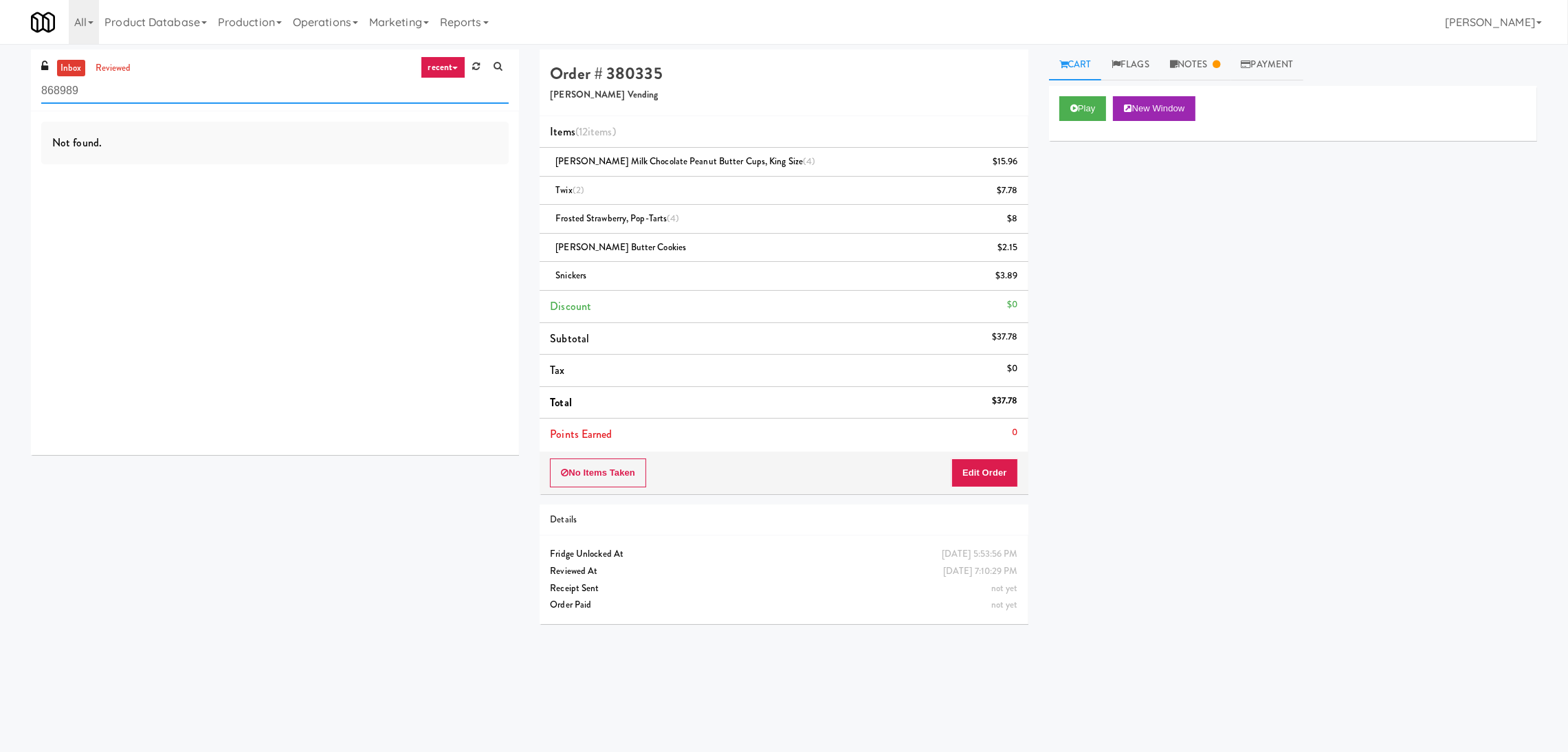
drag, startPoint x: 298, startPoint y: 82, endPoint x: 0, endPoint y: 124, distance: 300.9
click at [0, 124] on div "inbox reviewed recent all unclear take inventory issue suspicious failed recent…" at bounding box center [784, 342] width 1568 height 585
paste input "Queen St. Cargo Planogram"
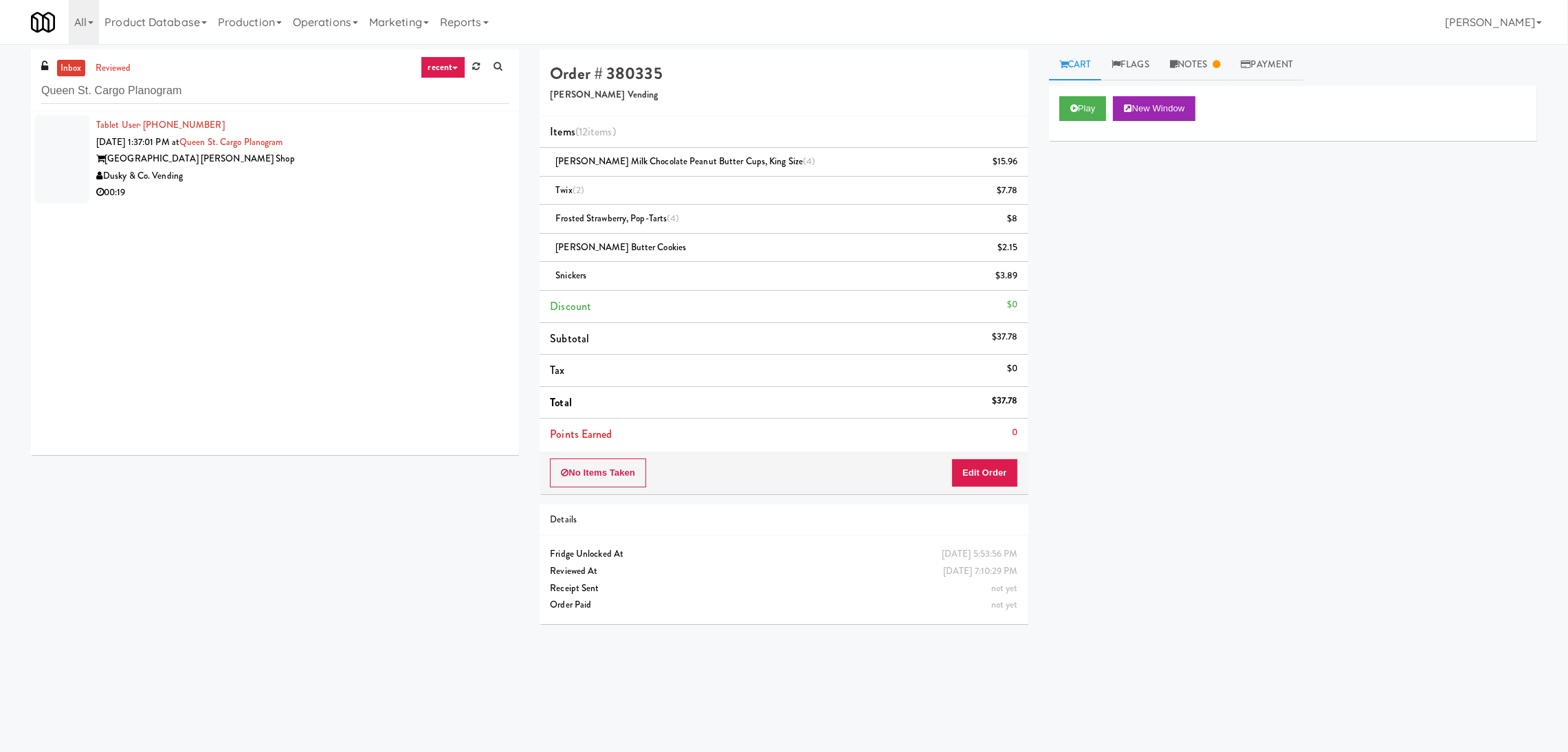
click at [294, 184] on div "00:19" at bounding box center [302, 192] width 413 height 17
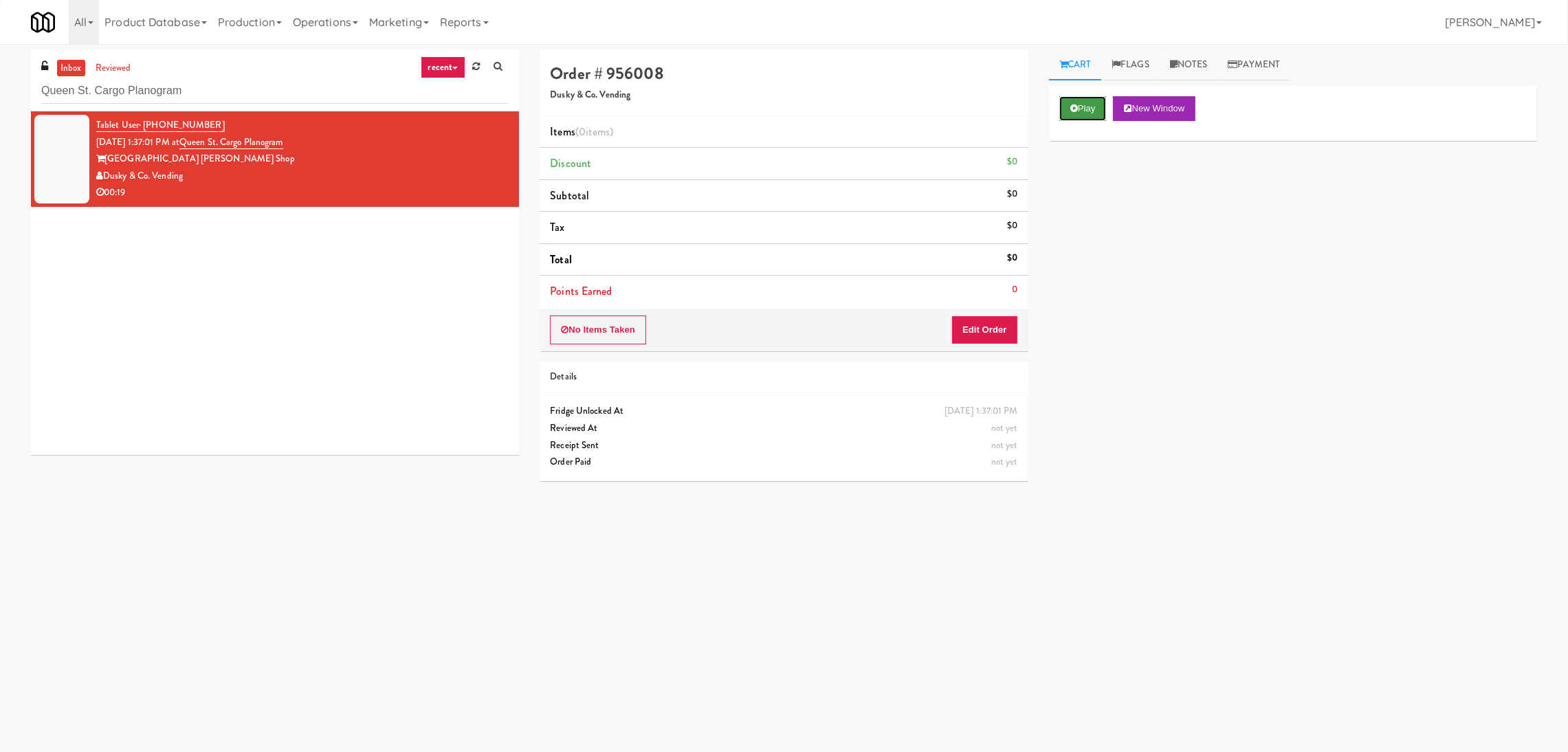
click at [1083, 99] on button "Play" at bounding box center [1082, 109] width 47 height 25
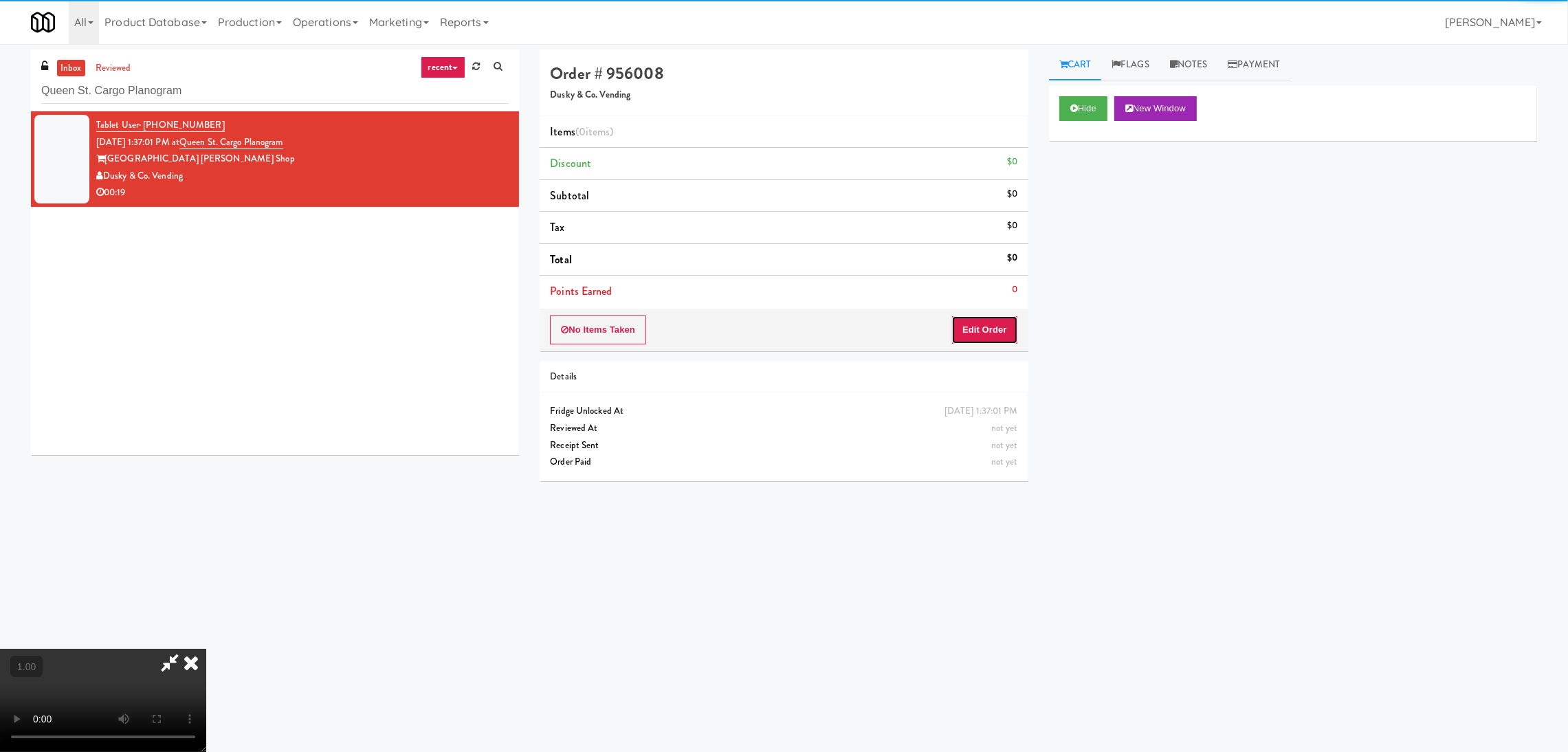
click at [1005, 335] on button "Edit Order" at bounding box center [985, 330] width 66 height 29
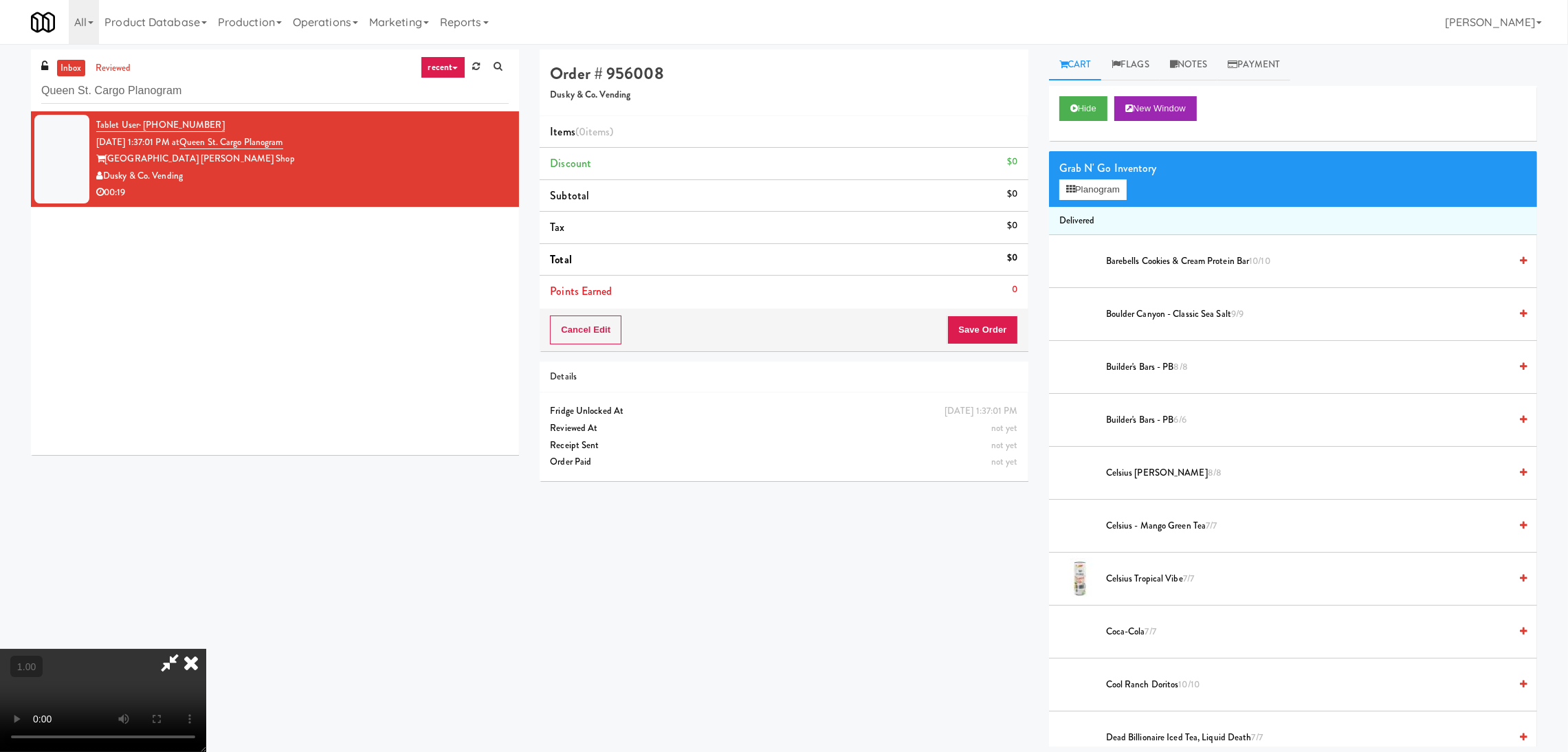
scroll to position [61, 0]
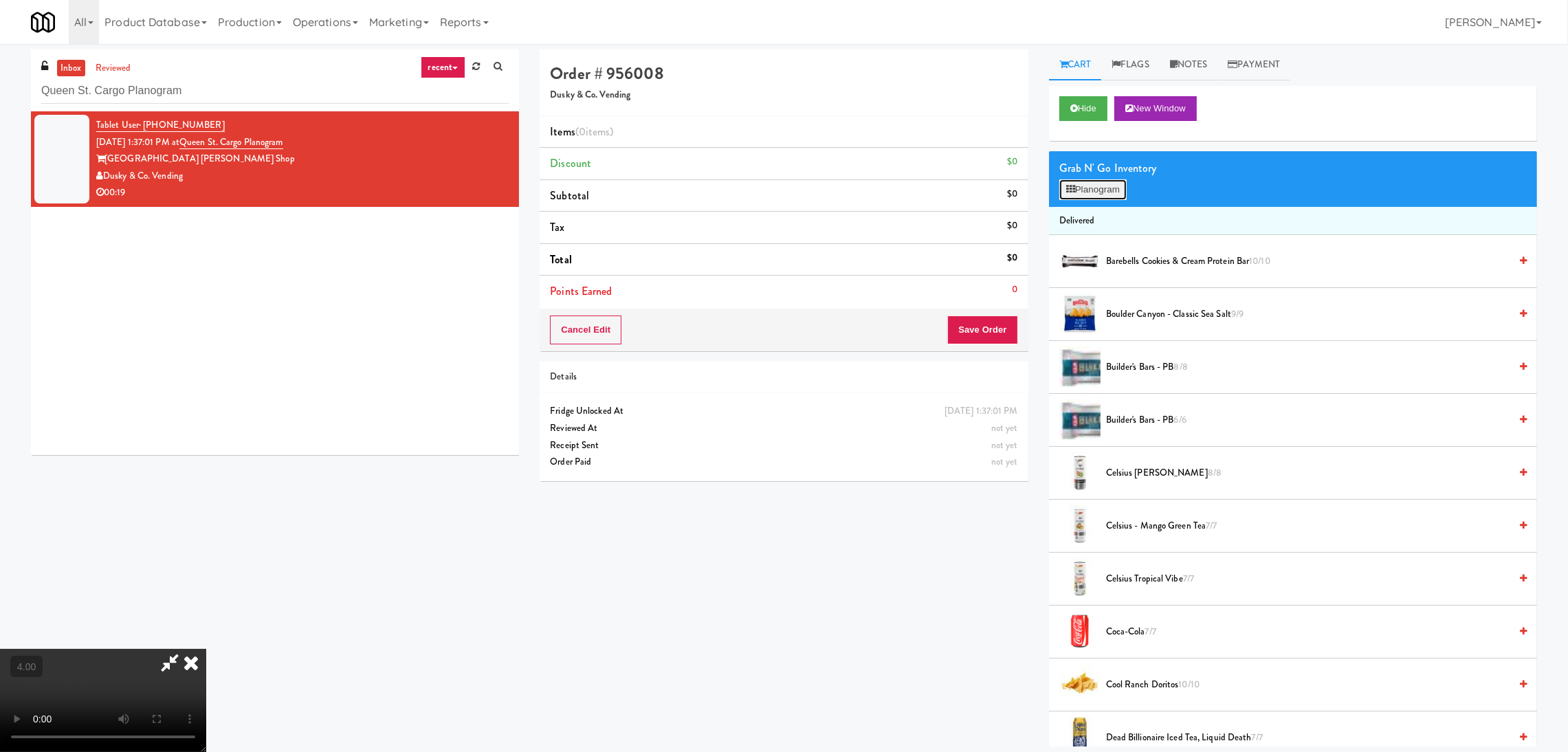
click at [1107, 183] on button "Planogram" at bounding box center [1092, 189] width 67 height 21
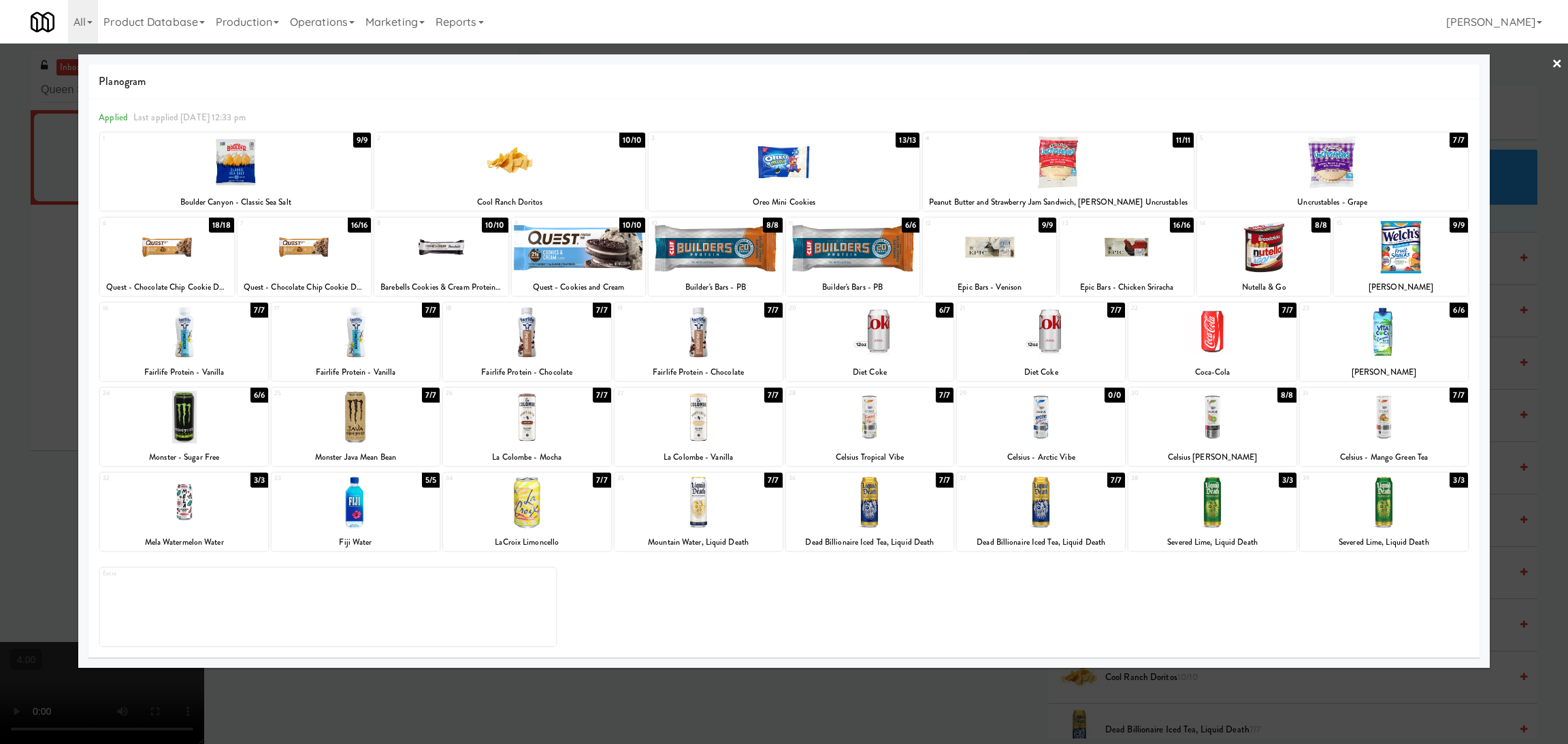
click at [995, 258] on div at bounding box center [990, 248] width 134 height 52
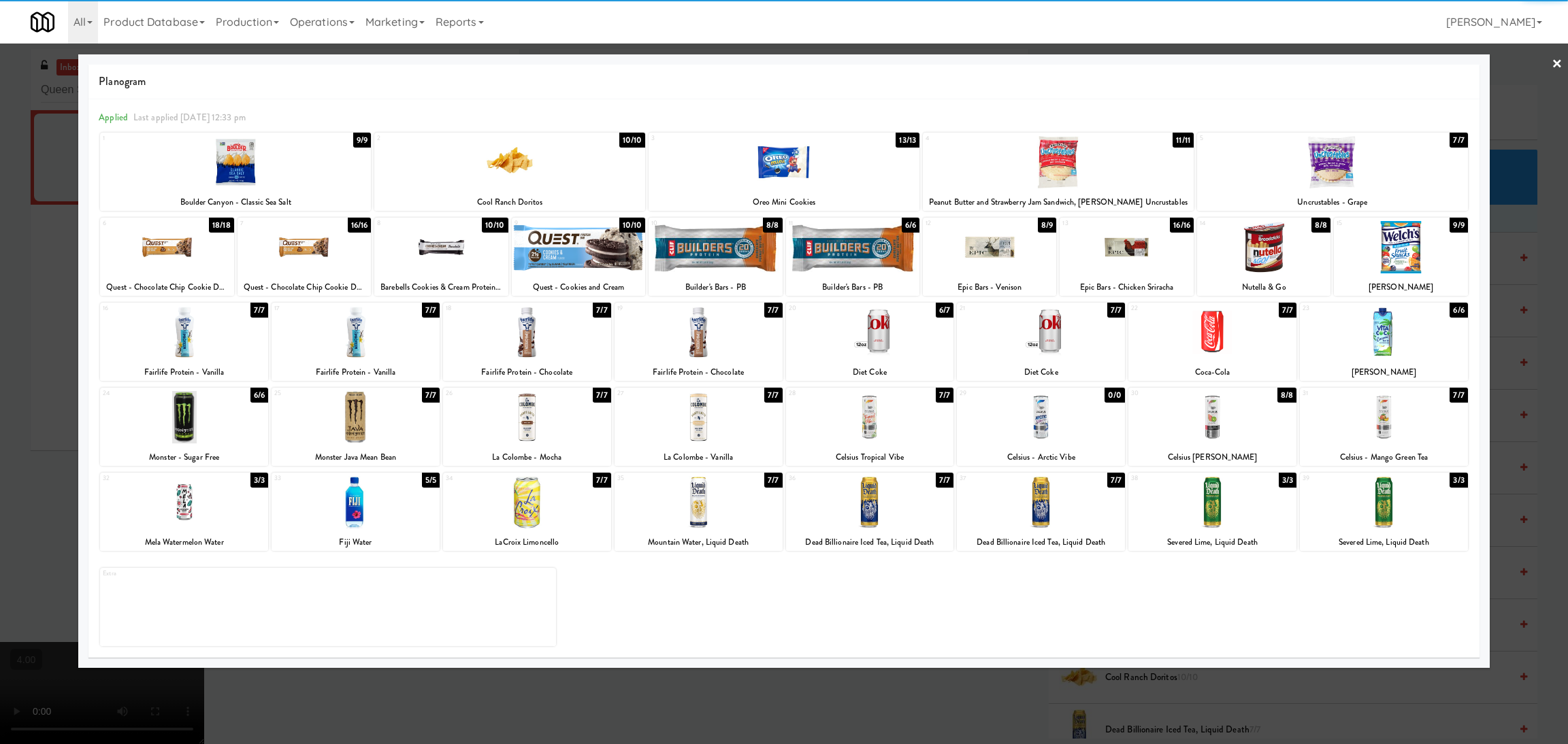
click at [0, 371] on div at bounding box center [784, 372] width 1568 height 744
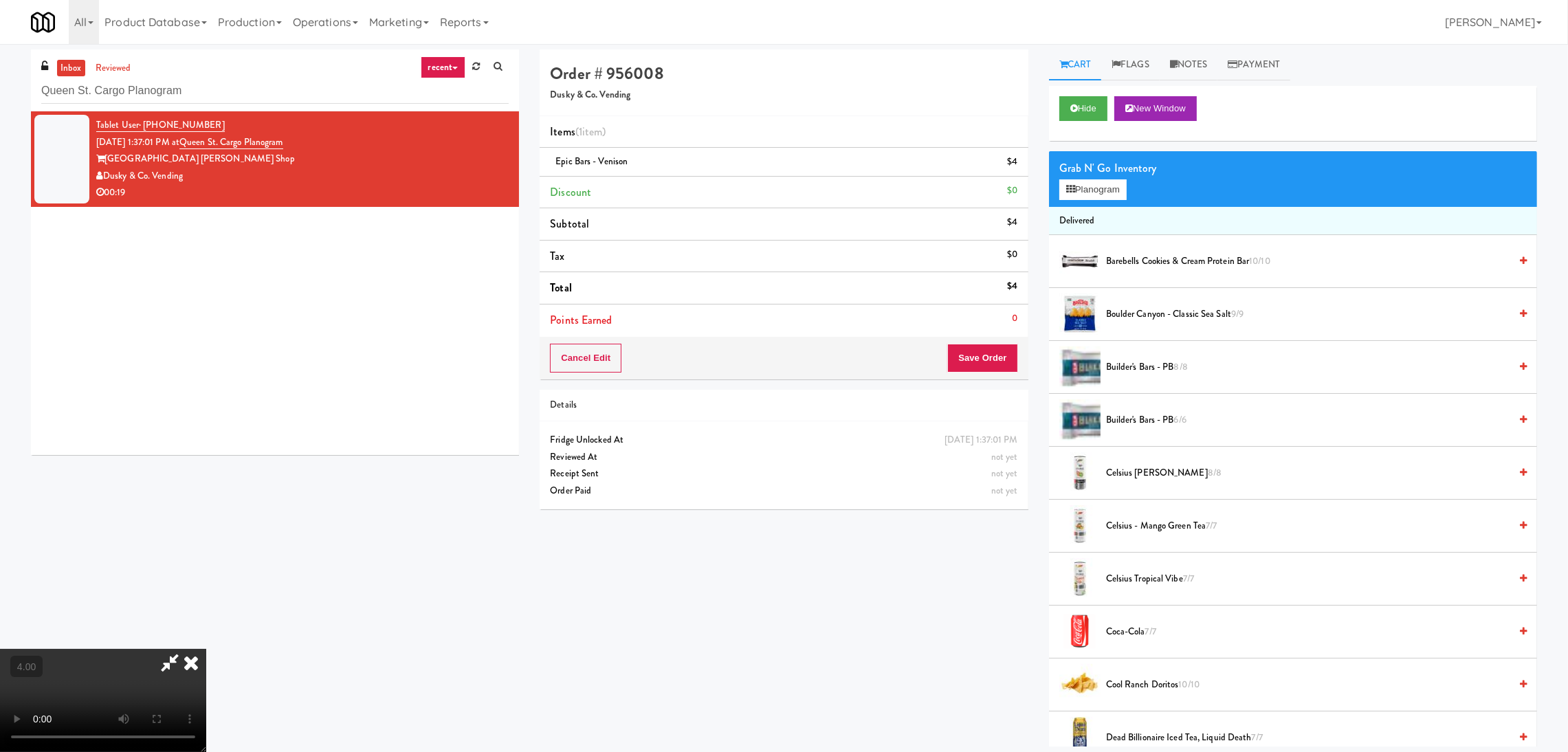
click at [206, 649] on icon at bounding box center [191, 662] width 30 height 27
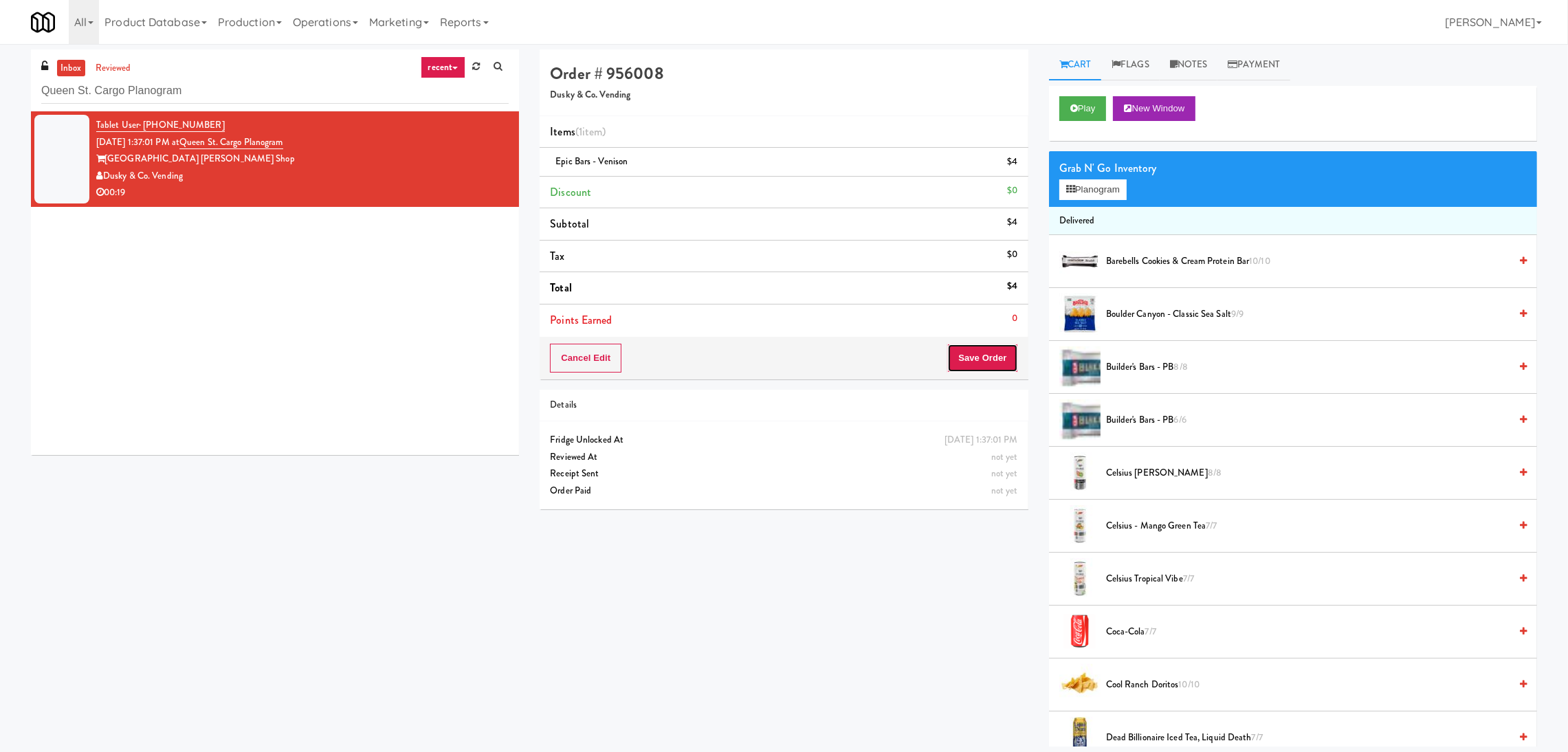
click at [973, 357] on button "Save Order" at bounding box center [982, 358] width 70 height 29
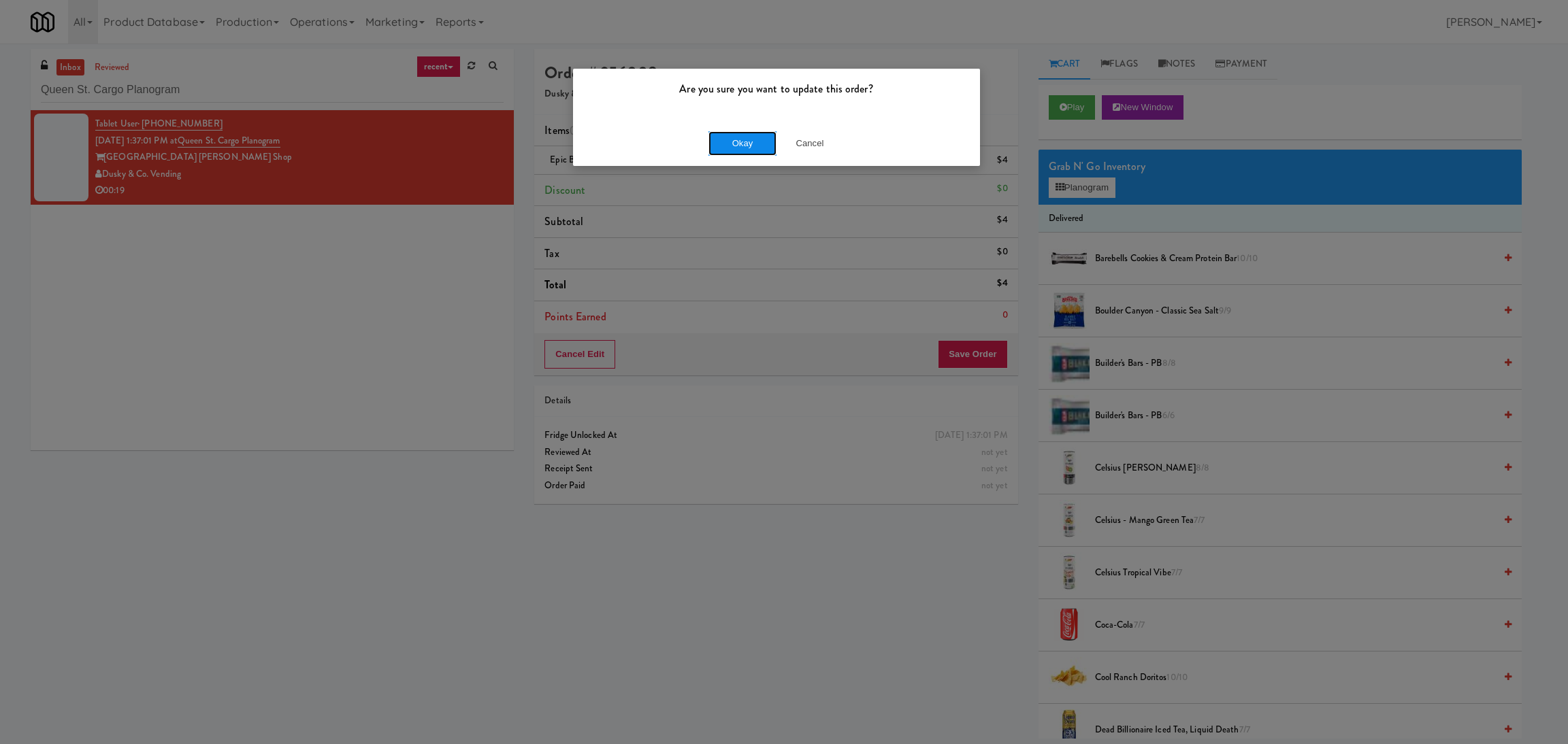
click at [720, 143] on button "Okay" at bounding box center [742, 144] width 68 height 25
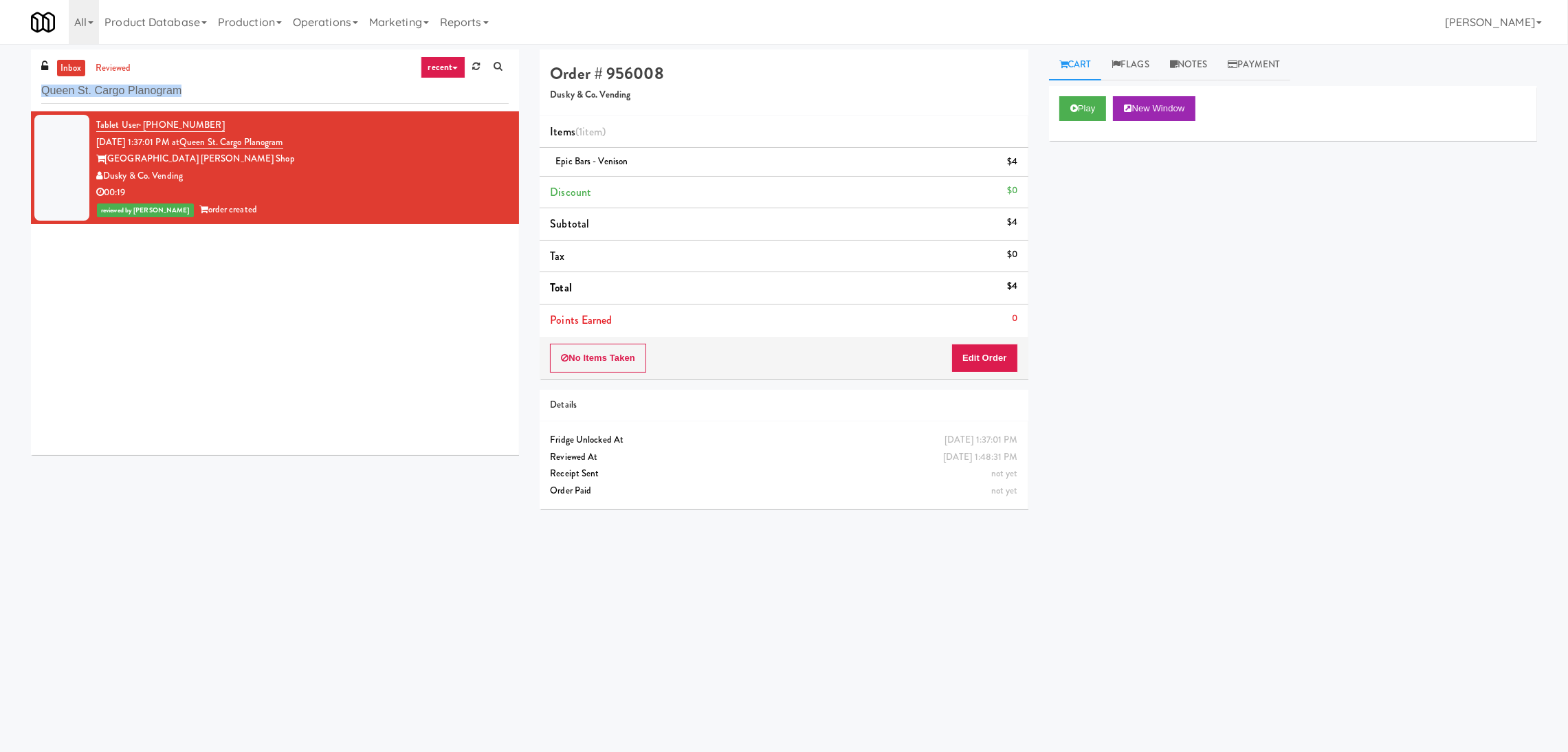
drag, startPoint x: 85, startPoint y: 103, endPoint x: 0, endPoint y: 117, distance: 86.1
click at [0, 117] on div "inbox reviewed recent all unclear take inventory issue suspicious failed recent…" at bounding box center [784, 326] width 1568 height 552
paste input "Sur Club - Main - Cooler"
drag, startPoint x: 205, startPoint y: 90, endPoint x: 0, endPoint y: 95, distance: 205.1
click at [0, 95] on div "inbox reviewed recent all unclear take inventory issue suspicious failed recent…" at bounding box center [784, 326] width 1568 height 552
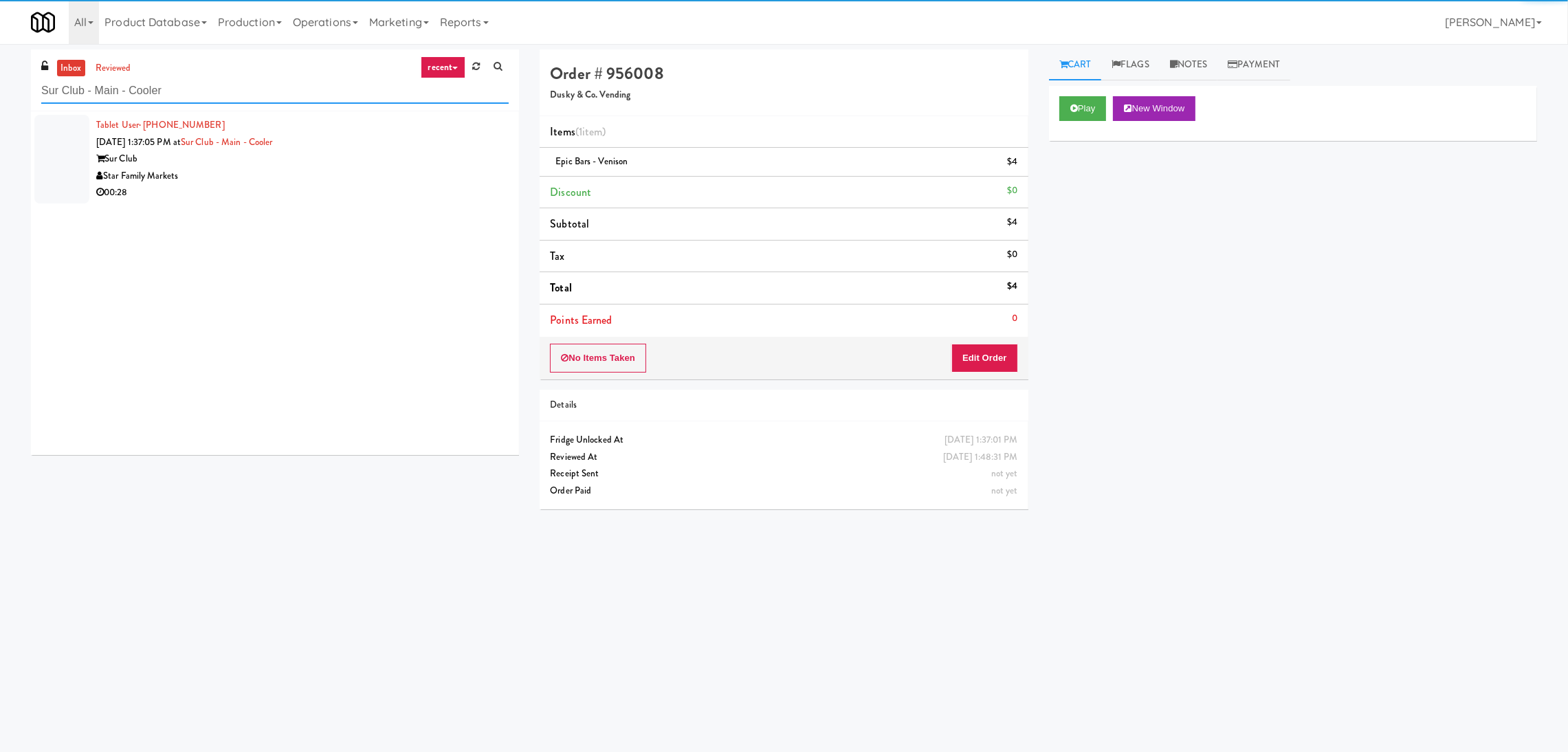
type input "Sur Club - Main - Cooler"
click at [325, 171] on div "Star Family Markets" at bounding box center [302, 176] width 413 height 17
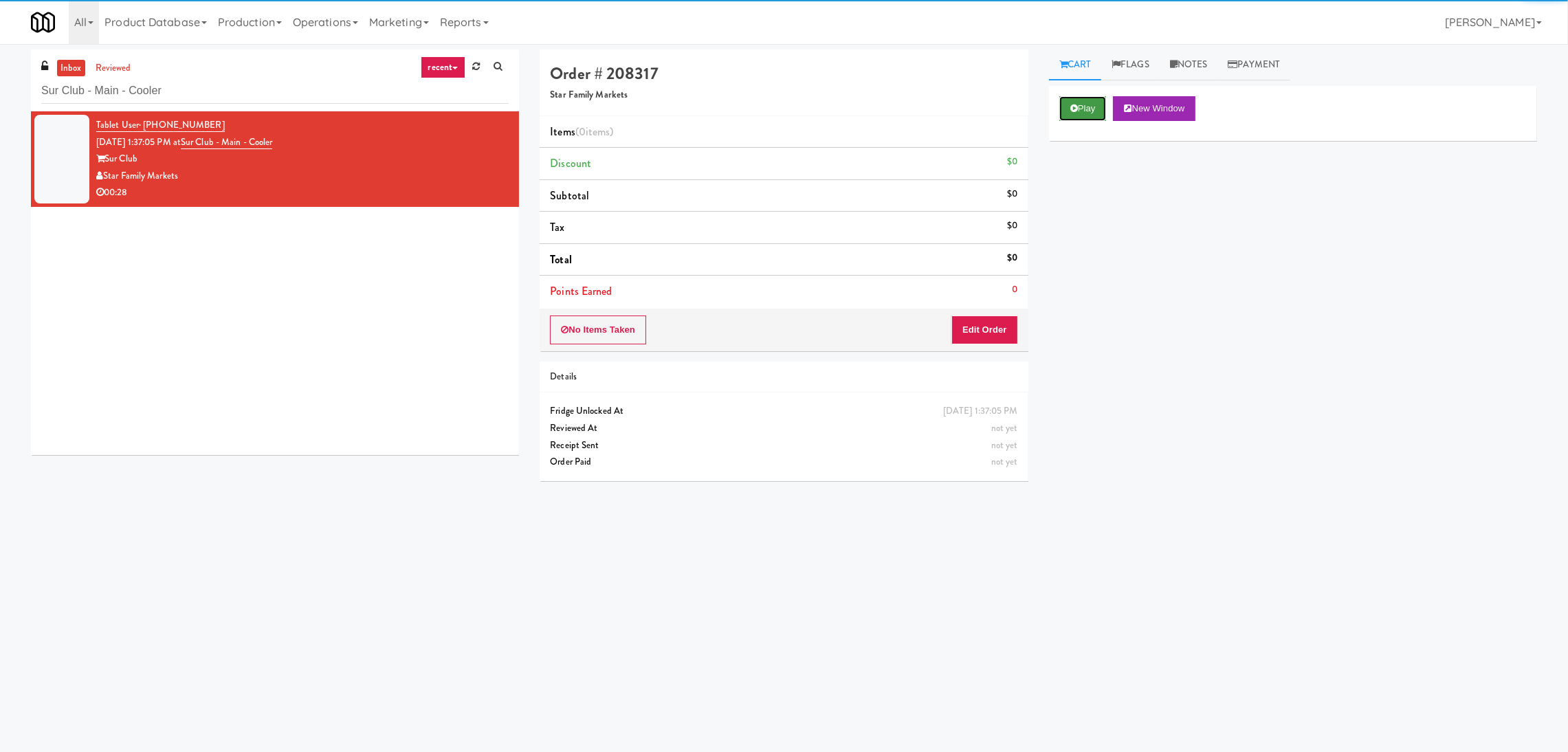
click at [1071, 115] on button "Play" at bounding box center [1082, 109] width 47 height 25
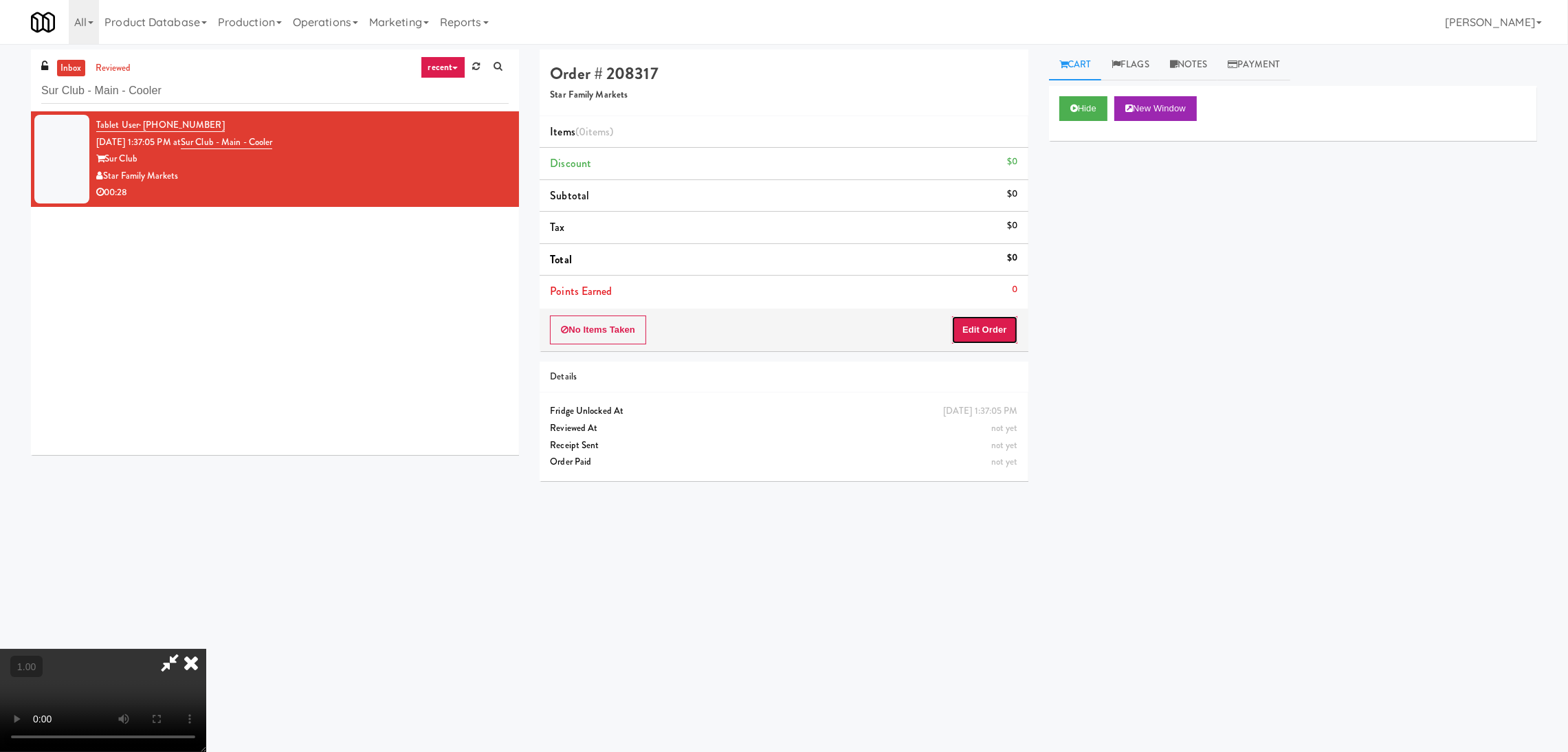
click at [986, 319] on button "Edit Order" at bounding box center [985, 330] width 66 height 29
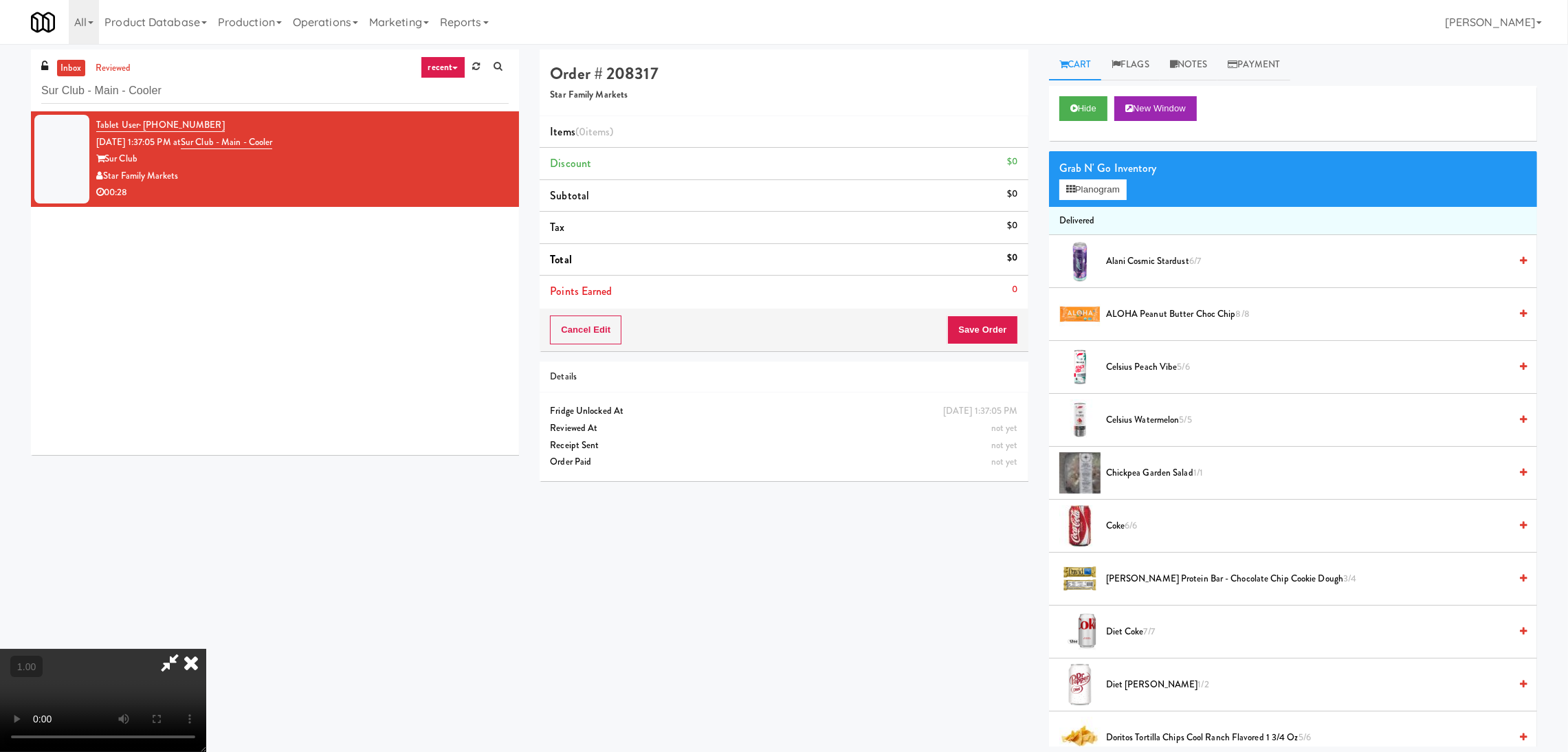
click at [206, 649] on video at bounding box center [103, 701] width 206 height 103
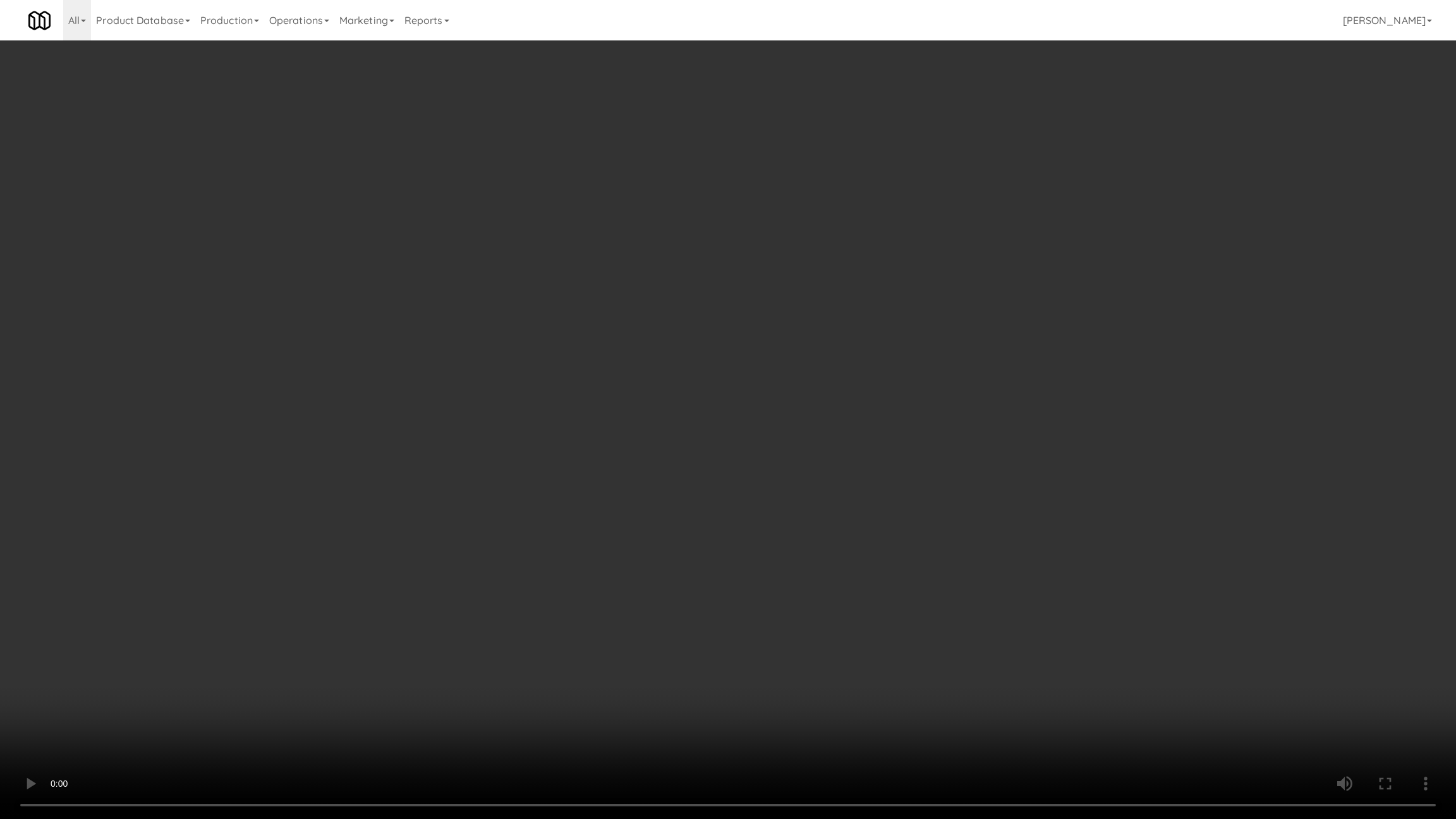
click at [305, 603] on video at bounding box center [728, 409] width 1456 height 819
click at [369, 602] on video at bounding box center [728, 409] width 1456 height 819
click at [374, 601] on video at bounding box center [728, 409] width 1456 height 819
click at [381, 598] on video at bounding box center [728, 409] width 1456 height 819
click at [563, 172] on video at bounding box center [728, 409] width 1456 height 819
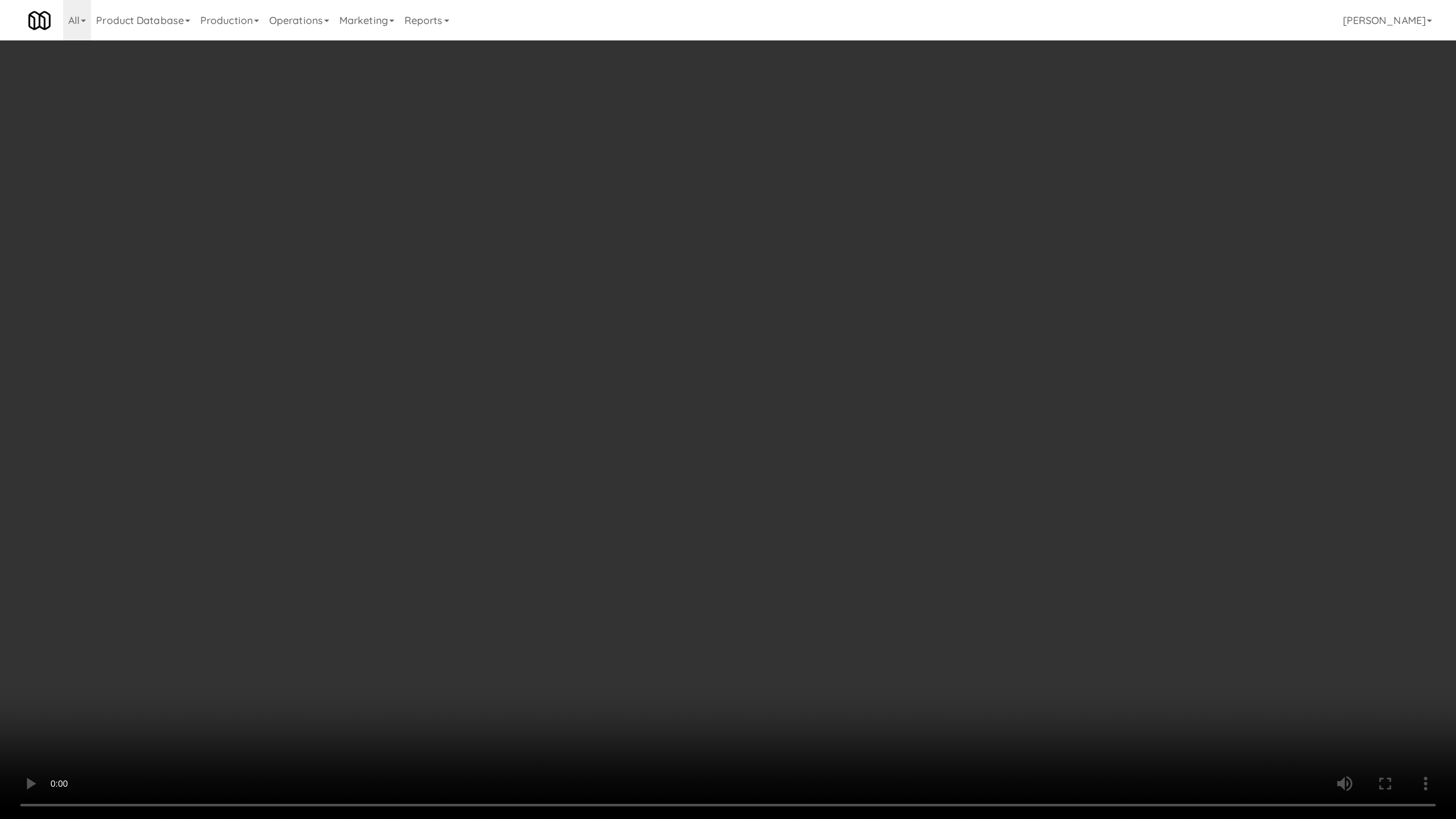
click at [481, 483] on video at bounding box center [728, 409] width 1456 height 819
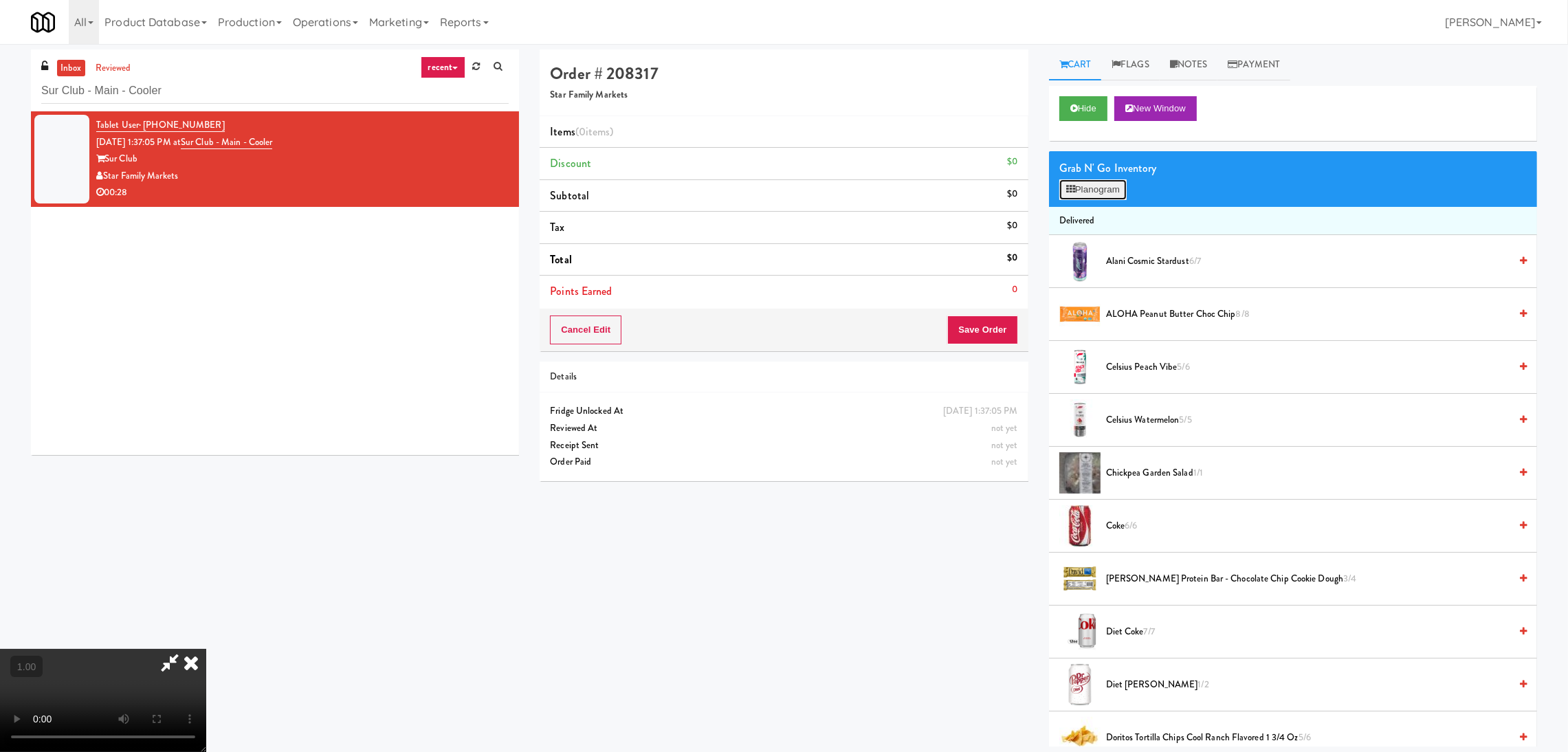
click at [1099, 190] on button "Planogram" at bounding box center [1092, 189] width 67 height 21
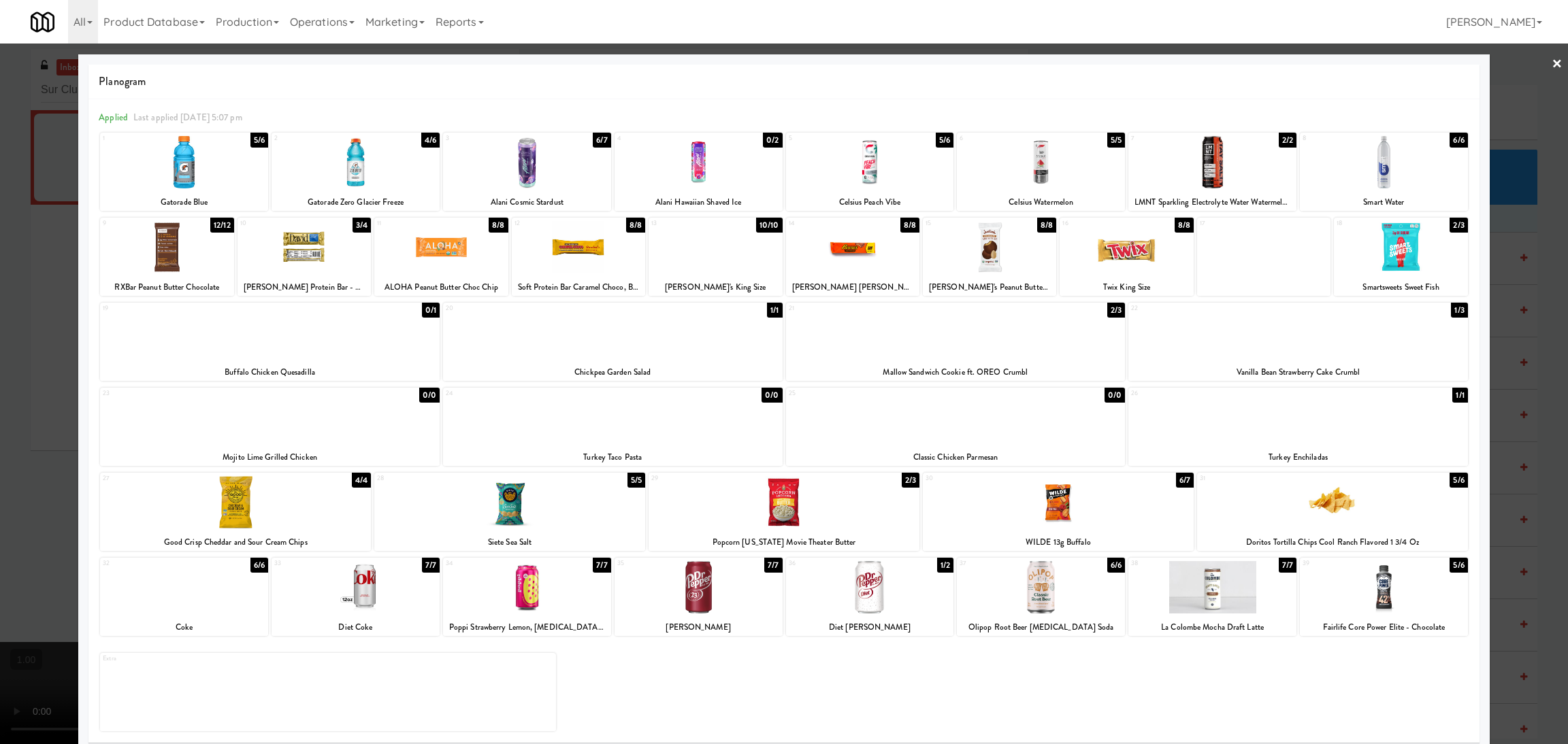
click at [895, 164] on div at bounding box center [870, 162] width 168 height 52
click at [1031, 331] on div at bounding box center [956, 332] width 340 height 52
click at [0, 363] on div at bounding box center [784, 372] width 1568 height 744
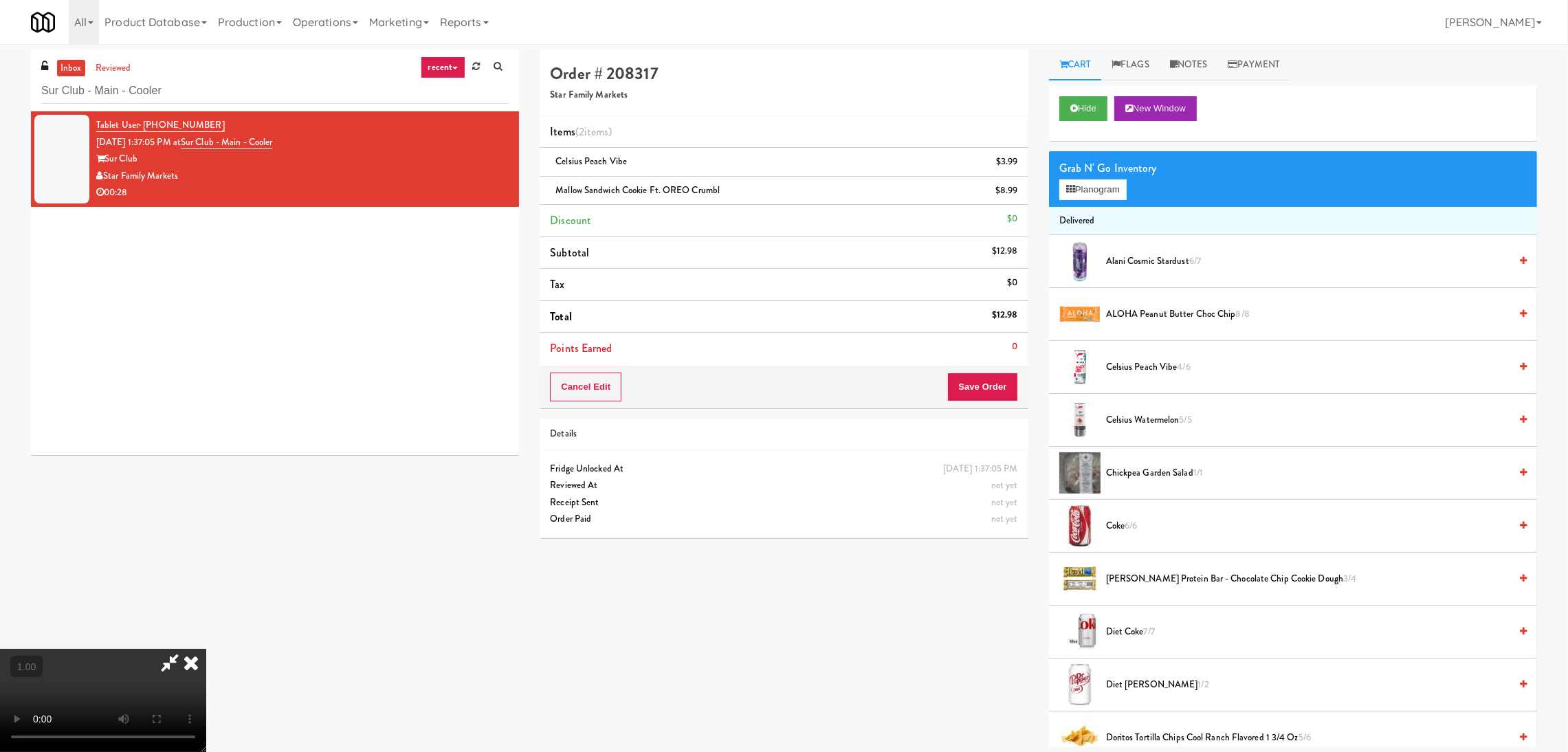
click at [206, 649] on video at bounding box center [103, 701] width 206 height 103
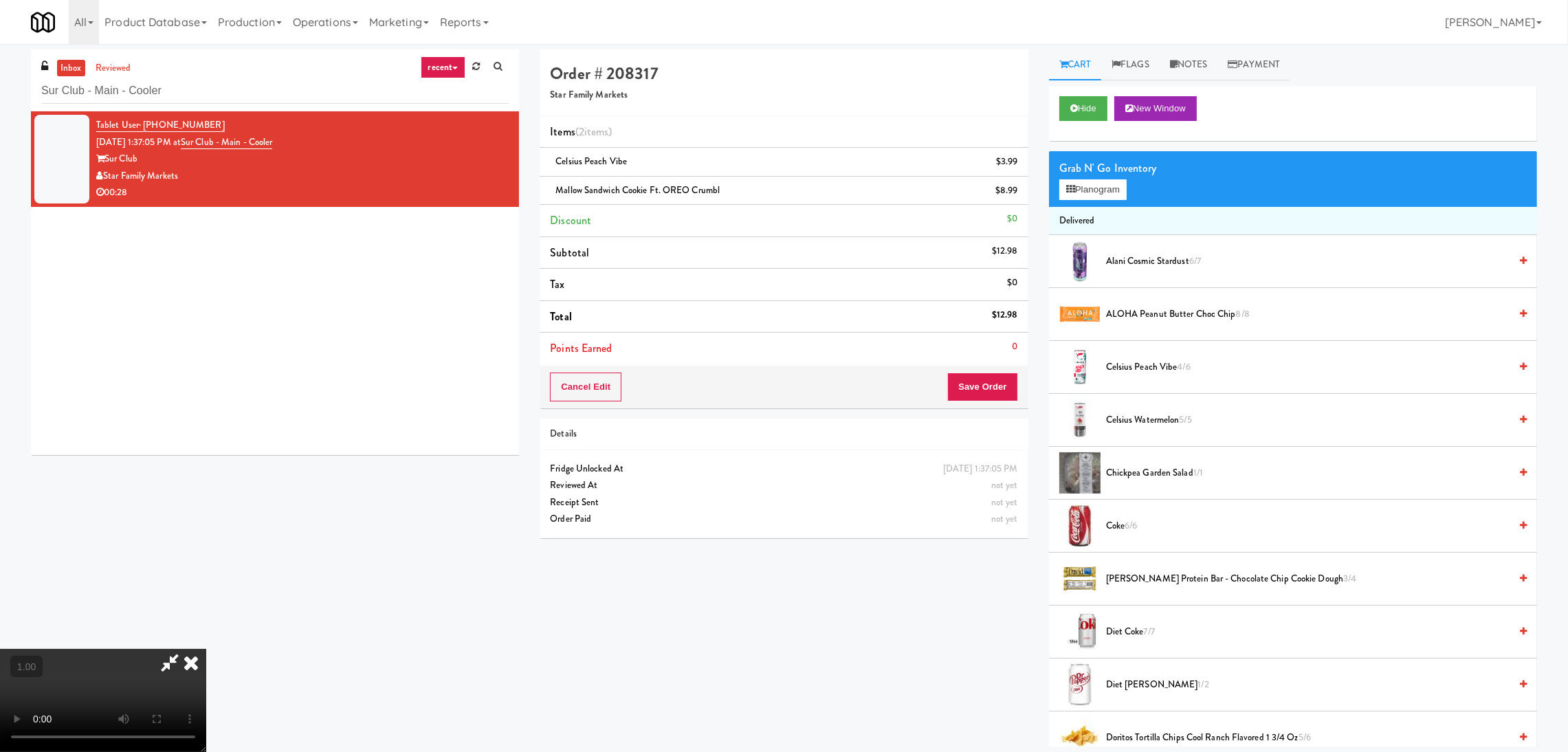
click at [206, 649] on video at bounding box center [103, 701] width 206 height 103
click at [1071, 194] on button "Planogram" at bounding box center [1092, 189] width 67 height 21
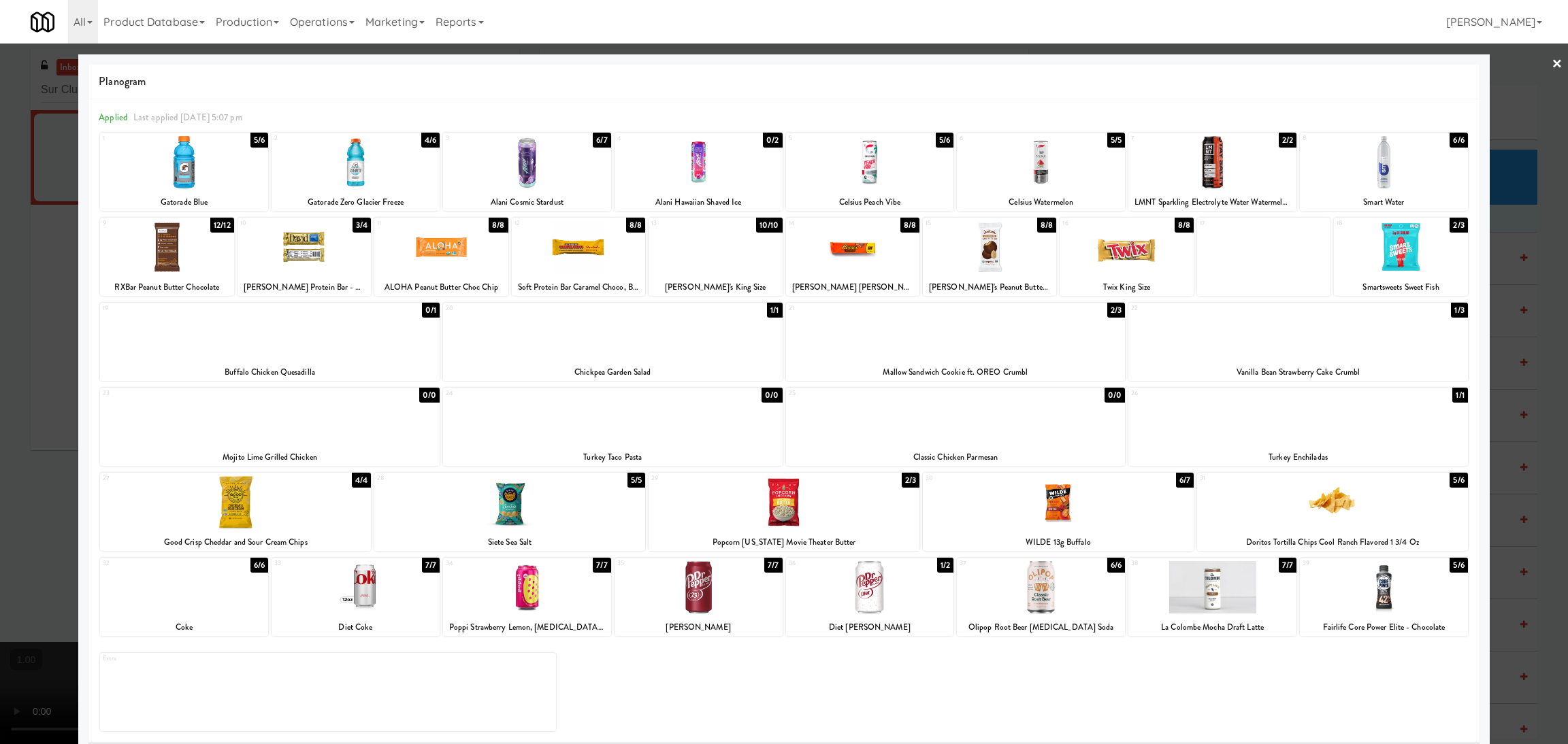
click at [324, 255] on div at bounding box center [304, 248] width 134 height 52
click at [1071, 349] on div at bounding box center [956, 332] width 340 height 52
click at [0, 395] on div at bounding box center [784, 372] width 1568 height 744
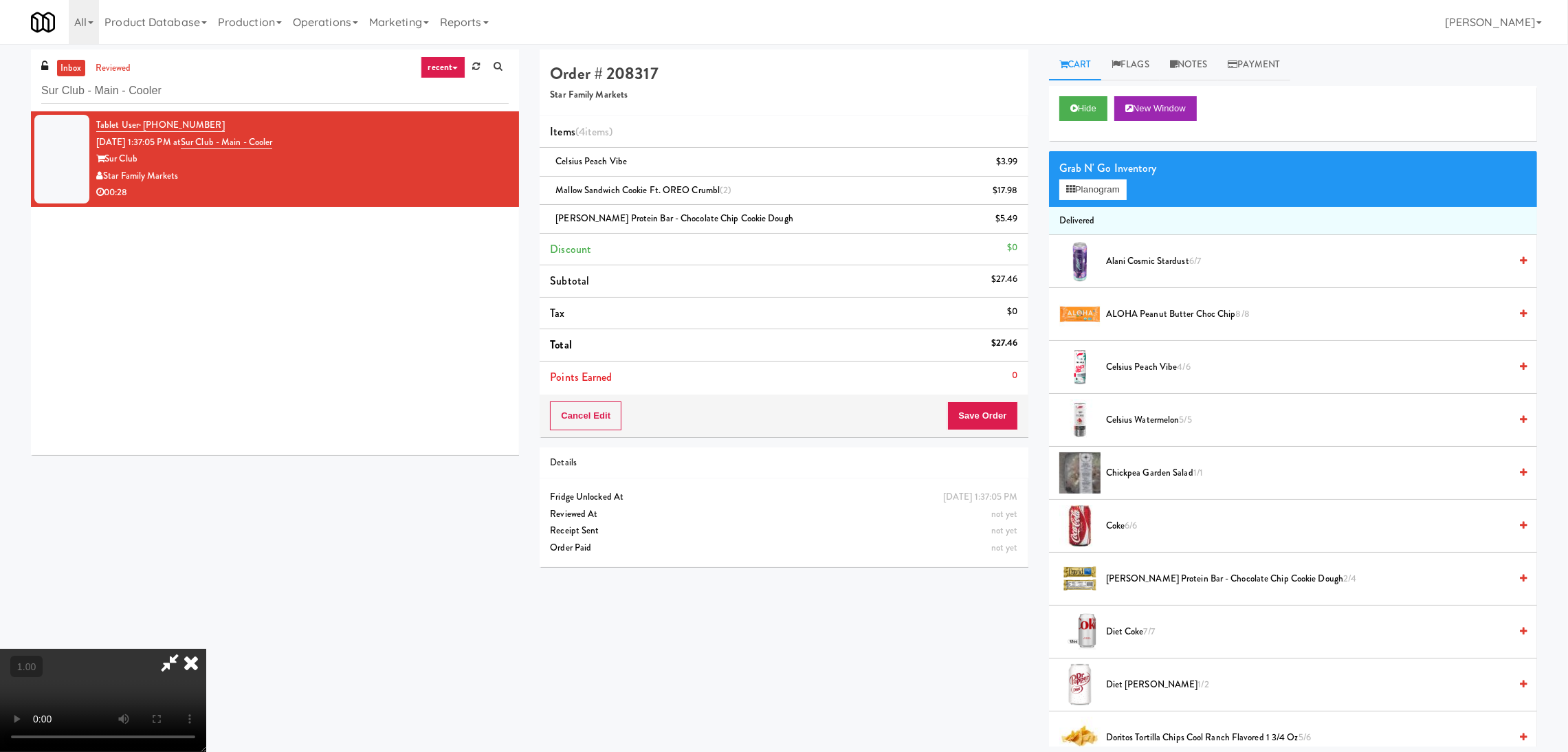
click at [206, 649] on video at bounding box center [103, 701] width 206 height 103
click at [984, 421] on button "Save Order" at bounding box center [982, 415] width 70 height 29
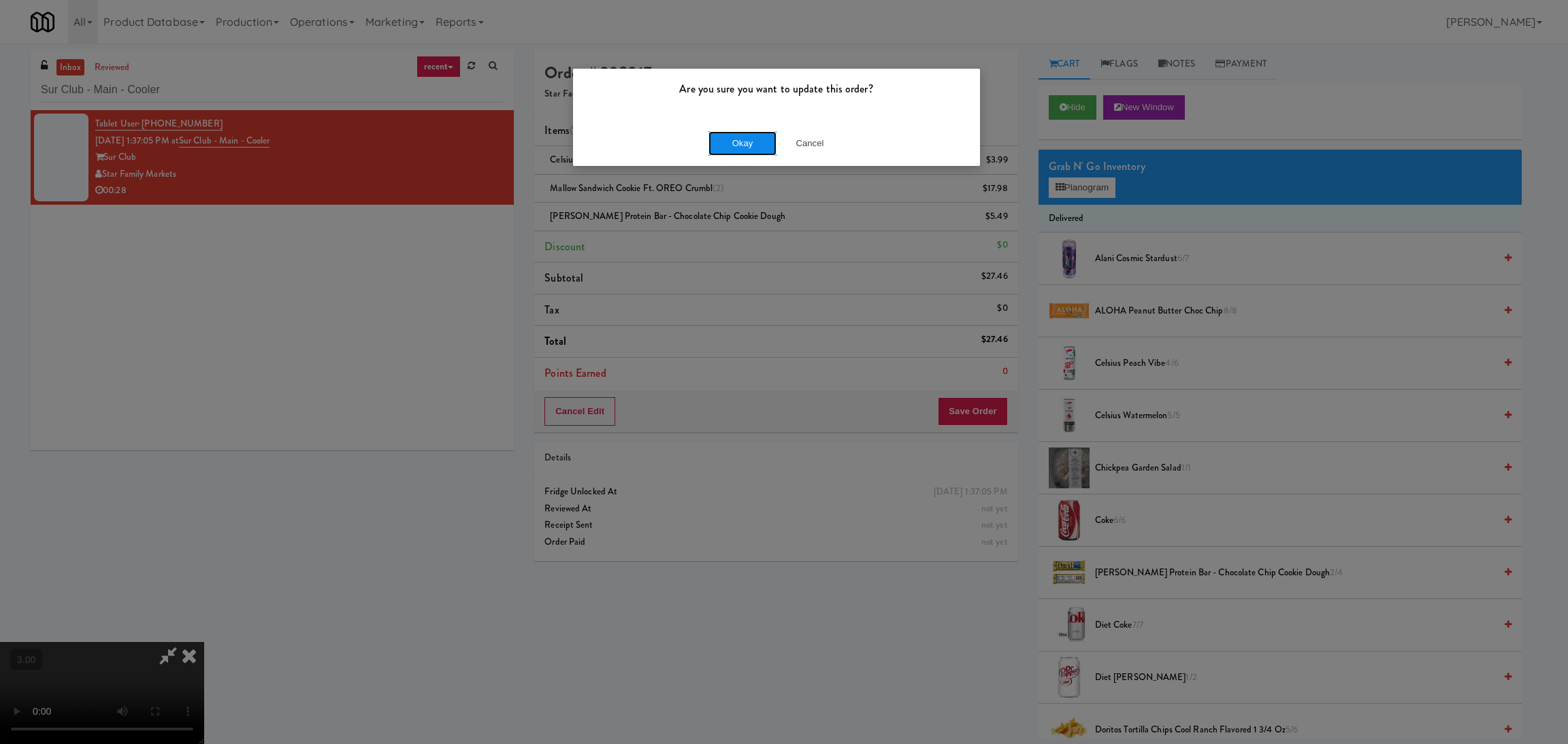
click at [729, 147] on button "Okay" at bounding box center [742, 144] width 68 height 25
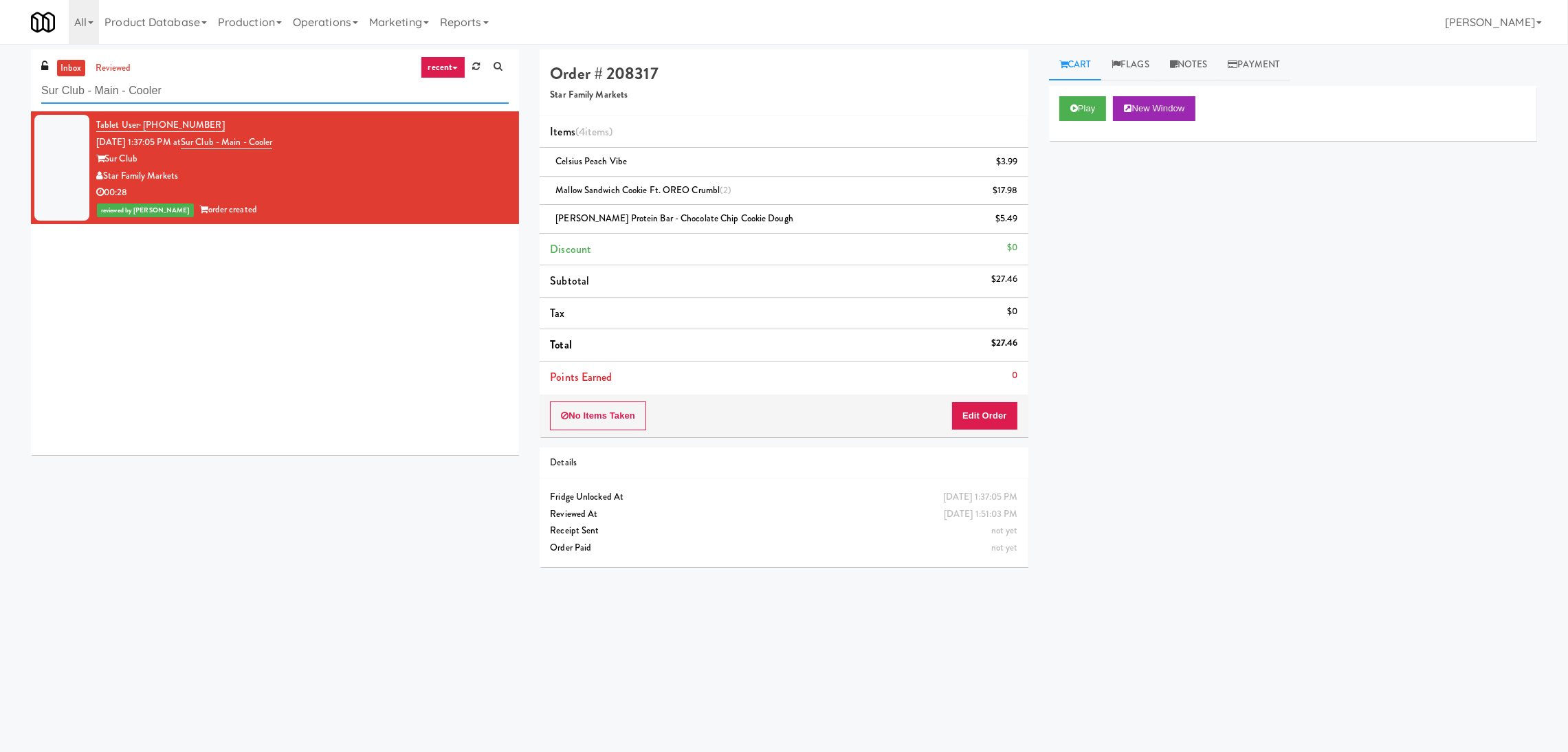
paste input "Elara - Cooler - Middle"
drag, startPoint x: 361, startPoint y: 90, endPoint x: 0, endPoint y: 90, distance: 361.0
click at [0, 90] on div "inbox reviewed recent all unclear take inventory issue suspicious failed recent…" at bounding box center [784, 326] width 1568 height 552
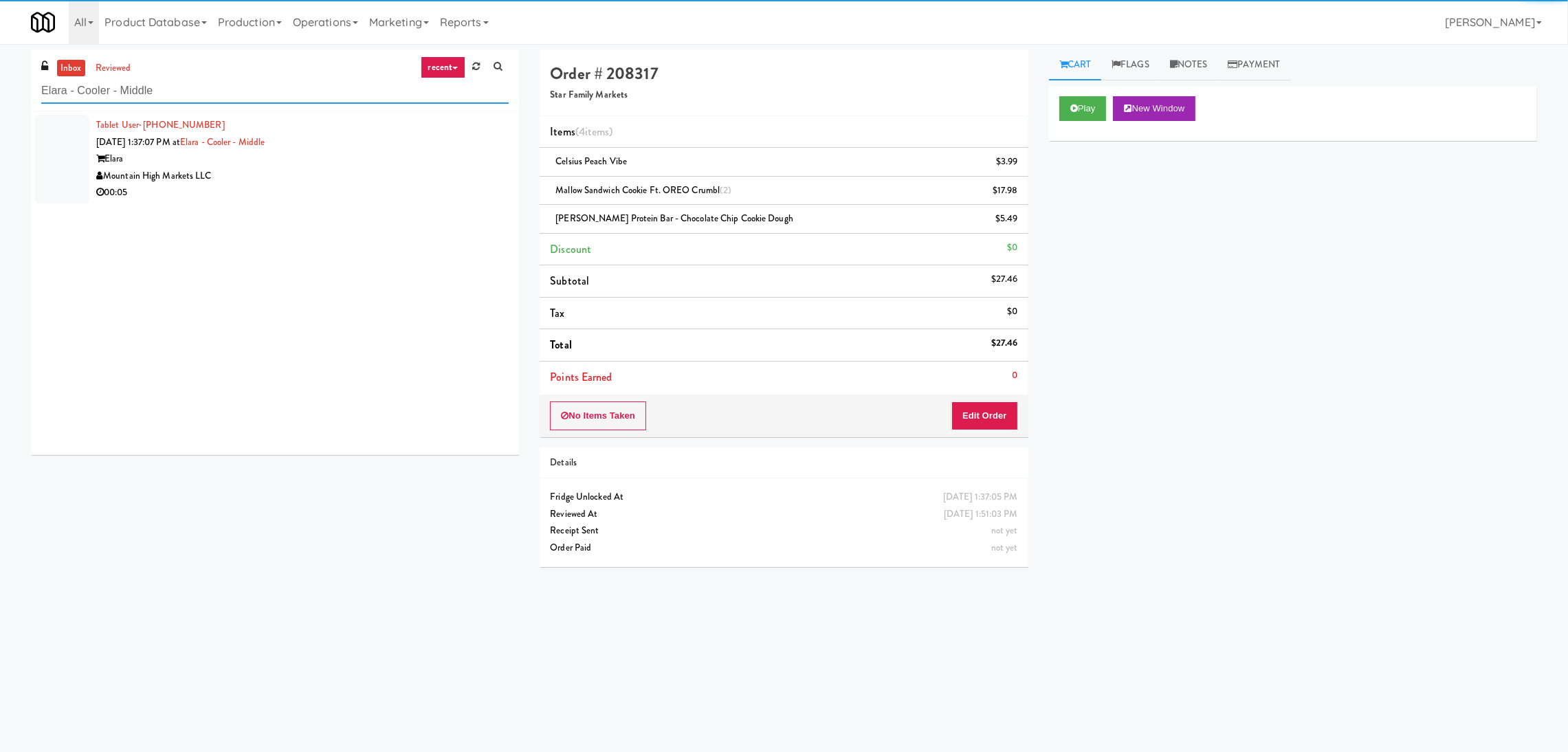
type input "Elara - Cooler - Middle"
click at [320, 200] on div "00:05" at bounding box center [302, 192] width 413 height 17
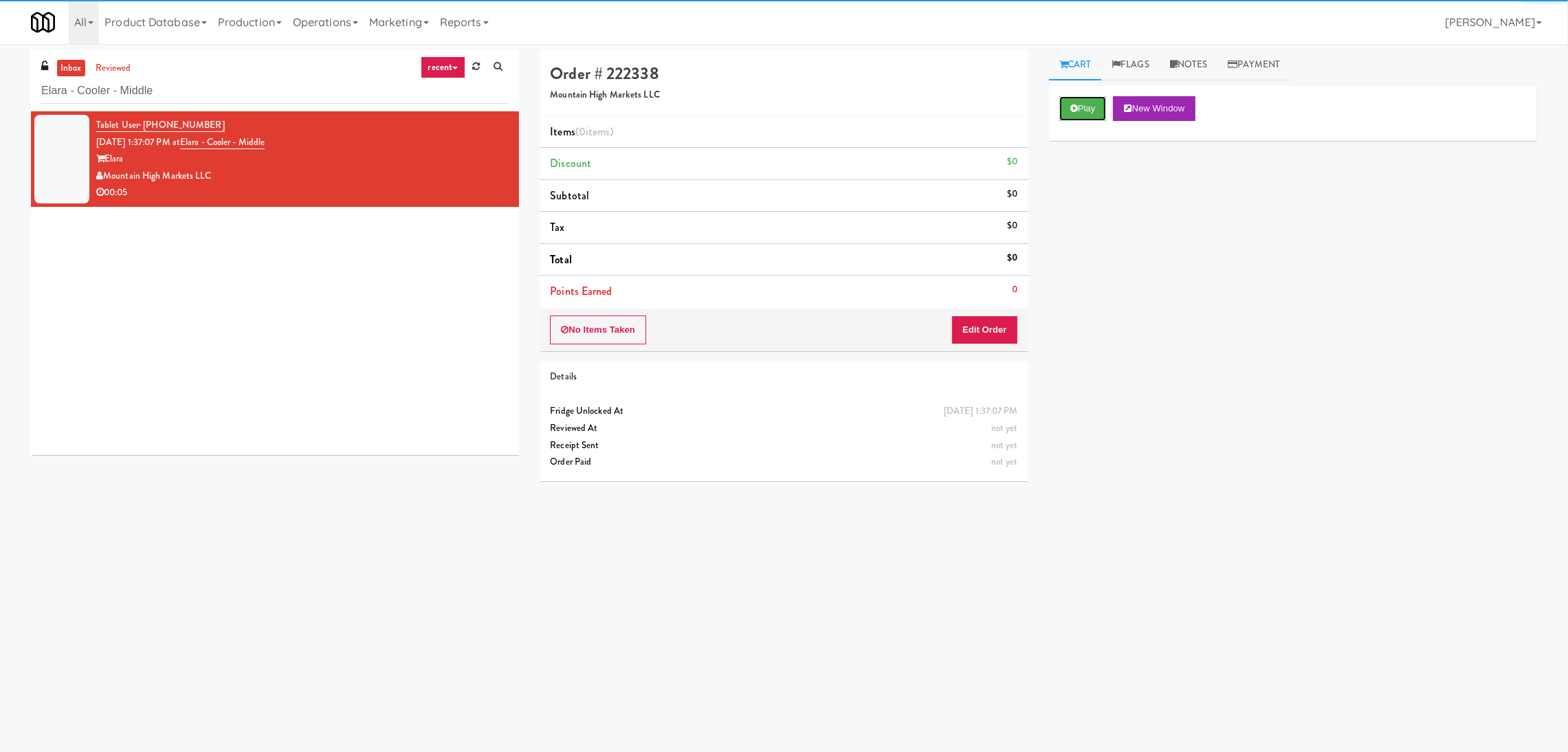
drag, startPoint x: 1070, startPoint y: 114, endPoint x: 1070, endPoint y: 123, distance: 9.0
click at [1071, 115] on button "Play" at bounding box center [1082, 109] width 47 height 25
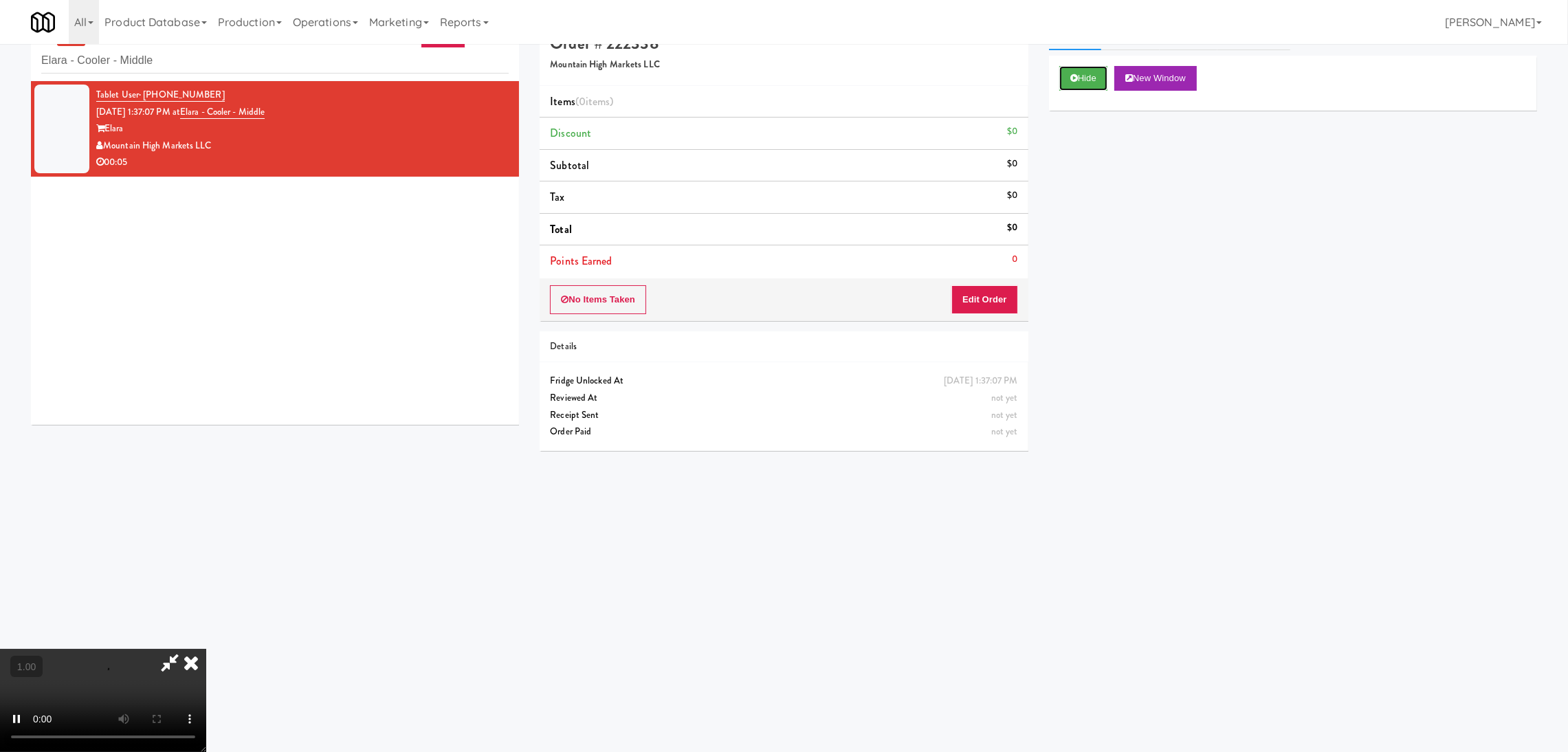
scroll to position [43, 0]
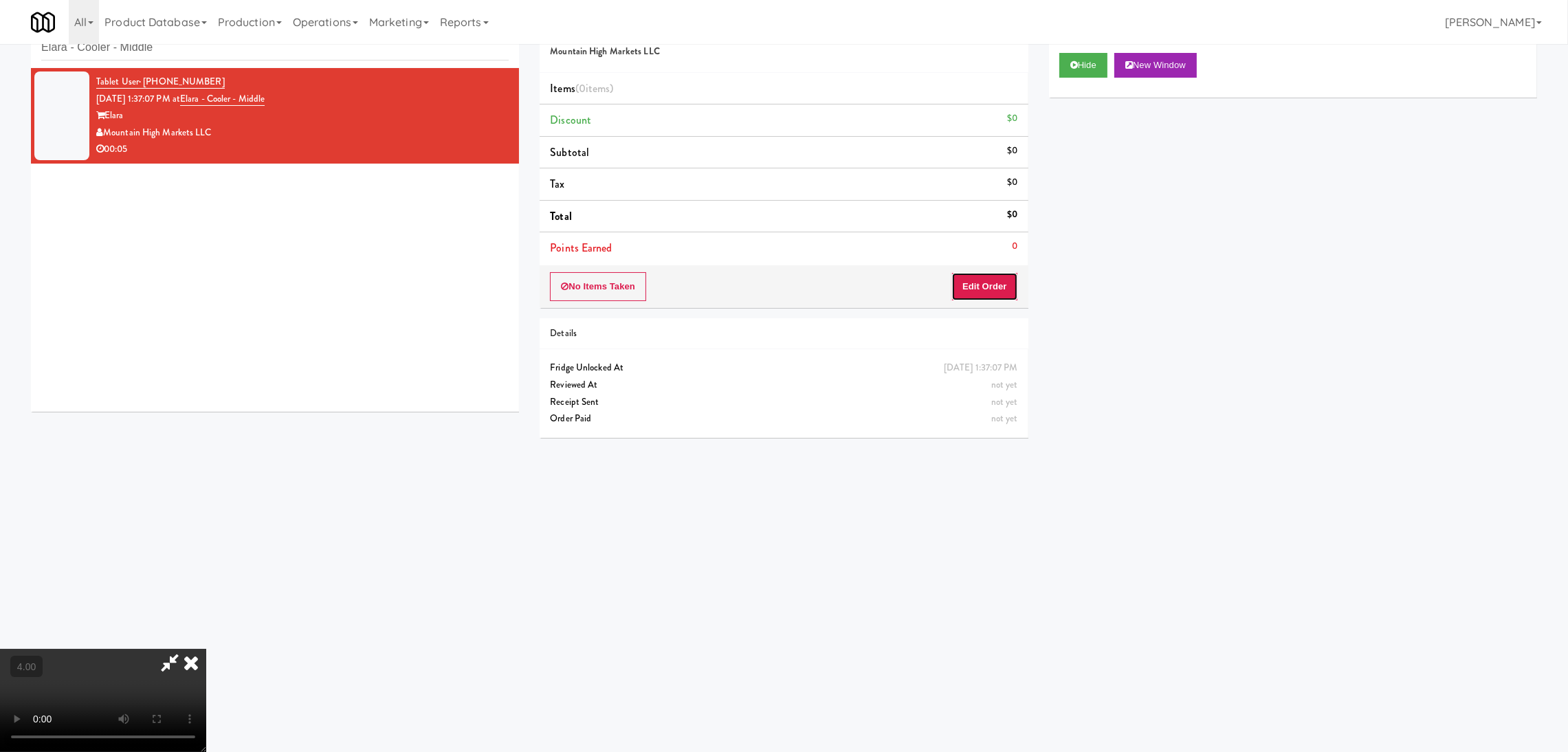
click at [1001, 290] on button "Edit Order" at bounding box center [985, 286] width 66 height 29
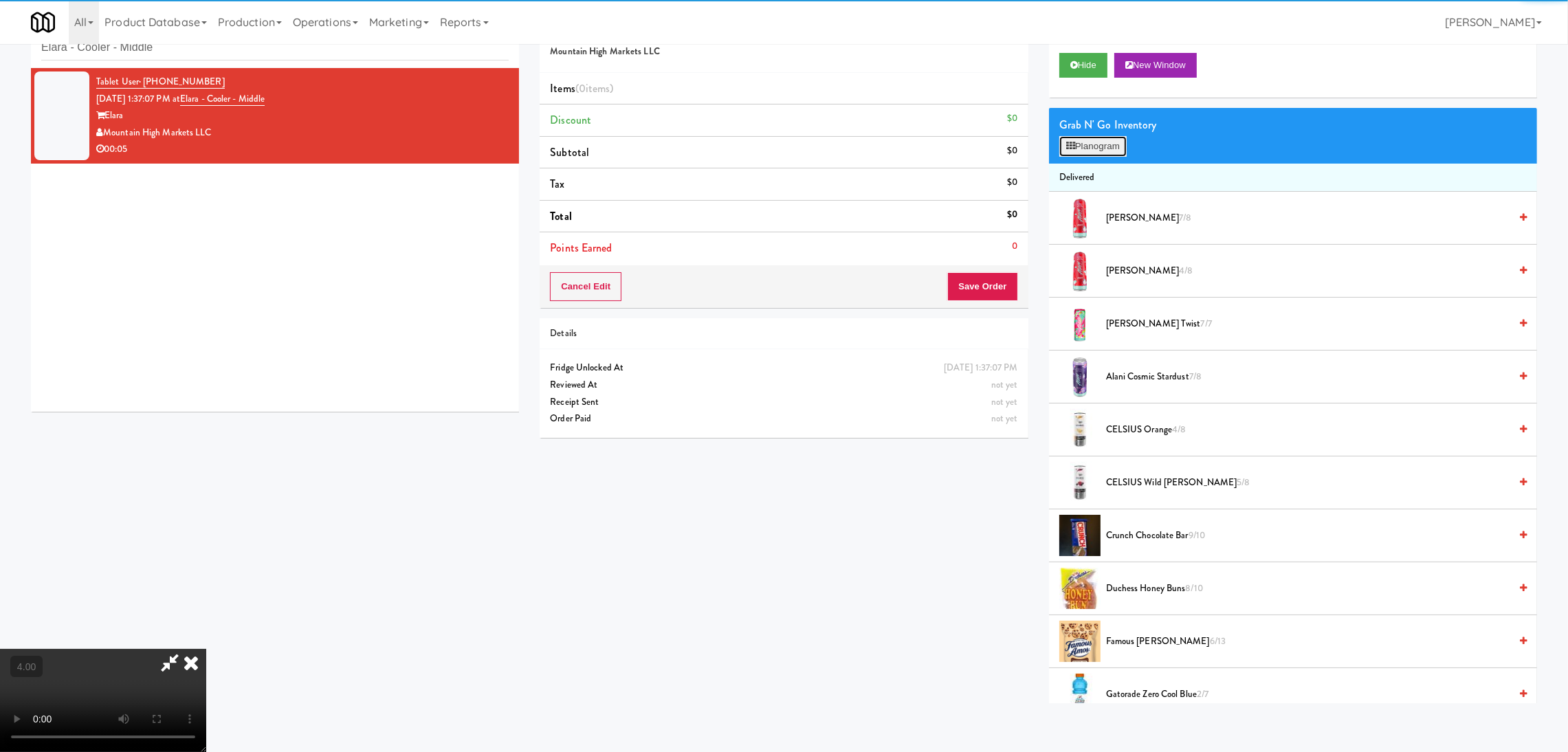
click at [1076, 146] on button "Planogram" at bounding box center [1092, 146] width 67 height 21
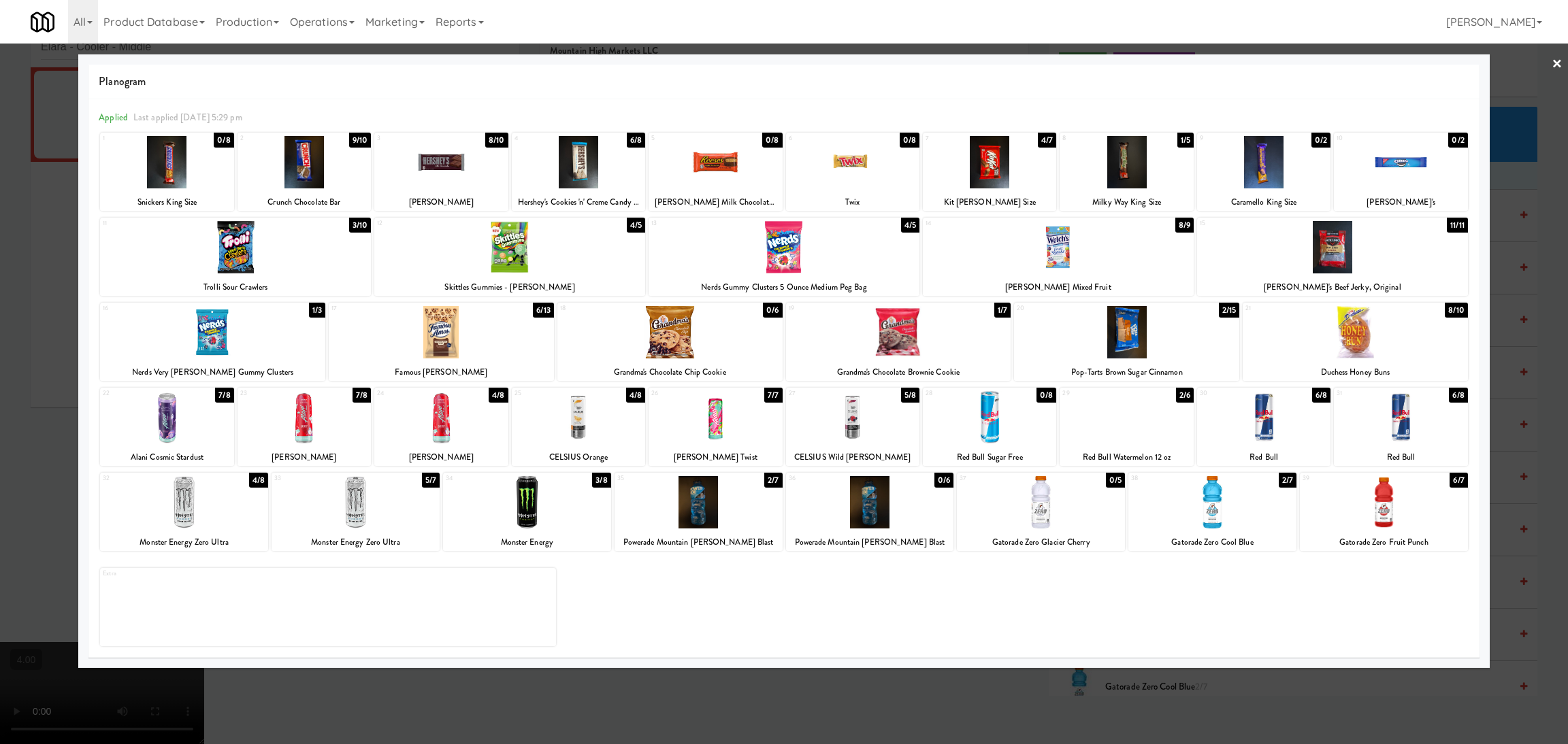
click at [1127, 427] on div at bounding box center [1126, 418] width 134 height 52
click at [1508, 402] on div at bounding box center [784, 372] width 1568 height 744
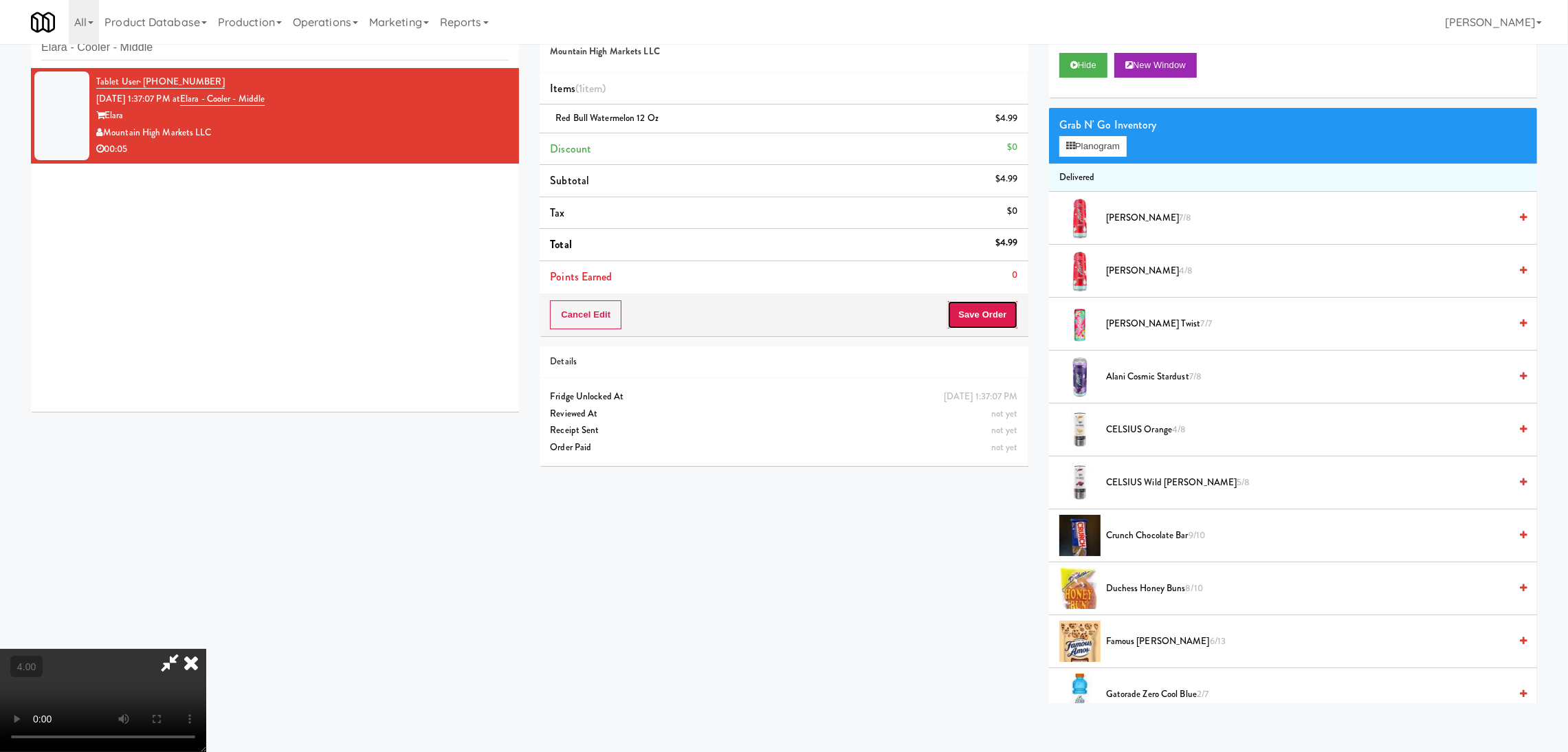
click at [1001, 322] on button "Save Order" at bounding box center [982, 314] width 70 height 29
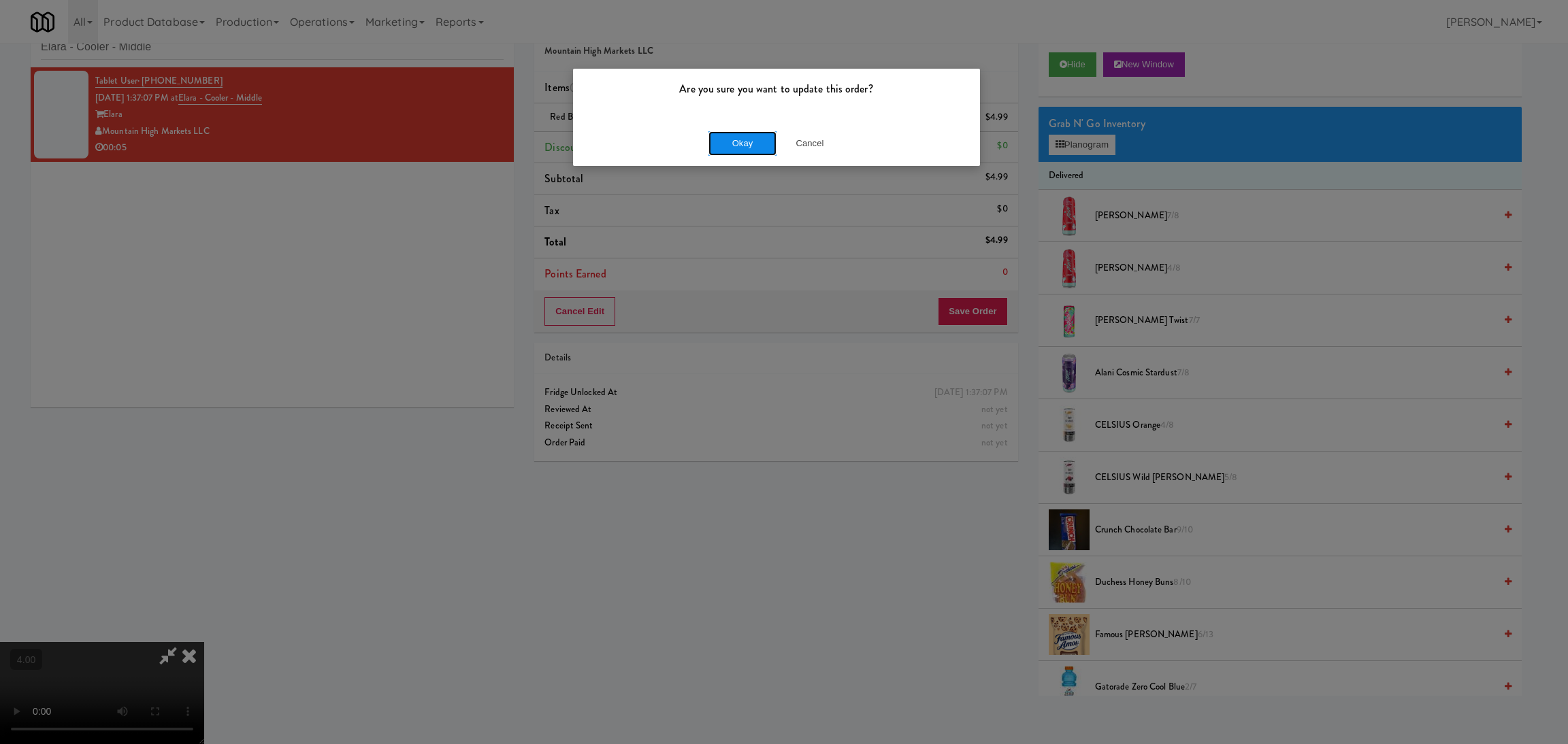
click at [747, 143] on button "Okay" at bounding box center [742, 144] width 68 height 25
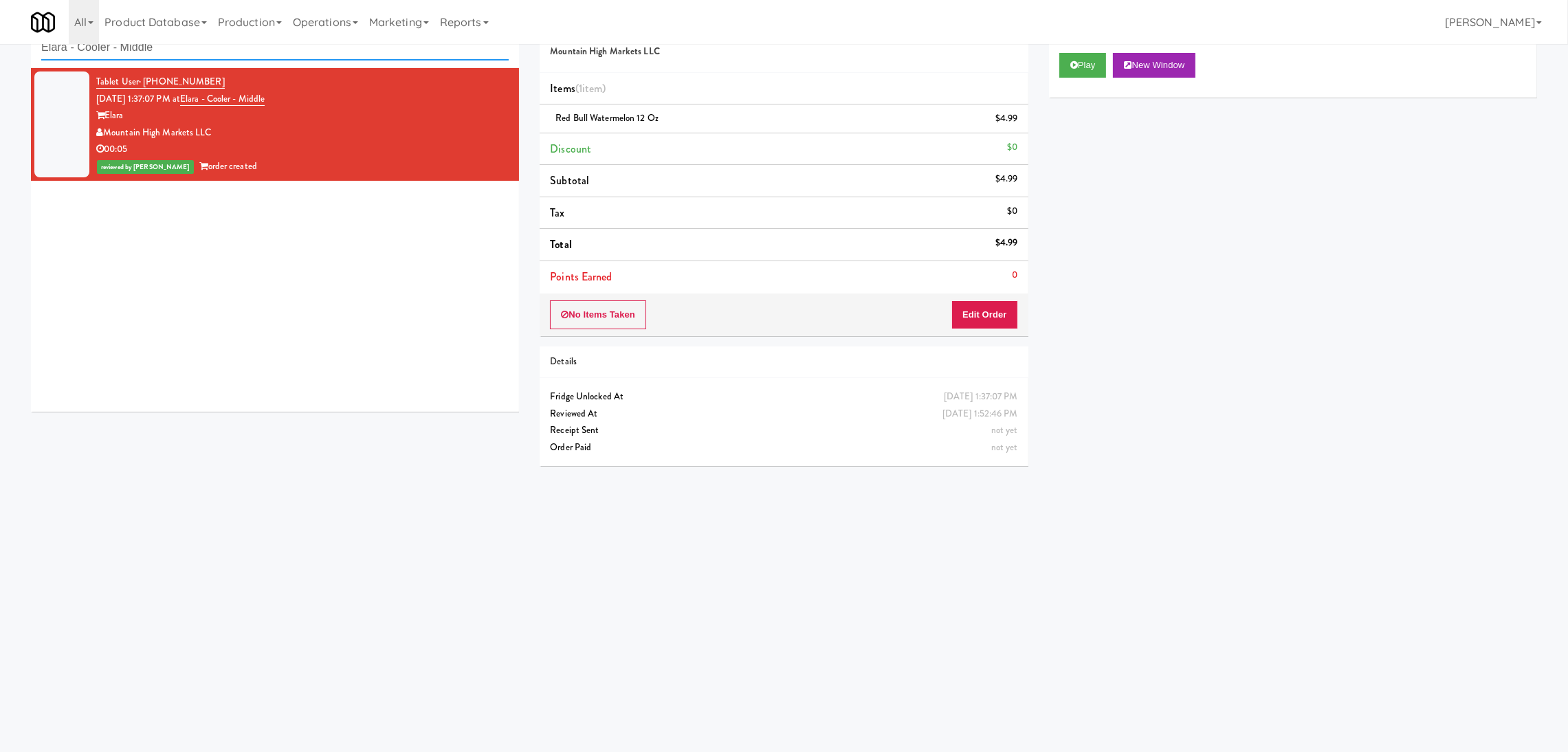
drag, startPoint x: 200, startPoint y: 46, endPoint x: 0, endPoint y: 46, distance: 200.0
click at [0, 46] on div "inbox reviewed recent all unclear take inventory issue suspicious failed recent…" at bounding box center [784, 282] width 1568 height 552
paste input "Paradox - Cooler - Right"
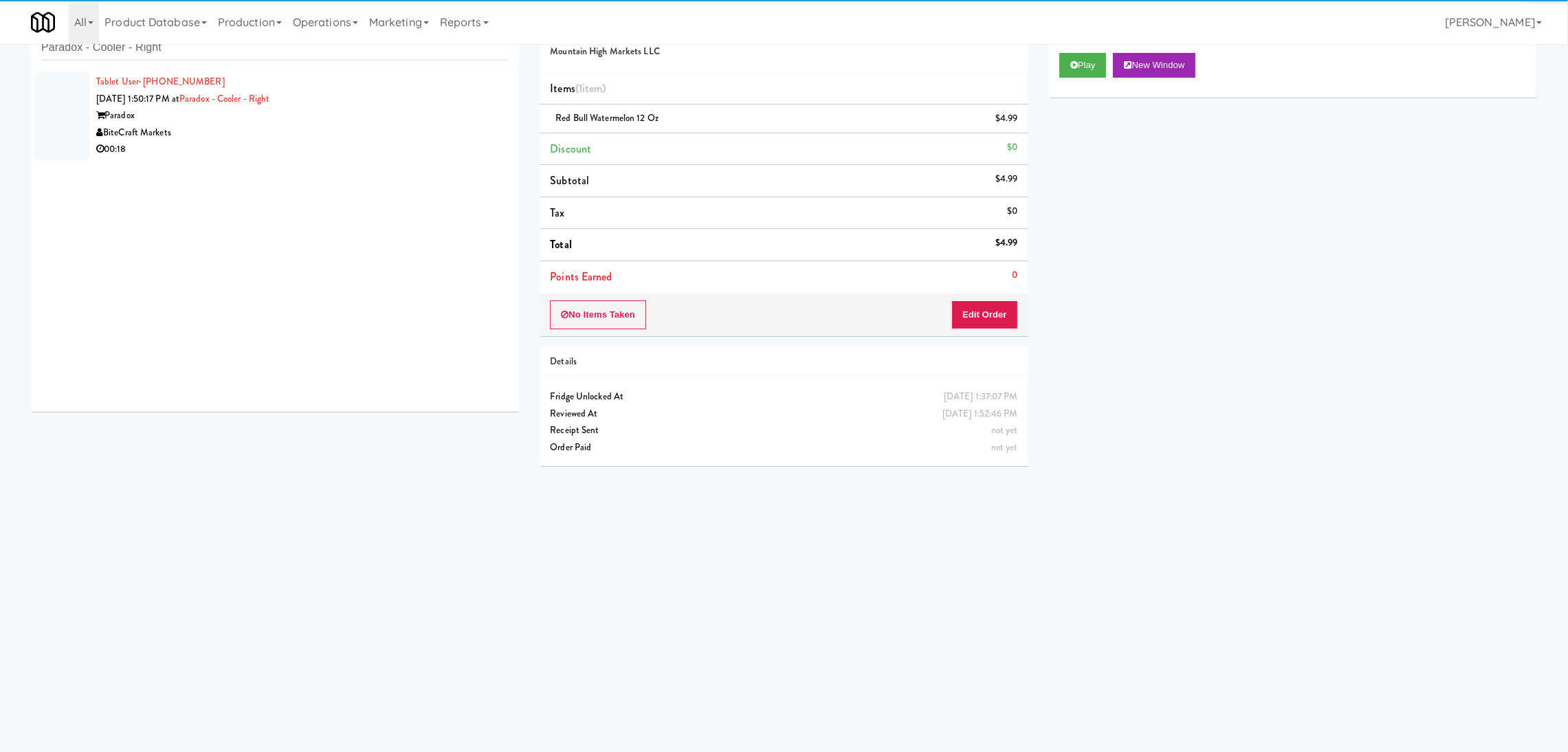
click at [281, 133] on div "BiteCraft Markets" at bounding box center [302, 133] width 413 height 17
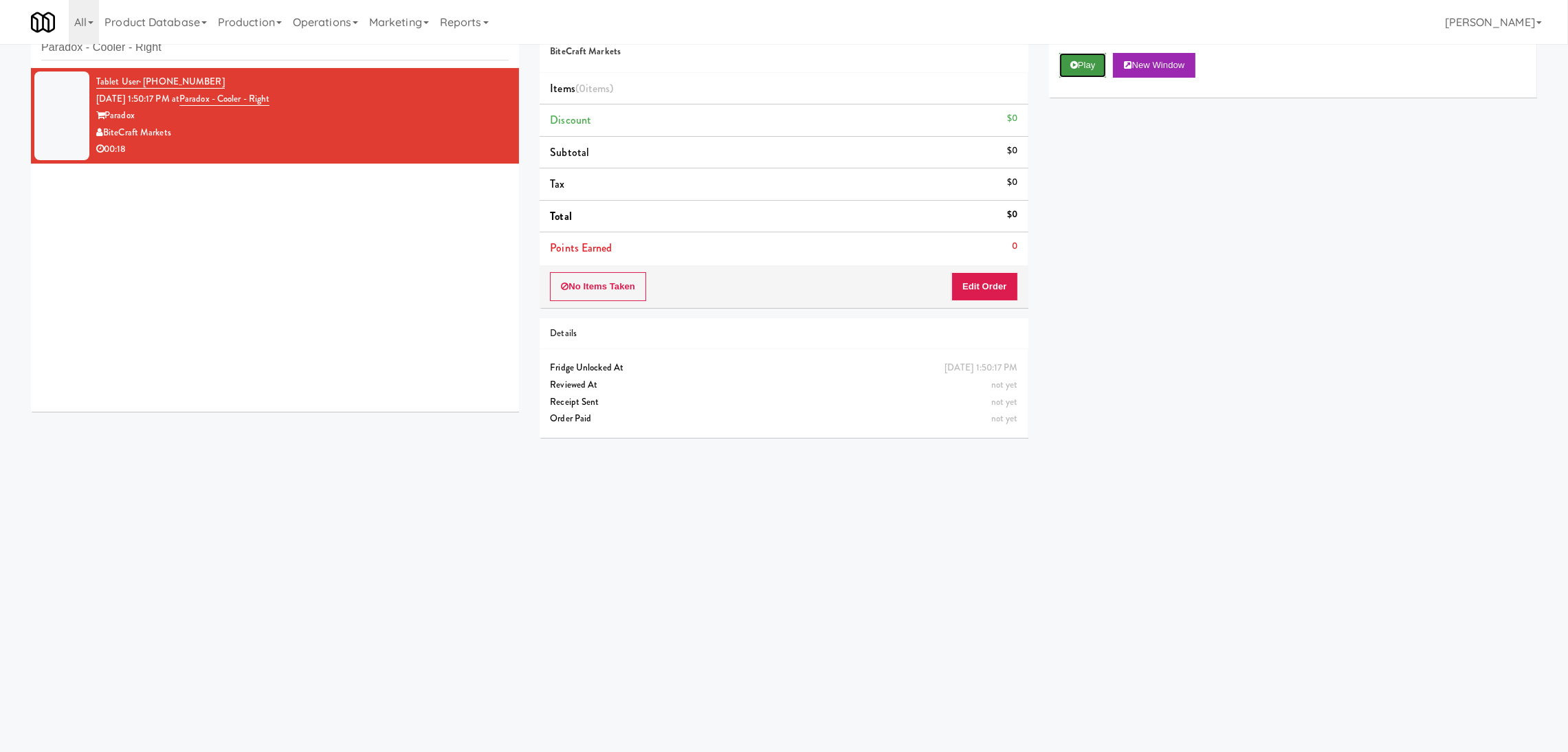
click at [1091, 65] on button "Play" at bounding box center [1082, 65] width 47 height 25
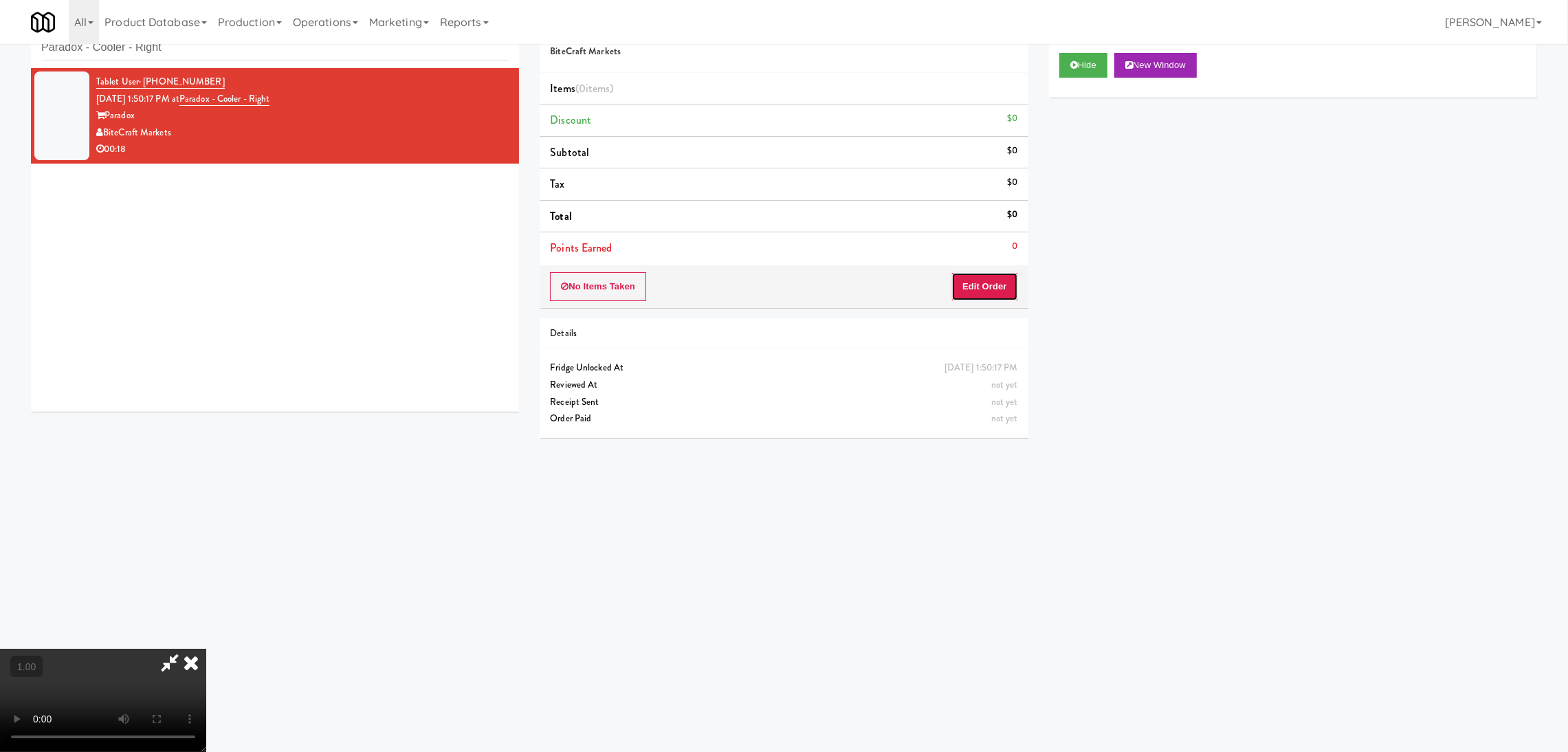
click at [988, 278] on button "Edit Order" at bounding box center [985, 286] width 66 height 29
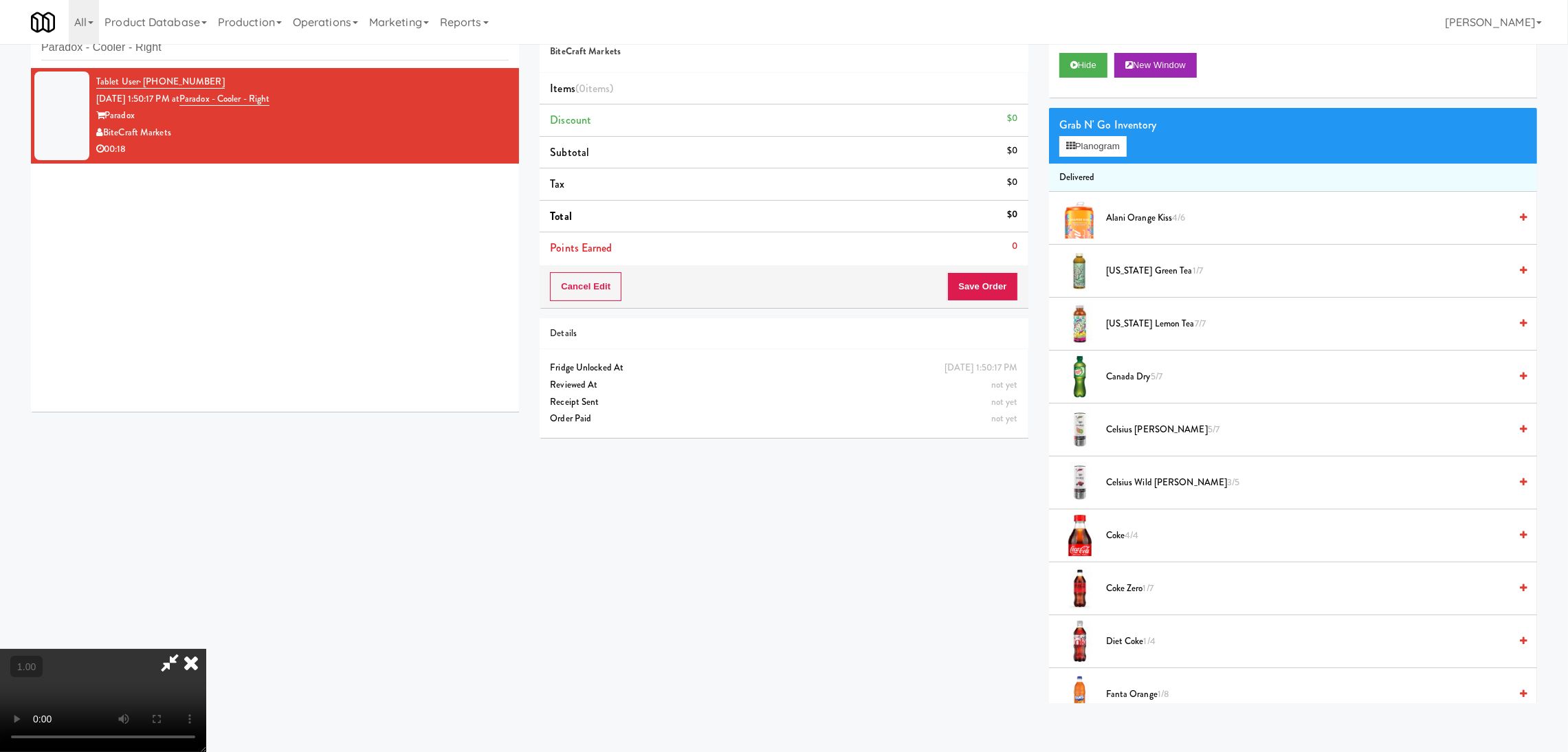
scroll to position [61, 0]
click at [1070, 158] on div "Grab N' Go Inventory Planogram" at bounding box center [1293, 135] width 488 height 56
click at [1063, 151] on button "Planogram" at bounding box center [1092, 146] width 67 height 21
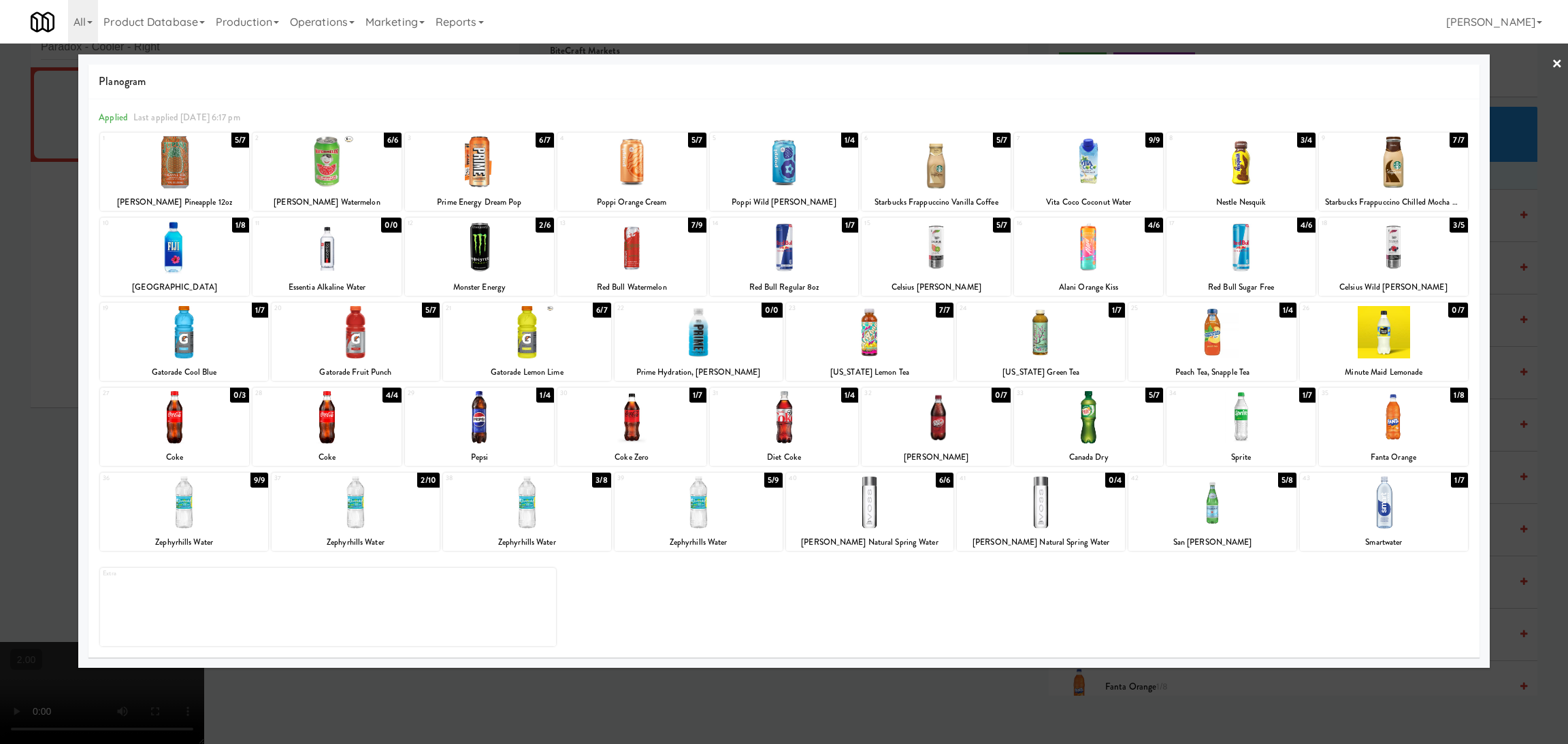
click at [375, 344] on div at bounding box center [355, 332] width 168 height 52
click at [513, 340] on div at bounding box center [527, 332] width 168 height 52
click at [36, 290] on div at bounding box center [784, 372] width 1568 height 744
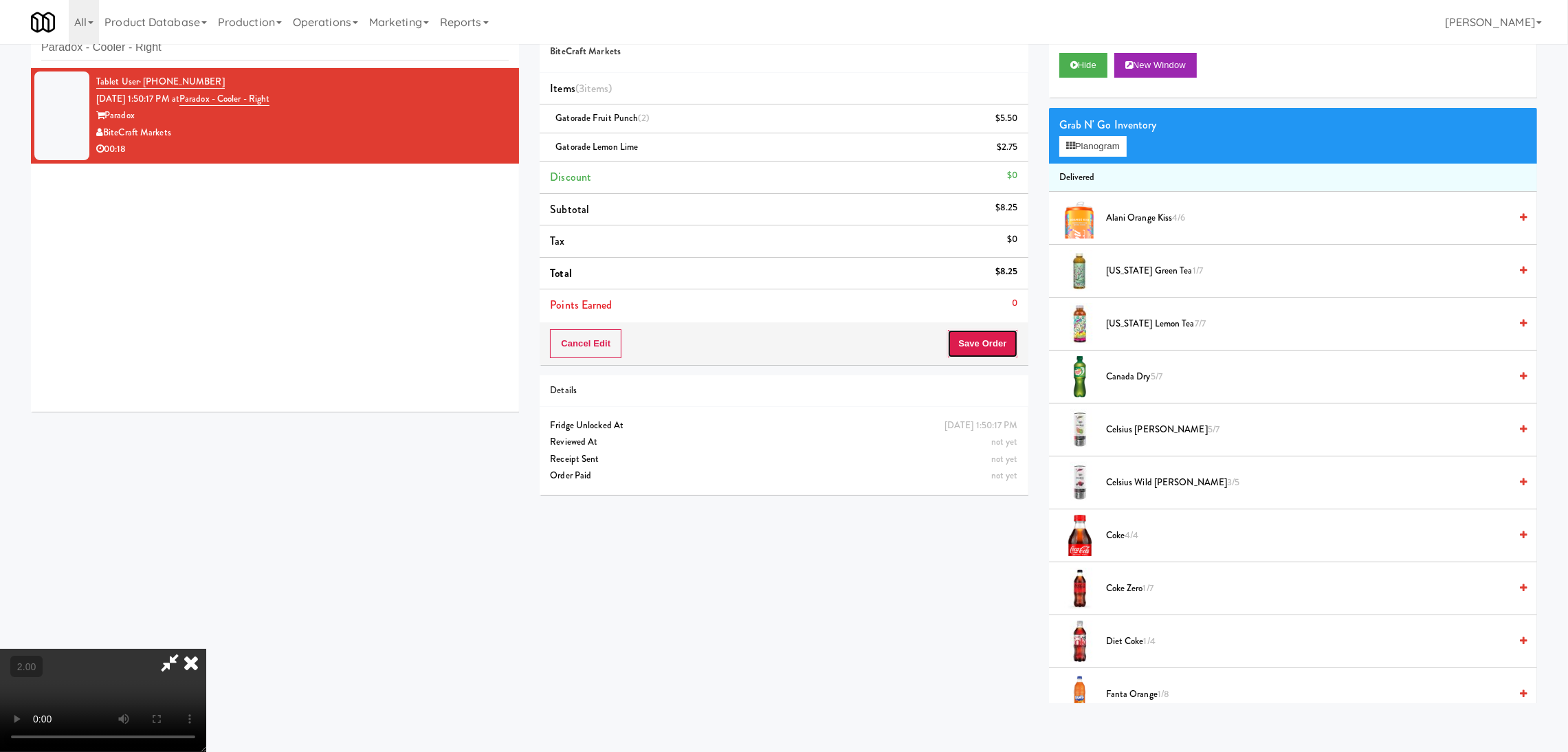
click at [993, 356] on button "Save Order" at bounding box center [982, 343] width 70 height 29
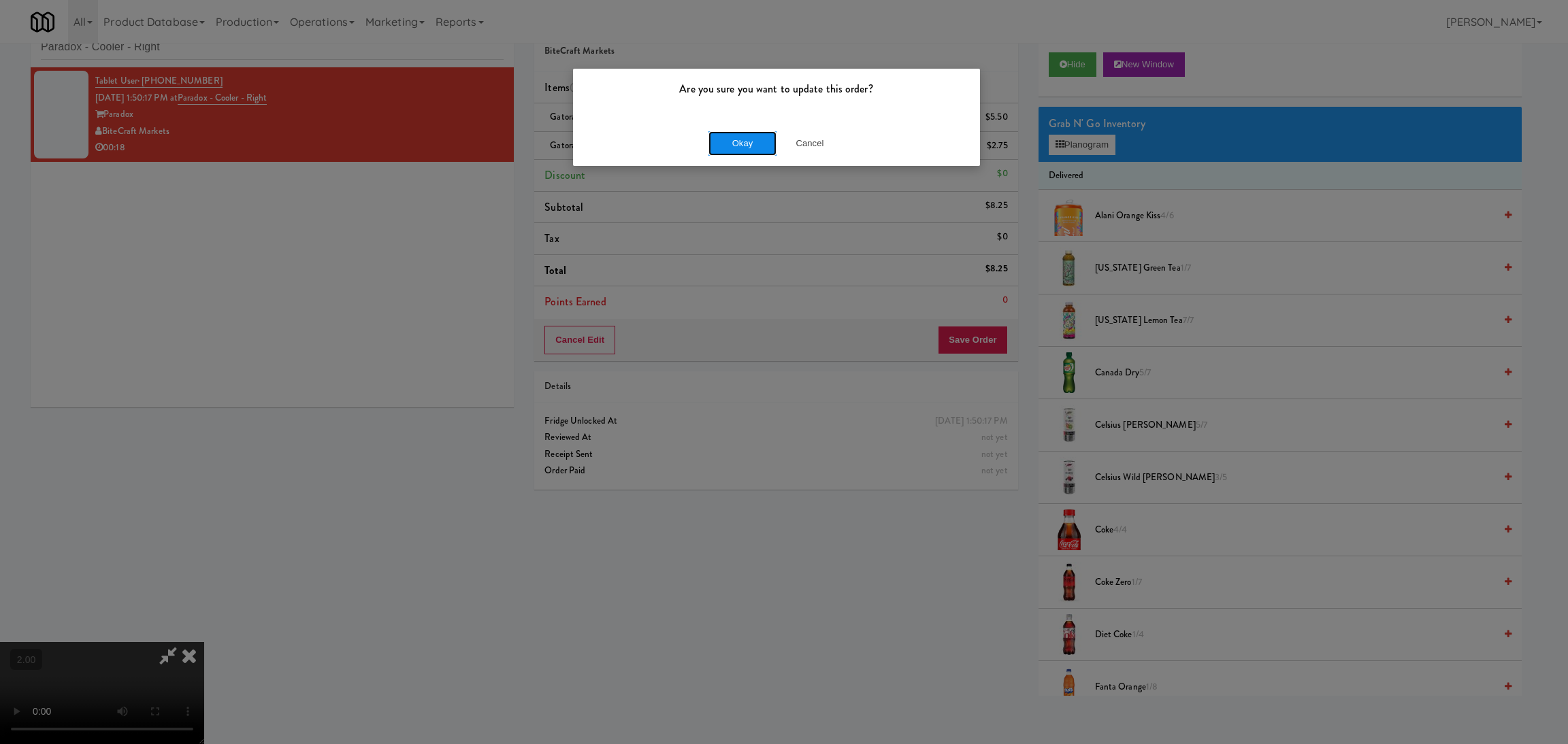
click at [764, 145] on button "Okay" at bounding box center [742, 144] width 68 height 25
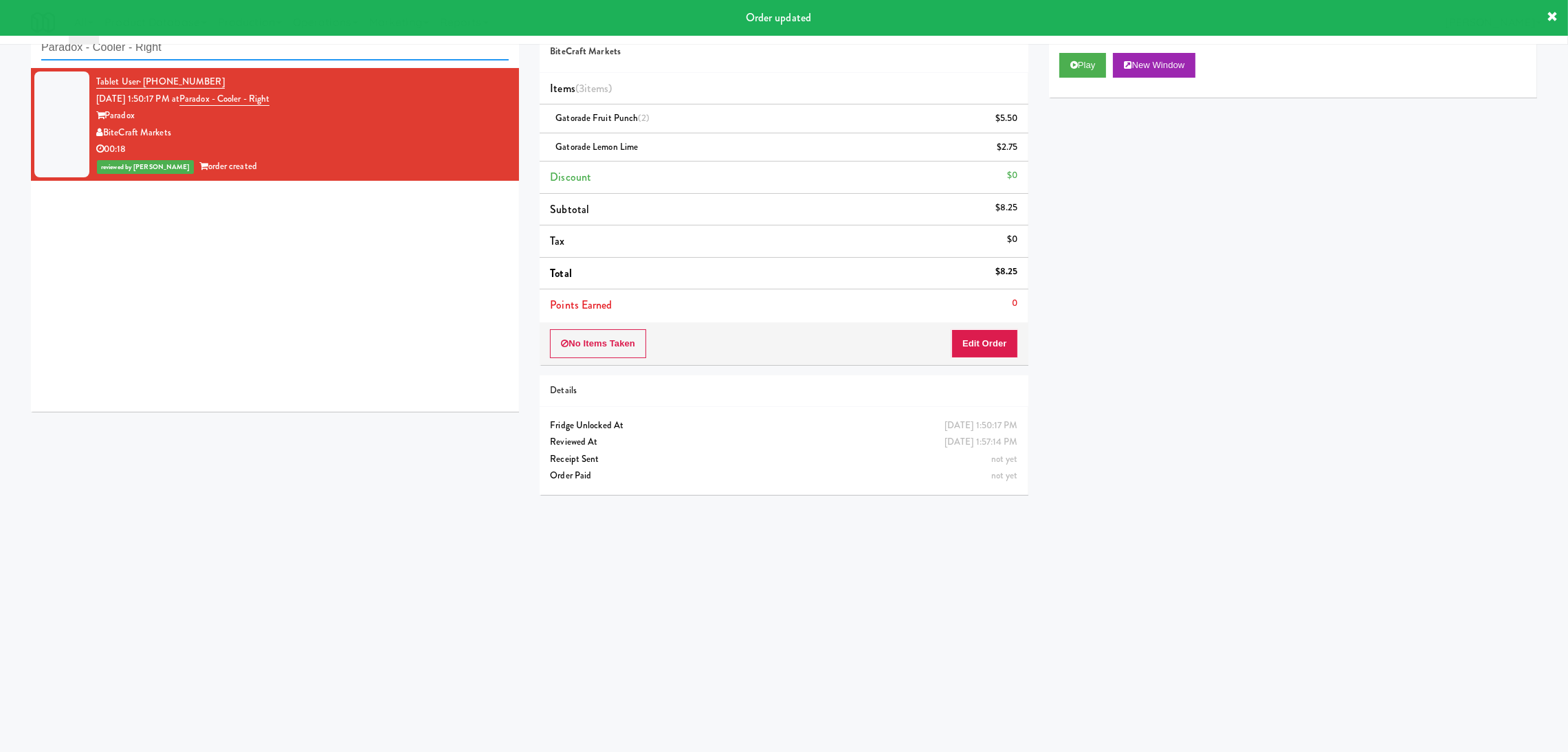
drag, startPoint x: 308, startPoint y: 50, endPoint x: 0, endPoint y: 47, distance: 308.0
click at [0, 47] on div "inbox reviewed recent all unclear take inventory issue suspicious failed recent…" at bounding box center [784, 282] width 1568 height 552
paste input "Ambient - Lef"
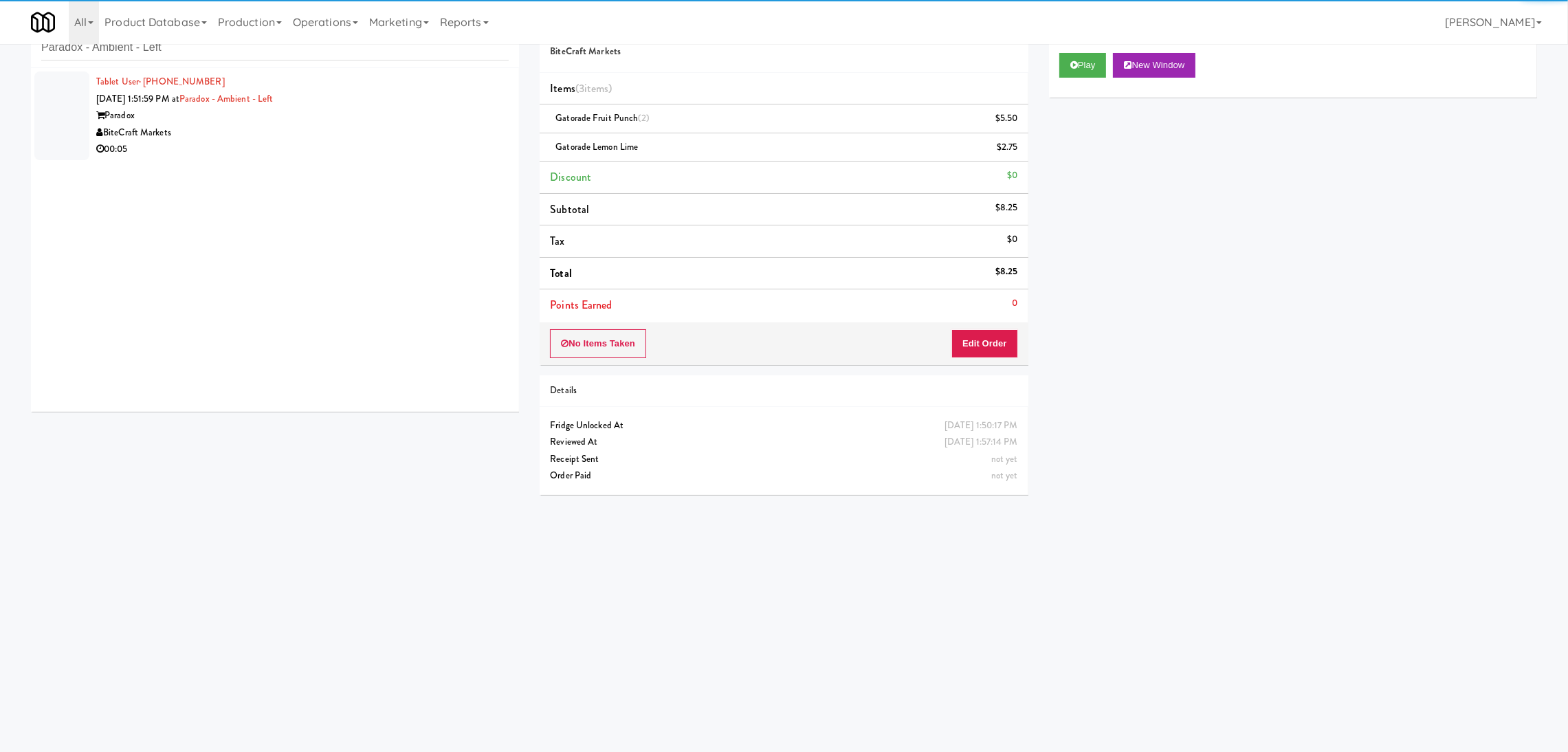
drag, startPoint x: 346, startPoint y: 167, endPoint x: 414, endPoint y: 147, distance: 70.9
click at [350, 142] on div "00:05" at bounding box center [302, 149] width 413 height 17
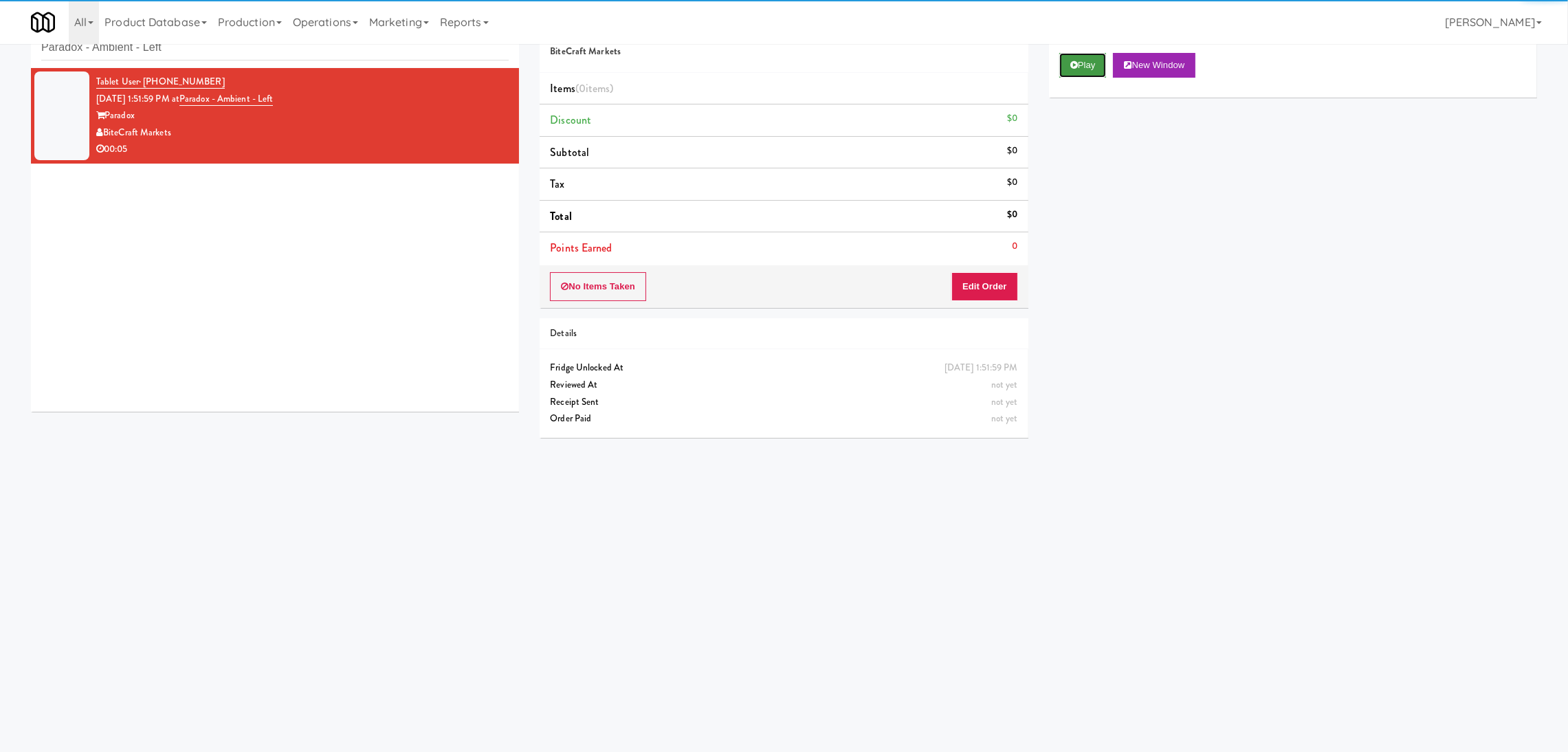
click at [1078, 67] on button "Play" at bounding box center [1082, 65] width 47 height 25
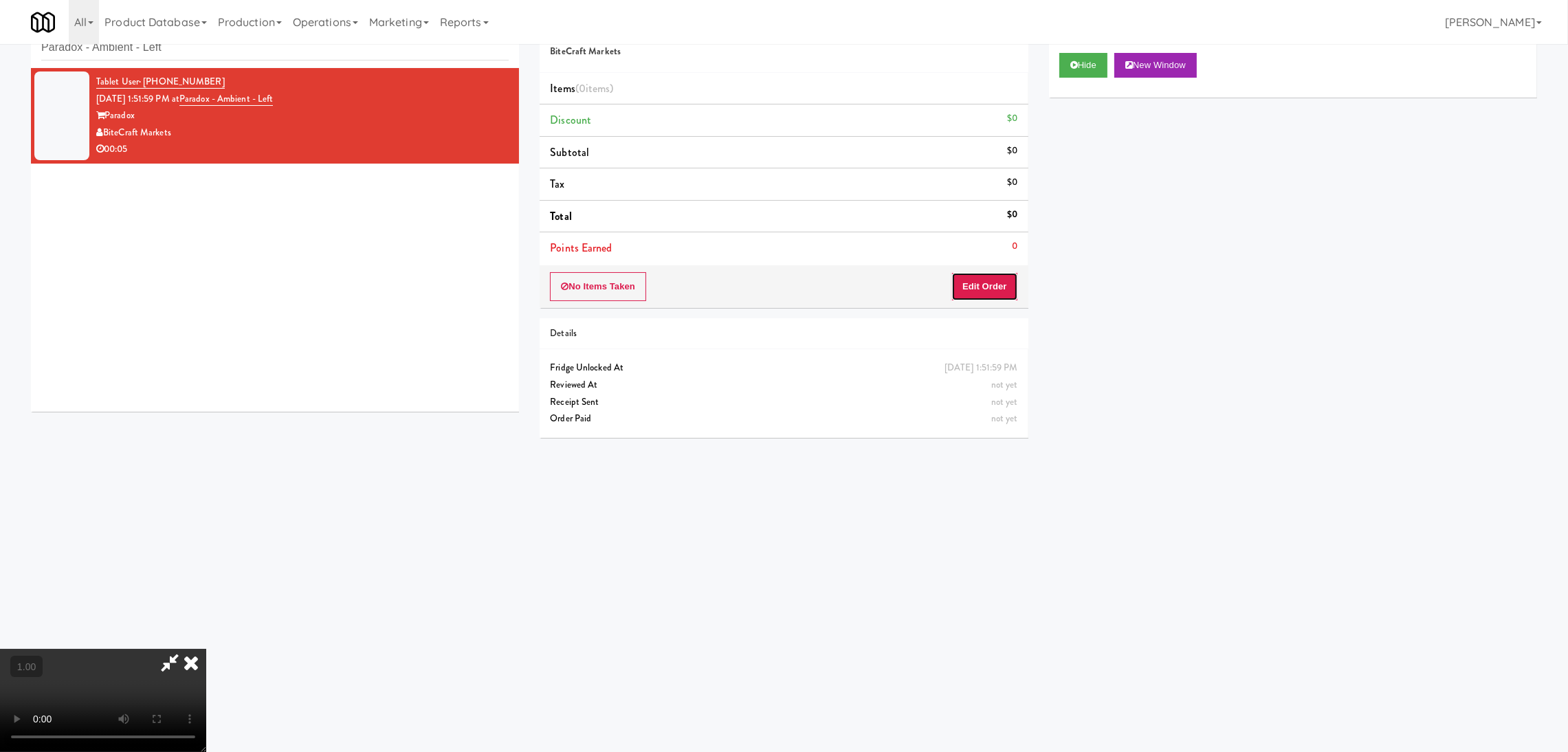
click at [1004, 283] on button "Edit Order" at bounding box center [985, 286] width 66 height 29
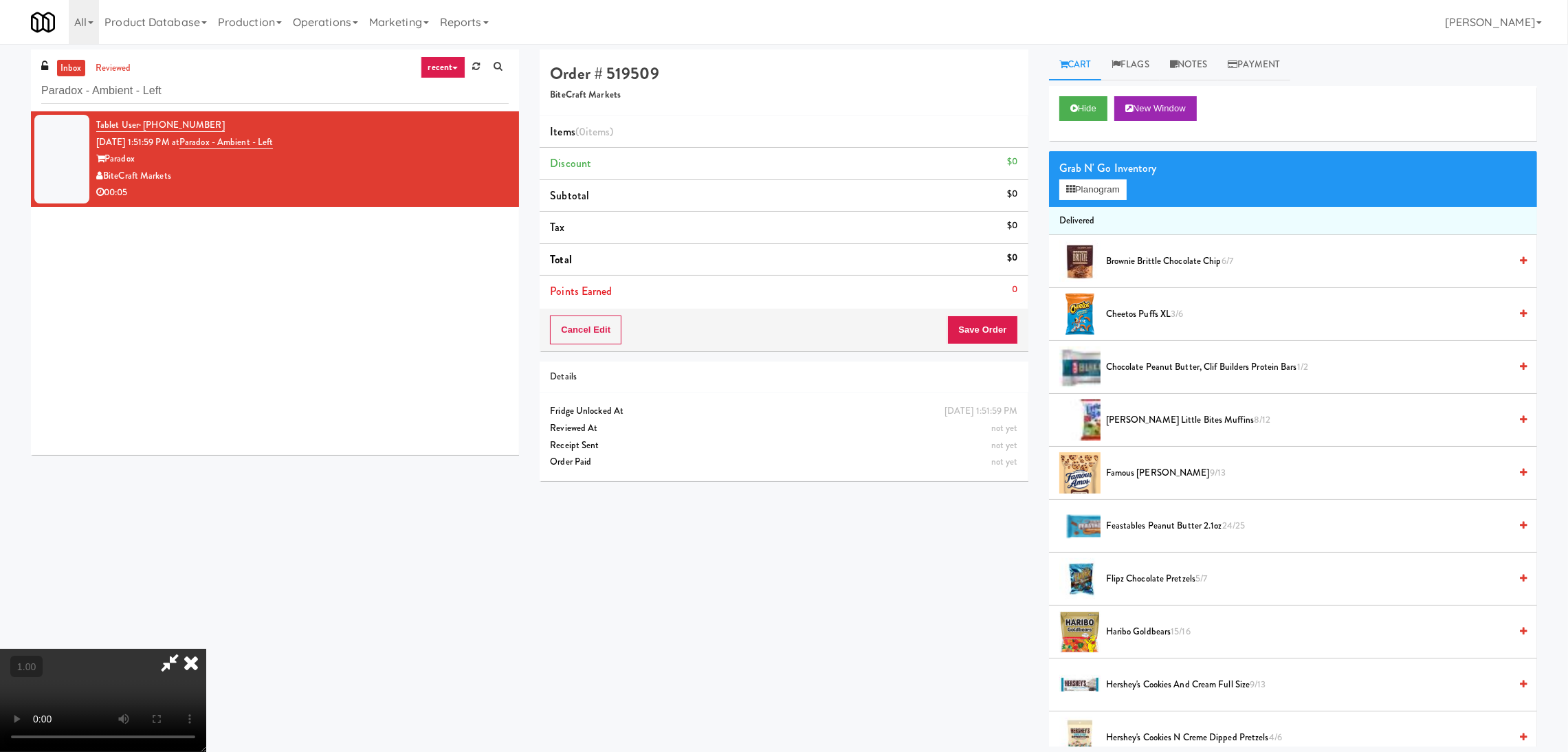
scroll to position [164, 0]
click at [1053, 197] on div "Grab N' Go Inventory Planogram" at bounding box center [1293, 178] width 488 height 56
click at [1063, 189] on button "Planogram" at bounding box center [1092, 189] width 67 height 21
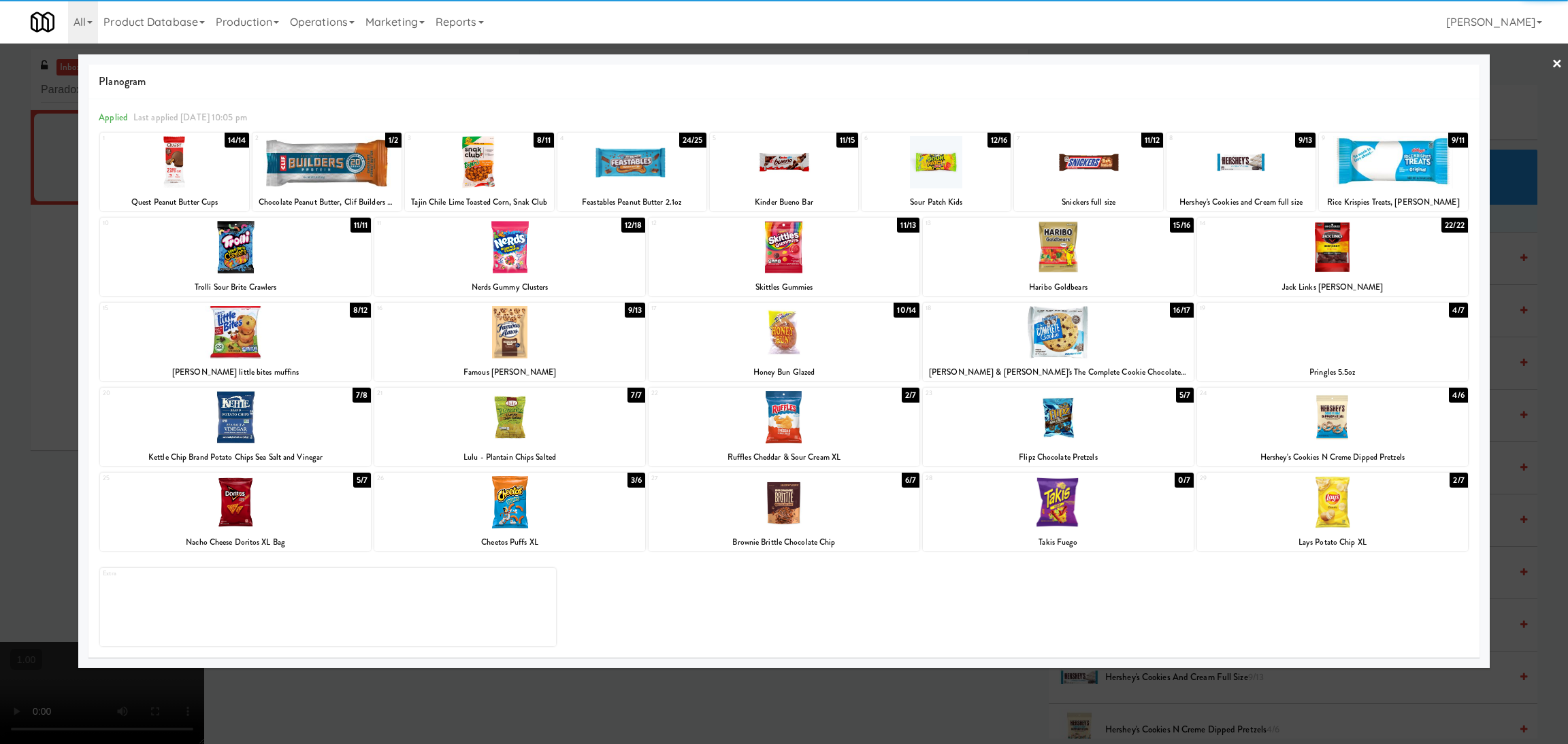
click at [235, 435] on div at bounding box center [235, 418] width 271 height 52
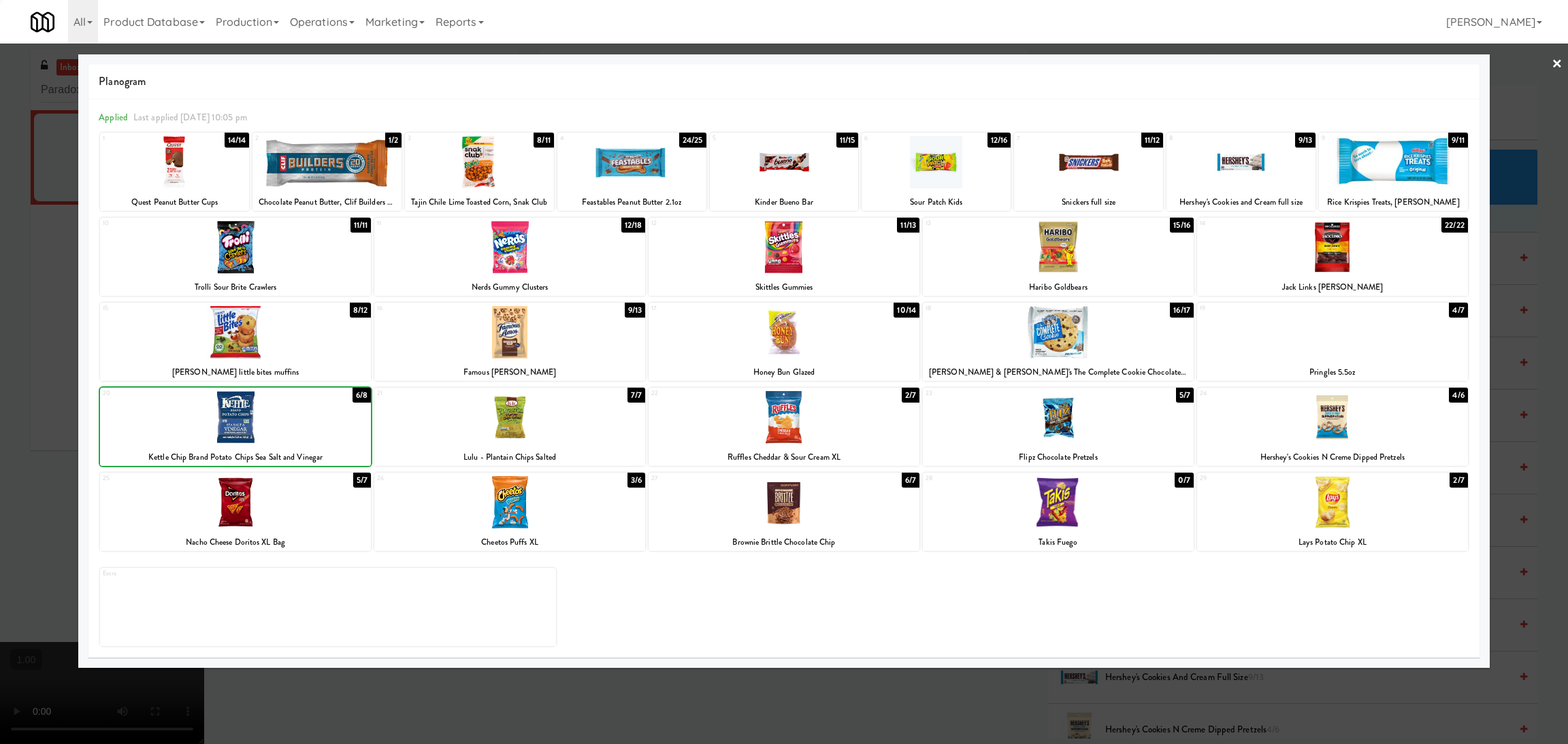
click at [10, 386] on div at bounding box center [784, 372] width 1568 height 744
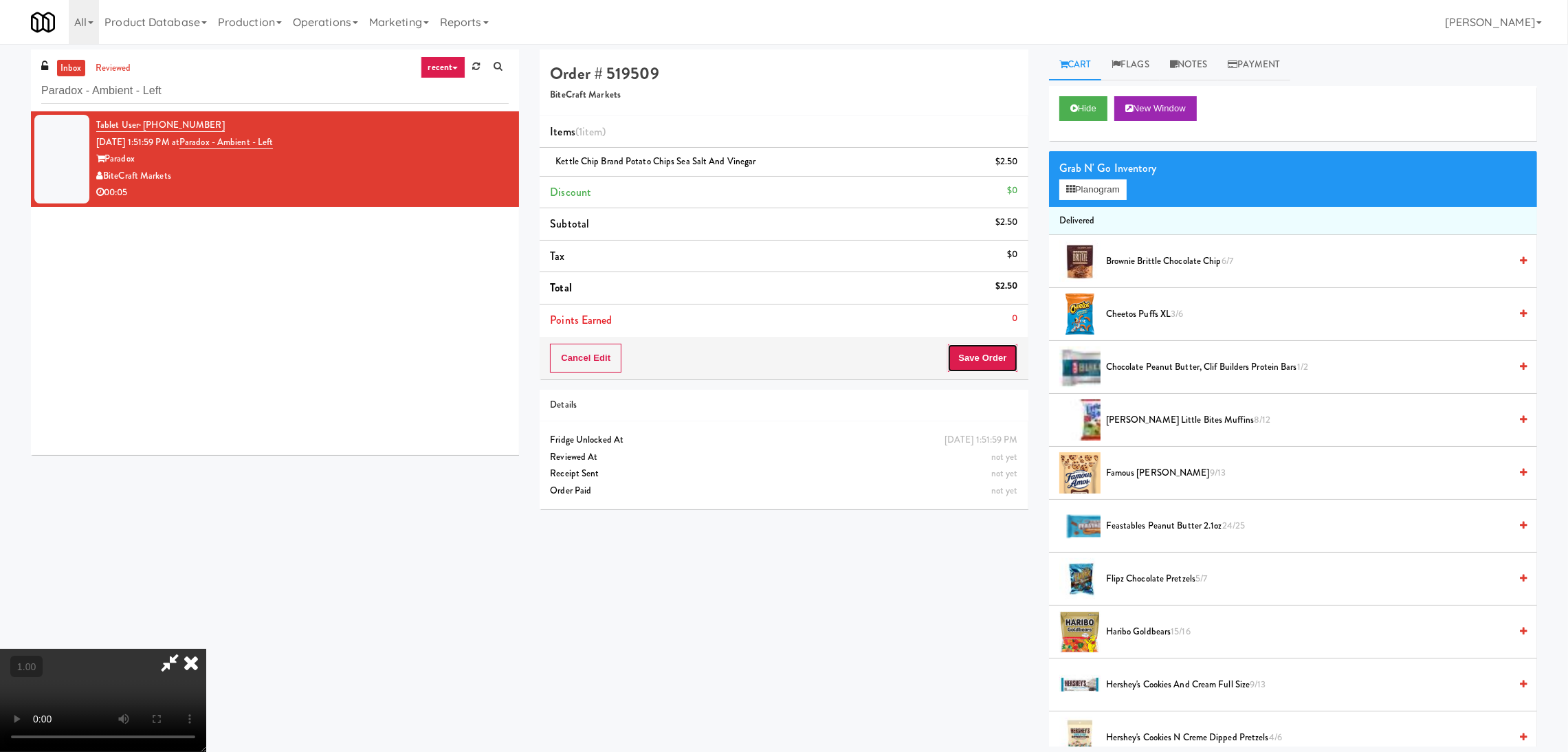
click at [953, 354] on button "Save Order" at bounding box center [982, 358] width 70 height 29
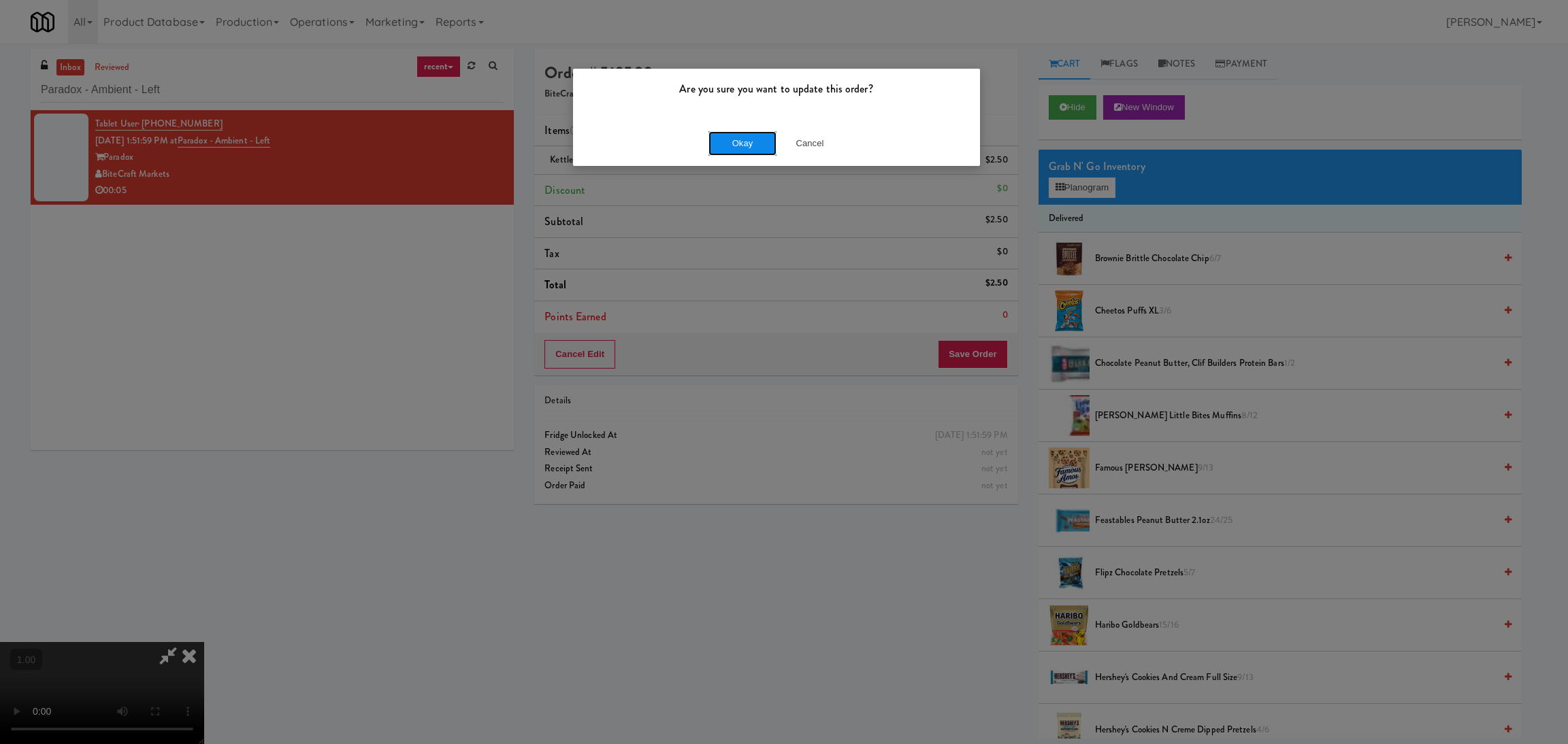
click at [718, 133] on button "Okay" at bounding box center [742, 144] width 68 height 25
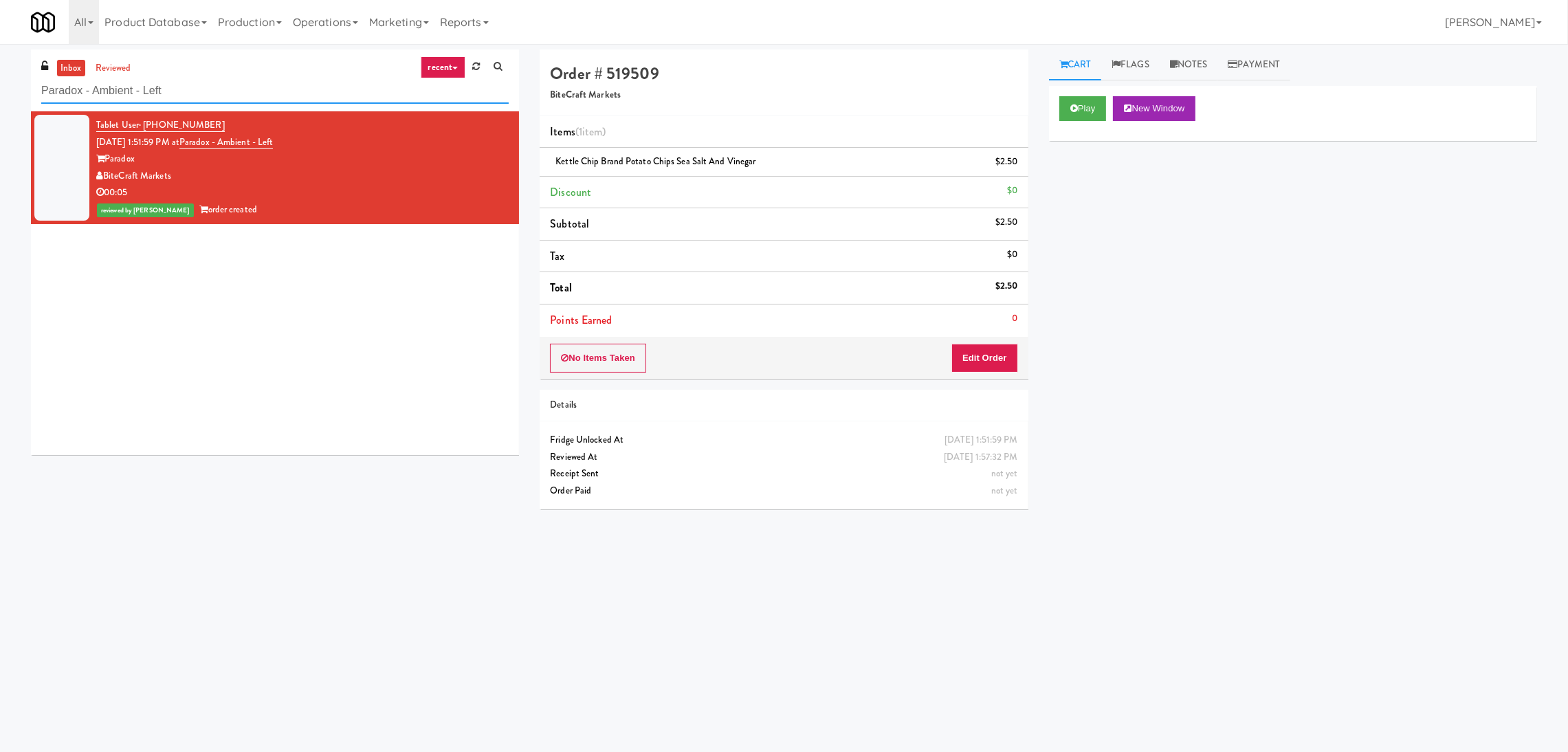
paste input "640 N [PERSON_NAME] - Left - Fridge"
drag, startPoint x: 316, startPoint y: 79, endPoint x: 0, endPoint y: 103, distance: 316.9
click at [0, 103] on div "inbox reviewed recent all unclear take inventory issue suspicious failed recent…" at bounding box center [784, 326] width 1568 height 552
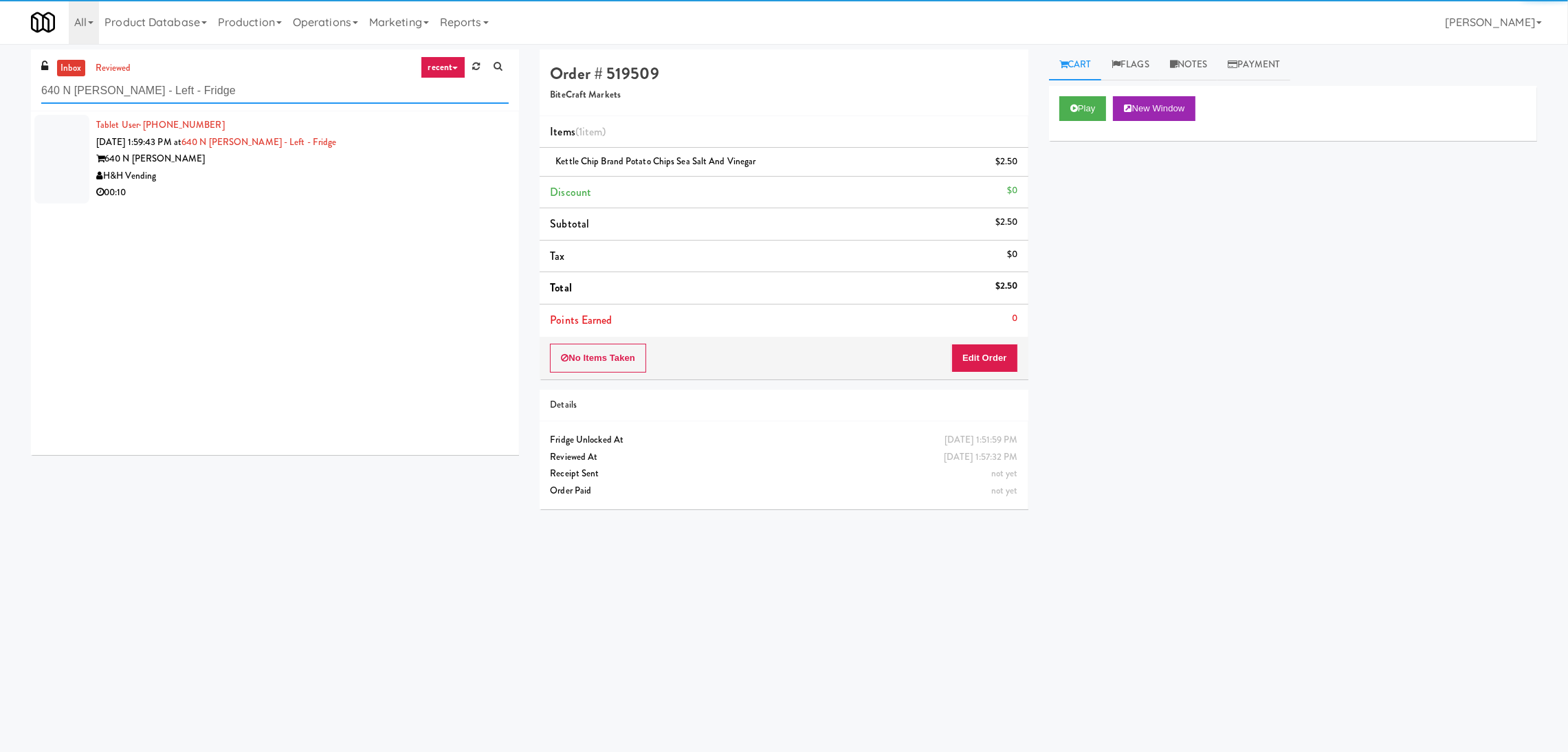
type input "640 N [PERSON_NAME] - Left - Fridge"
click at [349, 174] on div "H&H Vending" at bounding box center [302, 176] width 413 height 17
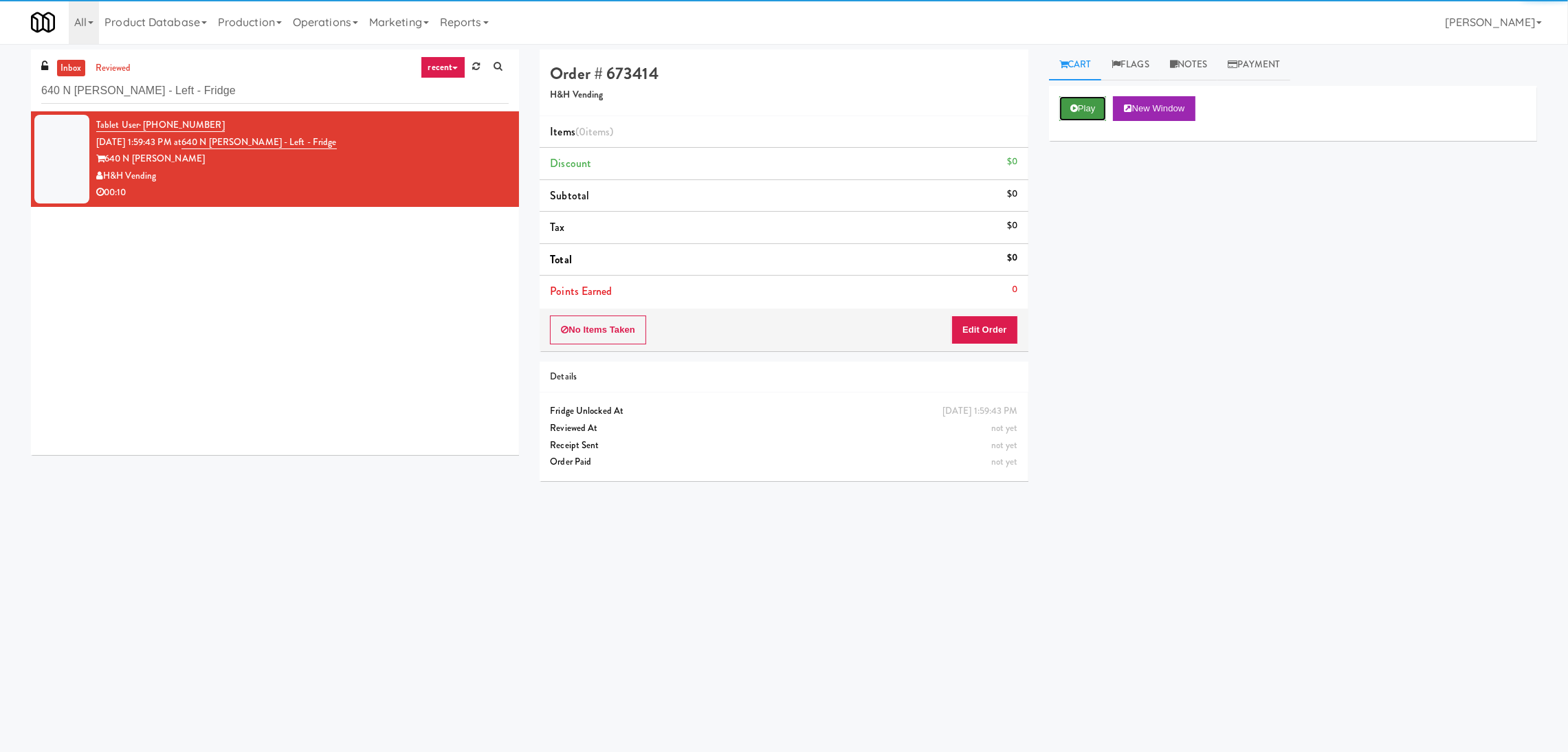
click at [1082, 109] on button "Play" at bounding box center [1082, 109] width 47 height 25
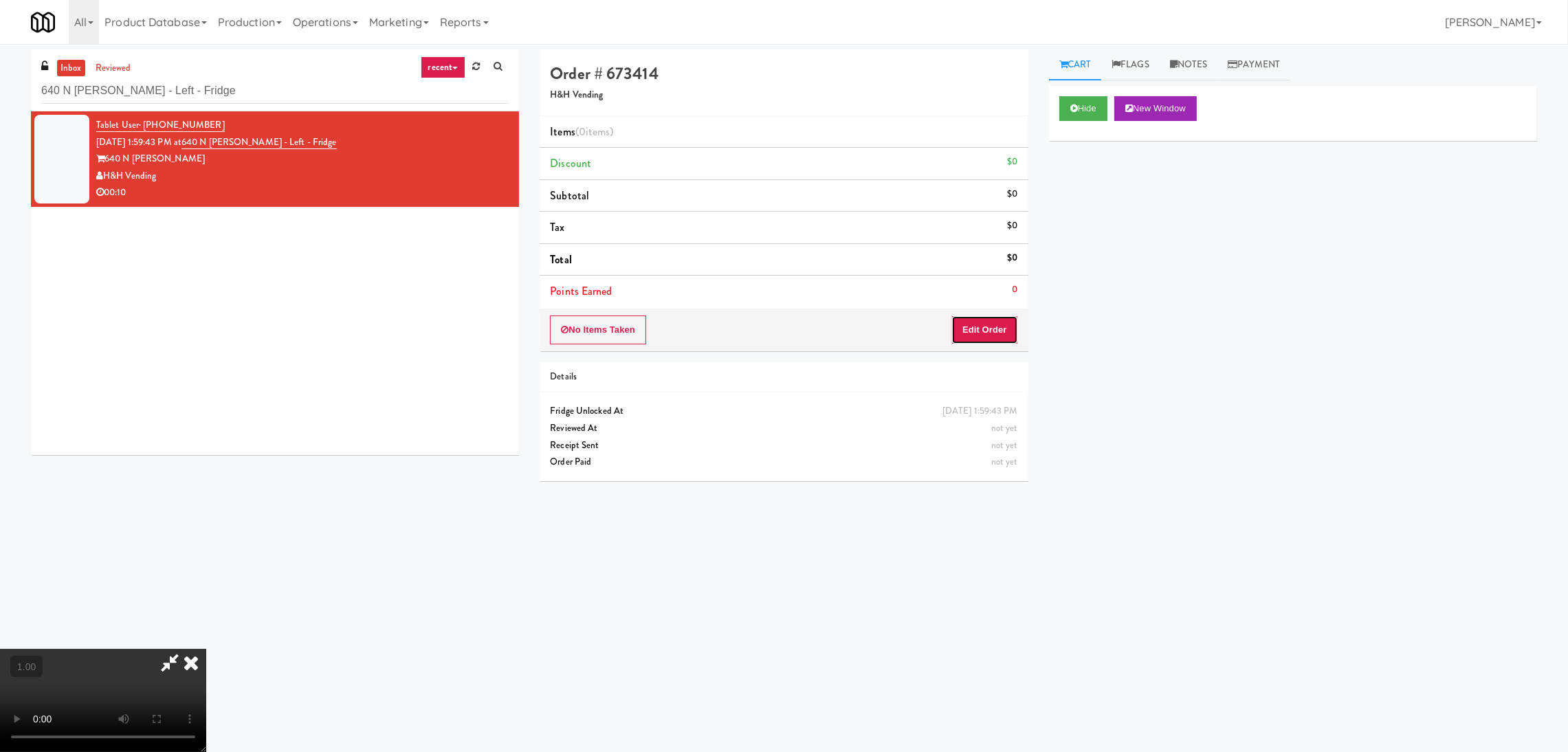
click at [986, 332] on button "Edit Order" at bounding box center [985, 330] width 66 height 29
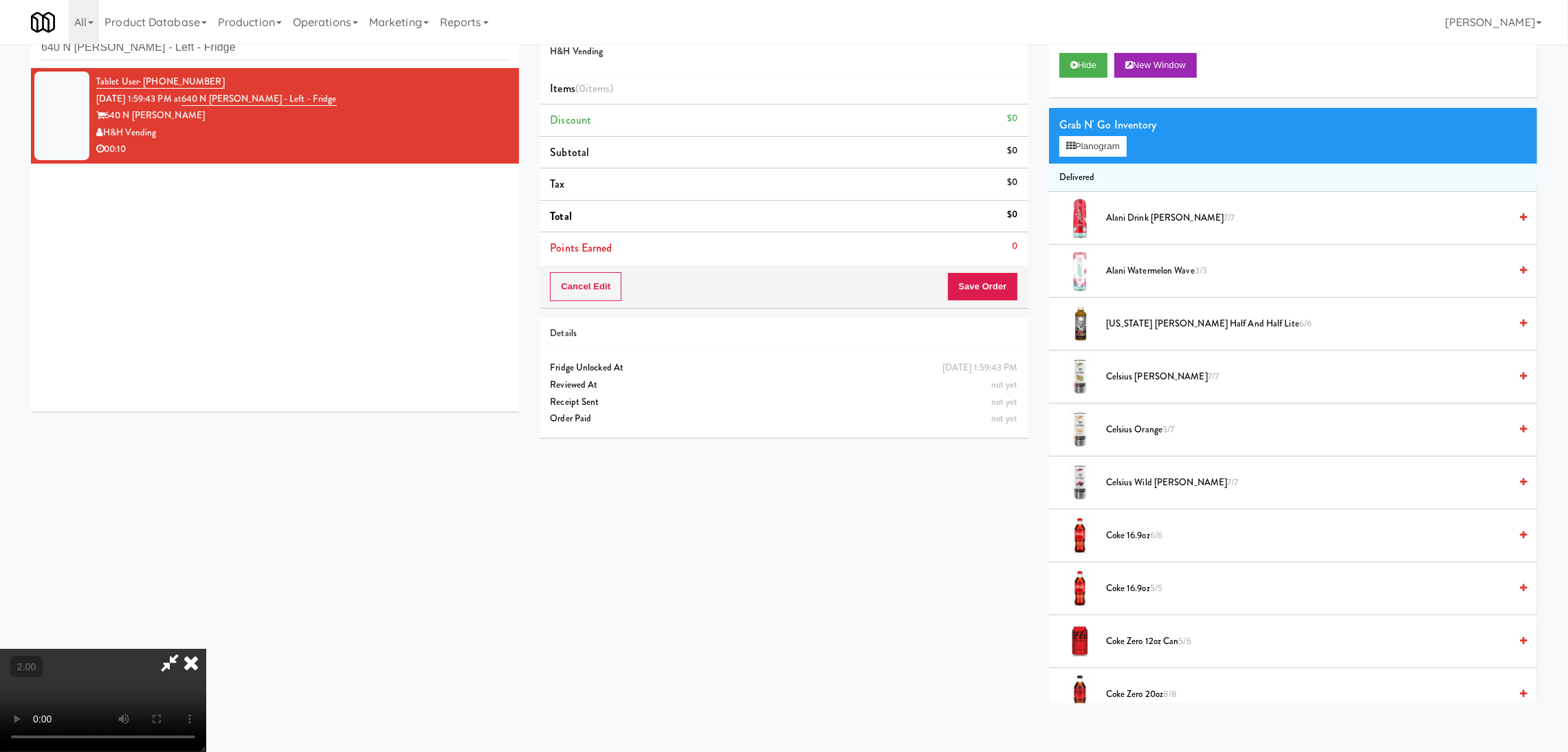
scroll to position [268, 0]
click at [206, 649] on video at bounding box center [103, 701] width 206 height 103
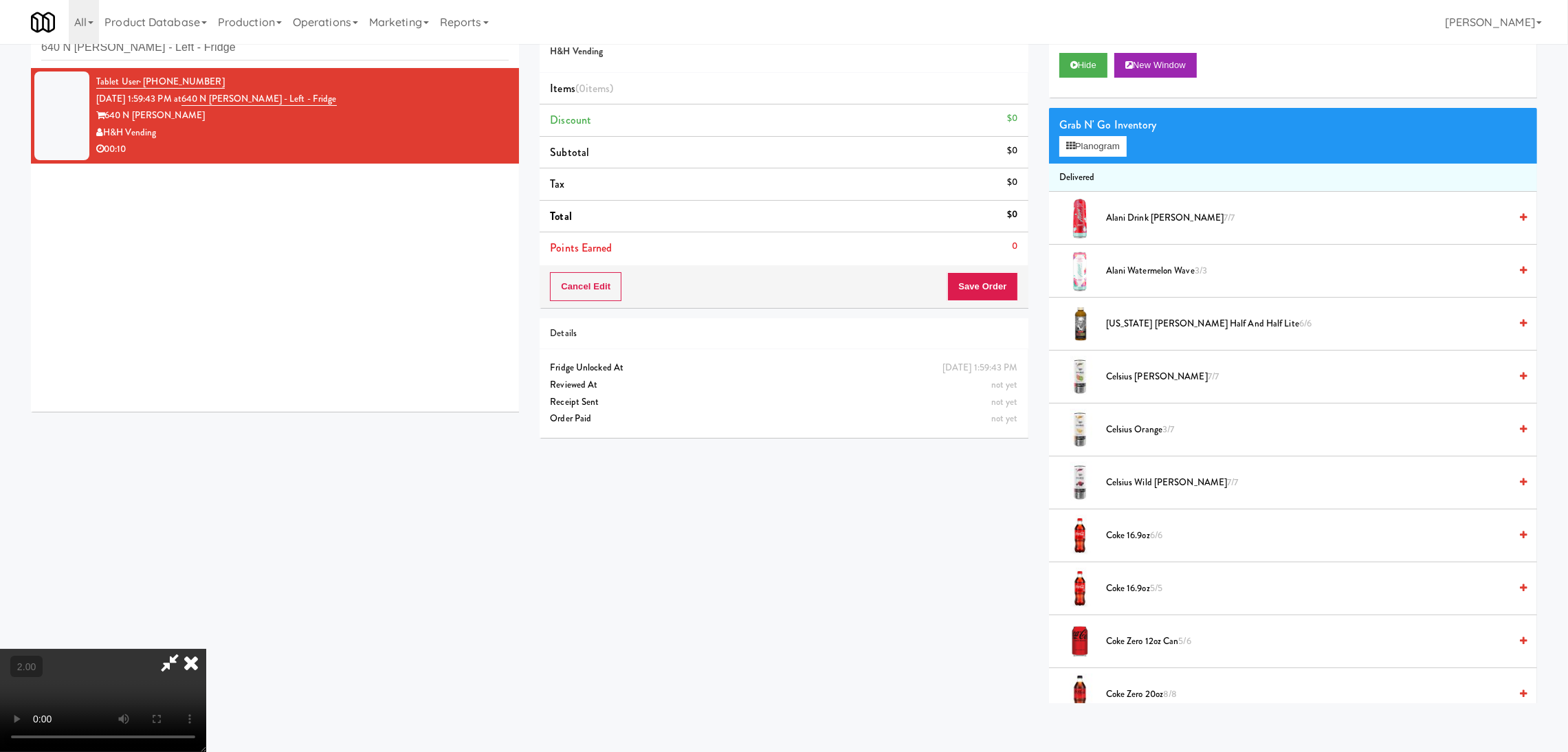
click at [206, 690] on video at bounding box center [103, 701] width 206 height 103
click at [206, 649] on video at bounding box center [103, 701] width 206 height 103
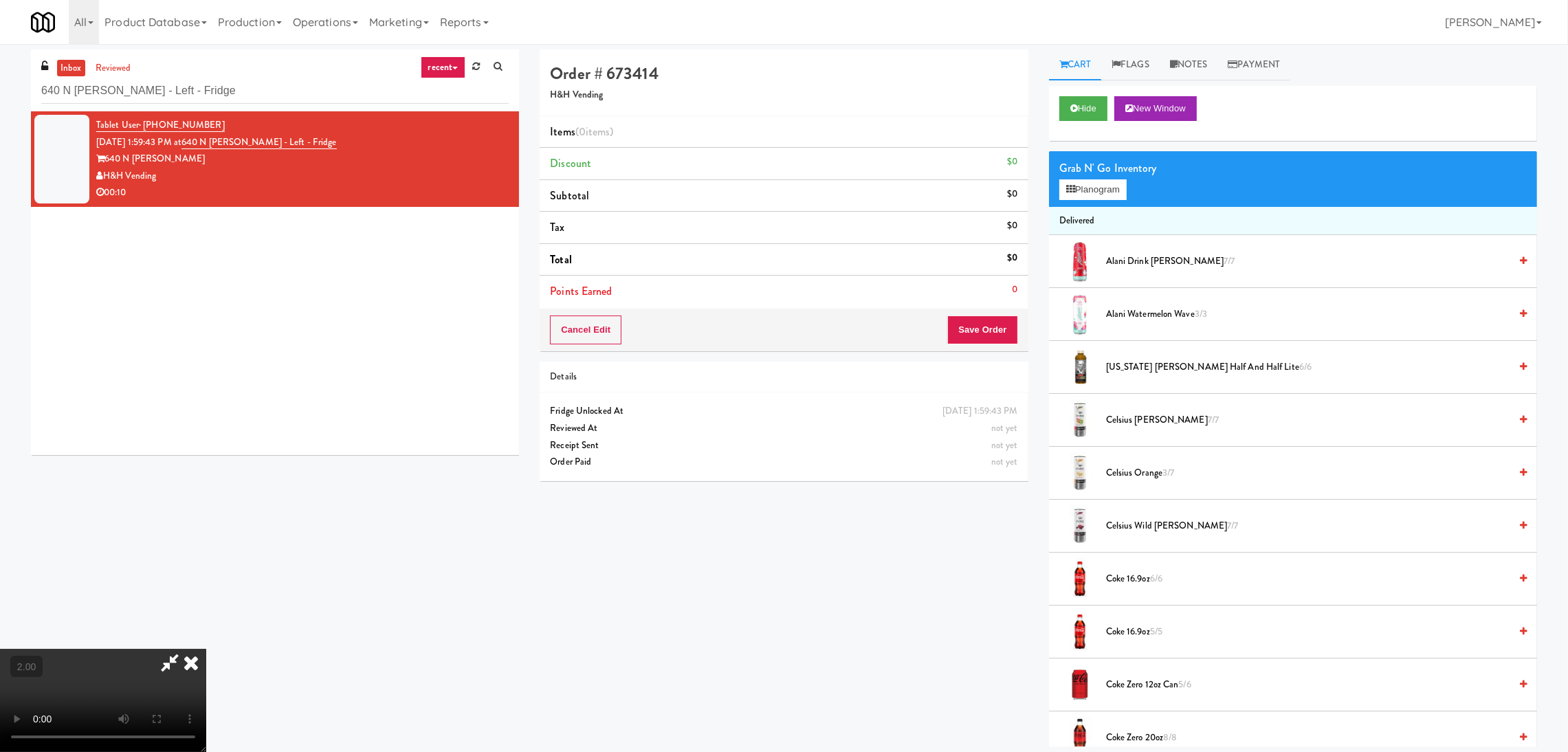
click at [206, 649] on video at bounding box center [103, 701] width 206 height 103
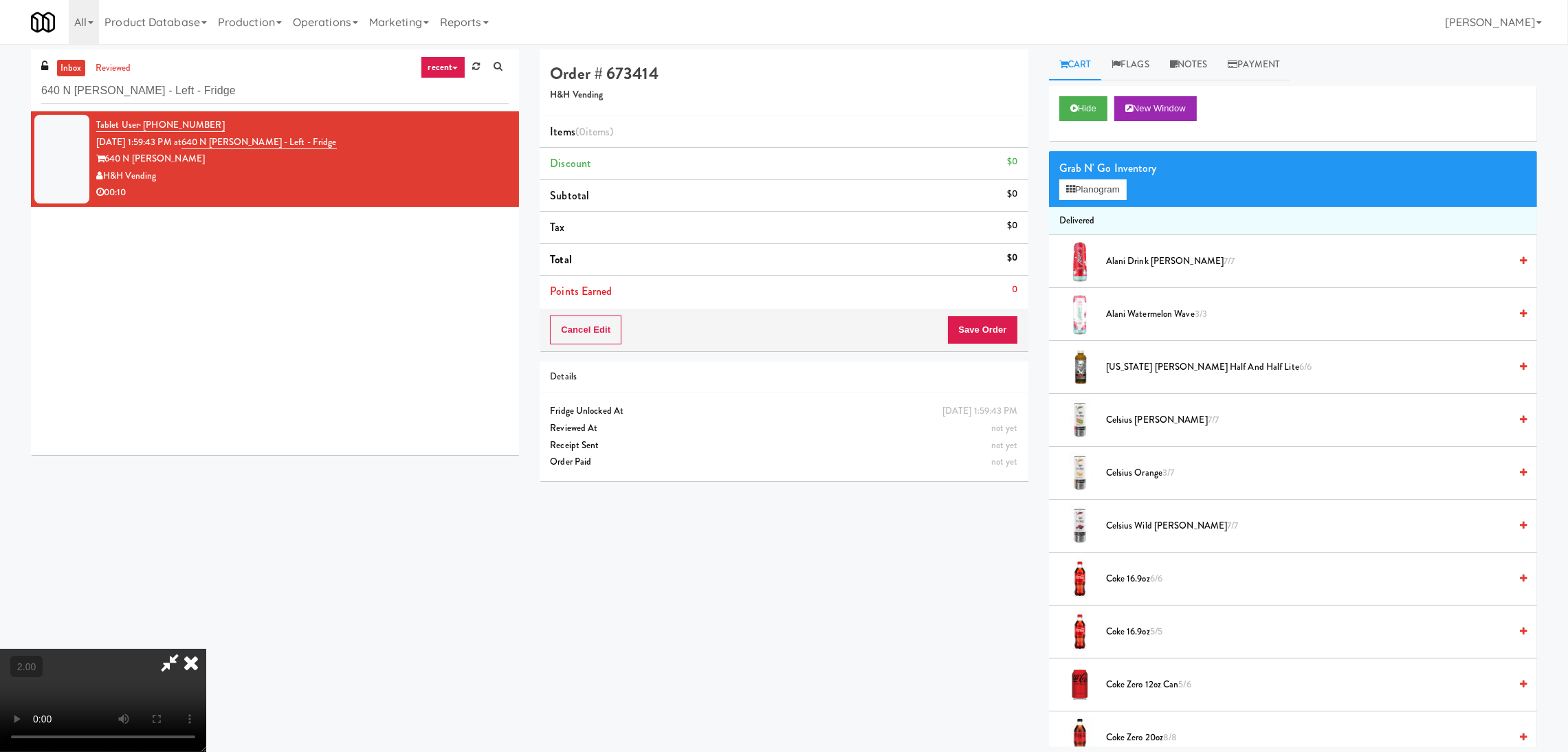
click at [206, 649] on video at bounding box center [103, 701] width 206 height 103
click at [1059, 195] on button "Planogram" at bounding box center [1092, 189] width 67 height 21
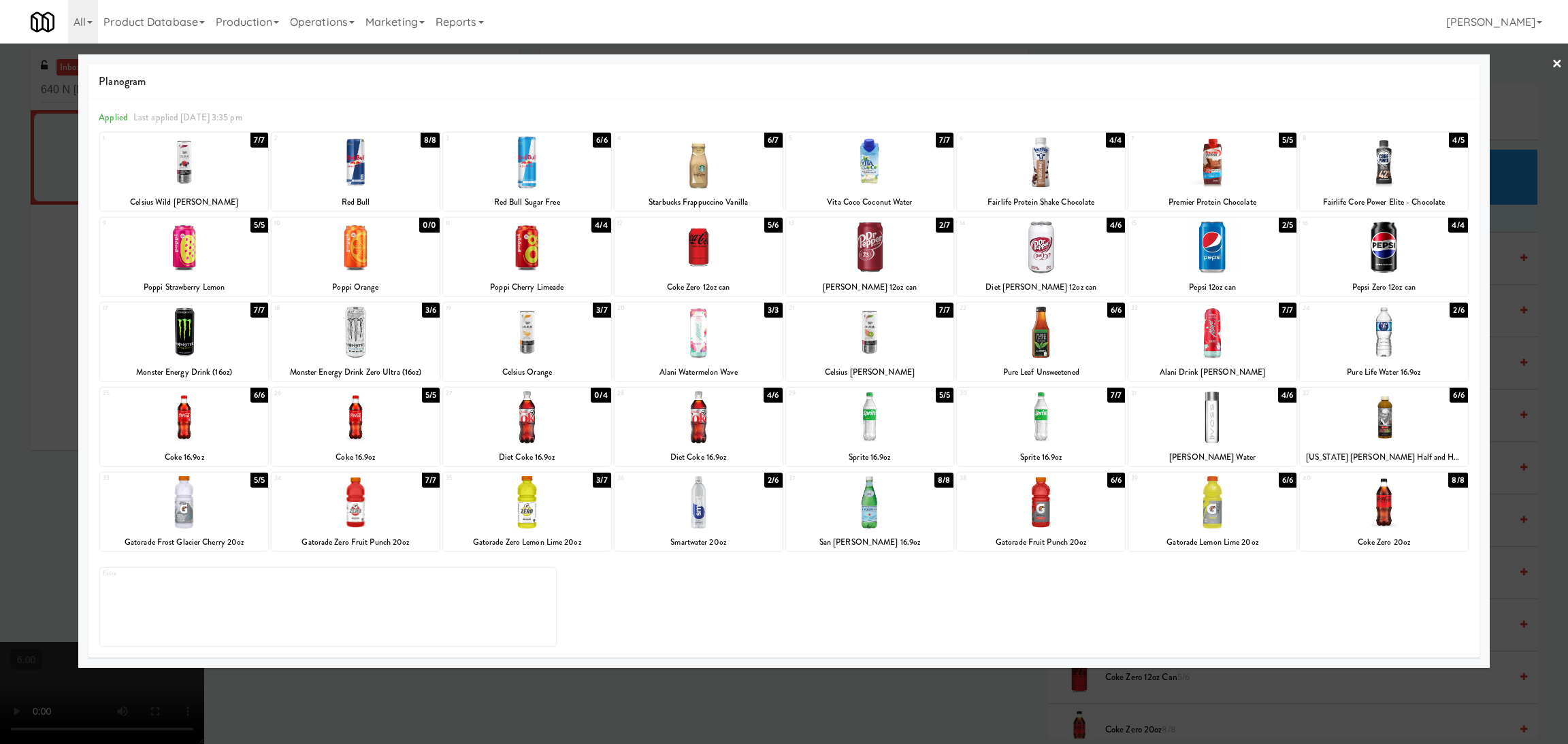
click at [513, 348] on div at bounding box center [527, 332] width 168 height 52
click at [10, 299] on div at bounding box center [784, 372] width 1568 height 744
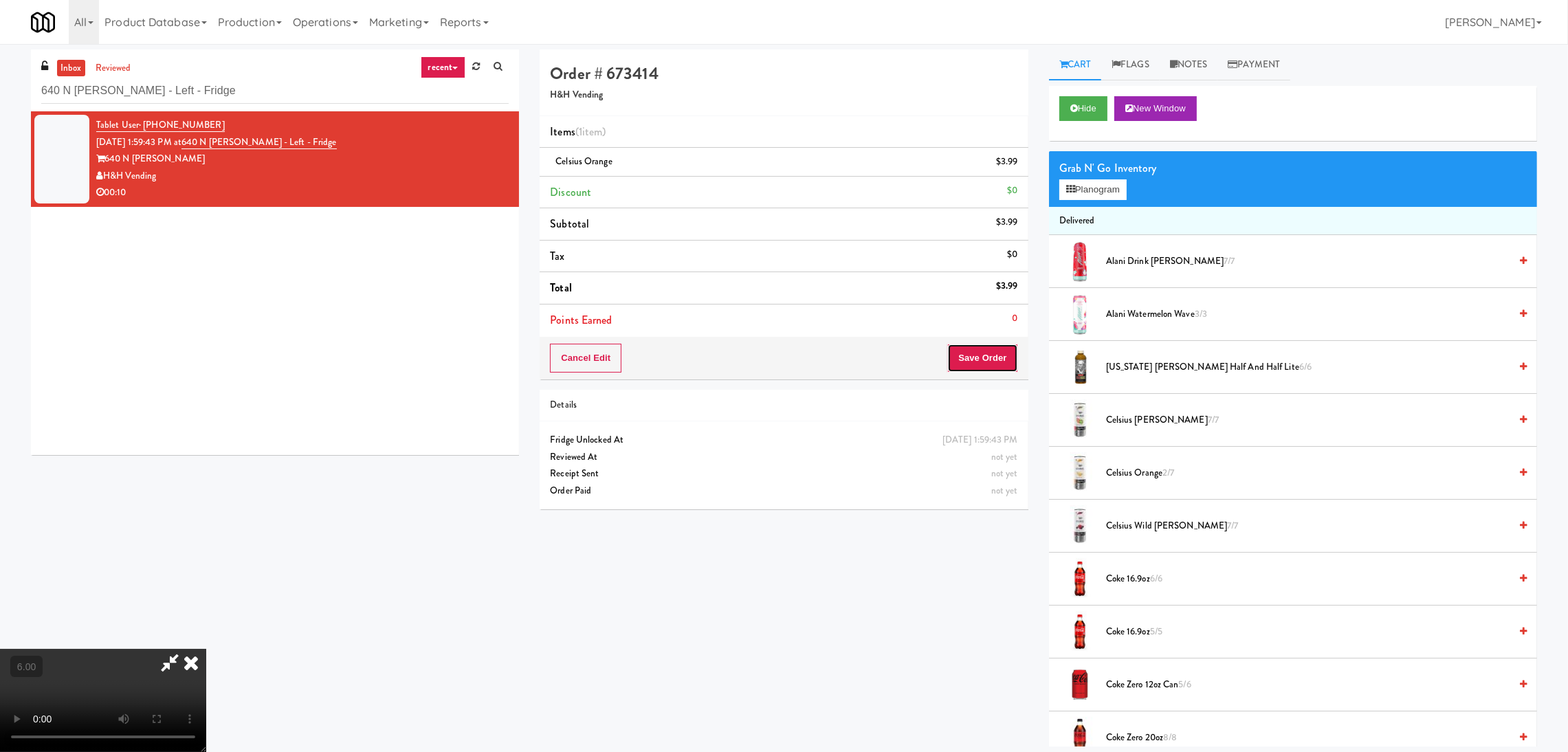
click at [985, 359] on button "Save Order" at bounding box center [982, 358] width 70 height 29
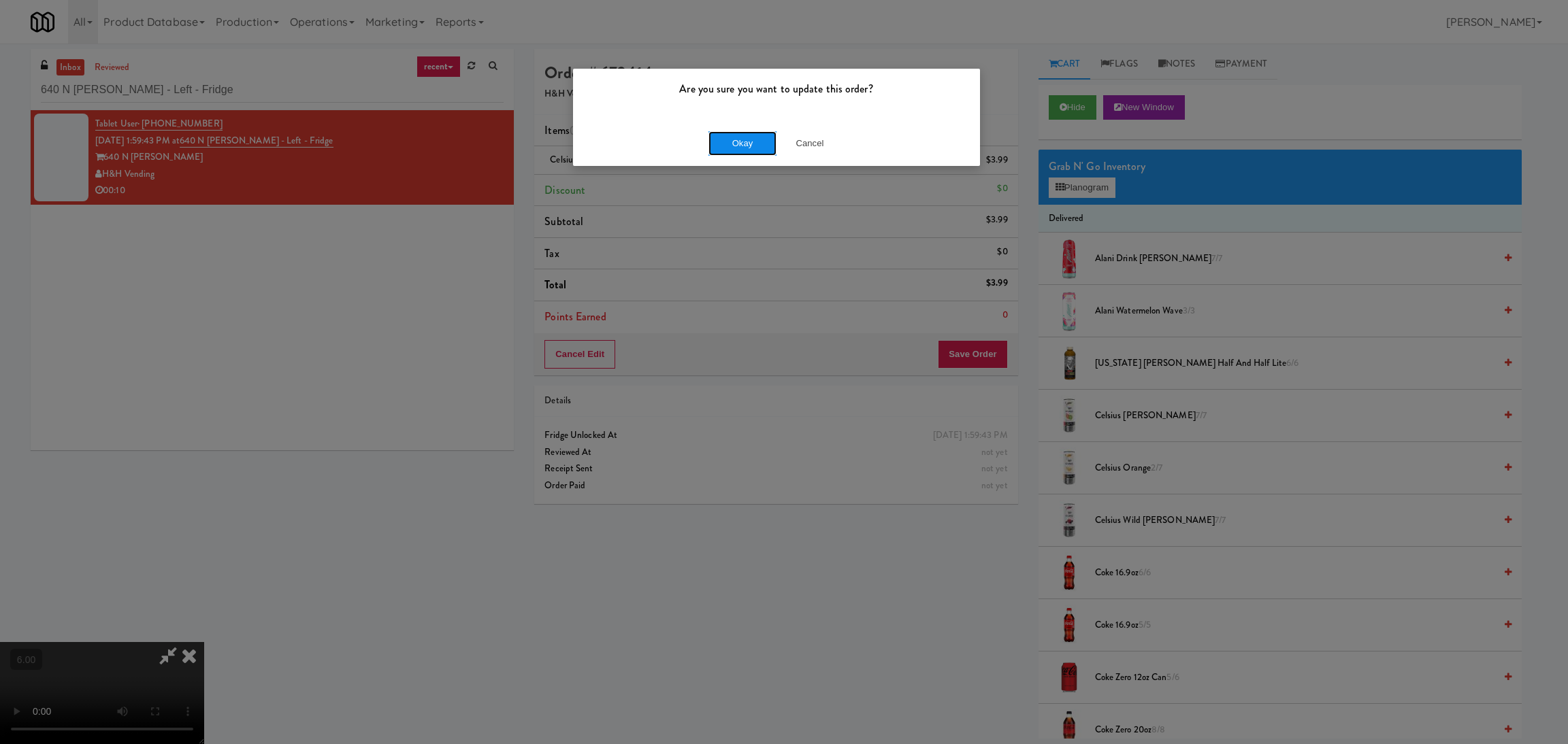
click at [740, 155] on button "Okay" at bounding box center [742, 144] width 68 height 25
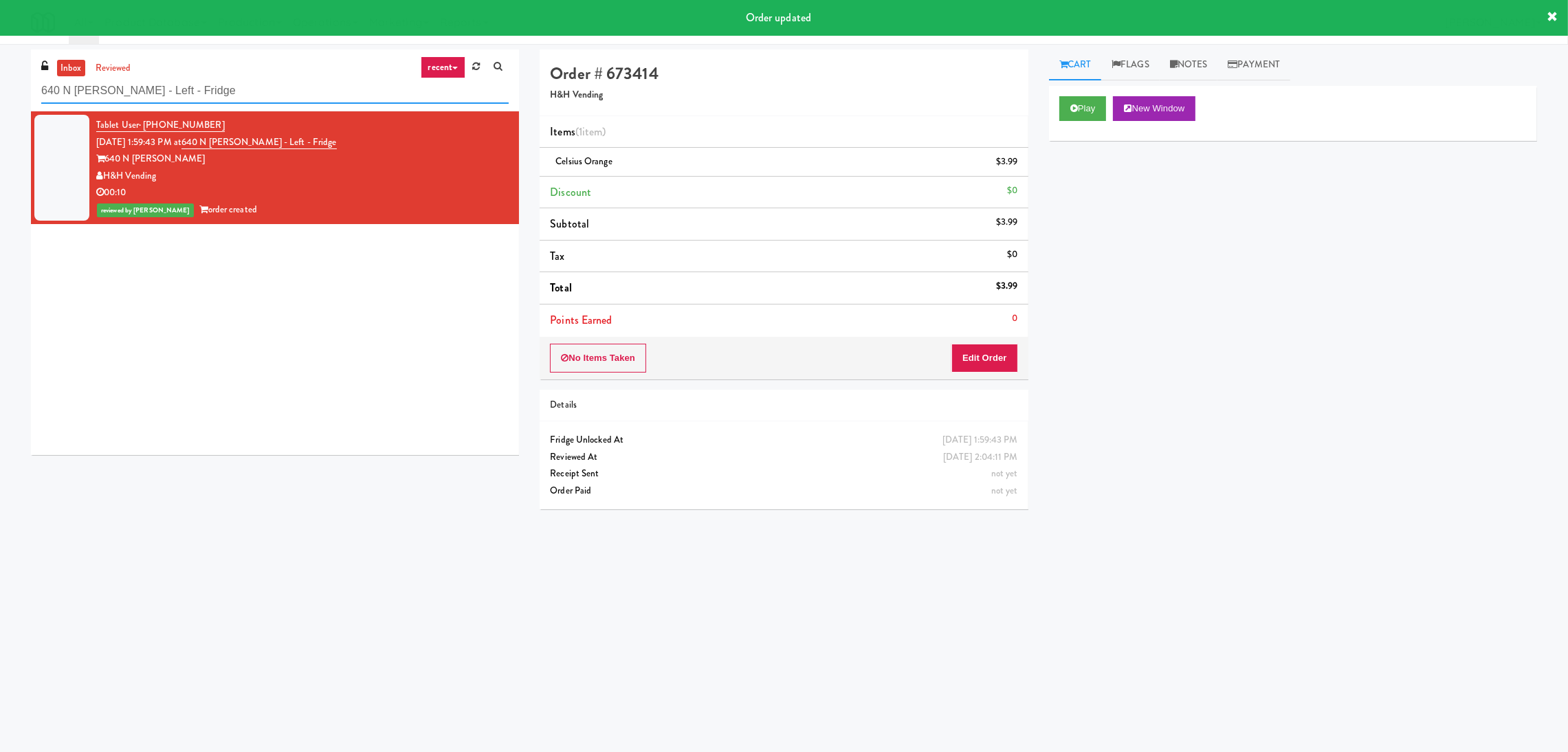
paste input "Park on First - Mailroom 1 - Cooler"
drag, startPoint x: 289, startPoint y: 103, endPoint x: 0, endPoint y: 92, distance: 289.2
click at [0, 92] on div "inbox reviewed recent all unclear take inventory issue suspicious failed recent…" at bounding box center [784, 326] width 1568 height 552
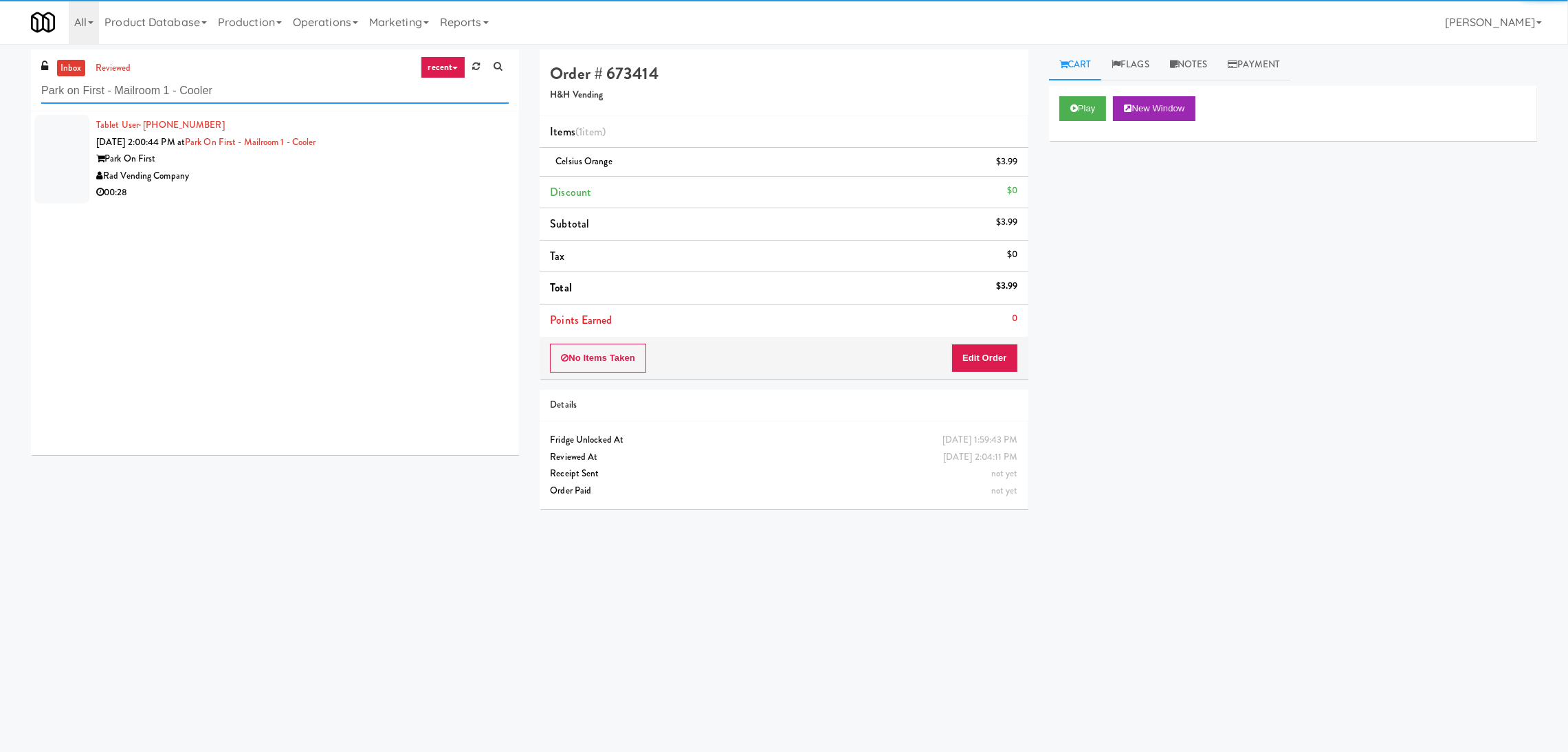
type input "Park on First - Mailroom 1 - Cooler"
click at [411, 162] on div "Park On First" at bounding box center [302, 159] width 413 height 17
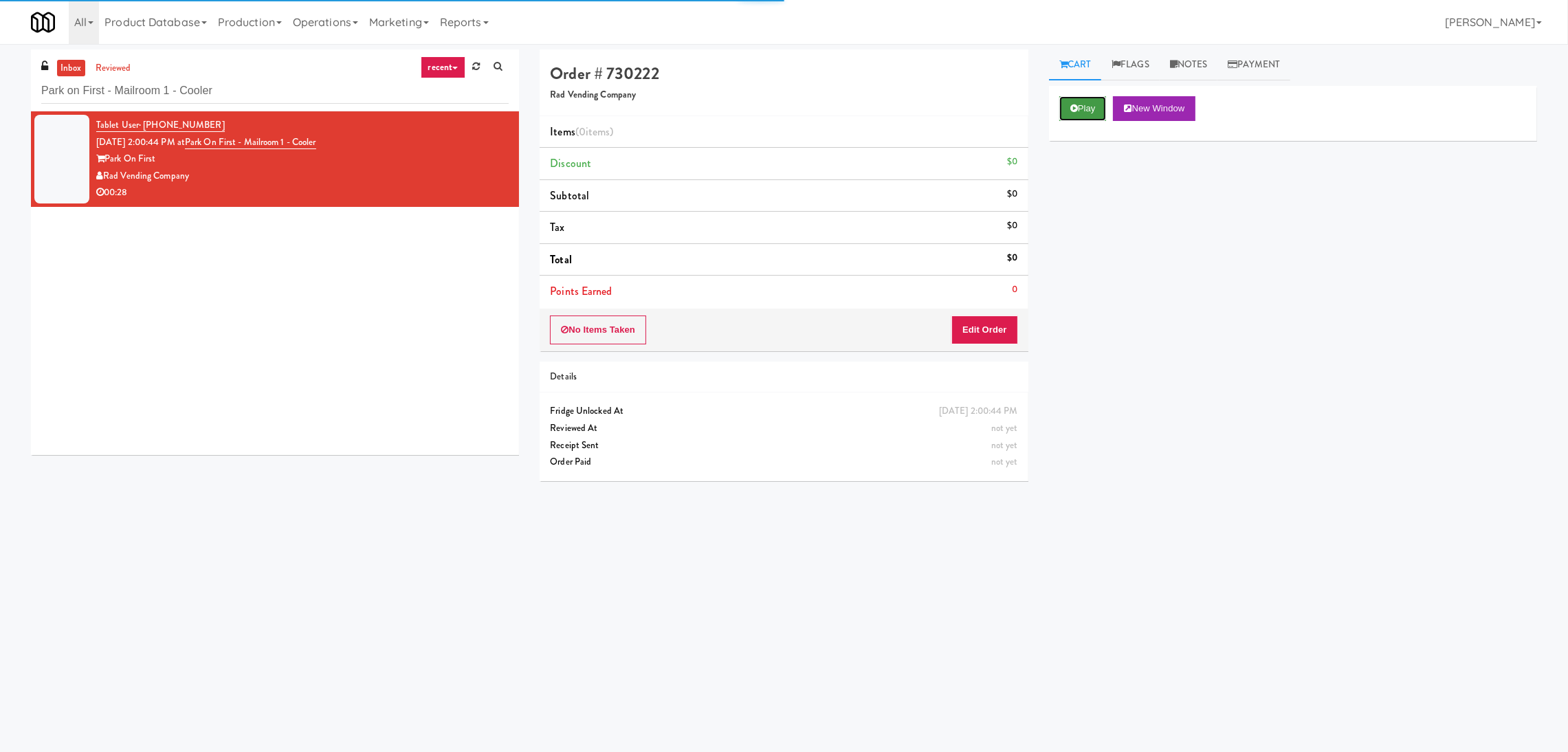
drag, startPoint x: 1082, startPoint y: 99, endPoint x: 1066, endPoint y: 154, distance: 57.3
click at [1084, 99] on button "Play" at bounding box center [1082, 109] width 47 height 25
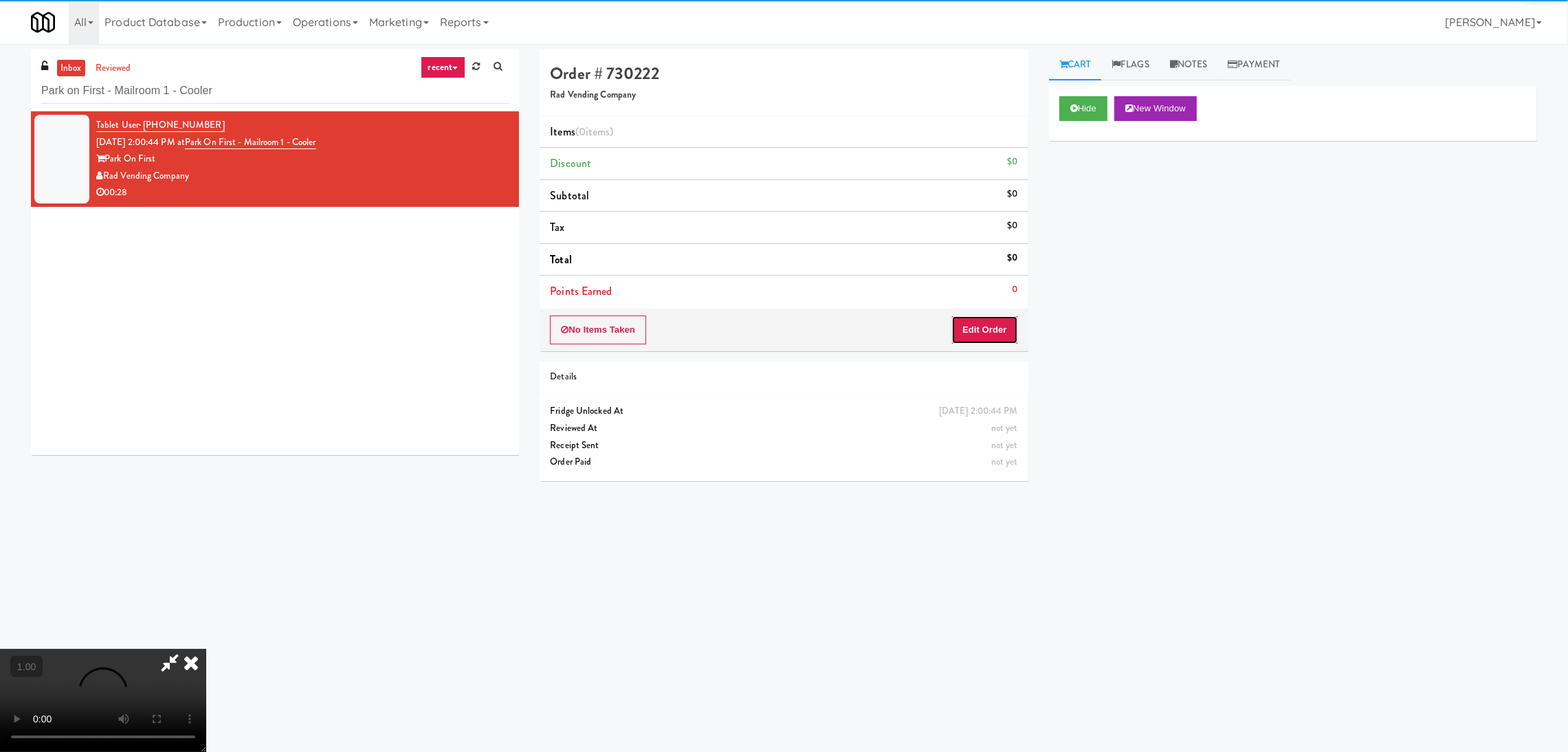
click at [993, 324] on button "Edit Order" at bounding box center [985, 330] width 66 height 29
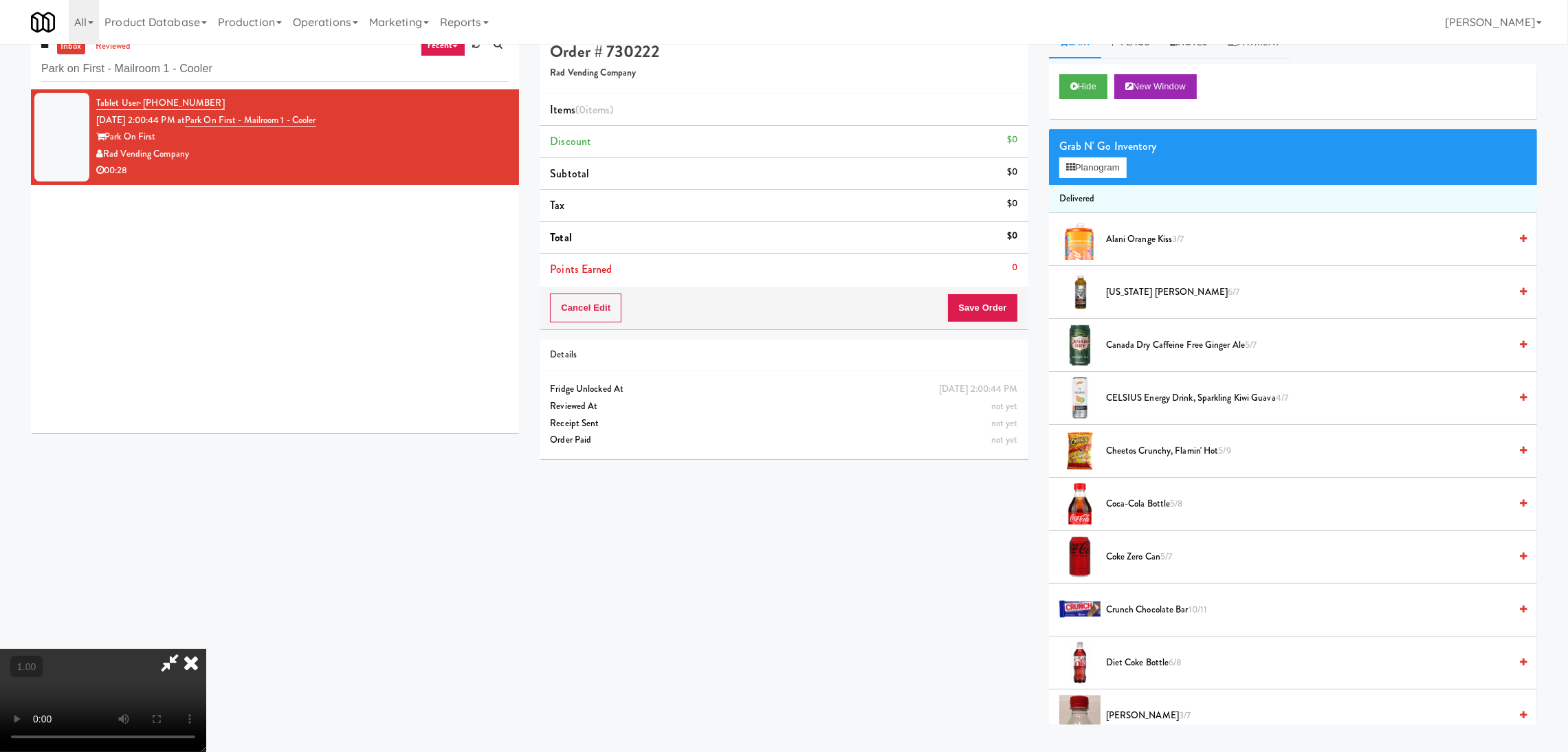
scroll to position [43, 0]
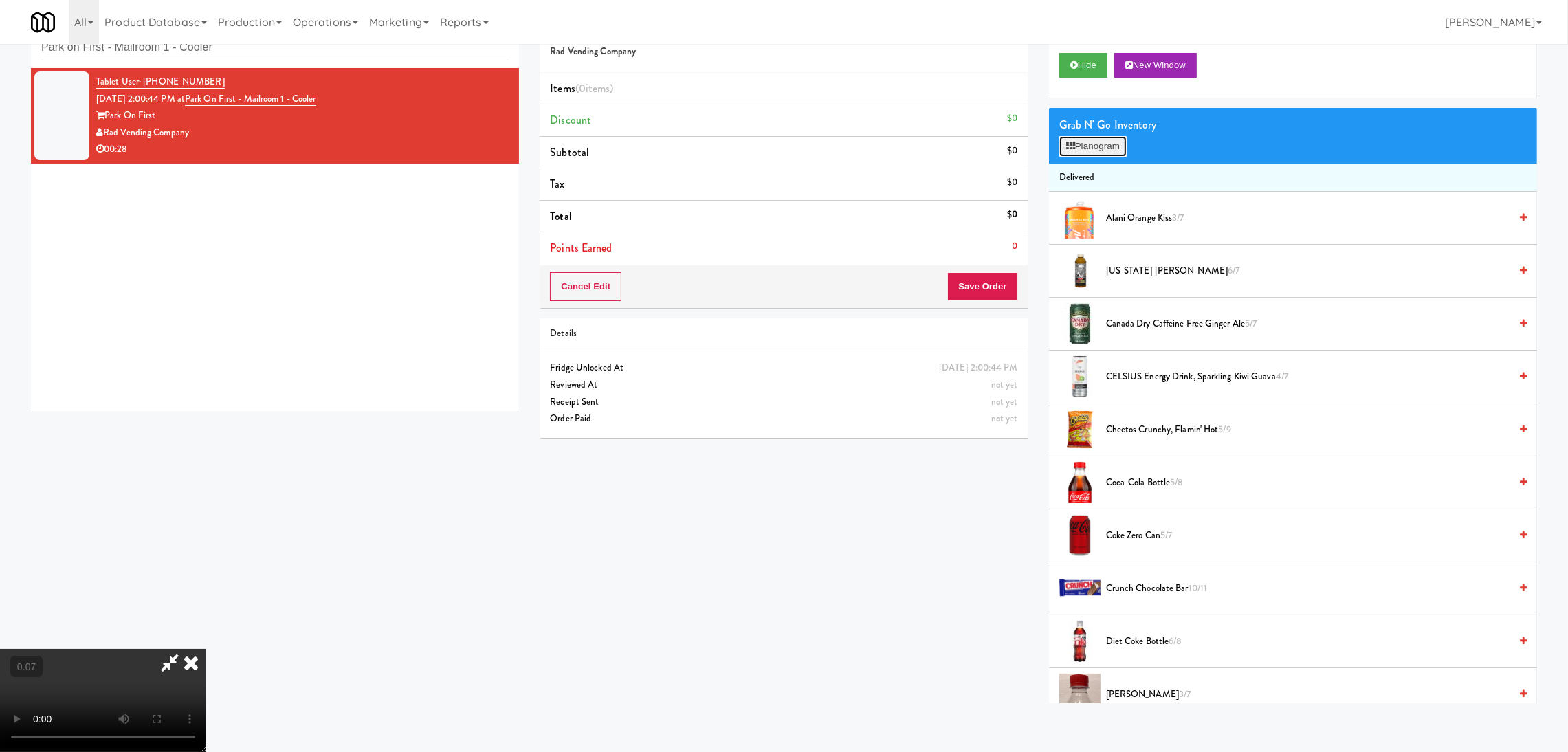
click at [1086, 144] on button "Planogram" at bounding box center [1092, 146] width 67 height 21
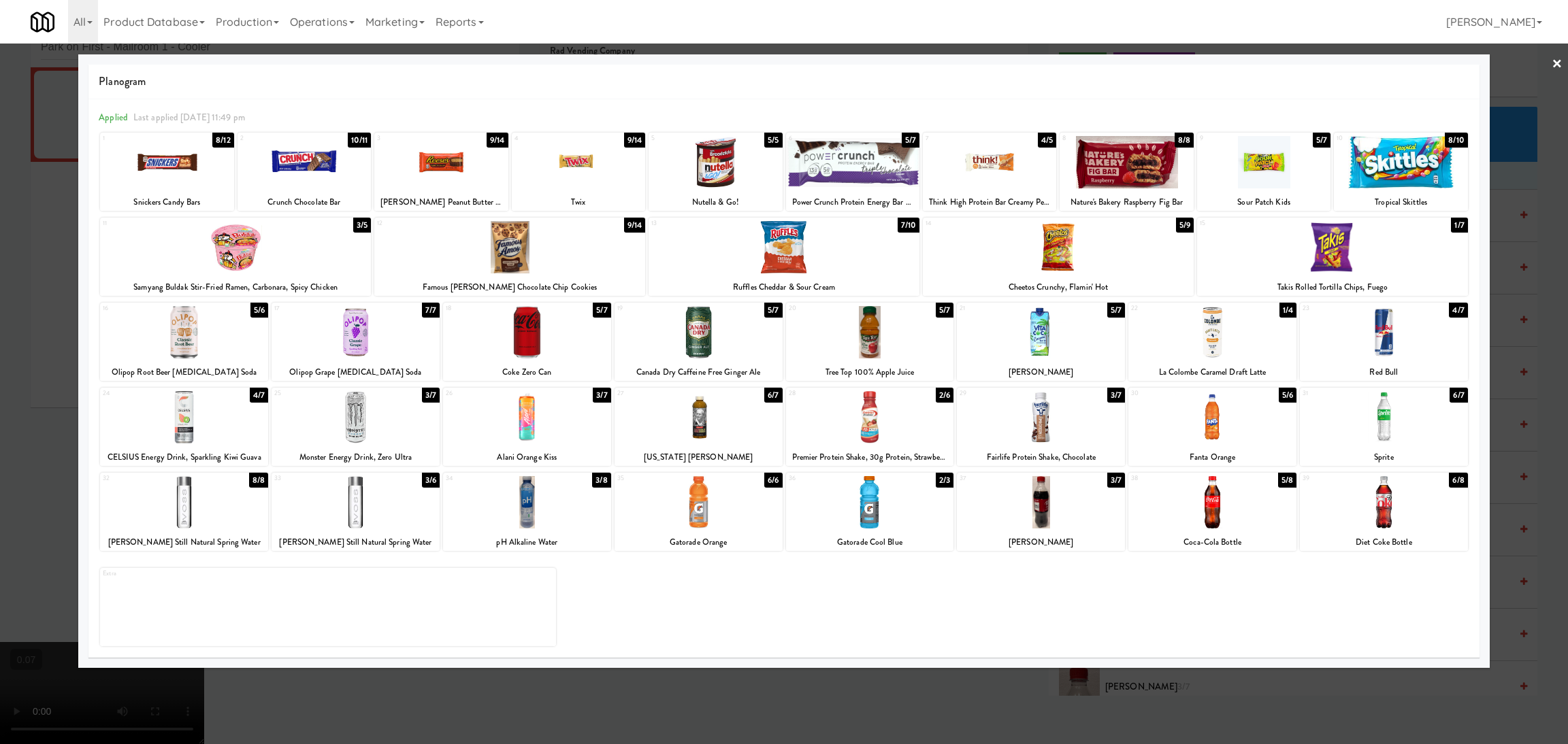
click at [1206, 510] on div at bounding box center [1212, 503] width 168 height 52
click at [852, 413] on div at bounding box center [870, 418] width 168 height 52
click at [47, 385] on div at bounding box center [784, 372] width 1568 height 744
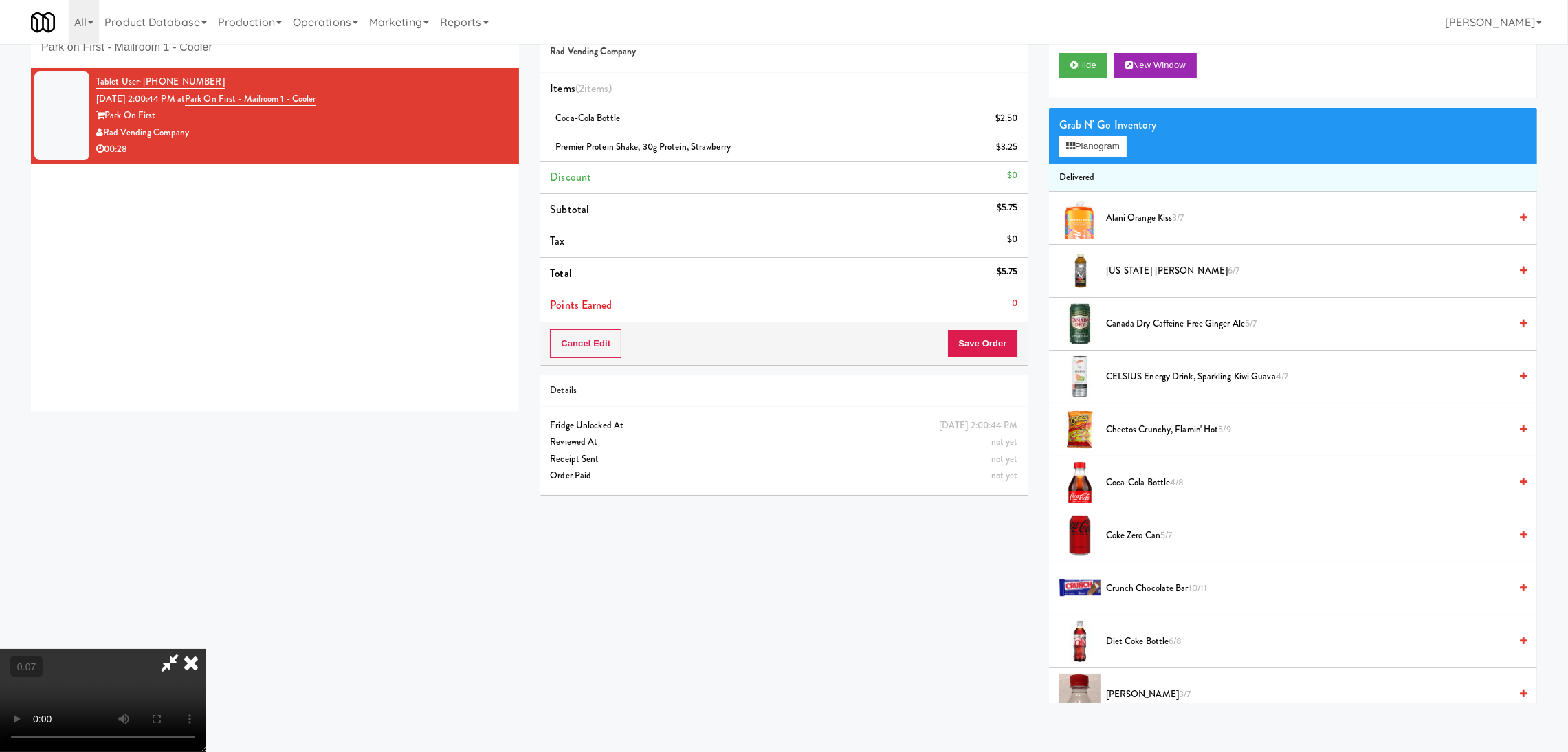
click at [206, 649] on video at bounding box center [103, 701] width 206 height 103
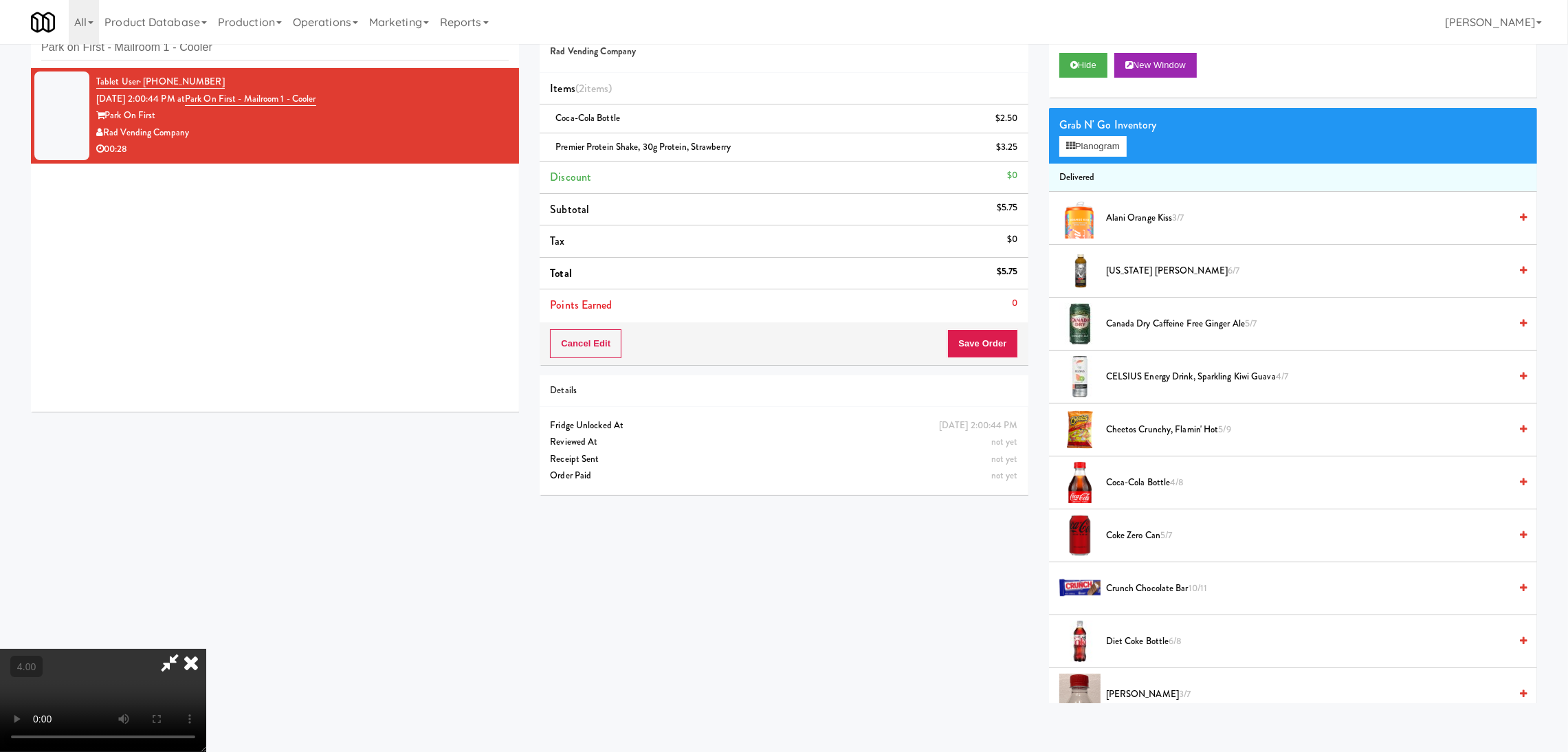
click at [206, 649] on video at bounding box center [103, 701] width 206 height 103
click at [206, 677] on video at bounding box center [103, 701] width 206 height 103
click at [206, 655] on video at bounding box center [103, 701] width 206 height 103
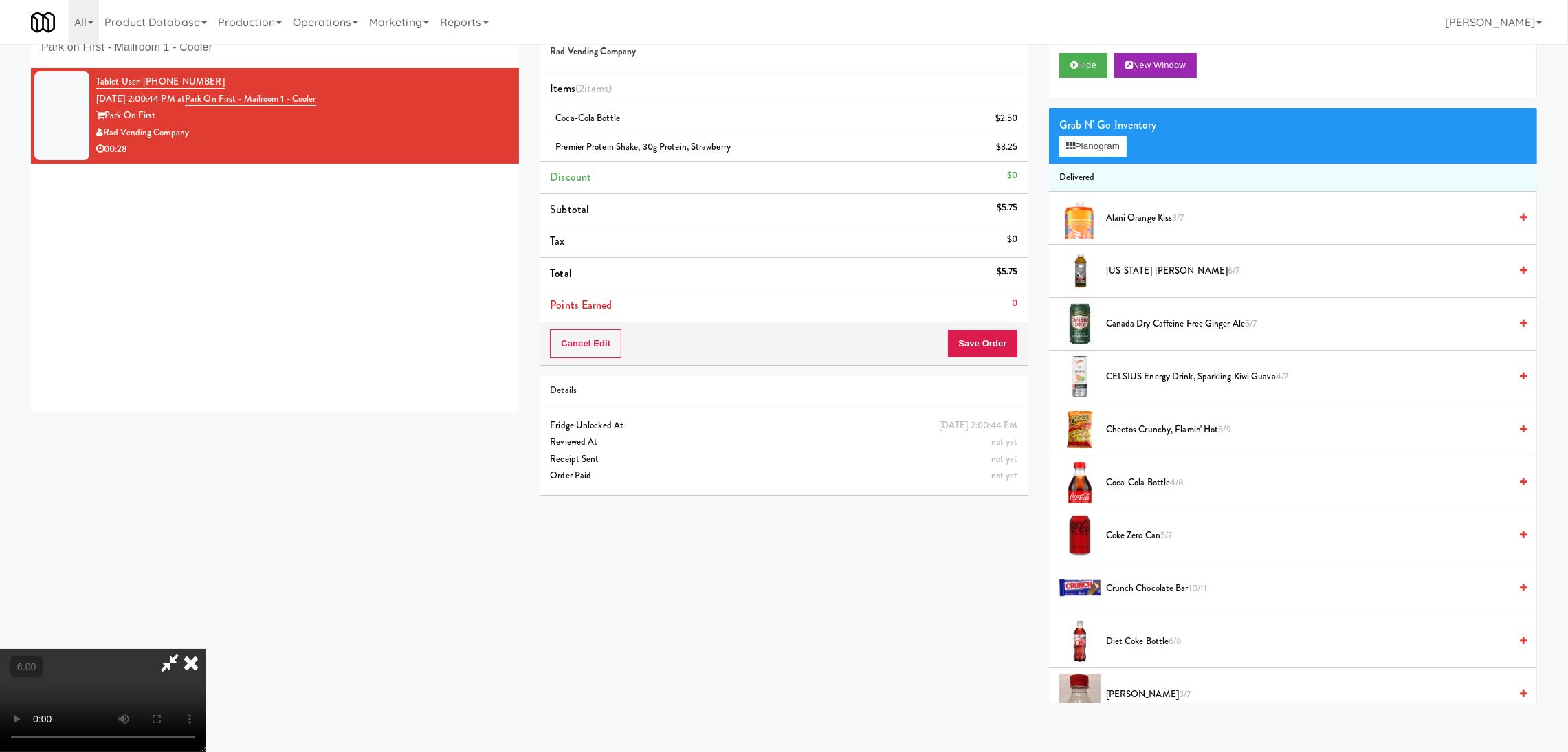
click at [206, 649] on video at bounding box center [103, 701] width 206 height 103
click at [1087, 151] on button "Planogram" at bounding box center [1092, 146] width 67 height 21
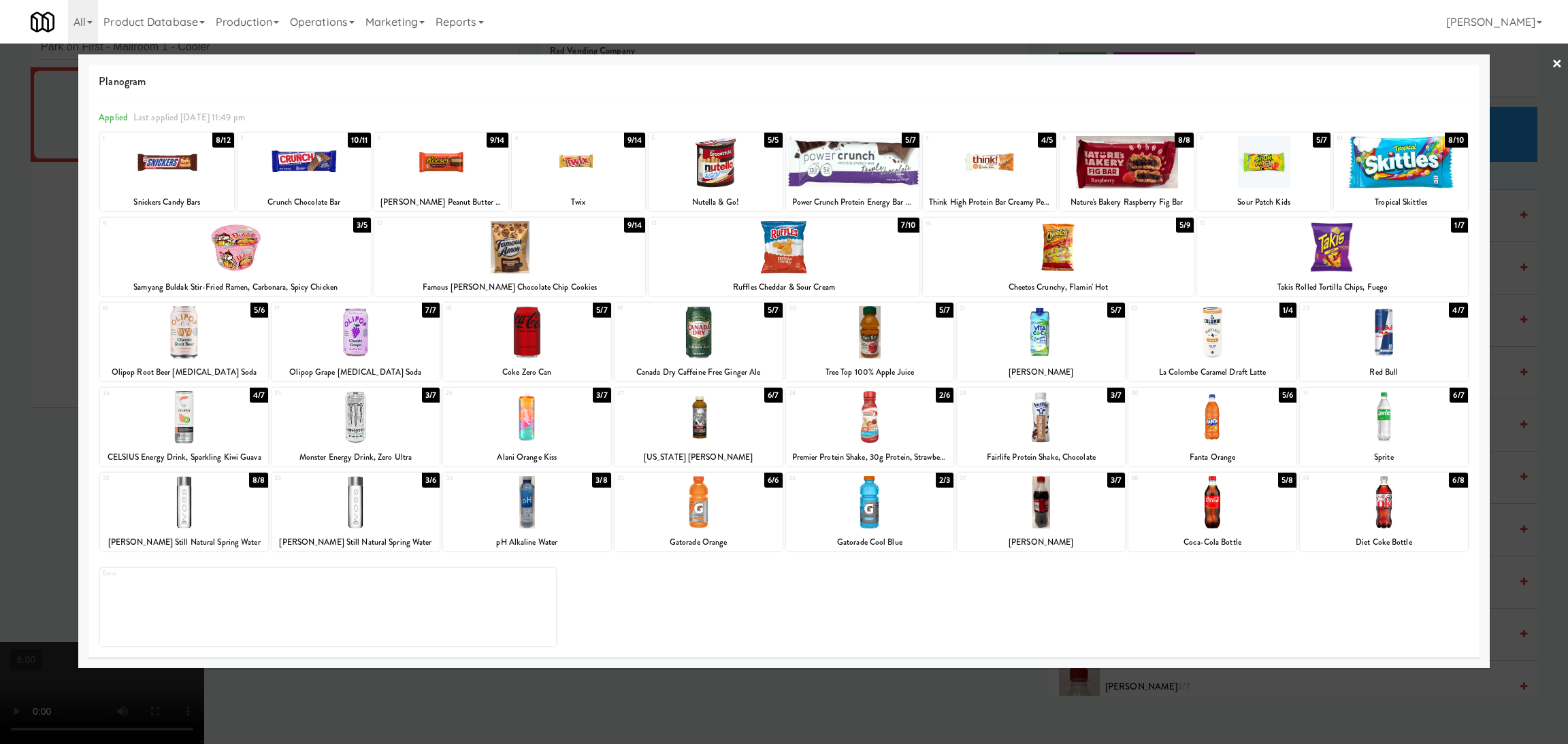
click at [350, 514] on div at bounding box center [355, 503] width 168 height 52
click at [1397, 161] on div at bounding box center [1401, 162] width 134 height 52
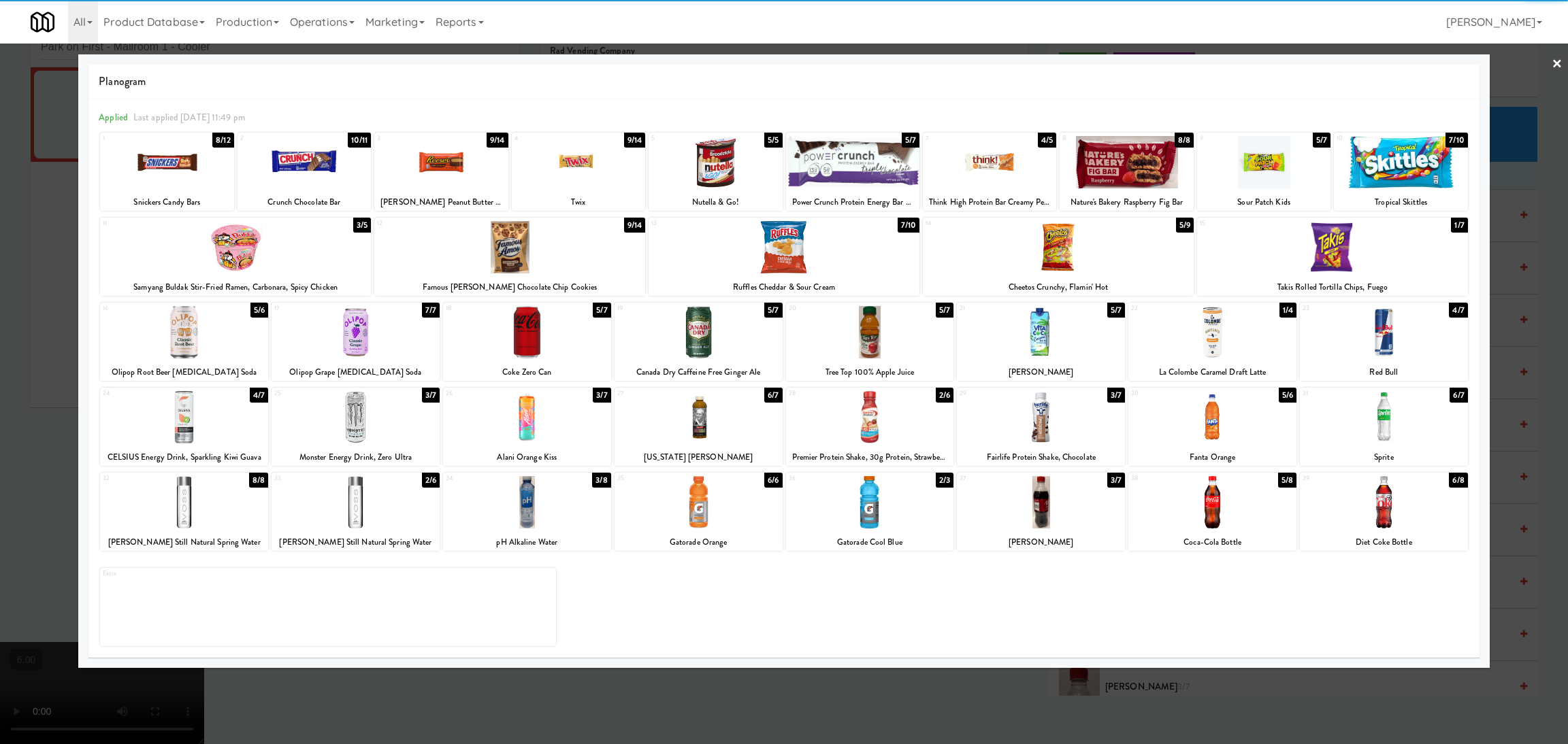
click at [0, 416] on div at bounding box center [784, 372] width 1568 height 744
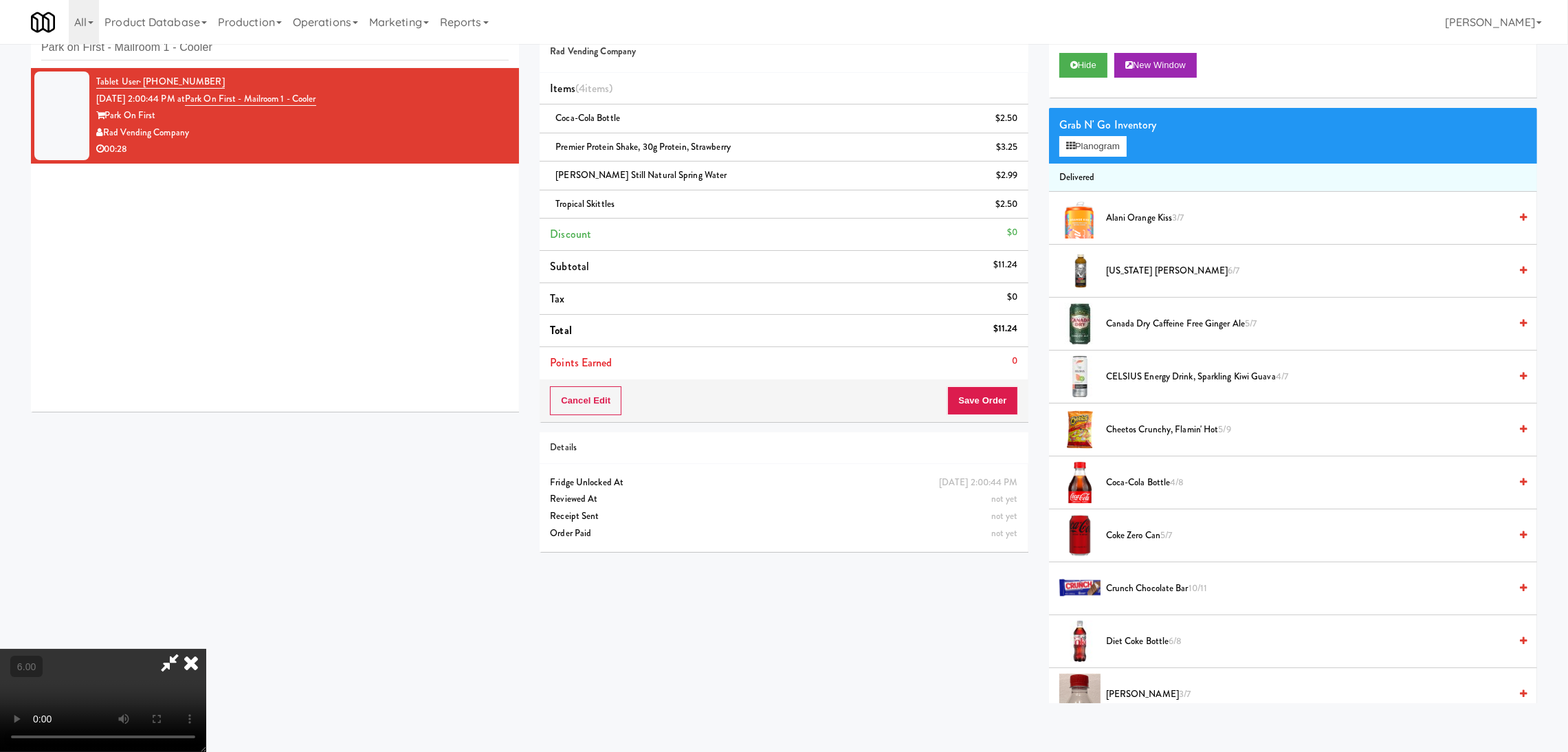
click at [206, 649] on video at bounding box center [103, 701] width 206 height 103
click at [986, 400] on button "Save Order" at bounding box center [982, 400] width 70 height 29
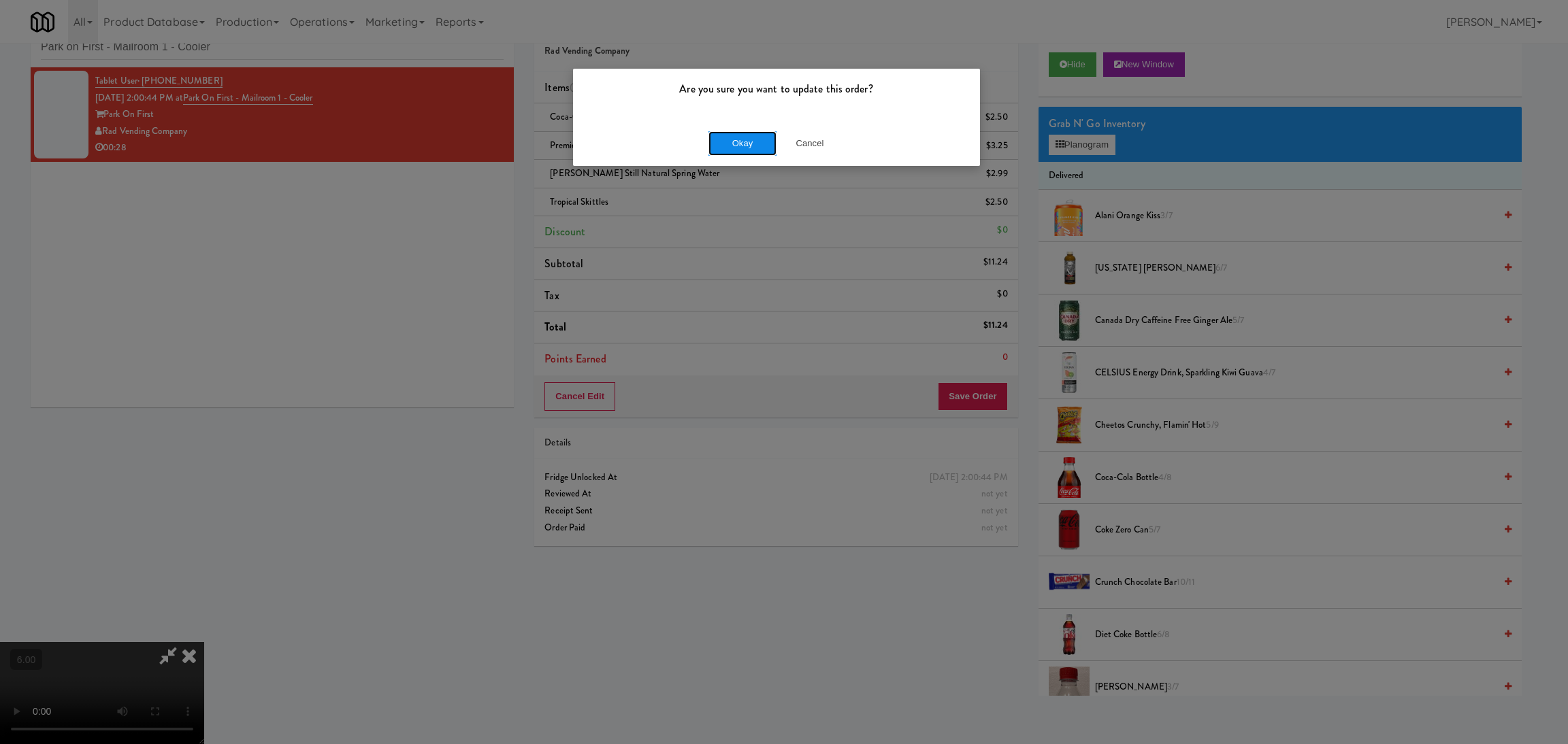
click at [741, 141] on button "Okay" at bounding box center [742, 144] width 68 height 25
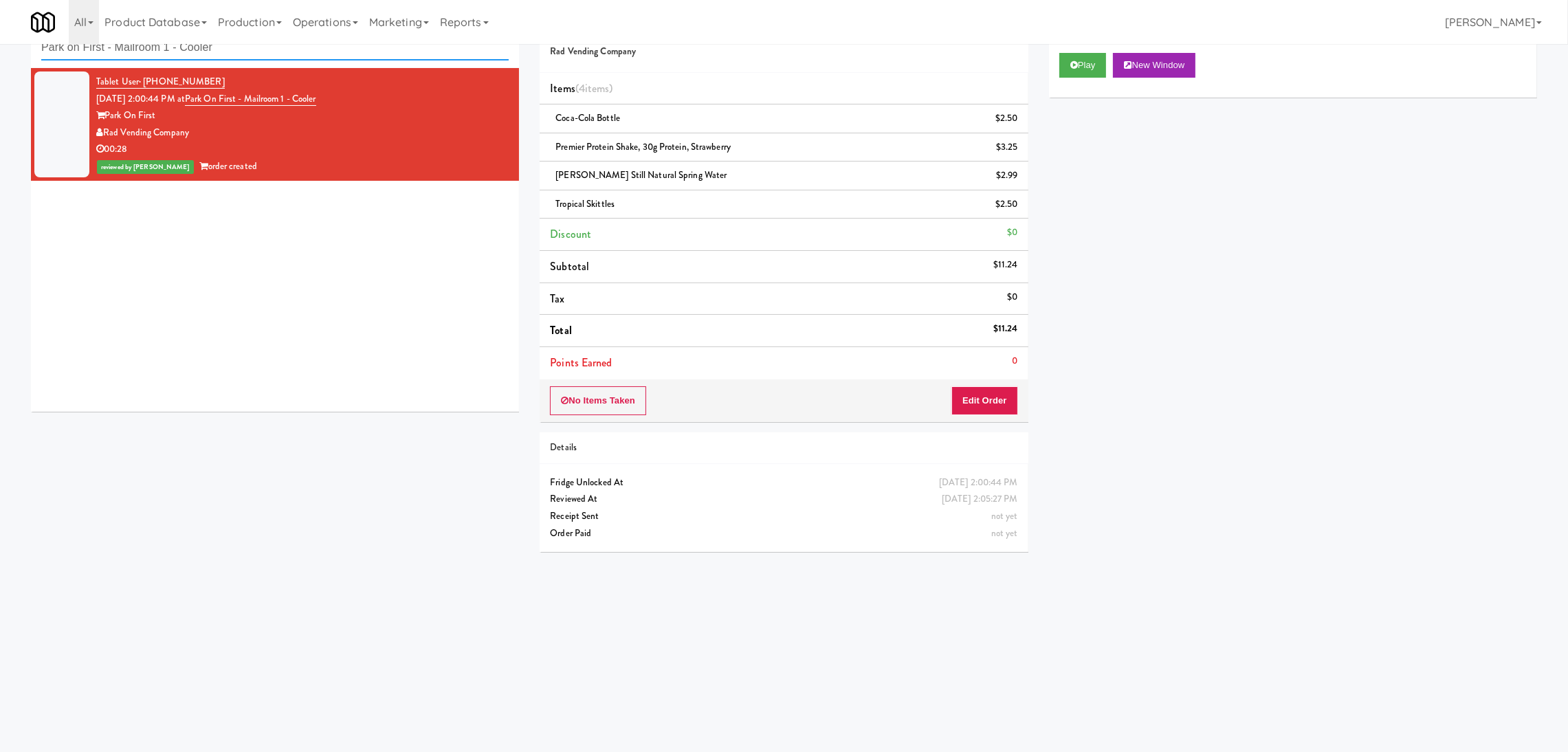
paste input "1000 S [PERSON_NAME] - Left - Fridge"
drag, startPoint x: 373, startPoint y: 51, endPoint x: 0, endPoint y: 45, distance: 373.0
click at [0, 45] on div "inbox reviewed recent all unclear take inventory issue suspicious failed recent…" at bounding box center [784, 284] width 1568 height 556
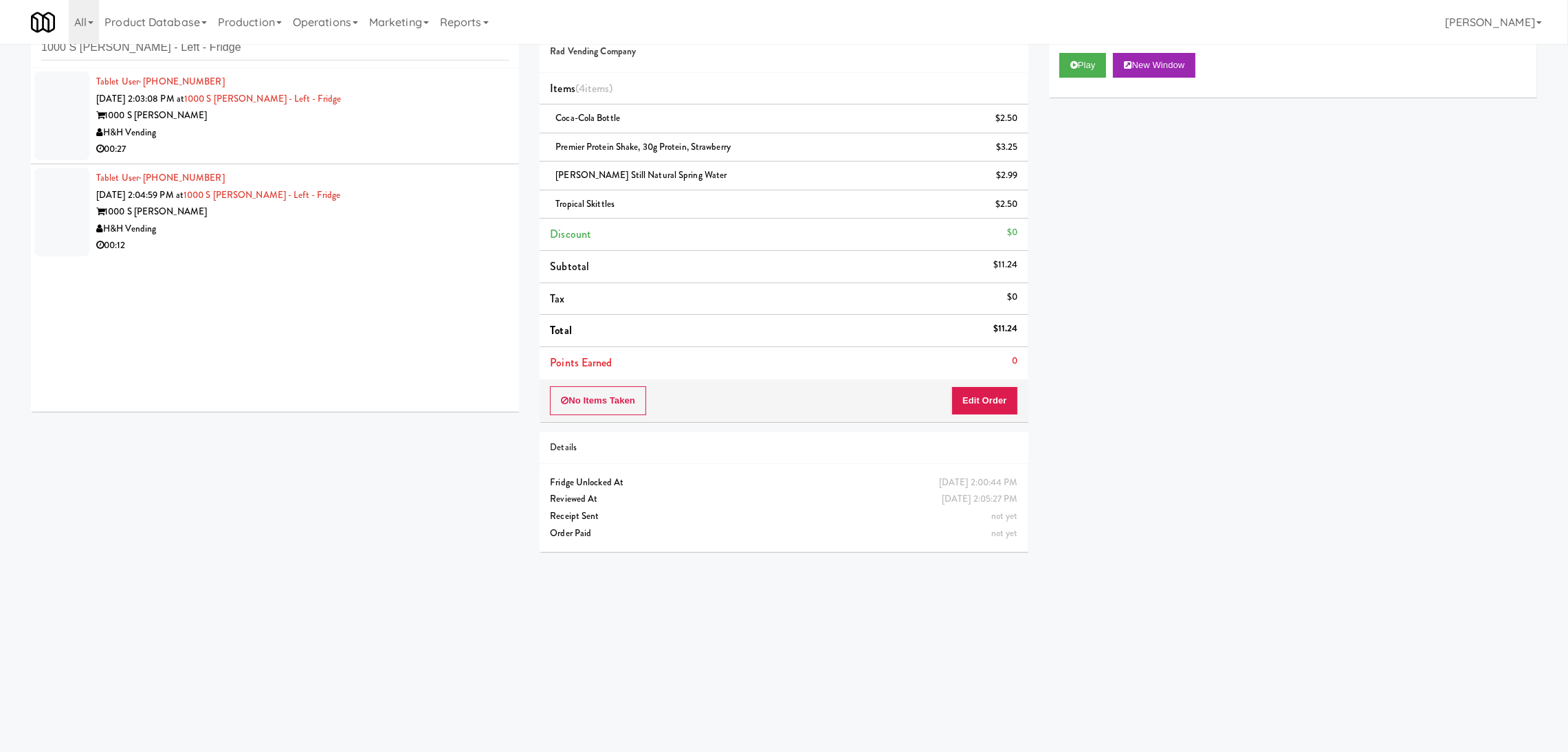
click at [401, 119] on div "1000 S [PERSON_NAME]" at bounding box center [302, 115] width 413 height 17
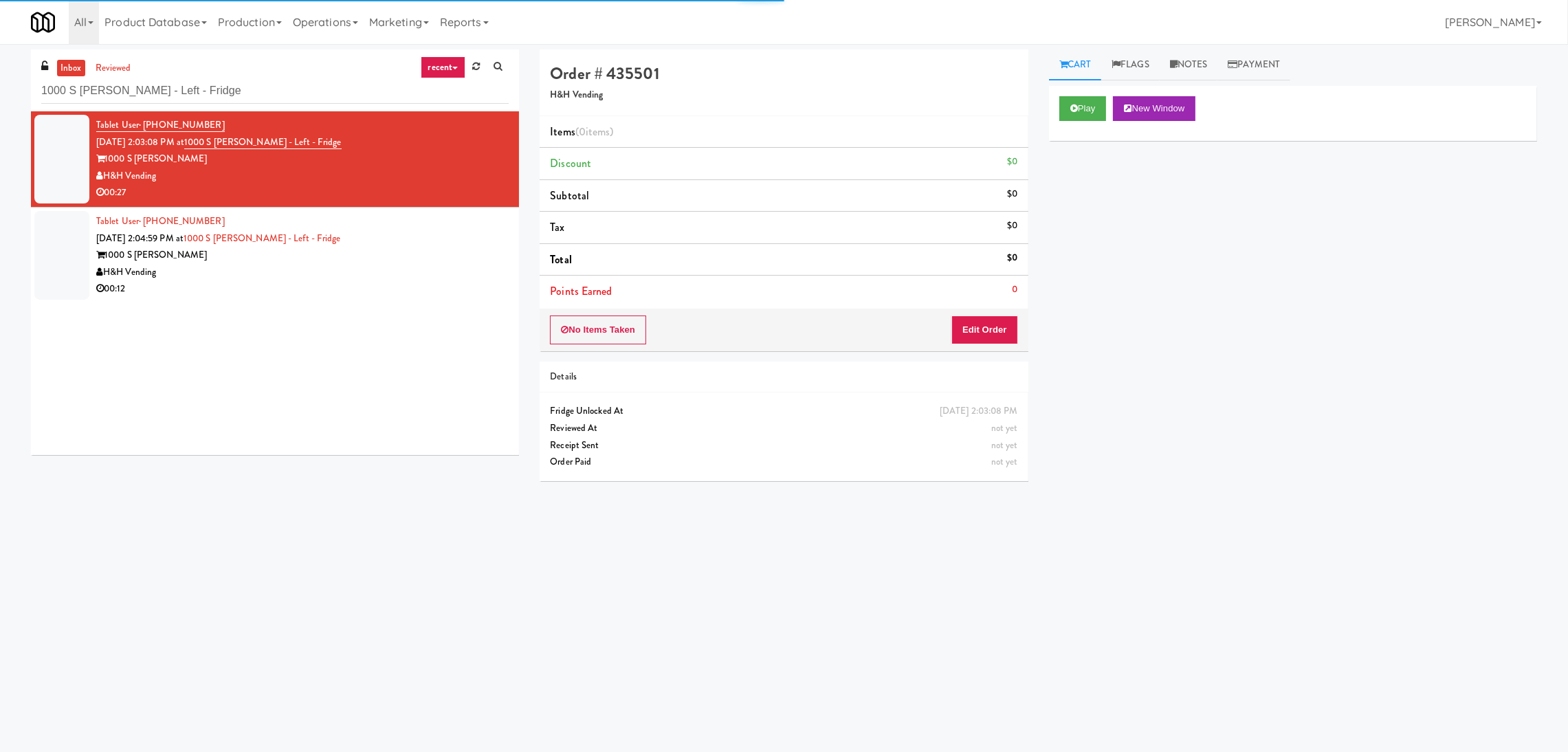
click at [1088, 95] on div "Play New Window" at bounding box center [1293, 114] width 488 height 55
click at [1075, 113] on icon at bounding box center [1073, 108] width 7 height 9
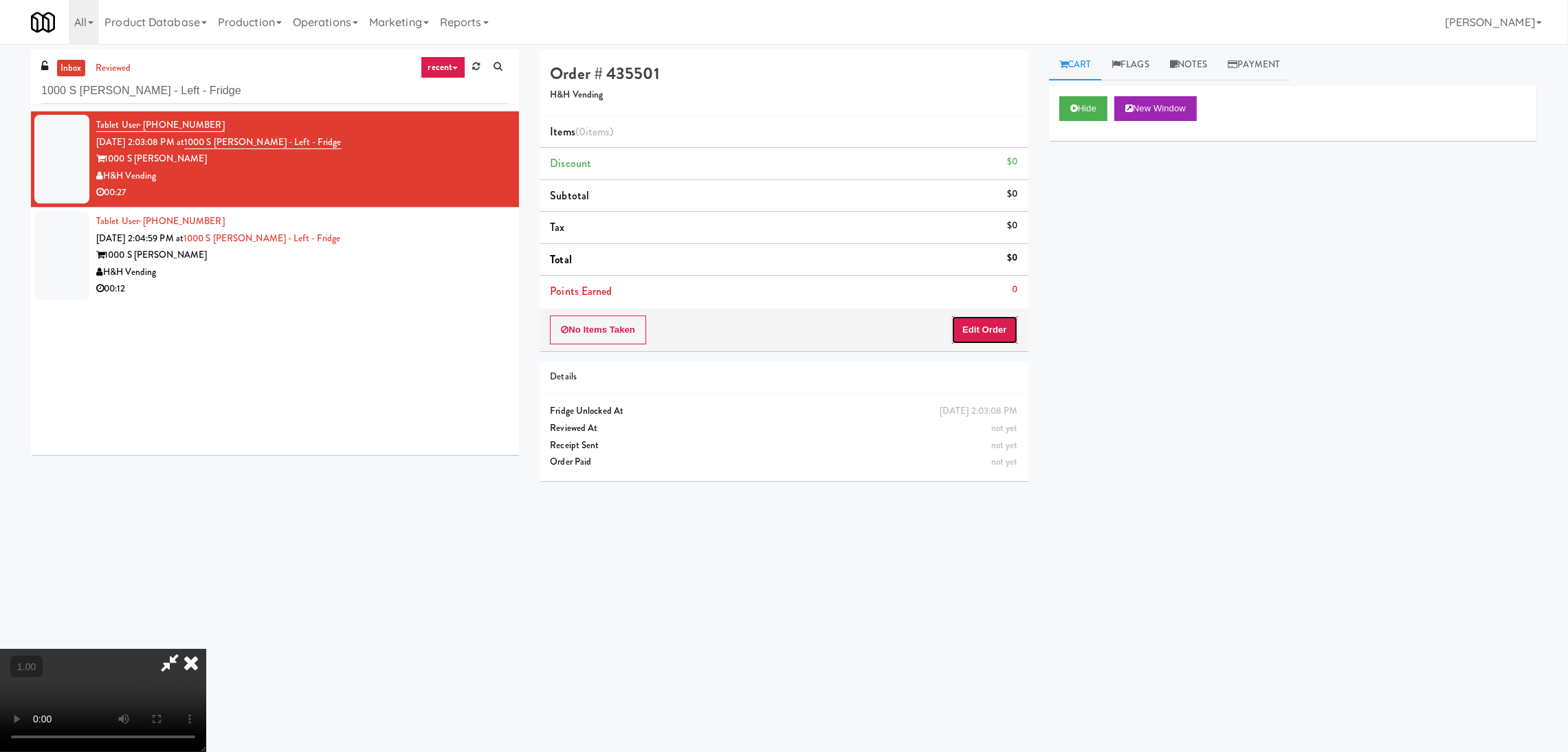
click at [985, 335] on button "Edit Order" at bounding box center [985, 330] width 66 height 29
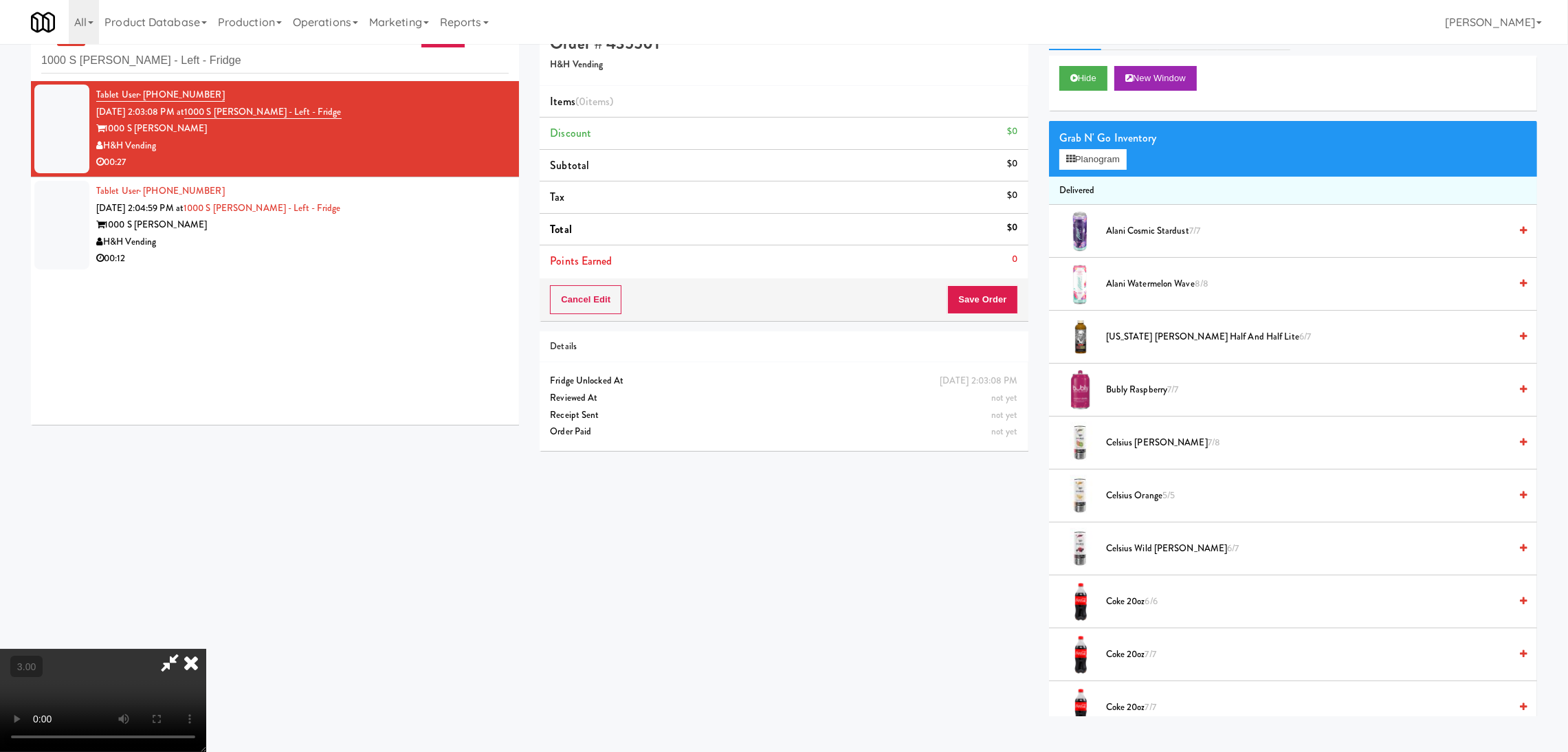
scroll to position [43, 0]
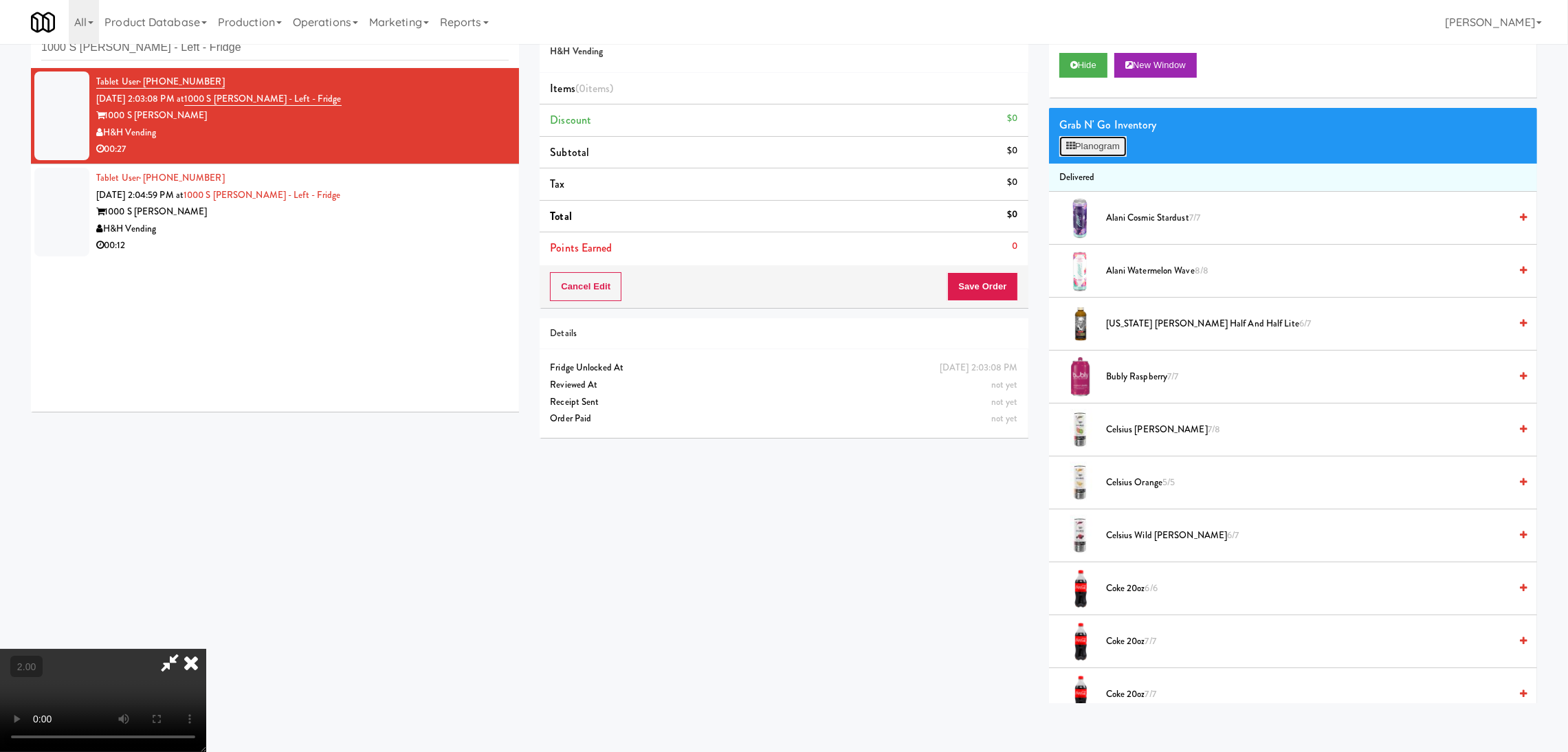
click at [1070, 152] on button "Planogram" at bounding box center [1092, 146] width 67 height 21
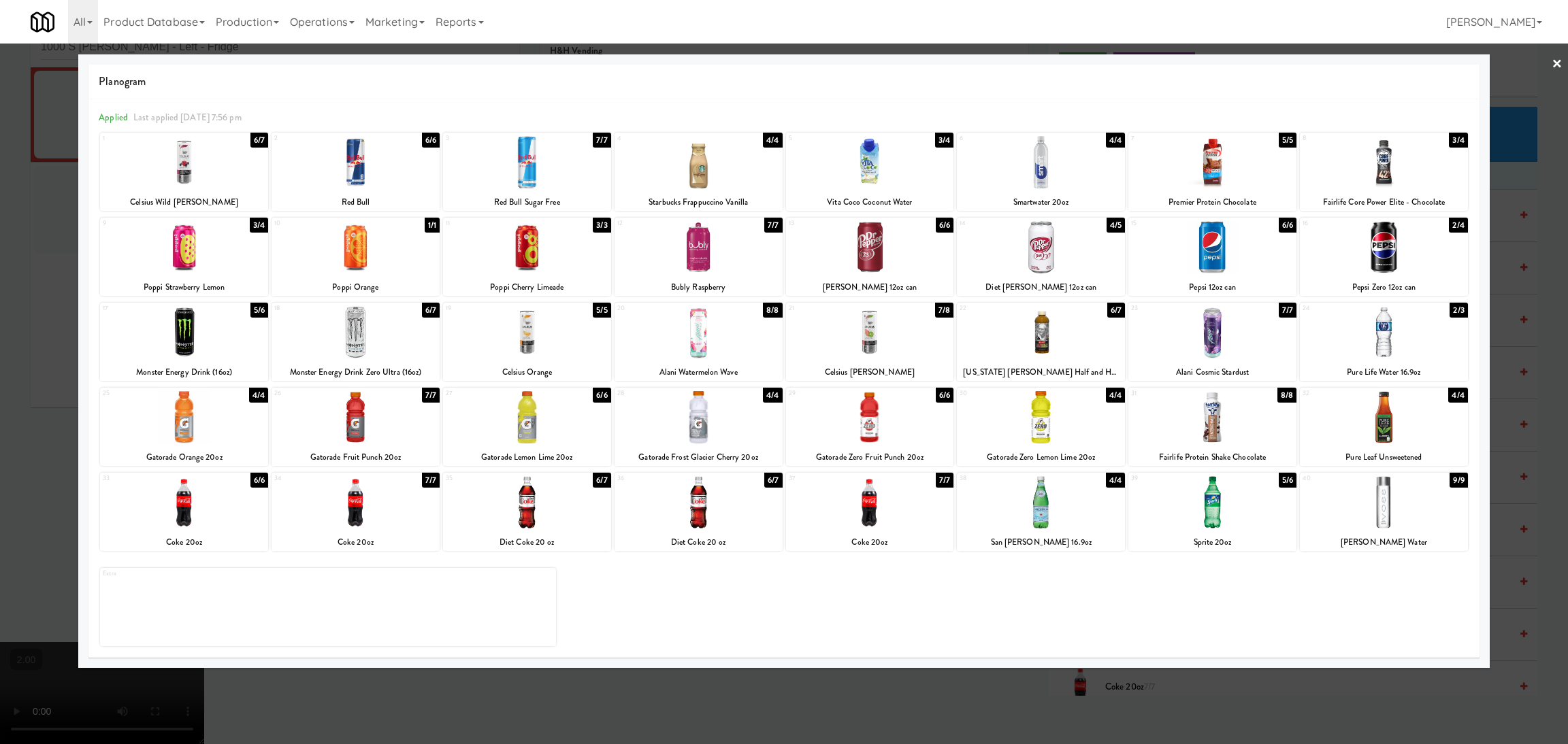
click at [699, 249] on div at bounding box center [698, 248] width 168 height 52
click at [1091, 501] on div at bounding box center [1040, 503] width 168 height 52
click at [30, 609] on div at bounding box center [784, 372] width 1568 height 744
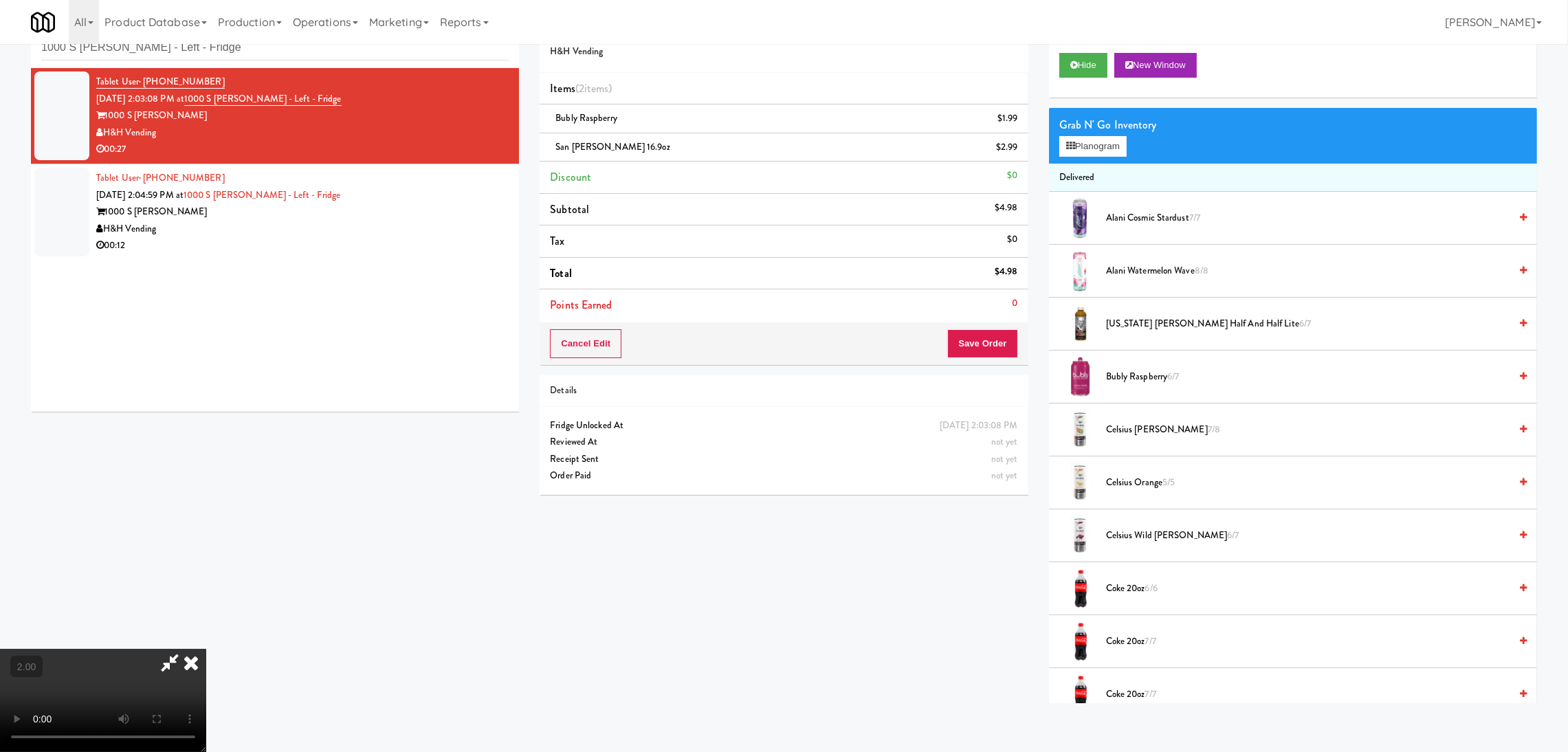
click at [206, 649] on video at bounding box center [103, 701] width 206 height 103
click at [983, 336] on button "Save Order" at bounding box center [982, 343] width 70 height 29
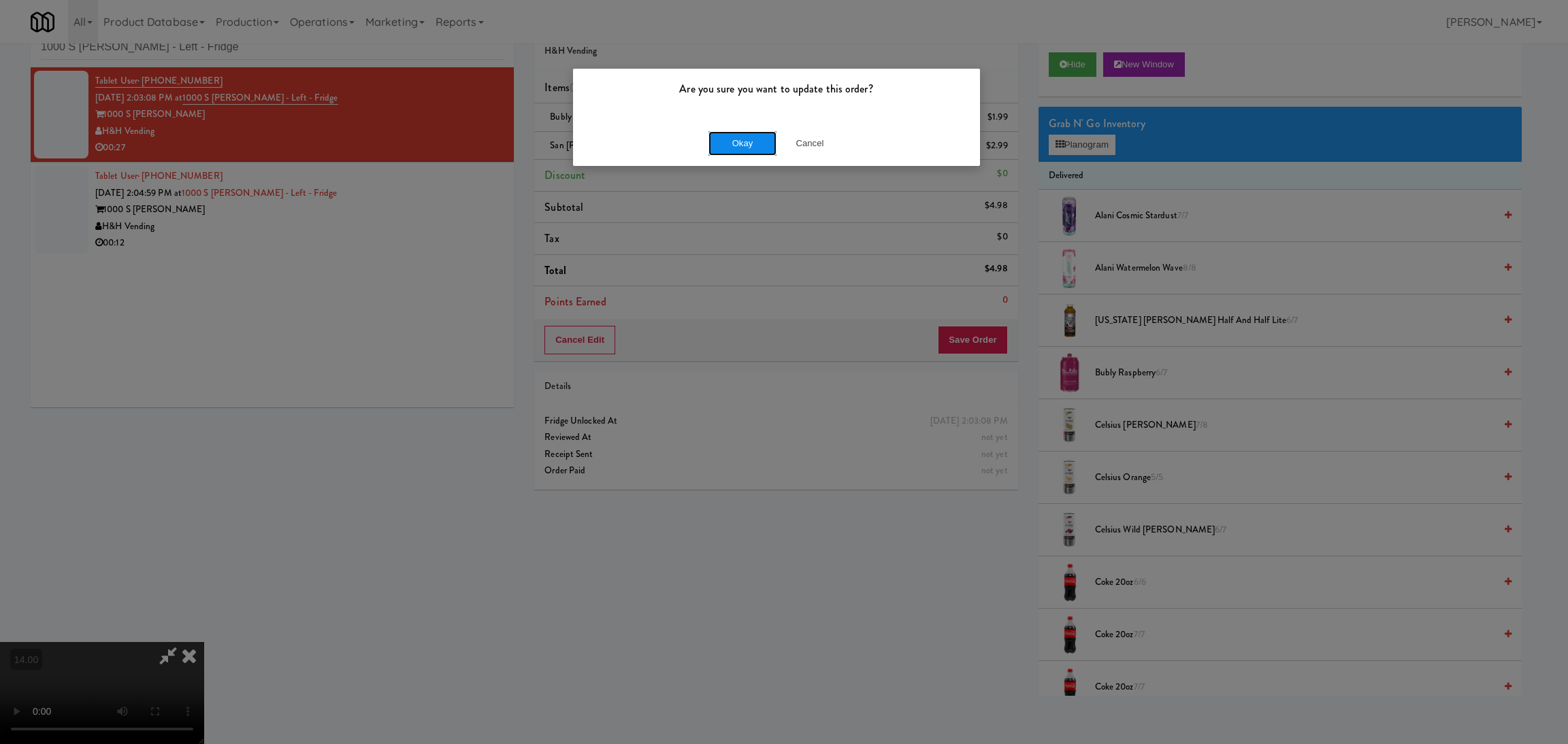
click at [761, 144] on button "Okay" at bounding box center [742, 144] width 68 height 25
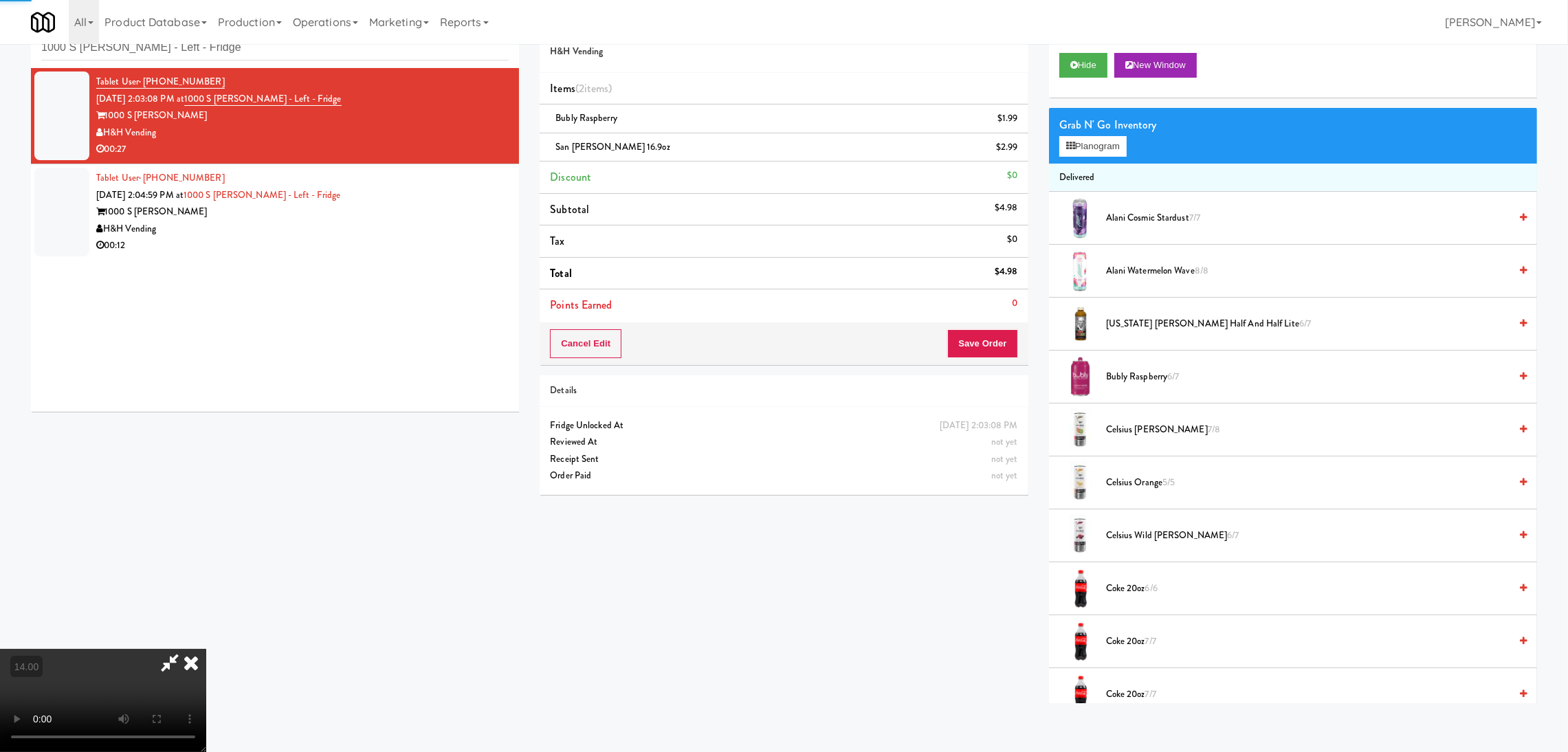
click at [486, 185] on div "Tablet User · (770) 468-0833 [DATE] 2:04:59 PM at 1000 S [PERSON_NAME] - Left -…" at bounding box center [302, 212] width 413 height 85
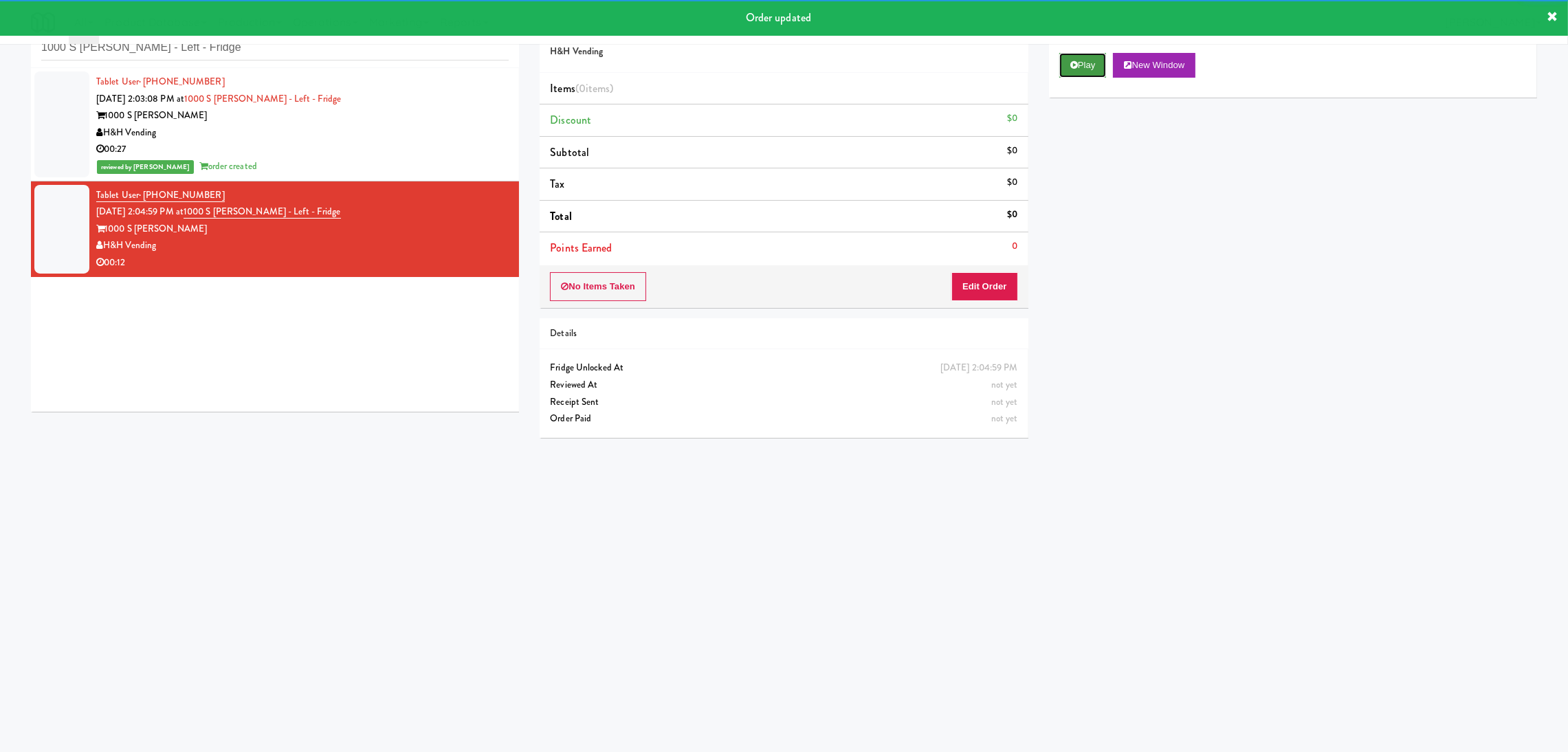
click at [1069, 72] on button "Play" at bounding box center [1082, 65] width 47 height 25
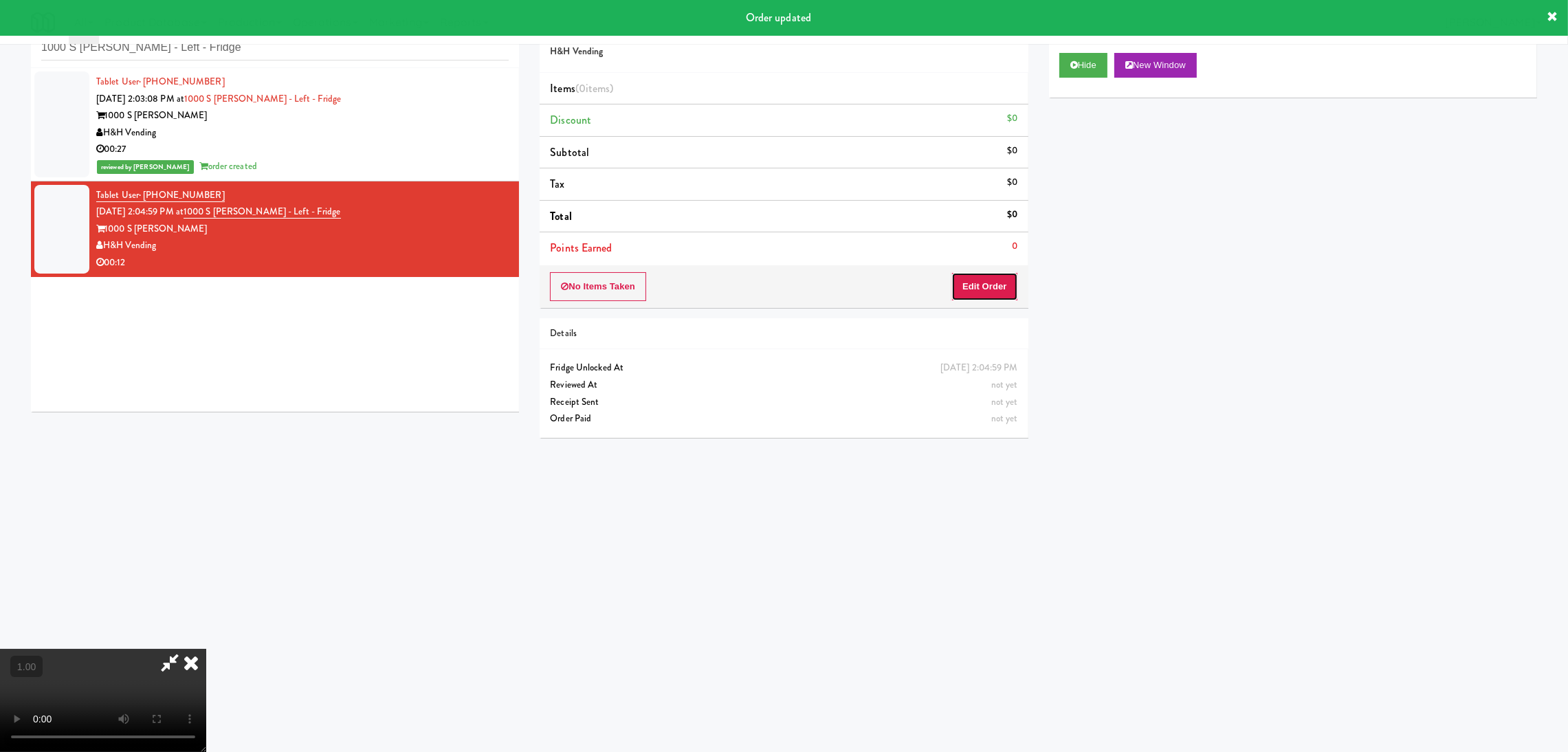
click at [1000, 282] on button "Edit Order" at bounding box center [985, 286] width 66 height 29
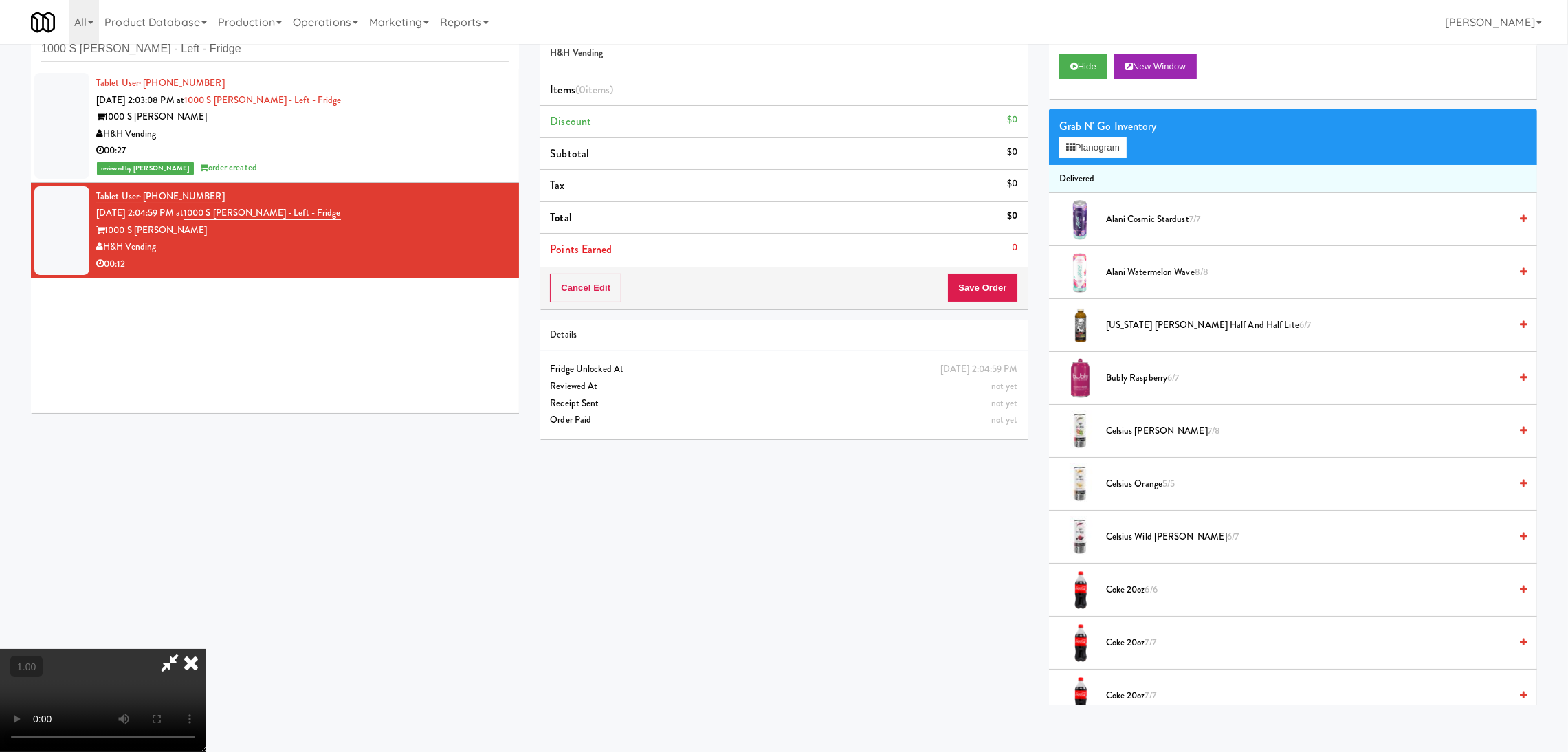
scroll to position [43, 0]
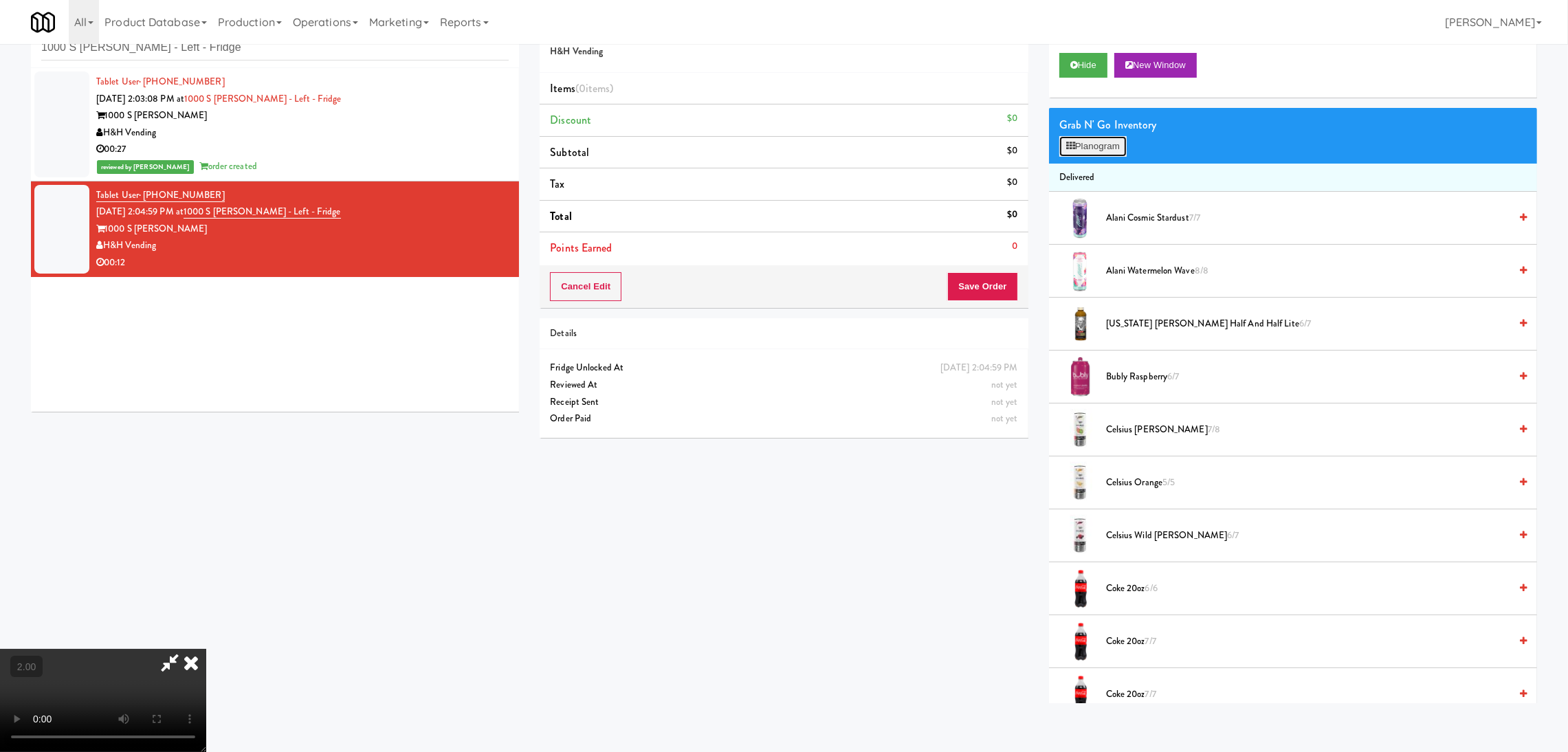
click at [1095, 151] on button "Planogram" at bounding box center [1092, 146] width 67 height 21
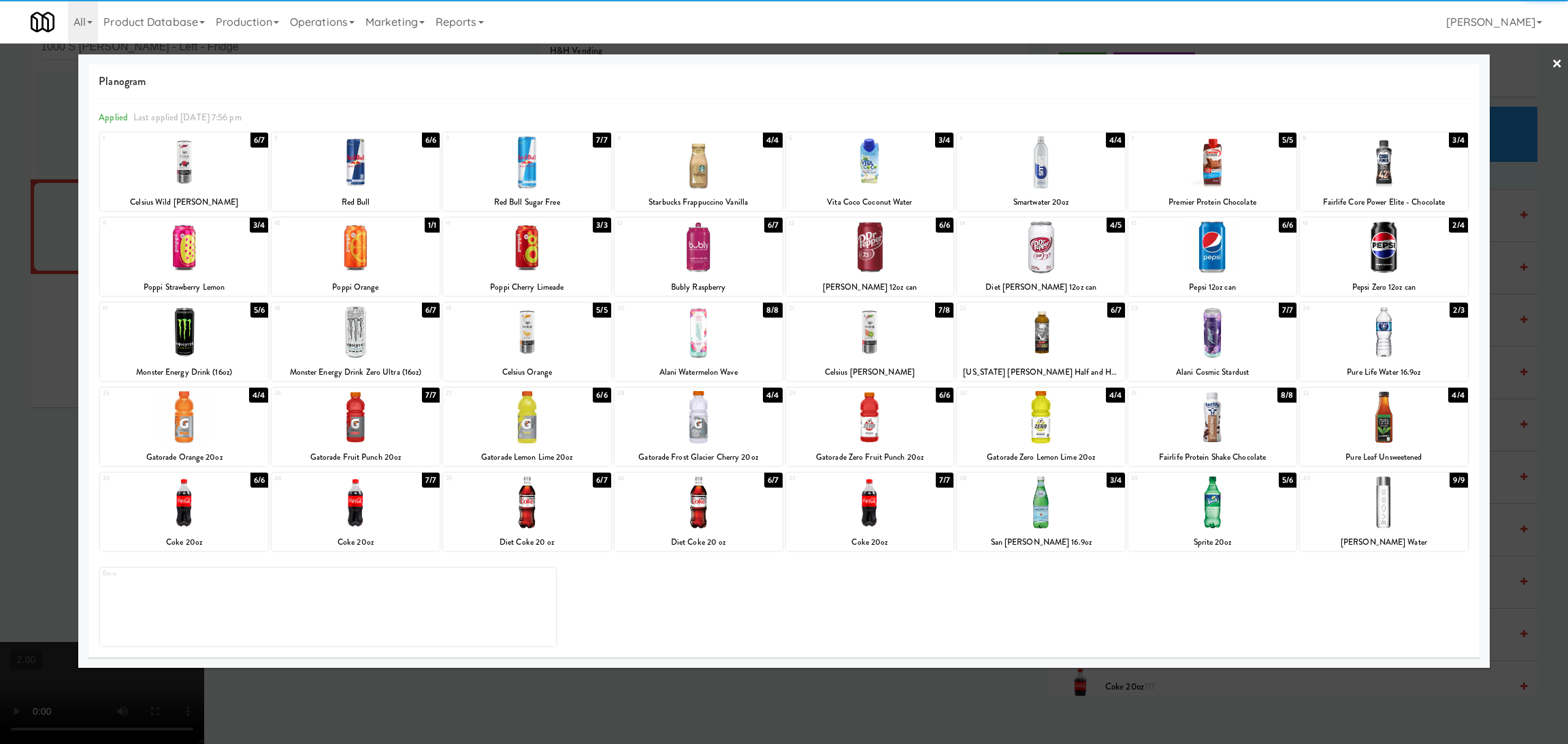
click at [705, 516] on div at bounding box center [698, 503] width 168 height 52
click at [1051, 404] on div at bounding box center [1040, 418] width 168 height 52
click at [0, 406] on div at bounding box center [784, 372] width 1568 height 744
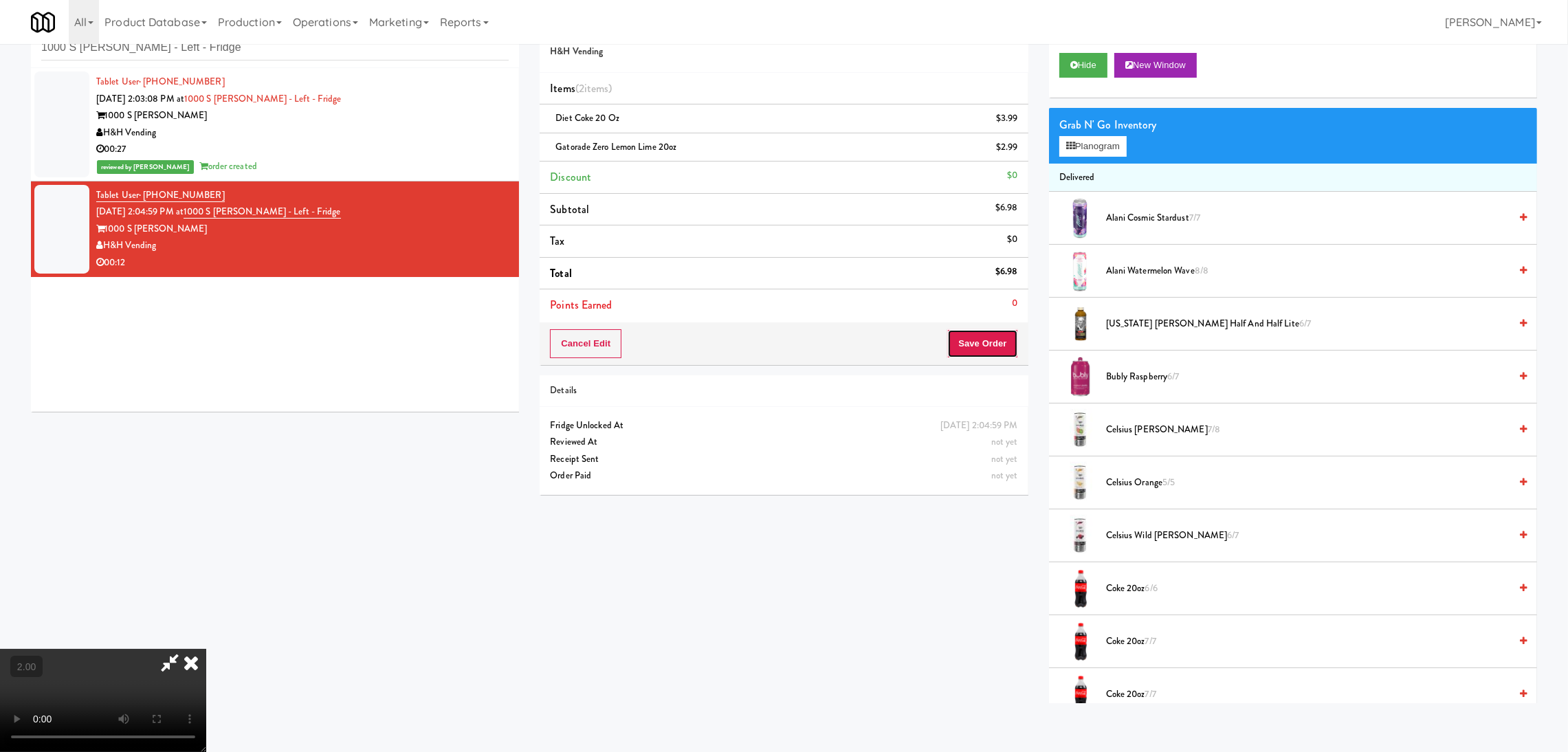
click at [1014, 343] on button "Save Order" at bounding box center [982, 343] width 70 height 29
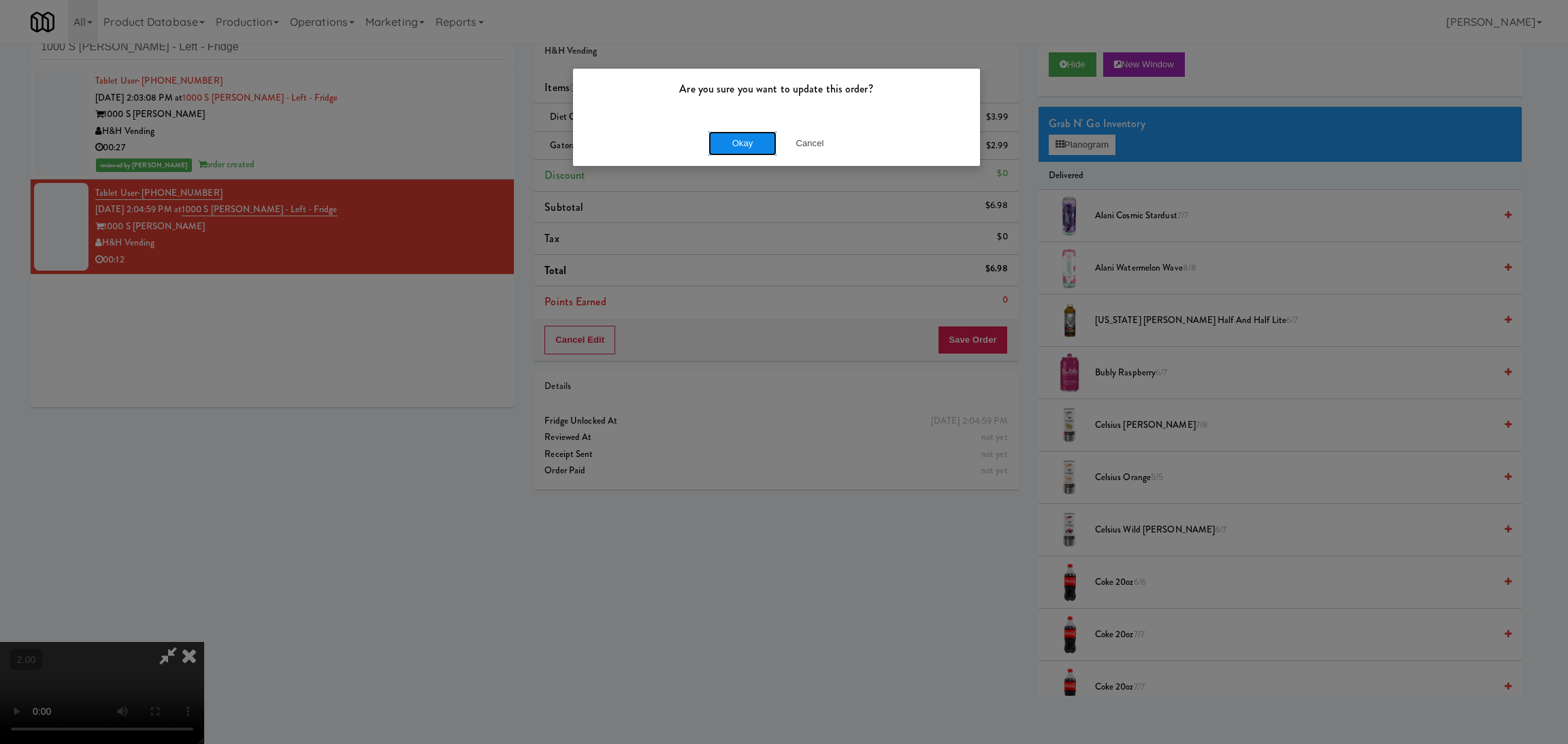
click at [745, 146] on button "Okay" at bounding box center [742, 144] width 68 height 25
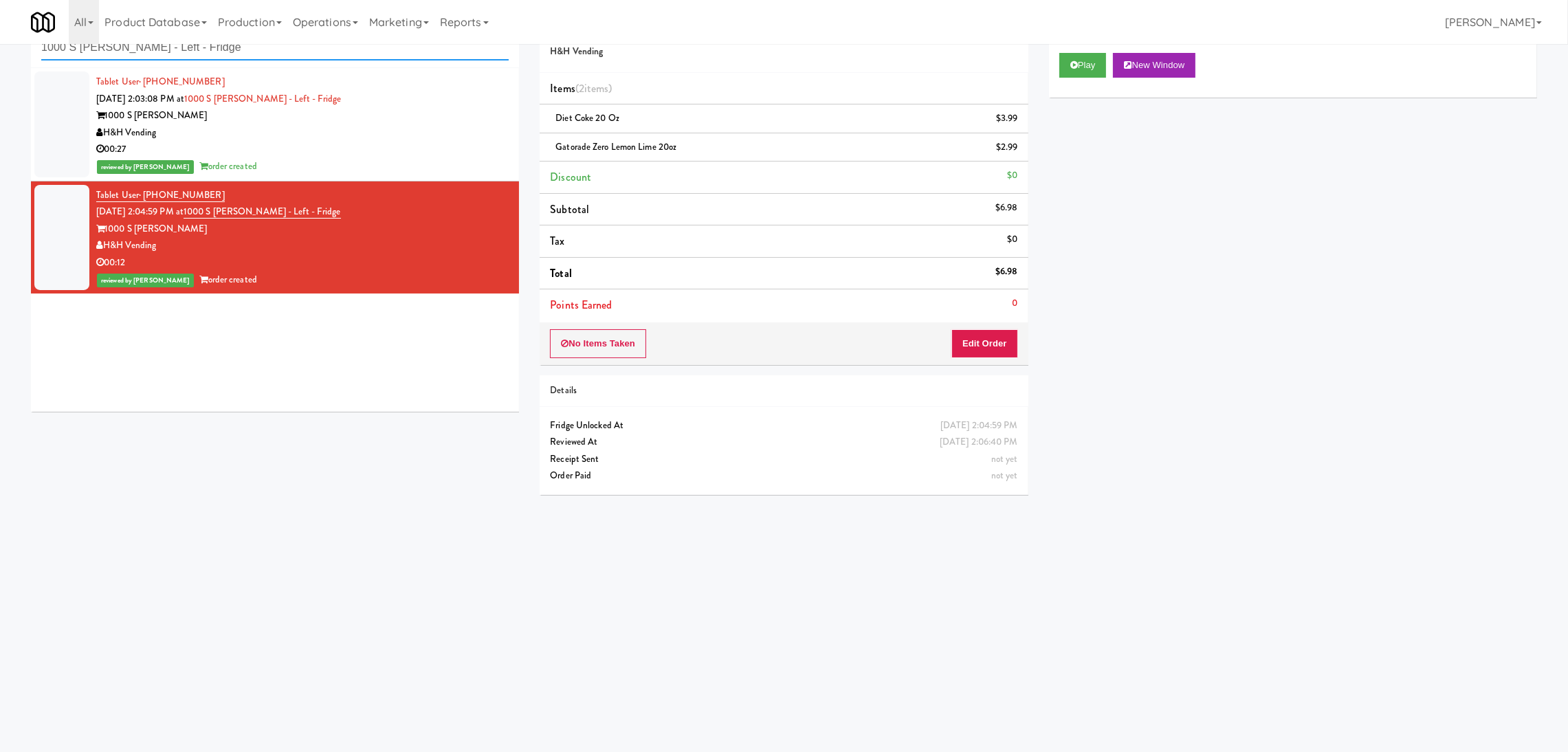
paste input "Phase I - Drink Cooler"
drag, startPoint x: 370, startPoint y: 51, endPoint x: 0, endPoint y: 37, distance: 370.3
click at [0, 38] on body "Are you sure you want to update this order? Okay Cancel Okay Are you sure you w…" at bounding box center [784, 376] width 1568 height 752
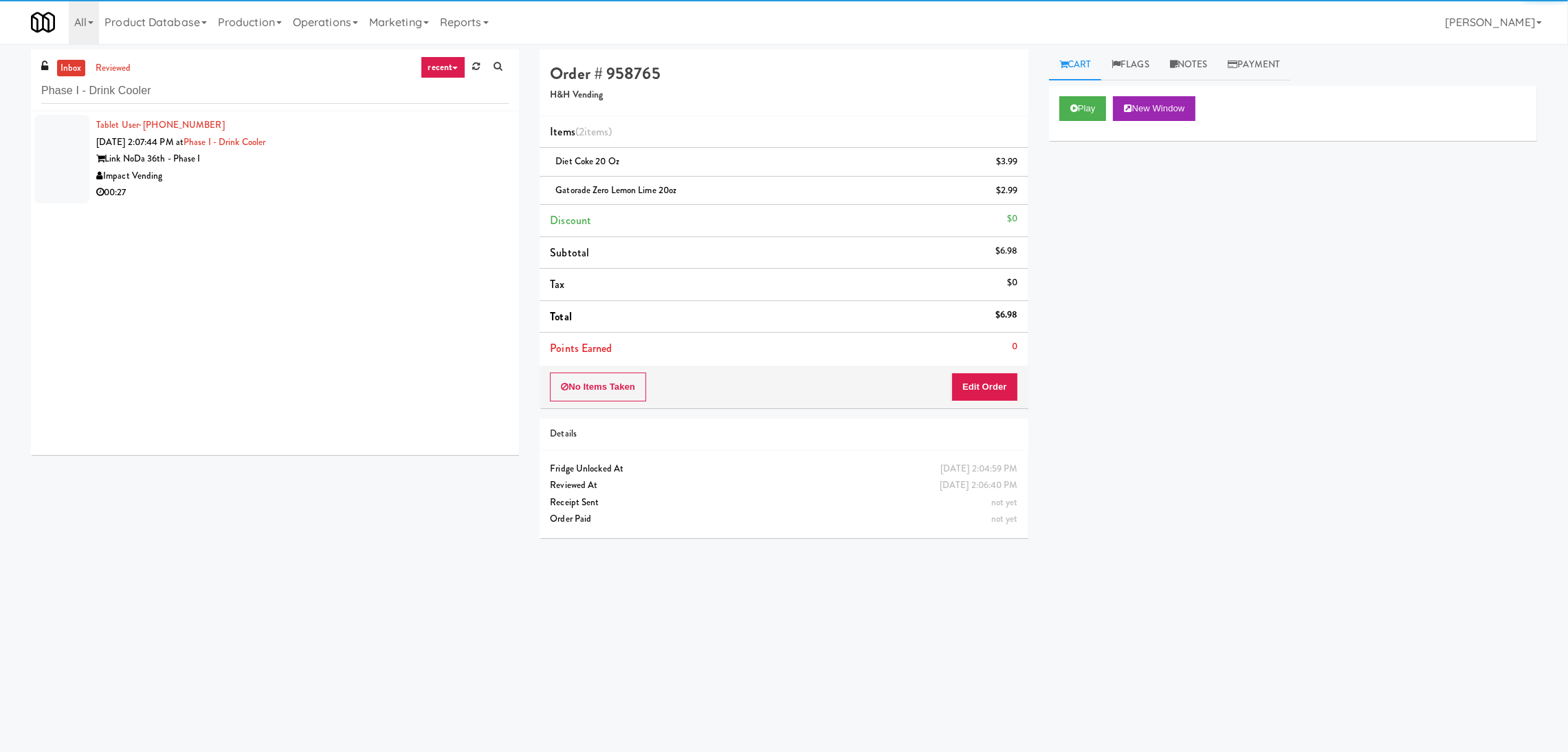
drag, startPoint x: 391, startPoint y: 186, endPoint x: 428, endPoint y: 171, distance: 39.9
click at [428, 171] on div "Impact Vending" at bounding box center [302, 176] width 413 height 17
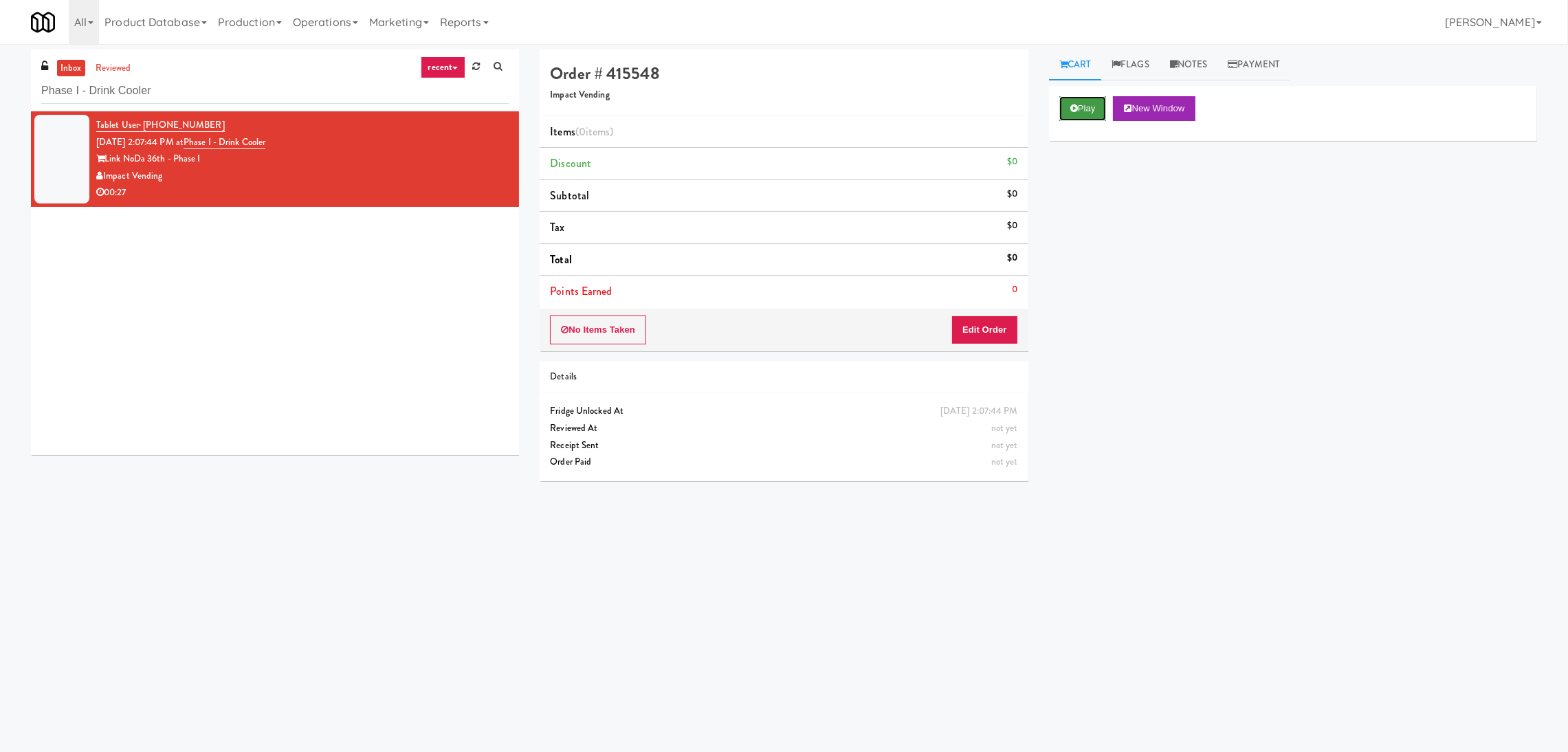
click at [1074, 101] on button "Play" at bounding box center [1082, 109] width 47 height 25
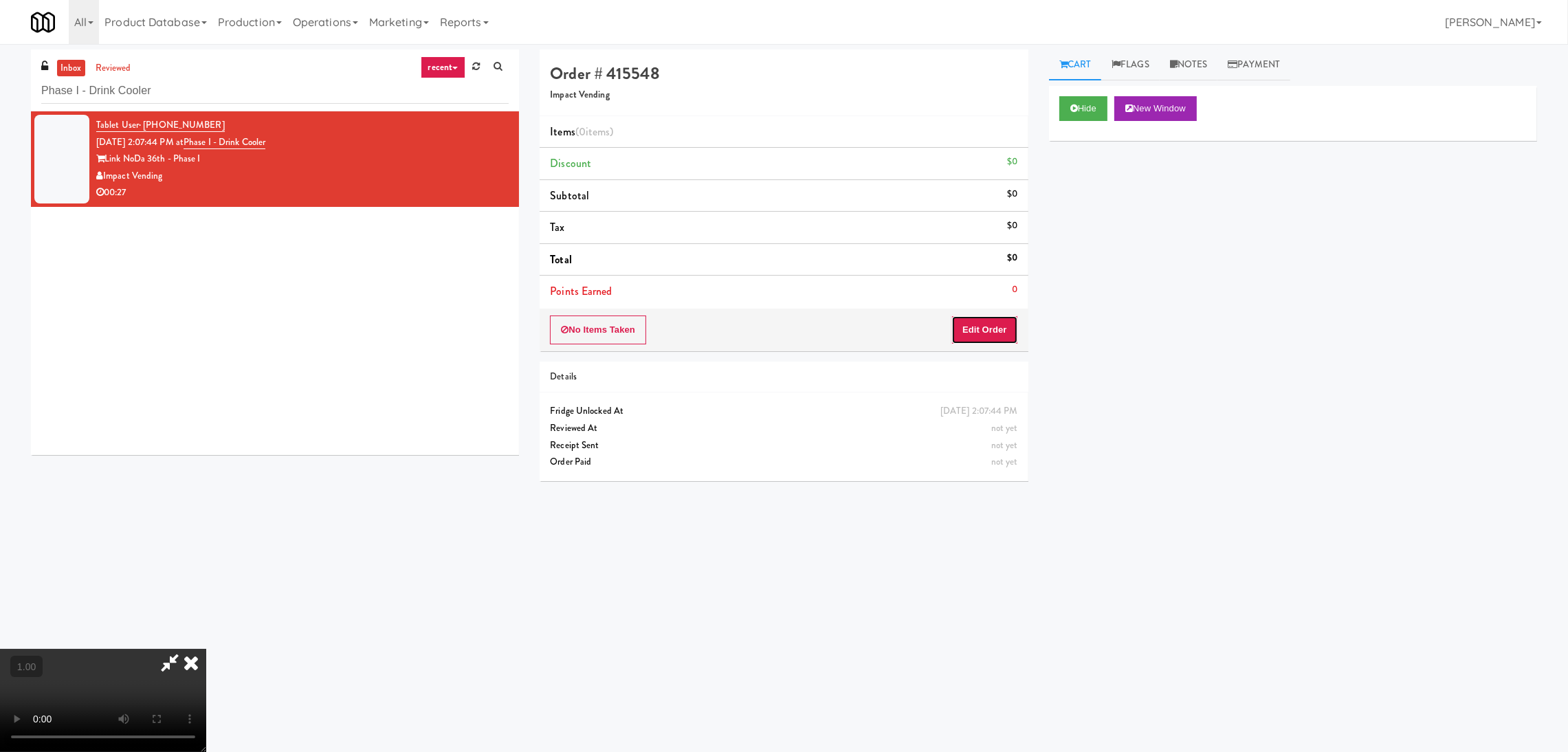
click at [980, 336] on button "Edit Order" at bounding box center [985, 330] width 66 height 29
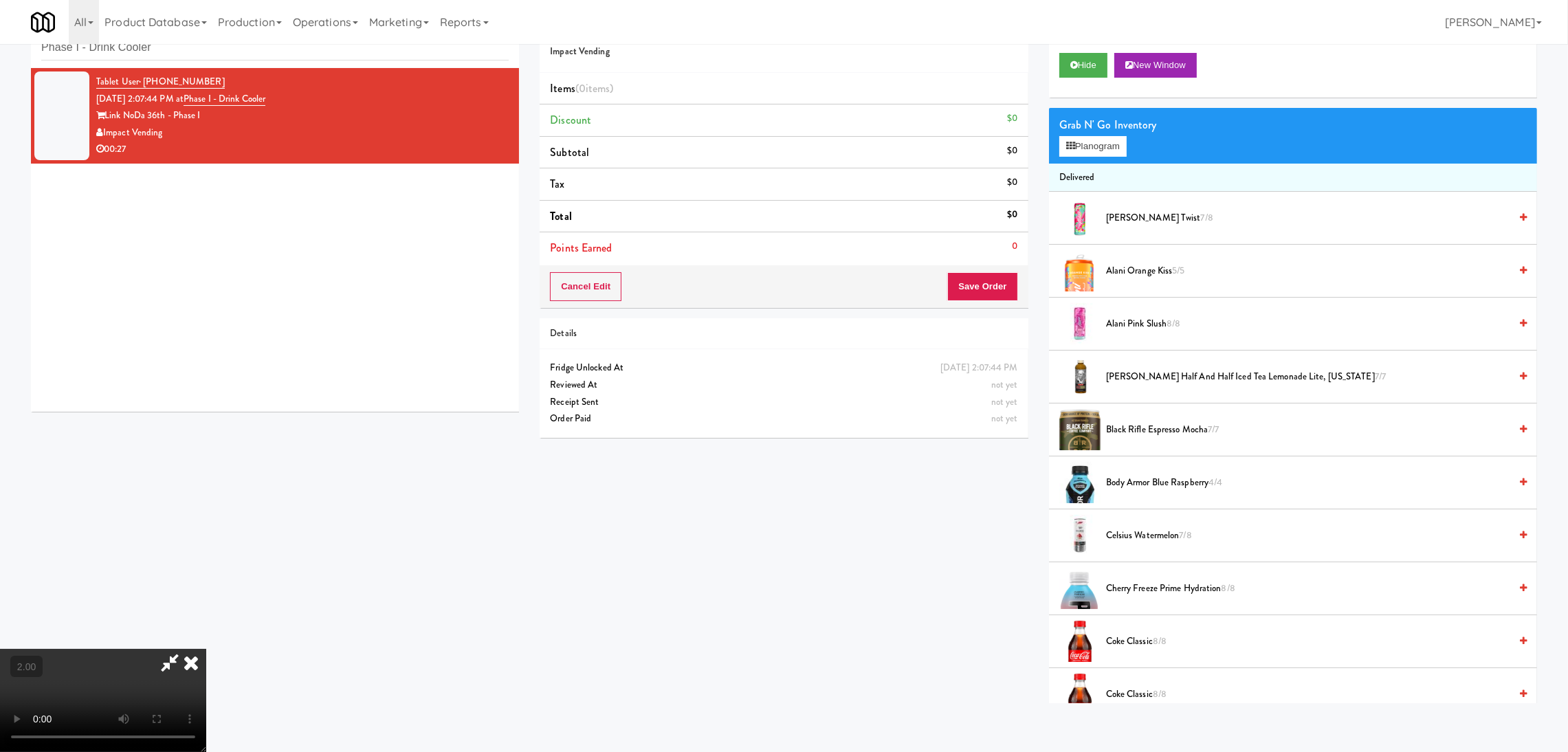
scroll to position [268, 0]
click at [1076, 148] on button "Planogram" at bounding box center [1092, 146] width 67 height 21
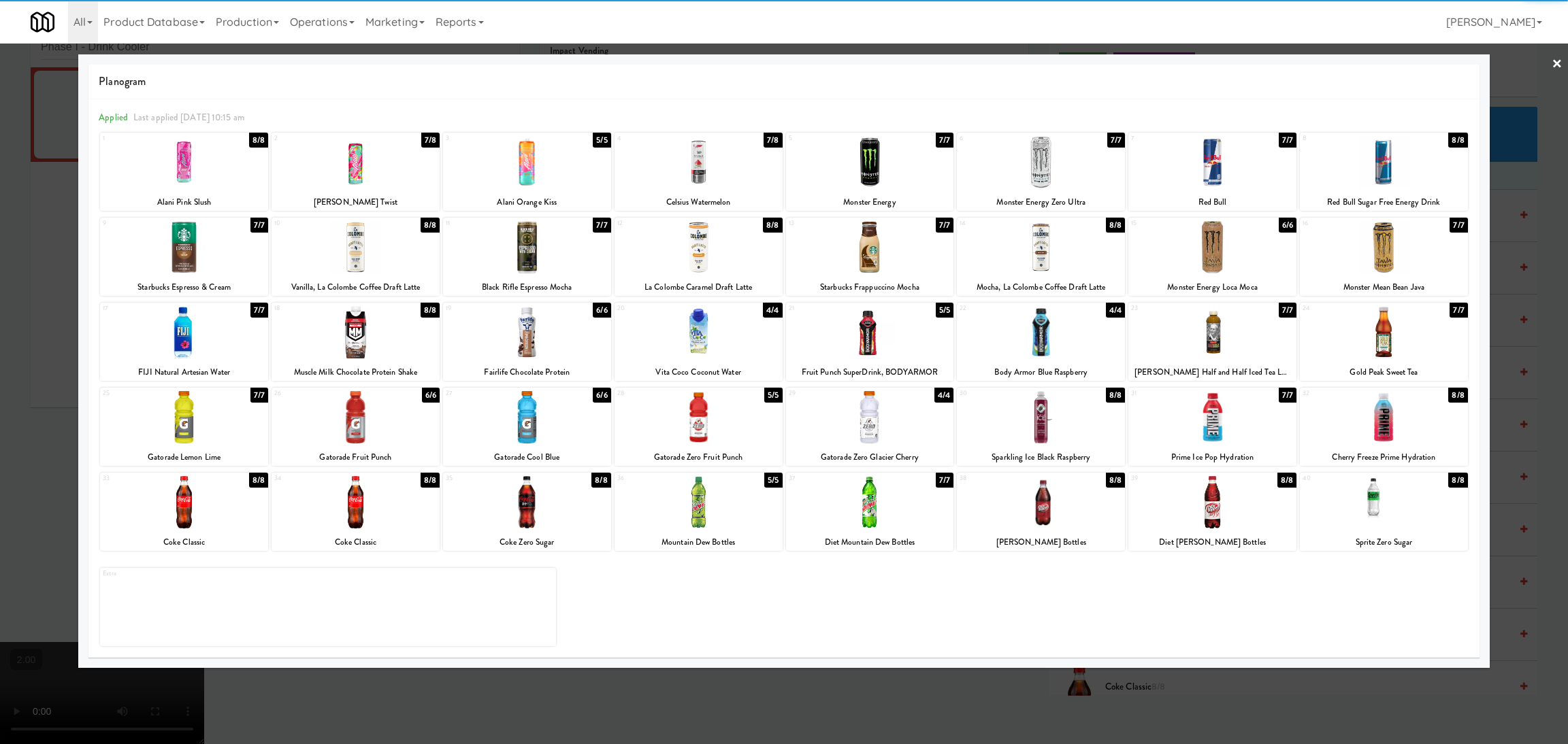
click at [670, 513] on div at bounding box center [698, 503] width 168 height 52
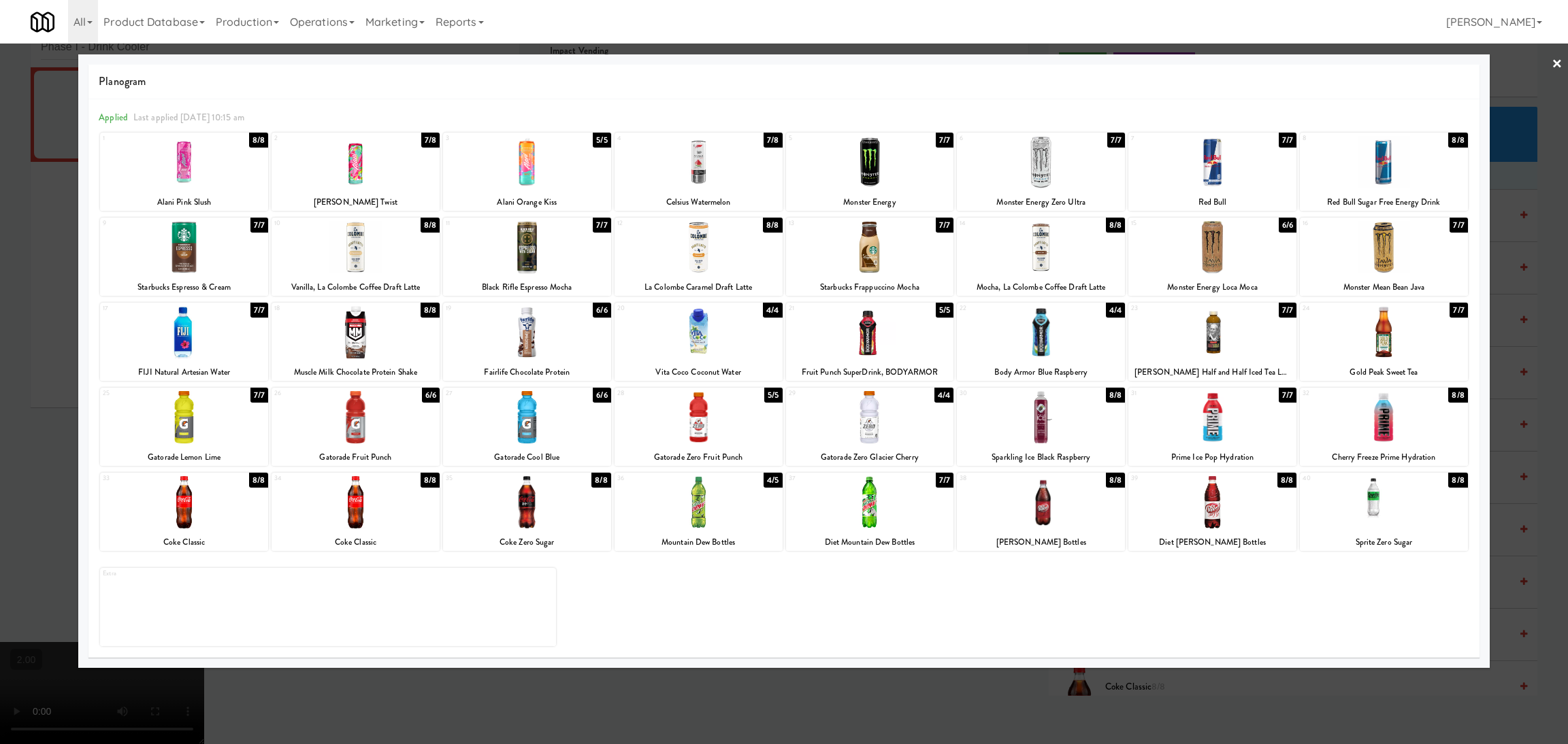
click at [337, 141] on div "2" at bounding box center [314, 139] width 81 height 11
click at [2, 175] on div at bounding box center [784, 372] width 1568 height 744
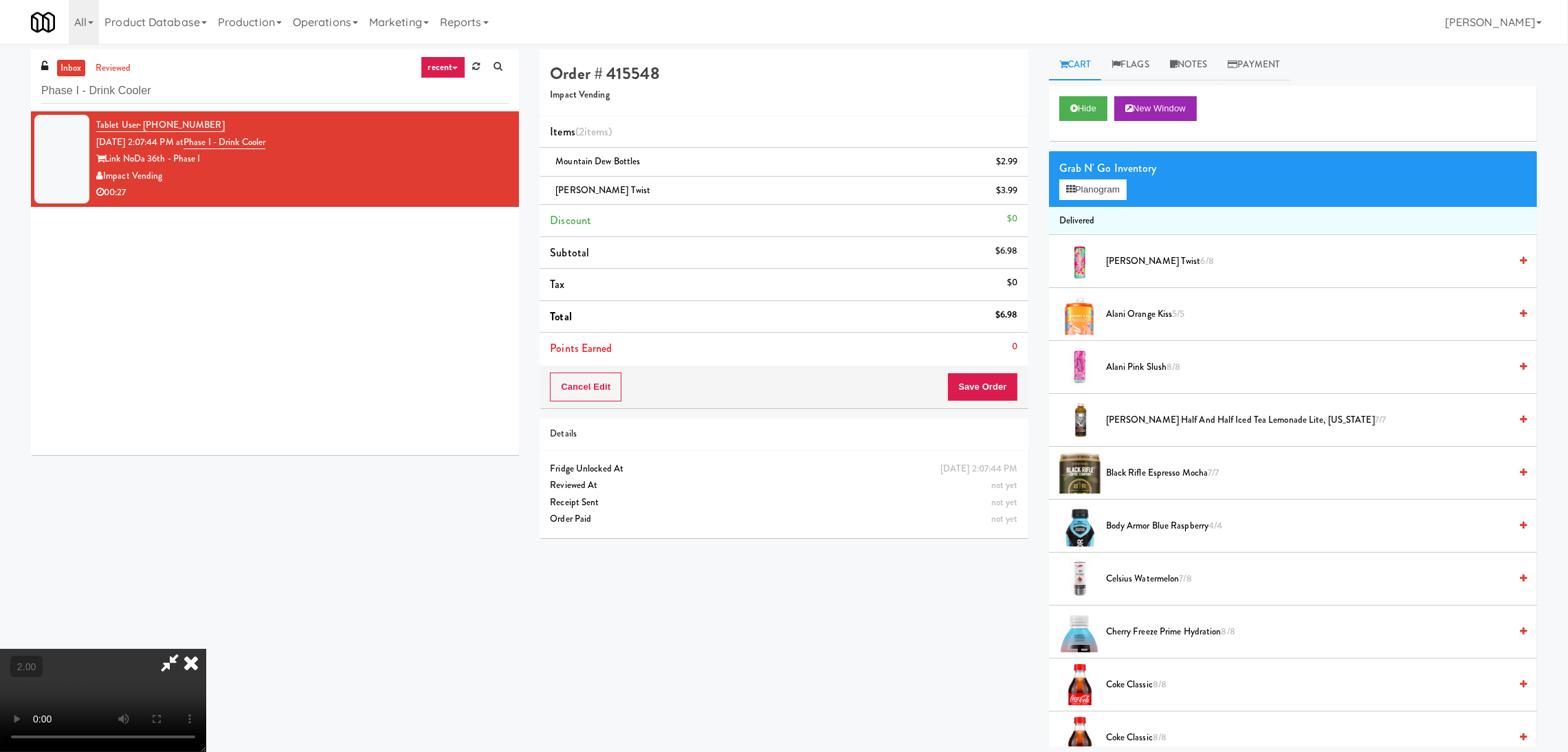
click at [206, 649] on icon at bounding box center [191, 662] width 30 height 27
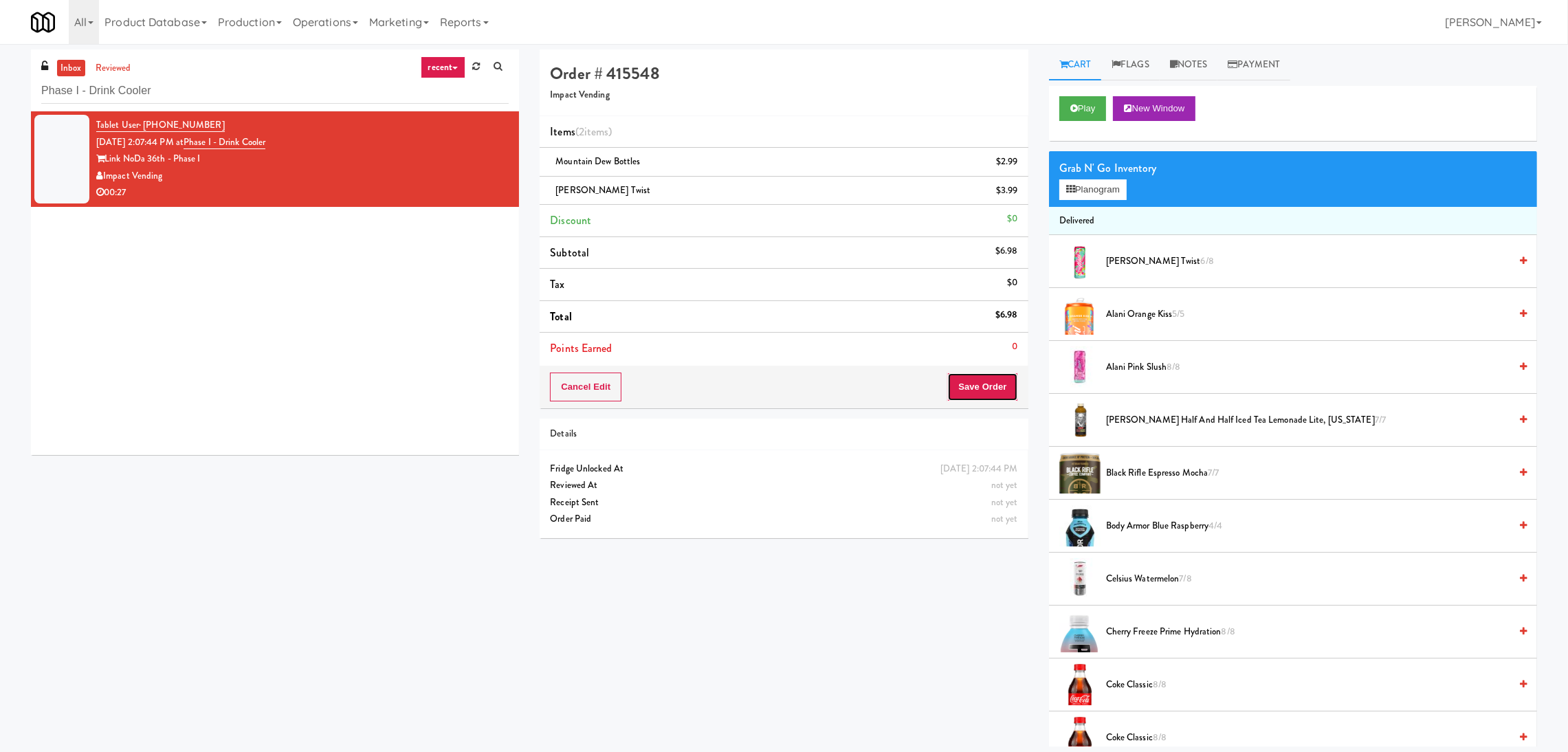
click at [965, 384] on button "Save Order" at bounding box center [982, 387] width 70 height 29
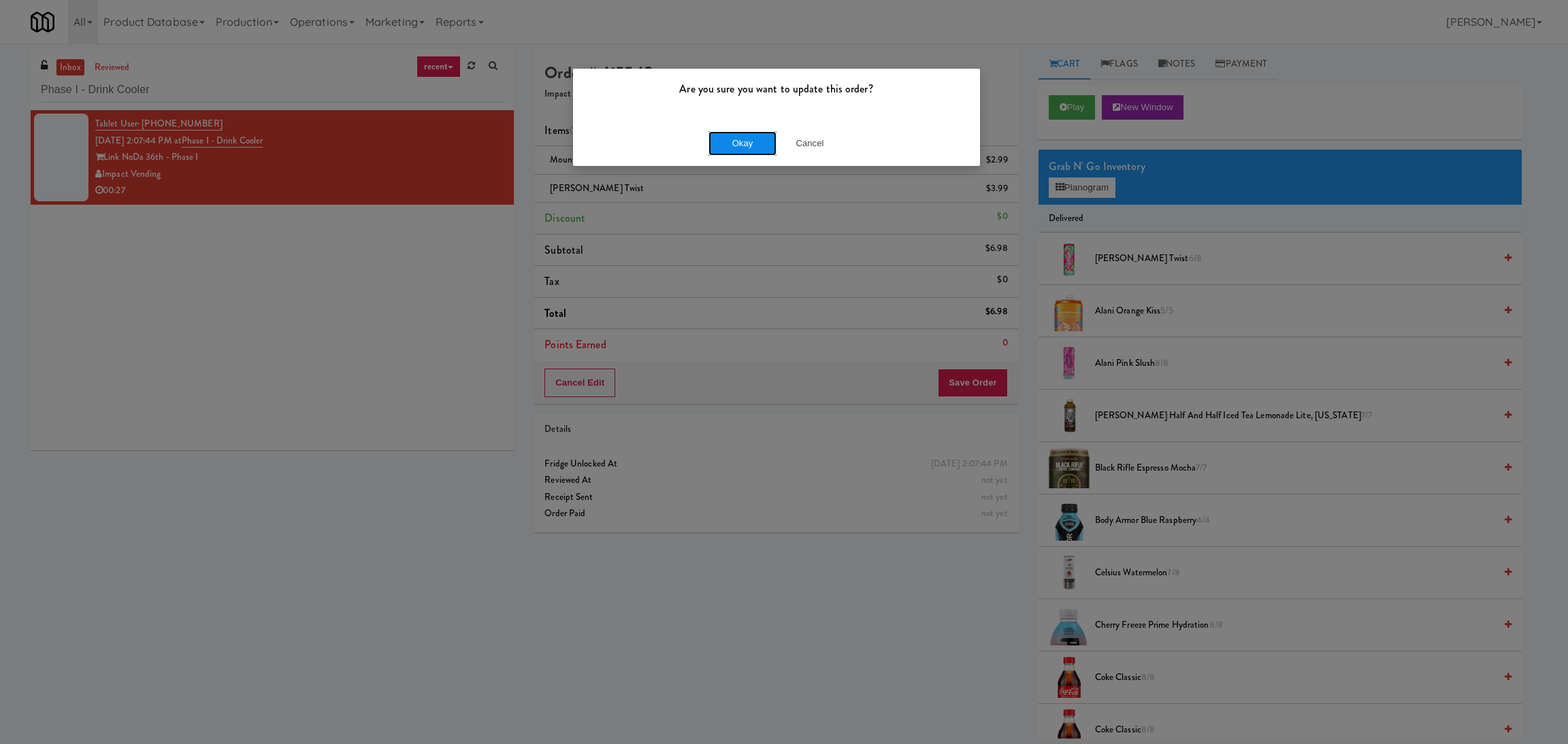
click at [732, 142] on button "Okay" at bounding box center [742, 144] width 68 height 25
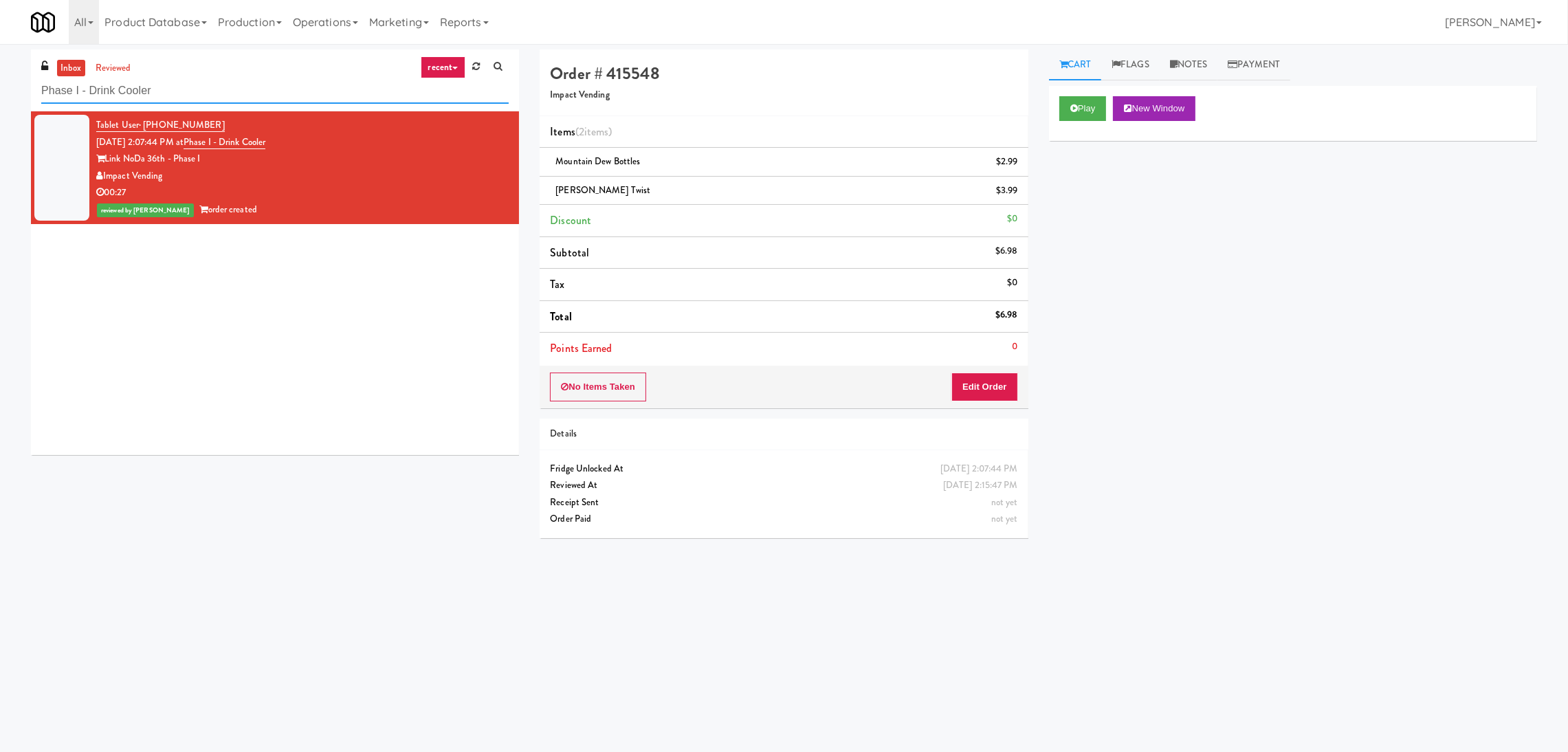
paste input "[PERSON_NAME] - Pantry - Right"
drag, startPoint x: 273, startPoint y: 89, endPoint x: 0, endPoint y: 66, distance: 274.0
click at [0, 66] on div "inbox reviewed recent all unclear take inventory issue suspicious failed recent…" at bounding box center [784, 326] width 1568 height 552
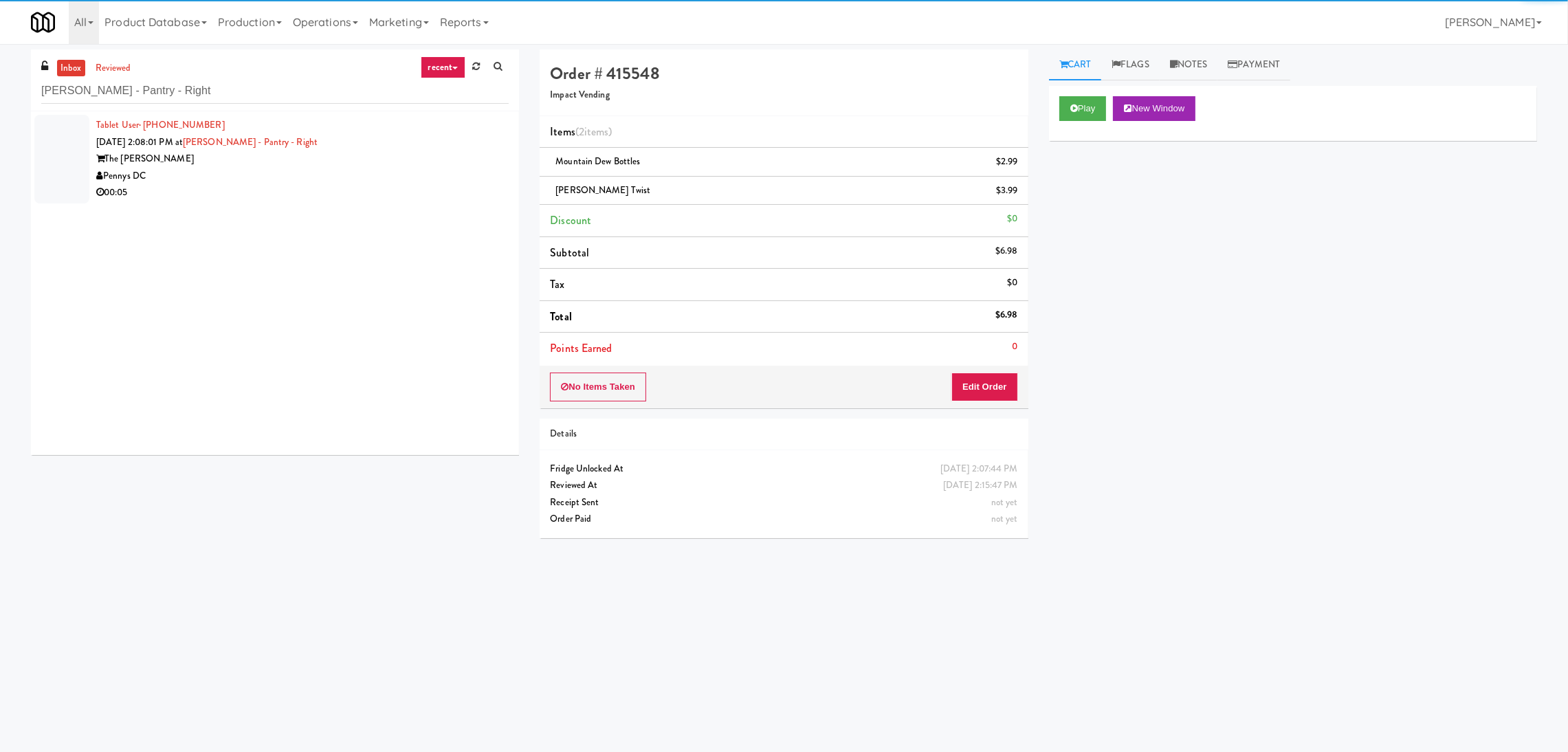
click at [436, 167] on div "The [PERSON_NAME]" at bounding box center [302, 159] width 413 height 17
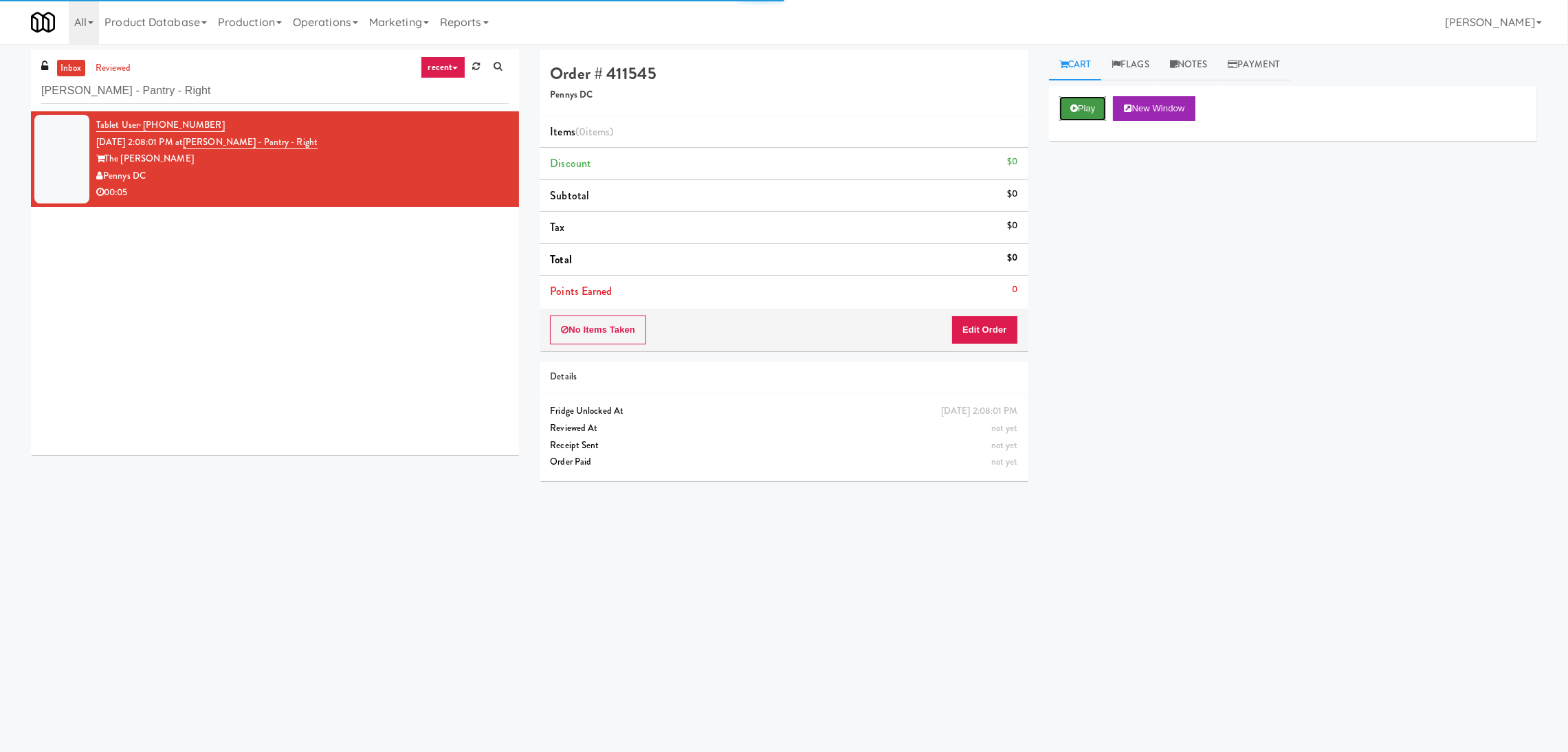
click at [1082, 109] on button "Play" at bounding box center [1082, 109] width 47 height 25
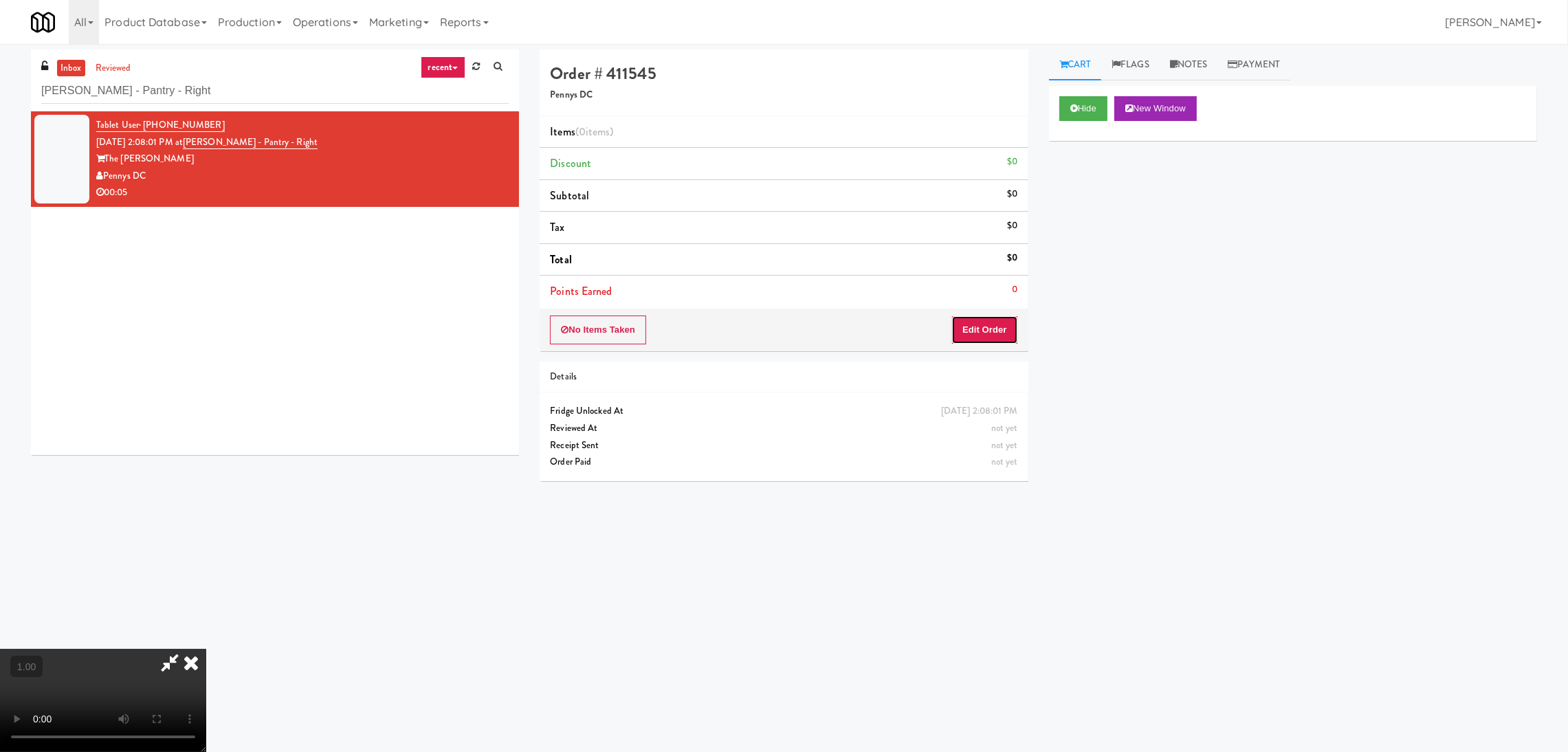
click at [989, 323] on button "Edit Order" at bounding box center [985, 330] width 66 height 29
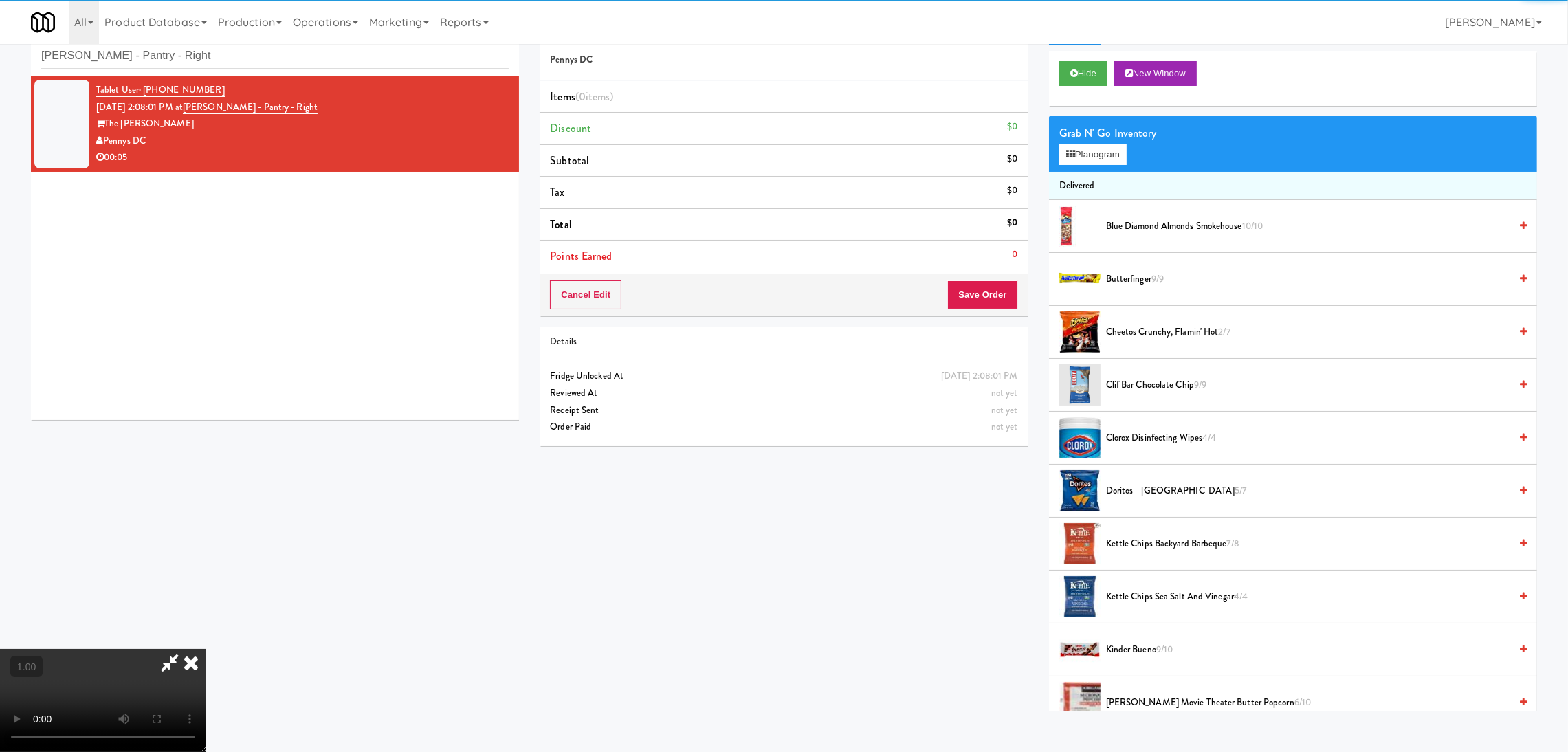
scroll to position [43, 0]
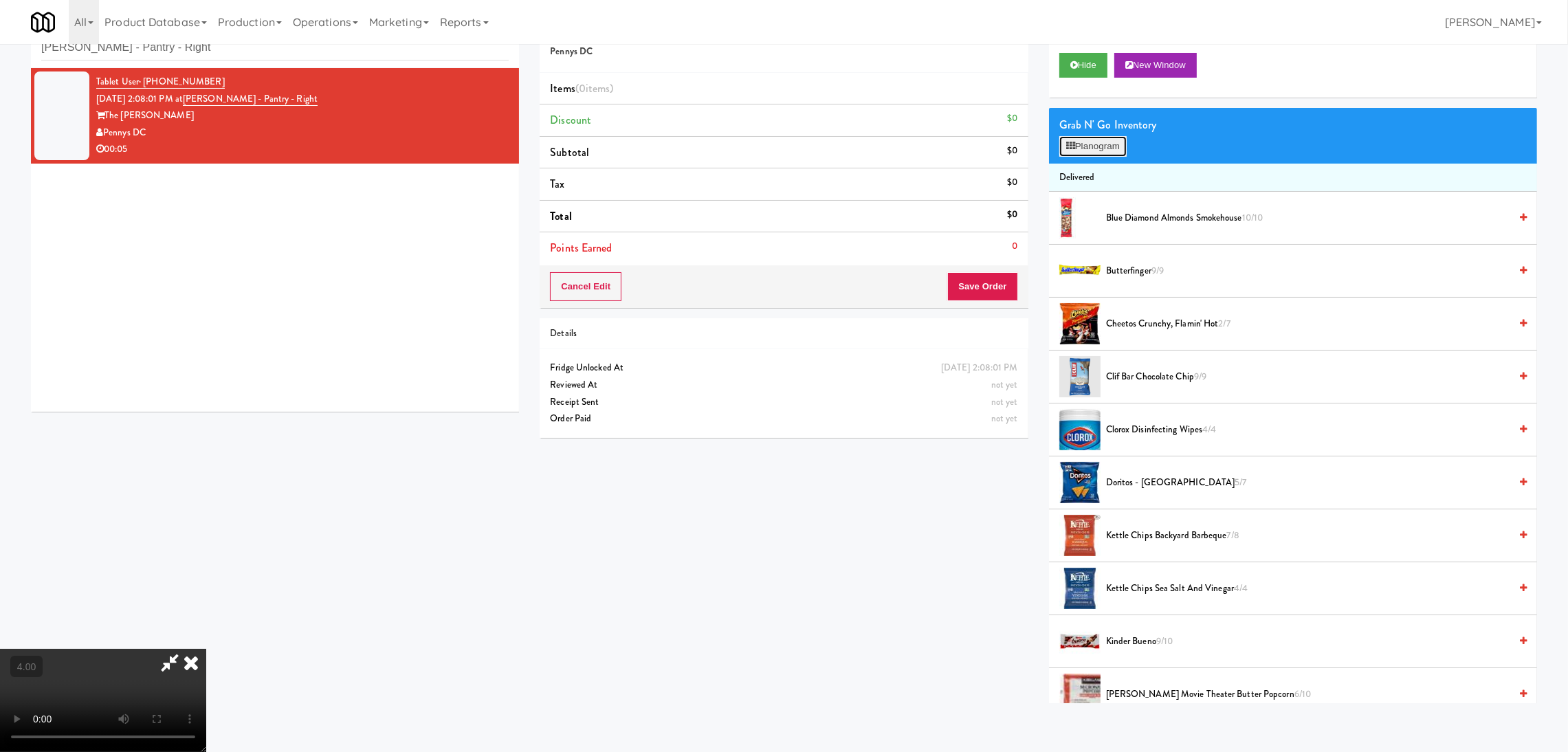
click at [1120, 138] on button "Planogram" at bounding box center [1092, 146] width 67 height 21
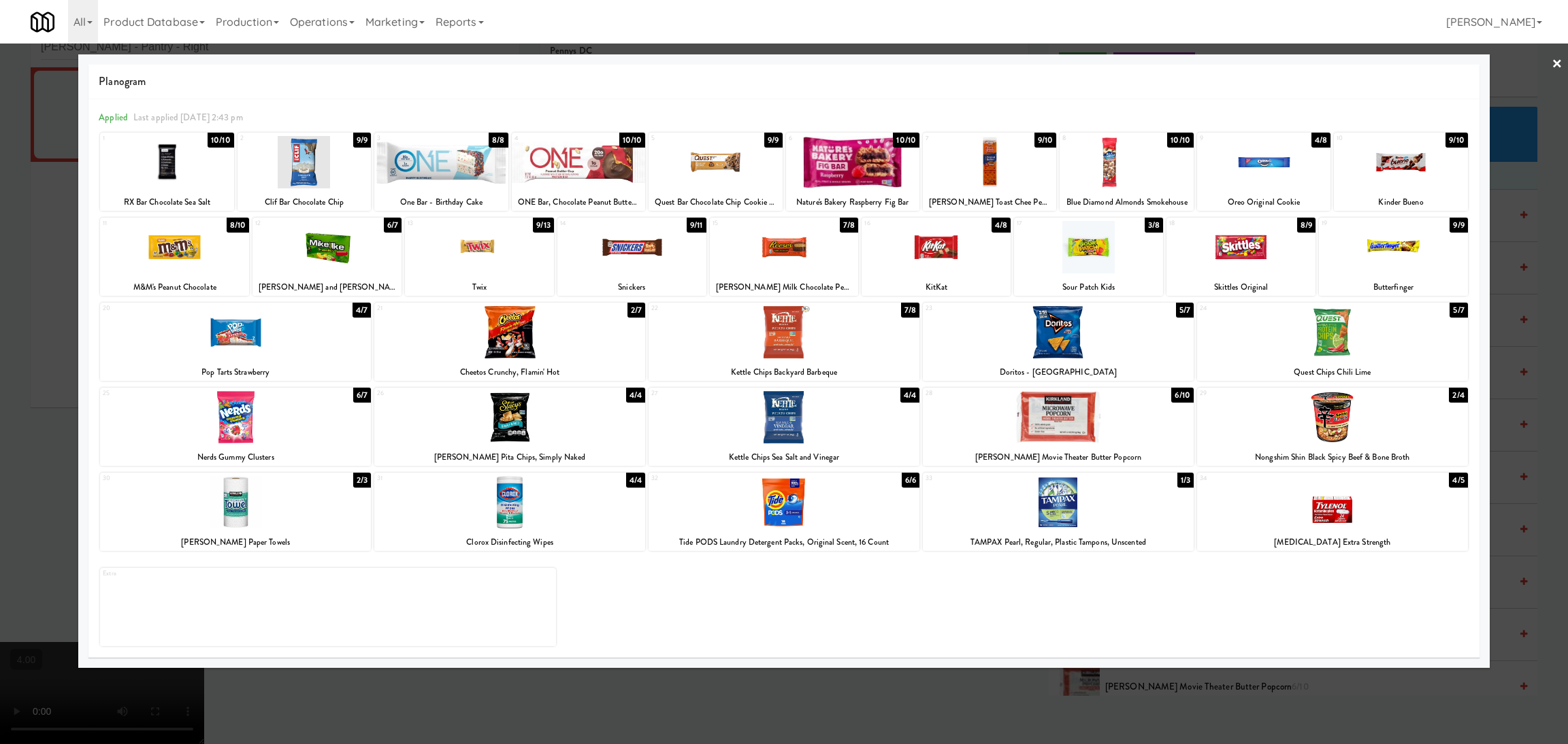
click at [811, 504] on div at bounding box center [784, 503] width 271 height 52
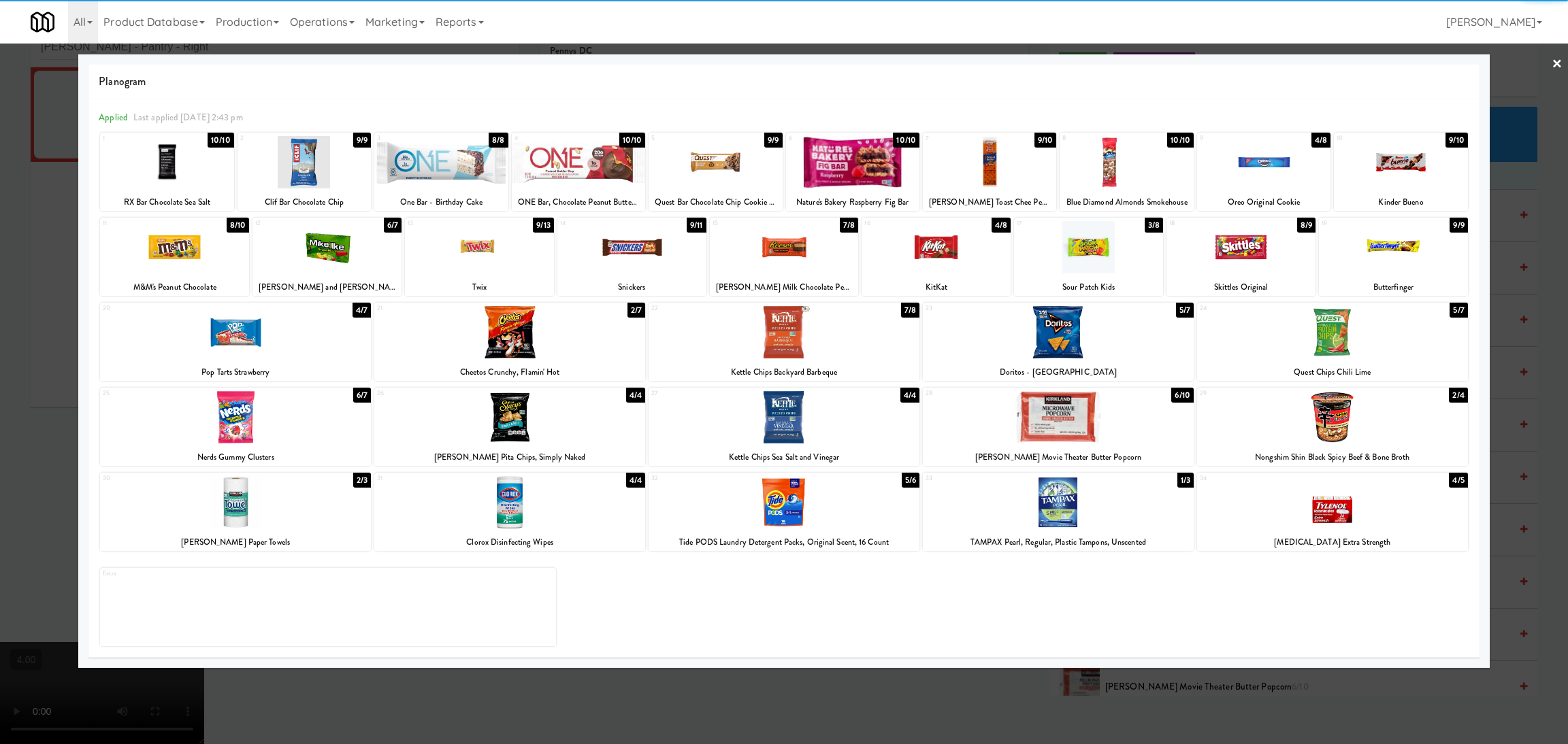
click at [0, 408] on div at bounding box center [784, 372] width 1568 height 744
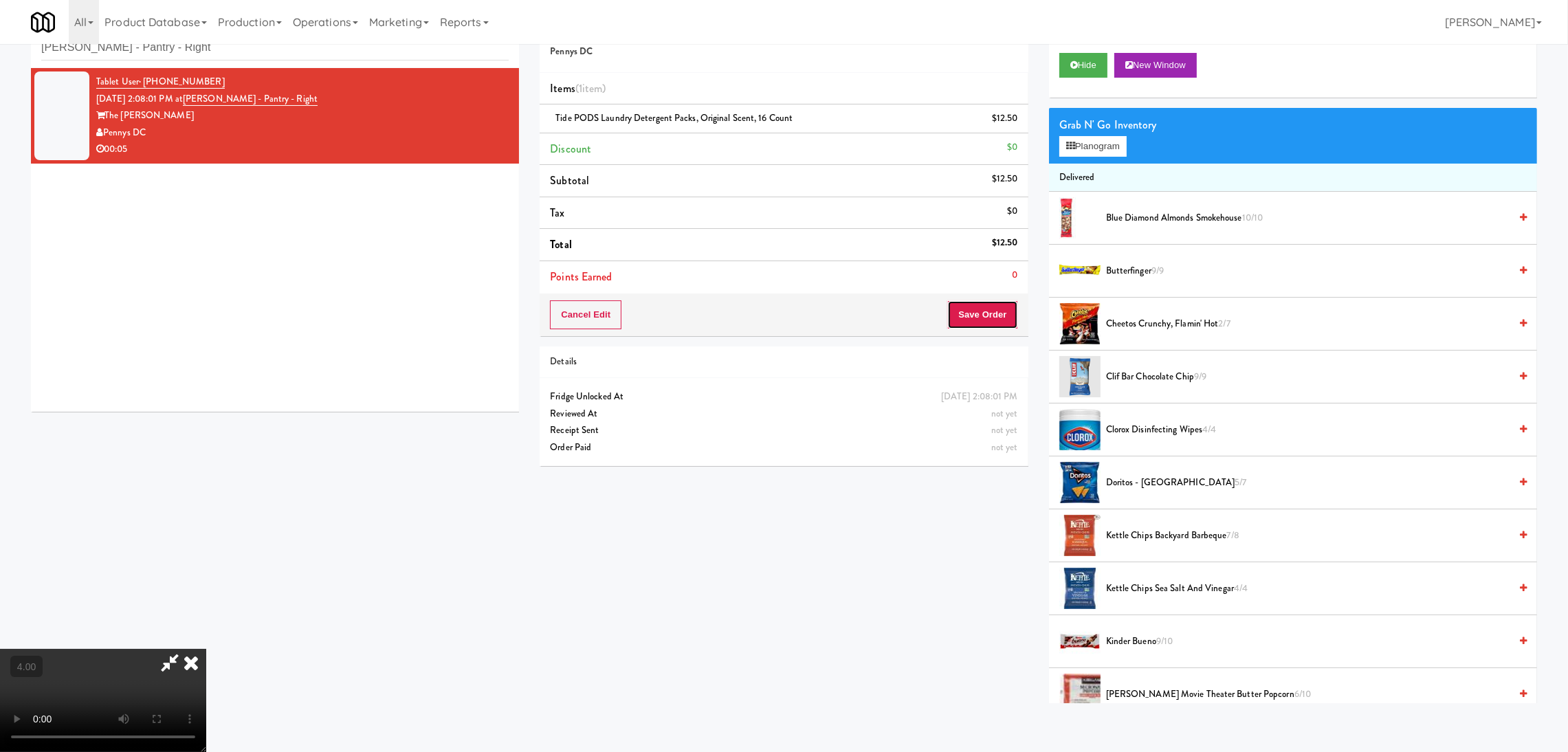
drag, startPoint x: 990, startPoint y: 306, endPoint x: 977, endPoint y: 302, distance: 13.6
click at [991, 306] on button "Save Order" at bounding box center [982, 314] width 70 height 29
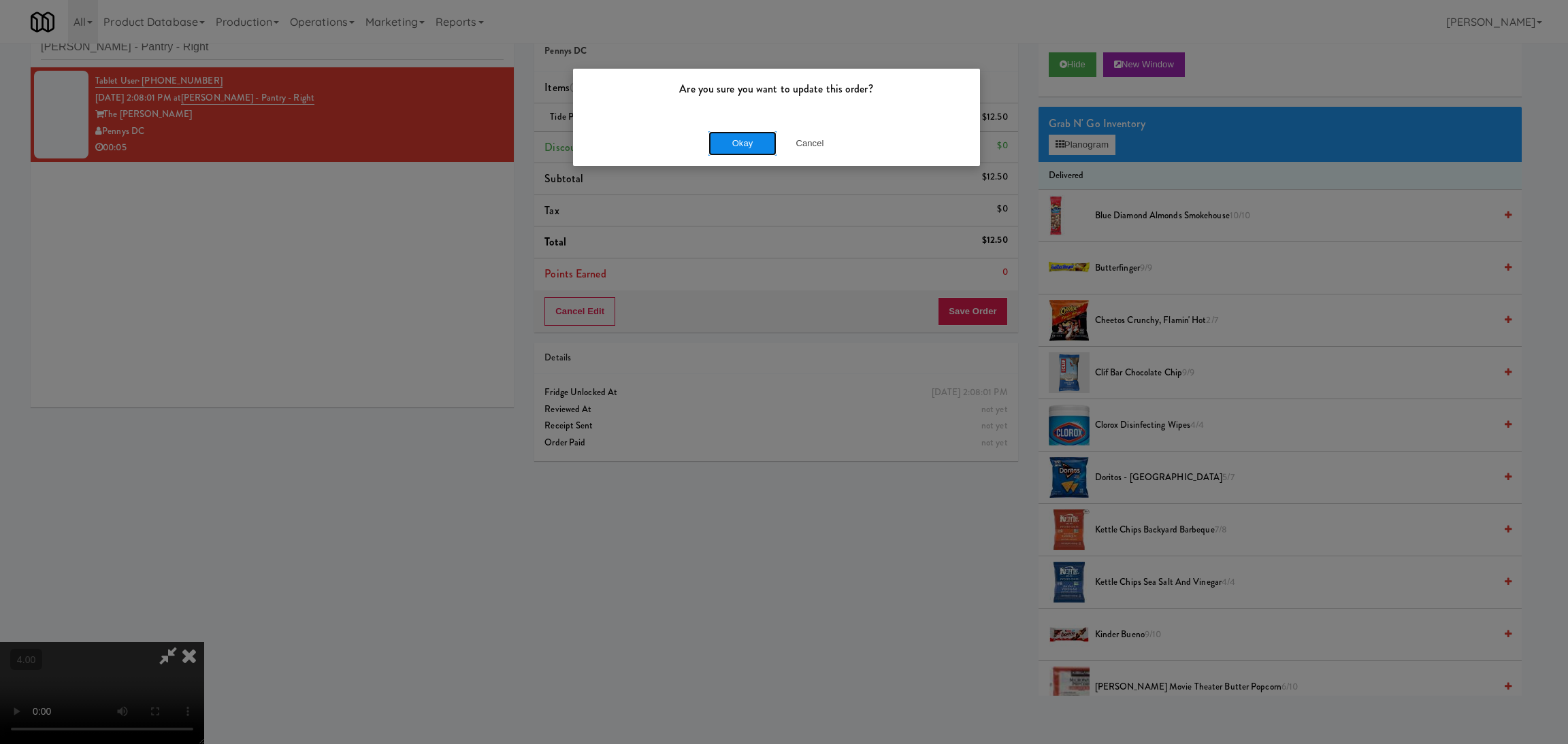
click at [729, 153] on button "Okay" at bounding box center [742, 144] width 68 height 25
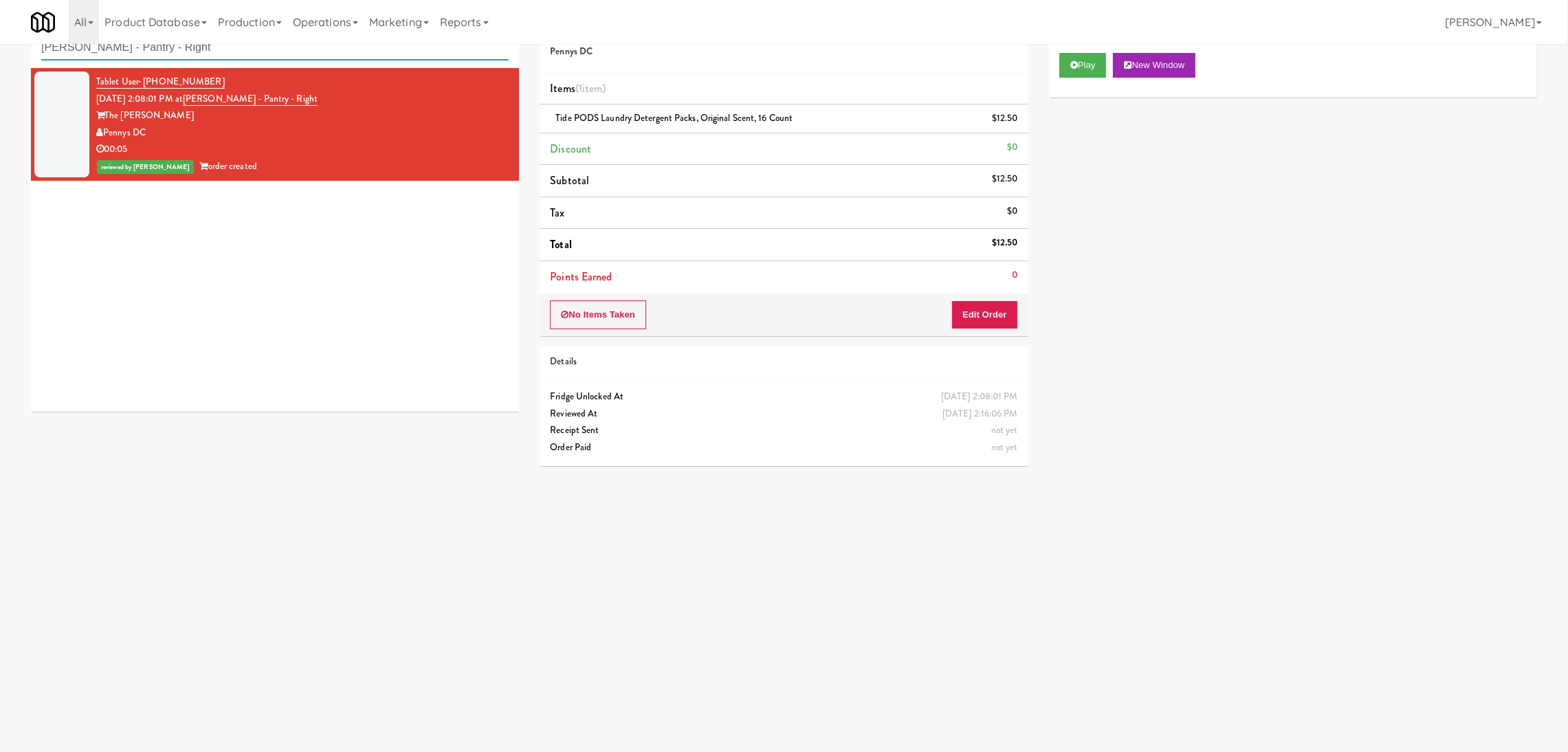
paste input "Essex Luxe - Cooler - Lef"
drag, startPoint x: 237, startPoint y: 55, endPoint x: 0, endPoint y: 83, distance: 238.6
click at [0, 83] on div "inbox reviewed recent all unclear take inventory issue suspicious failed recent…" at bounding box center [784, 282] width 1568 height 552
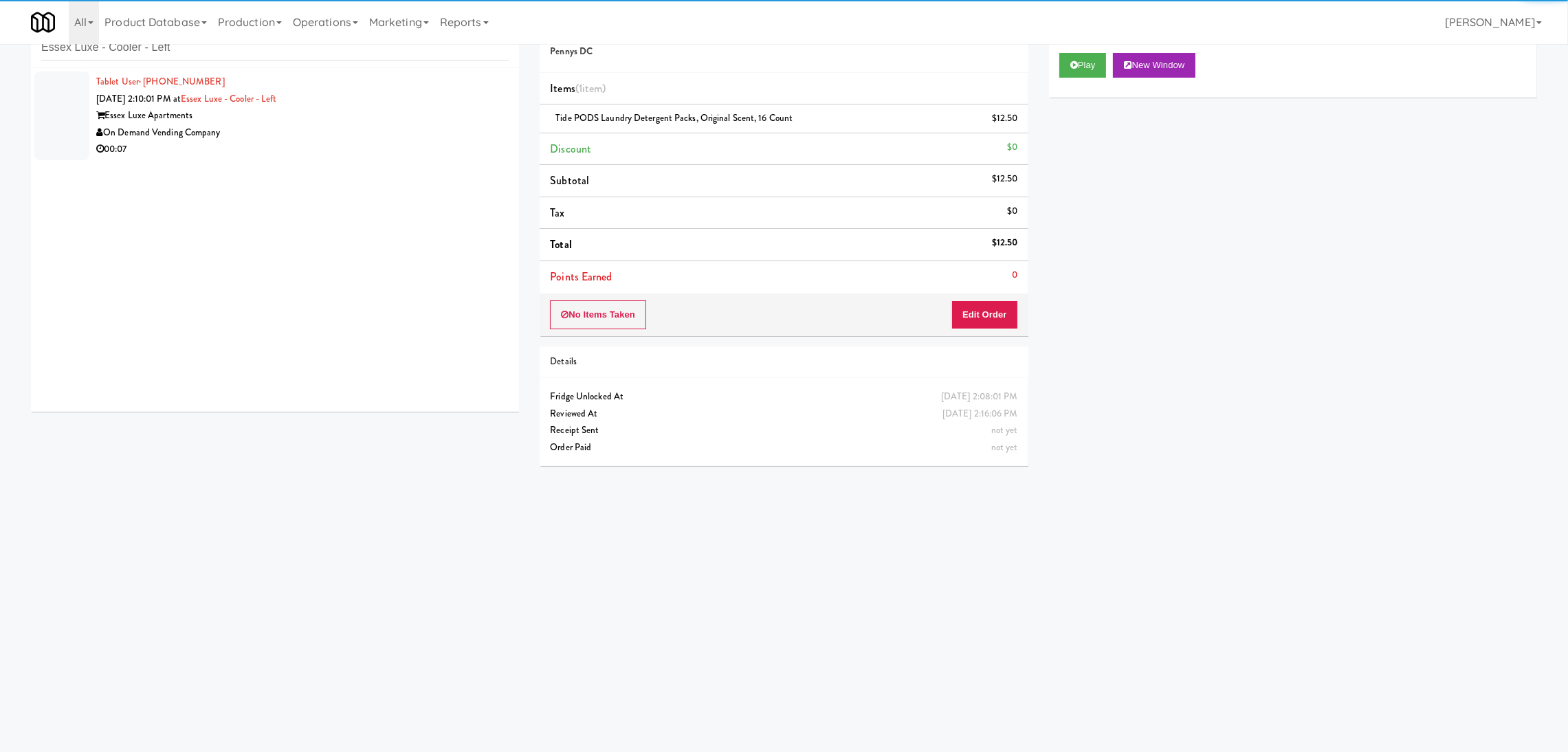
click at [393, 126] on div "On Demand Vending Company" at bounding box center [302, 133] width 413 height 17
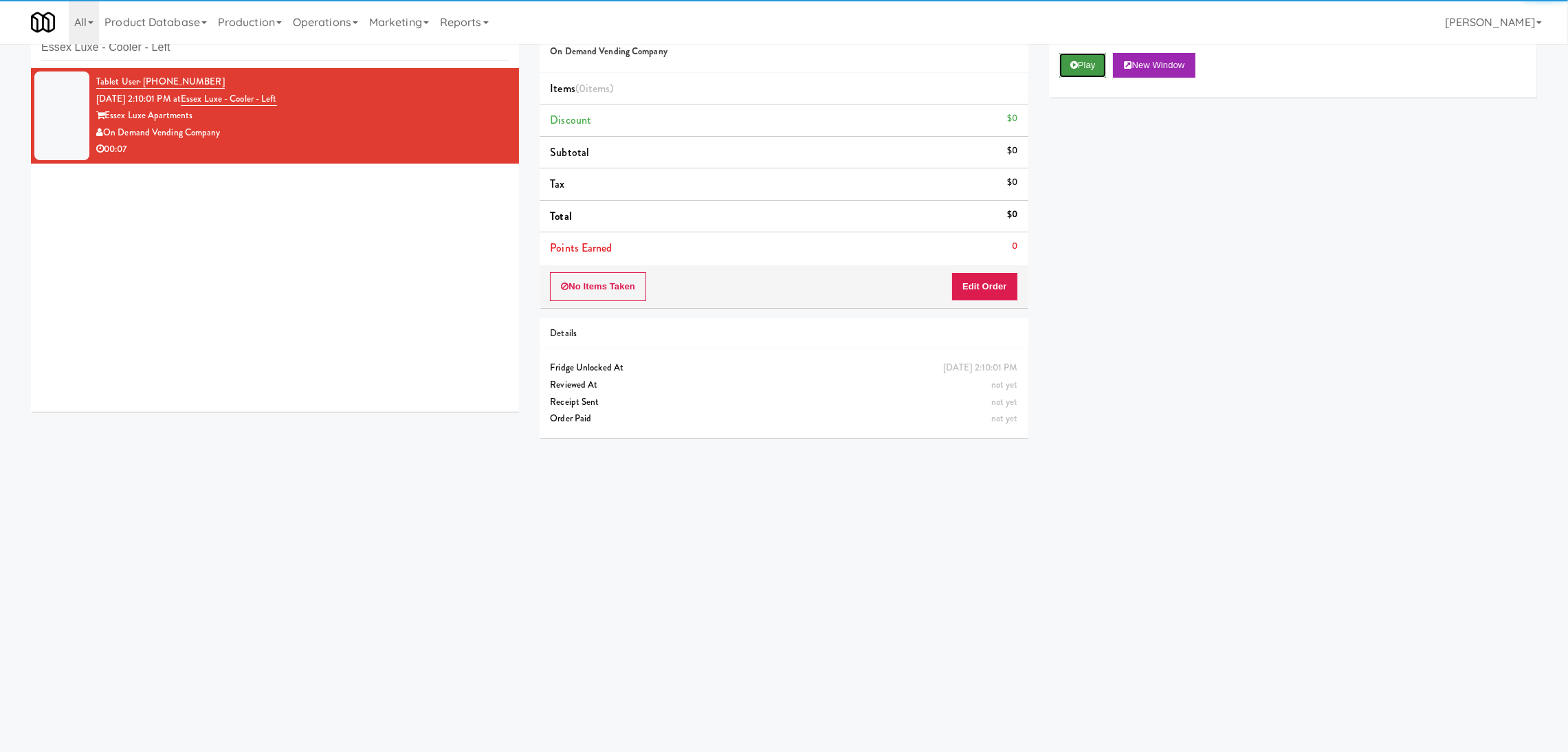
click at [1071, 61] on icon at bounding box center [1073, 65] width 7 height 9
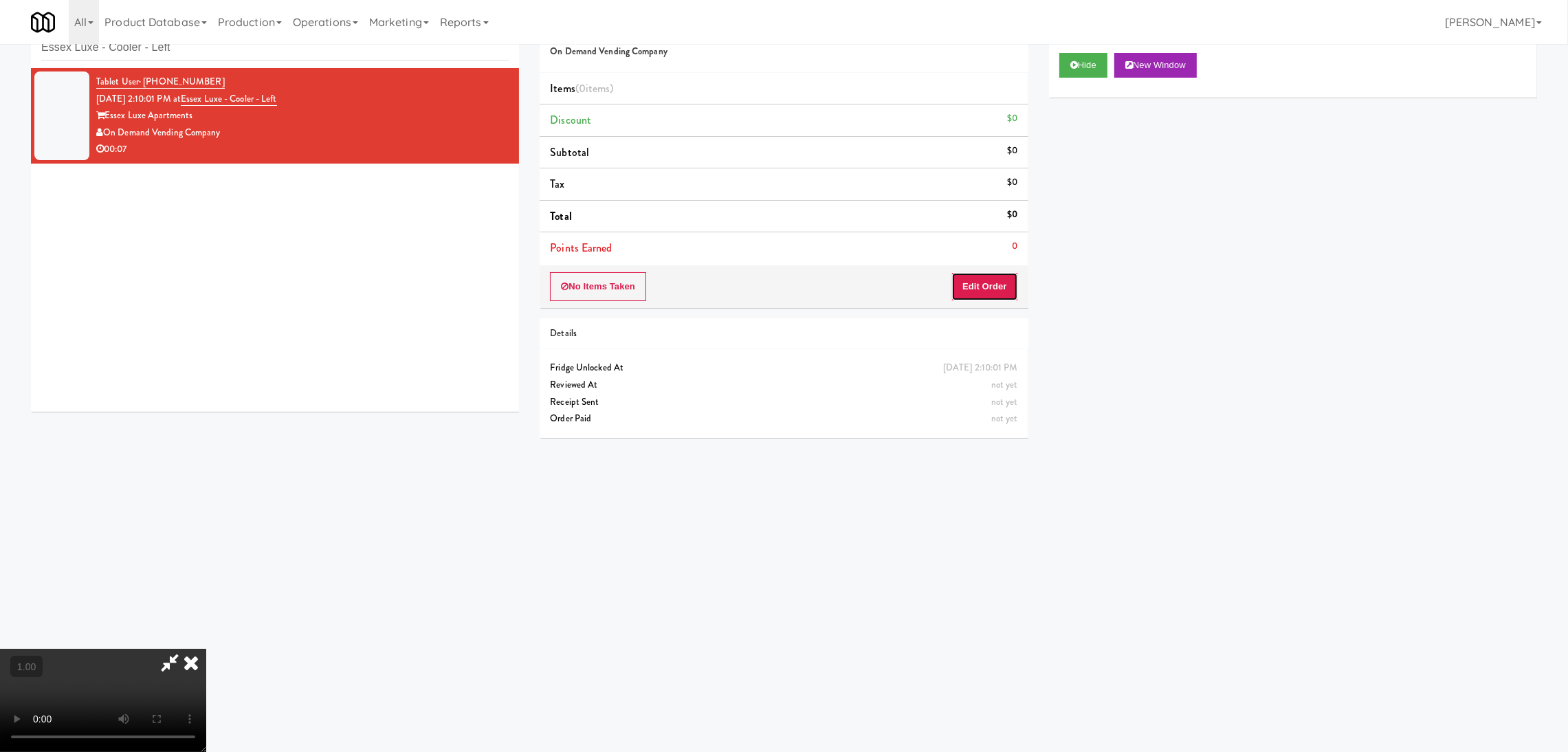
click at [976, 290] on button "Edit Order" at bounding box center [985, 286] width 66 height 29
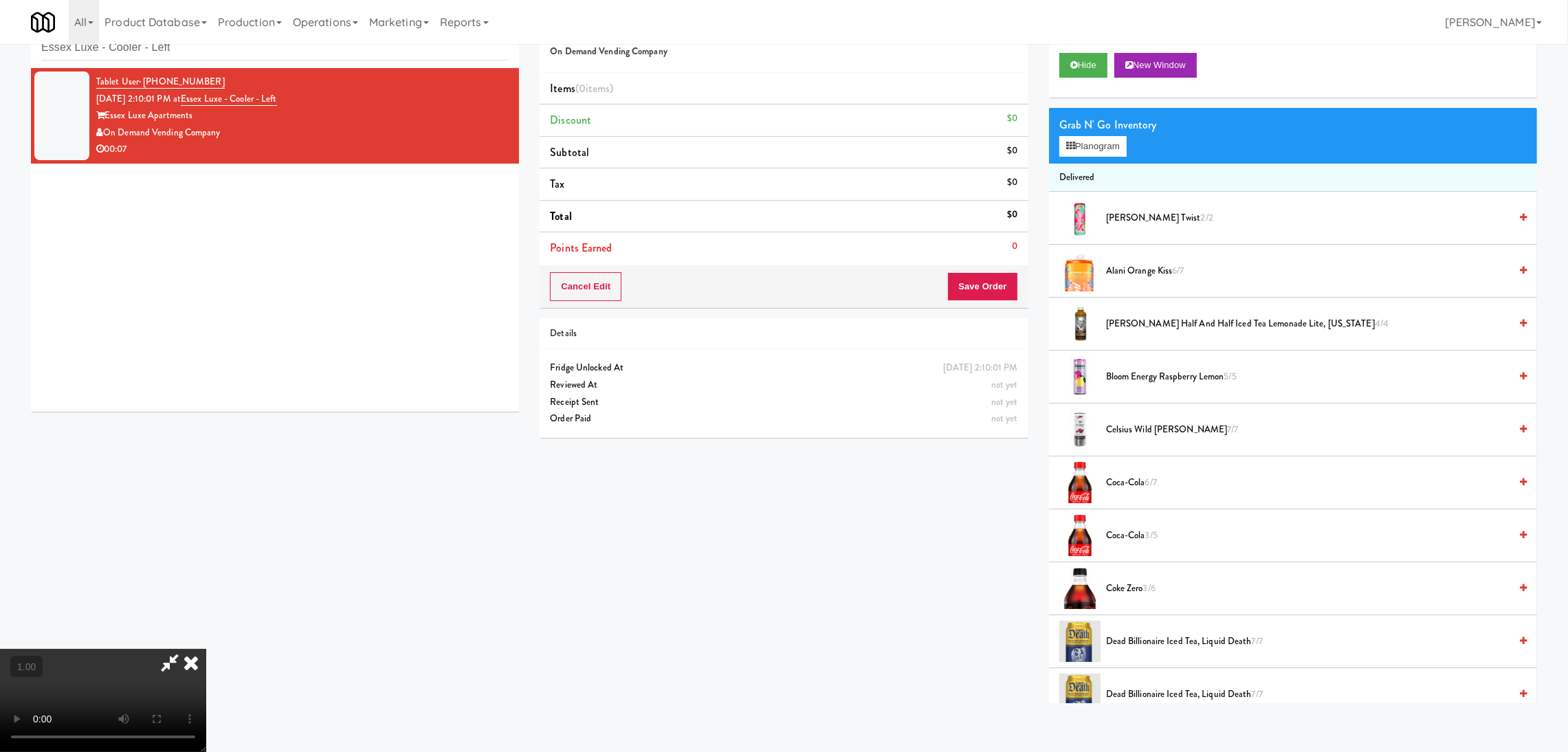
scroll to position [61, 0]
click at [1086, 141] on button "Planogram" at bounding box center [1092, 146] width 67 height 21
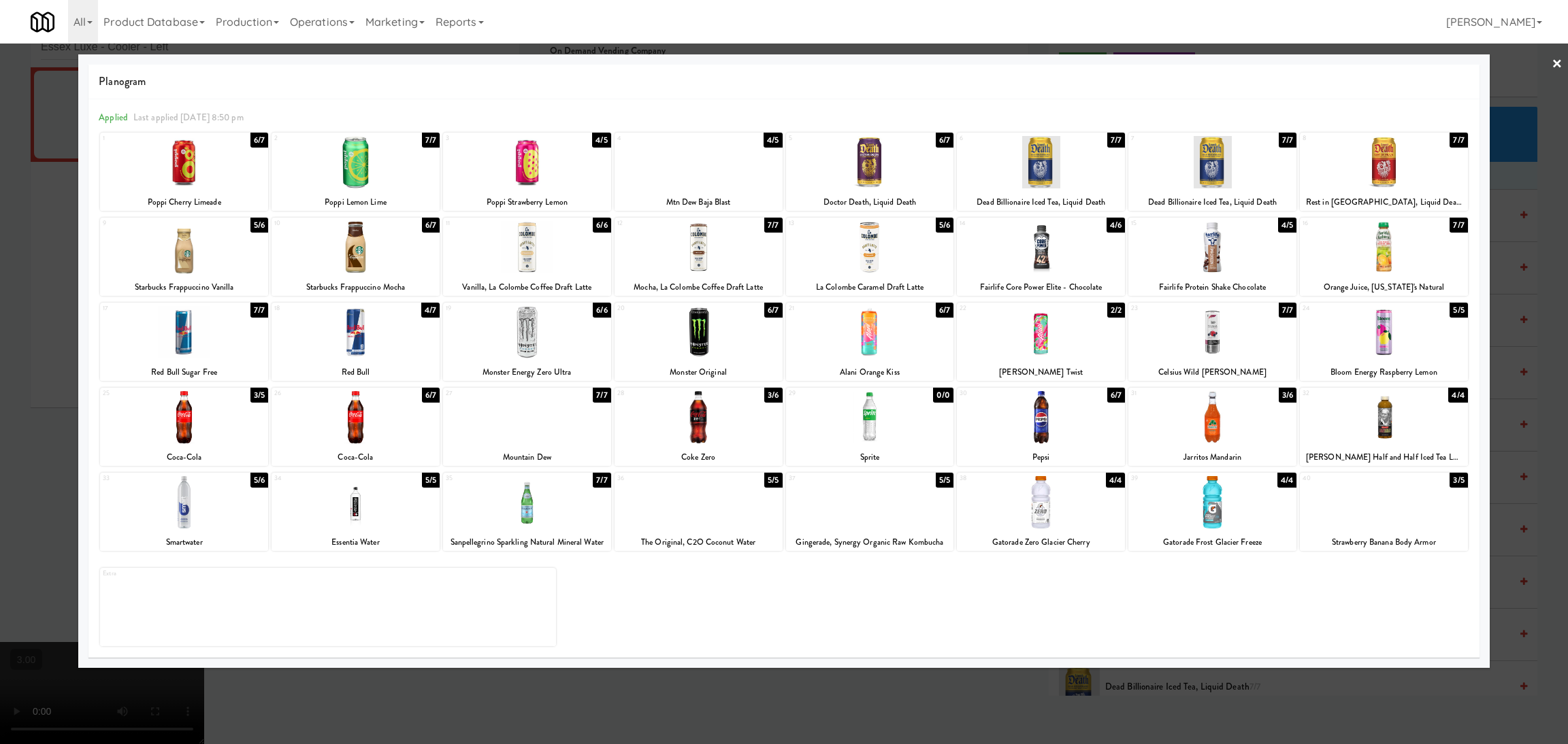
click at [0, 308] on div at bounding box center [784, 372] width 1568 height 744
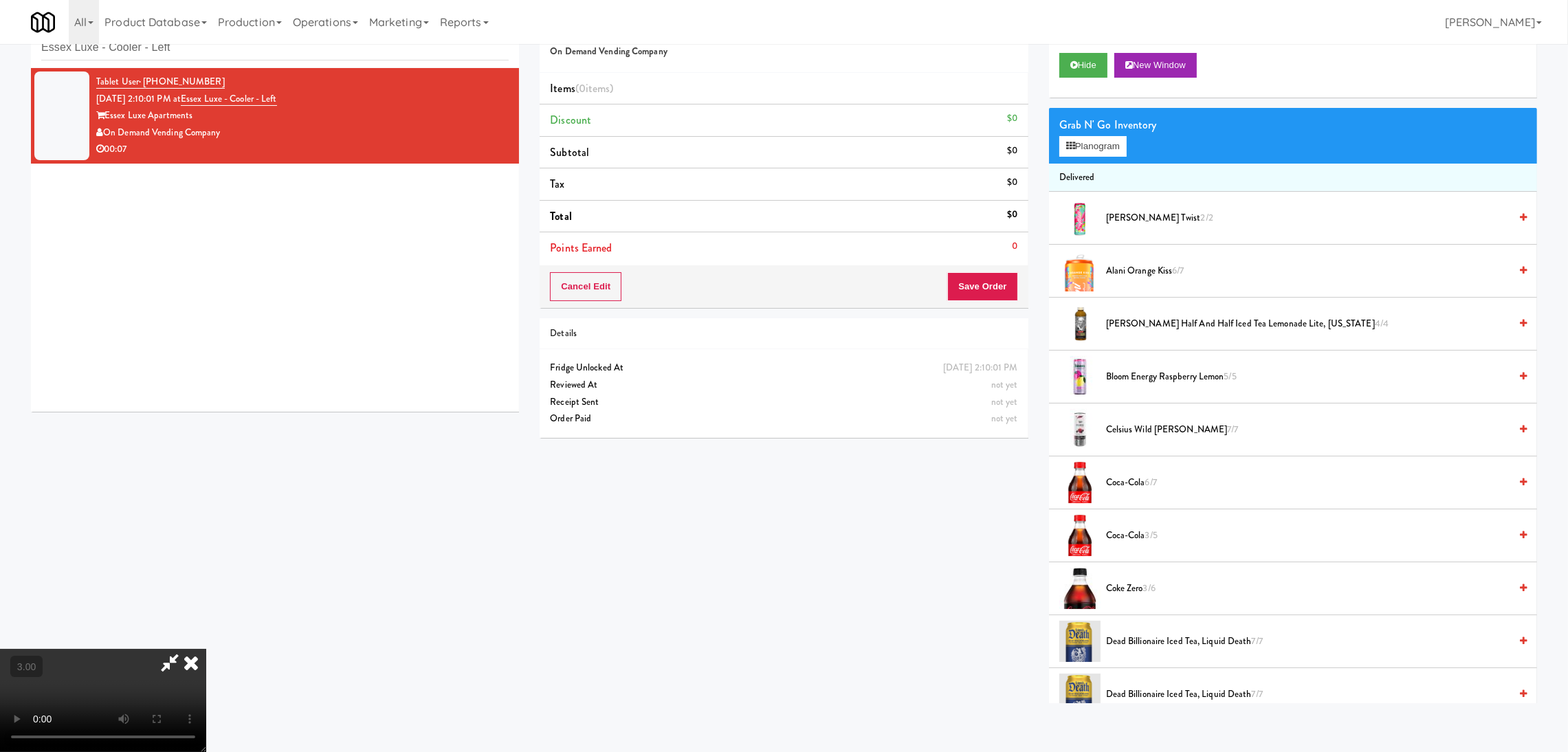
click at [206, 649] on video at bounding box center [103, 701] width 206 height 103
click at [1074, 138] on button "Planogram" at bounding box center [1092, 146] width 67 height 21
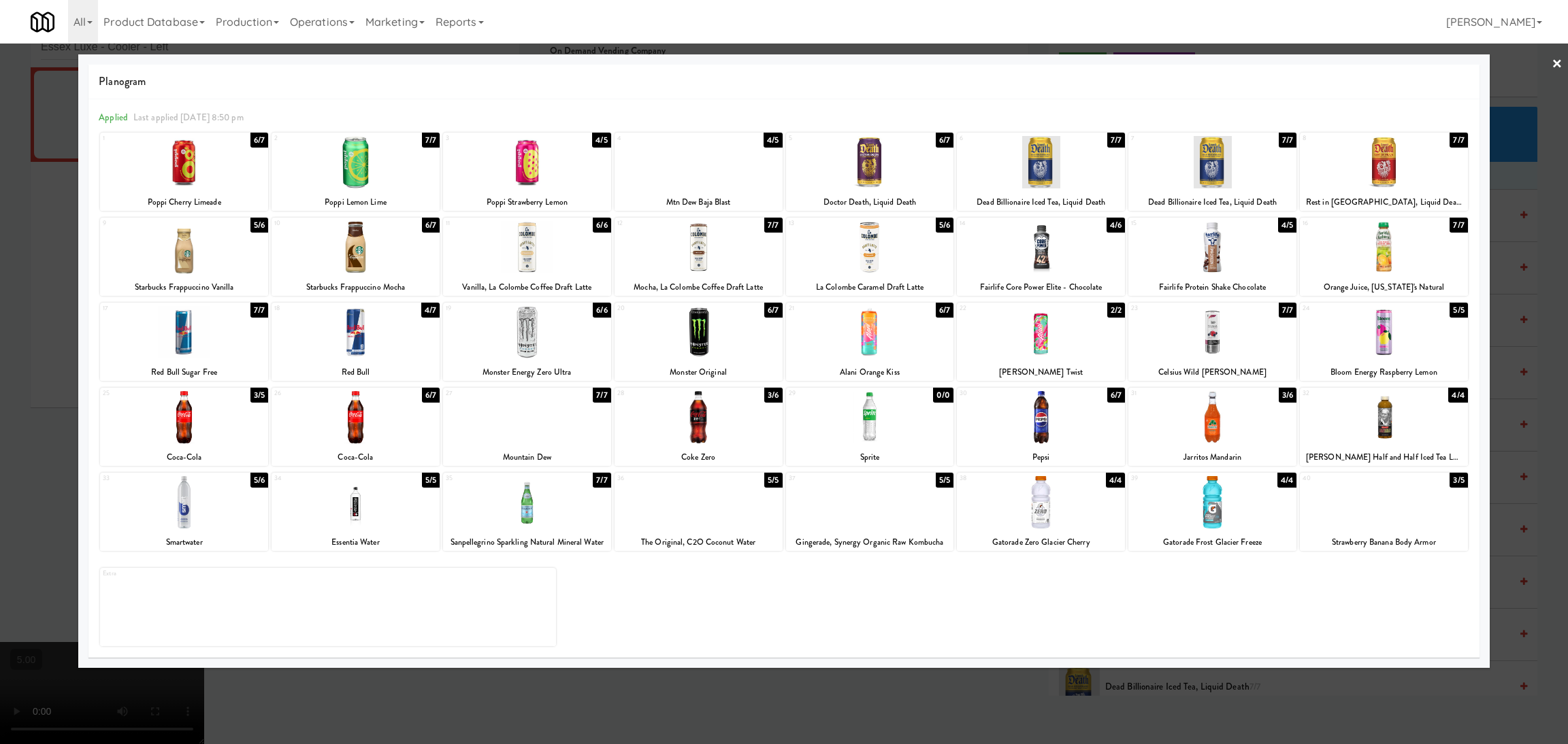
click at [902, 333] on div at bounding box center [870, 332] width 168 height 52
click at [0, 329] on div at bounding box center [784, 372] width 1568 height 744
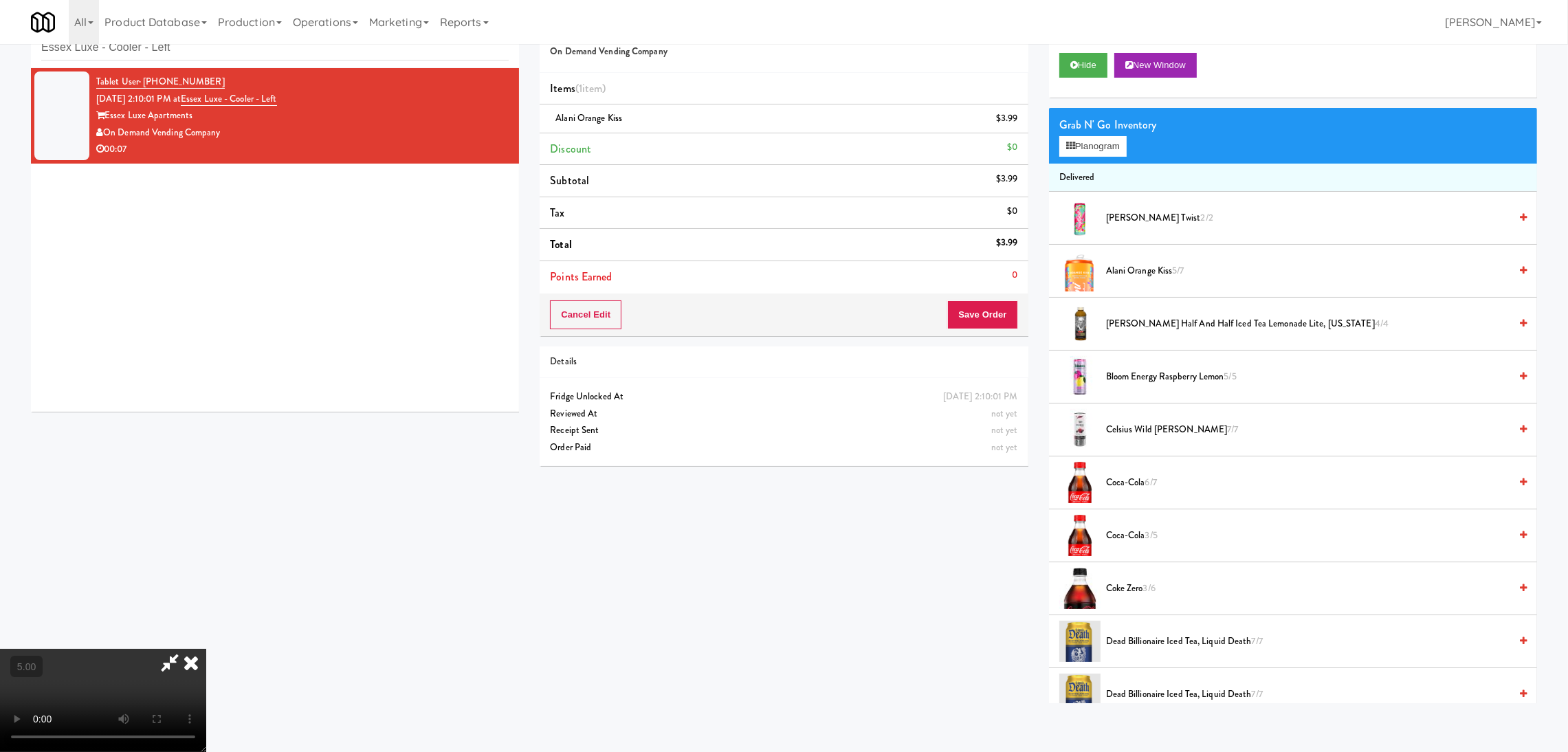
click at [186, 649] on icon at bounding box center [170, 662] width 31 height 27
click at [958, 307] on button "Save Order" at bounding box center [982, 314] width 70 height 29
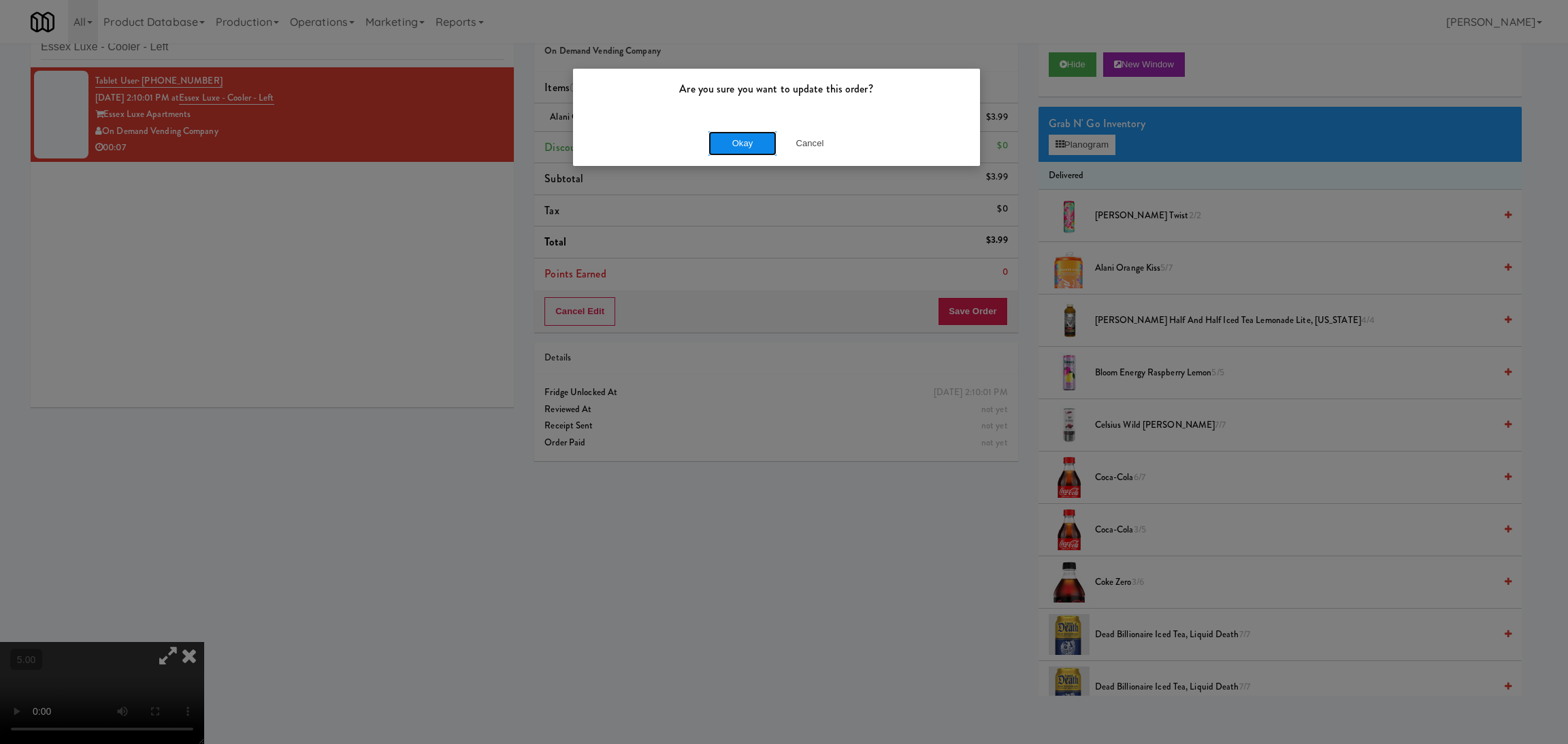
click at [750, 140] on button "Okay" at bounding box center [742, 144] width 68 height 25
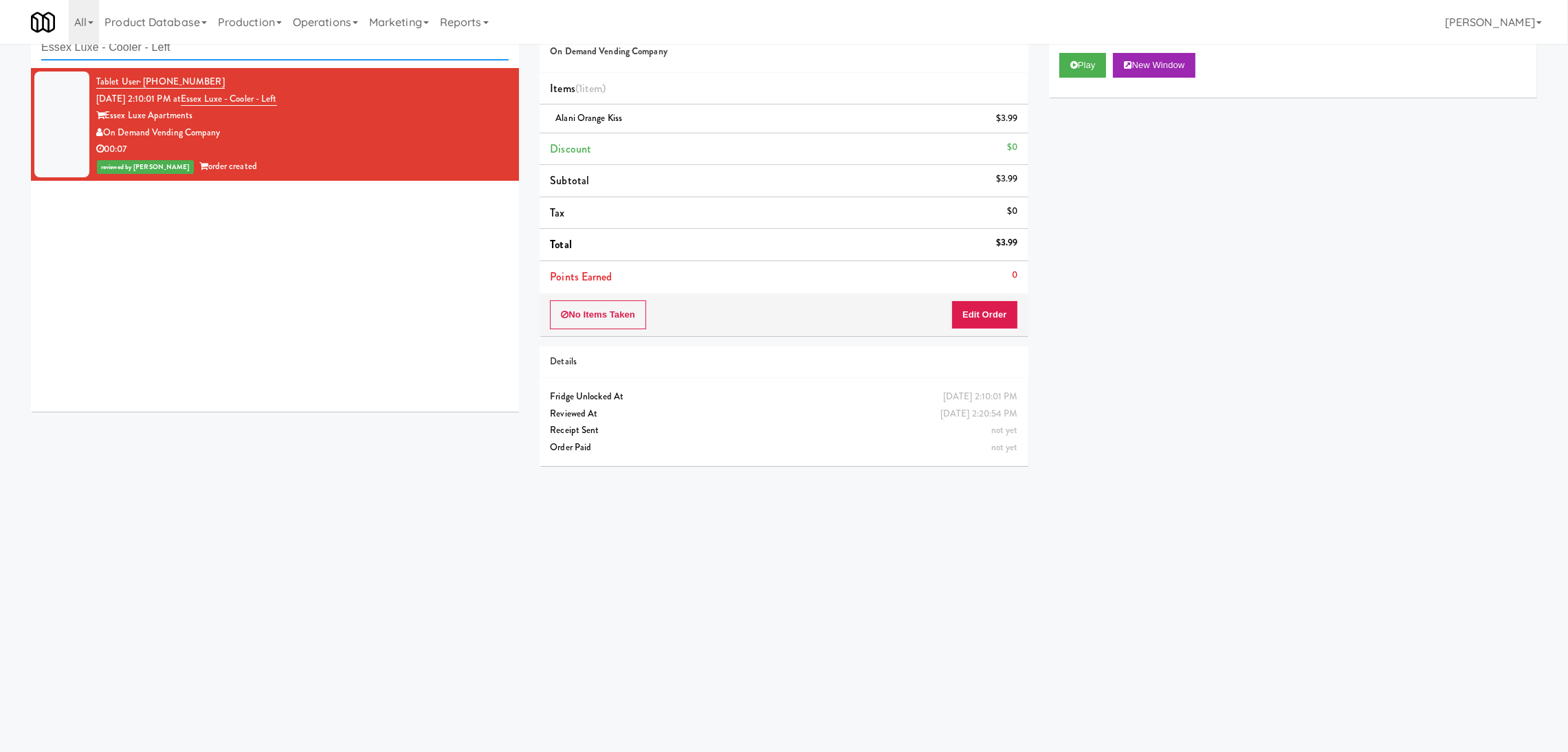
paste input "Park on First - Mailroom 2 - Cooler"
drag, startPoint x: 177, startPoint y: 55, endPoint x: 0, endPoint y: 45, distance: 177.3
click at [0, 45] on div "inbox reviewed recent all unclear take inventory issue suspicious failed recent…" at bounding box center [784, 282] width 1568 height 552
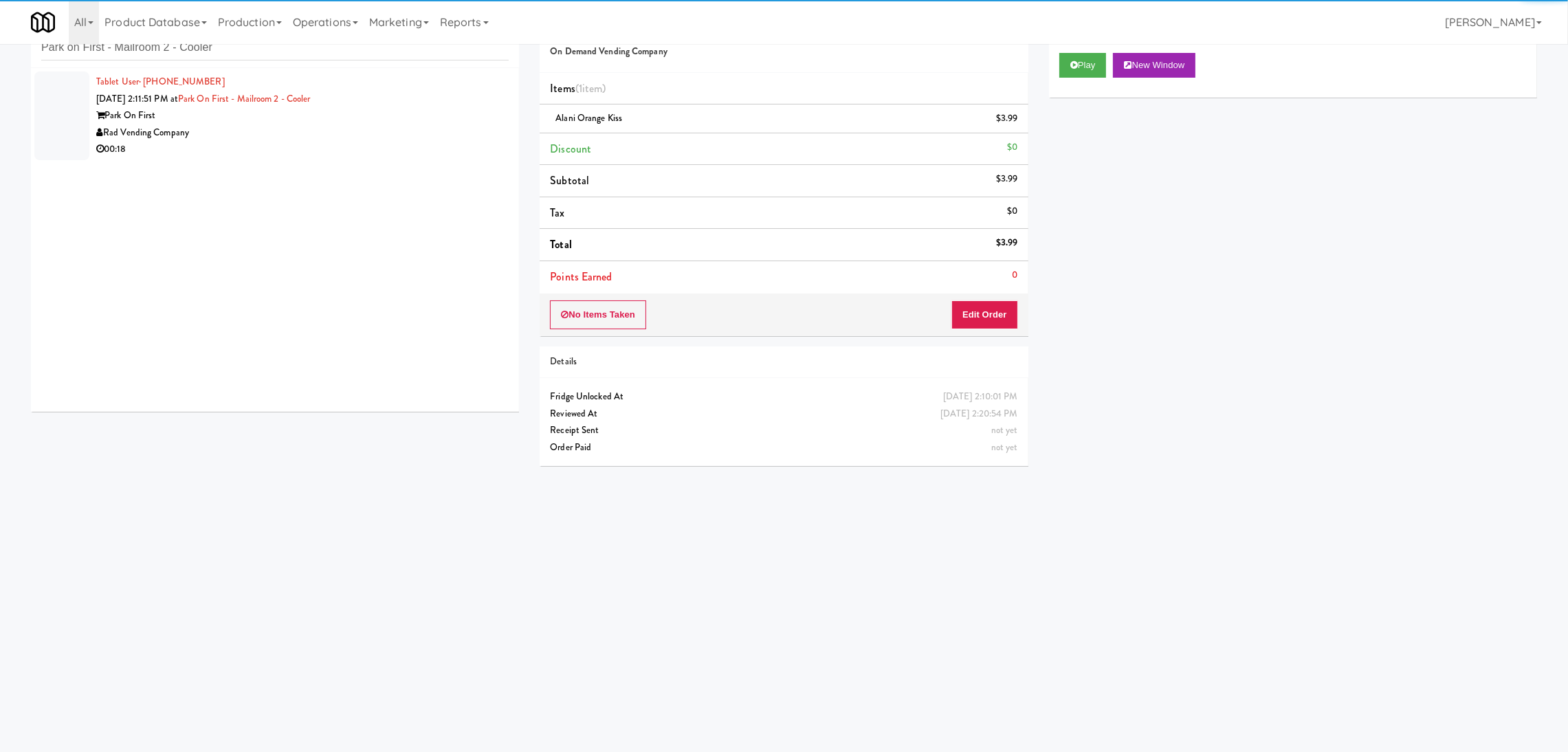
click at [452, 124] on div "Rad Vending Company" at bounding box center [302, 133] width 413 height 17
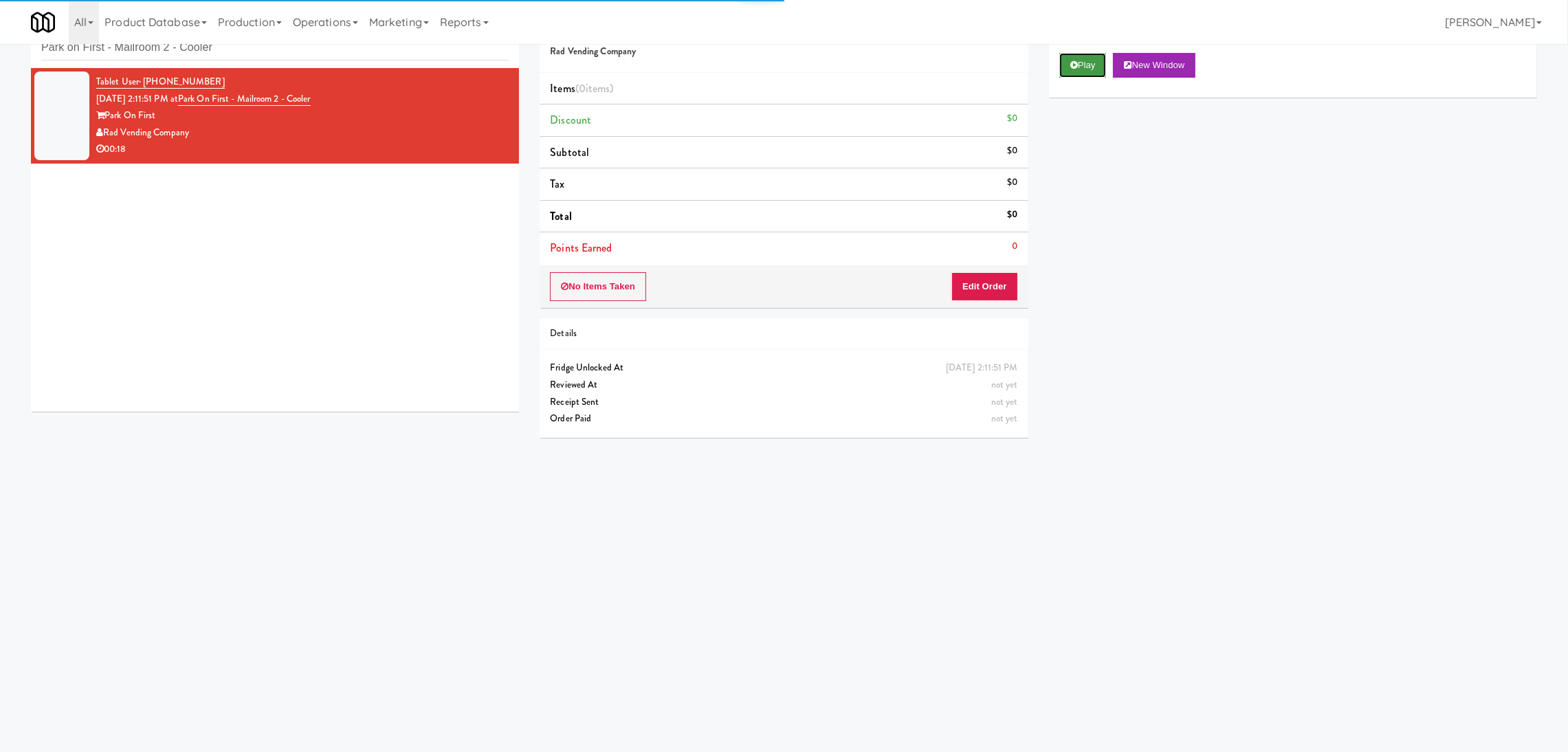
click at [1087, 59] on button "Play" at bounding box center [1082, 65] width 47 height 25
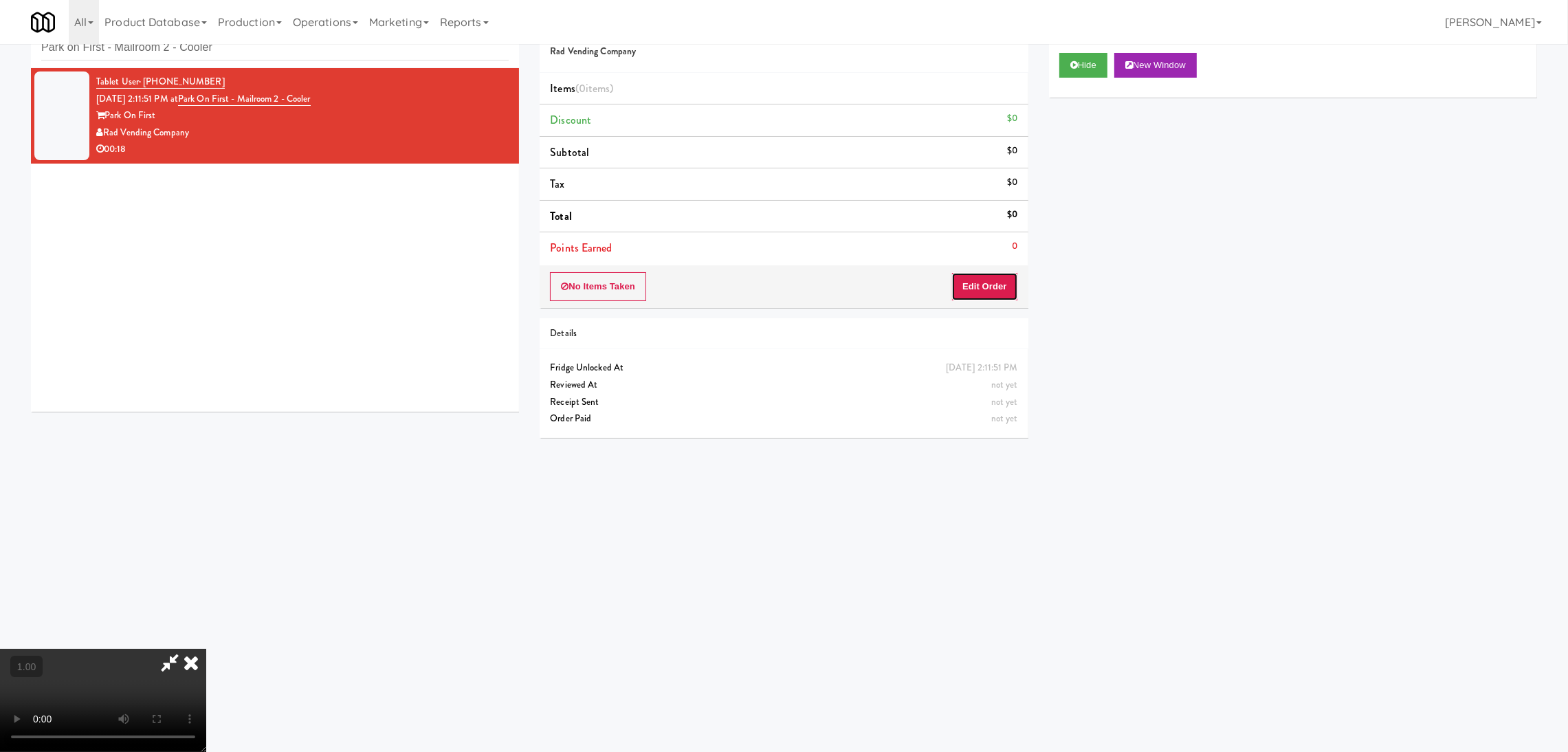
click at [995, 280] on button "Edit Order" at bounding box center [985, 286] width 66 height 29
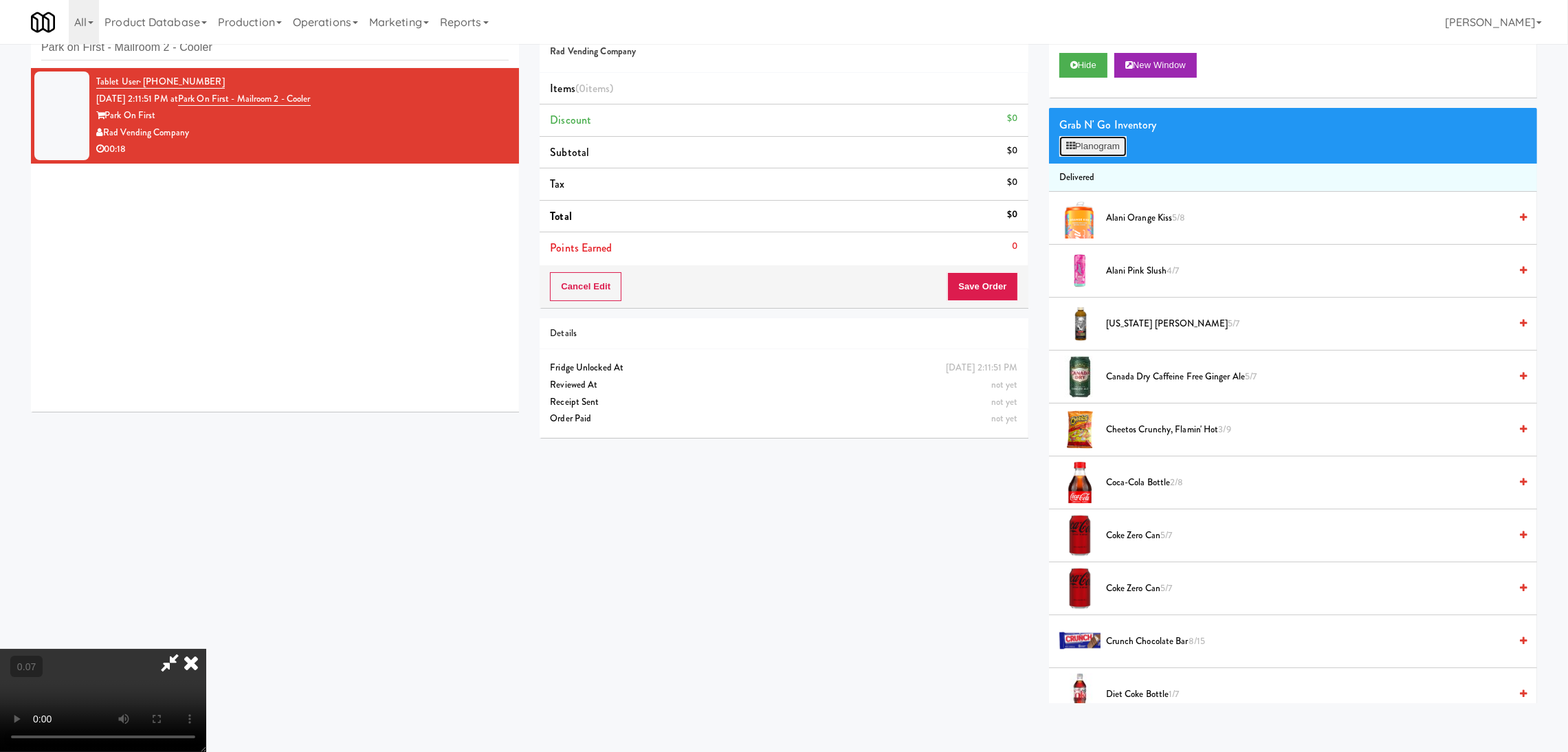
click at [1070, 146] on icon at bounding box center [1070, 146] width 9 height 9
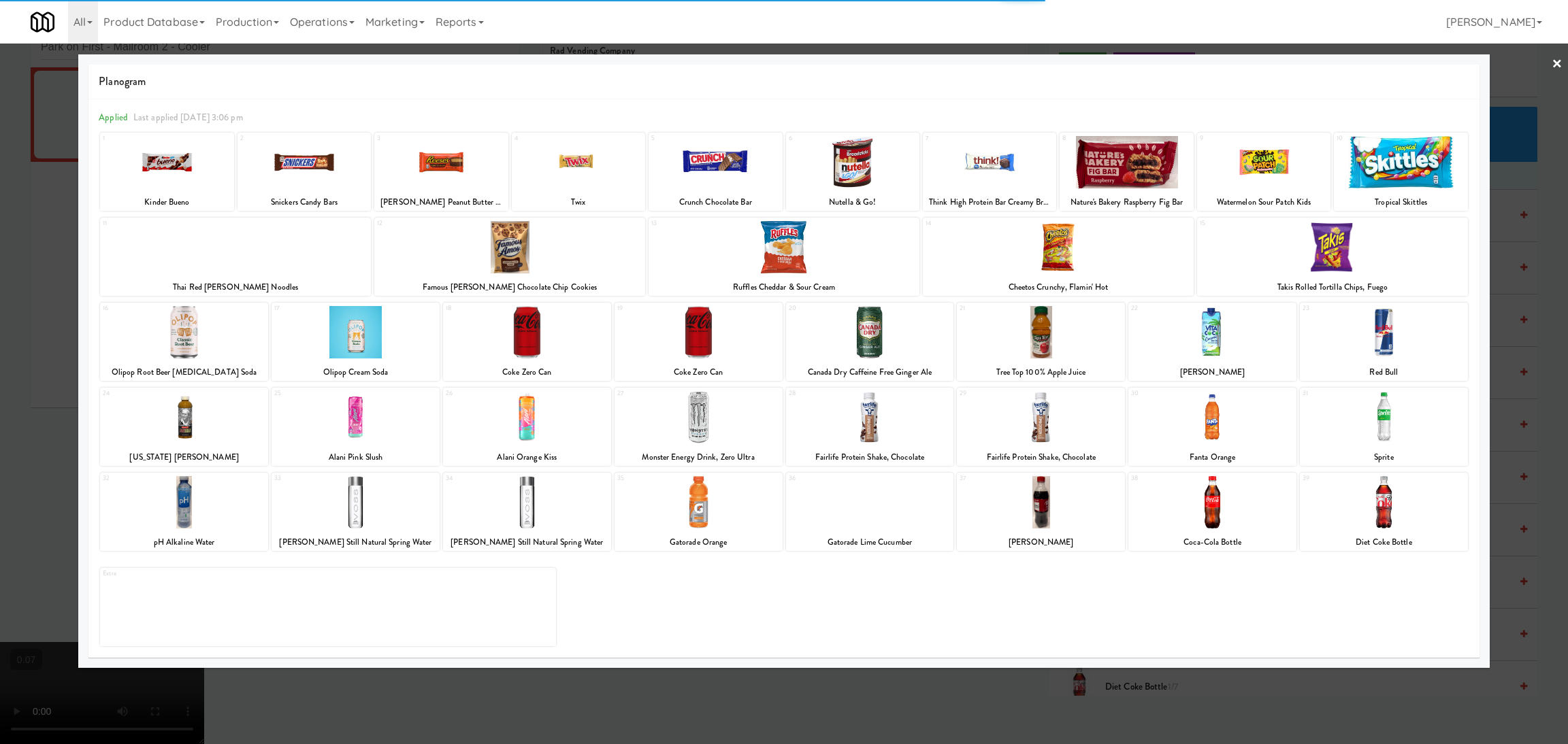
click at [354, 427] on div at bounding box center [355, 418] width 168 height 52
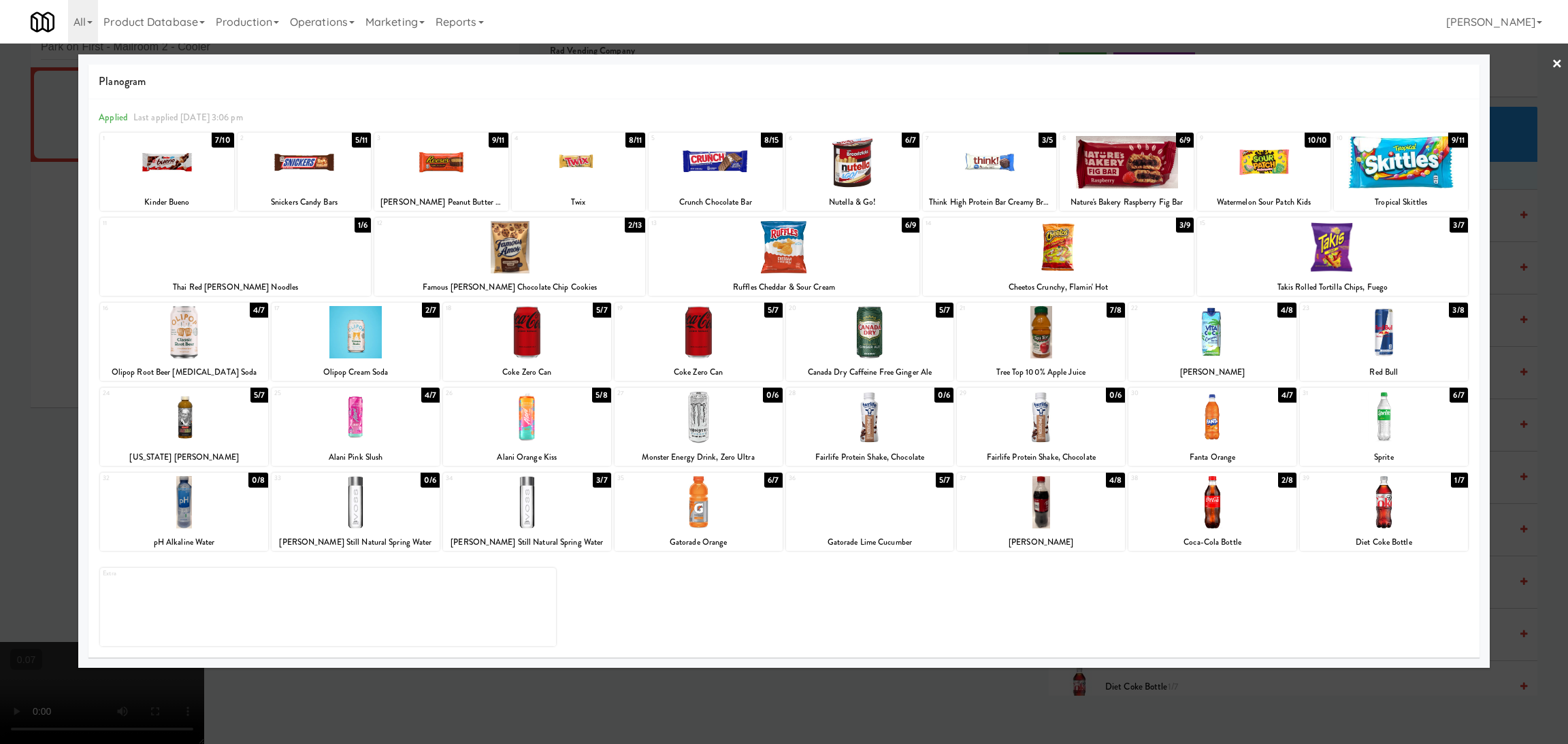
click at [360, 421] on div at bounding box center [355, 418] width 168 height 52
click at [0, 431] on div at bounding box center [784, 372] width 1568 height 744
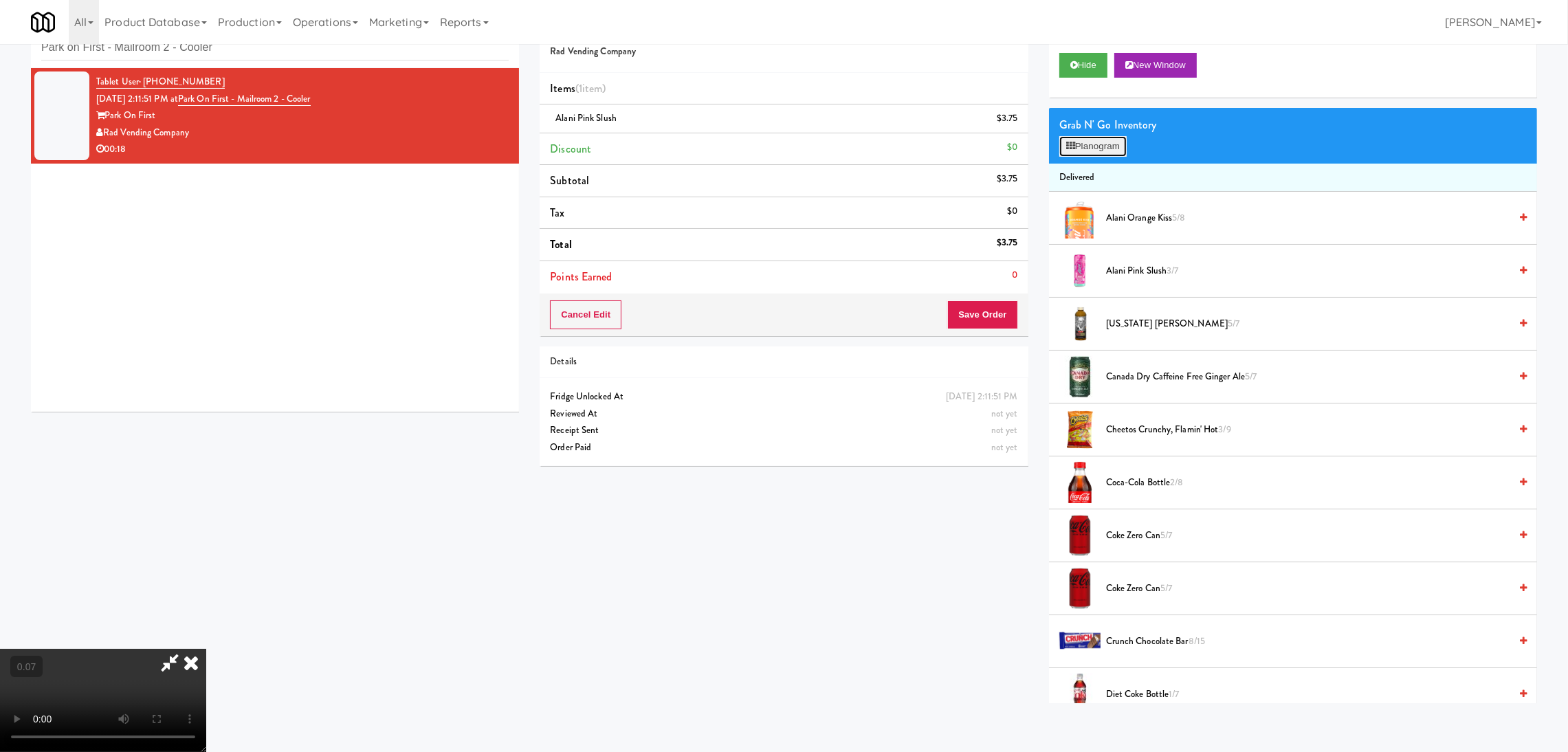
click at [1090, 143] on button "Planogram" at bounding box center [1092, 146] width 67 height 21
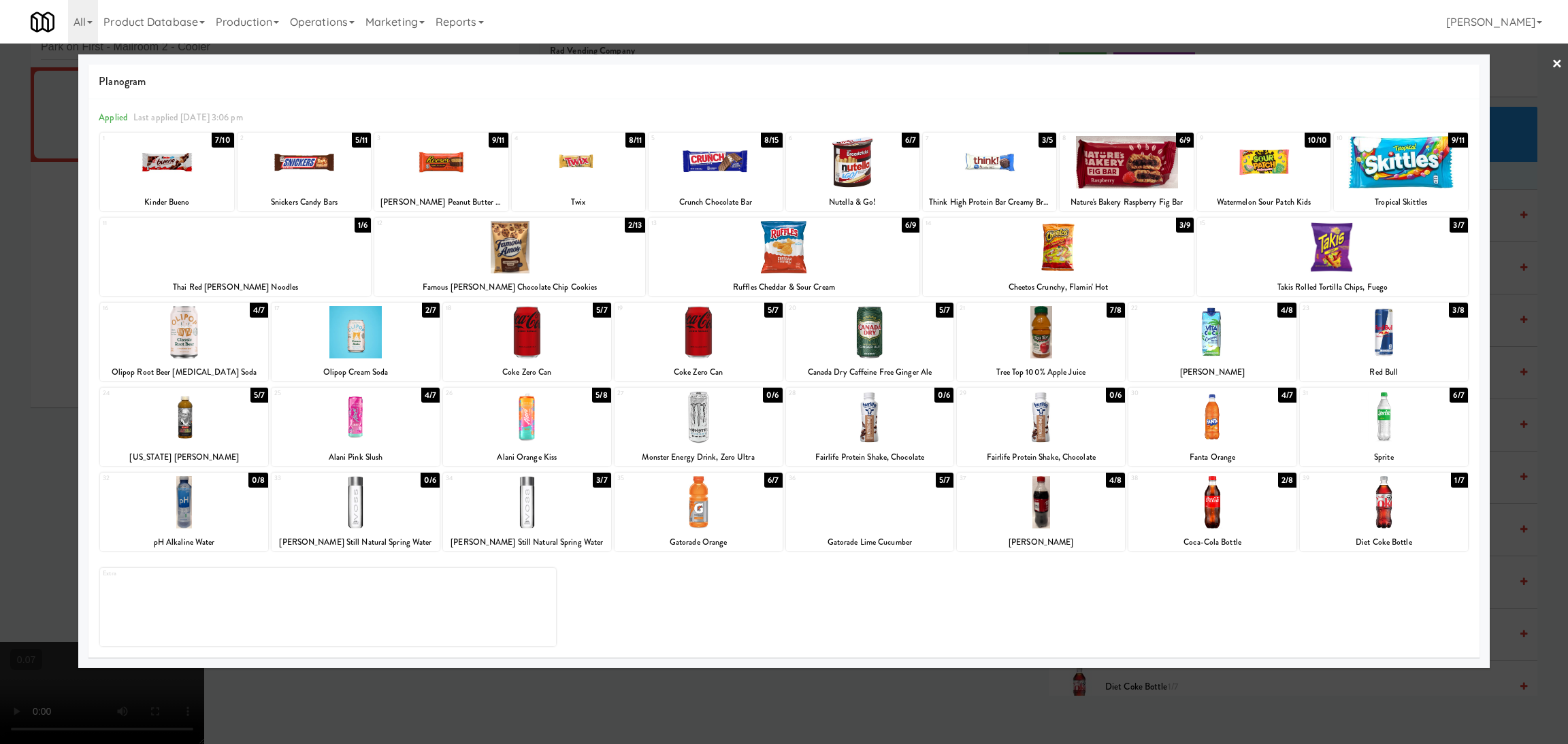
click at [720, 162] on div at bounding box center [715, 162] width 134 height 52
click at [1031, 144] on div at bounding box center [990, 162] width 134 height 52
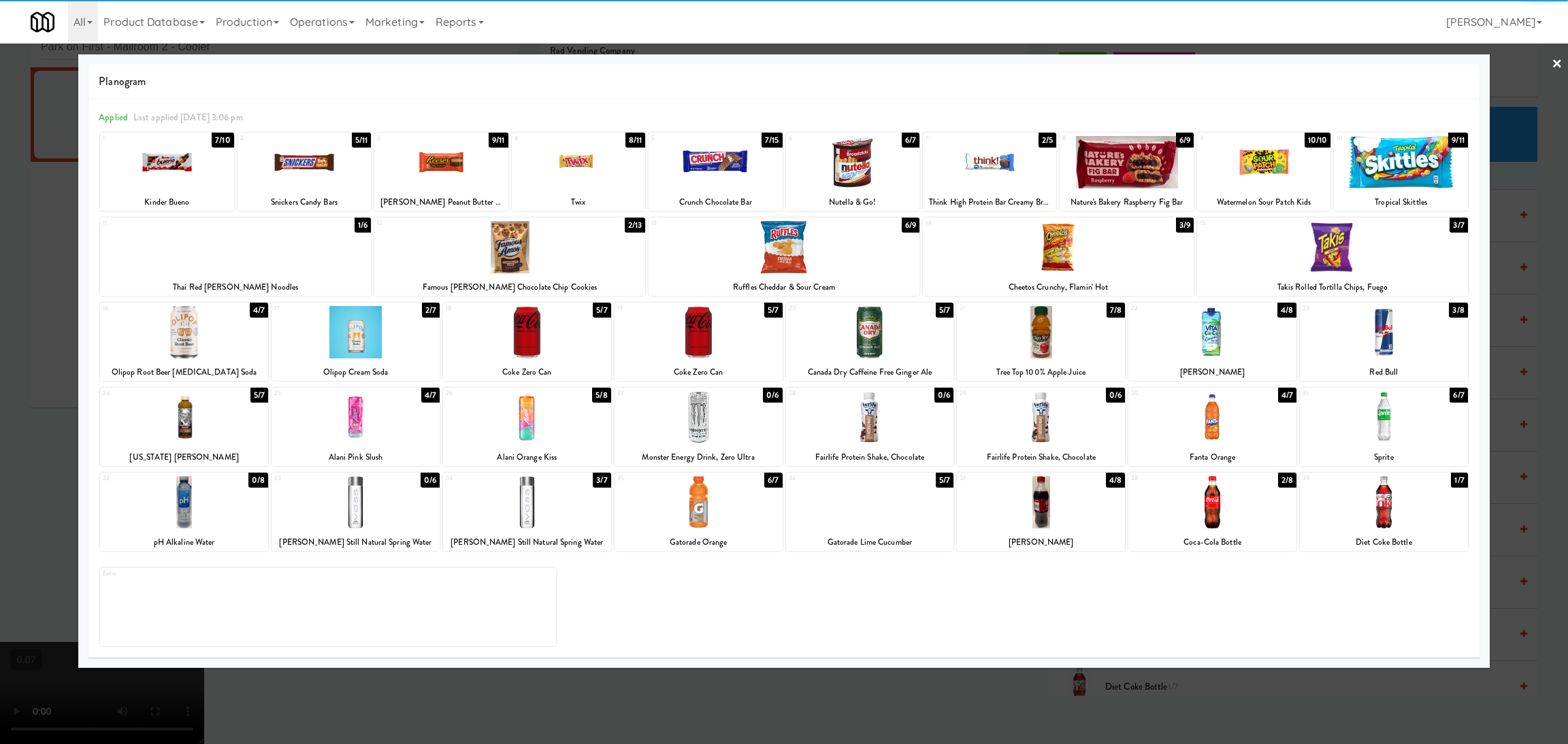
click at [0, 306] on div at bounding box center [784, 372] width 1568 height 744
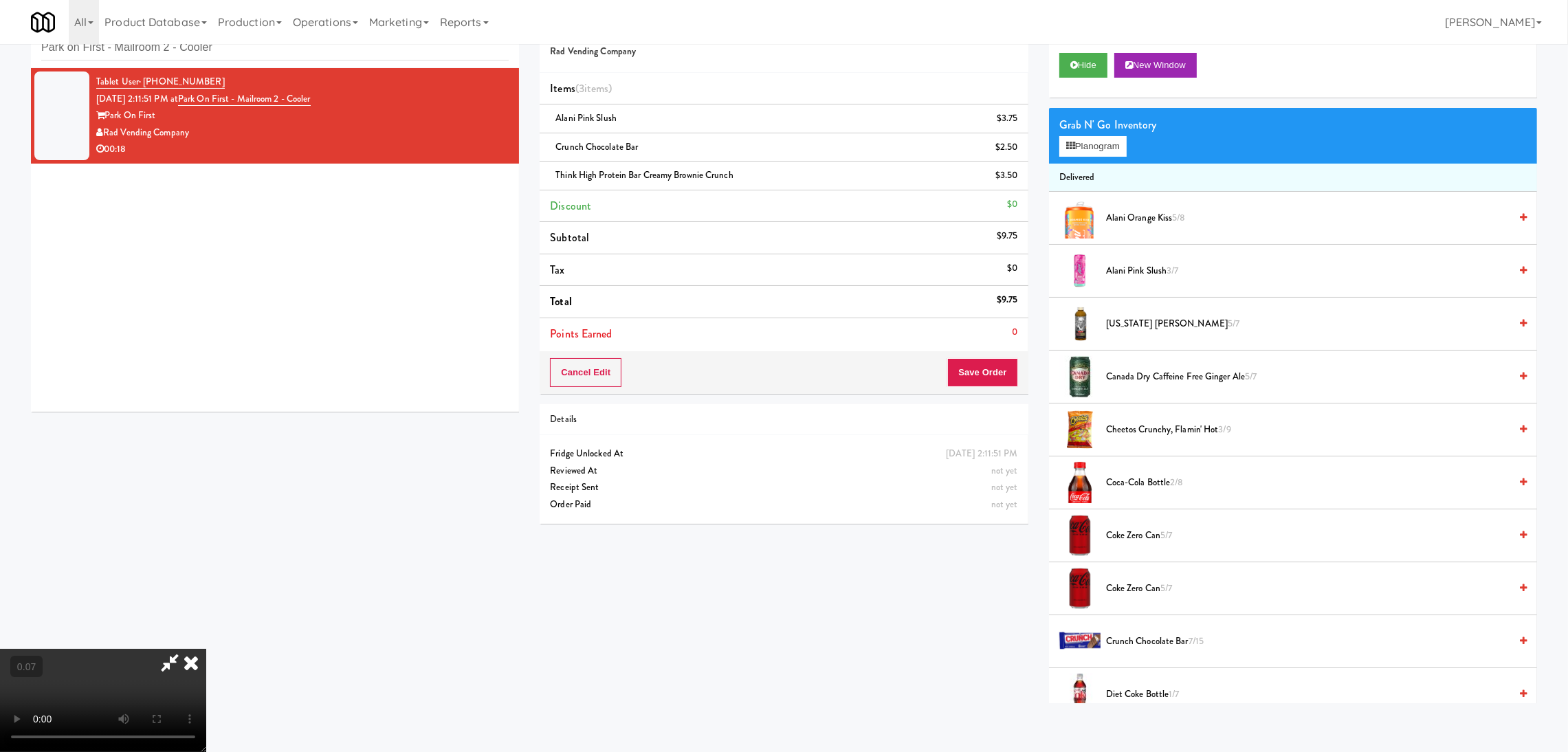
click at [206, 649] on video at bounding box center [103, 701] width 206 height 103
click at [995, 369] on button "Save Order" at bounding box center [982, 372] width 70 height 29
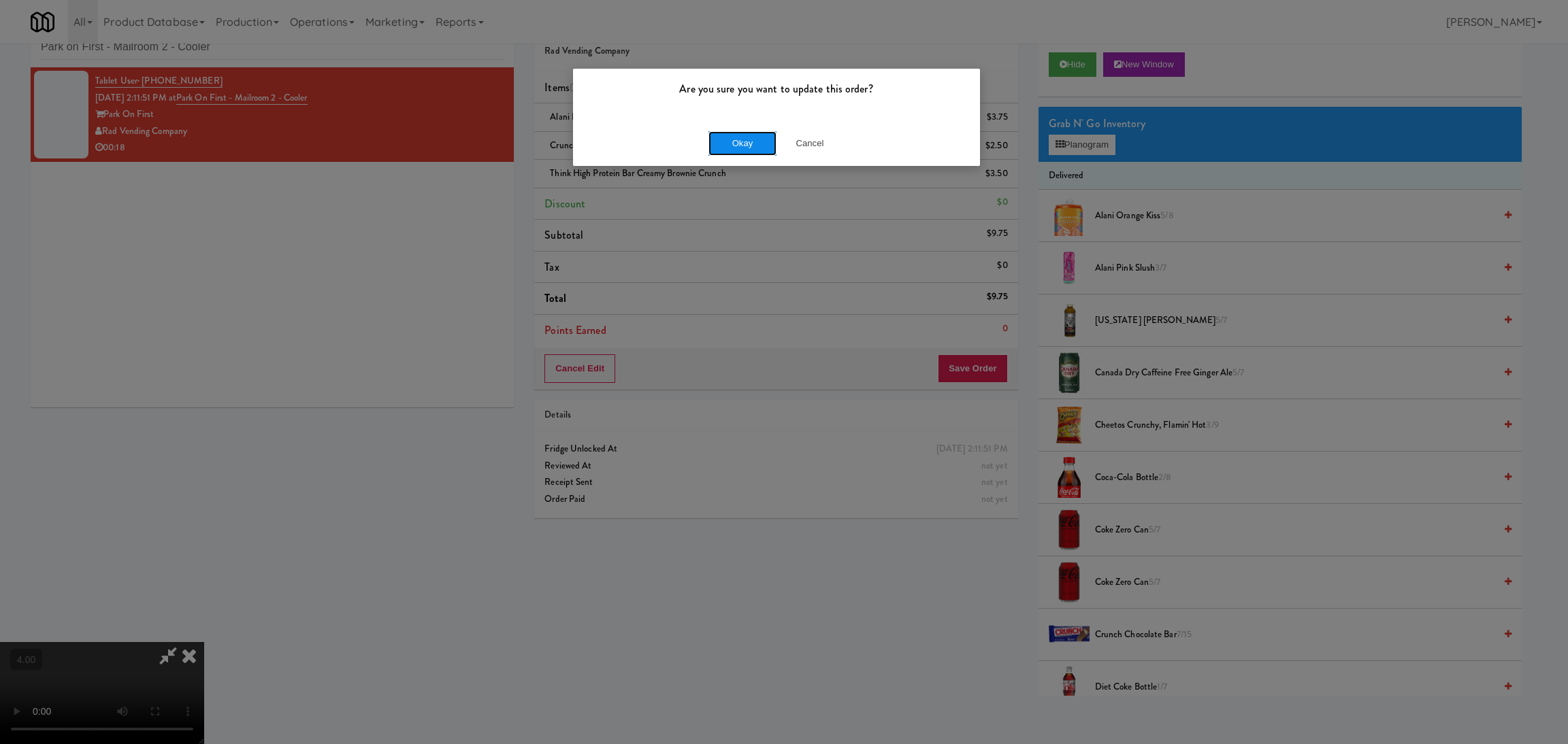
click at [732, 145] on button "Okay" at bounding box center [742, 144] width 68 height 25
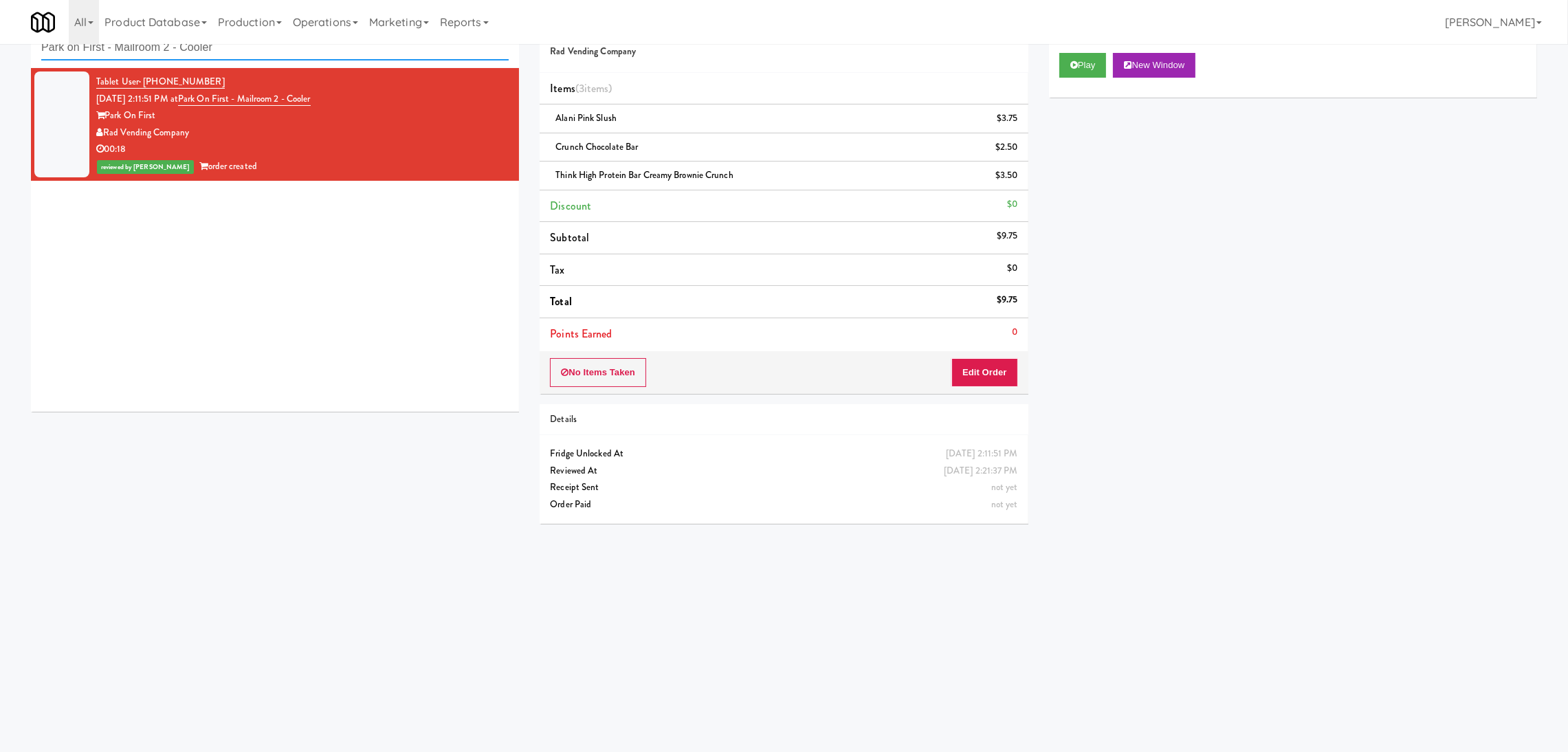
drag, startPoint x: 450, startPoint y: 51, endPoint x: 0, endPoint y: 35, distance: 450.3
click at [0, 35] on body "Are you sure you want to update this order? Okay Cancel Okay Are you sure you w…" at bounding box center [784, 376] width 1568 height 752
paste input "Ame - Pantry"
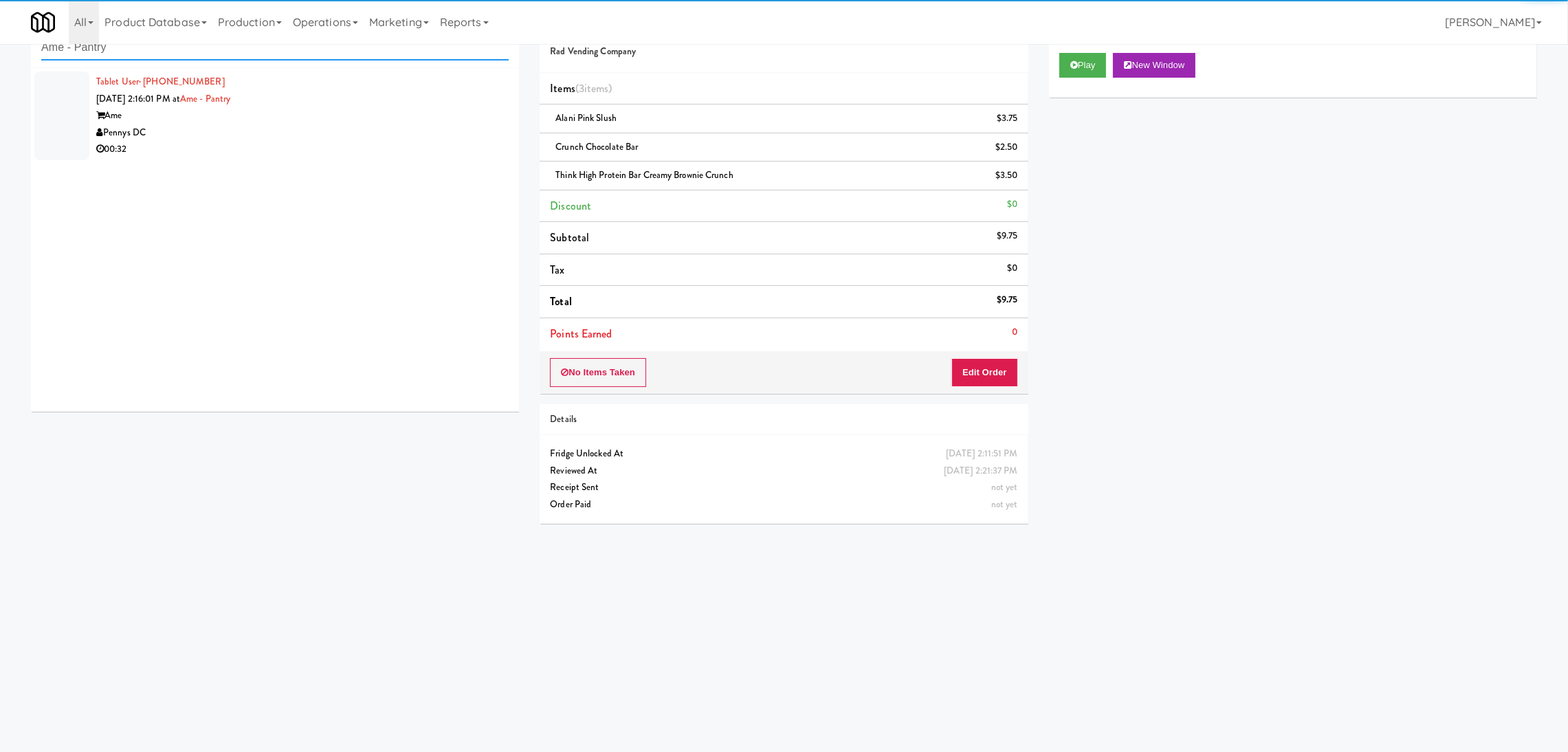
type input "Ame - Pantry"
click at [433, 129] on div "Pennys DC" at bounding box center [302, 133] width 413 height 17
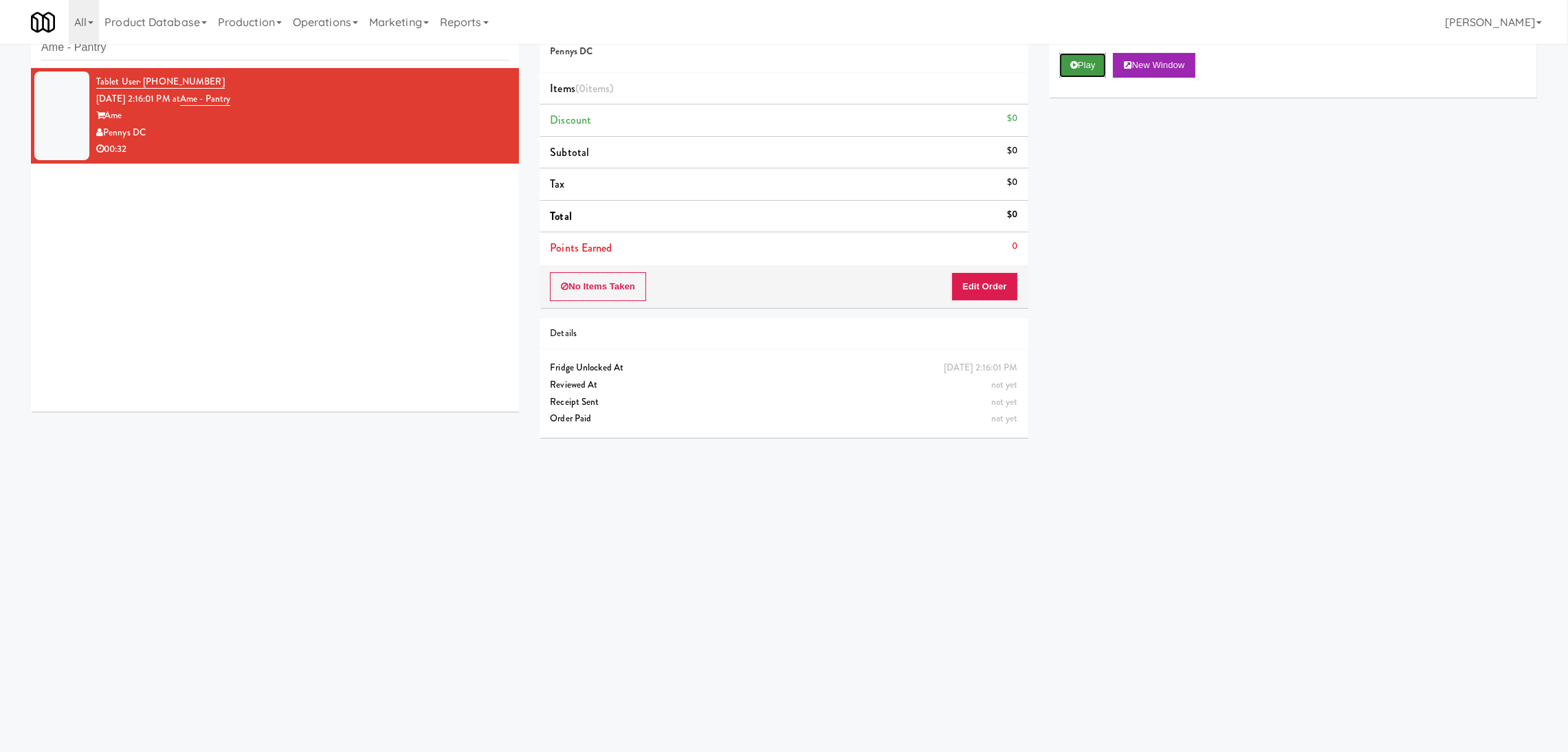
click at [1078, 74] on button "Play" at bounding box center [1082, 65] width 47 height 25
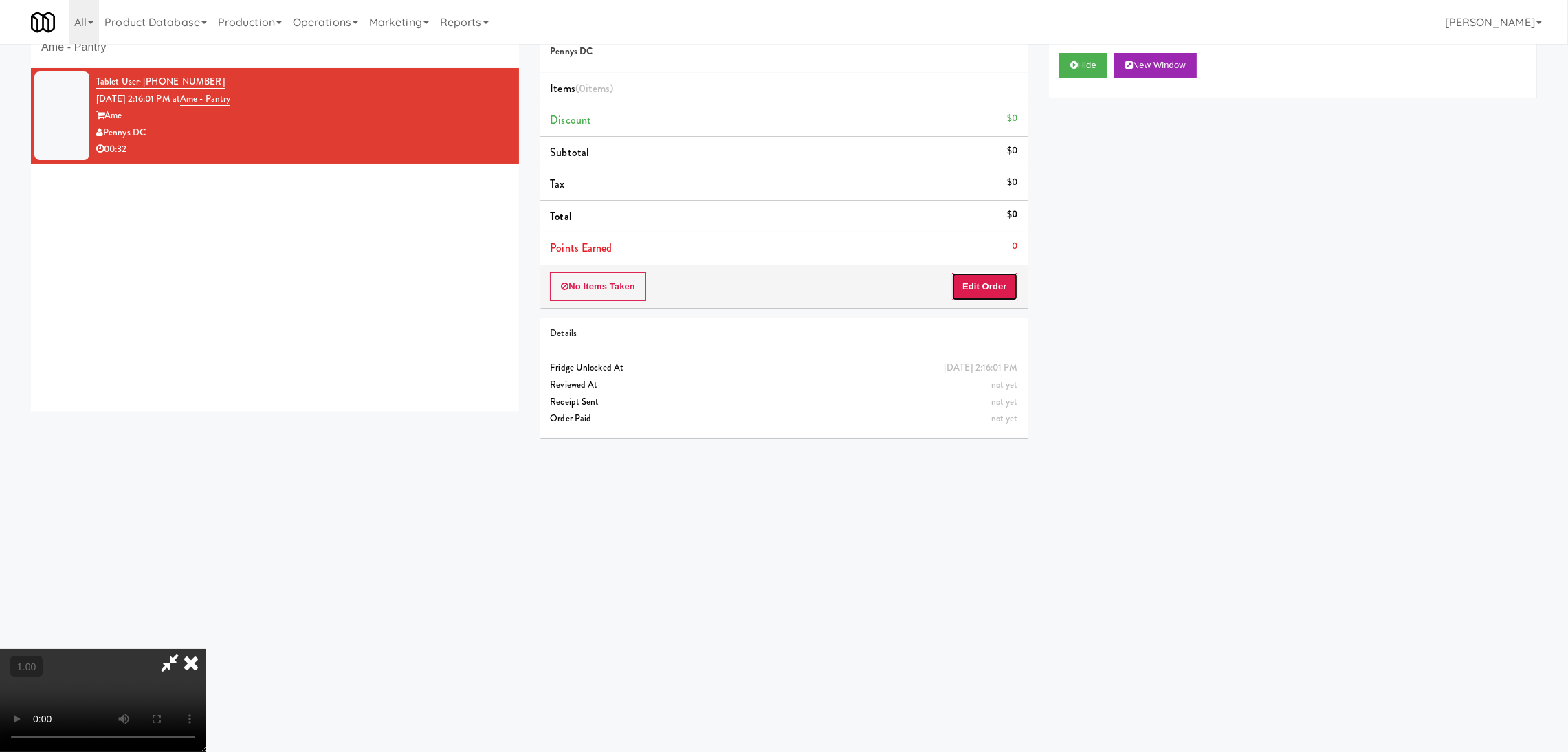
click at [971, 281] on button "Edit Order" at bounding box center [985, 286] width 66 height 29
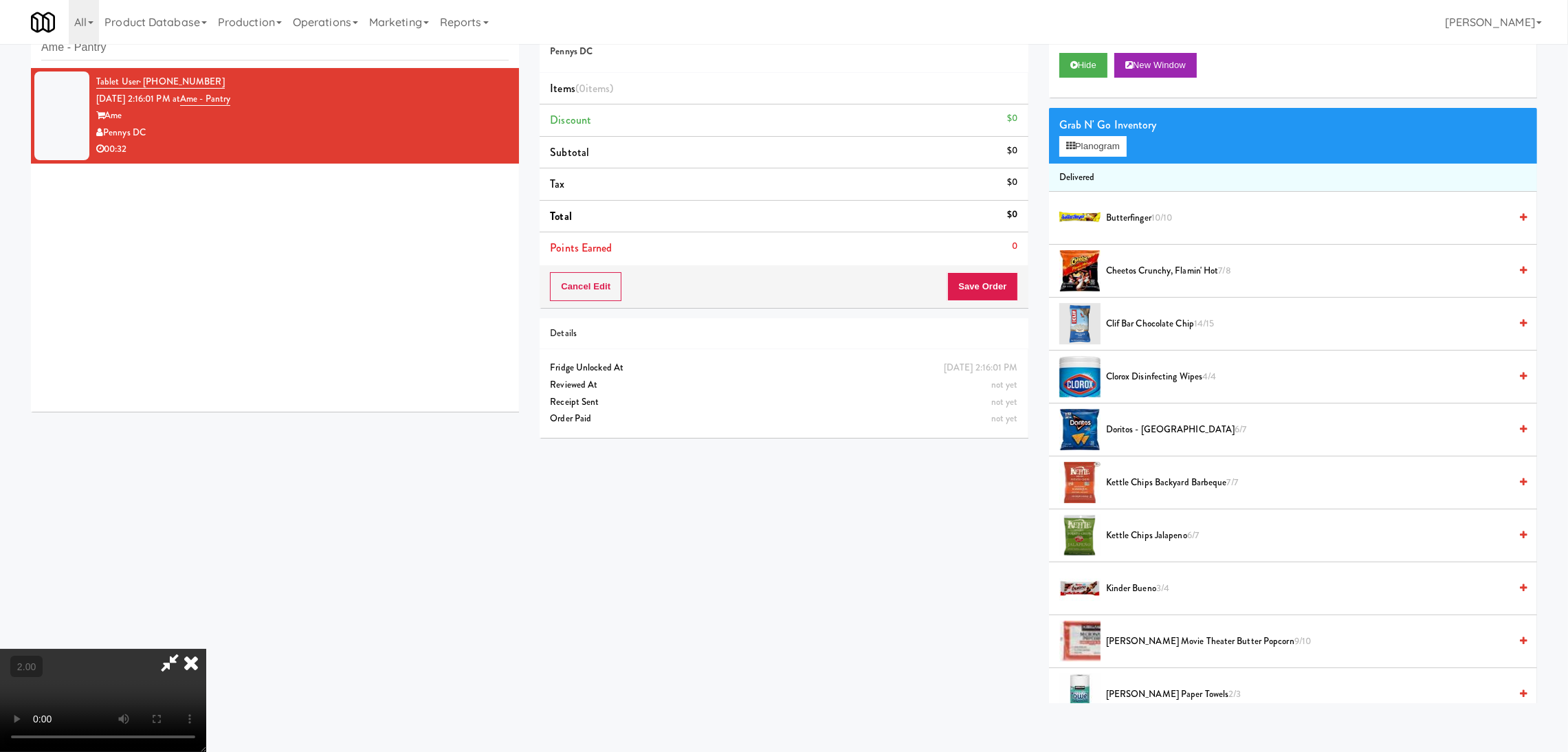
scroll to position [61, 0]
click at [206, 649] on video at bounding box center [103, 701] width 206 height 103
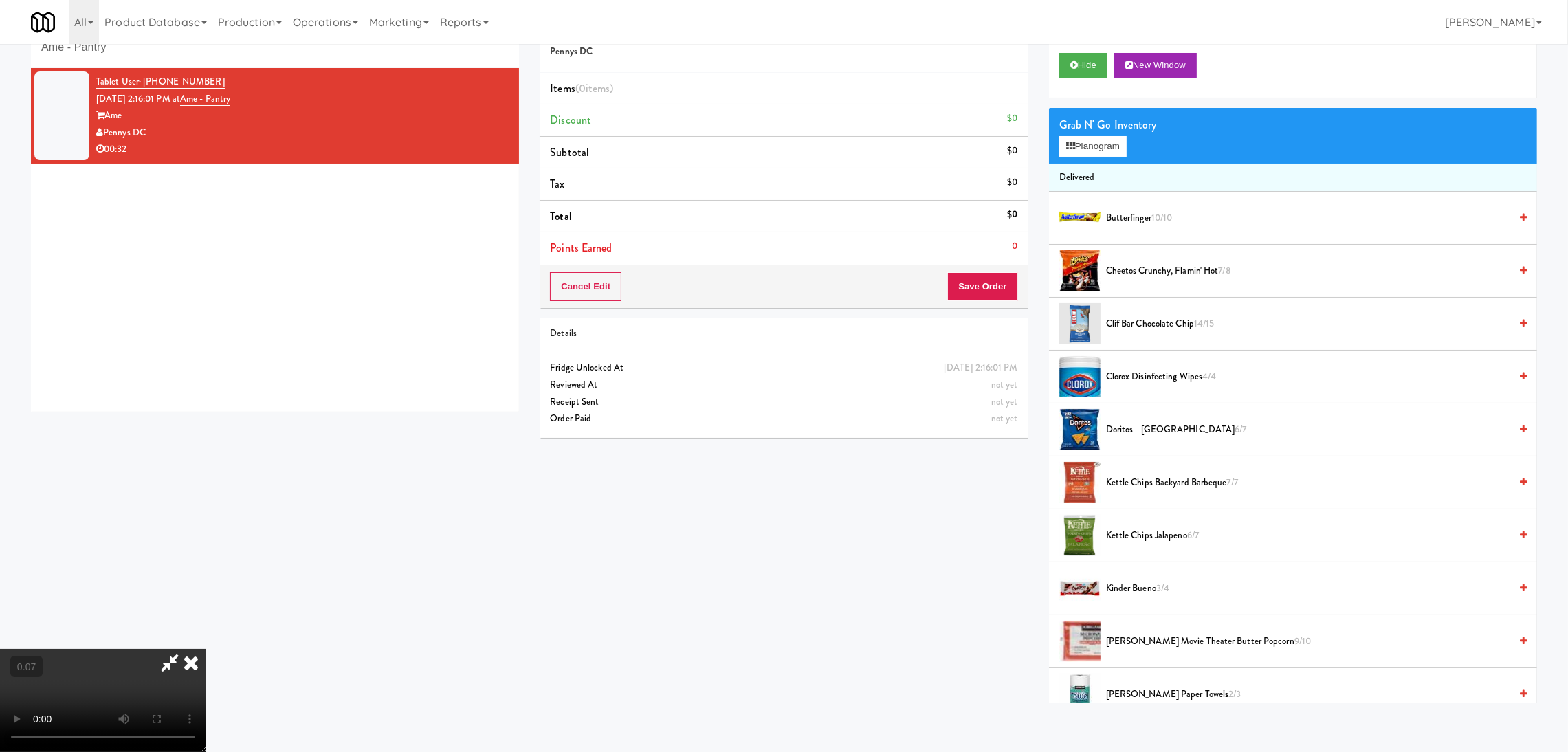
click at [206, 649] on video at bounding box center [103, 701] width 206 height 103
click at [1109, 143] on button "Planogram" at bounding box center [1092, 146] width 67 height 21
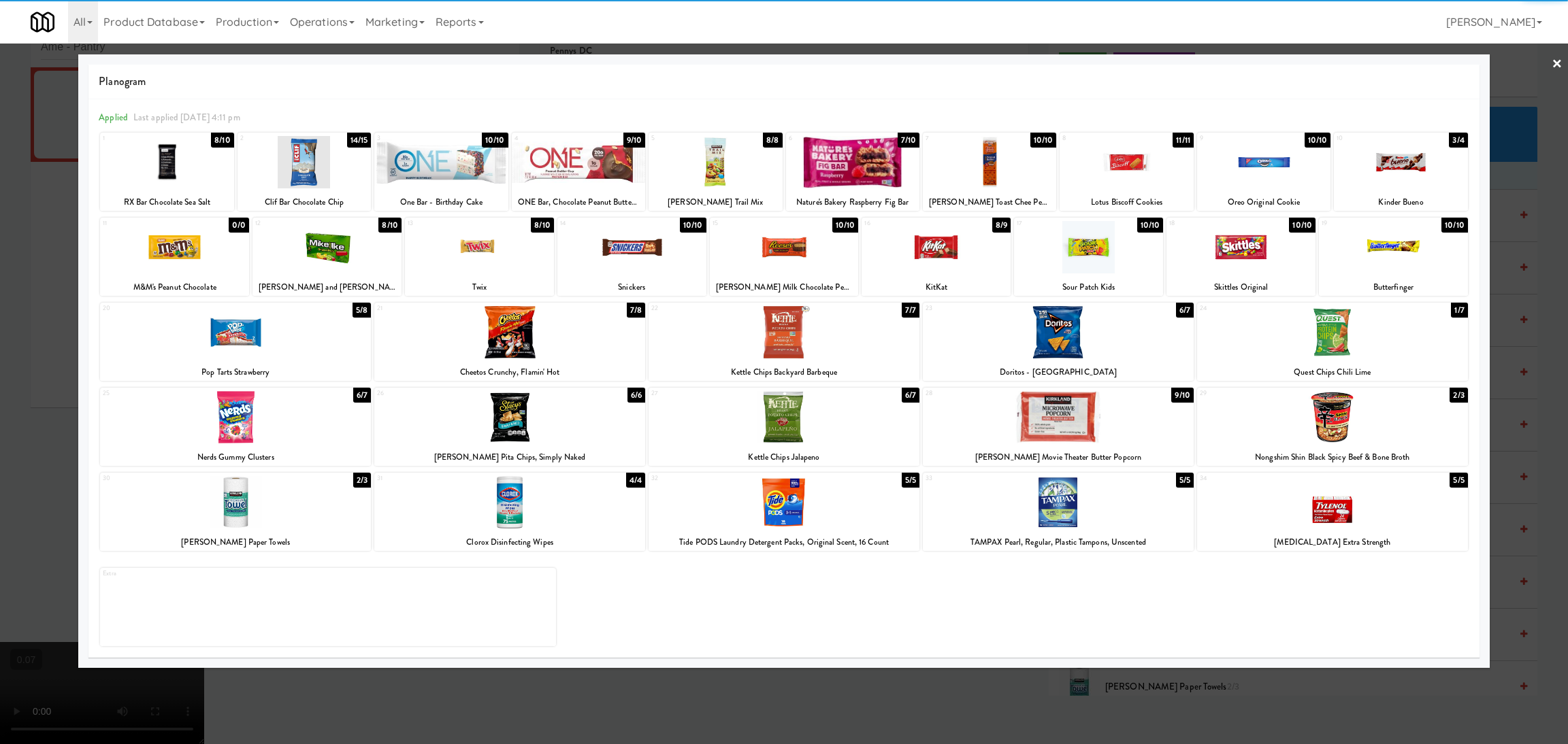
click at [1126, 169] on div at bounding box center [1126, 162] width 134 height 52
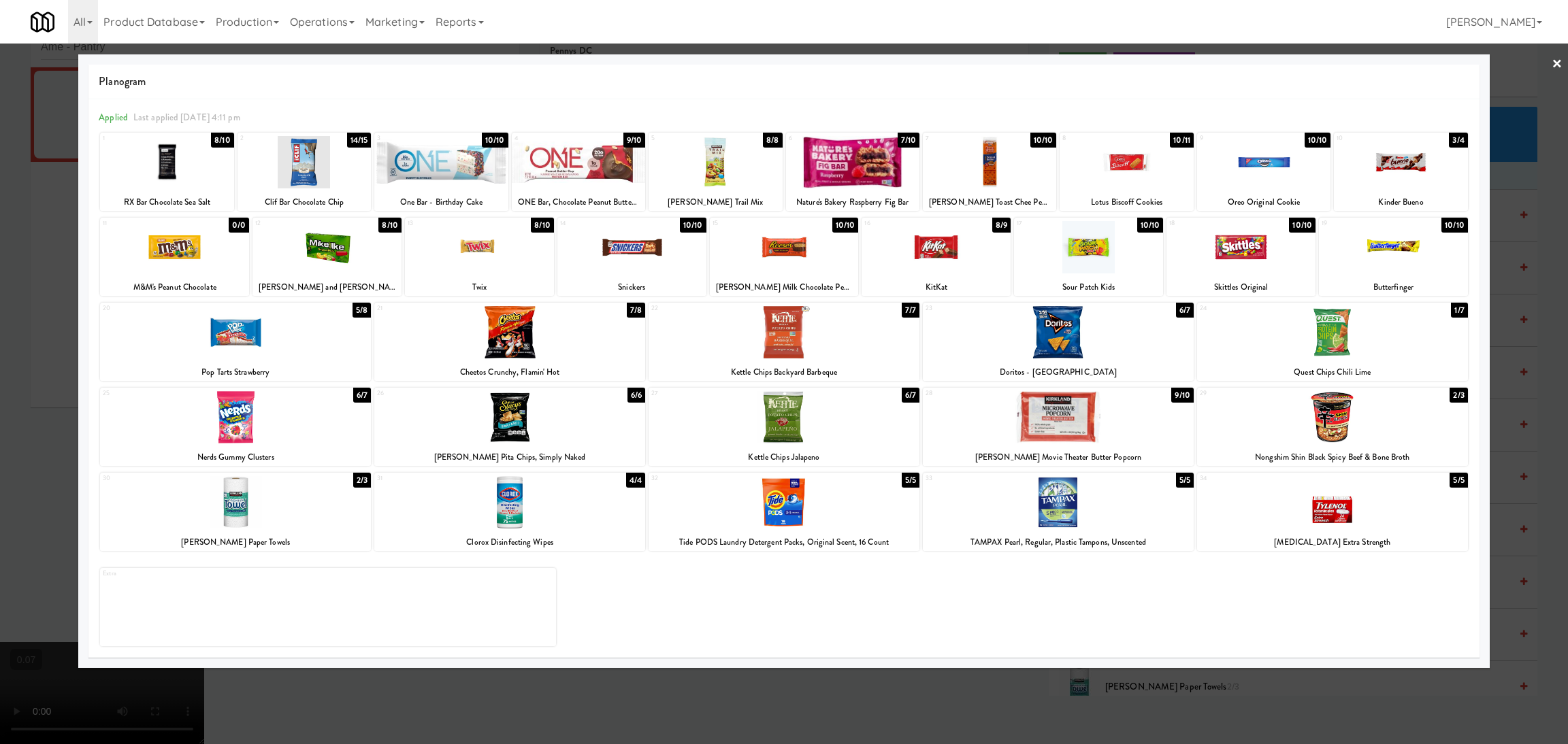
click at [505, 258] on div at bounding box center [479, 248] width 149 height 52
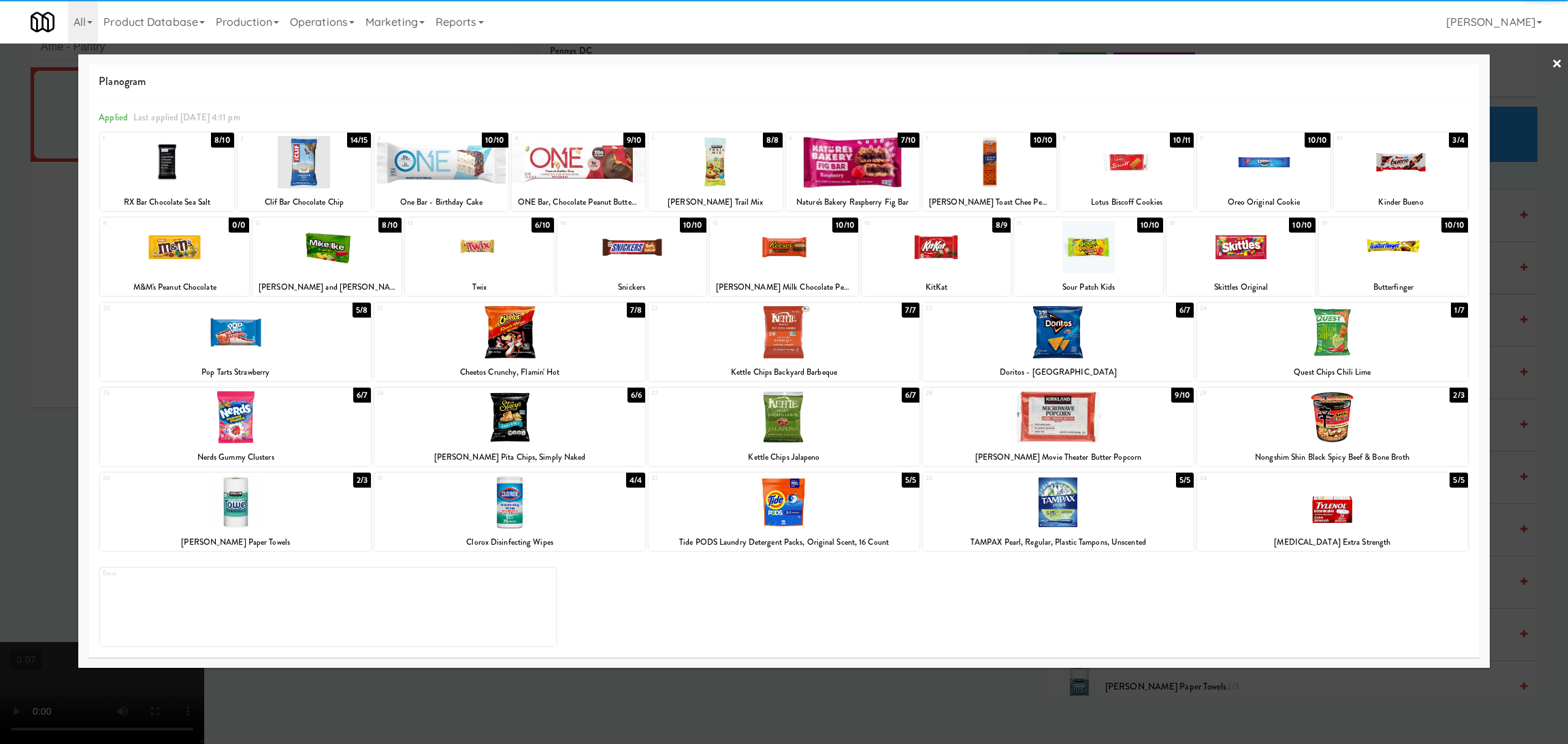
click at [0, 281] on div at bounding box center [784, 372] width 1568 height 744
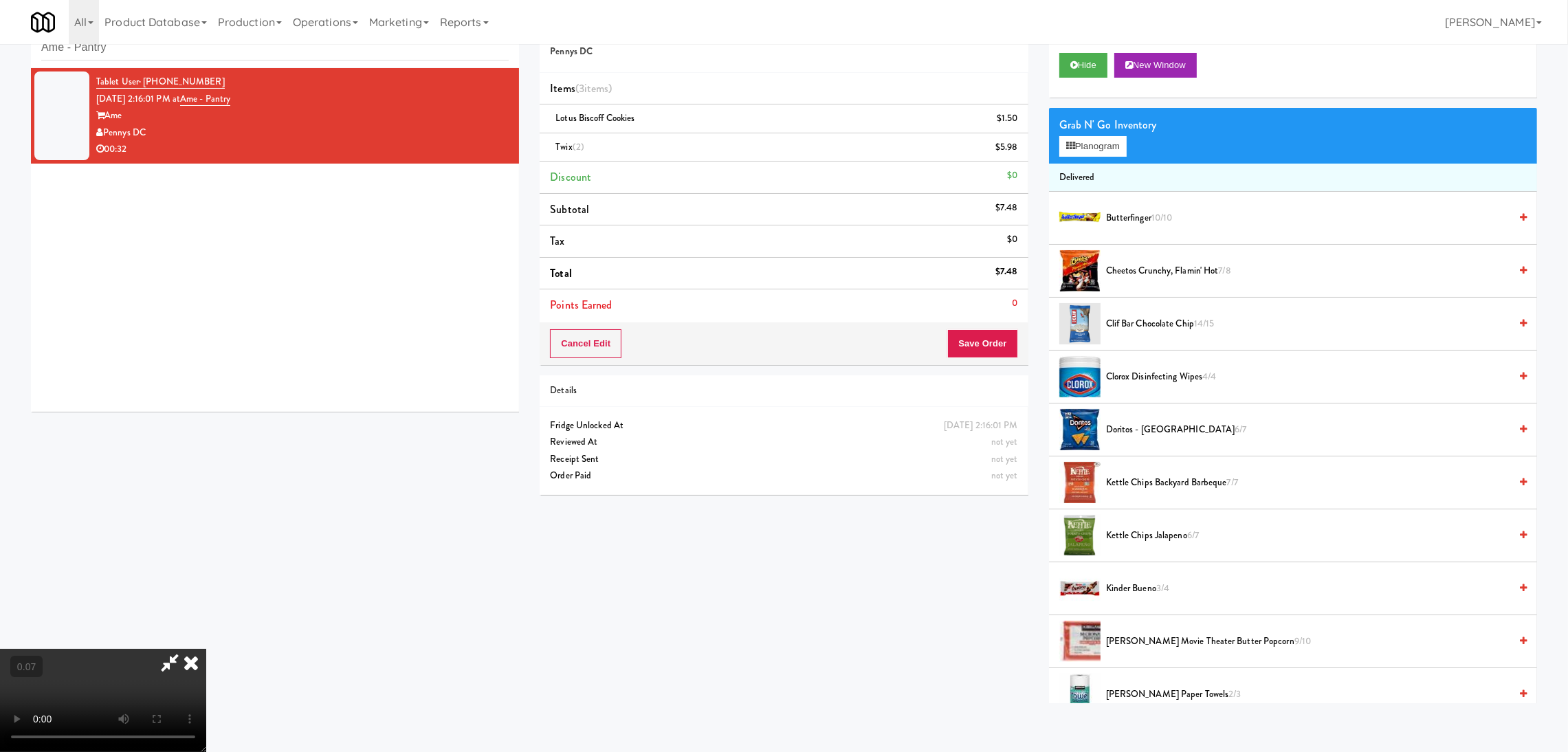
click at [206, 649] on video at bounding box center [103, 701] width 206 height 103
click at [955, 350] on button "Save Order" at bounding box center [982, 343] width 70 height 29
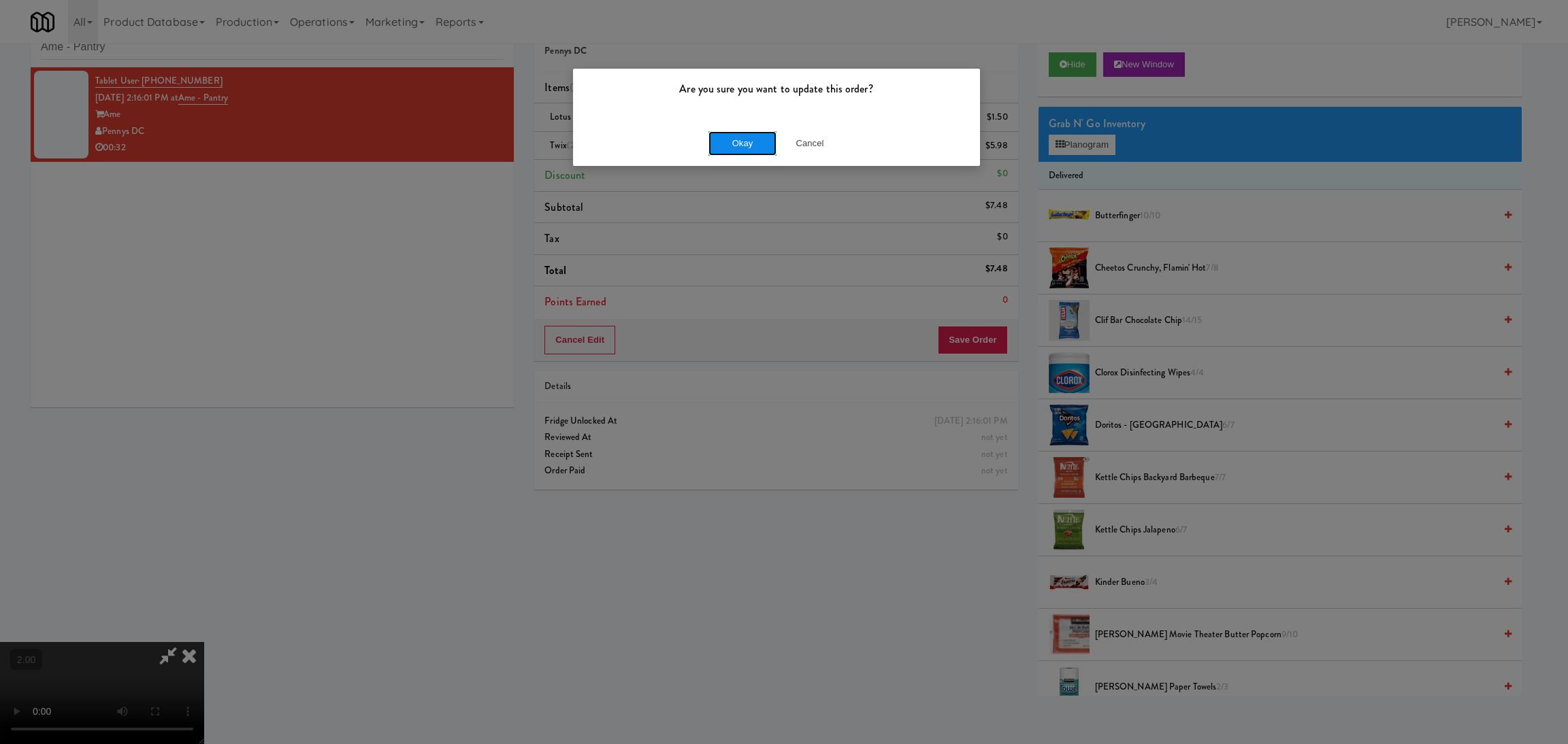
click at [750, 147] on button "Okay" at bounding box center [742, 144] width 68 height 25
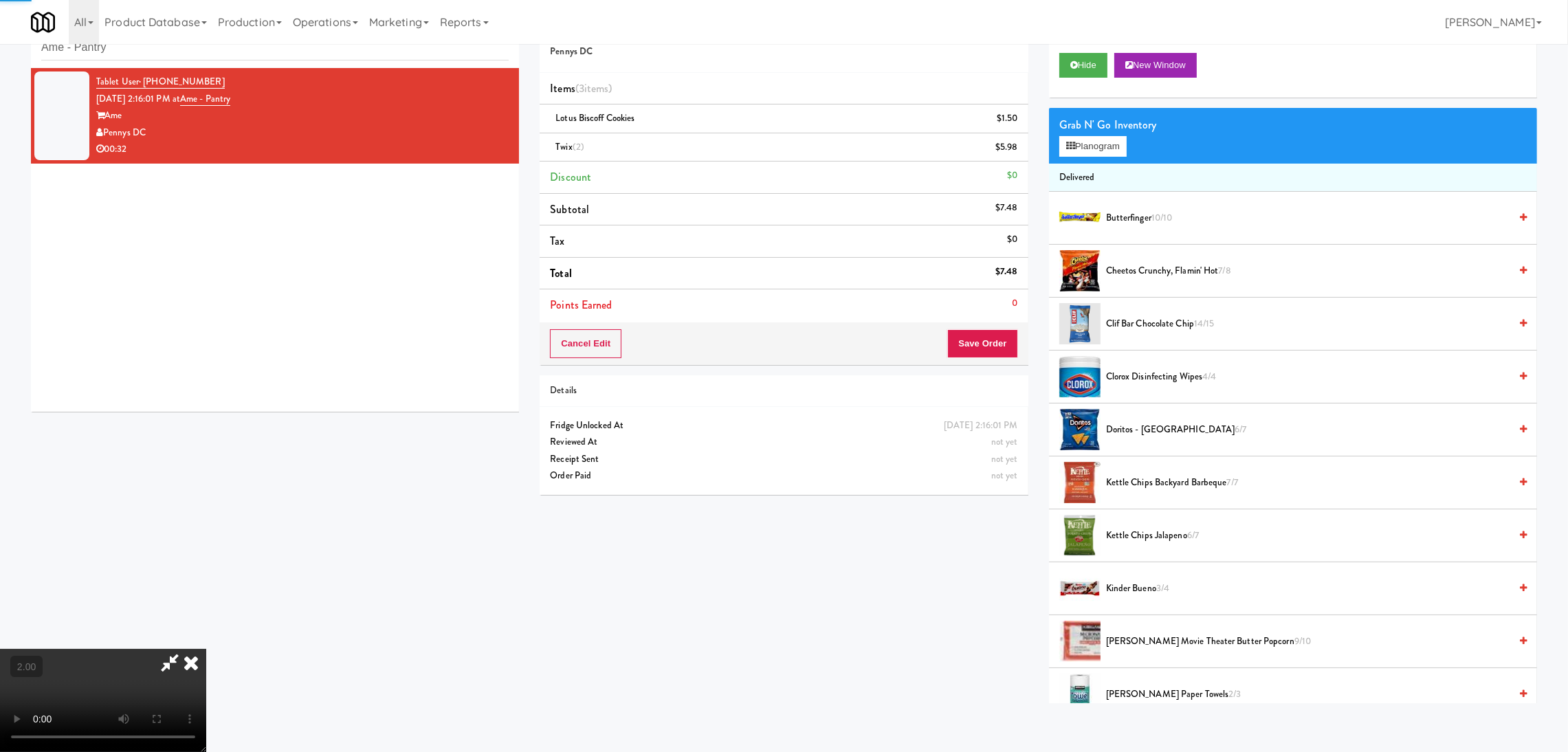
click at [206, 649] on icon at bounding box center [191, 662] width 30 height 27
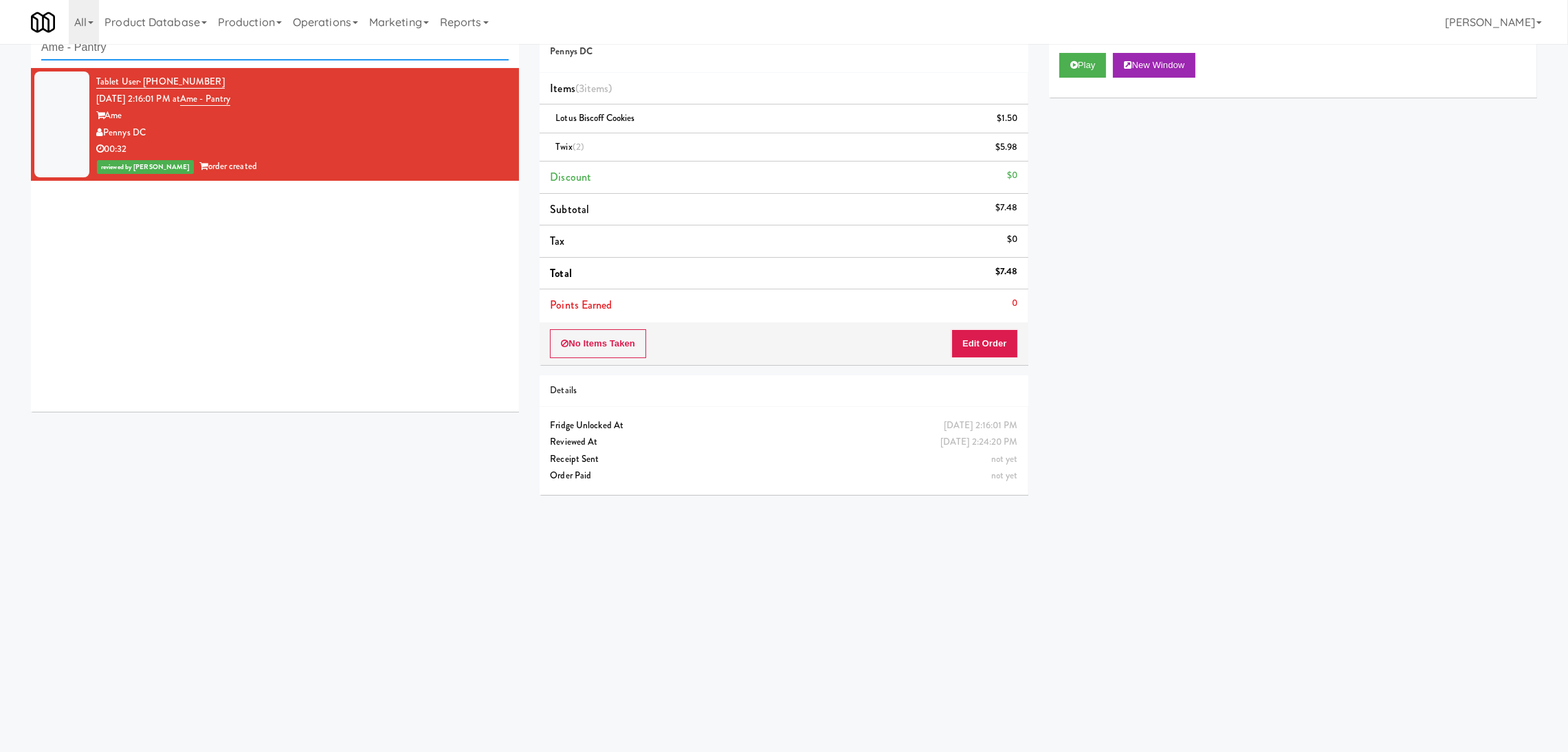
paste input "[GEOGRAPHIC_DATA] - [GEOGRAPHIC_DATA] Entrance"
drag, startPoint x: 248, startPoint y: 51, endPoint x: 0, endPoint y: 75, distance: 249.2
click at [0, 75] on div "inbox reviewed recent all unclear take inventory issue suspicious failed recent…" at bounding box center [784, 282] width 1568 height 552
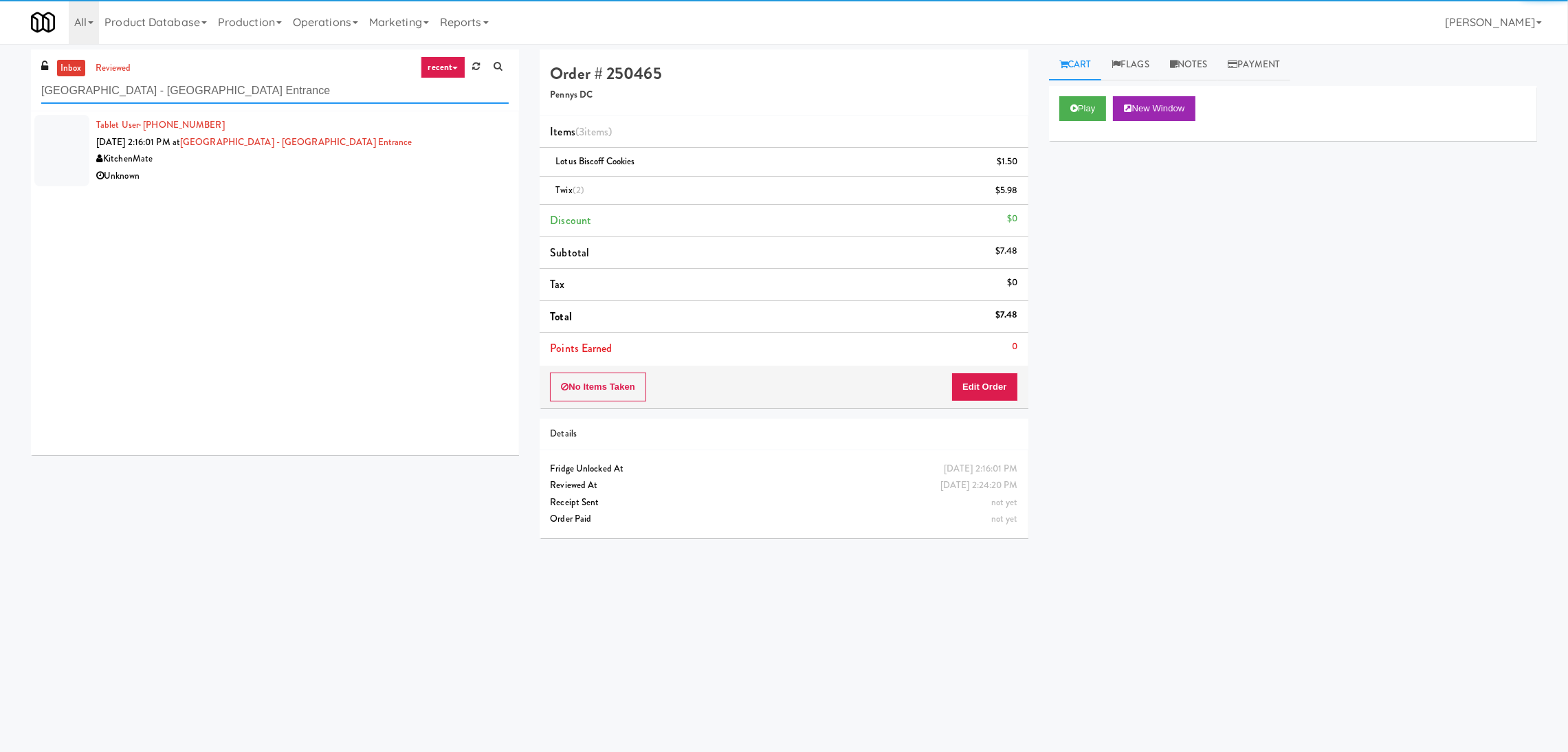
type input "[GEOGRAPHIC_DATA] - [GEOGRAPHIC_DATA] Entrance"
click at [412, 179] on div "Unknown" at bounding box center [302, 176] width 413 height 17
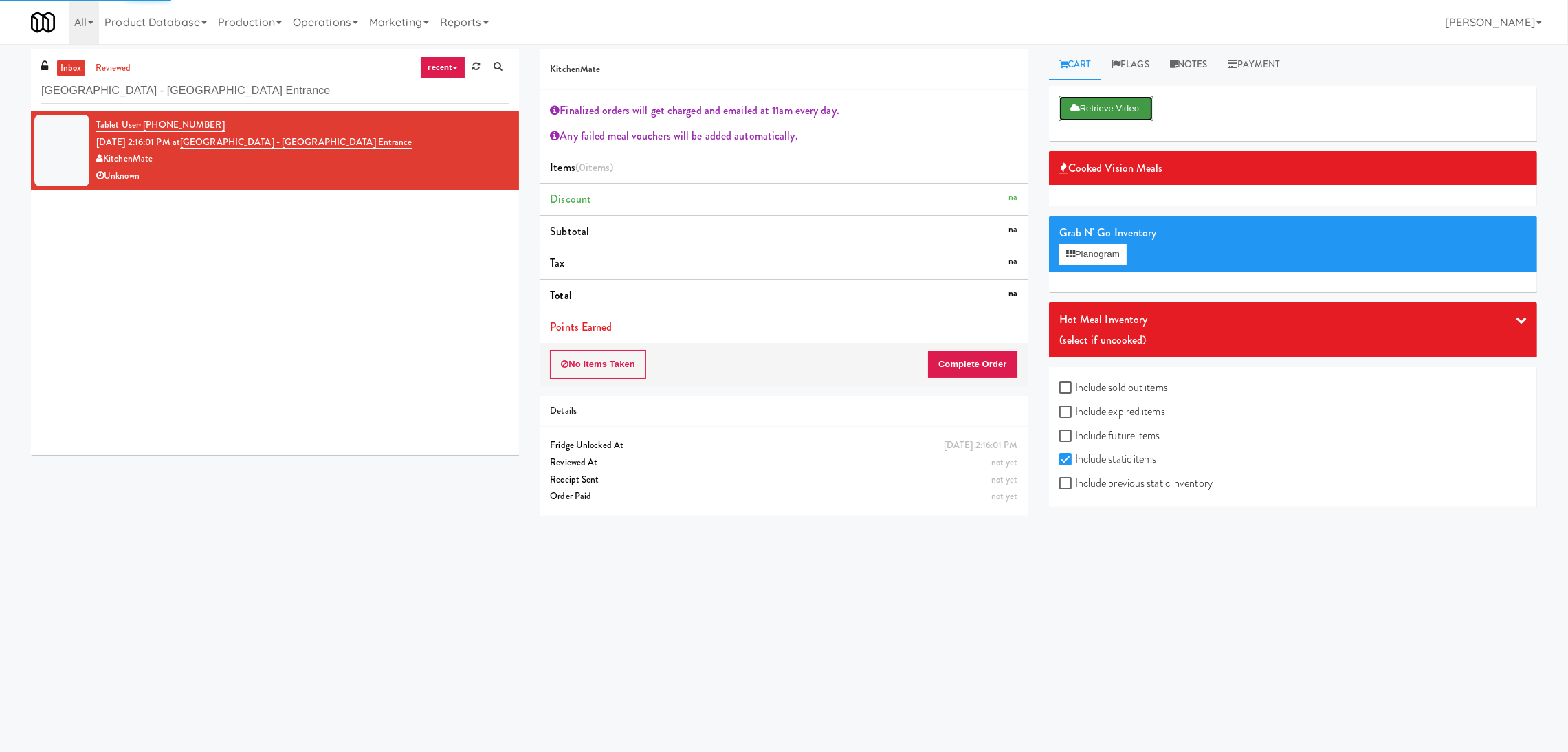
click at [1094, 104] on button "Retrieve Video" at bounding box center [1106, 109] width 94 height 25
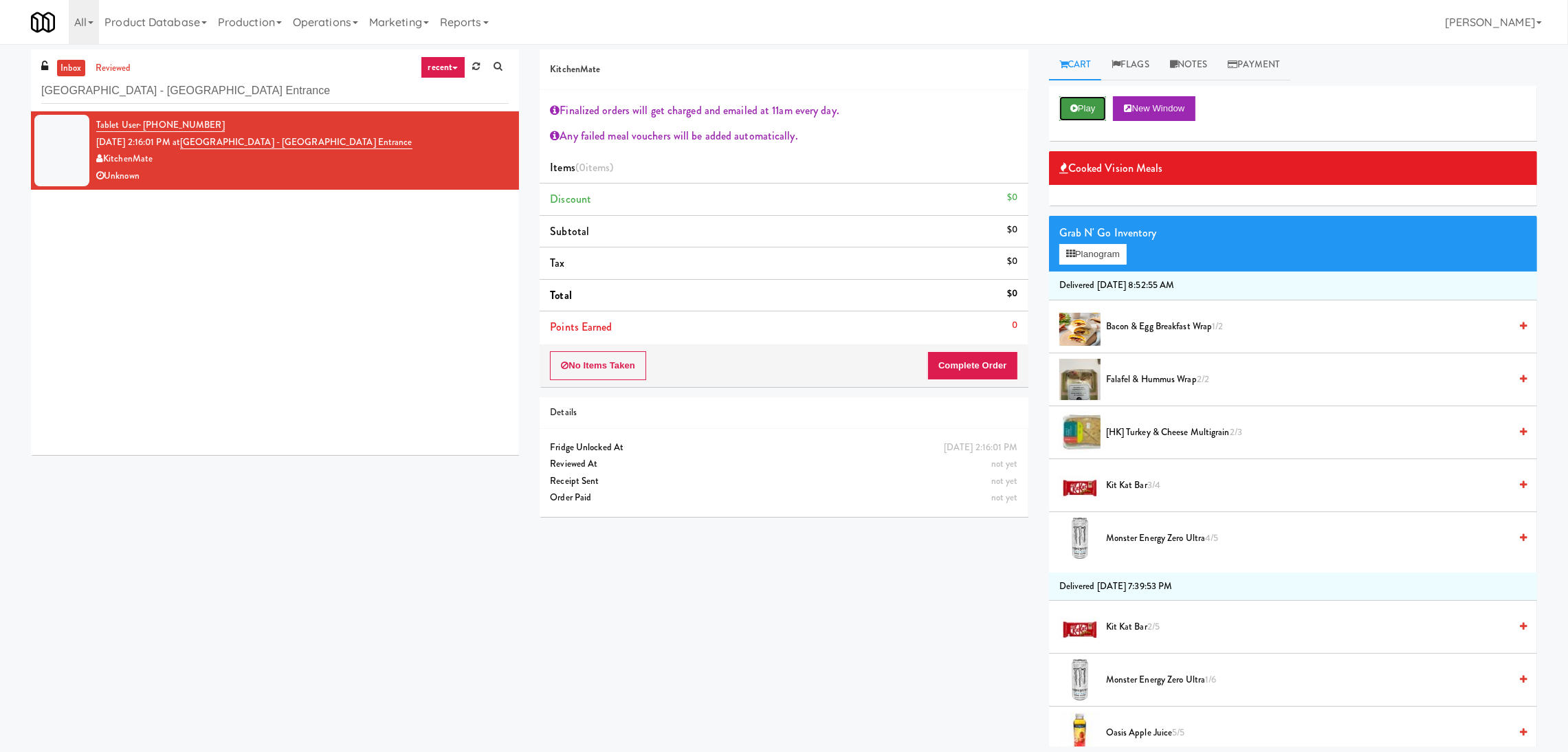
click at [1062, 112] on button "Play" at bounding box center [1082, 109] width 47 height 25
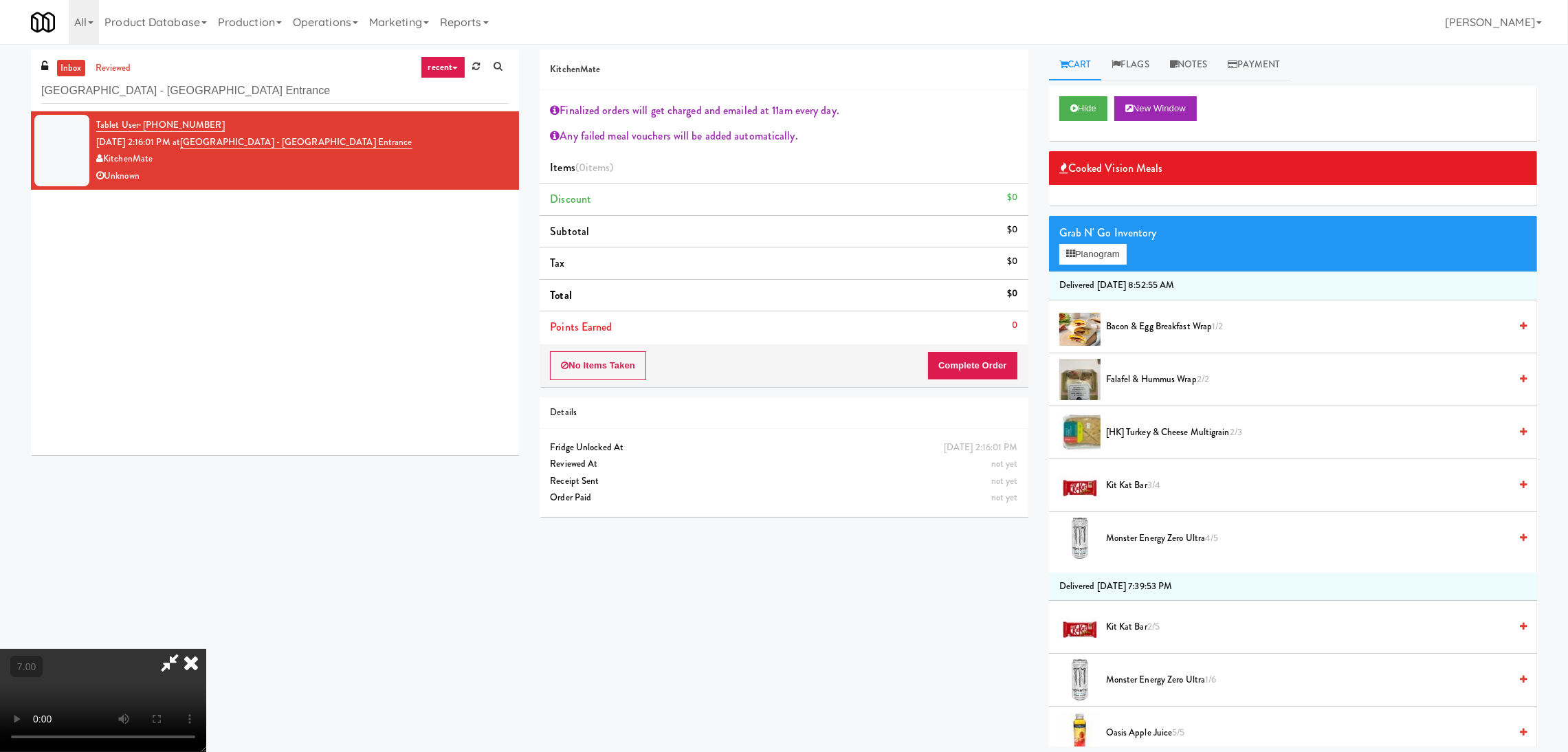
click at [186, 649] on icon at bounding box center [170, 662] width 31 height 27
click at [206, 649] on icon at bounding box center [191, 662] width 30 height 27
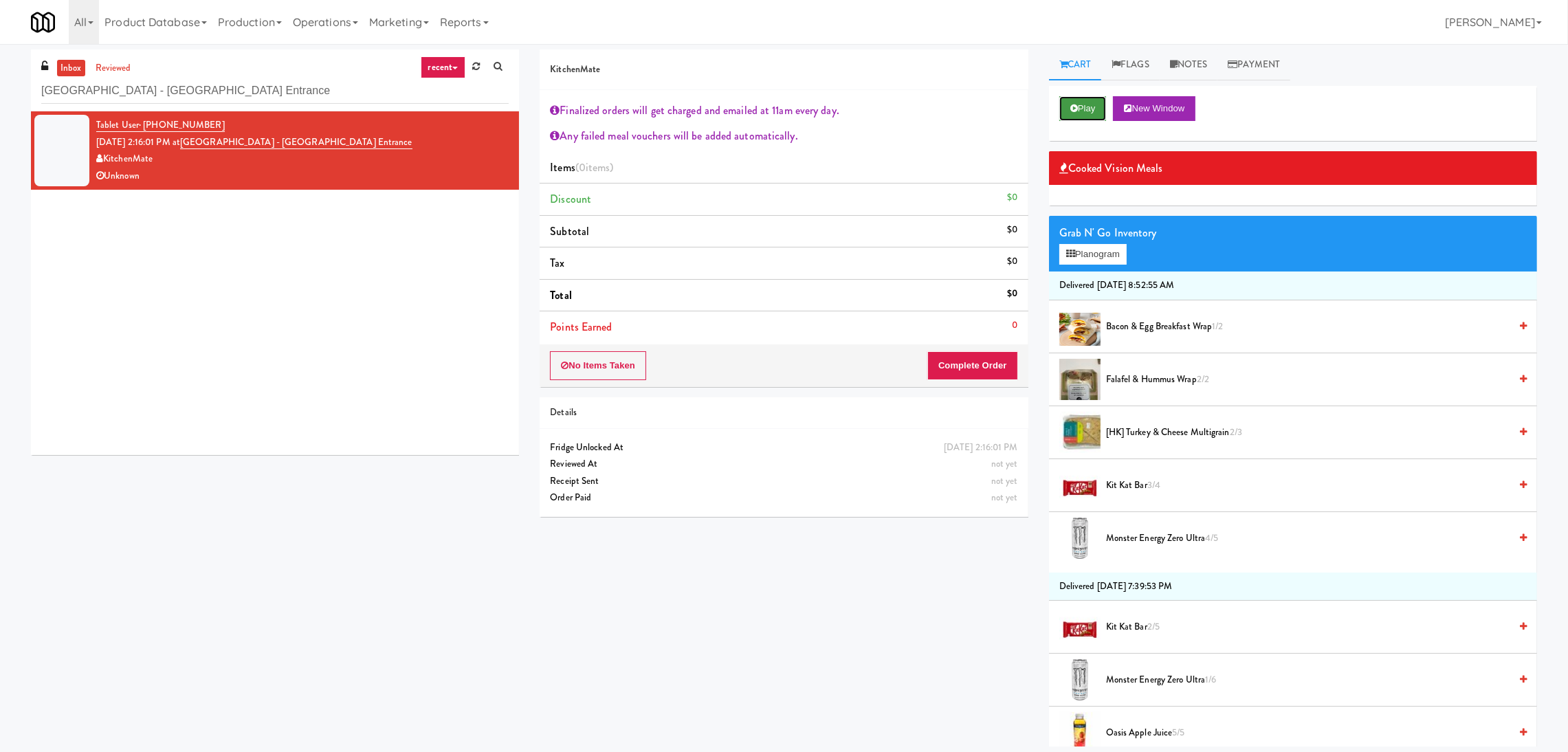
click at [1077, 107] on icon at bounding box center [1073, 108] width 7 height 9
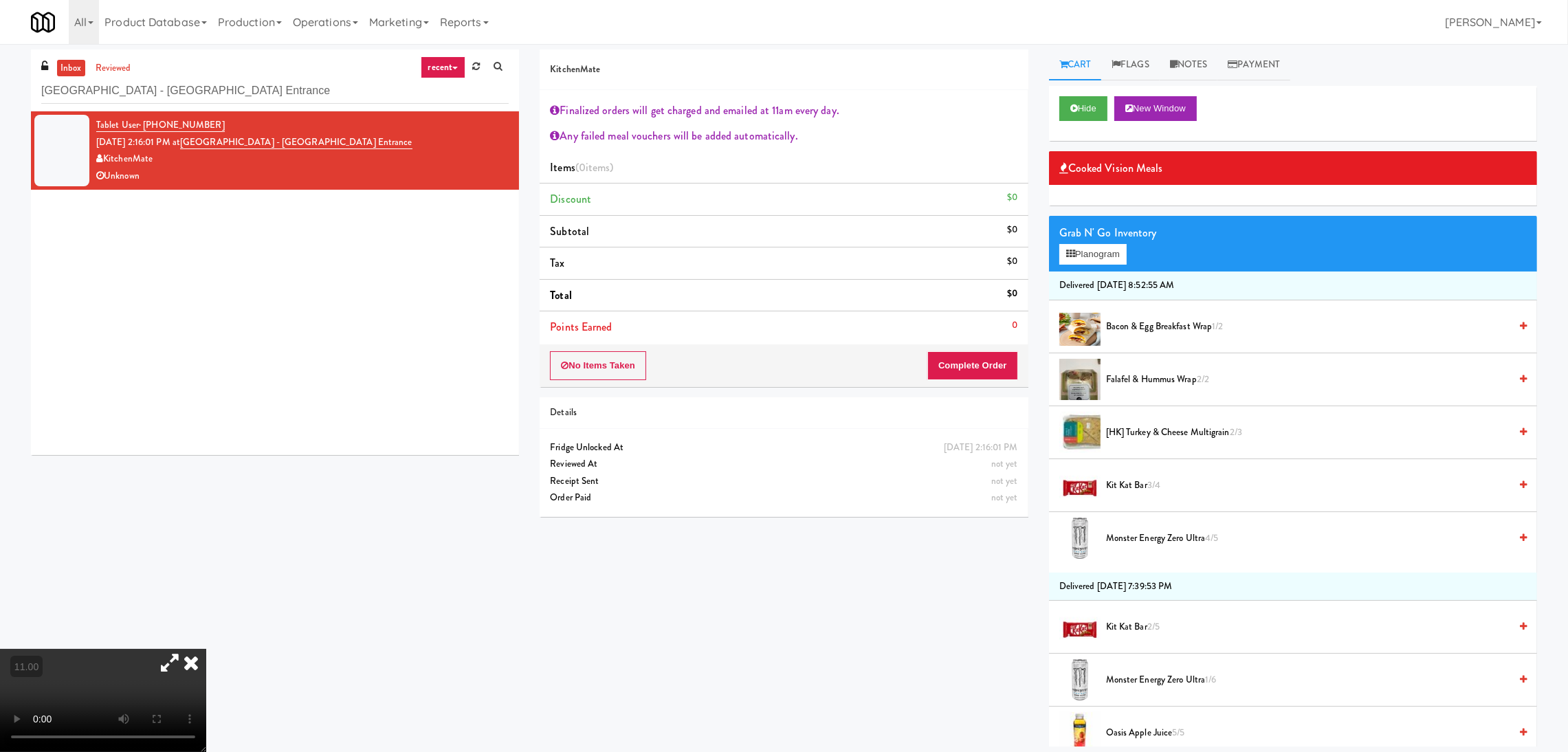
click at [206, 649] on icon at bounding box center [191, 662] width 30 height 27
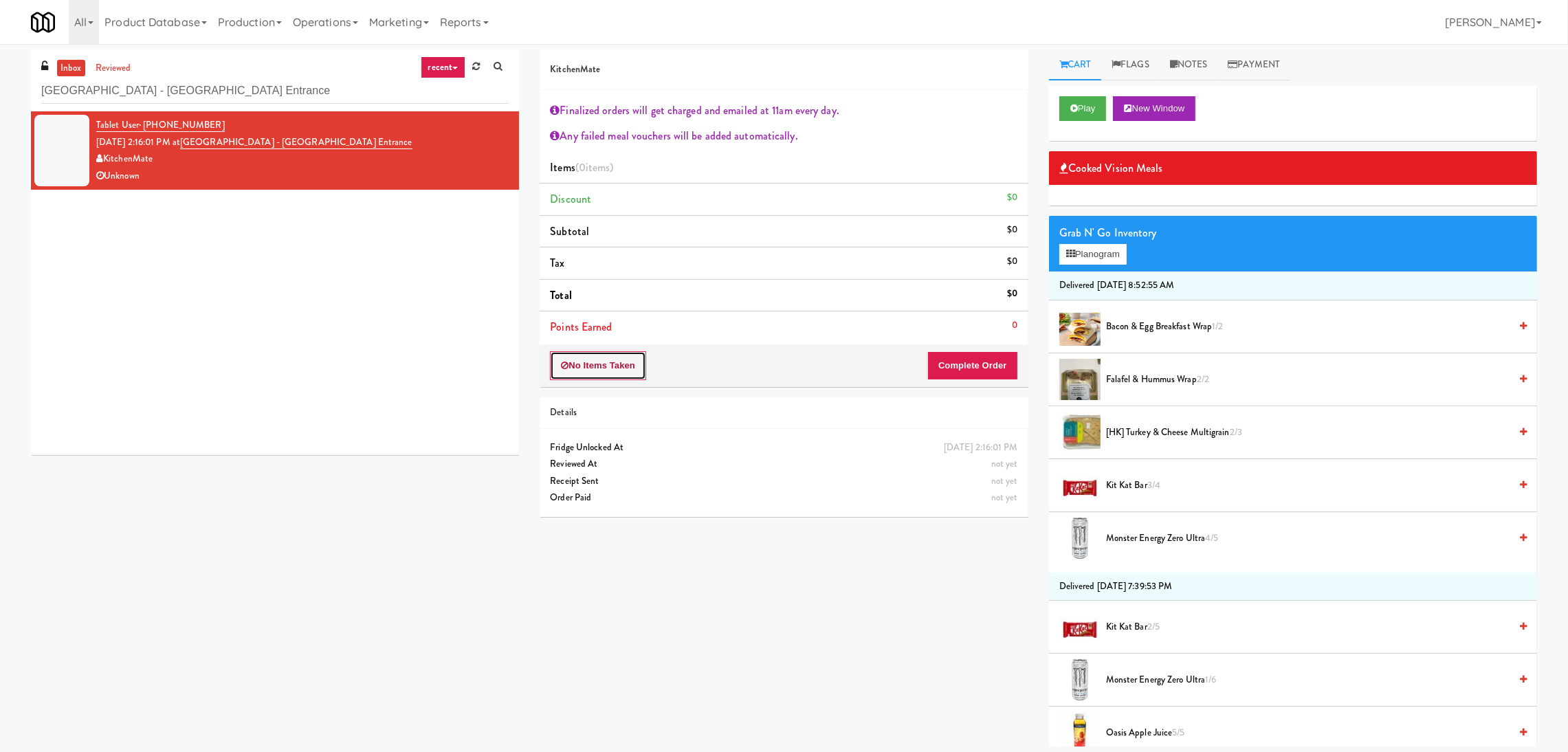
click at [637, 372] on button "No Items Taken" at bounding box center [598, 366] width 96 height 29
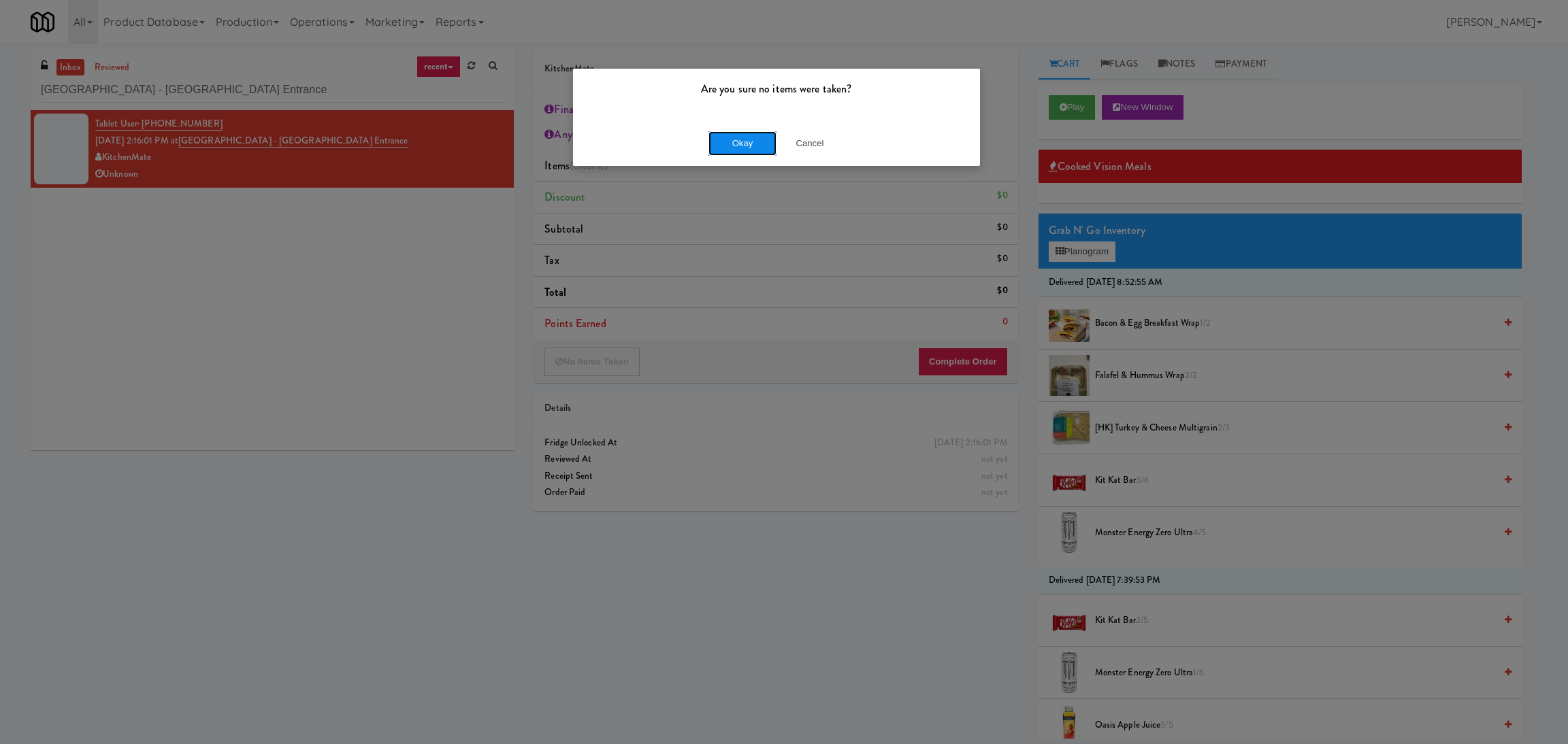
click at [720, 140] on button "Okay" at bounding box center [742, 144] width 68 height 25
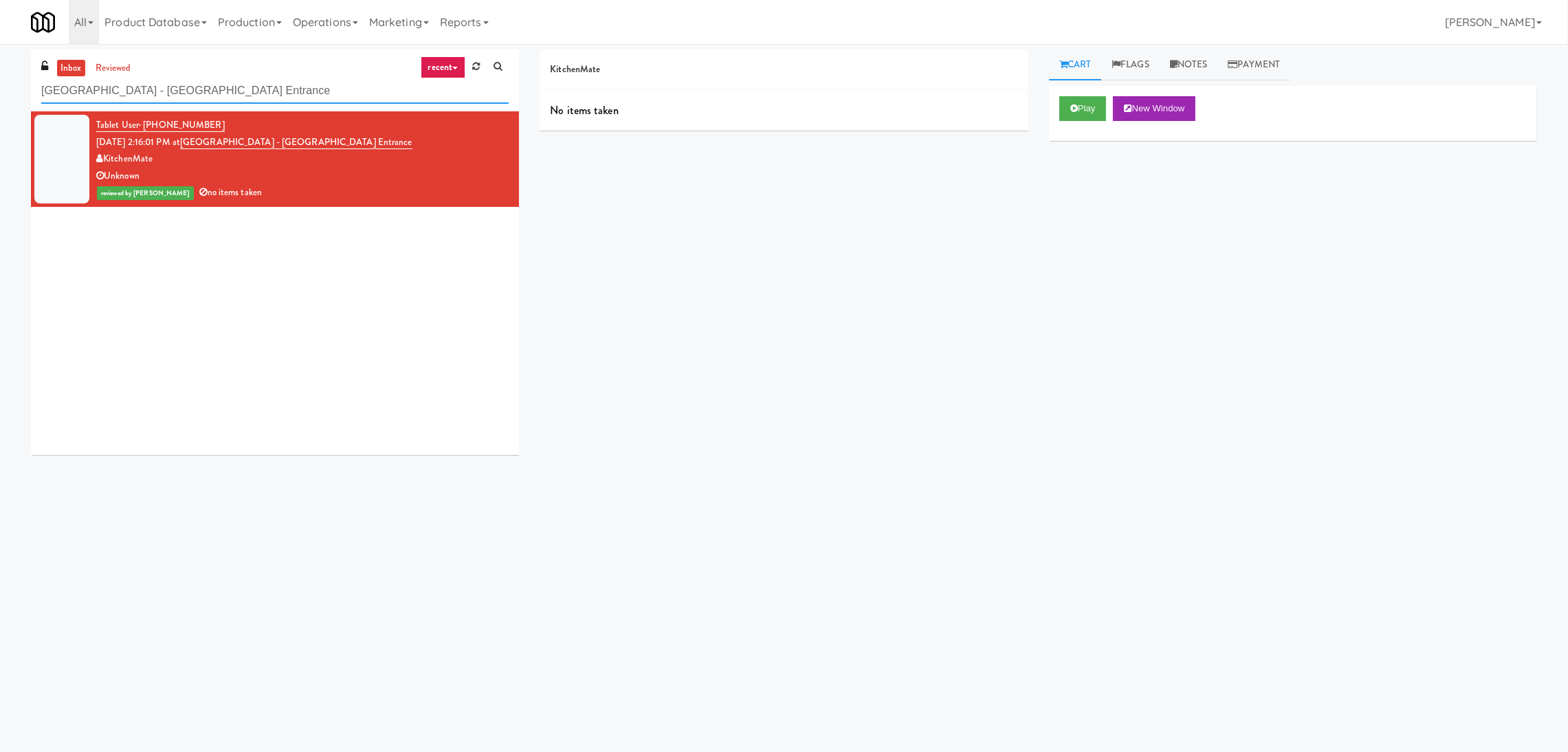
paste input "[PERSON_NAME] - Cooler - Left"
drag, startPoint x: 343, startPoint y: 99, endPoint x: 0, endPoint y: 109, distance: 343.1
click at [0, 109] on div "inbox reviewed recent all unclear take inventory issue suspicious failed recent…" at bounding box center [784, 326] width 1568 height 552
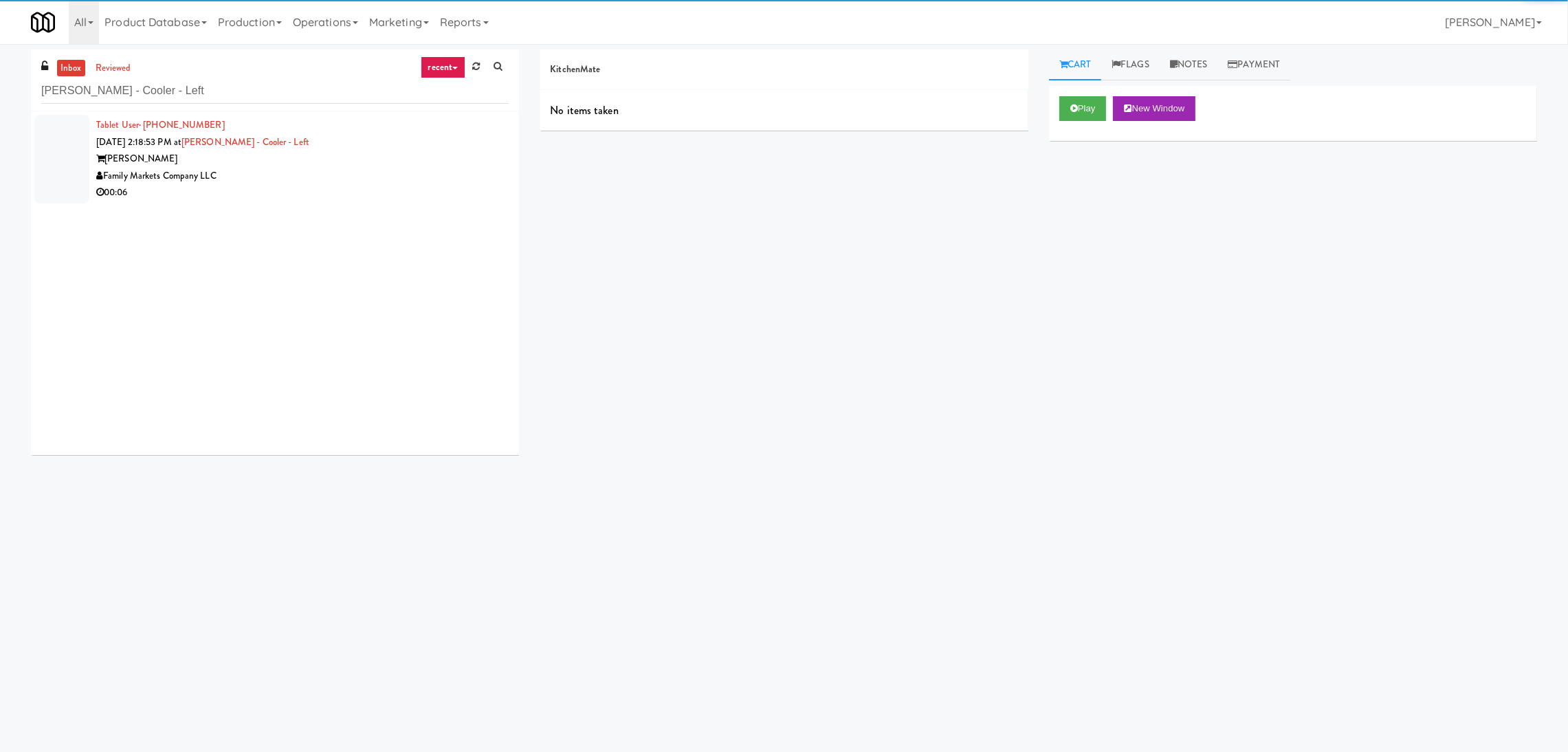
click at [394, 172] on div "Family Markets Company LLC" at bounding box center [302, 176] width 413 height 17
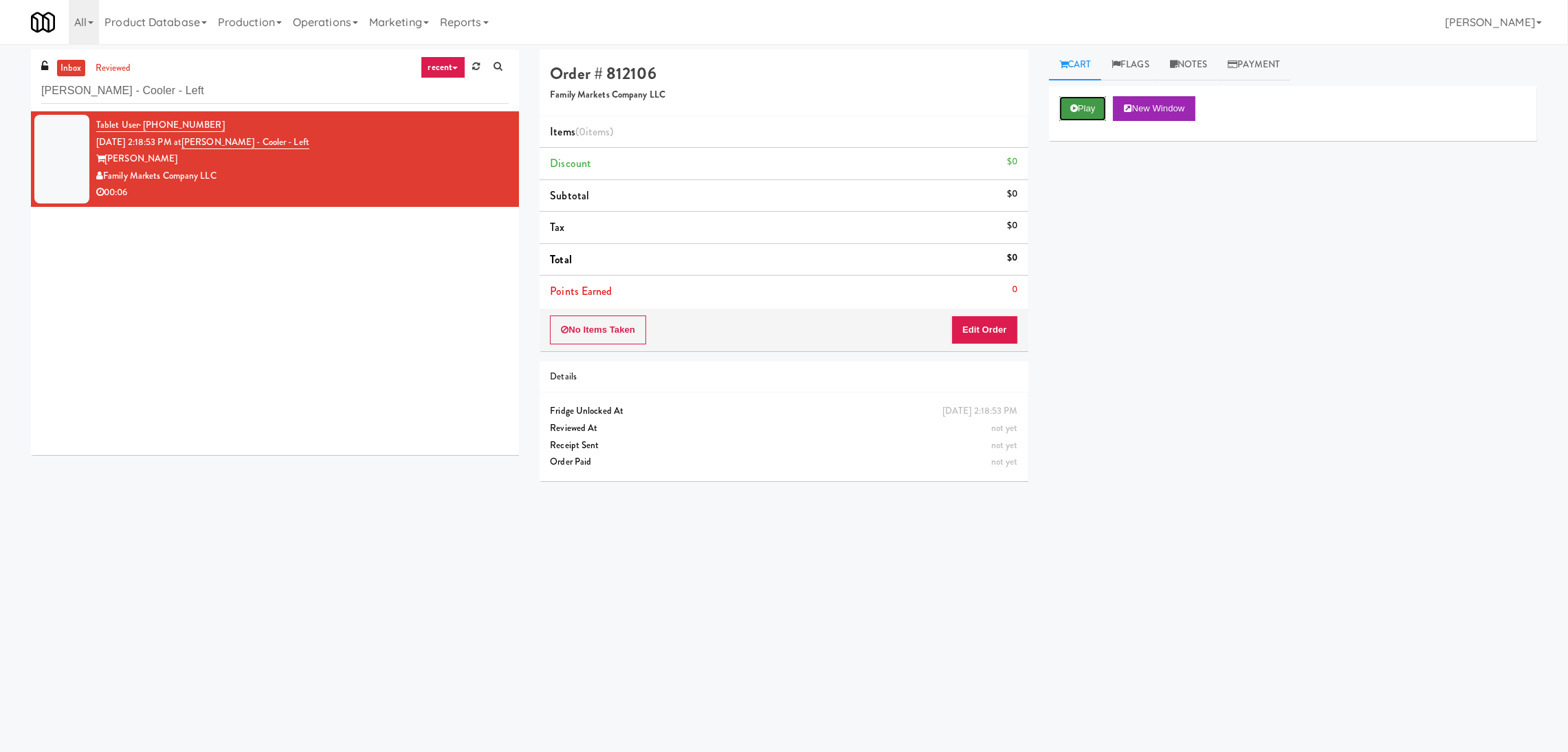
click at [1062, 111] on button "Play" at bounding box center [1082, 109] width 47 height 25
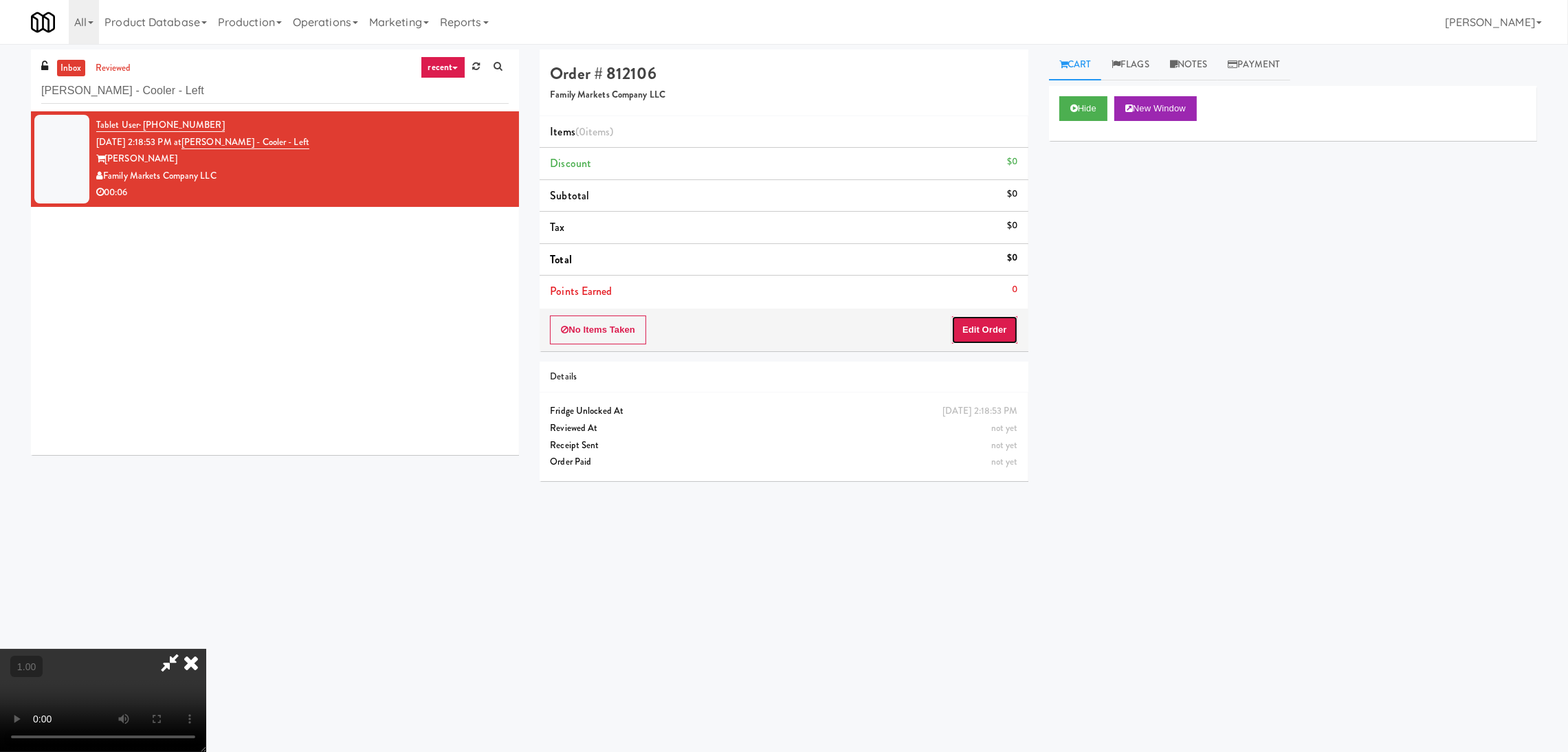
click at [997, 335] on button "Edit Order" at bounding box center [985, 330] width 66 height 29
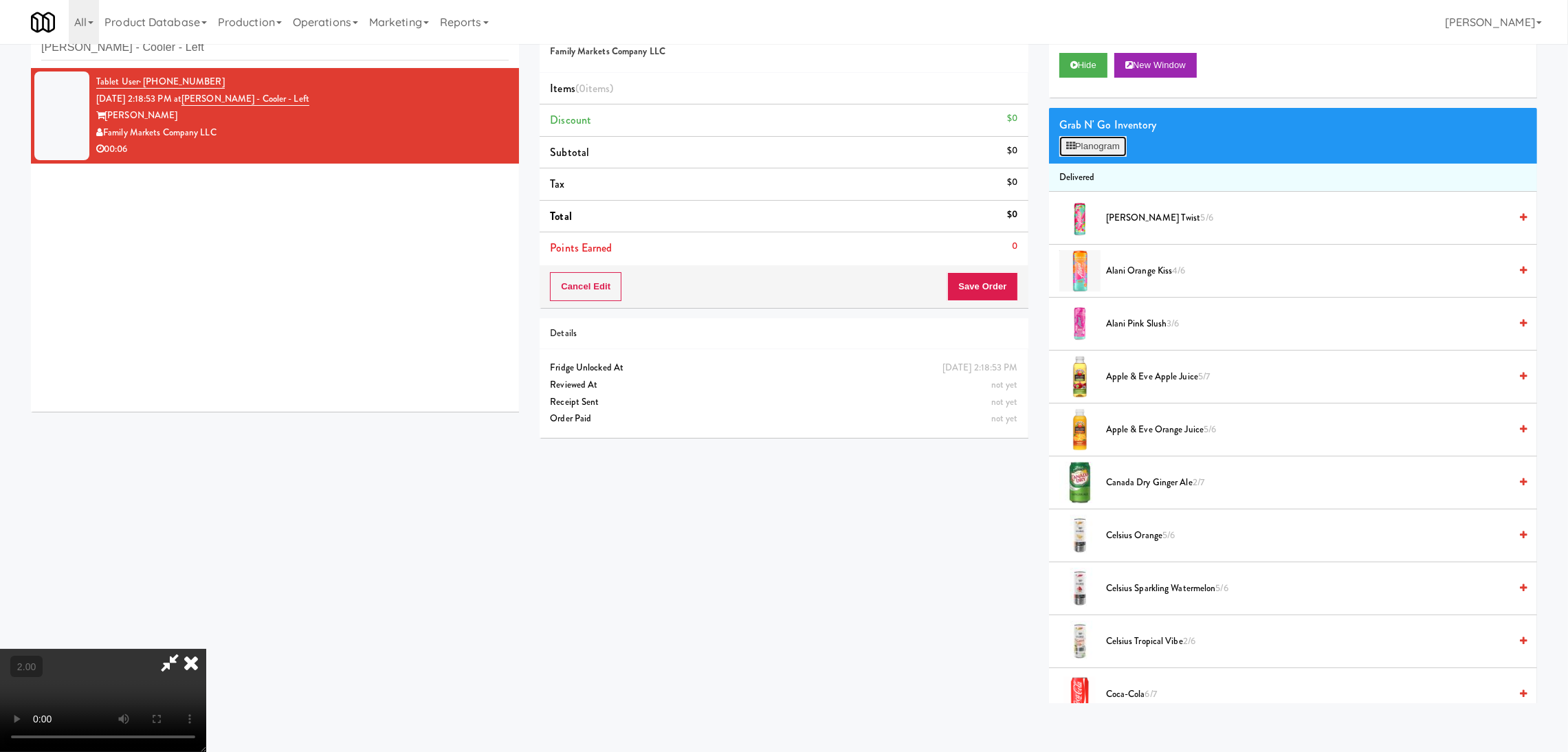
click at [1108, 144] on button "Planogram" at bounding box center [1092, 146] width 67 height 21
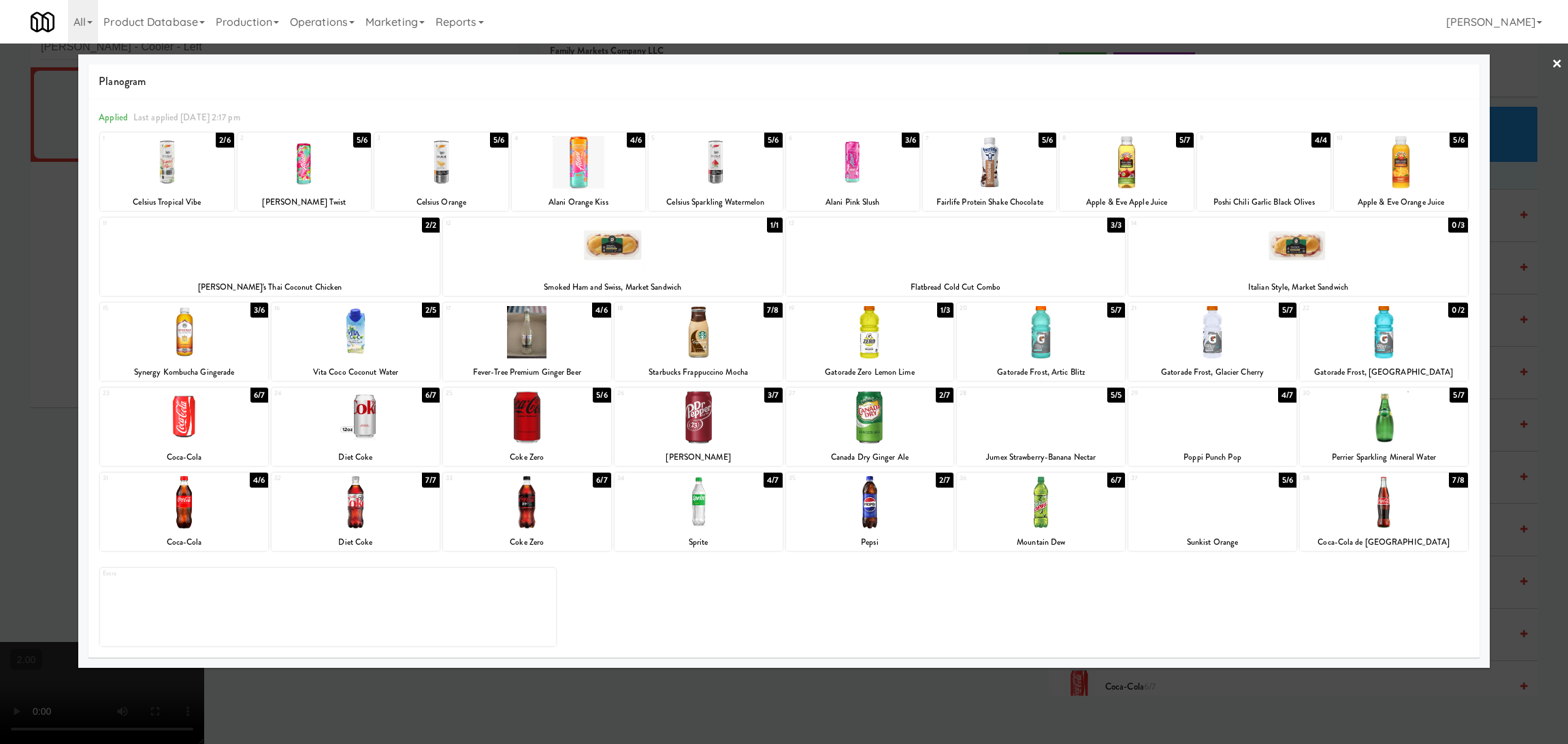
click at [475, 171] on div at bounding box center [441, 162] width 134 height 52
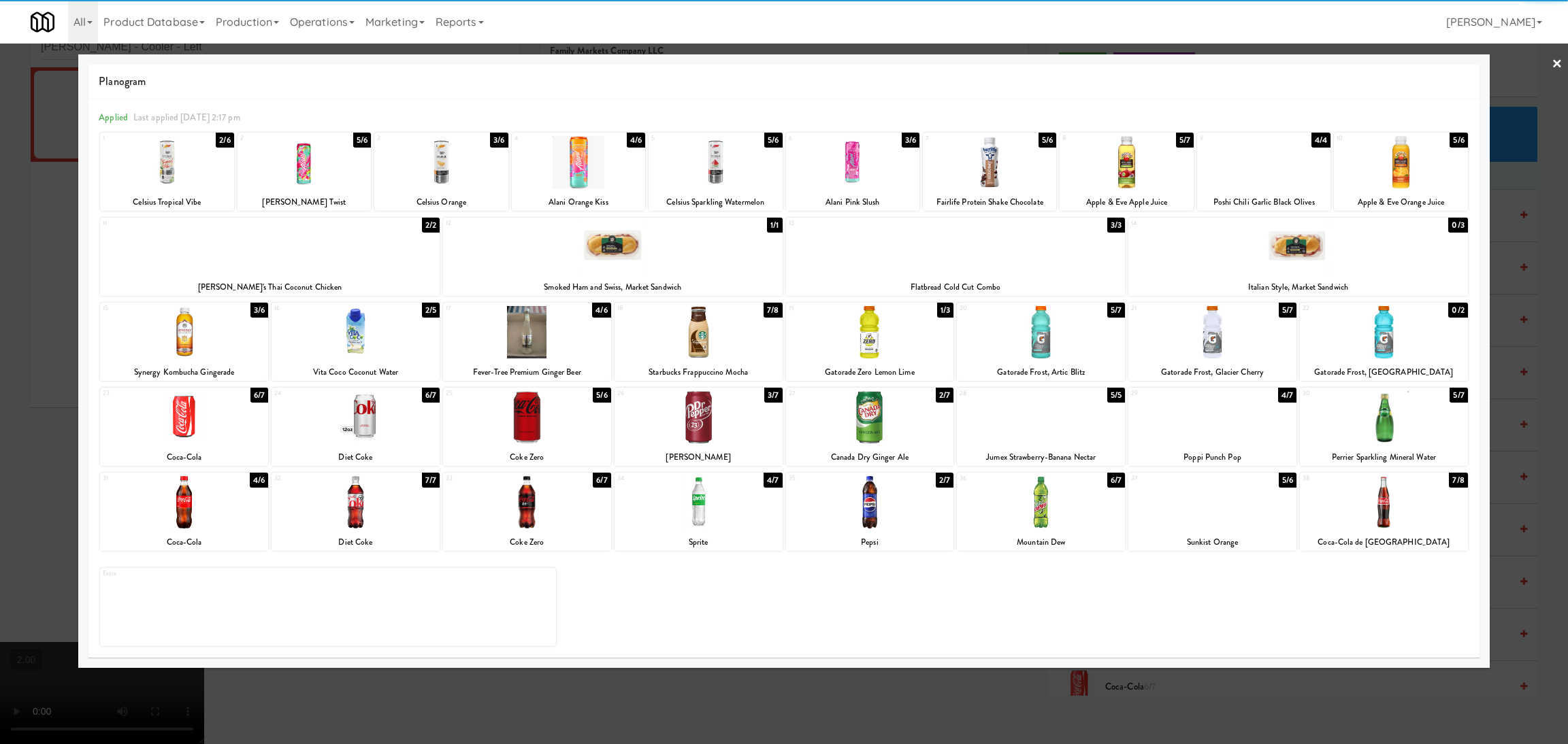
drag, startPoint x: 0, startPoint y: 258, endPoint x: 256, endPoint y: 261, distance: 256.0
click at [0, 262] on div at bounding box center [784, 372] width 1568 height 744
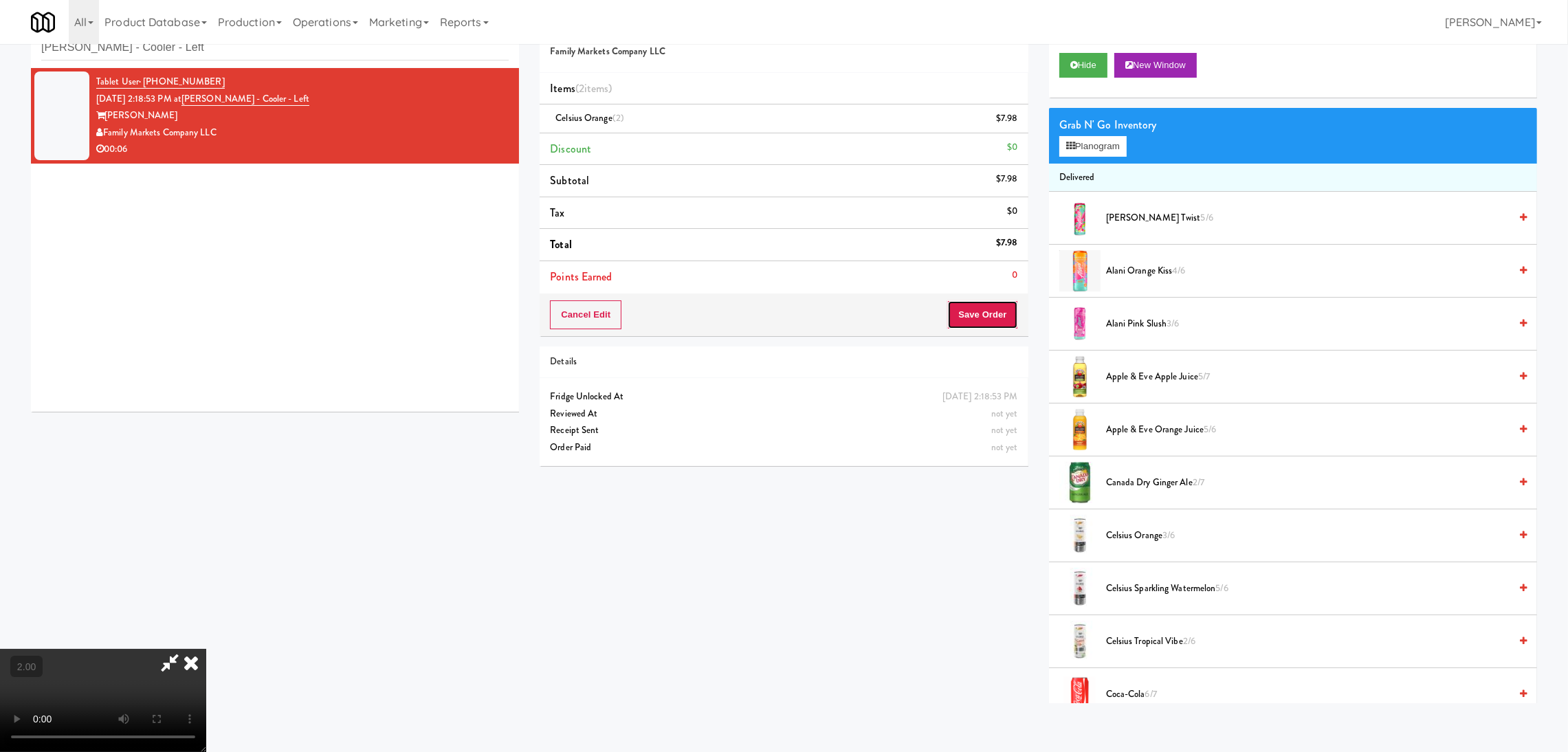
click at [995, 313] on button "Save Order" at bounding box center [982, 314] width 70 height 29
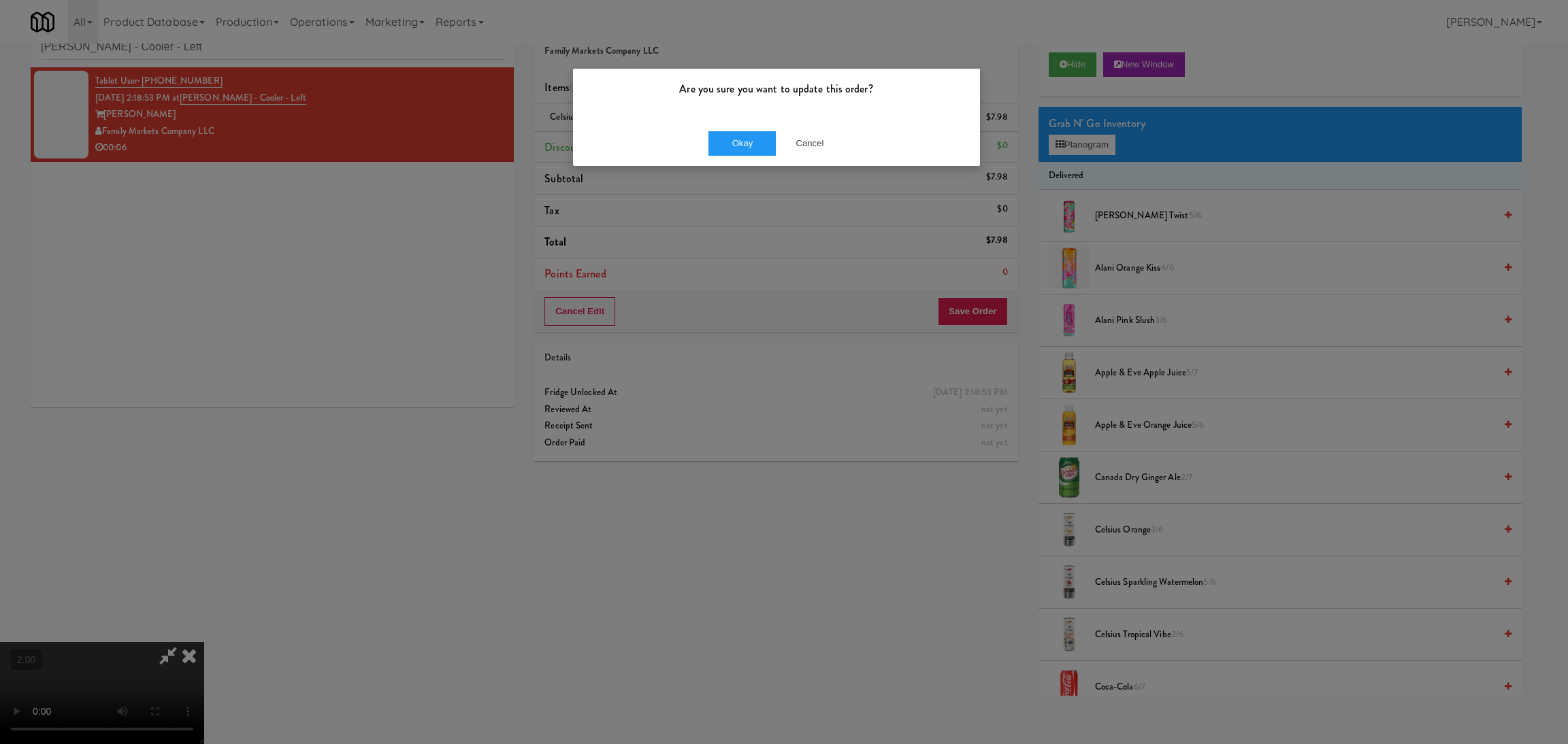
click at [755, 160] on div "Okay Cancel" at bounding box center [776, 144] width 407 height 46
click at [752, 150] on button "Okay" at bounding box center [742, 144] width 68 height 25
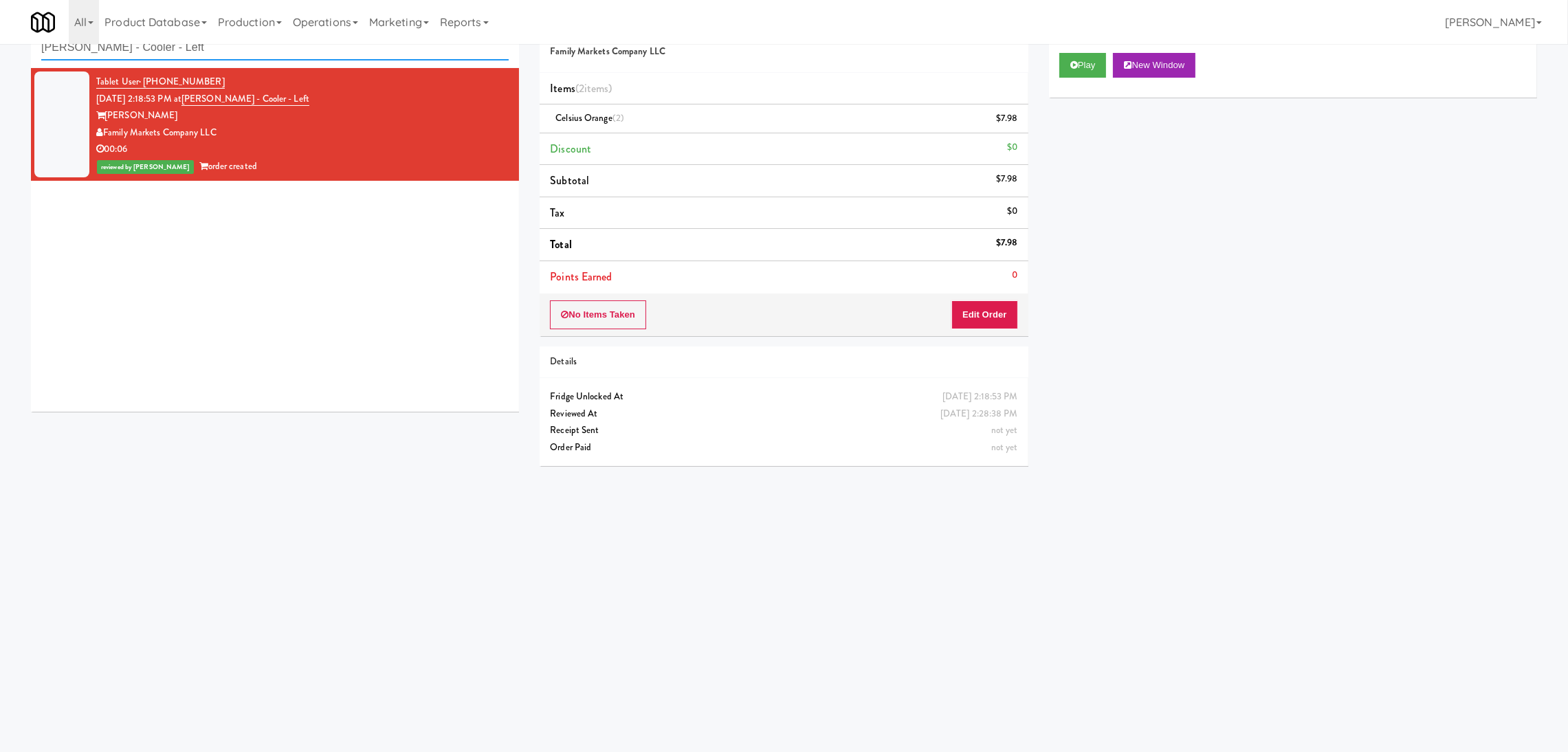
paste input "Glasshouse [GEOGRAPHIC_DATA] -Coke Cooler"
drag, startPoint x: 405, startPoint y: 57, endPoint x: 0, endPoint y: 63, distance: 405.0
click at [0, 63] on div "inbox reviewed recent all unclear take inventory issue suspicious failed recent…" at bounding box center [784, 282] width 1568 height 552
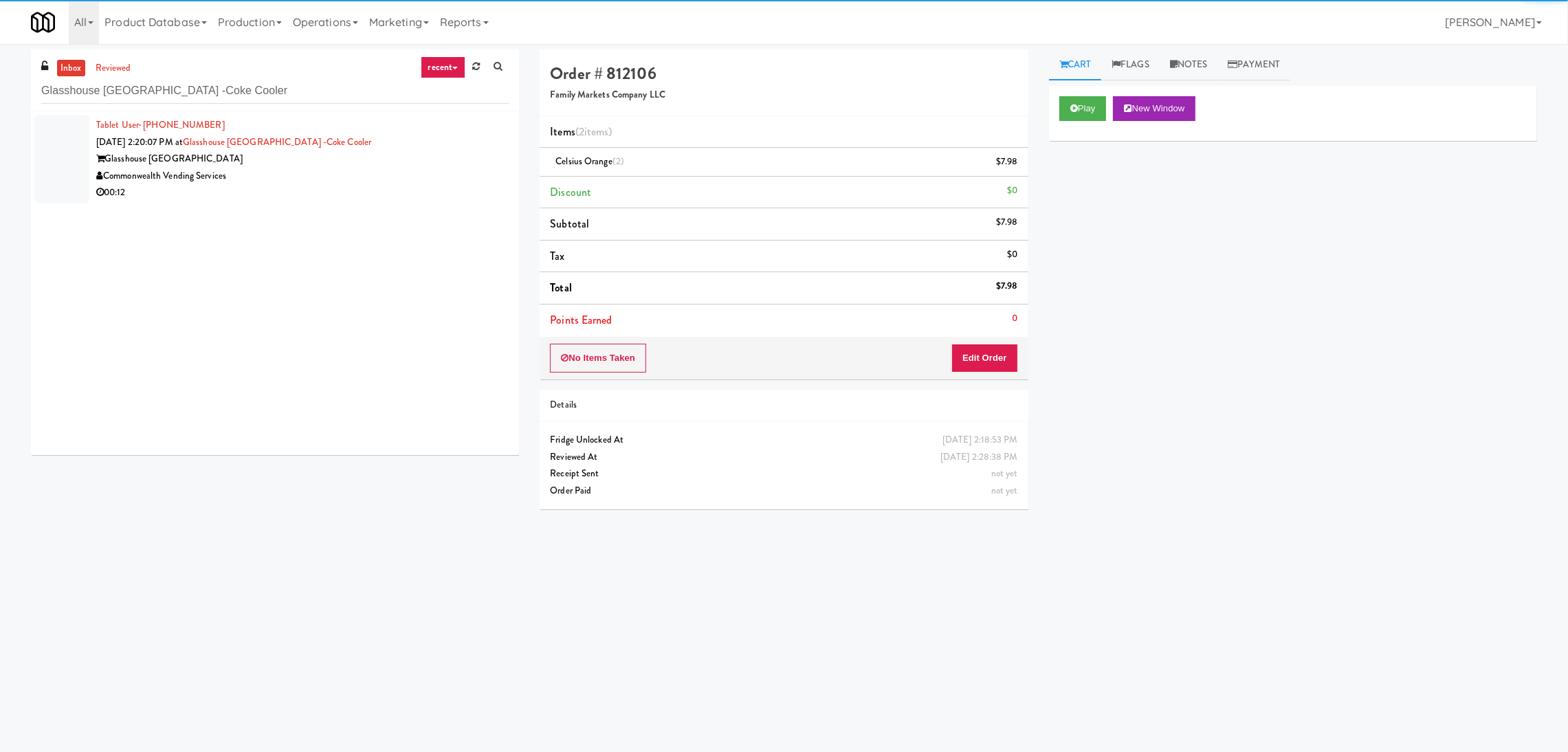
click at [423, 162] on div "Glasshouse [GEOGRAPHIC_DATA]" at bounding box center [302, 159] width 413 height 17
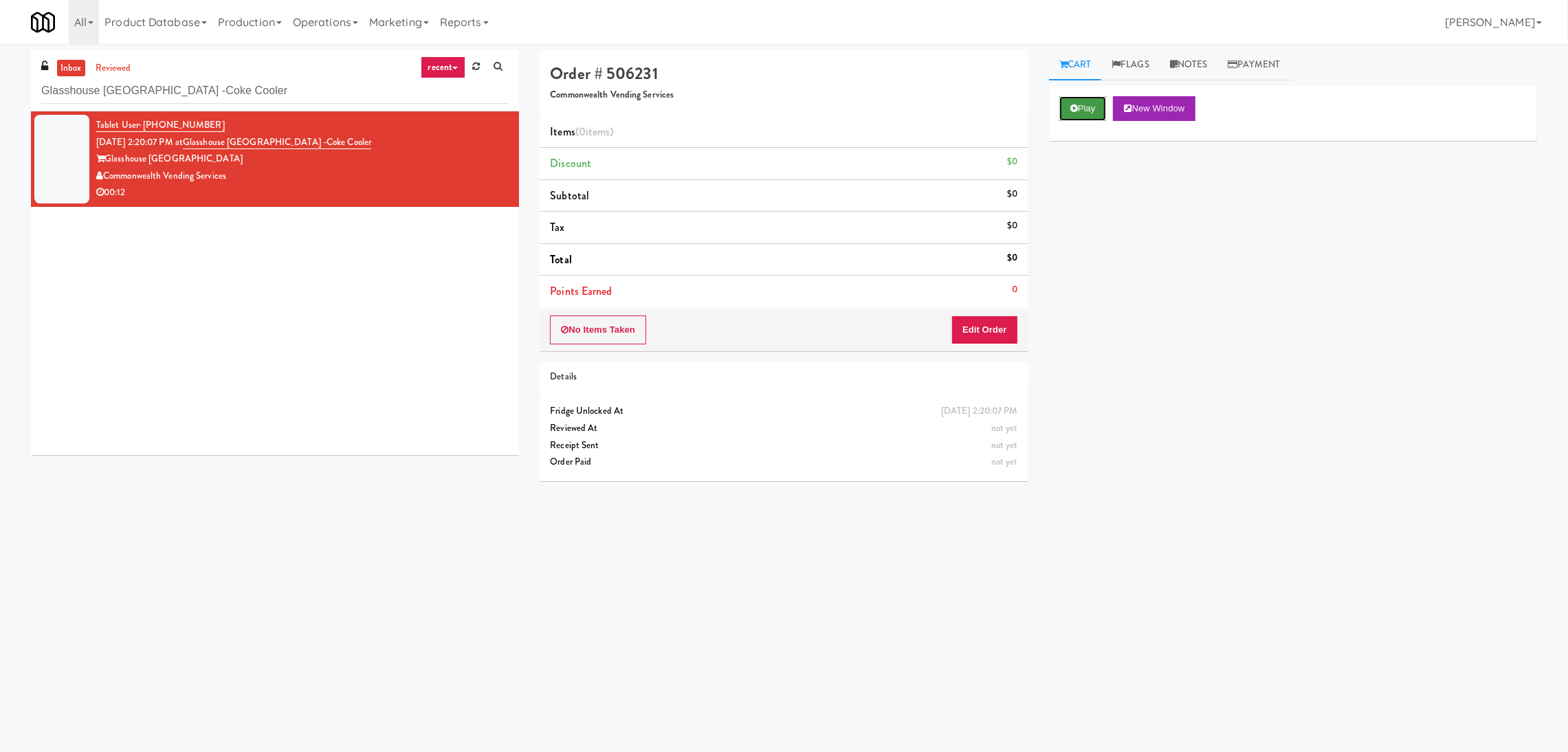
click at [1083, 114] on button "Play" at bounding box center [1082, 109] width 47 height 25
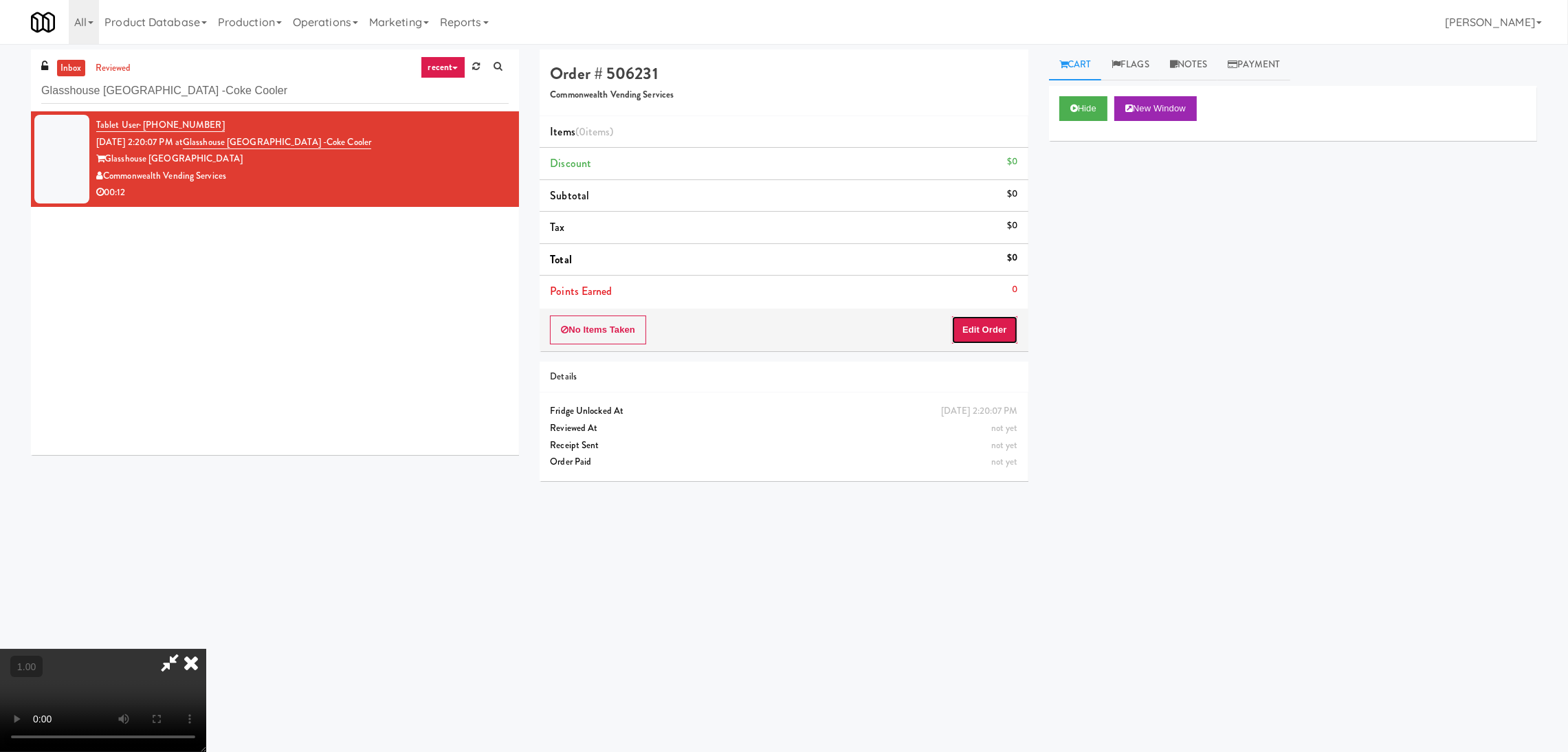
click at [984, 328] on button "Edit Order" at bounding box center [985, 330] width 66 height 29
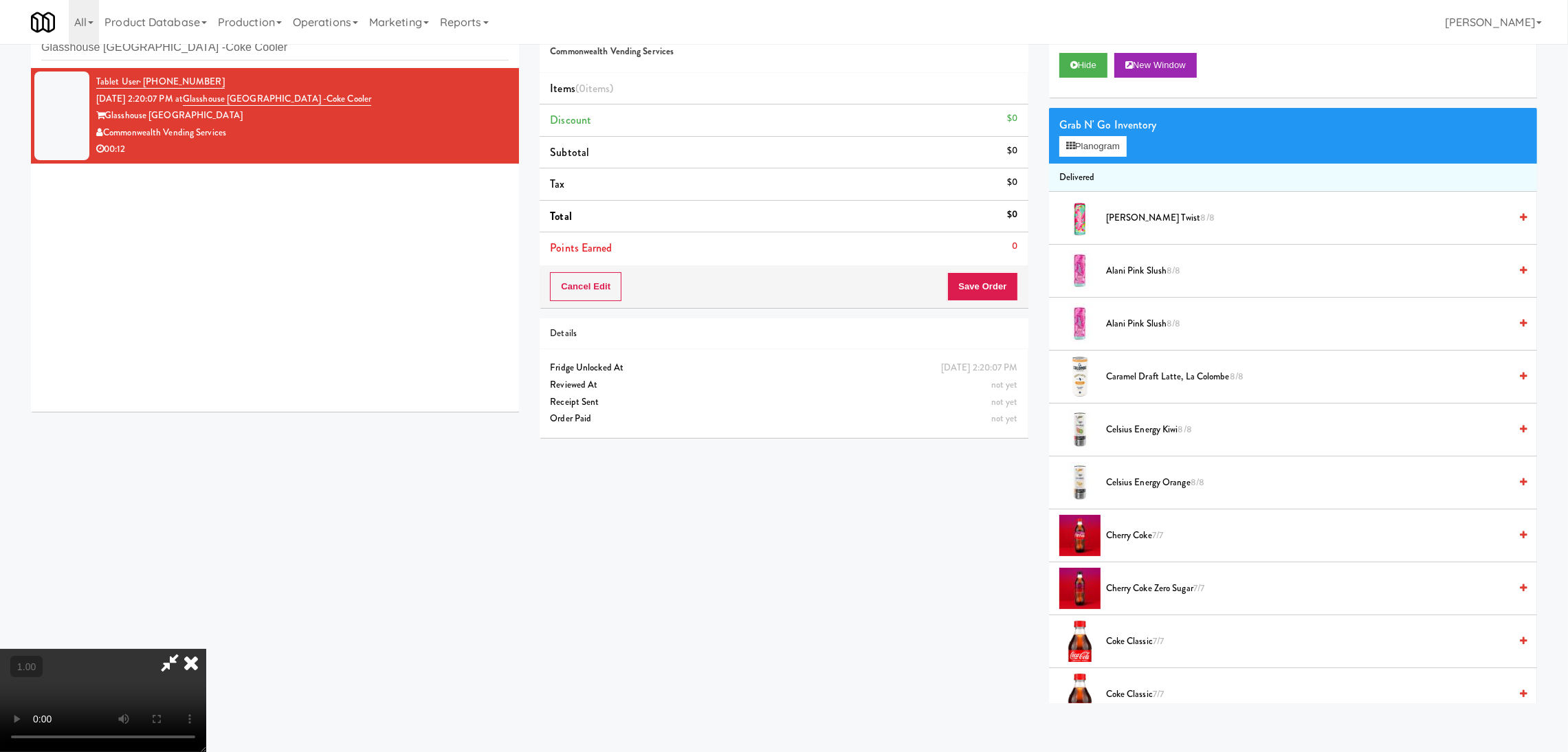
scroll to position [61, 0]
click at [206, 649] on video at bounding box center [103, 701] width 206 height 103
click at [1087, 144] on button "Planogram" at bounding box center [1092, 146] width 67 height 21
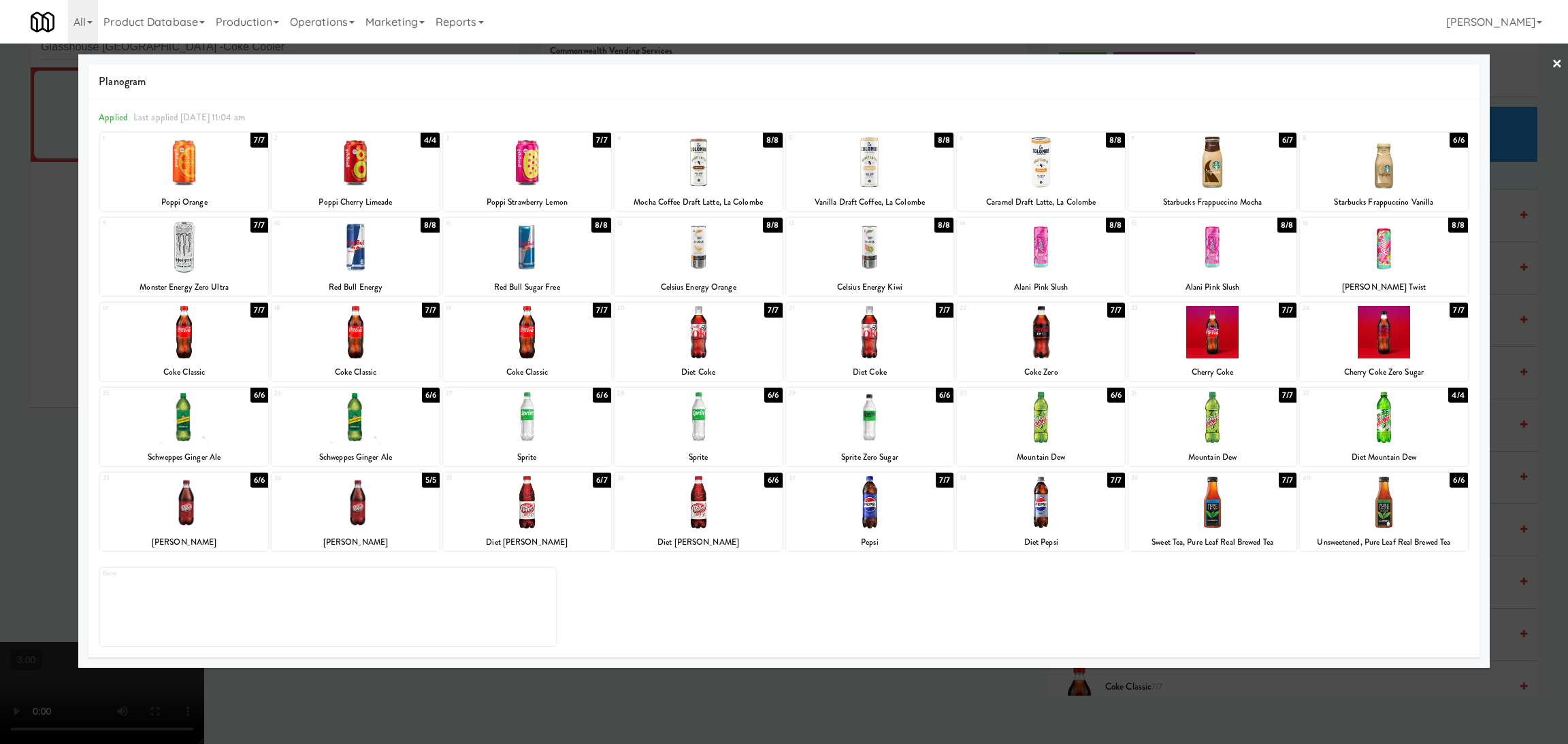
click at [1186, 504] on div at bounding box center [1212, 503] width 168 height 52
click at [1038, 506] on div at bounding box center [1040, 503] width 168 height 52
click at [510, 262] on div at bounding box center [527, 248] width 168 height 52
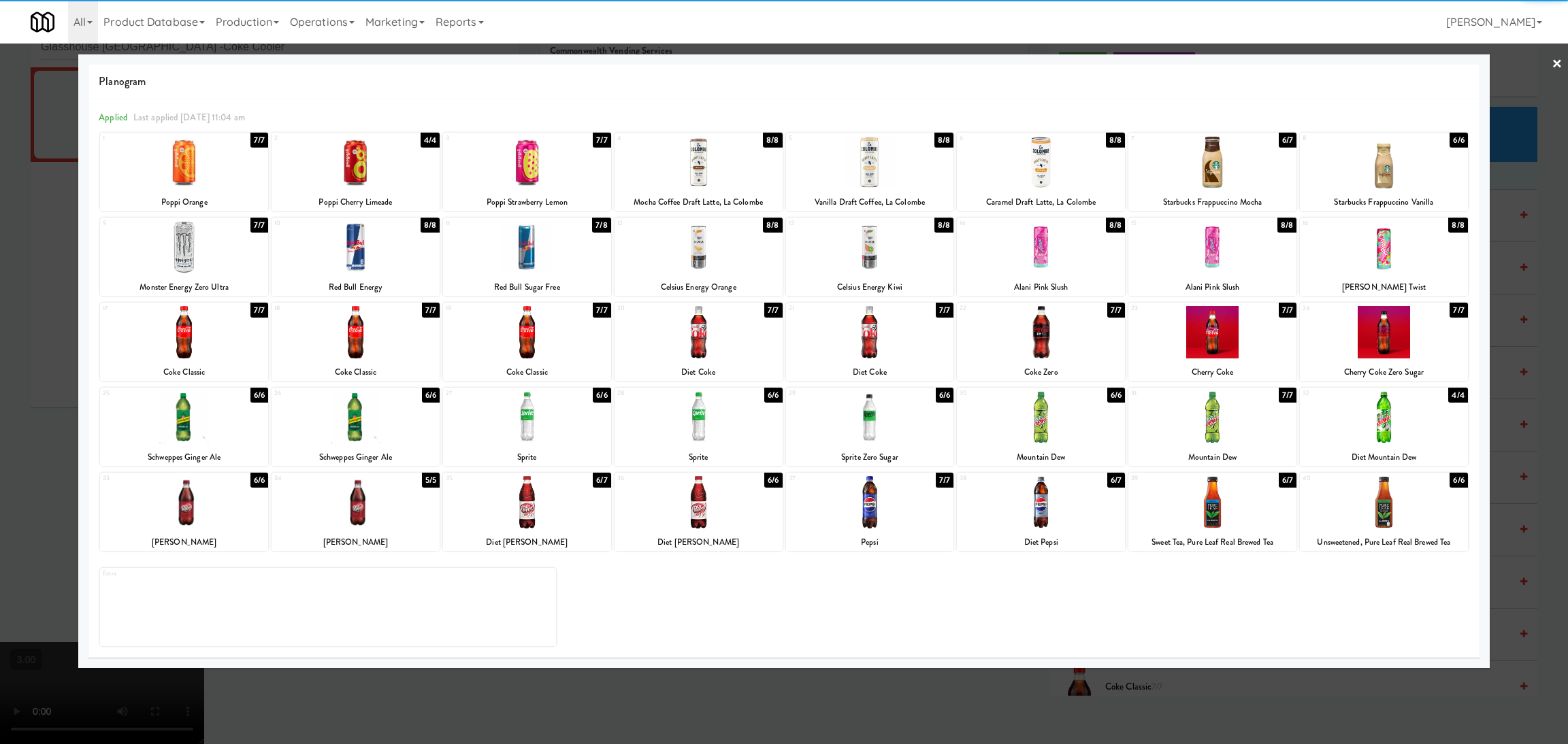
click at [2, 281] on div at bounding box center [784, 372] width 1568 height 744
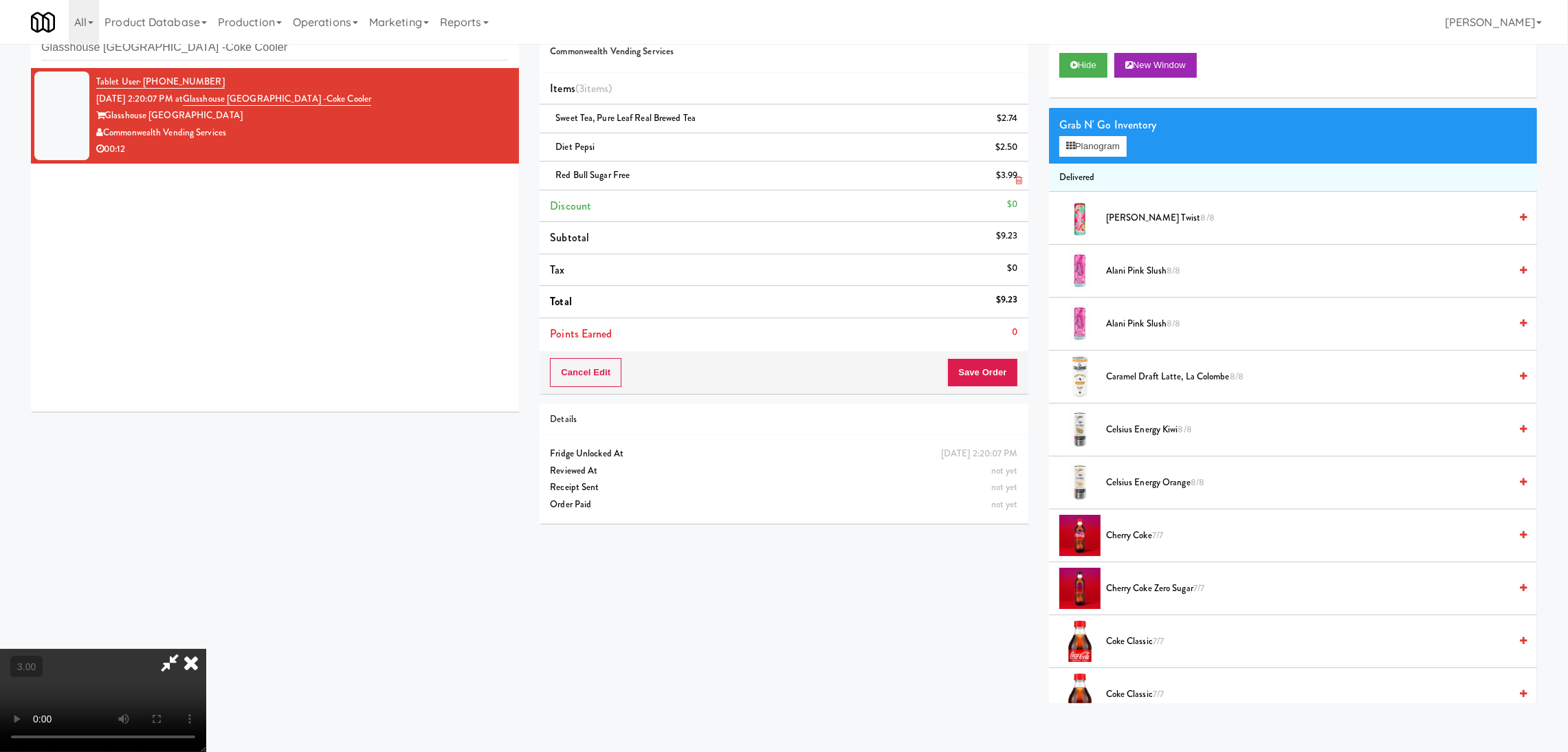
click at [1014, 175] on link at bounding box center [1016, 181] width 12 height 17
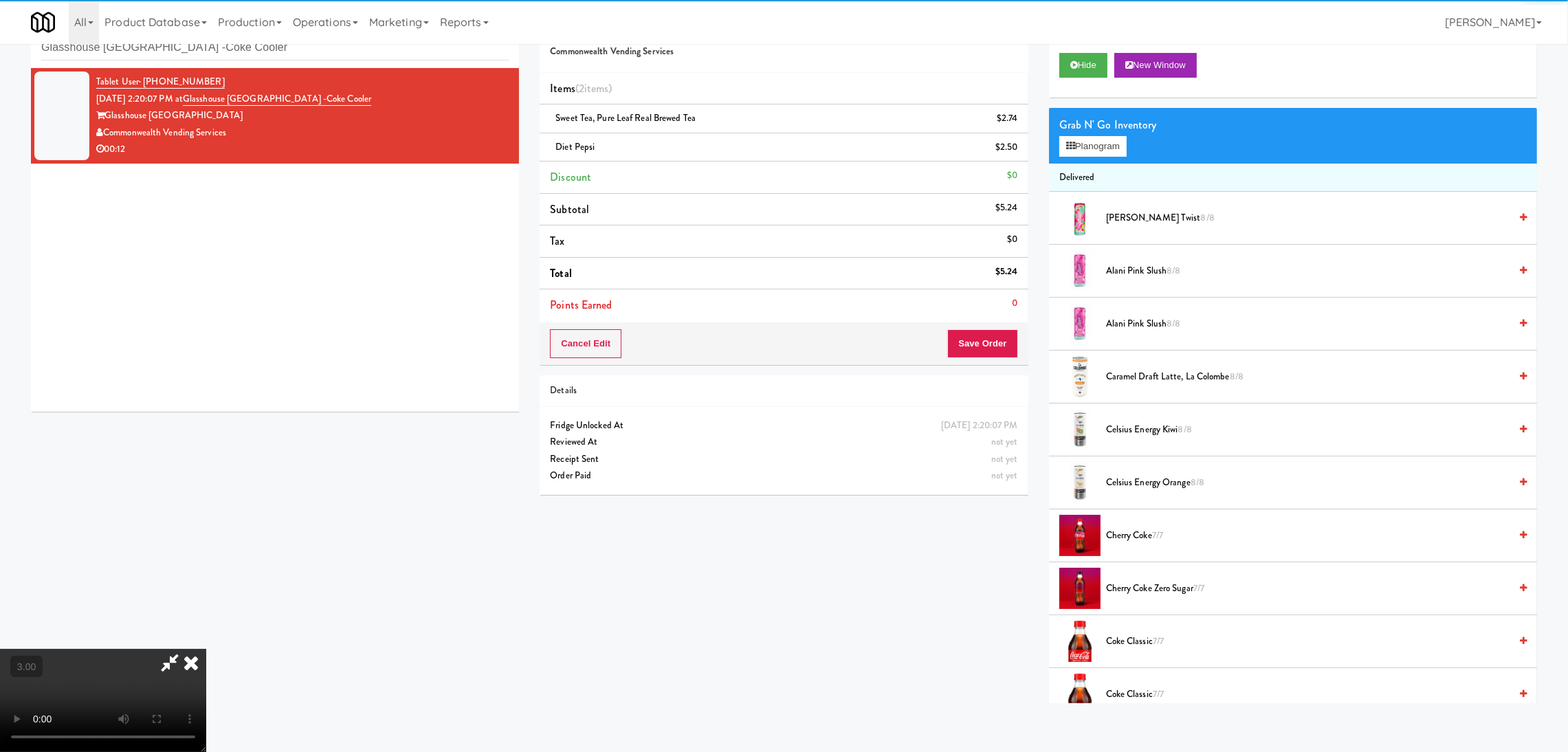
click at [206, 649] on video at bounding box center [103, 701] width 206 height 103
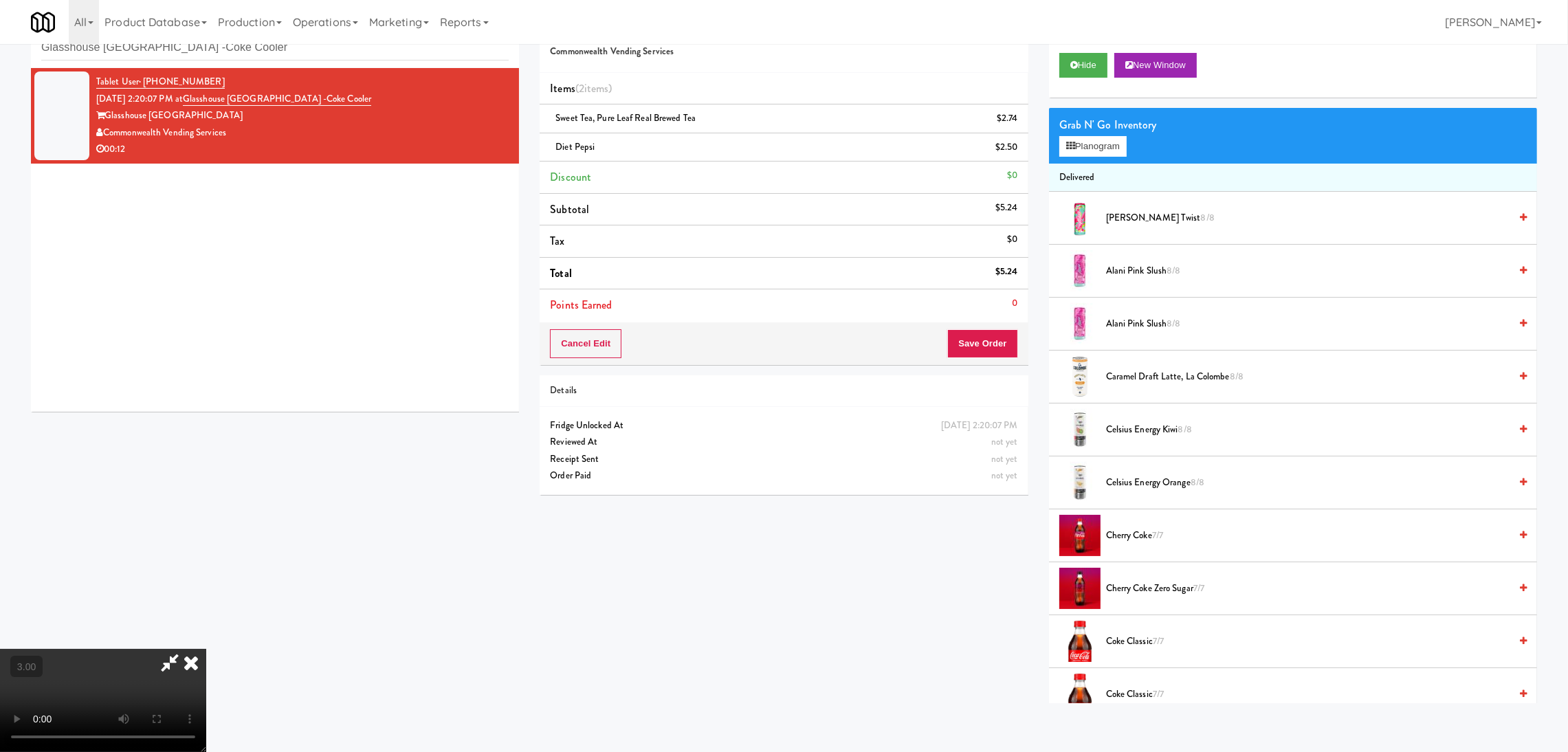
click at [206, 649] on video at bounding box center [103, 701] width 206 height 103
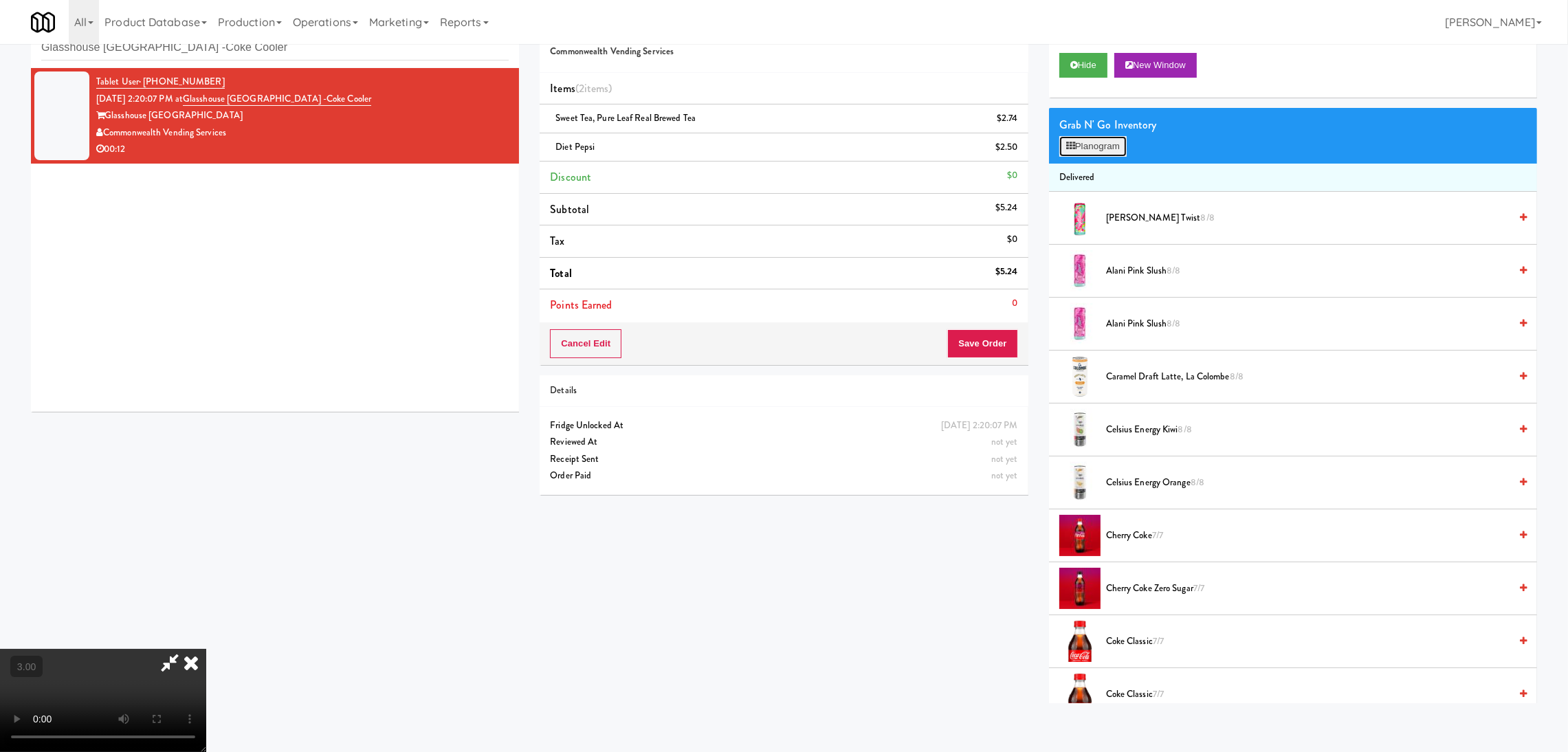
click at [1067, 151] on button "Planogram" at bounding box center [1092, 146] width 67 height 21
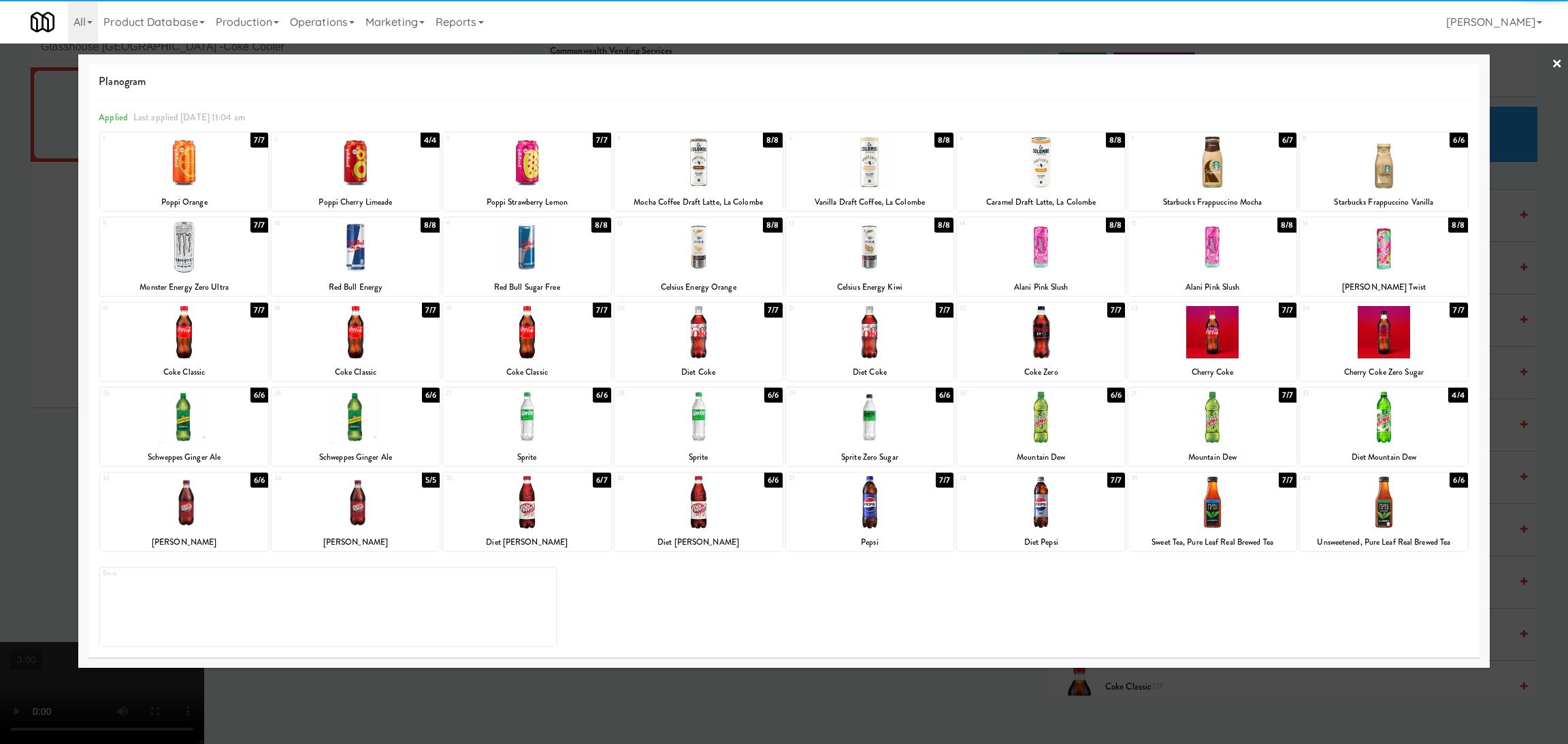
click at [493, 249] on div at bounding box center [527, 248] width 168 height 52
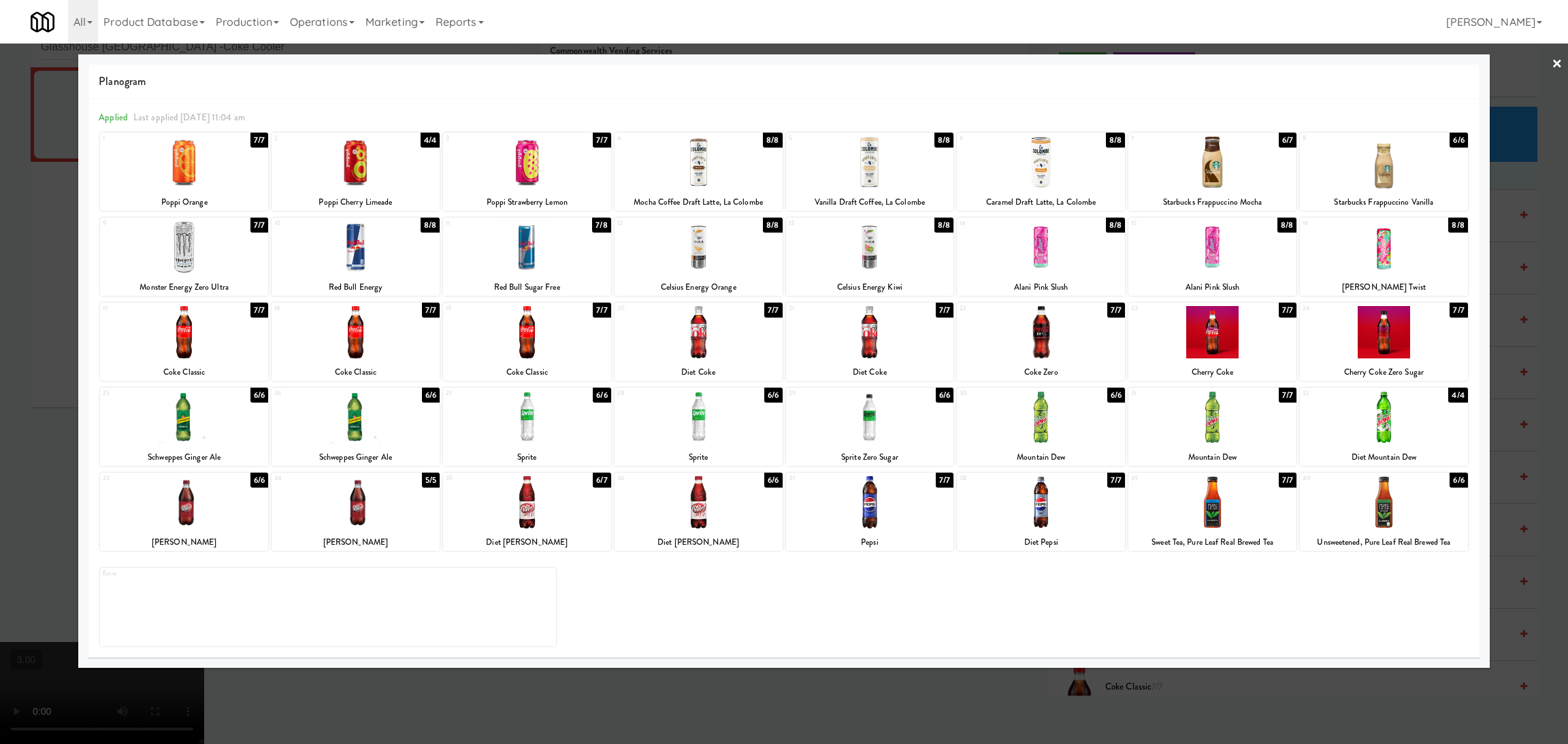
click at [995, 706] on div at bounding box center [784, 372] width 1568 height 744
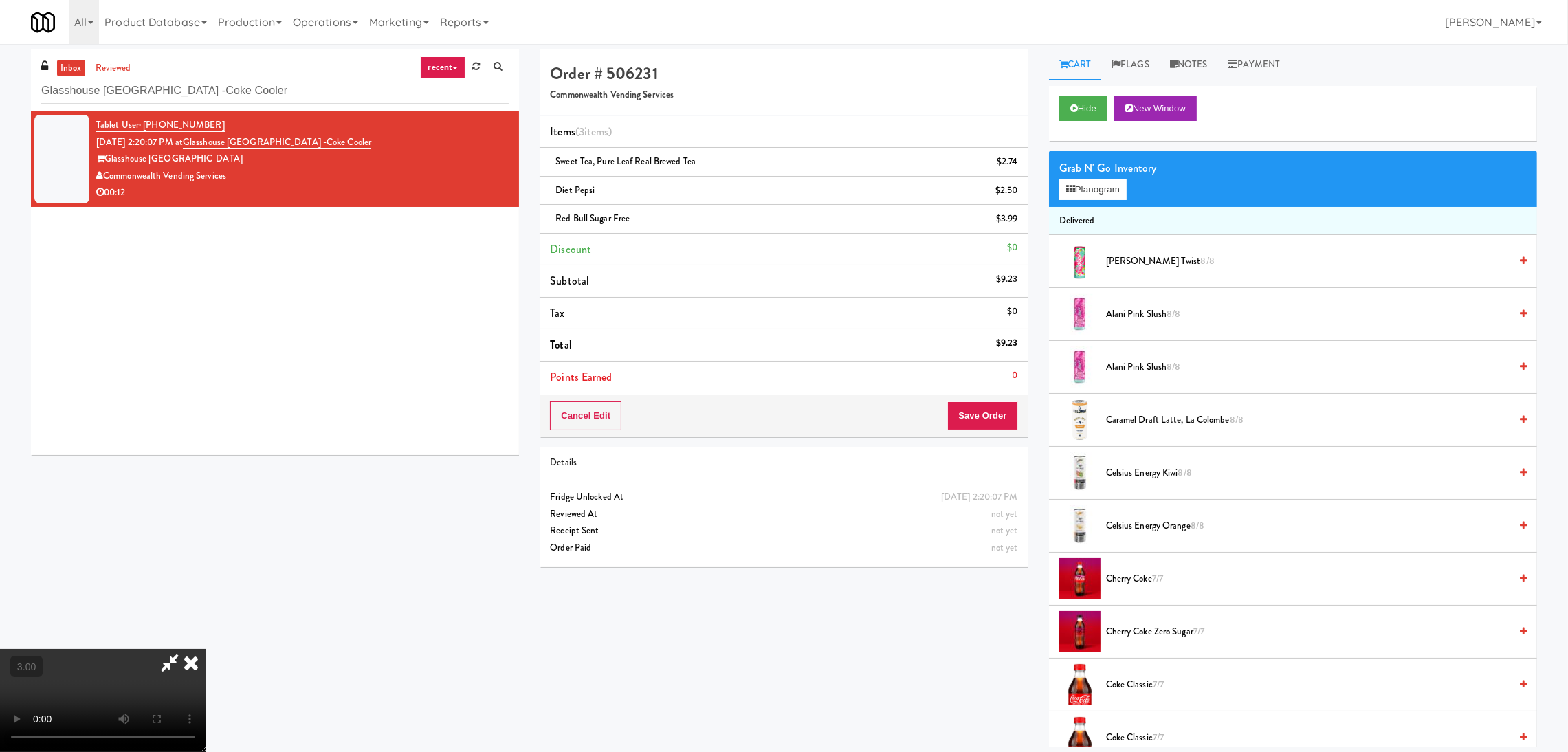
click at [186, 649] on icon at bounding box center [170, 662] width 31 height 27
click at [206, 649] on icon at bounding box center [191, 662] width 30 height 27
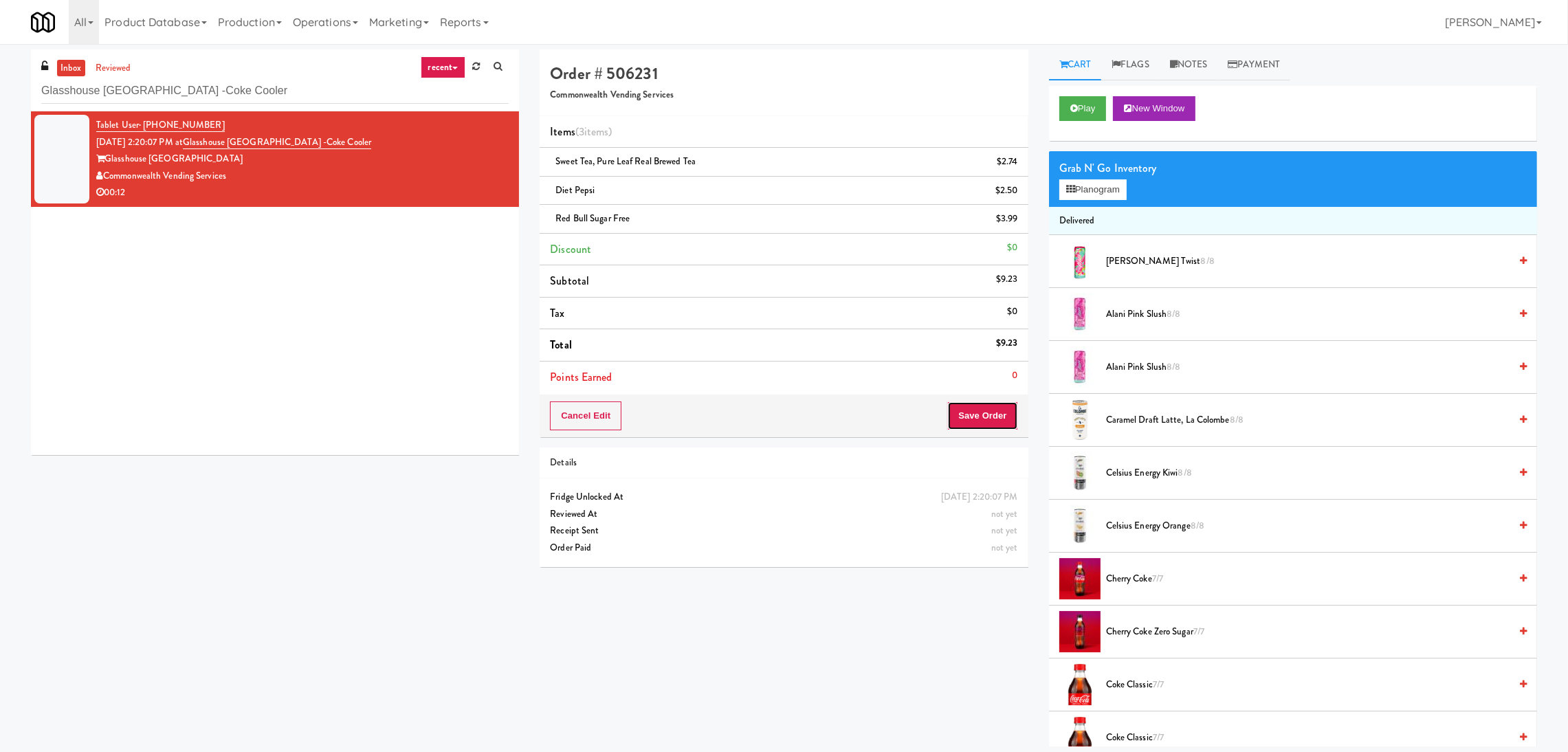
click at [961, 419] on button "Save Order" at bounding box center [982, 415] width 70 height 29
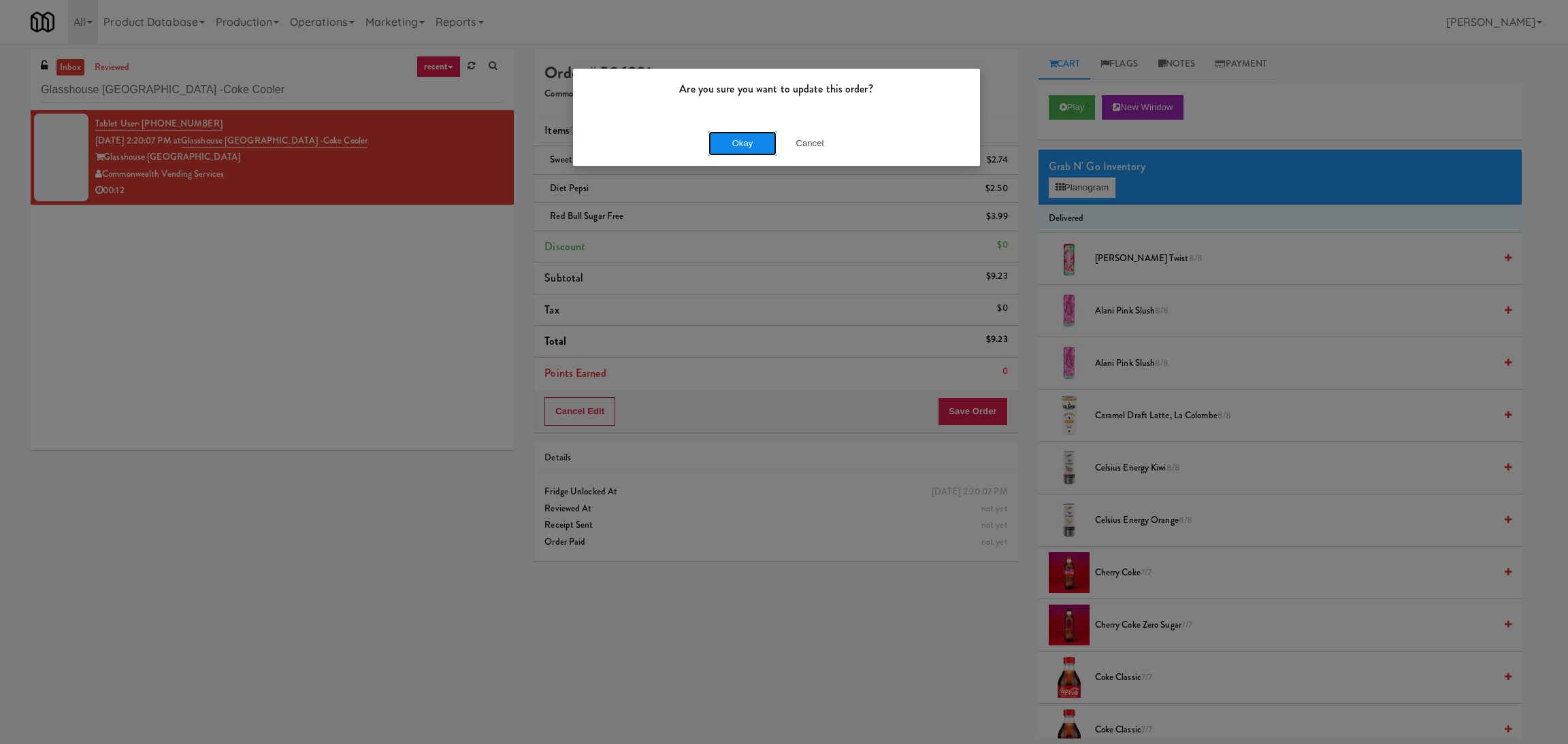
click at [720, 149] on button "Okay" at bounding box center [742, 144] width 68 height 25
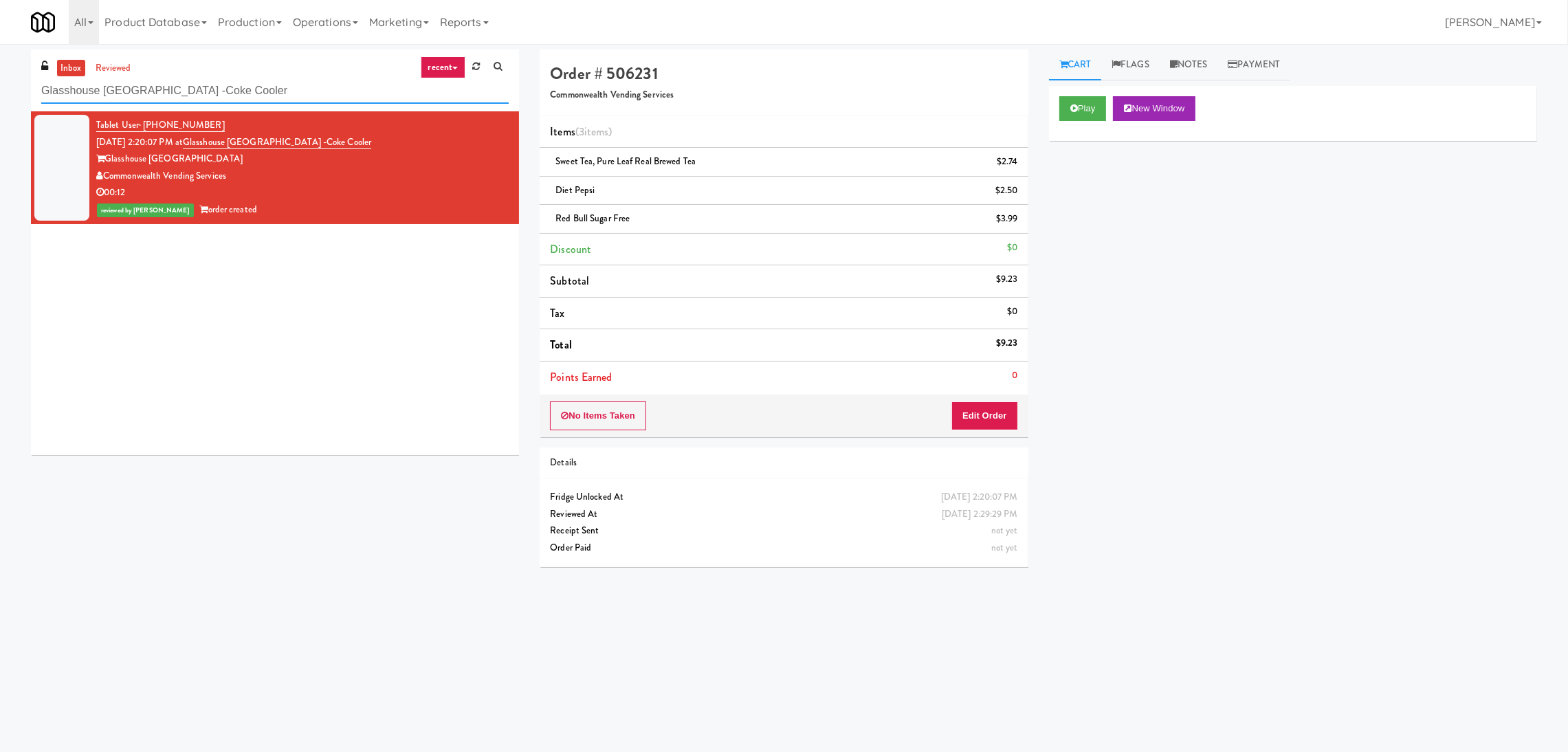
paste input "[GEOGRAPHIC_DATA] - A-Wing, Level 0"
drag, startPoint x: 270, startPoint y: 88, endPoint x: 0, endPoint y: 92, distance: 270.0
click at [0, 92] on div "inbox reviewed recent all unclear take inventory issue suspicious failed recent…" at bounding box center [784, 326] width 1568 height 552
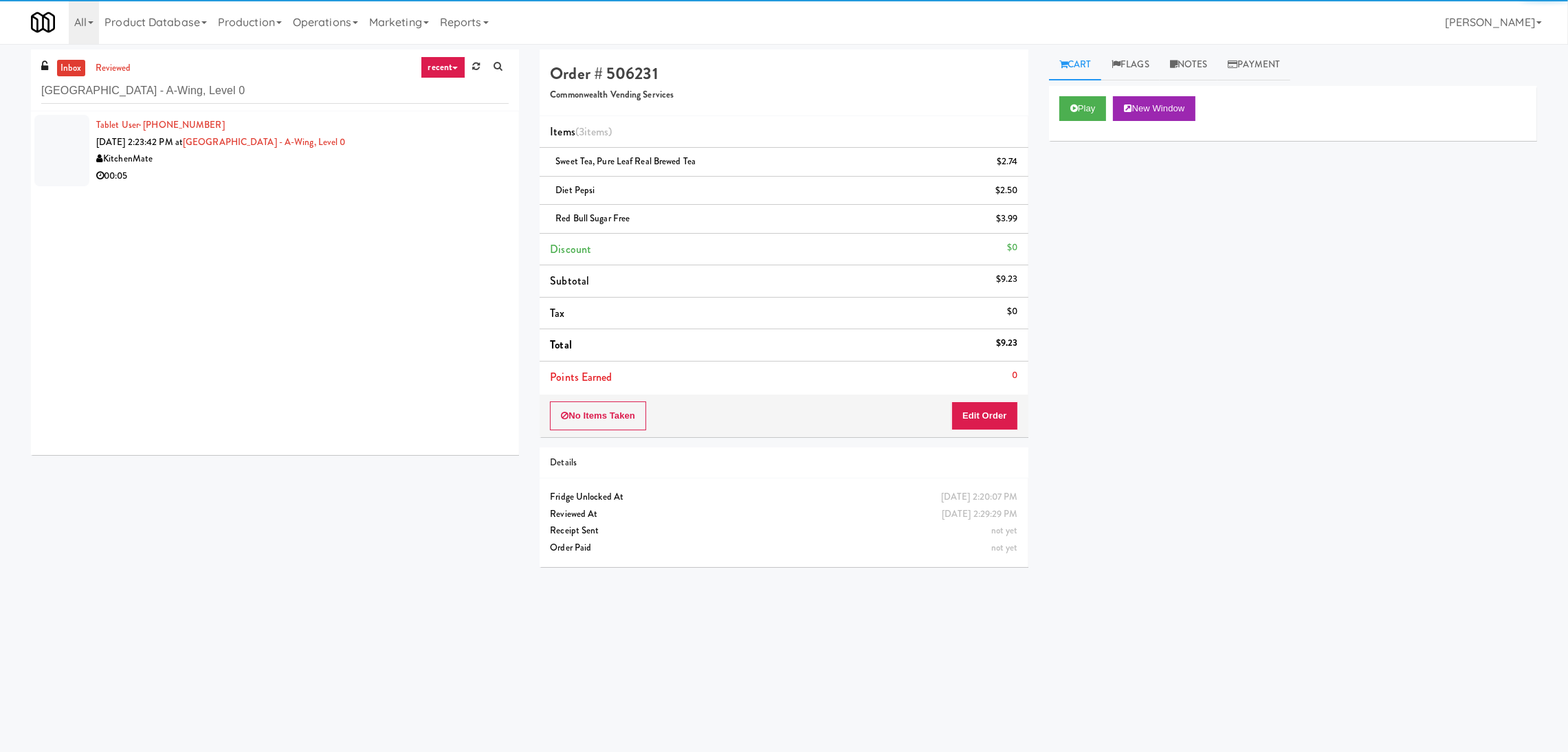
click at [425, 157] on div "KitchenMate" at bounding box center [302, 159] width 413 height 17
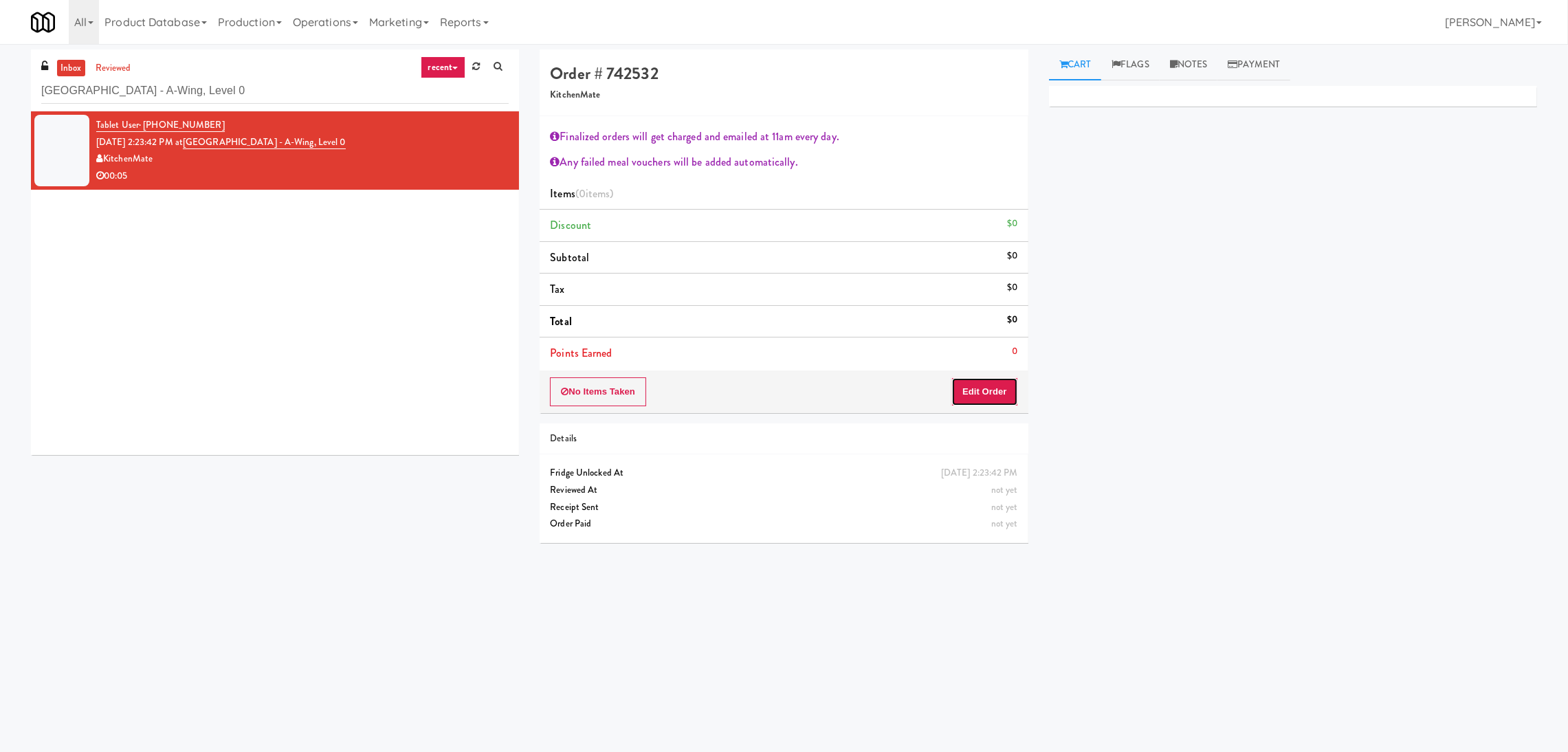
click at [973, 400] on button "Edit Order" at bounding box center [985, 391] width 66 height 29
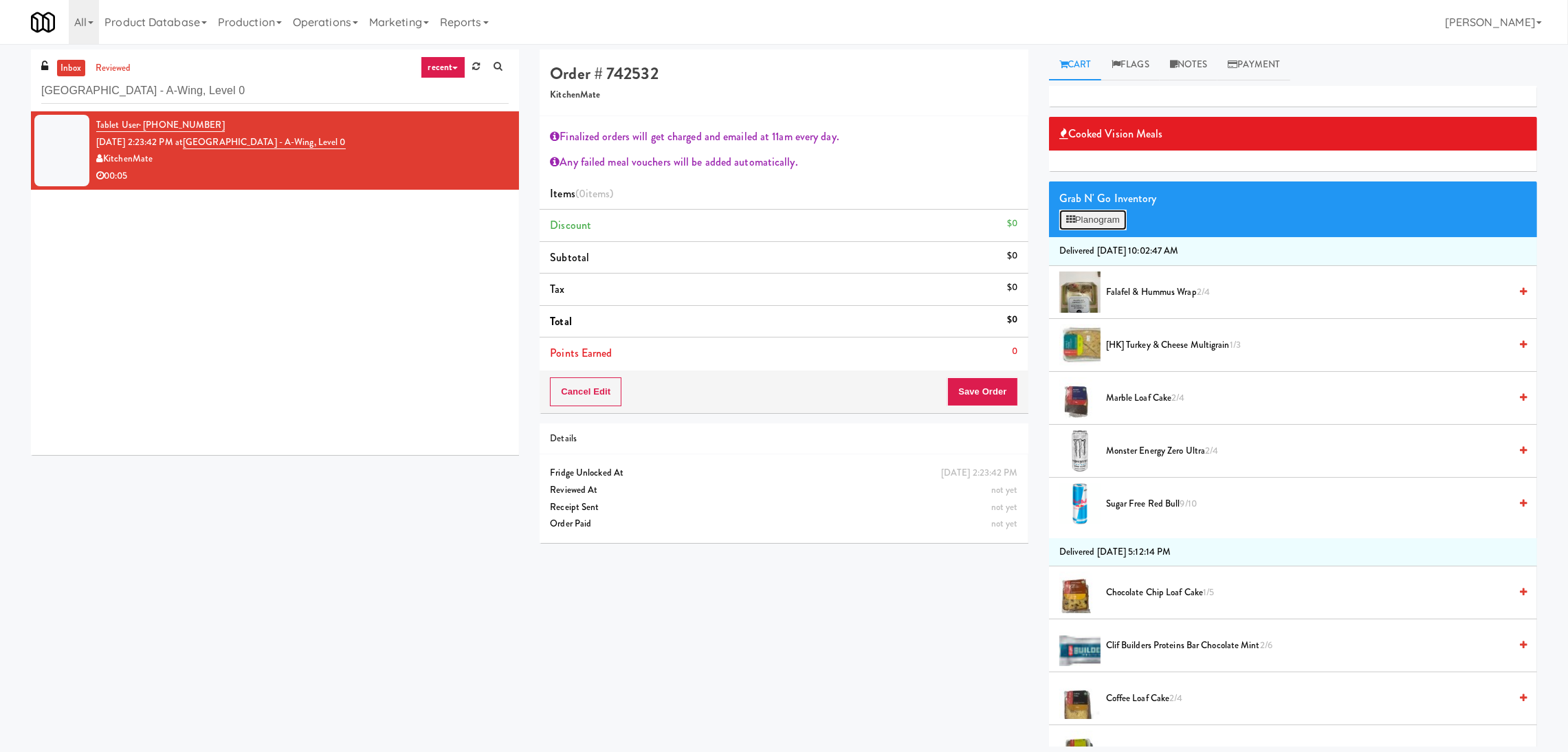
click at [1110, 218] on button "Planogram" at bounding box center [1092, 220] width 67 height 21
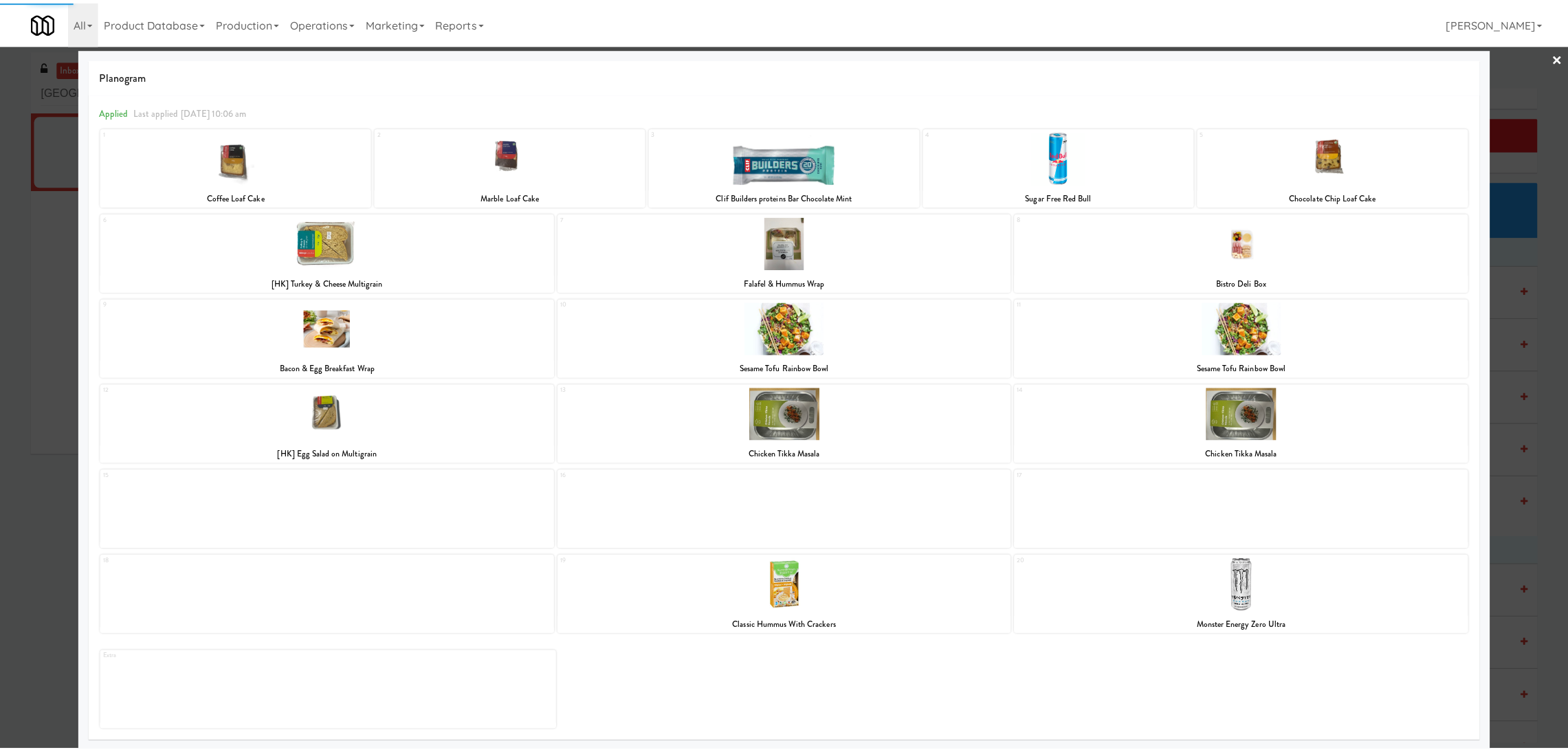
scroll to position [9, 0]
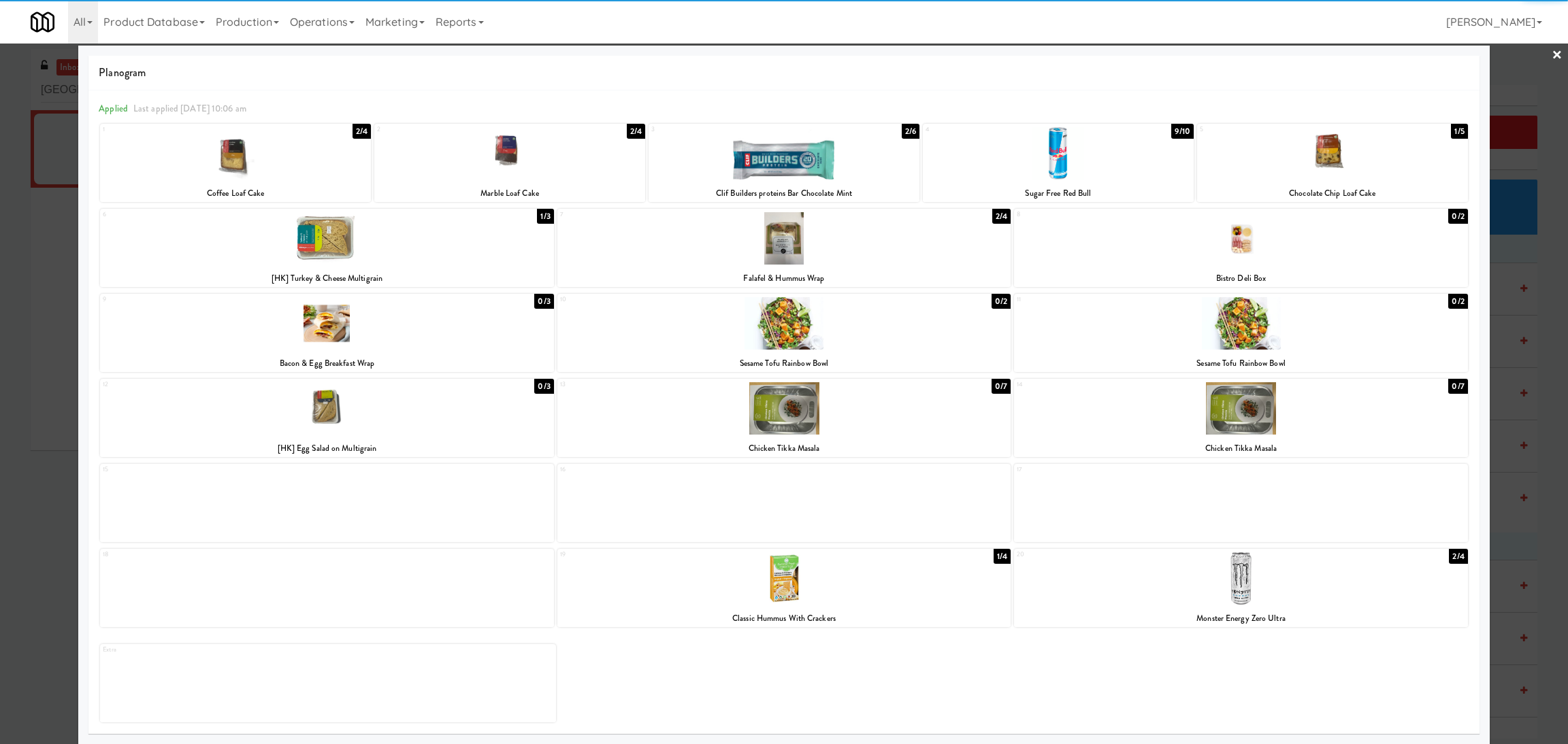
click at [1226, 608] on div "20 2/4 Monster Energy Zero Ultra" at bounding box center [1241, 587] width 454 height 78
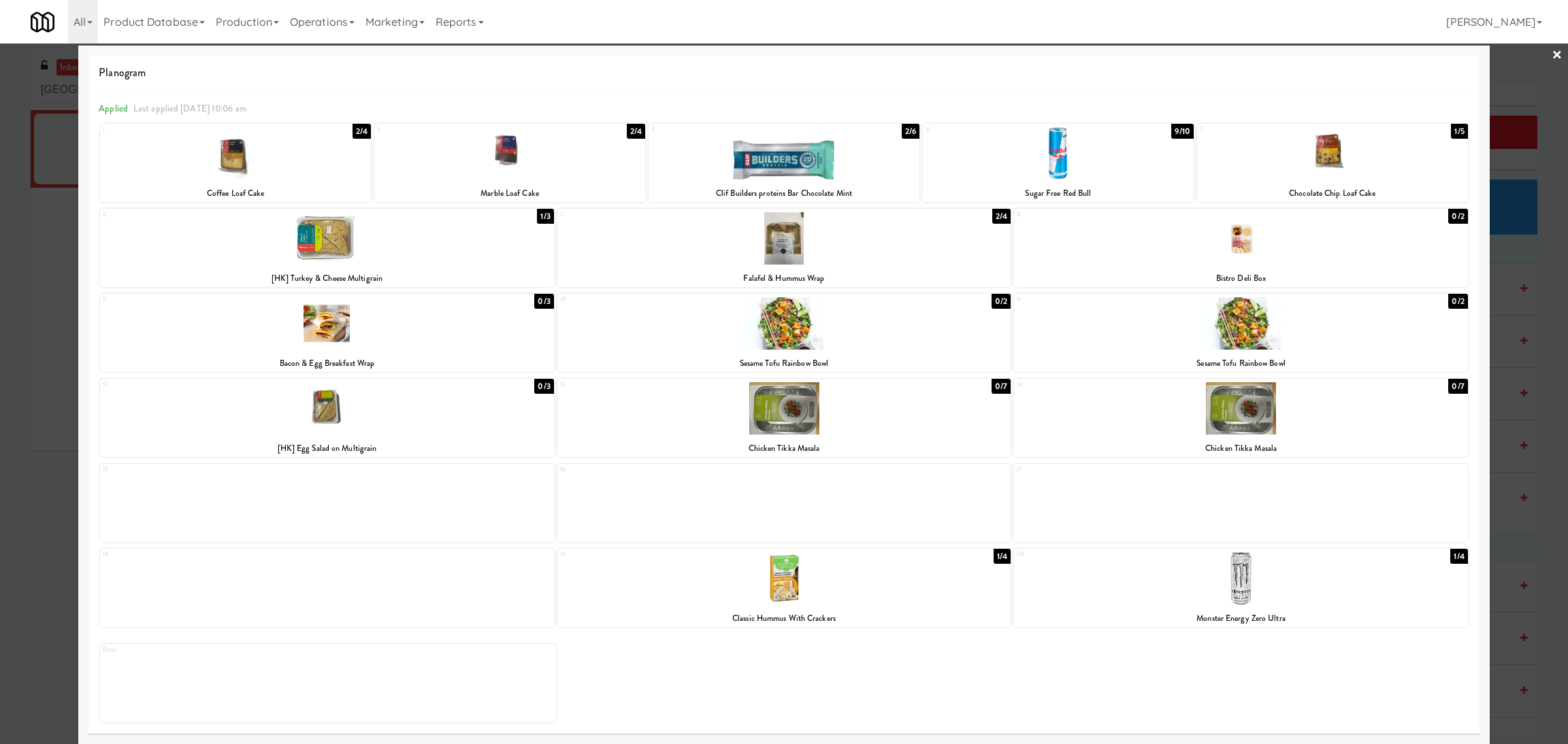
click at [0, 437] on div at bounding box center [784, 372] width 1568 height 744
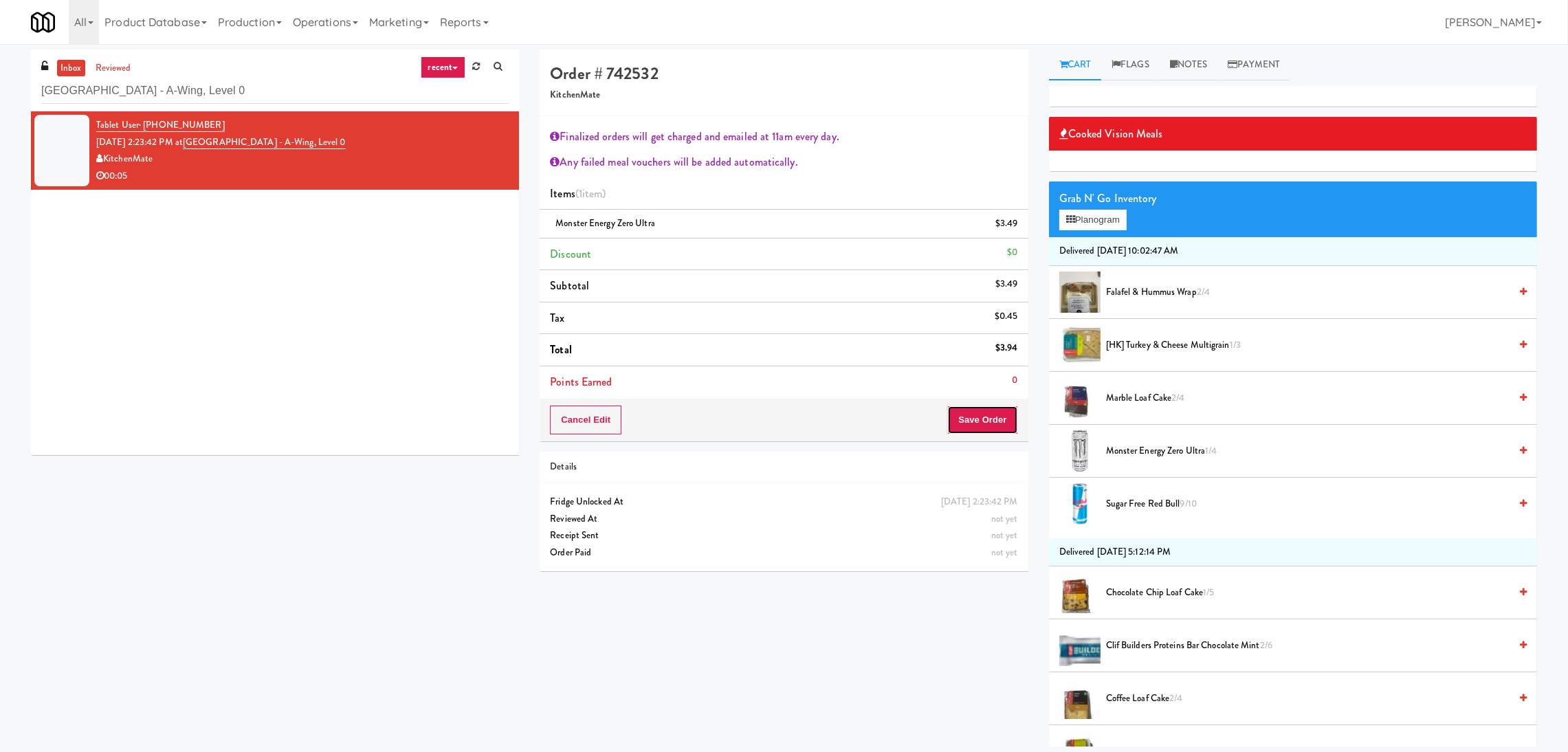
click at [975, 410] on button "Save Order" at bounding box center [982, 420] width 70 height 29
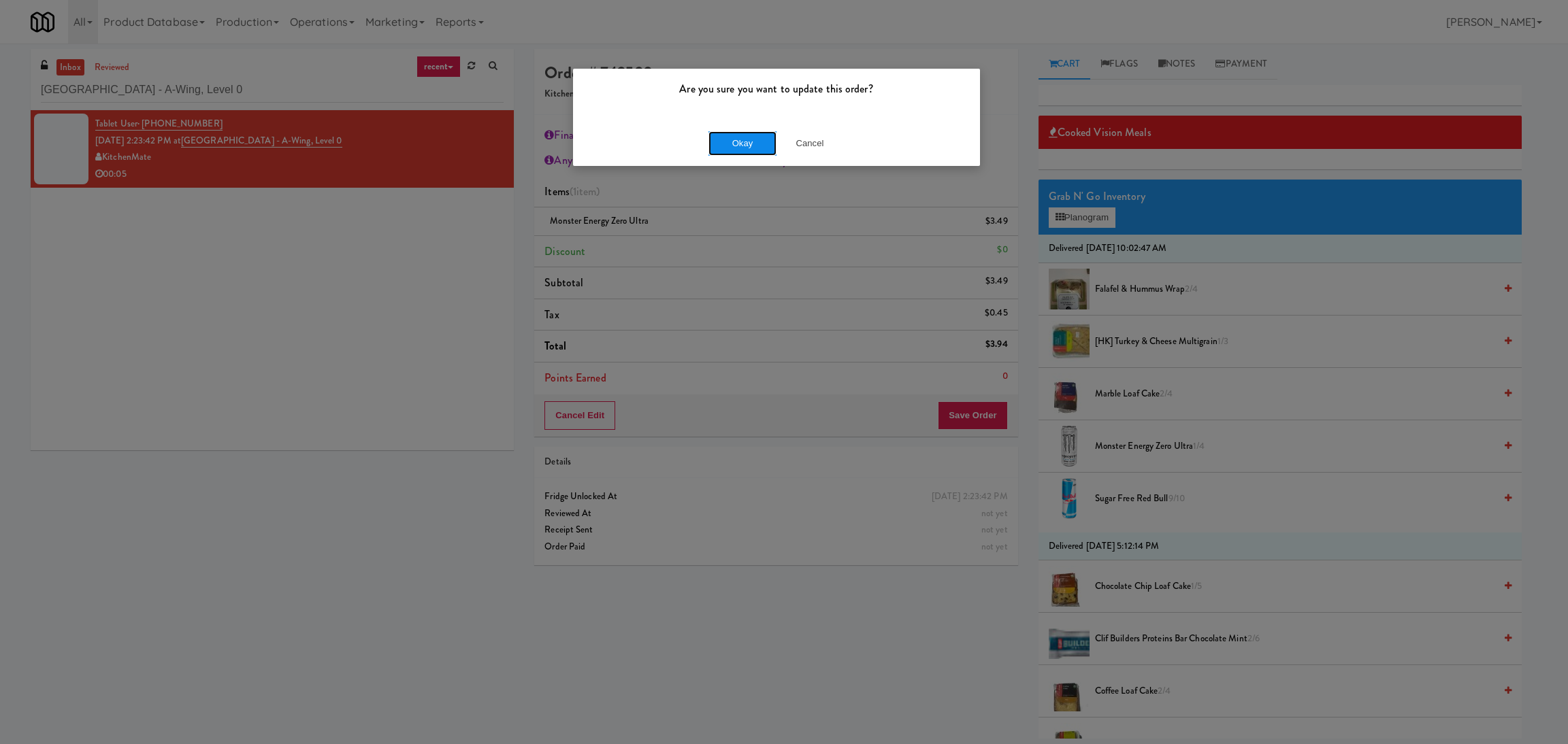
click at [749, 139] on button "Okay" at bounding box center [742, 144] width 68 height 25
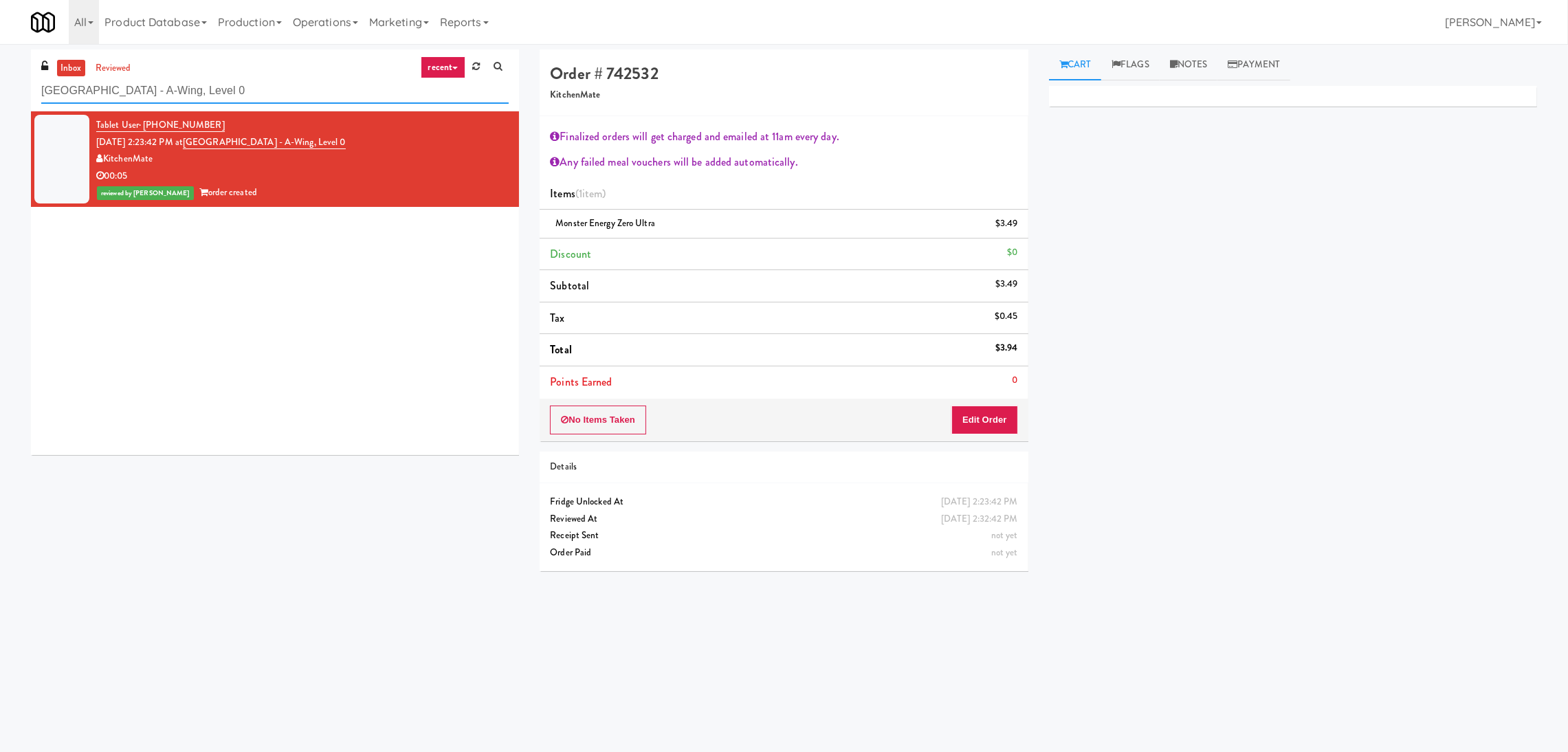
drag, startPoint x: 300, startPoint y: 95, endPoint x: 0, endPoint y: 99, distance: 300.0
click at [0, 99] on div "inbox reviewed recent all unclear take inventory issue suspicious failed recent…" at bounding box center [784, 326] width 1568 height 552
paste input "Phase I - Drink Cooler"
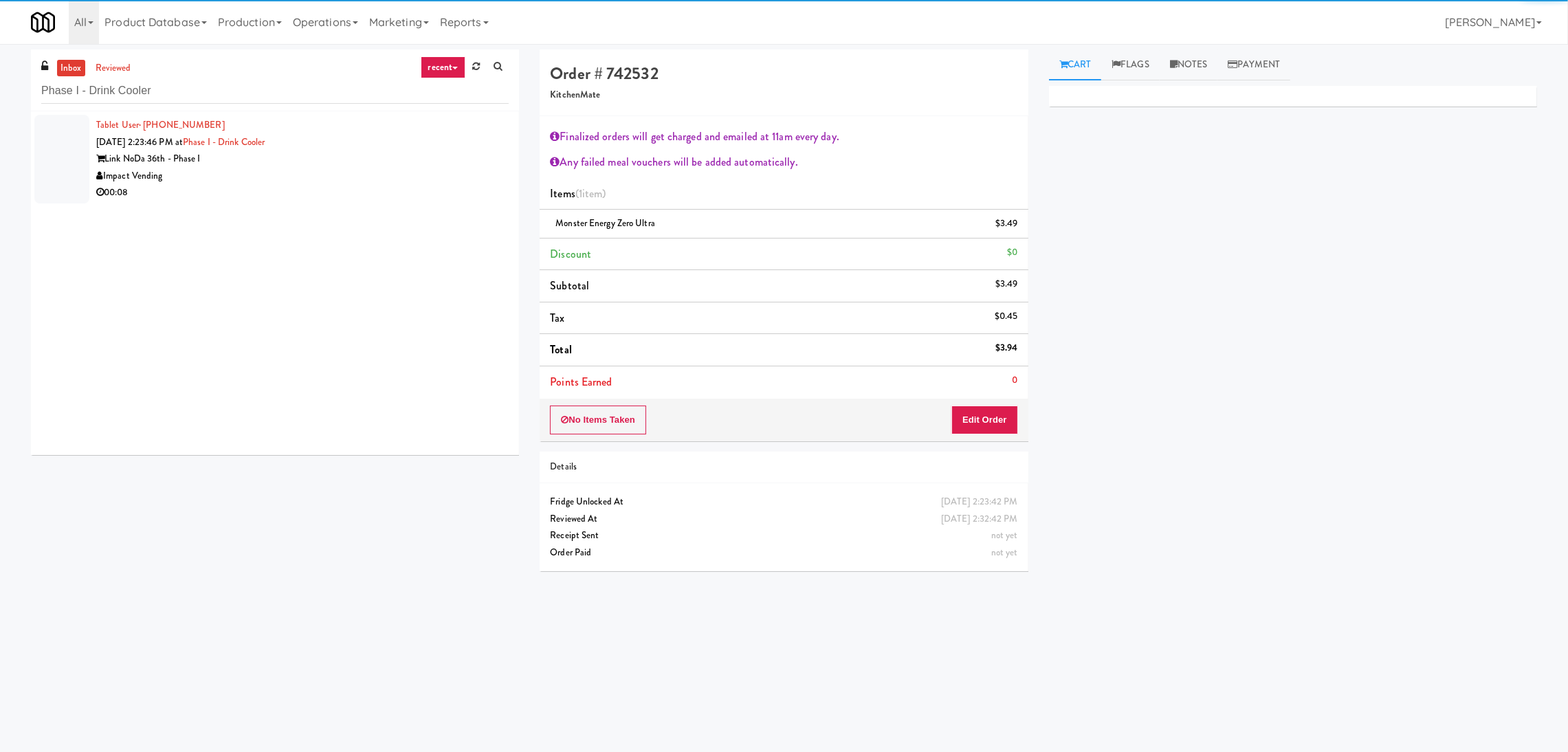
click at [415, 185] on div "00:08" at bounding box center [302, 192] width 413 height 17
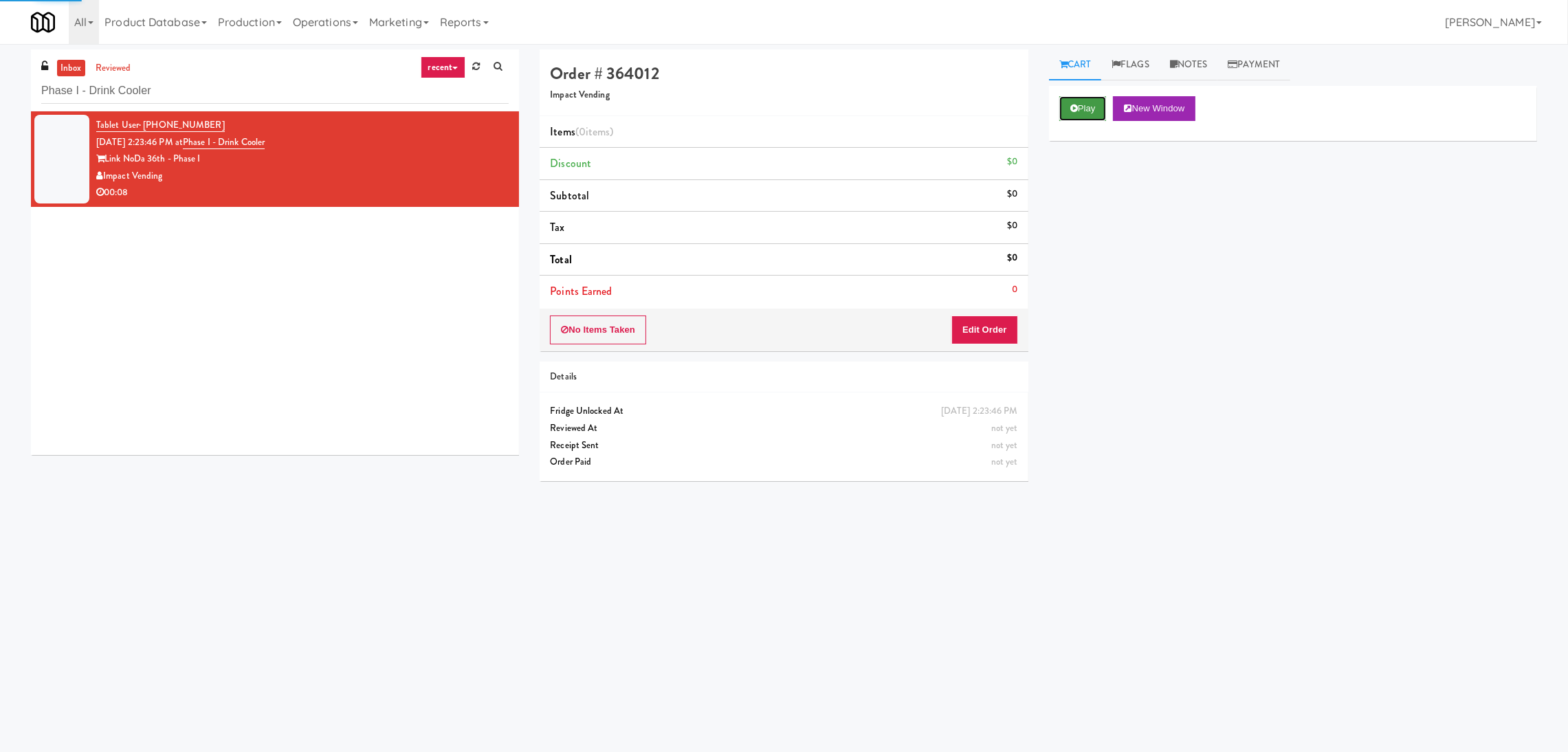
click at [1071, 115] on button "Play" at bounding box center [1082, 109] width 47 height 25
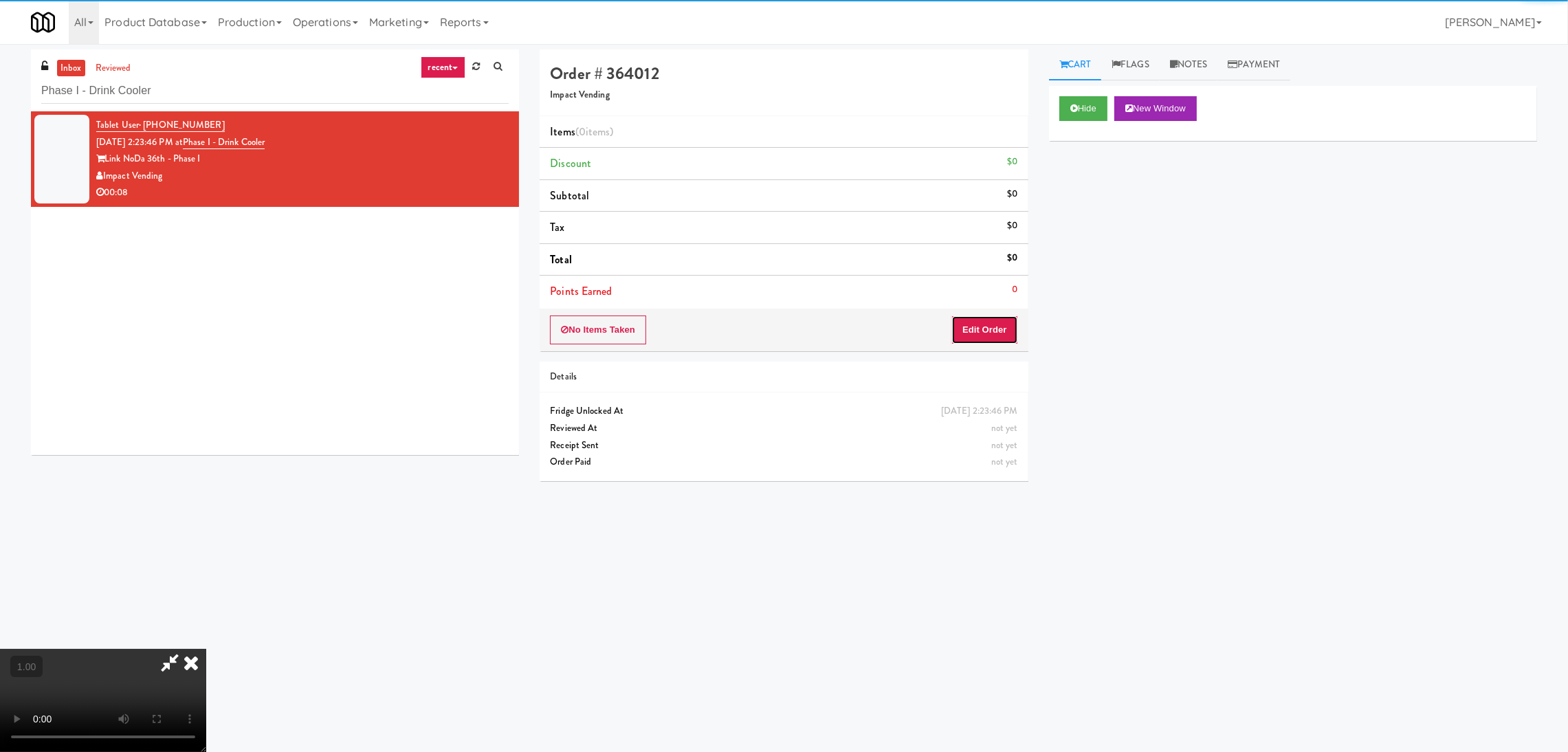
click at [1009, 336] on button "Edit Order" at bounding box center [985, 330] width 66 height 29
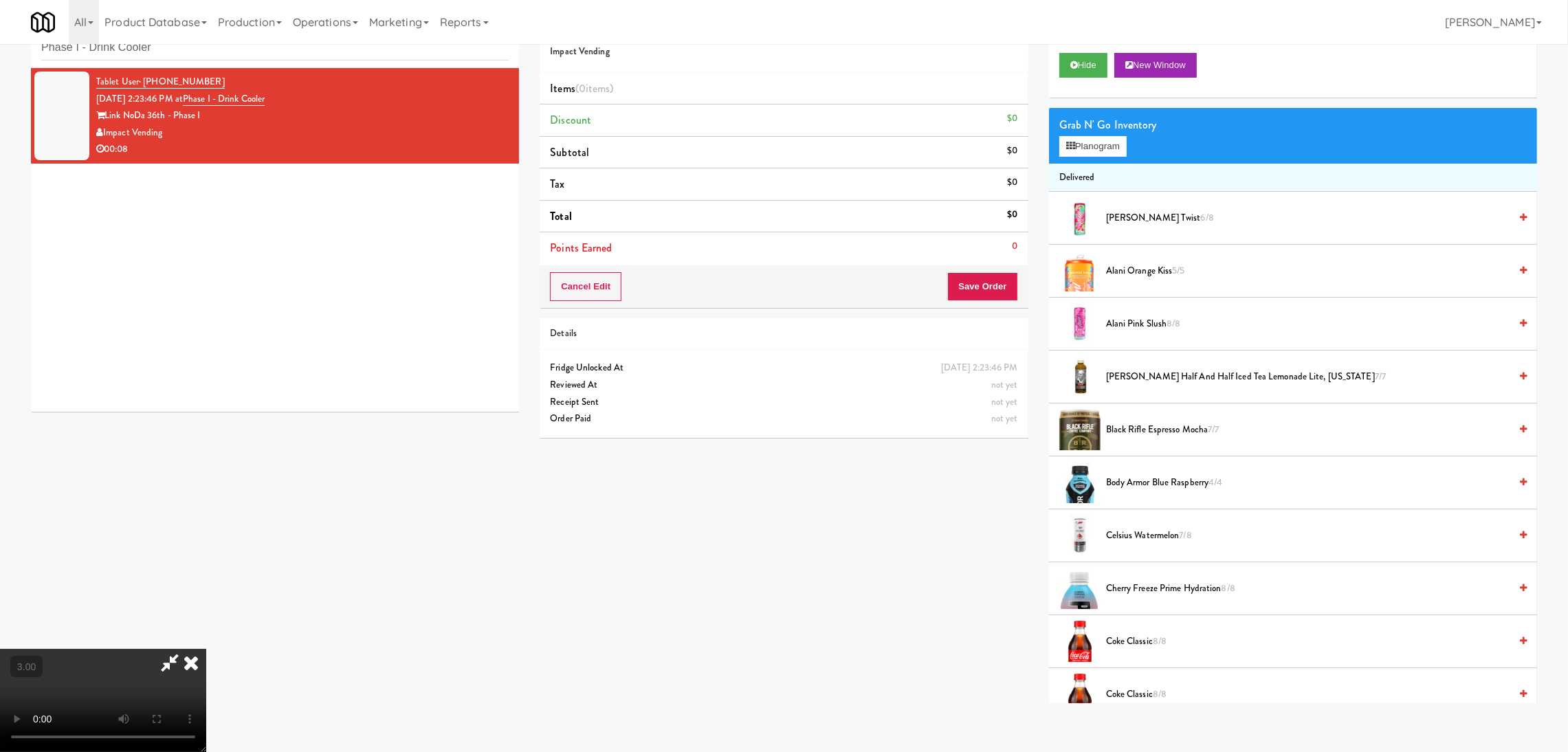
scroll to position [61, 0]
click at [1071, 143] on icon at bounding box center [1070, 146] width 9 height 9
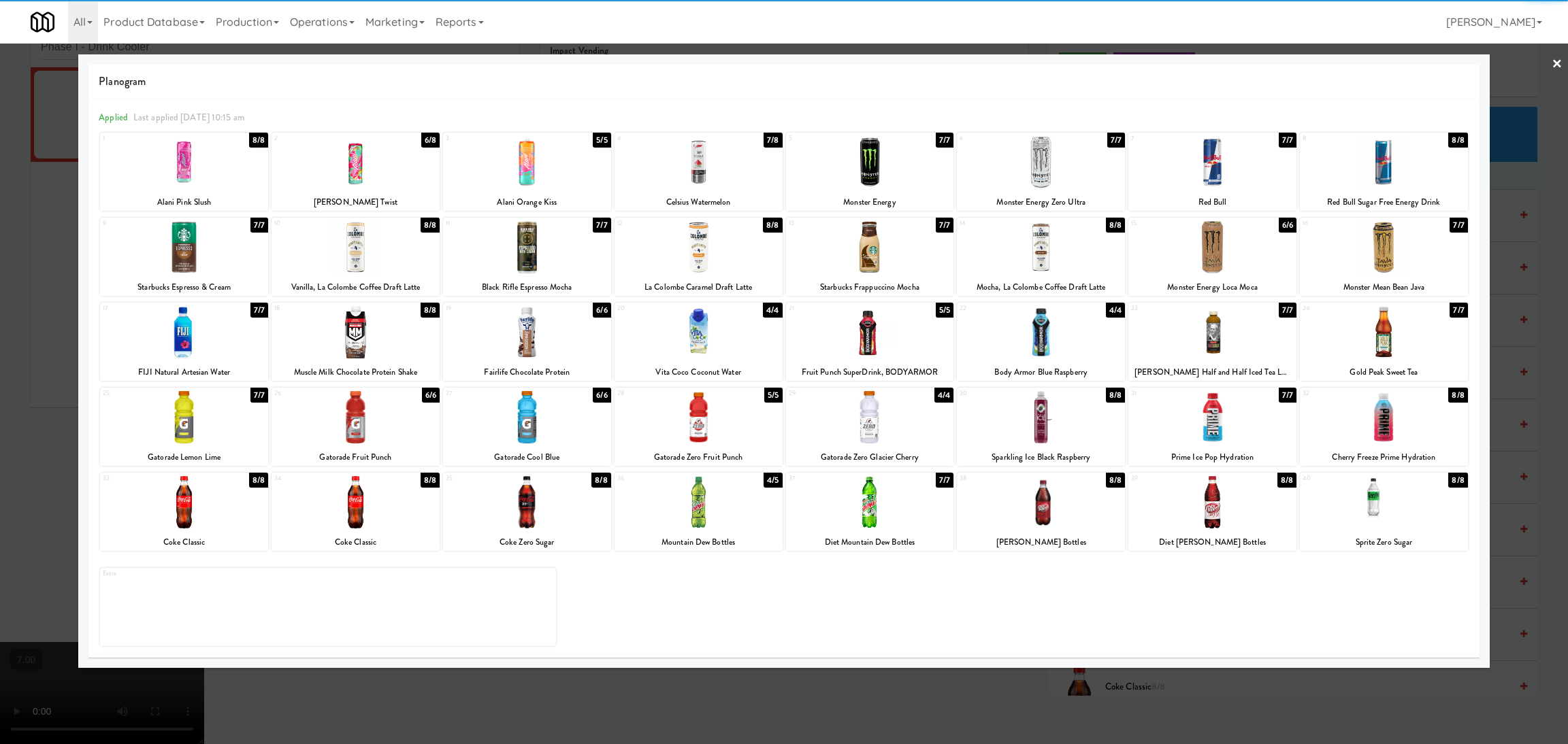
click at [1389, 335] on div at bounding box center [1383, 332] width 168 height 52
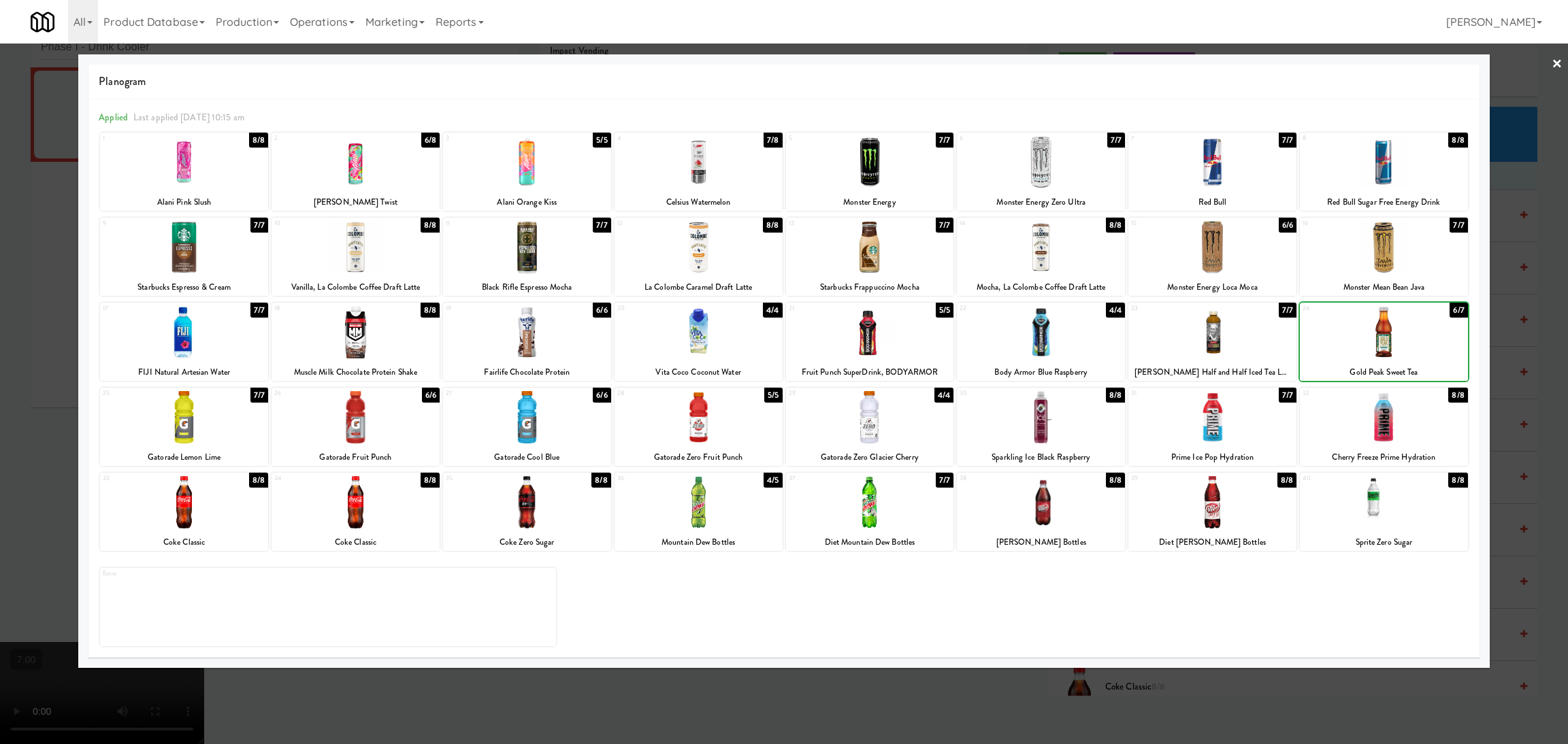
click at [1507, 335] on div at bounding box center [784, 372] width 1568 height 744
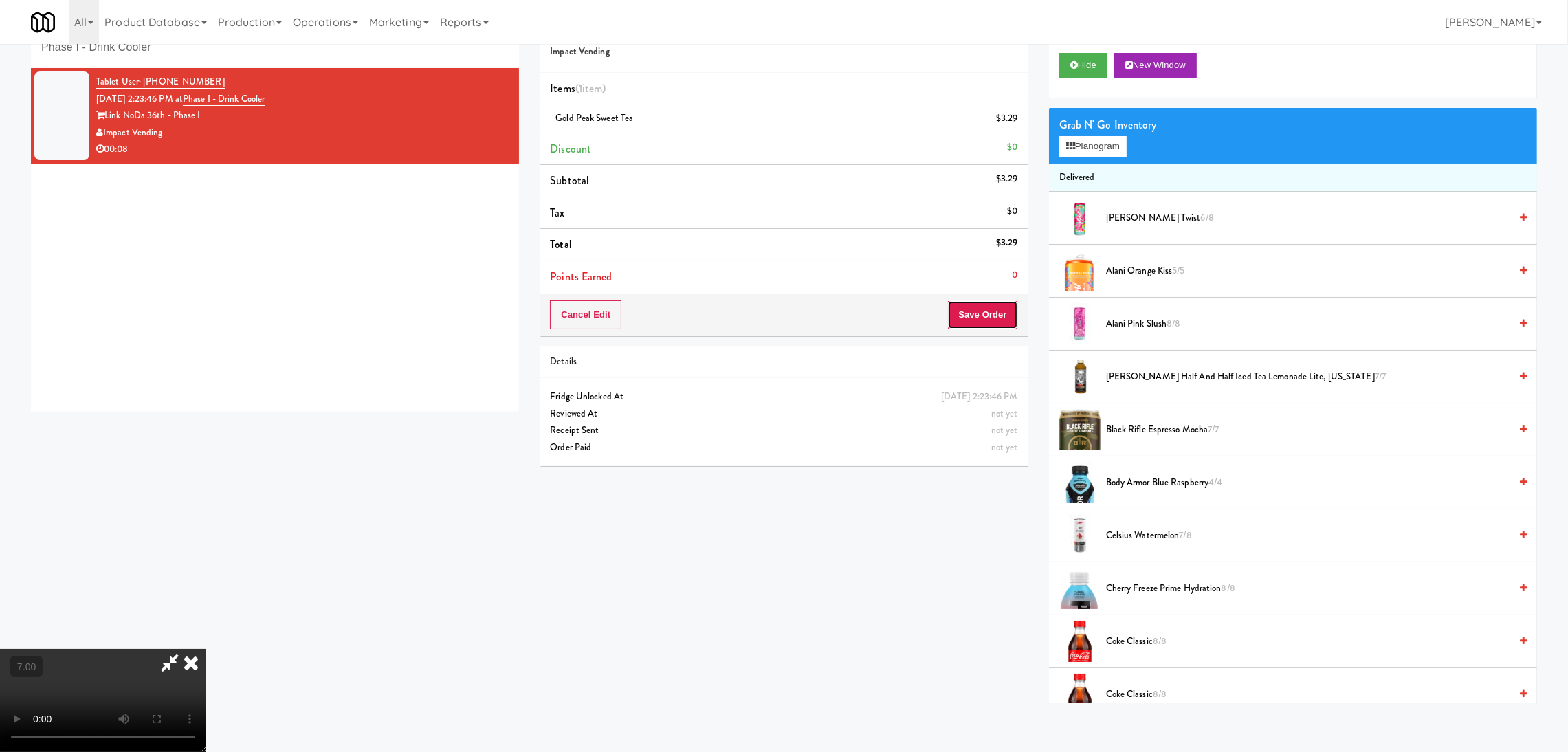
click at [999, 312] on button "Save Order" at bounding box center [982, 314] width 70 height 29
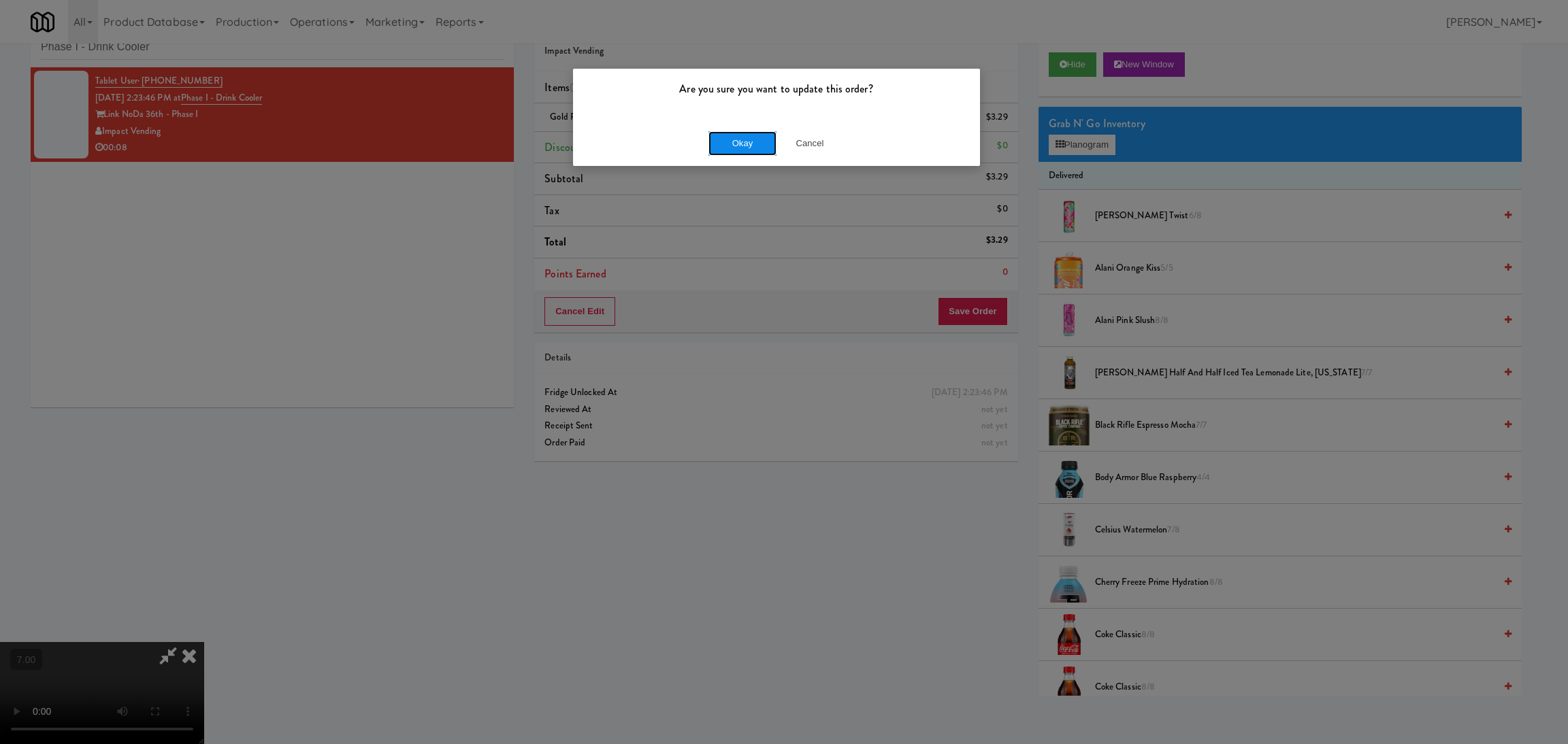
click at [753, 139] on button "Okay" at bounding box center [742, 144] width 68 height 25
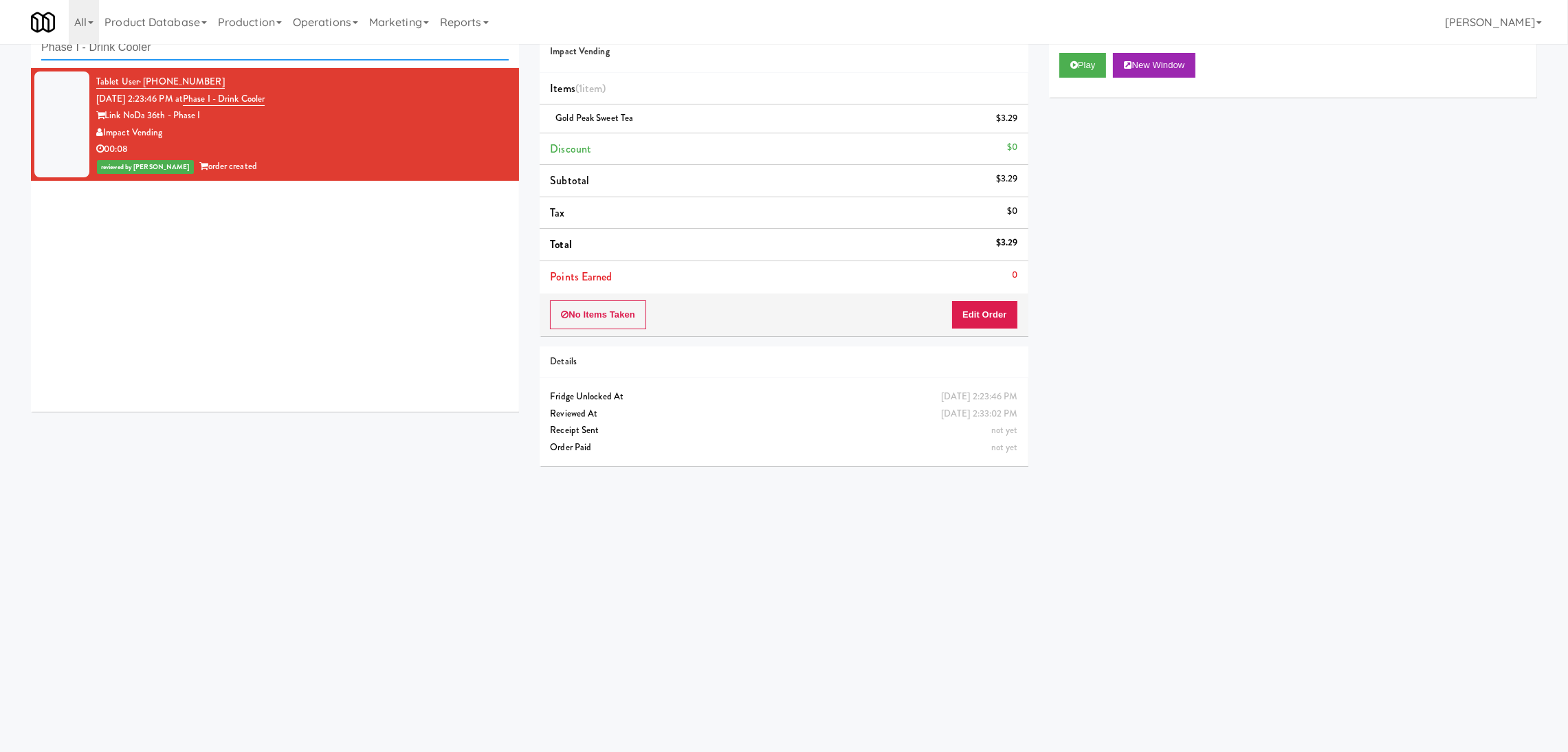
paste input "Flats at [GEOGRAPHIC_DATA]"
drag, startPoint x: 368, startPoint y: 53, endPoint x: 0, endPoint y: 34, distance: 368.5
click at [0, 34] on body "Are you sure you want to update this order? Okay Cancel Okay Are you sure you w…" at bounding box center [784, 376] width 1568 height 752
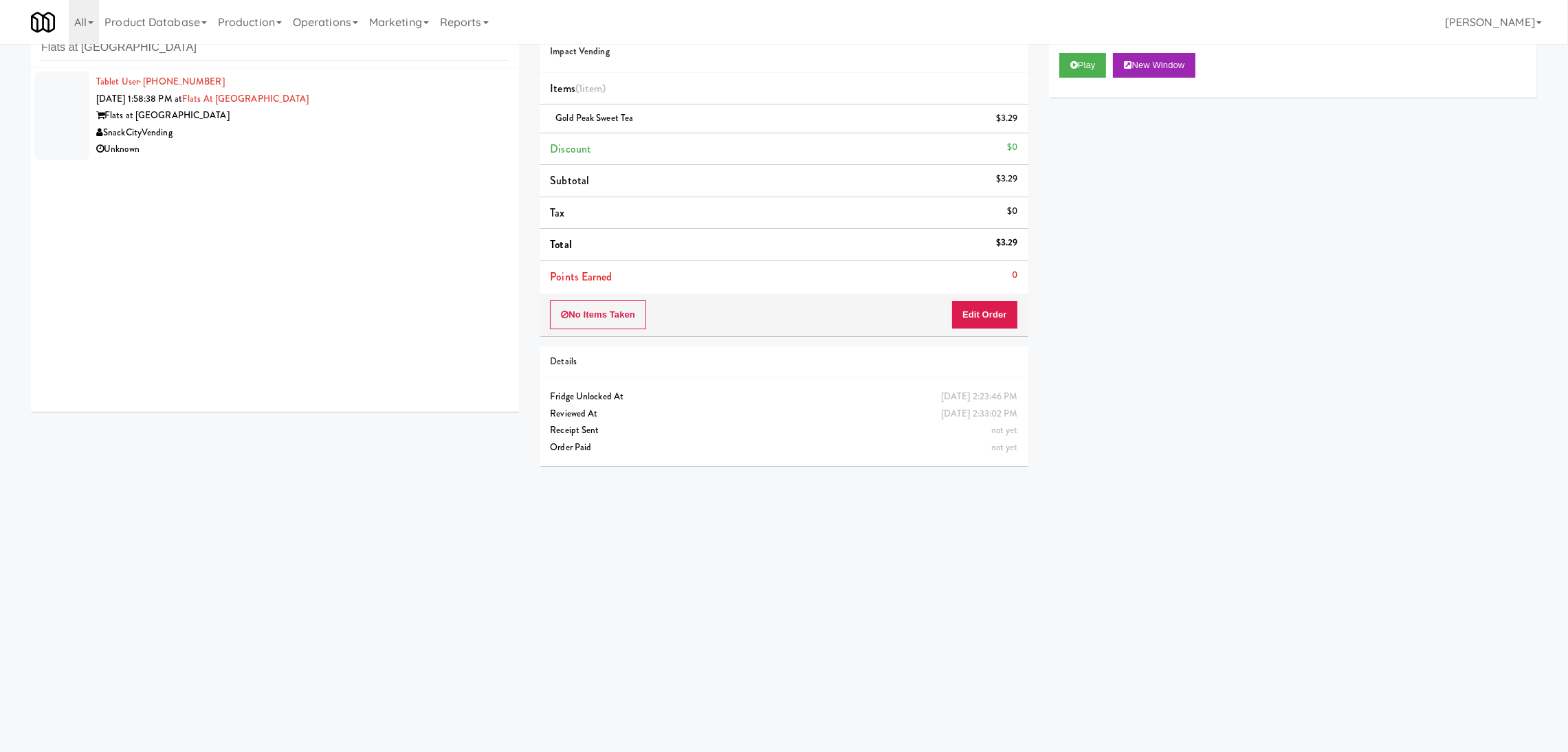
click at [278, 151] on div "Unknown" at bounding box center [302, 149] width 413 height 17
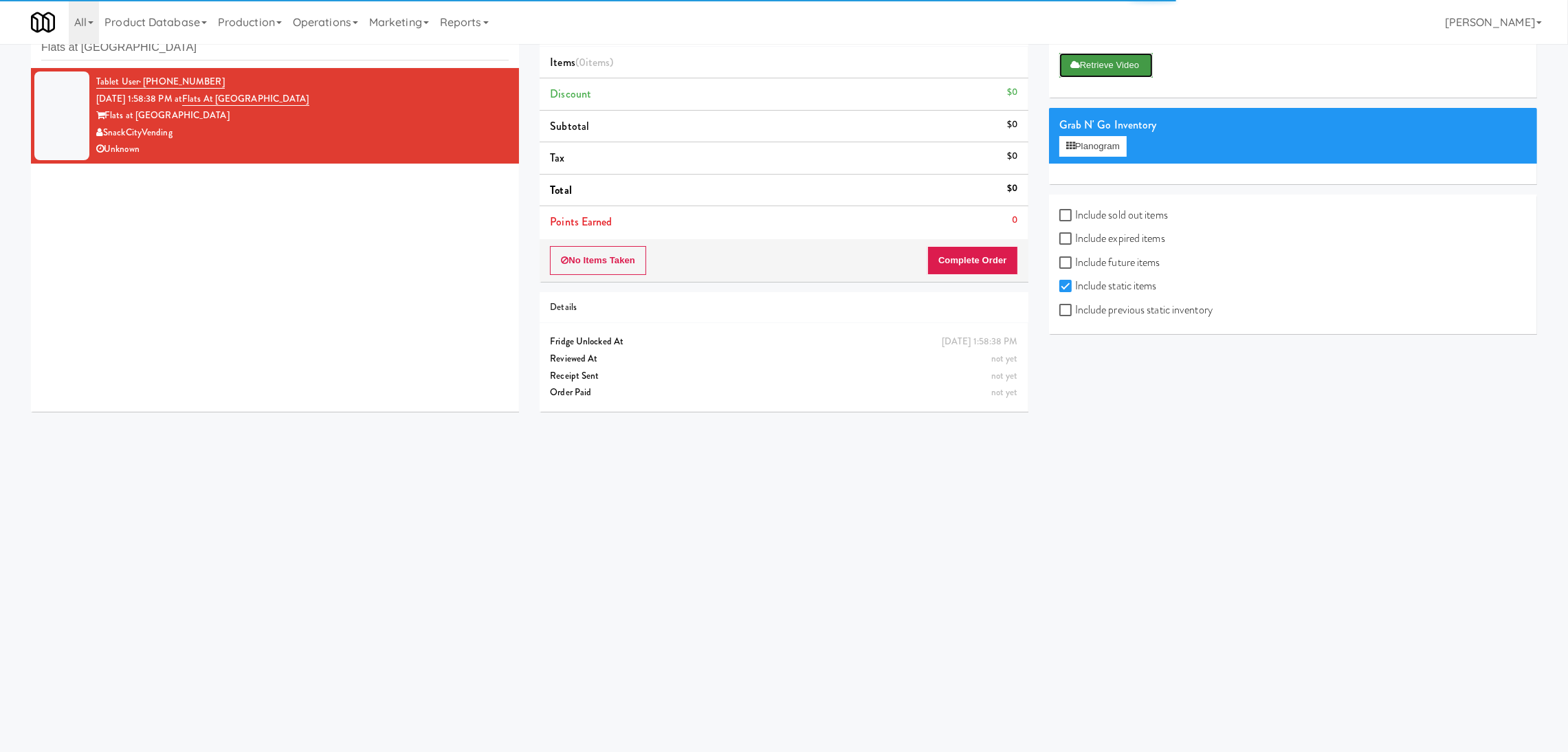
click at [1105, 55] on button "Retrieve Video" at bounding box center [1106, 65] width 94 height 25
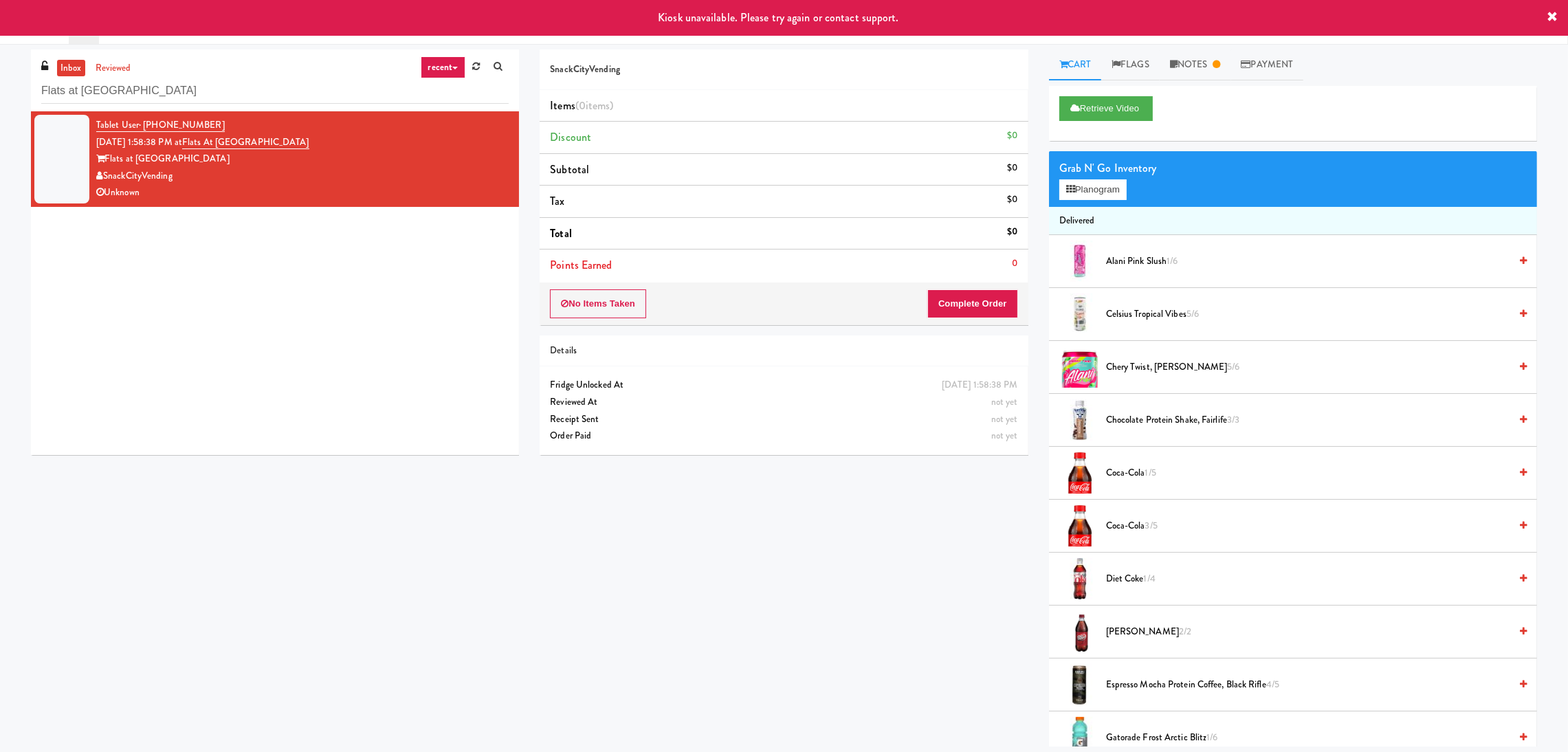
click at [1227, 46] on div "inbox reviewed recent all unclear take inventory issue suspicious failed recent…" at bounding box center [784, 395] width 1568 height 703
click at [1207, 62] on link "Notes" at bounding box center [1195, 65] width 71 height 31
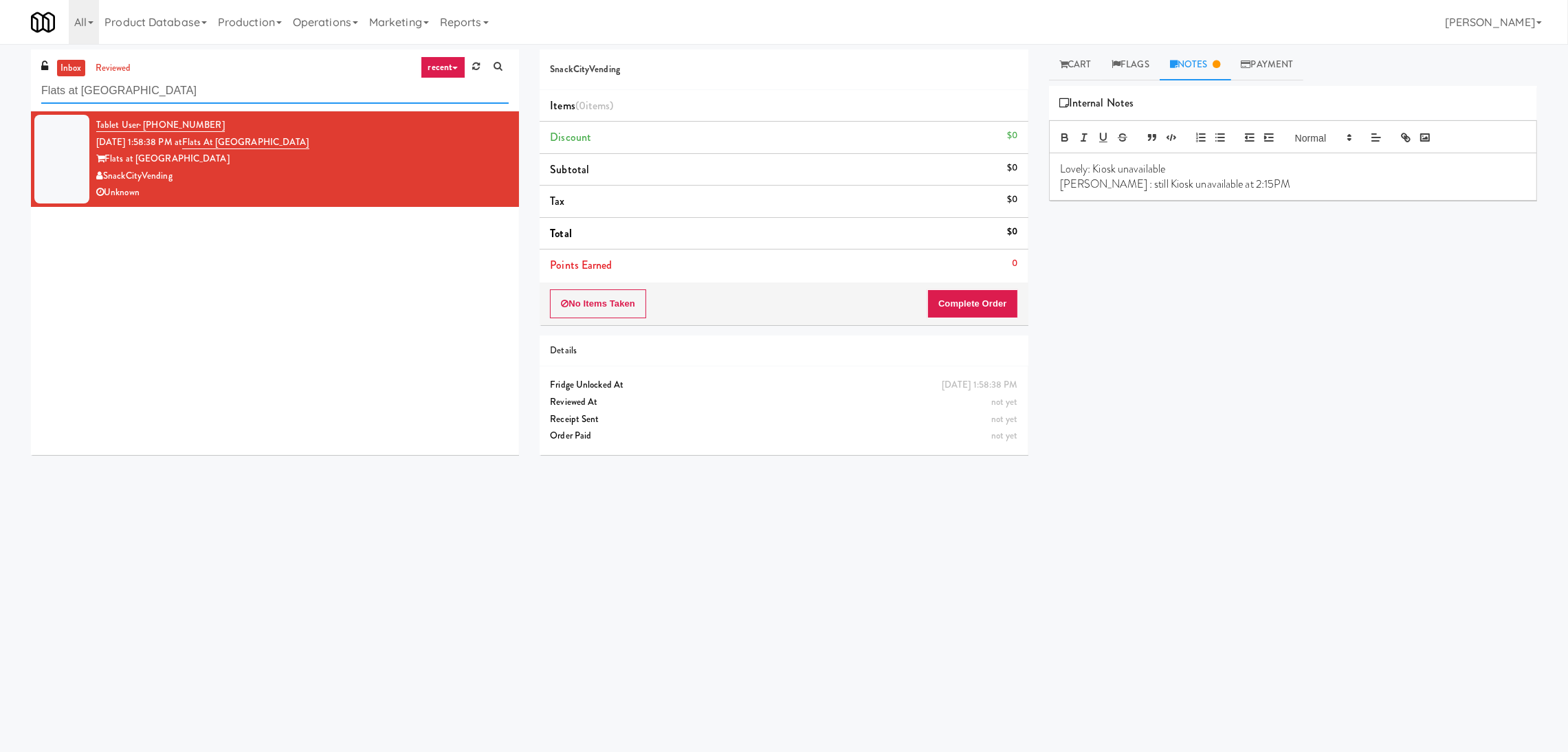
paste input "MH - Cooler - Left"
drag, startPoint x: 220, startPoint y: 97, endPoint x: 0, endPoint y: 93, distance: 220.0
click at [0, 93] on div "inbox reviewed recent all unclear take inventory issue suspicious failed recent…" at bounding box center [784, 326] width 1568 height 552
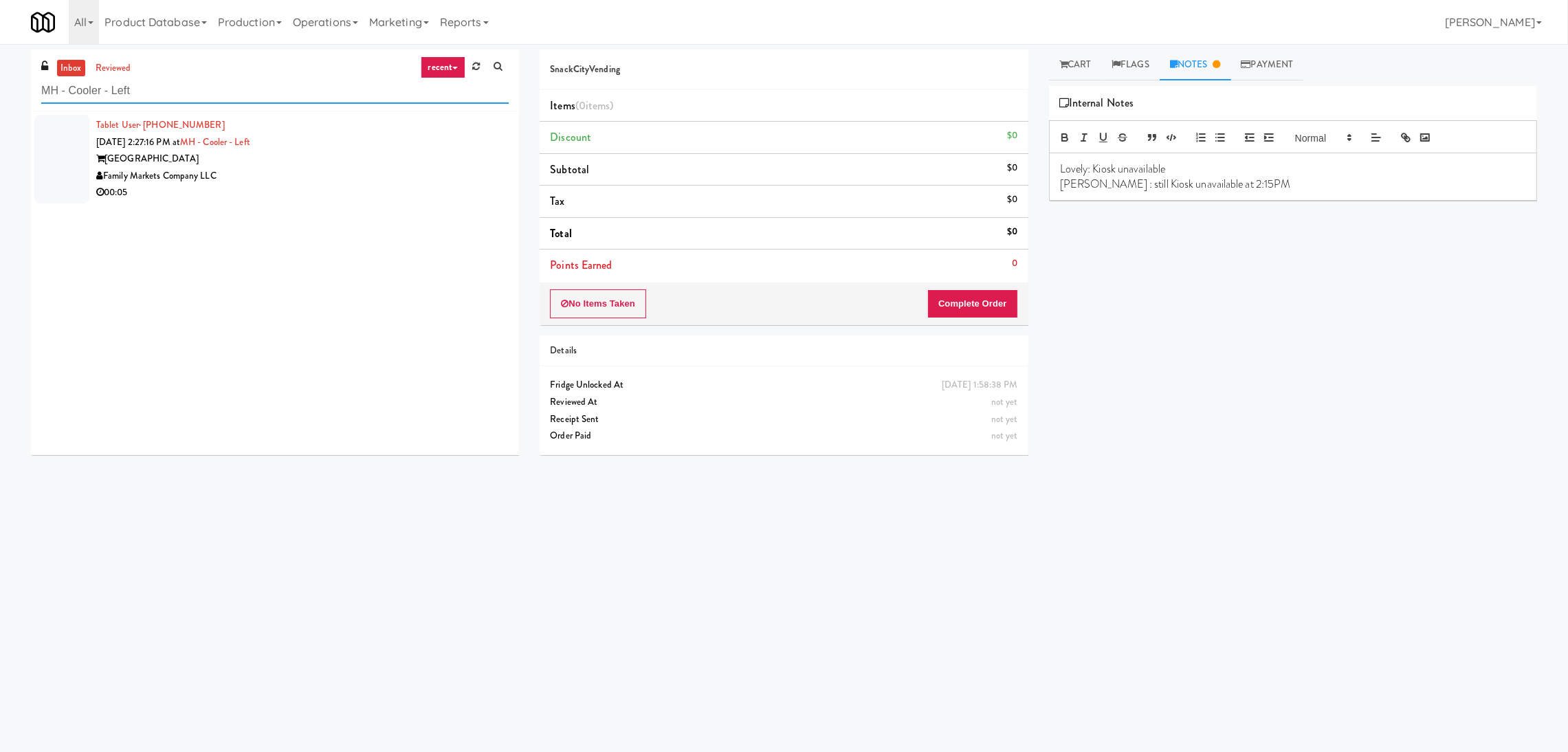
type input "MH - Cooler - Left"
click at [393, 177] on div "Family Markets Company LLC" at bounding box center [302, 176] width 413 height 17
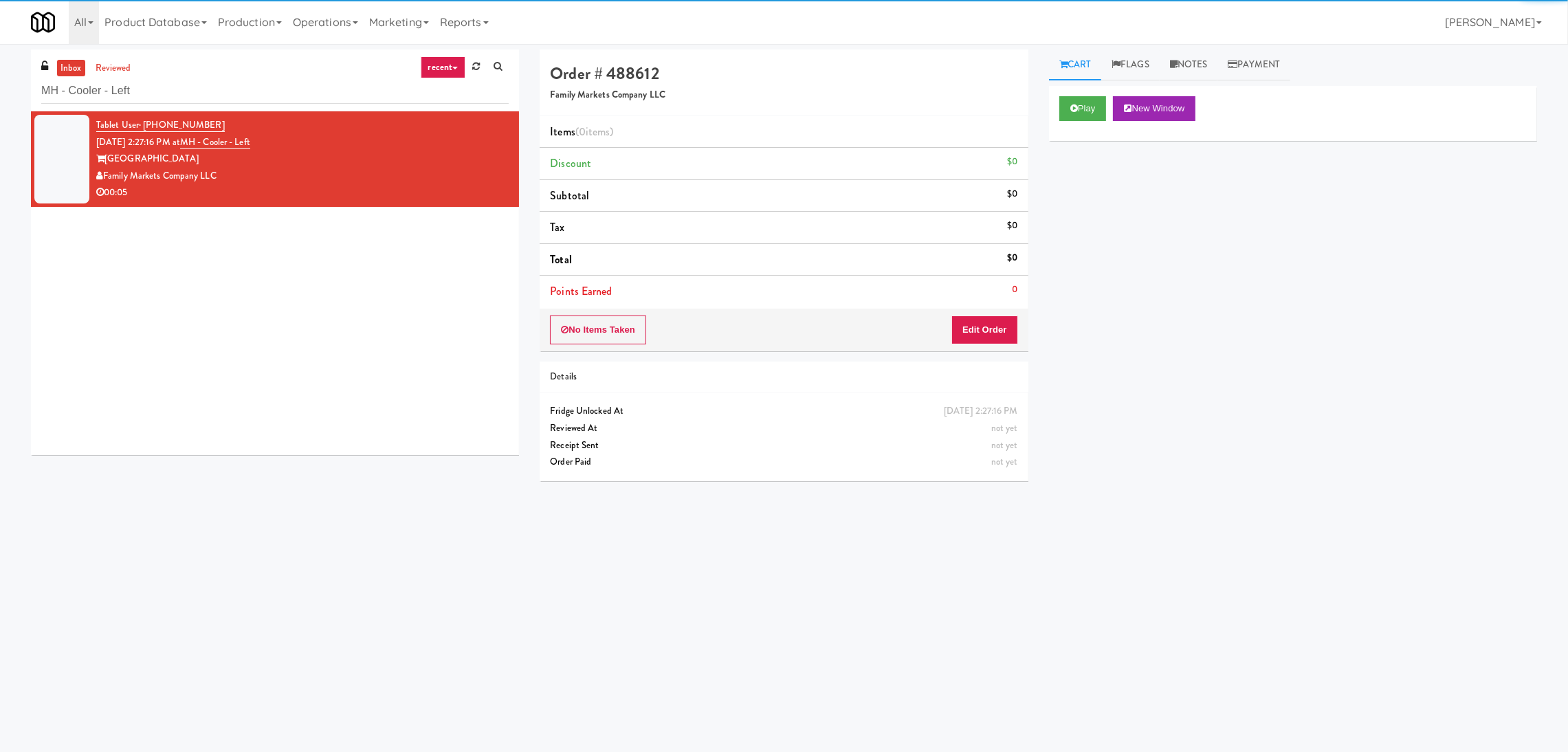
click at [1094, 121] on div "Play New Window" at bounding box center [1293, 114] width 488 height 55
click at [1086, 109] on button "Play" at bounding box center [1082, 109] width 47 height 25
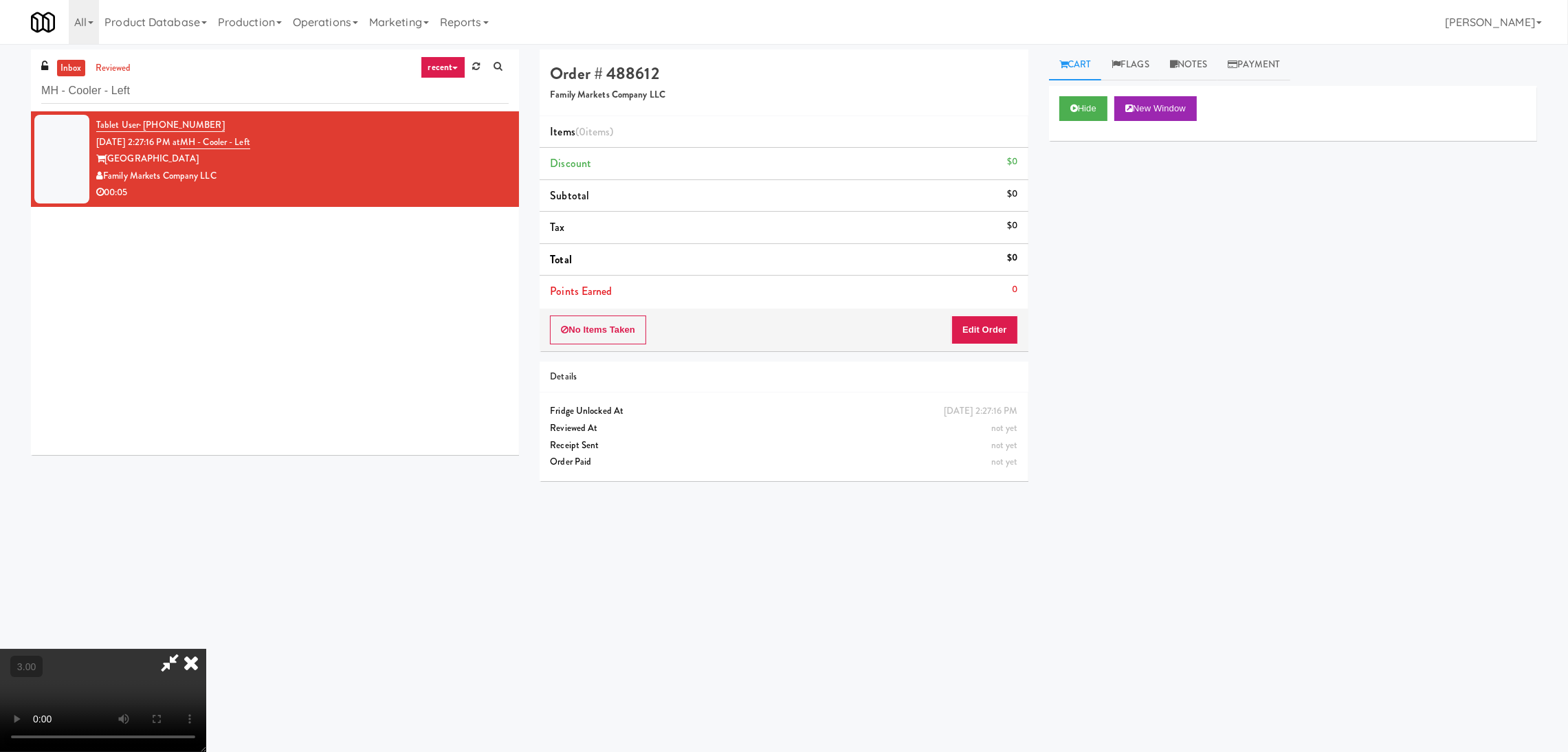
click at [206, 649] on video at bounding box center [103, 701] width 206 height 103
click at [1189, 76] on link "Notes" at bounding box center [1188, 65] width 58 height 31
click at [1141, 183] on div at bounding box center [1292, 169] width 486 height 32
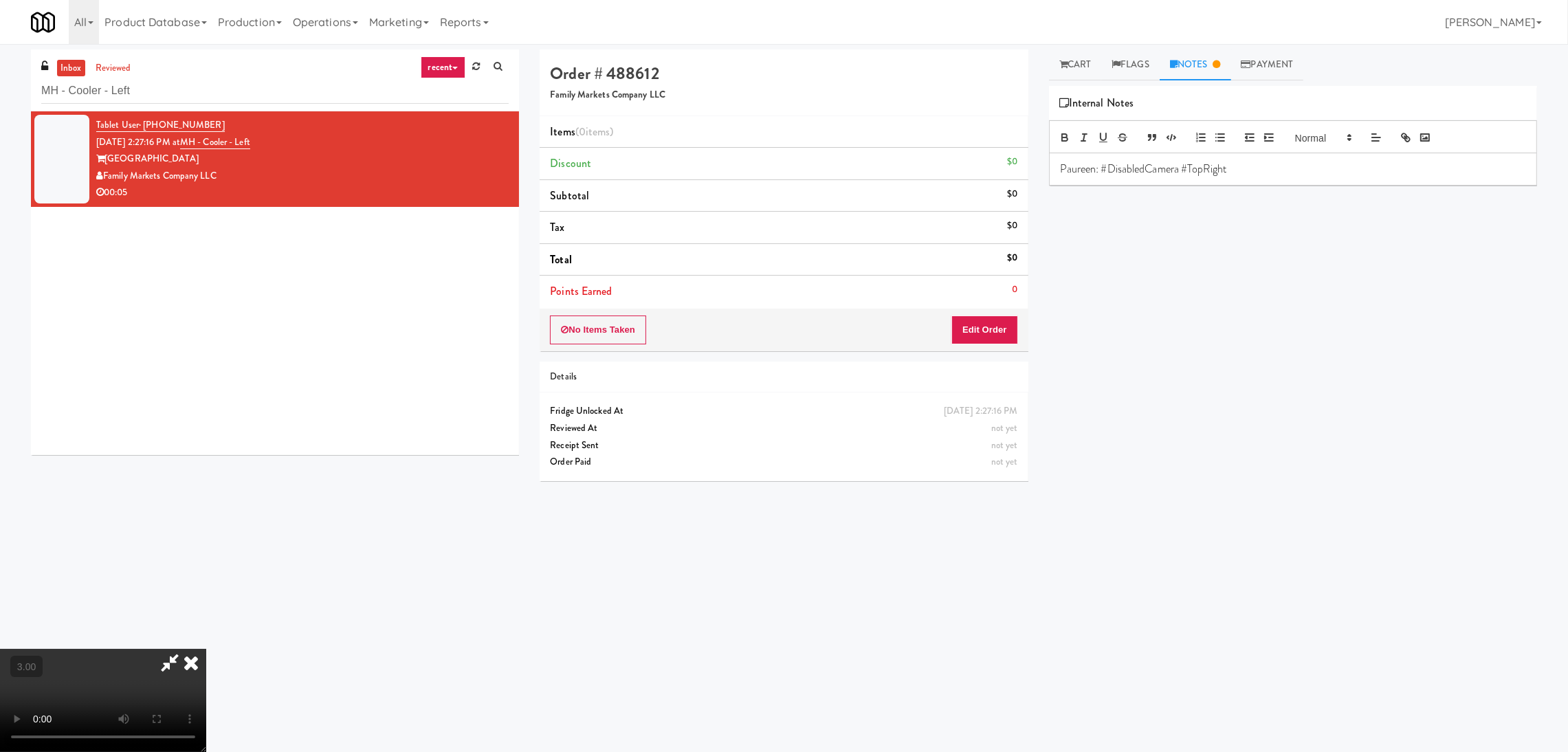
click at [206, 649] on video at bounding box center [103, 701] width 206 height 103
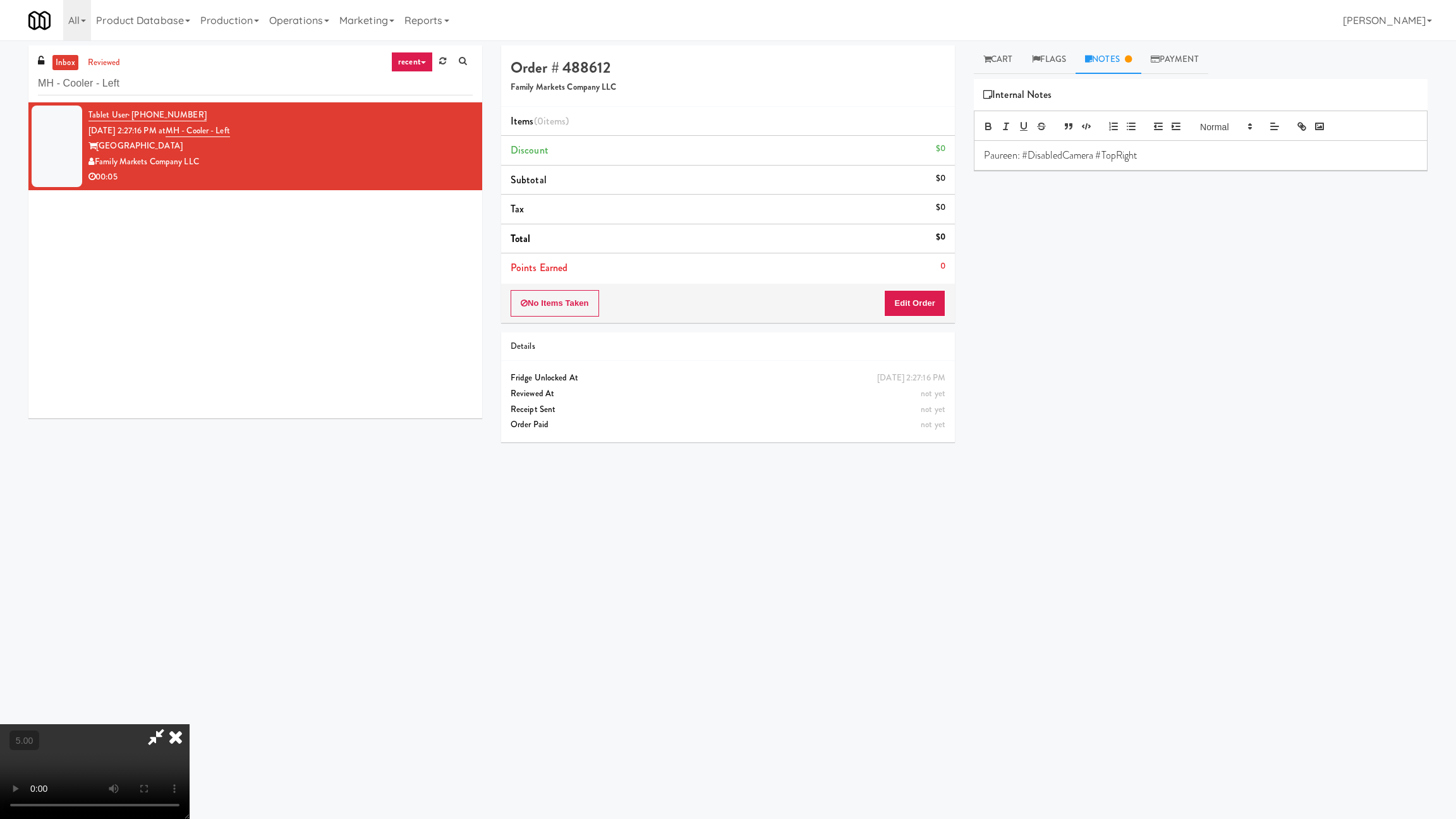
click at [190, 691] on video at bounding box center [94, 771] width 190 height 94
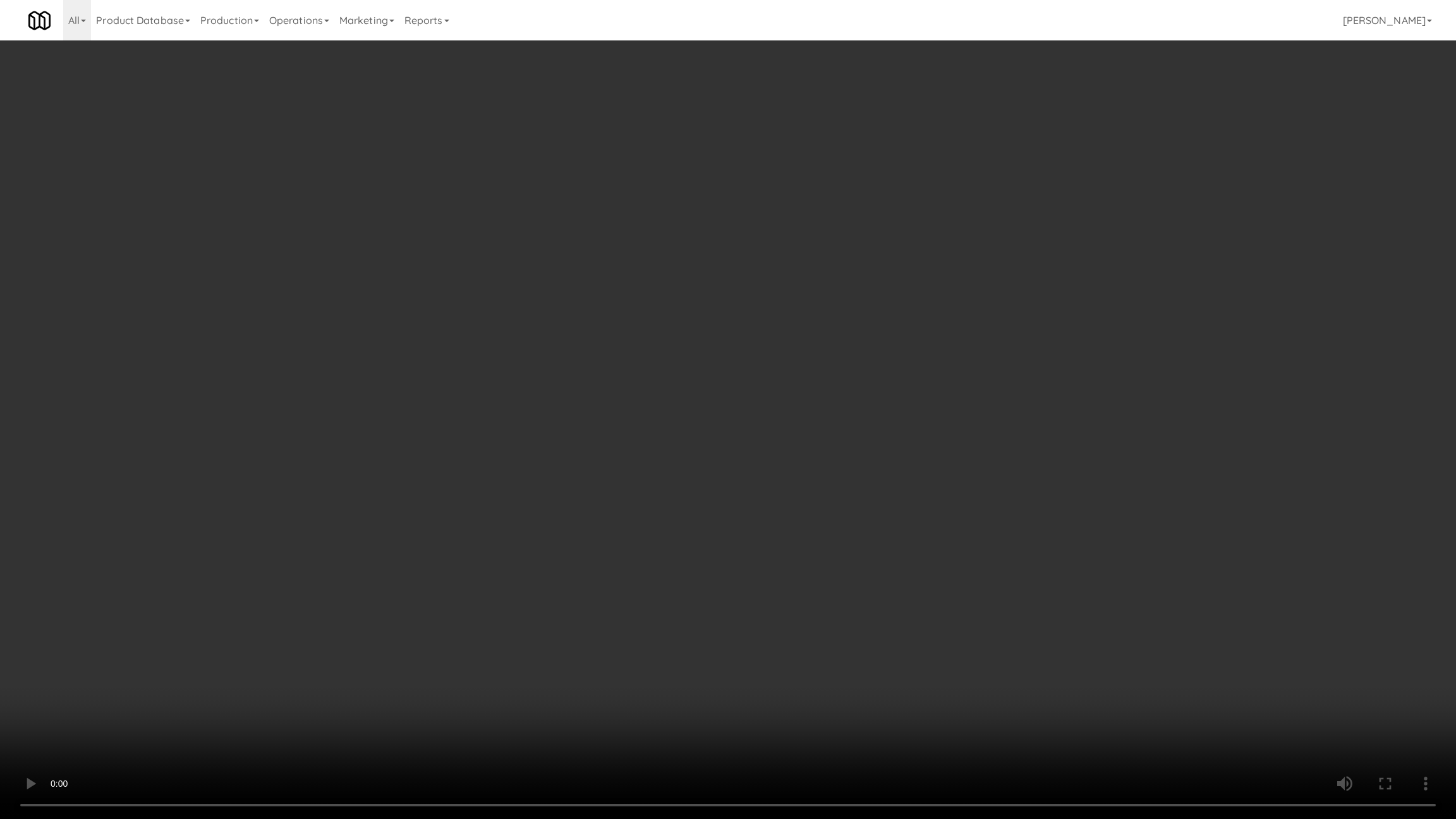
click at [584, 506] on video at bounding box center [728, 409] width 1456 height 819
click at [535, 552] on video at bounding box center [728, 409] width 1456 height 819
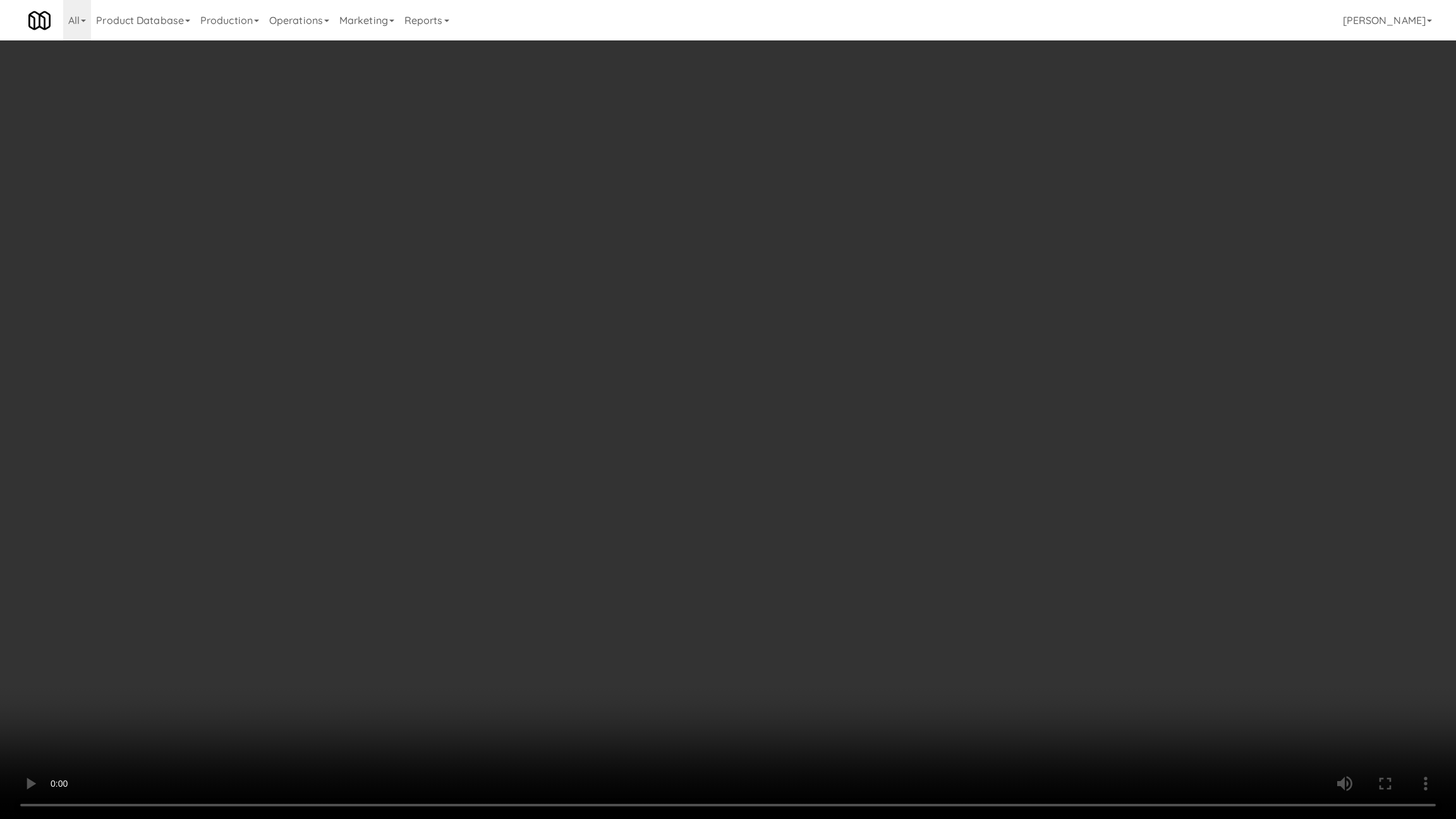
click at [535, 552] on video at bounding box center [728, 409] width 1456 height 819
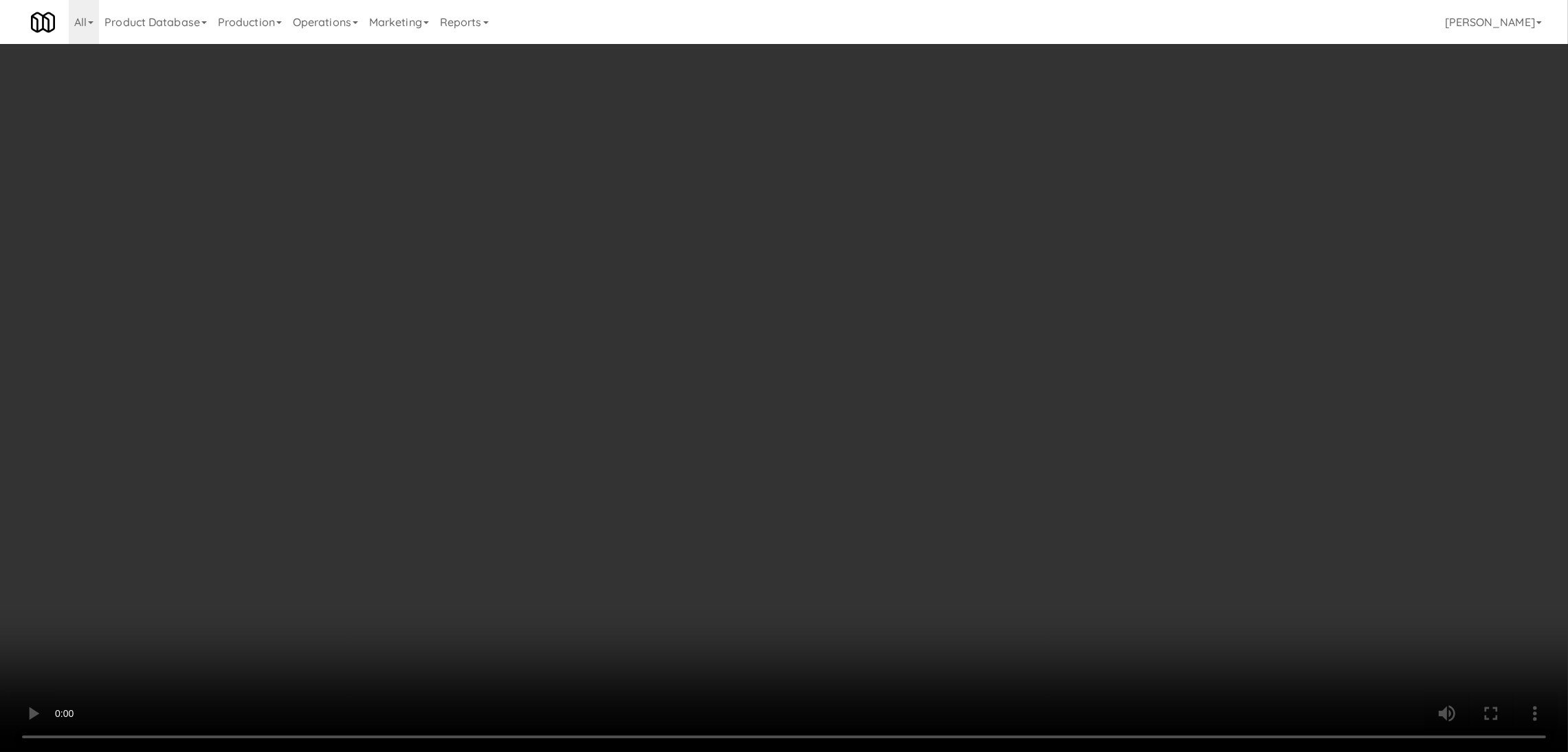
click at [365, 562] on video at bounding box center [784, 376] width 1568 height 752
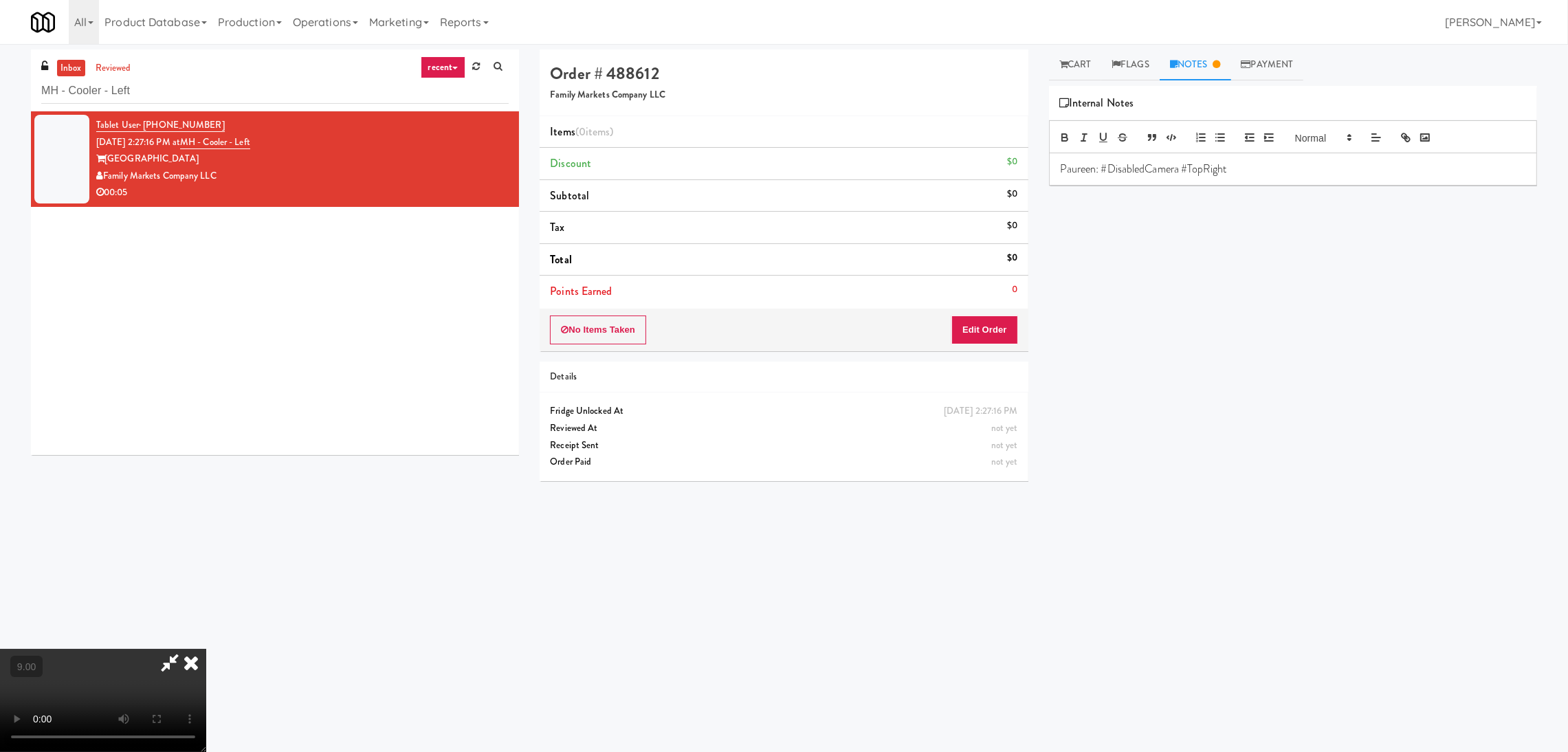
click at [206, 649] on video at bounding box center [103, 701] width 206 height 103
click at [206, 649] on icon at bounding box center [191, 662] width 30 height 27
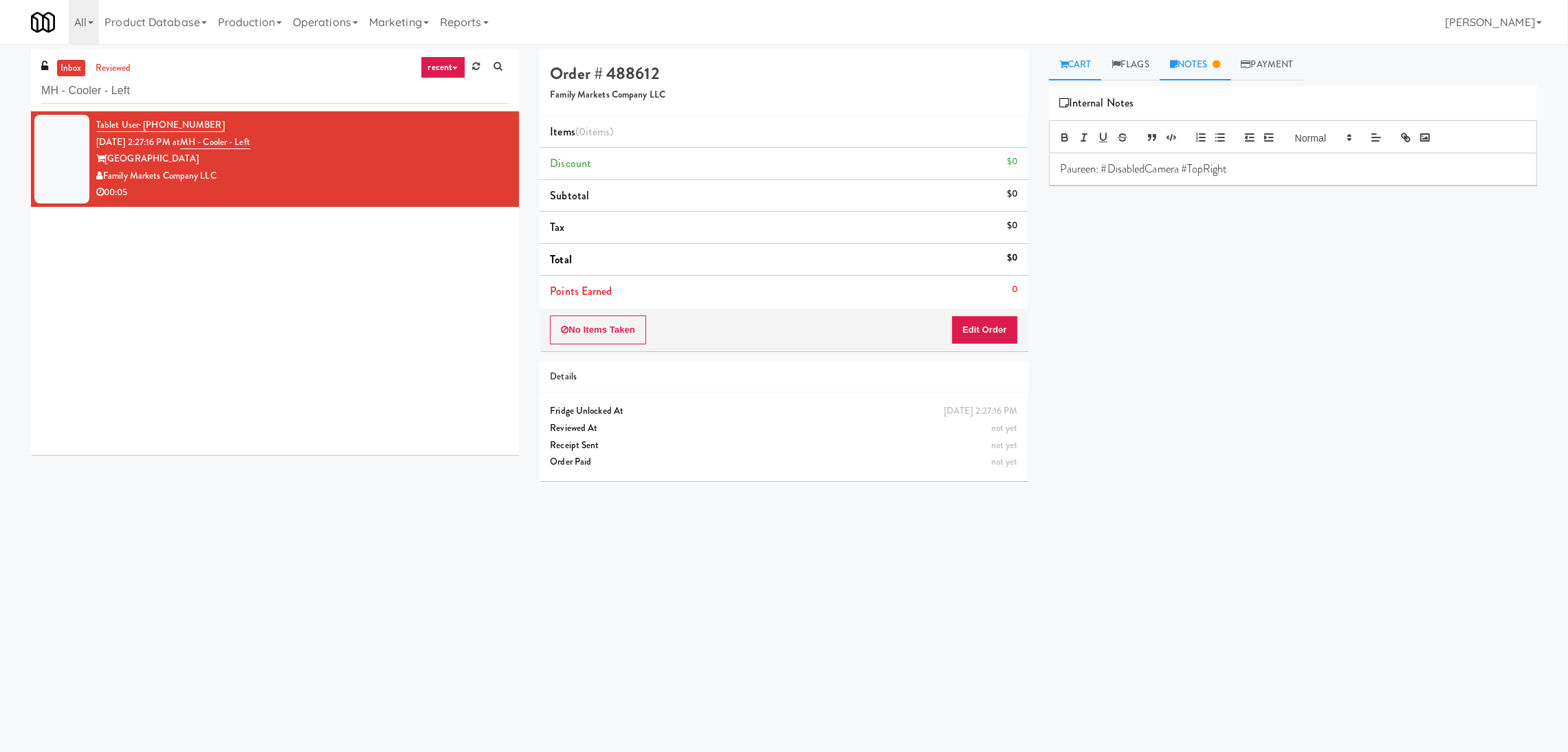
click at [1070, 62] on link "Cart" at bounding box center [1076, 65] width 53 height 31
click at [1083, 111] on button "Play" at bounding box center [1082, 109] width 47 height 25
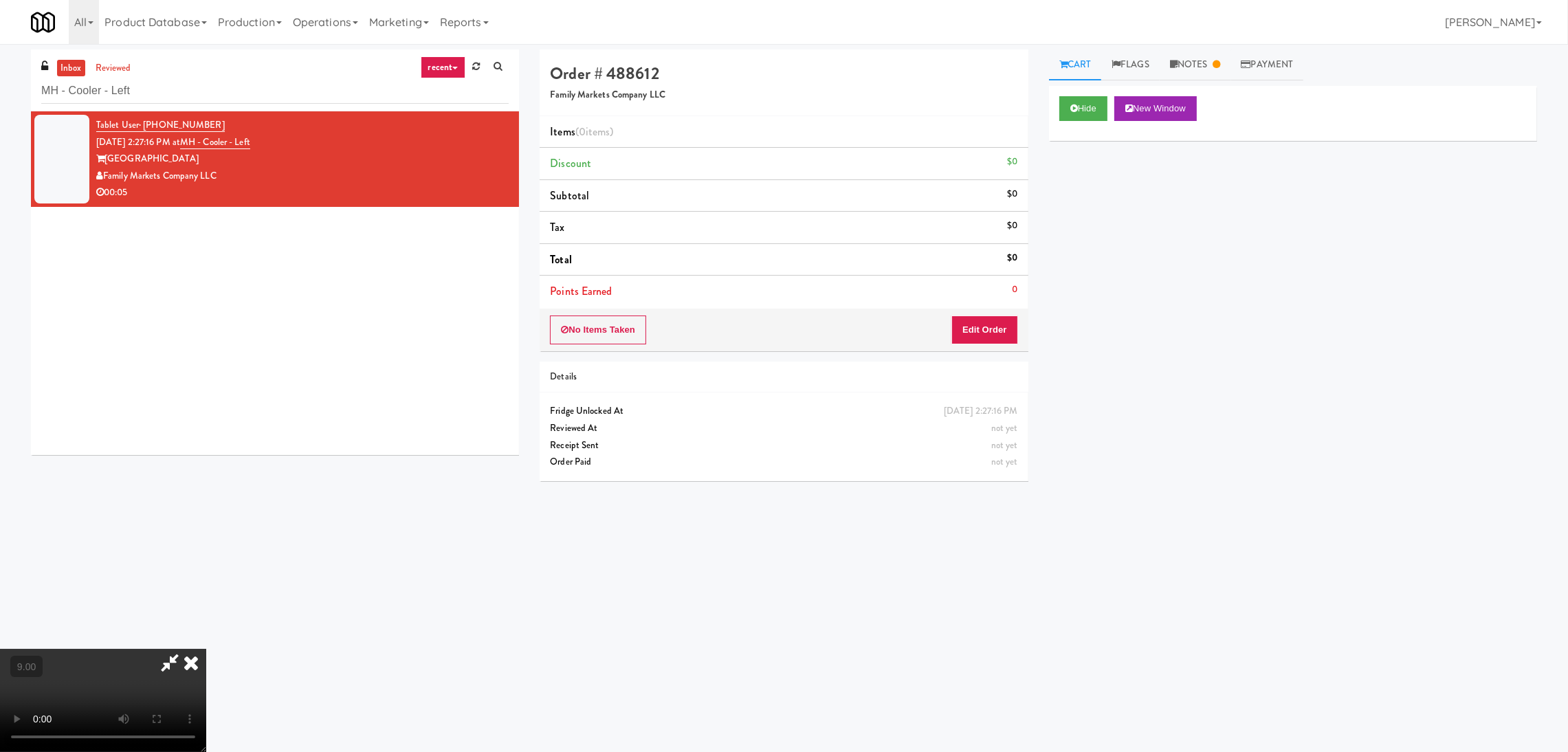
click at [145, 651] on video at bounding box center [103, 701] width 206 height 103
click at [206, 649] on video at bounding box center [103, 701] width 206 height 103
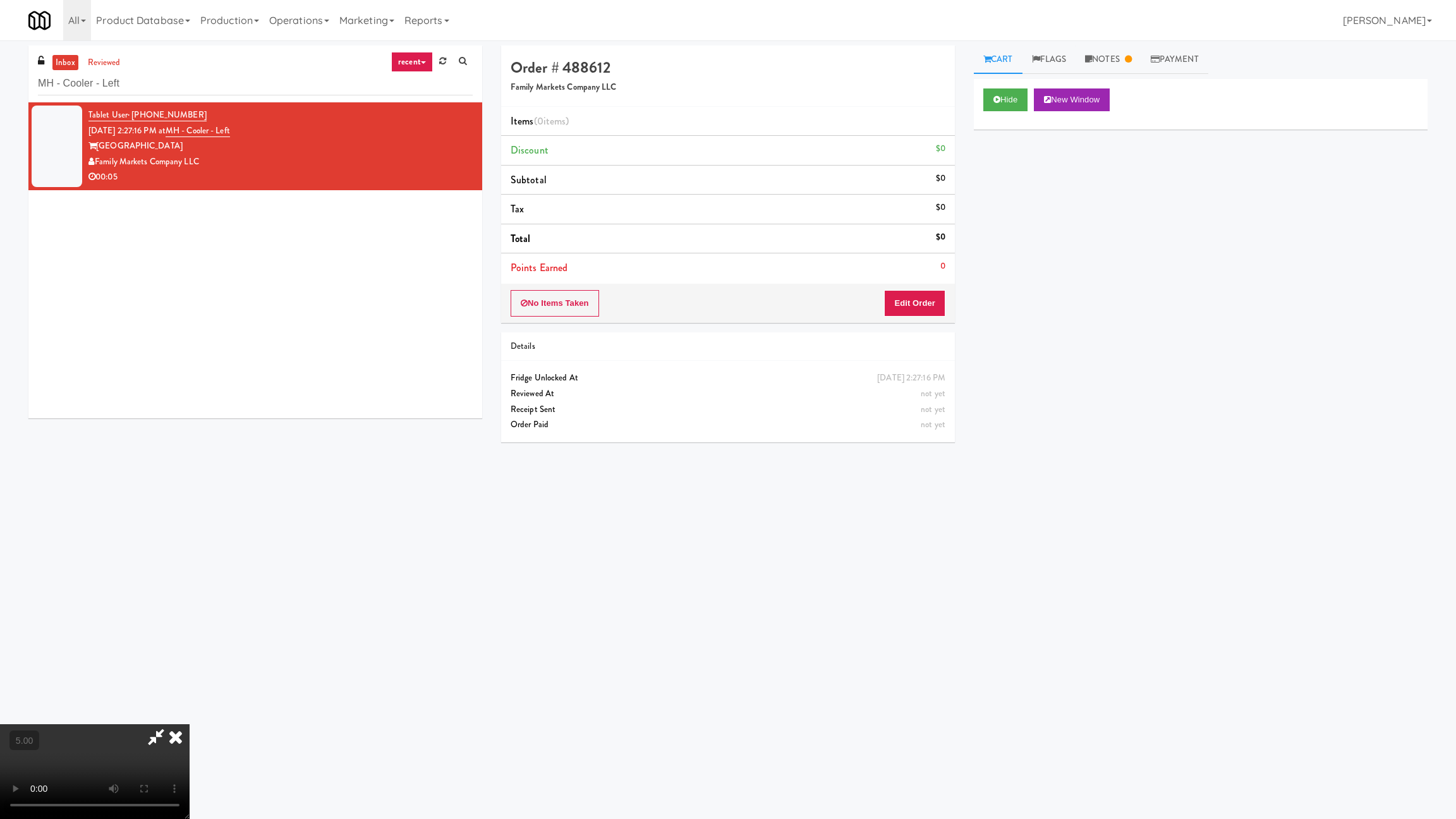
click at [190, 691] on video at bounding box center [94, 771] width 190 height 94
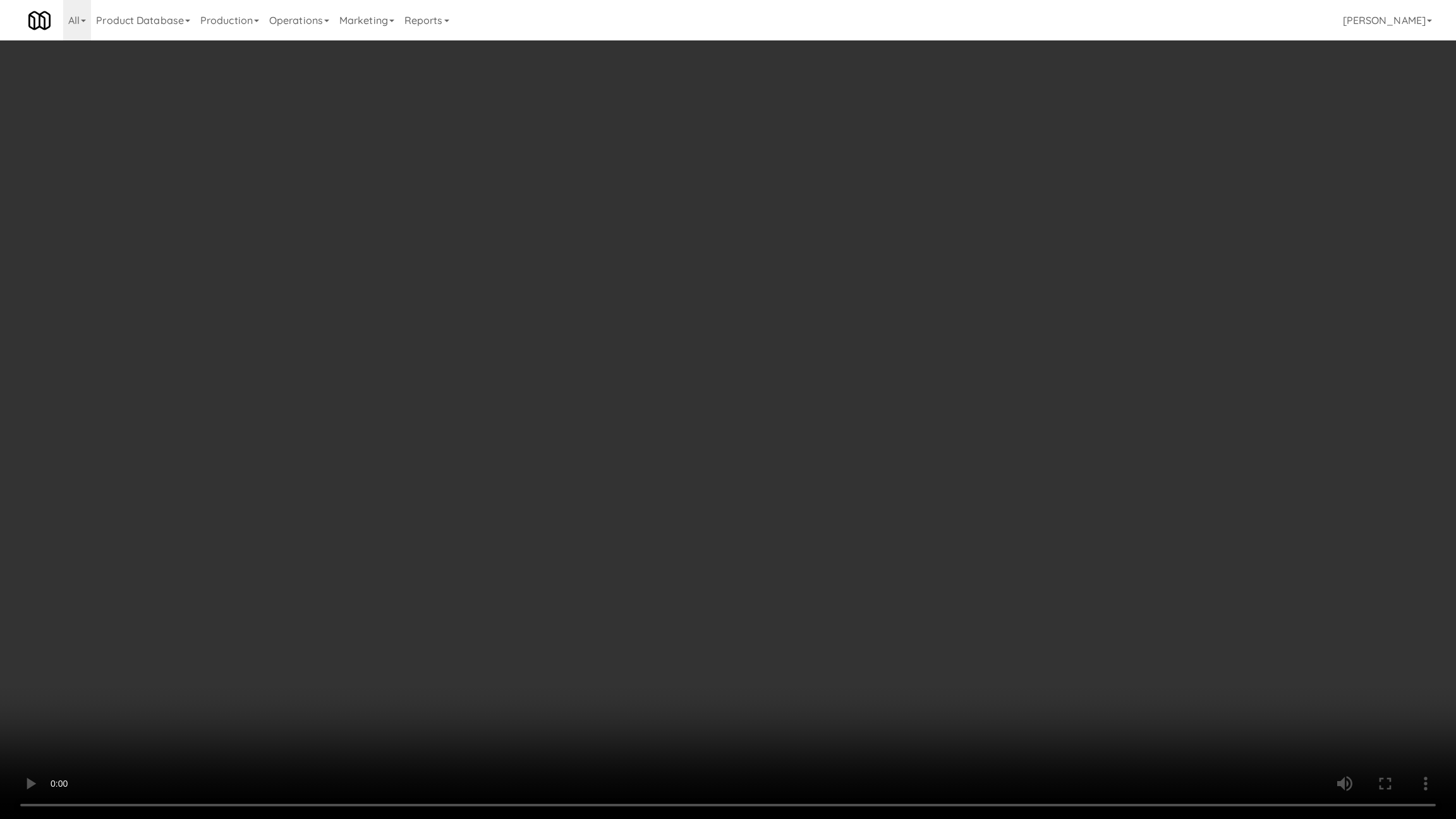
click at [651, 617] on video at bounding box center [728, 409] width 1456 height 819
click at [575, 526] on video at bounding box center [728, 409] width 1456 height 819
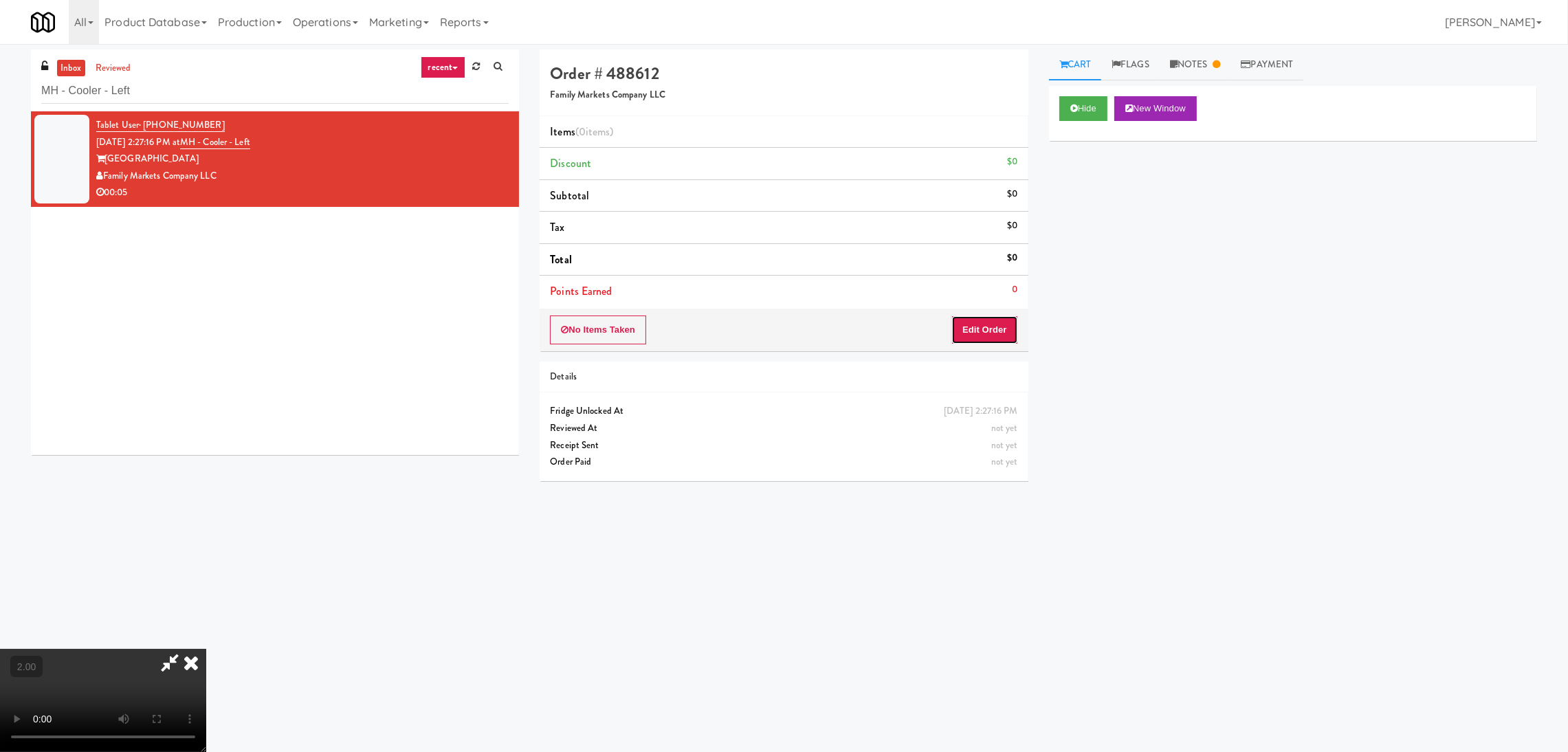
click at [981, 339] on button "Edit Order" at bounding box center [985, 330] width 66 height 29
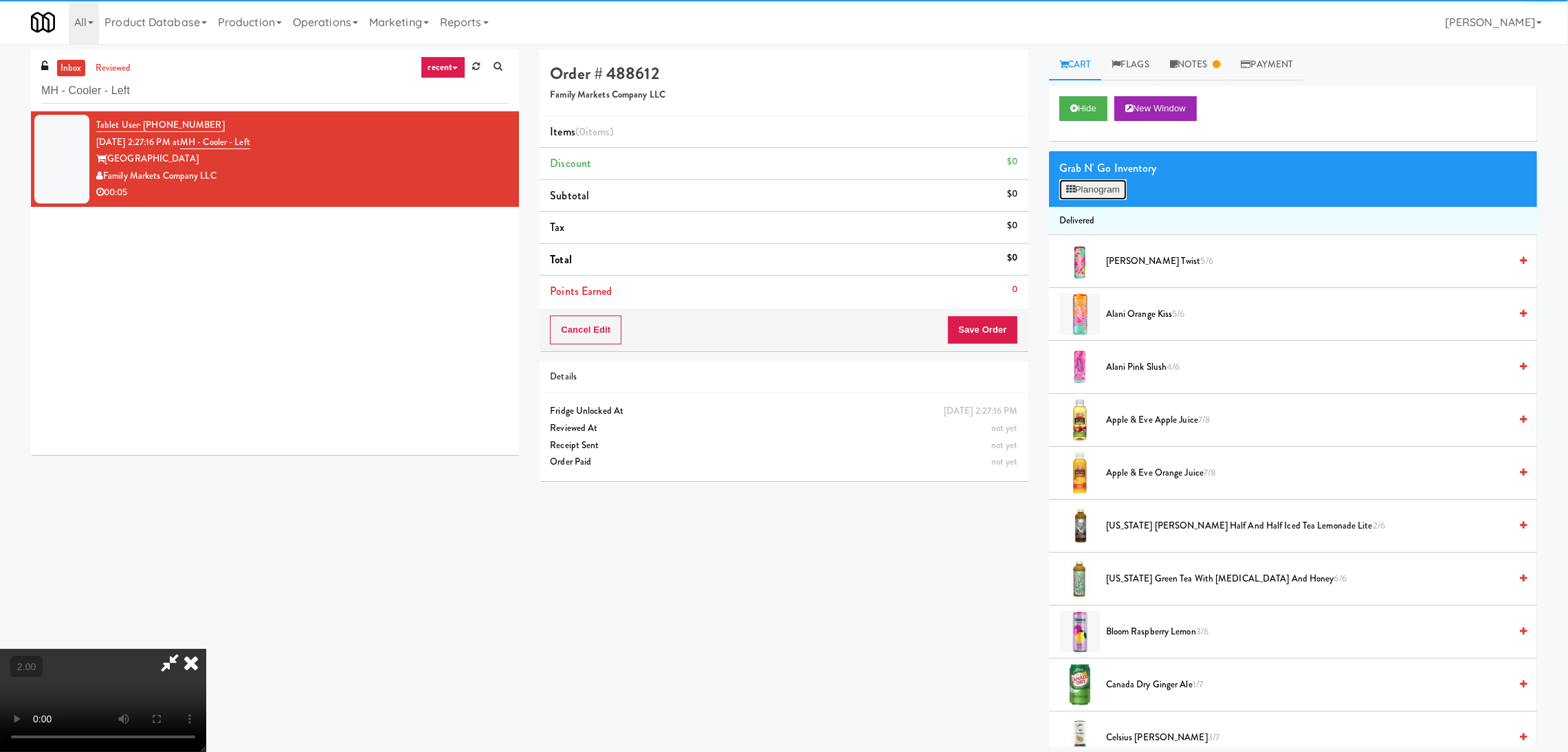
click at [1092, 198] on button "Planogram" at bounding box center [1092, 189] width 67 height 21
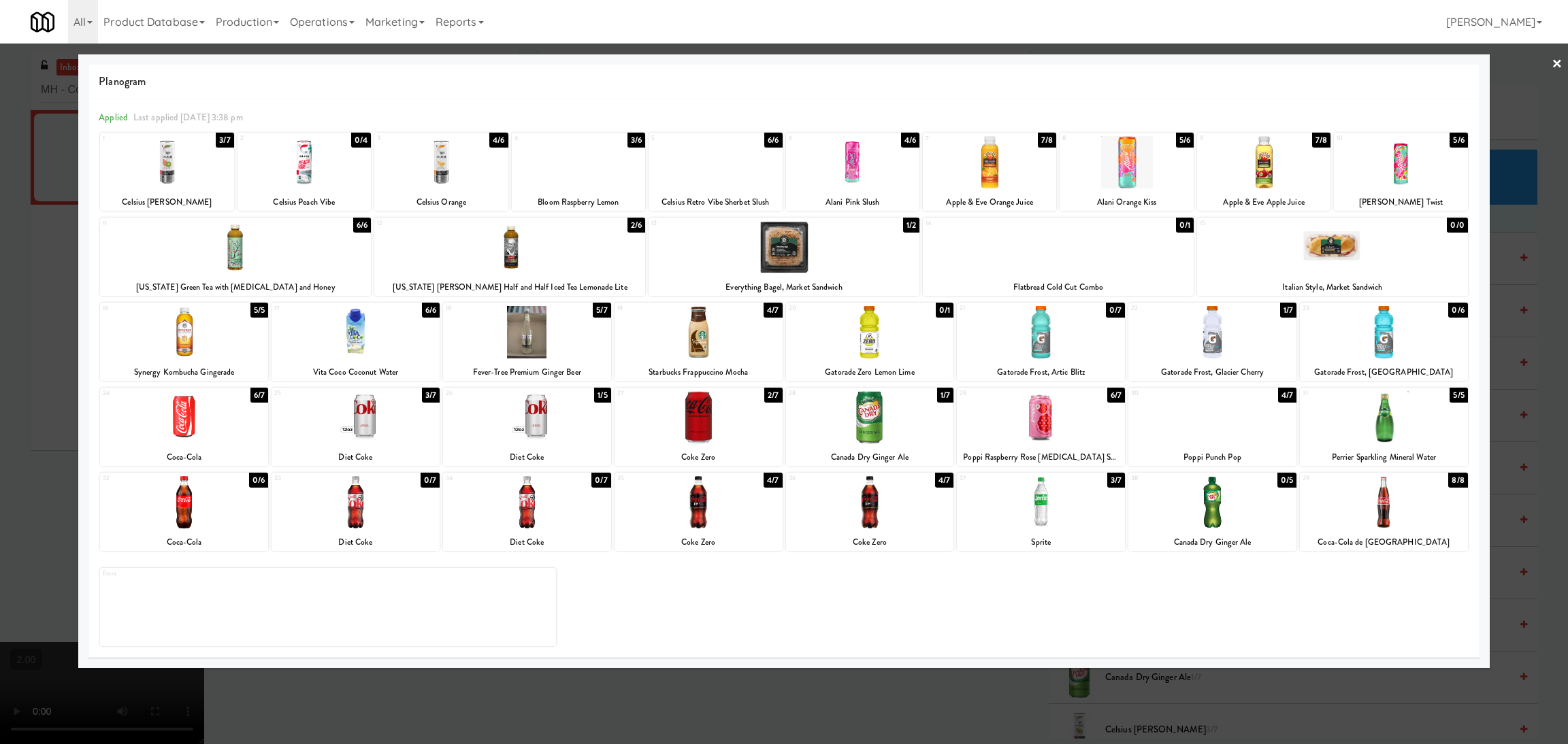
click at [585, 169] on div at bounding box center [578, 162] width 134 height 52
click at [0, 281] on div at bounding box center [784, 372] width 1568 height 744
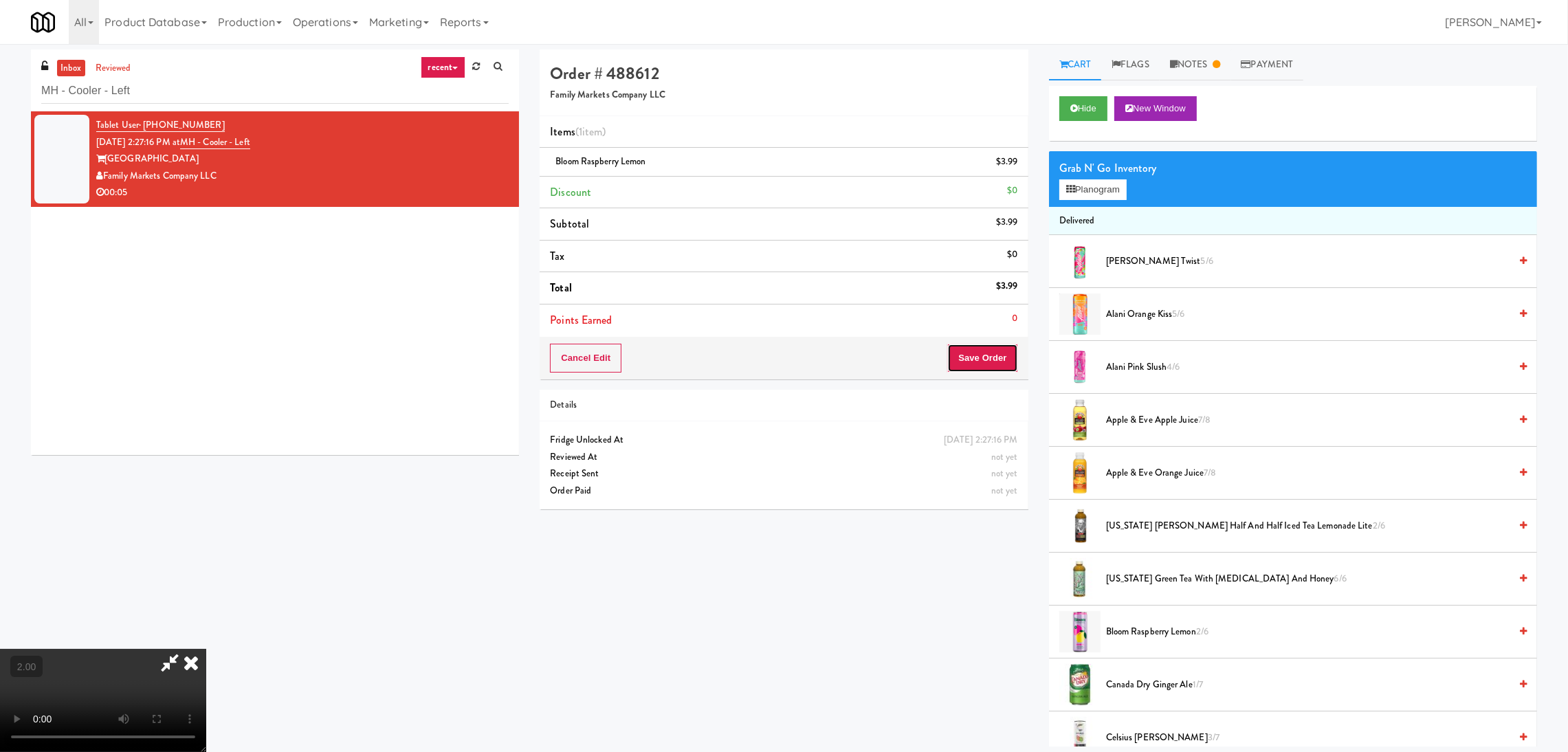
click at [970, 352] on button "Save Order" at bounding box center [982, 358] width 70 height 29
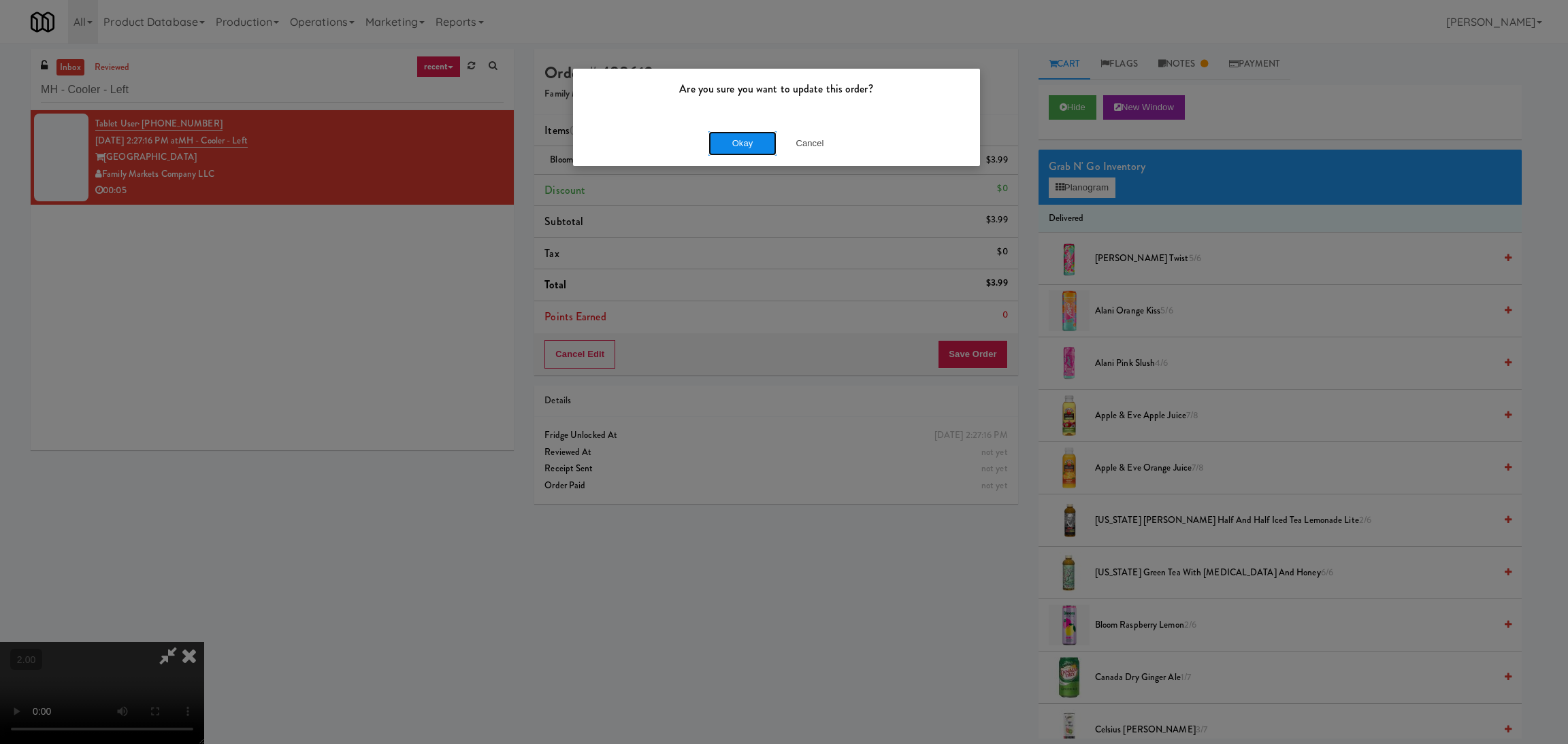
click at [759, 140] on button "Okay" at bounding box center [742, 144] width 68 height 25
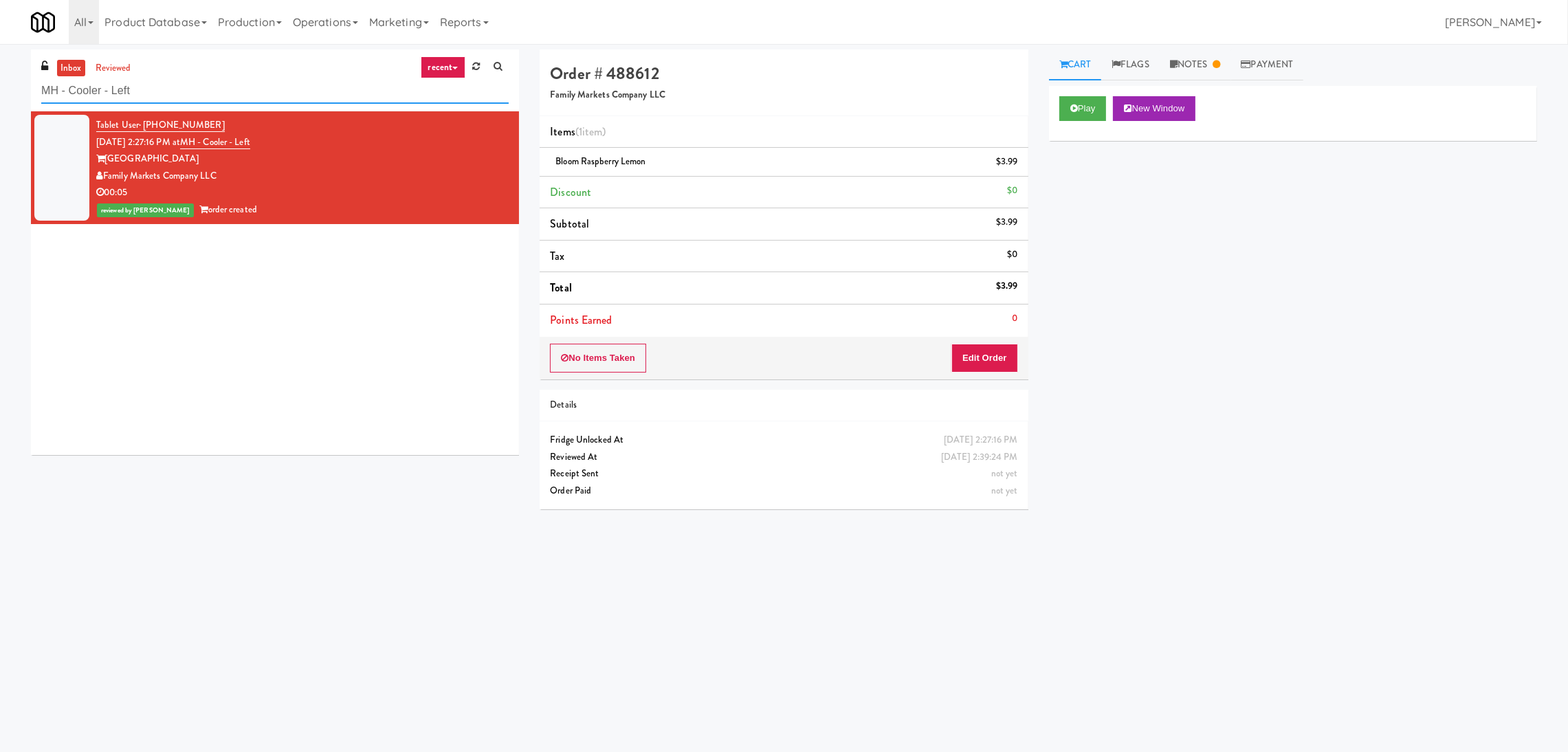
drag, startPoint x: 353, startPoint y: 99, endPoint x: 0, endPoint y: 62, distance: 354.9
click at [0, 62] on div "inbox reviewed recent all unclear take inventory issue suspicious failed recent…" at bounding box center [784, 326] width 1568 height 552
paste input "(Snack & Drink) EWR-4-TC-PUBLIC"
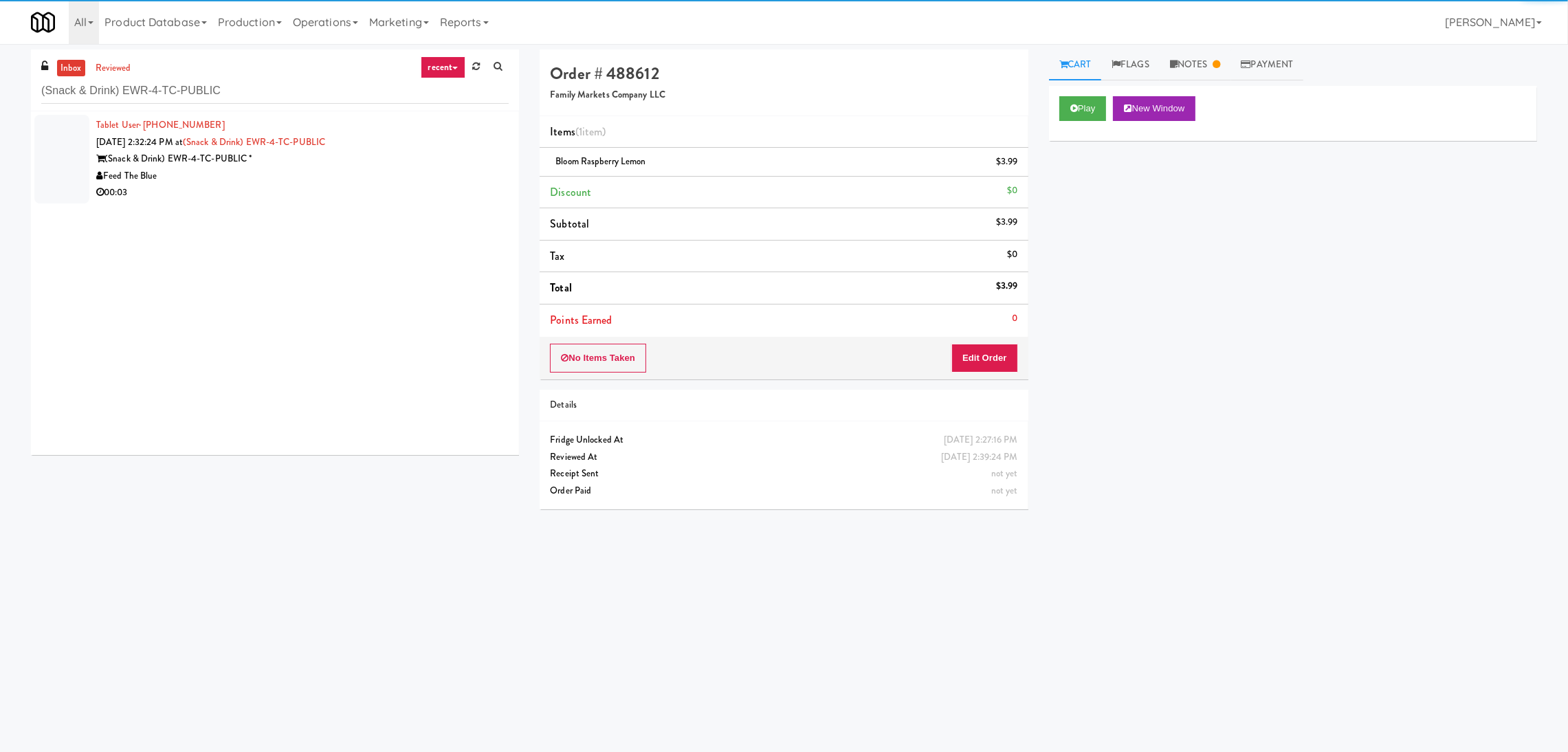
click at [412, 165] on div "(Snack & Drink) EWR-4-TC-PUBLIC *" at bounding box center [302, 159] width 413 height 17
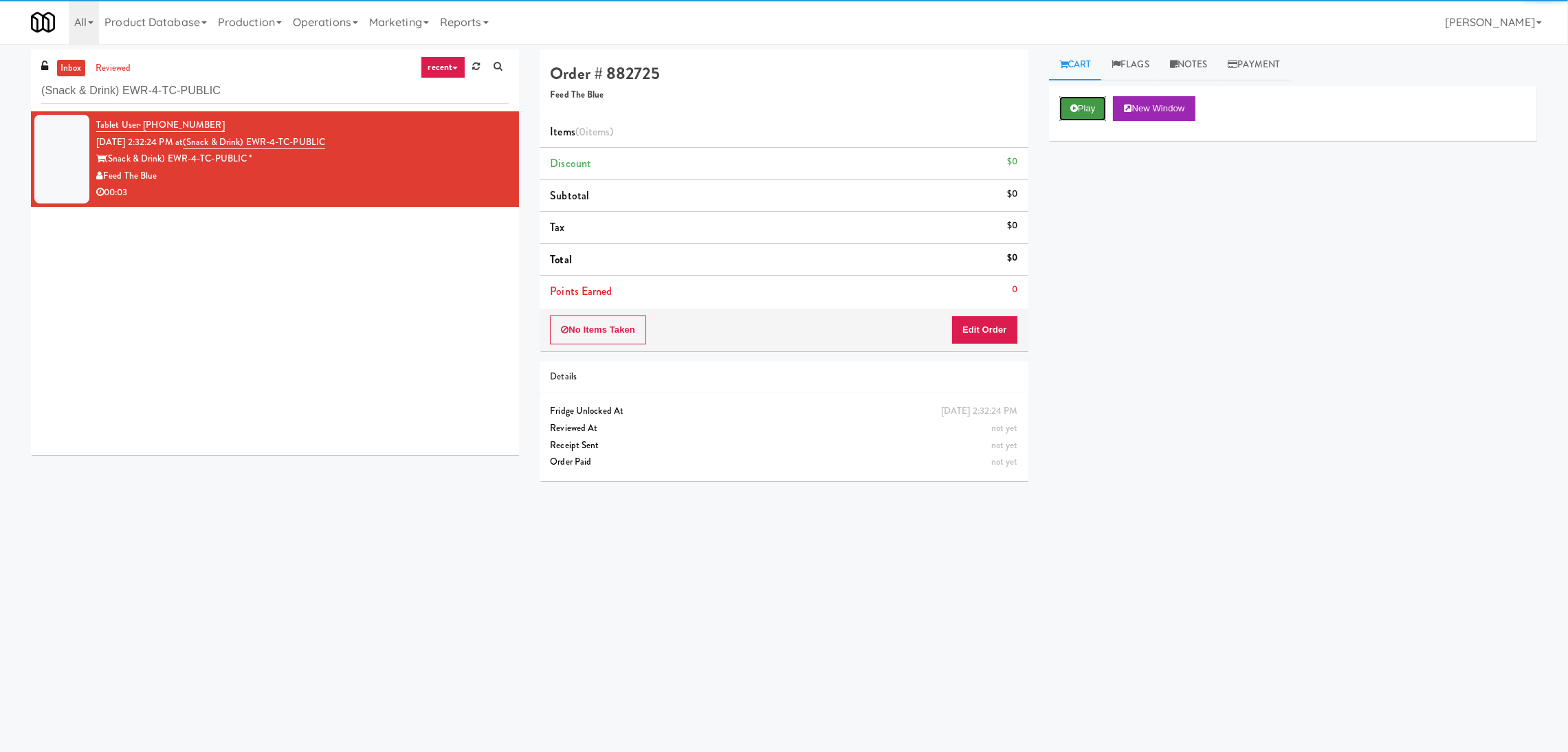
click at [1105, 111] on button "Play" at bounding box center [1082, 109] width 47 height 25
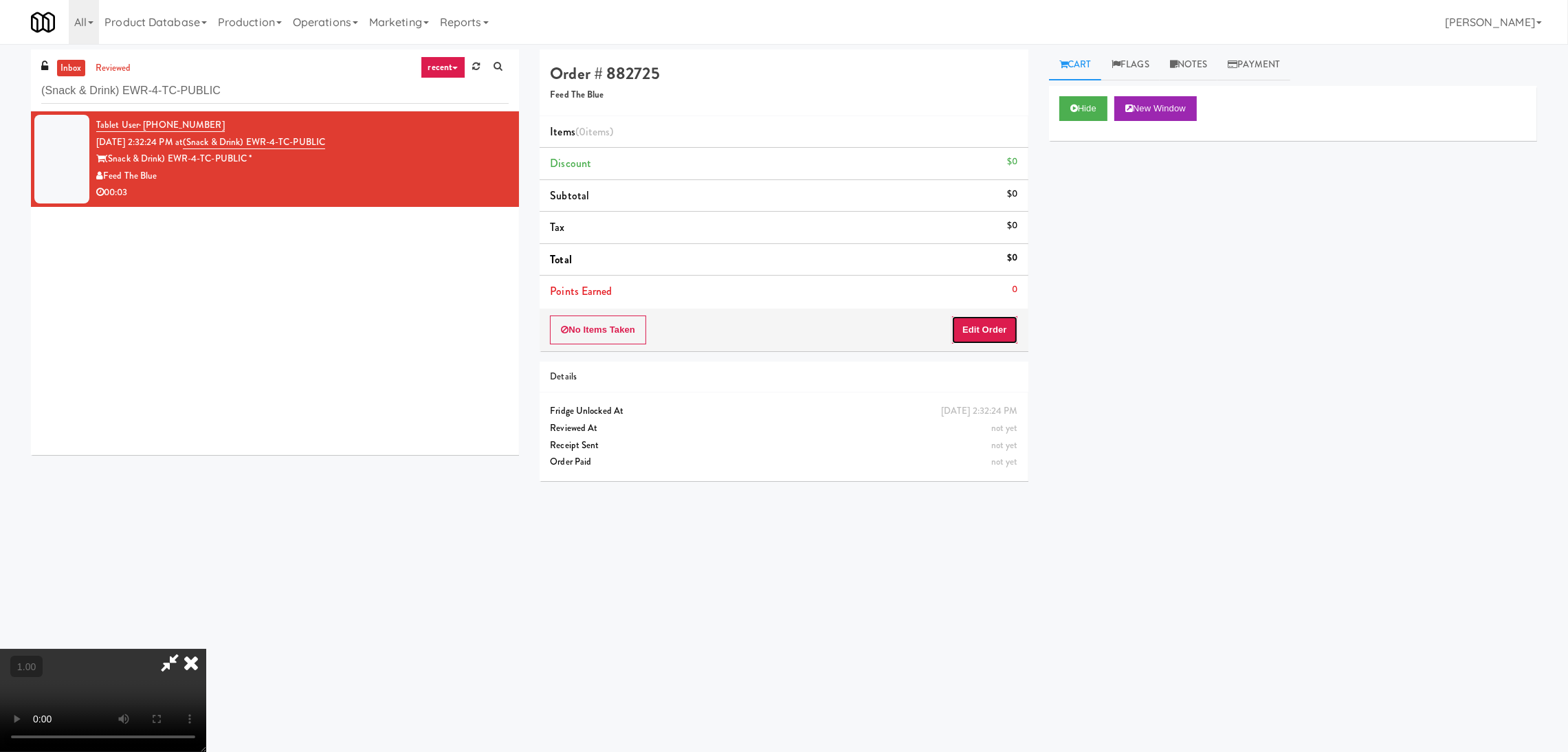
click at [985, 327] on button "Edit Order" at bounding box center [985, 330] width 66 height 29
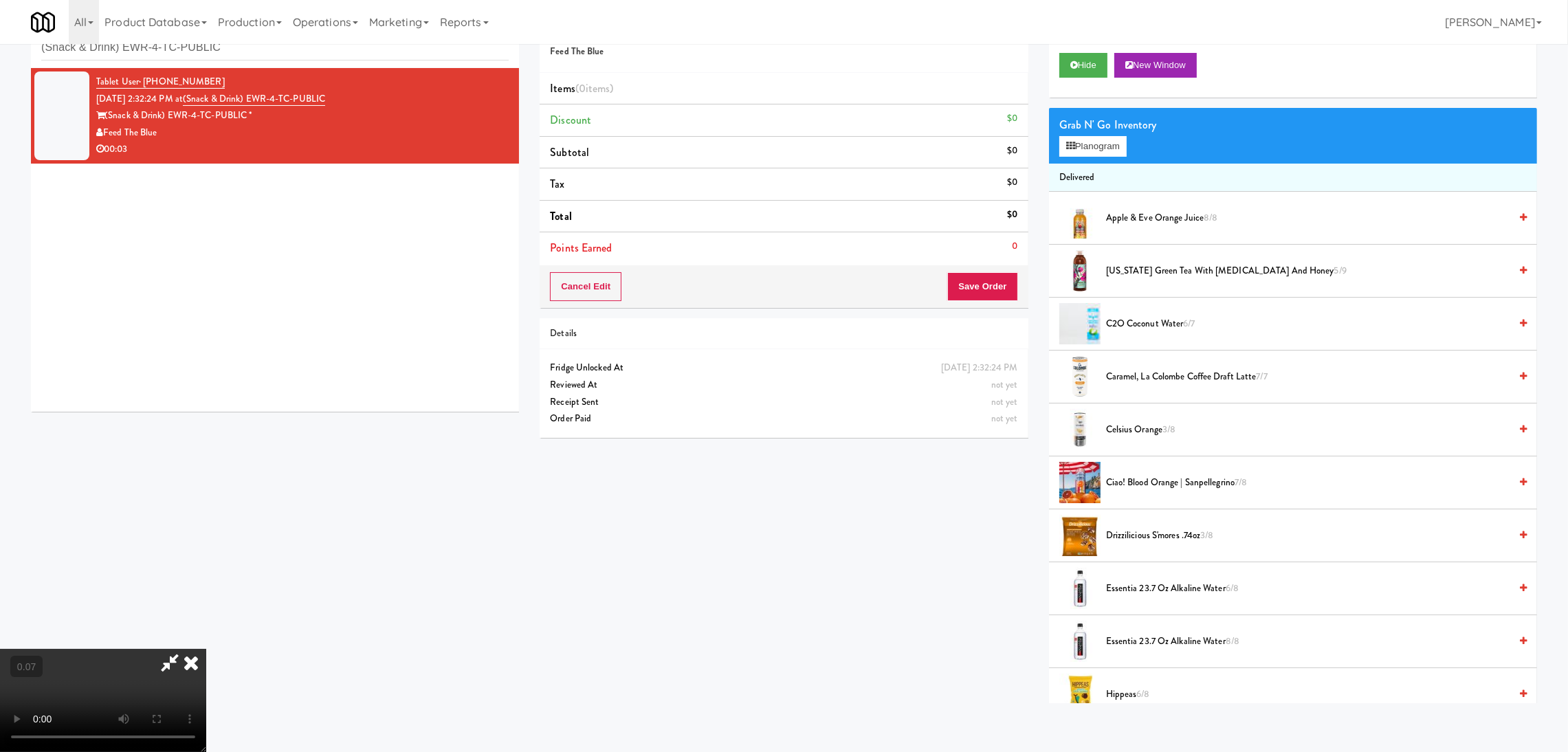
scroll to position [164, 0]
click at [1102, 148] on button "Planogram" at bounding box center [1092, 146] width 67 height 21
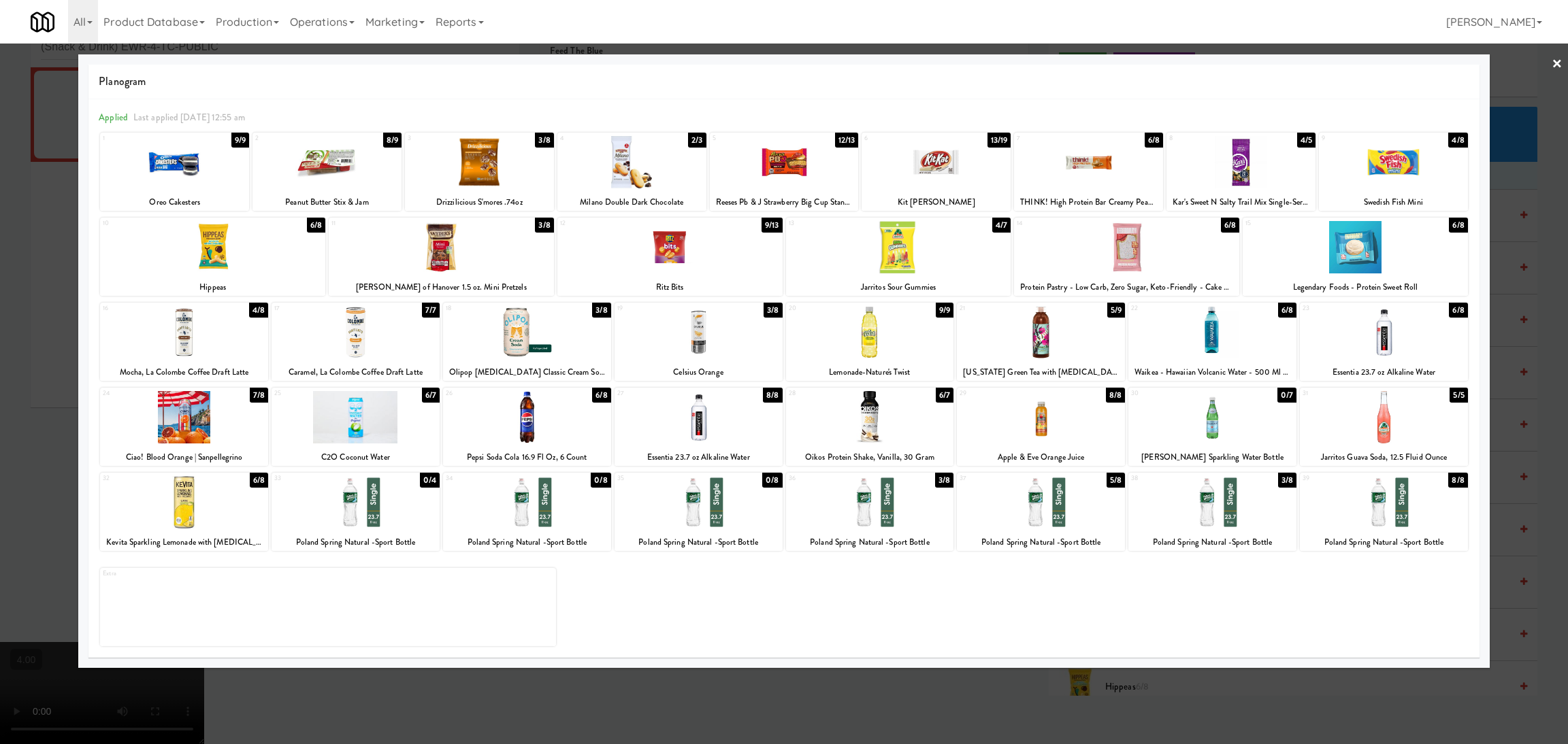
click at [1063, 514] on div at bounding box center [1040, 503] width 168 height 52
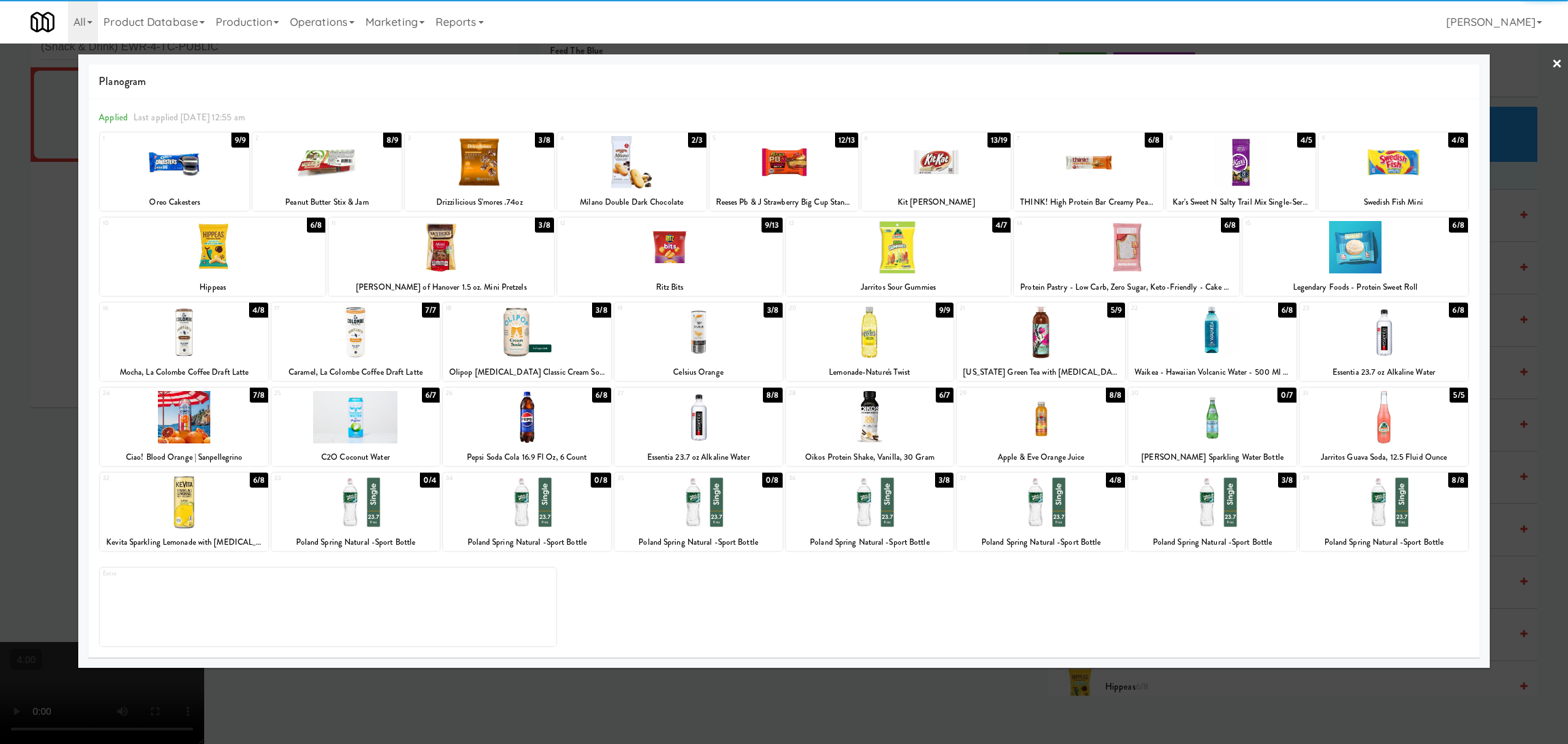
drag, startPoint x: 971, startPoint y: 690, endPoint x: 902, endPoint y: 637, distance: 87.0
click at [970, 692] on div at bounding box center [784, 372] width 1568 height 744
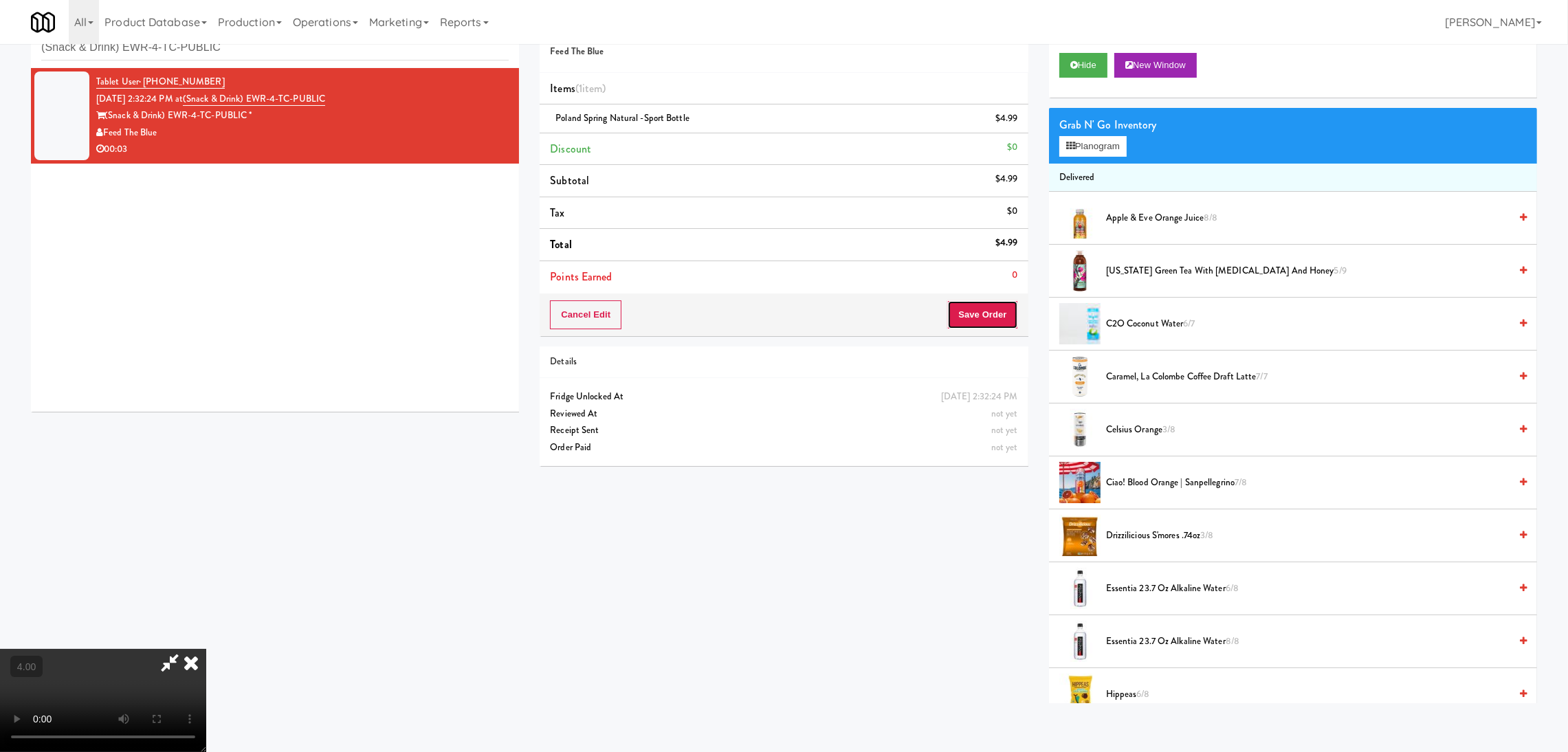
click at [983, 326] on button "Save Order" at bounding box center [982, 314] width 70 height 29
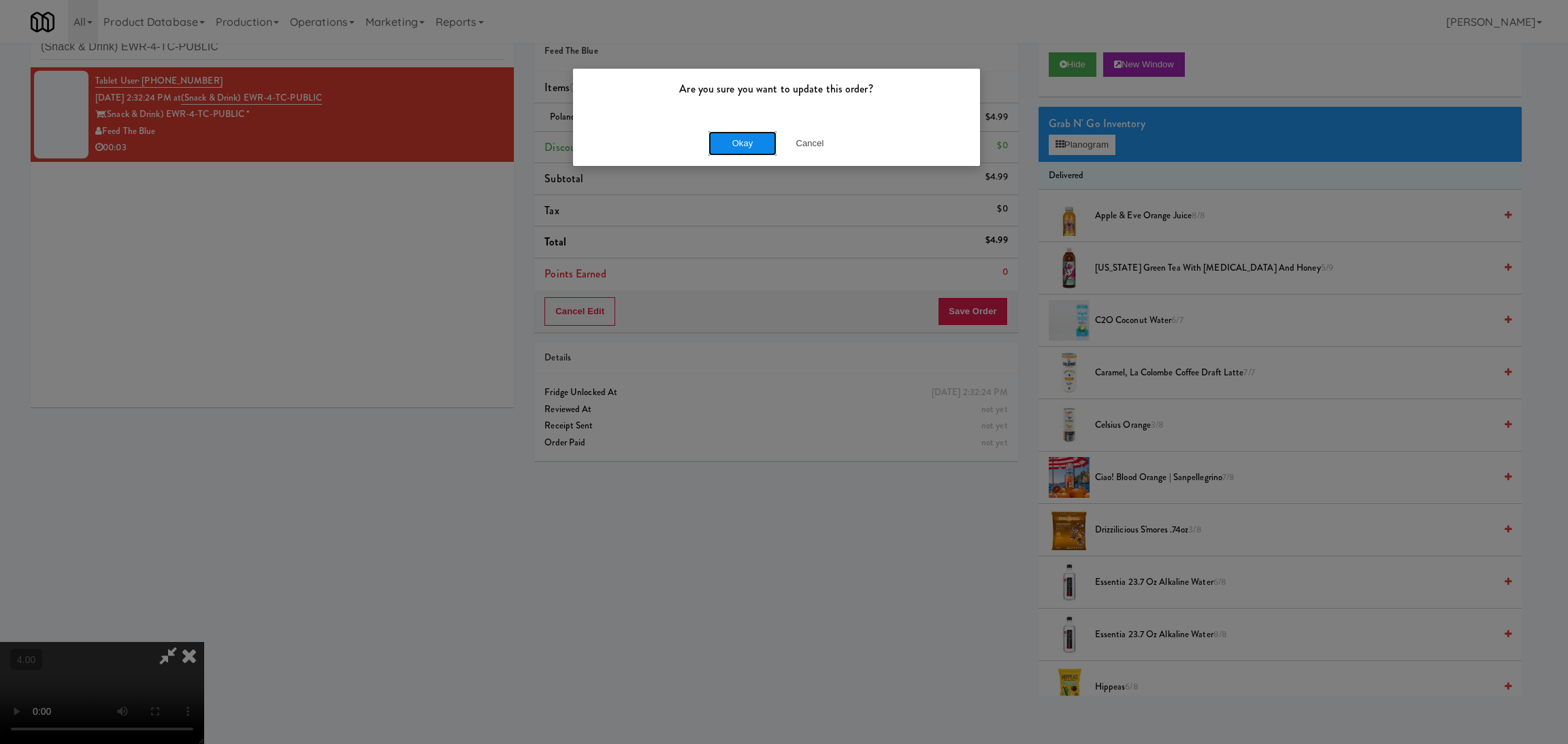
click at [749, 154] on button "Okay" at bounding box center [742, 144] width 68 height 25
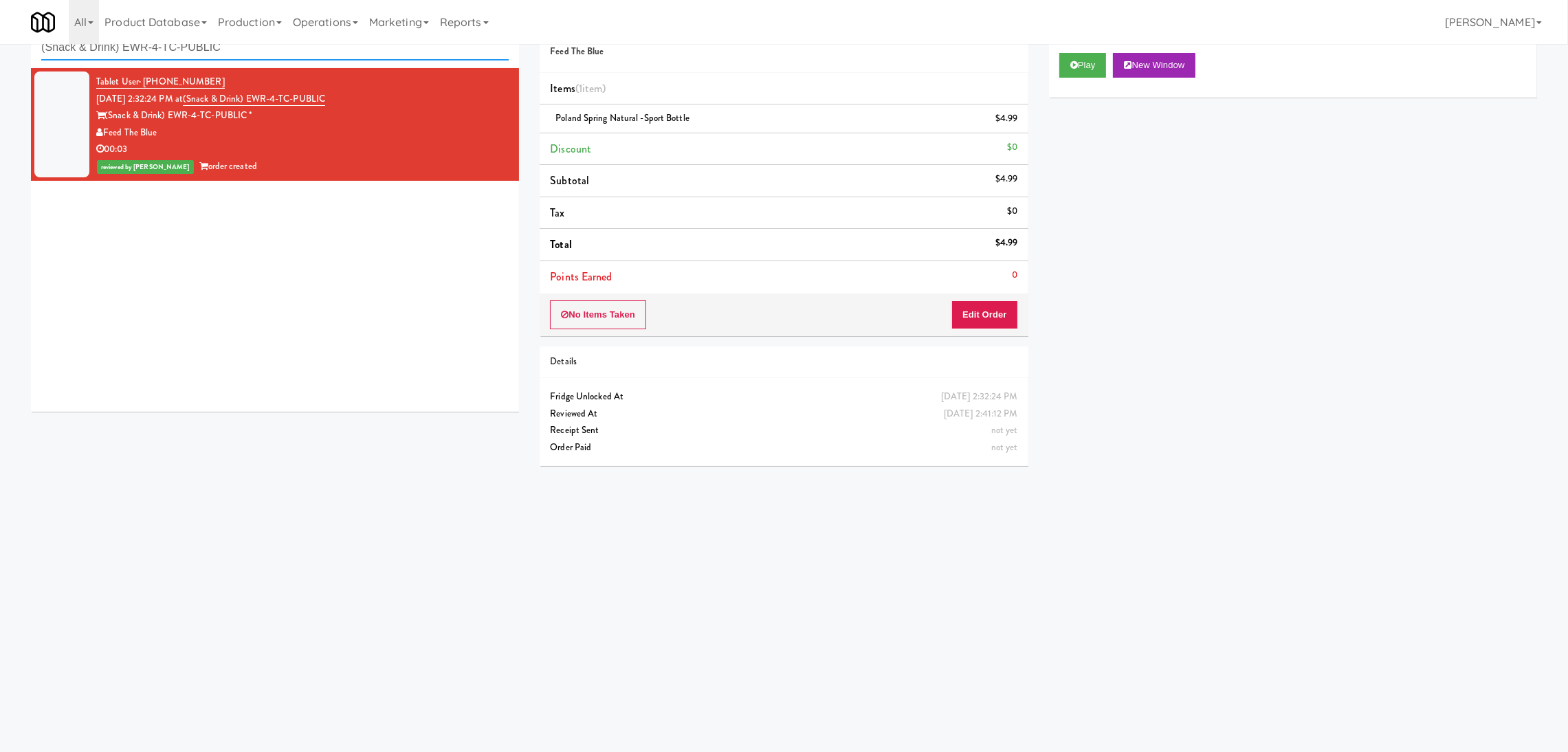
drag, startPoint x: 277, startPoint y: 51, endPoint x: 0, endPoint y: 51, distance: 277.0
click at [0, 51] on div "inbox reviewed recent all unclear take inventory issue suspicious failed recent…" at bounding box center [784, 282] width 1568 height 552
paste input "The [PERSON_NAME] - Cooler #2"
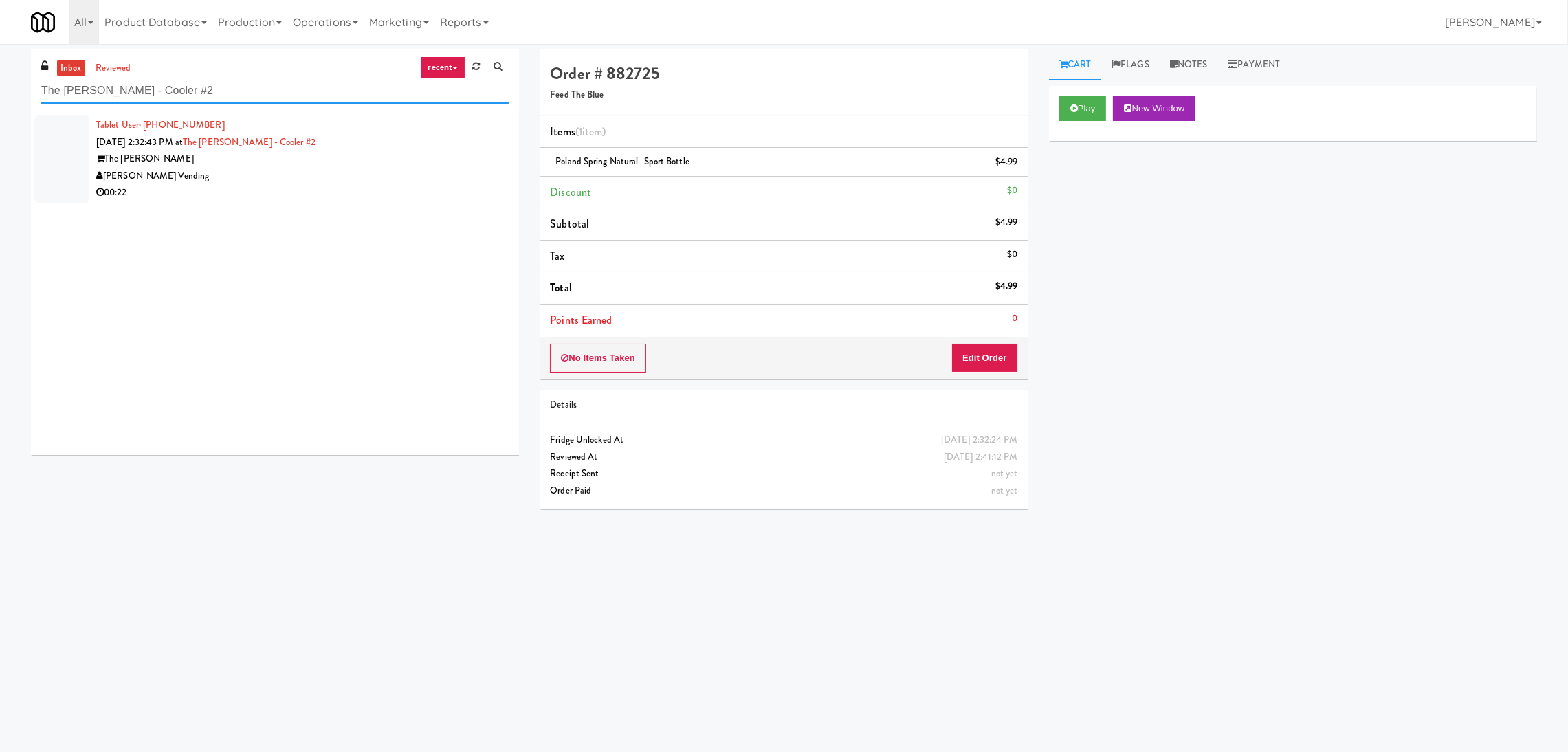
type input "The [PERSON_NAME] - Cooler #2"
click at [427, 187] on div "00:22" at bounding box center [302, 192] width 413 height 17
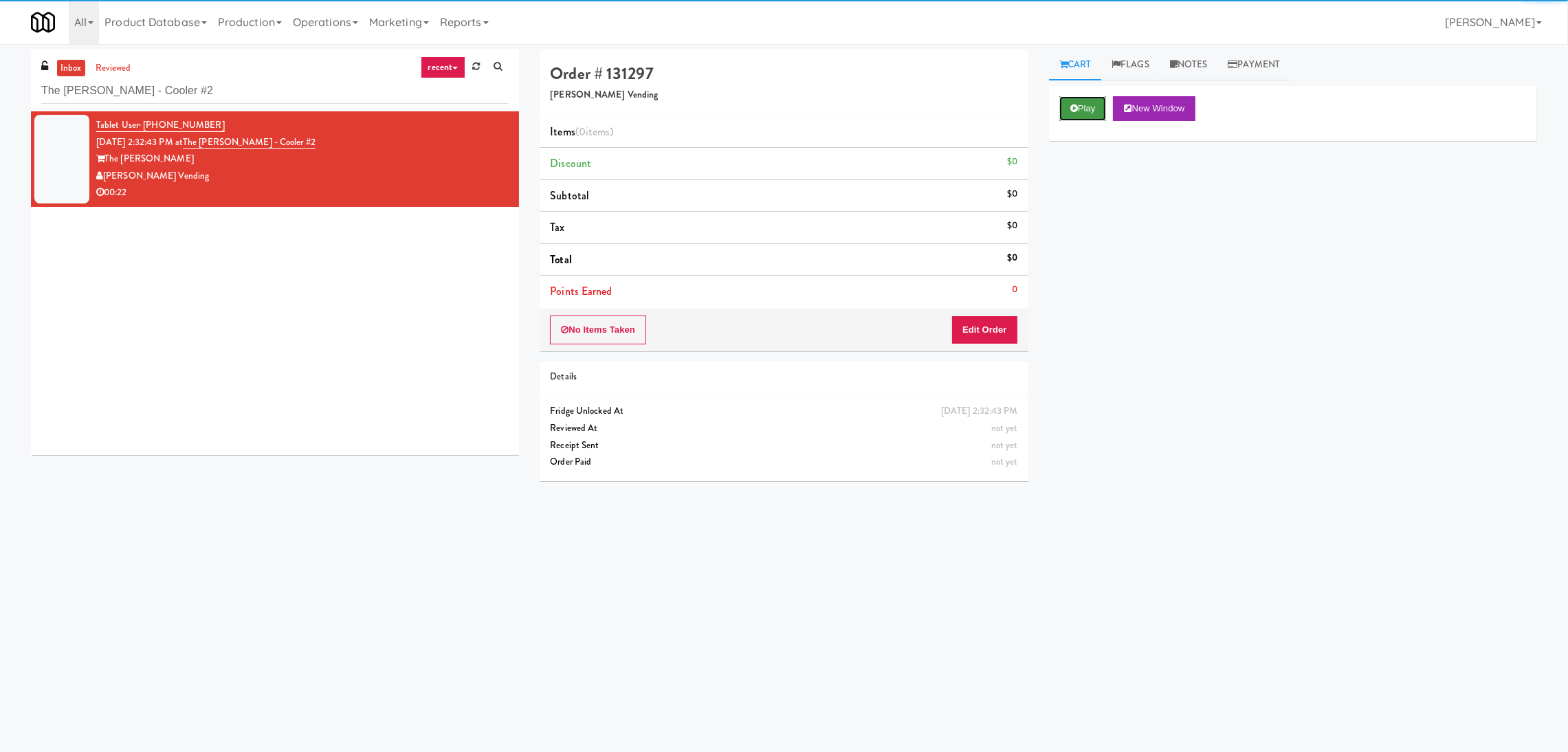
click at [1077, 101] on button "Play" at bounding box center [1082, 109] width 47 height 25
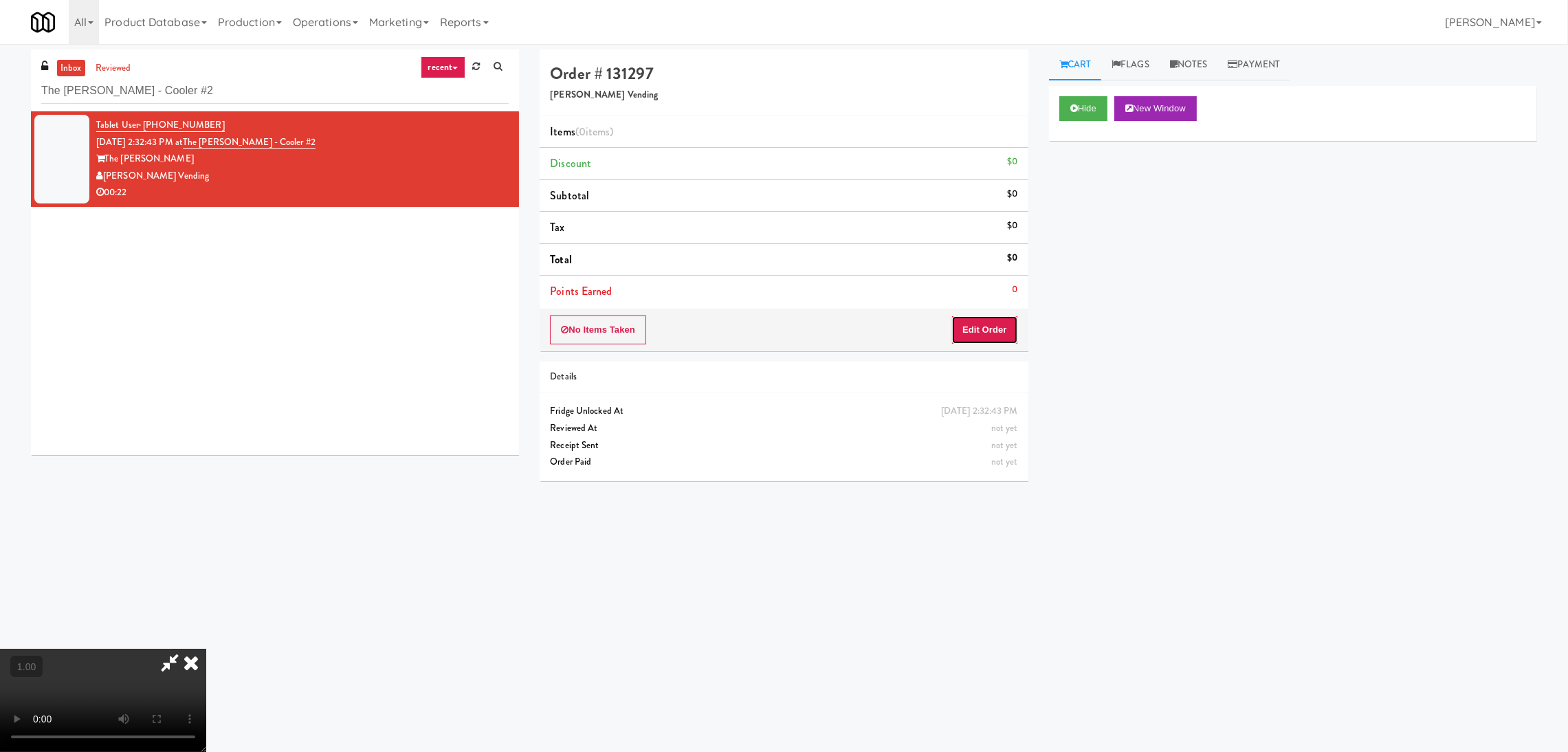
click at [988, 327] on button "Edit Order" at bounding box center [985, 330] width 66 height 29
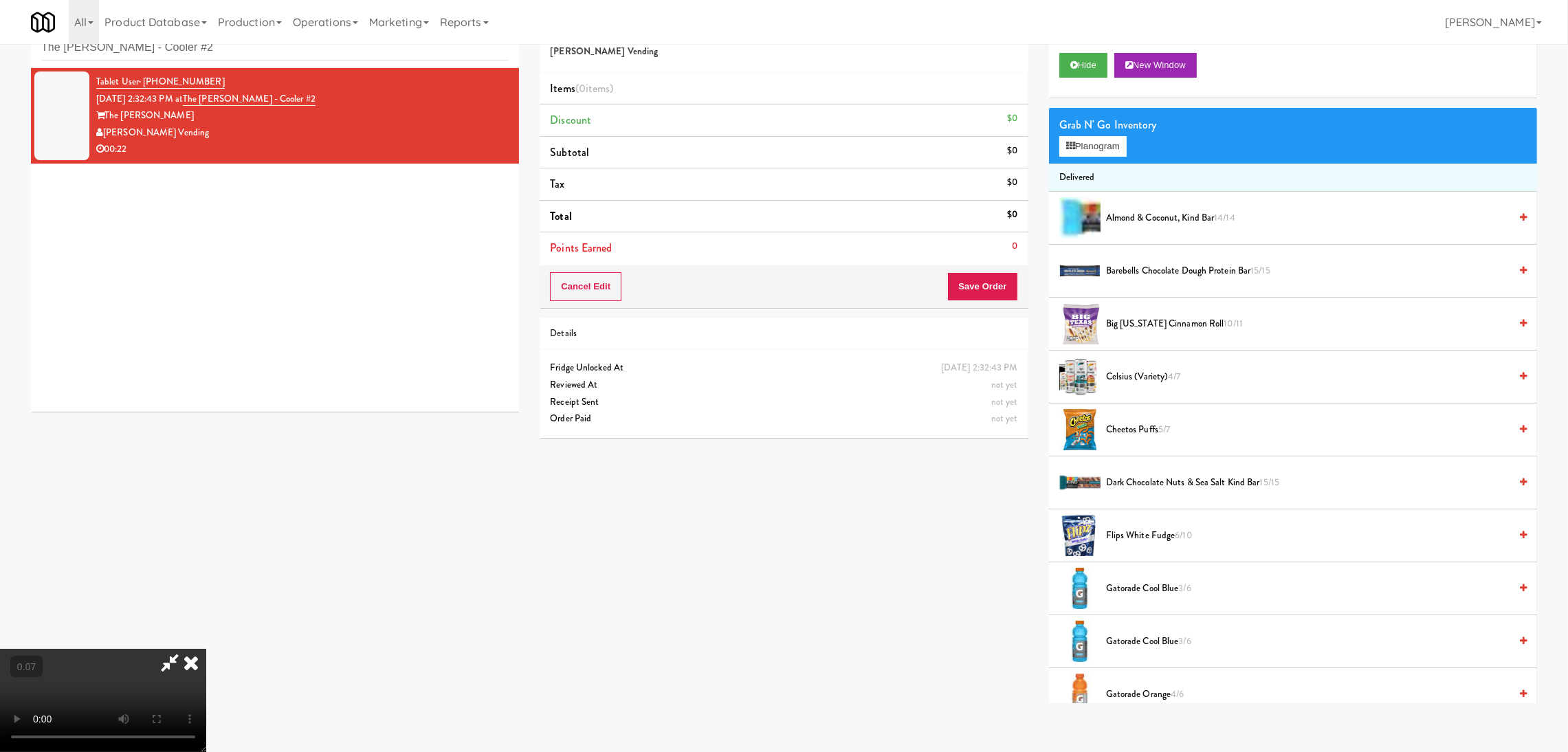
click at [206, 649] on video at bounding box center [103, 701] width 206 height 103
click at [1088, 157] on div "Grab N' Go Inventory Planogram" at bounding box center [1293, 135] width 488 height 56
click at [1092, 148] on button "Planogram" at bounding box center [1092, 146] width 67 height 21
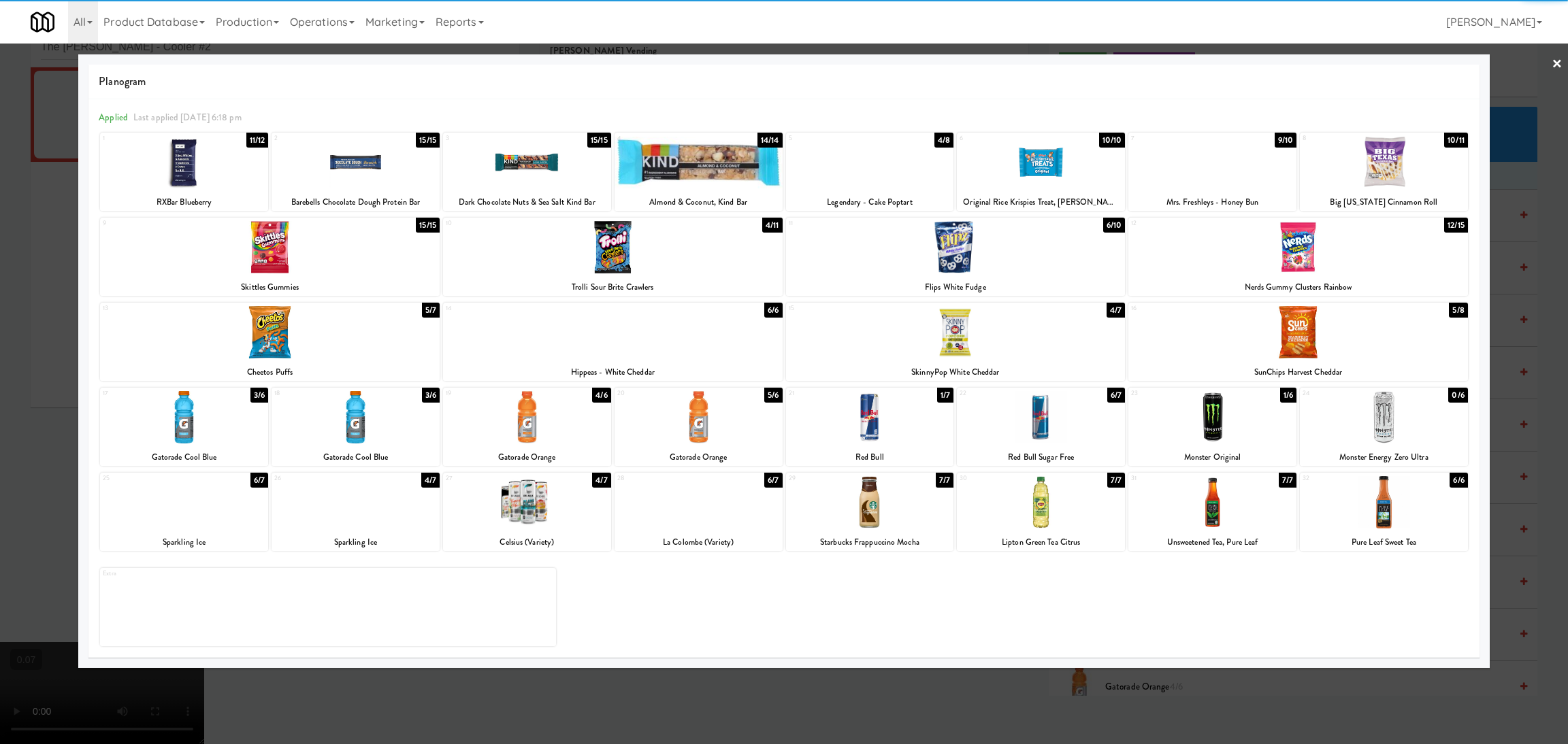
click at [1306, 331] on div at bounding box center [1298, 332] width 340 height 52
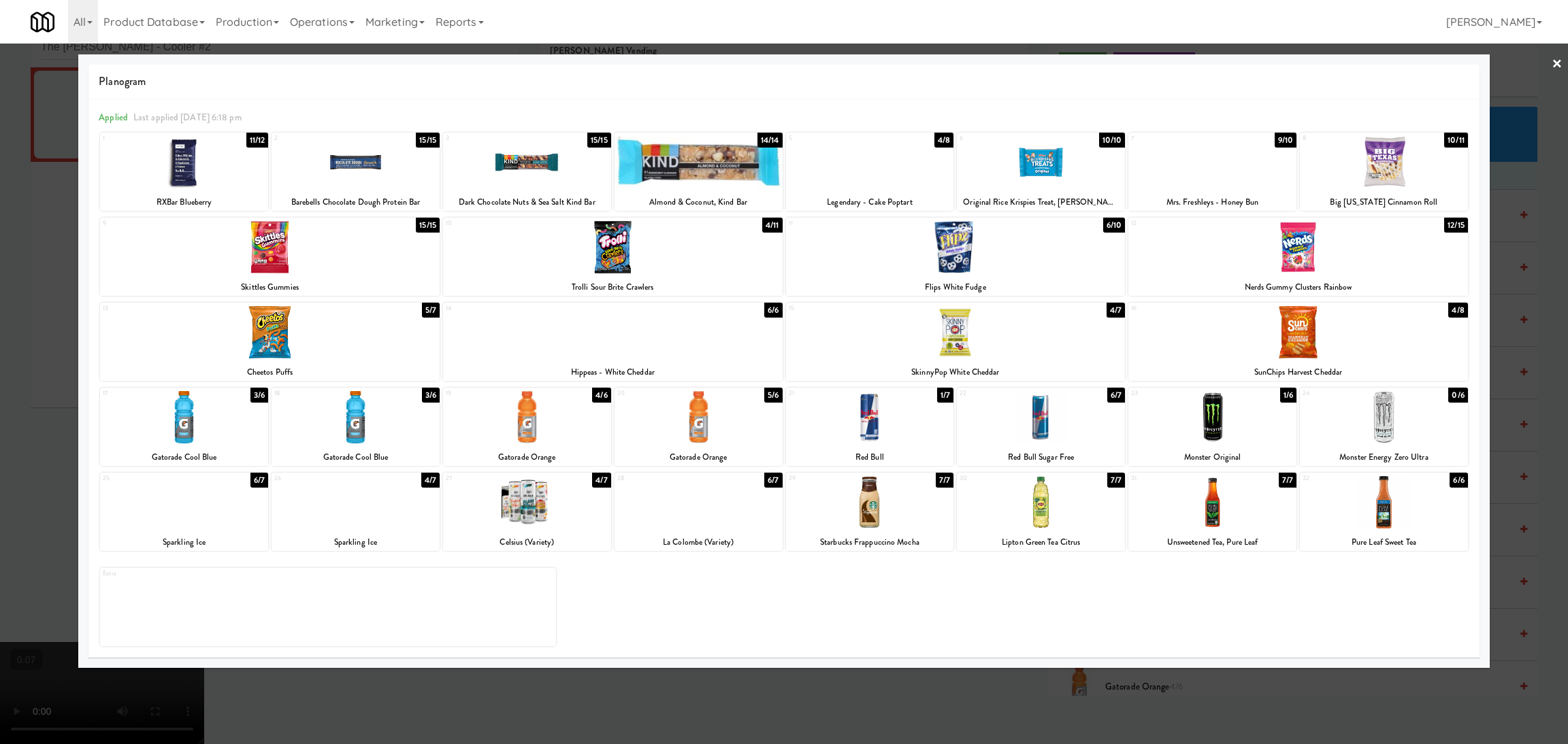
click at [9, 404] on div at bounding box center [784, 372] width 1568 height 744
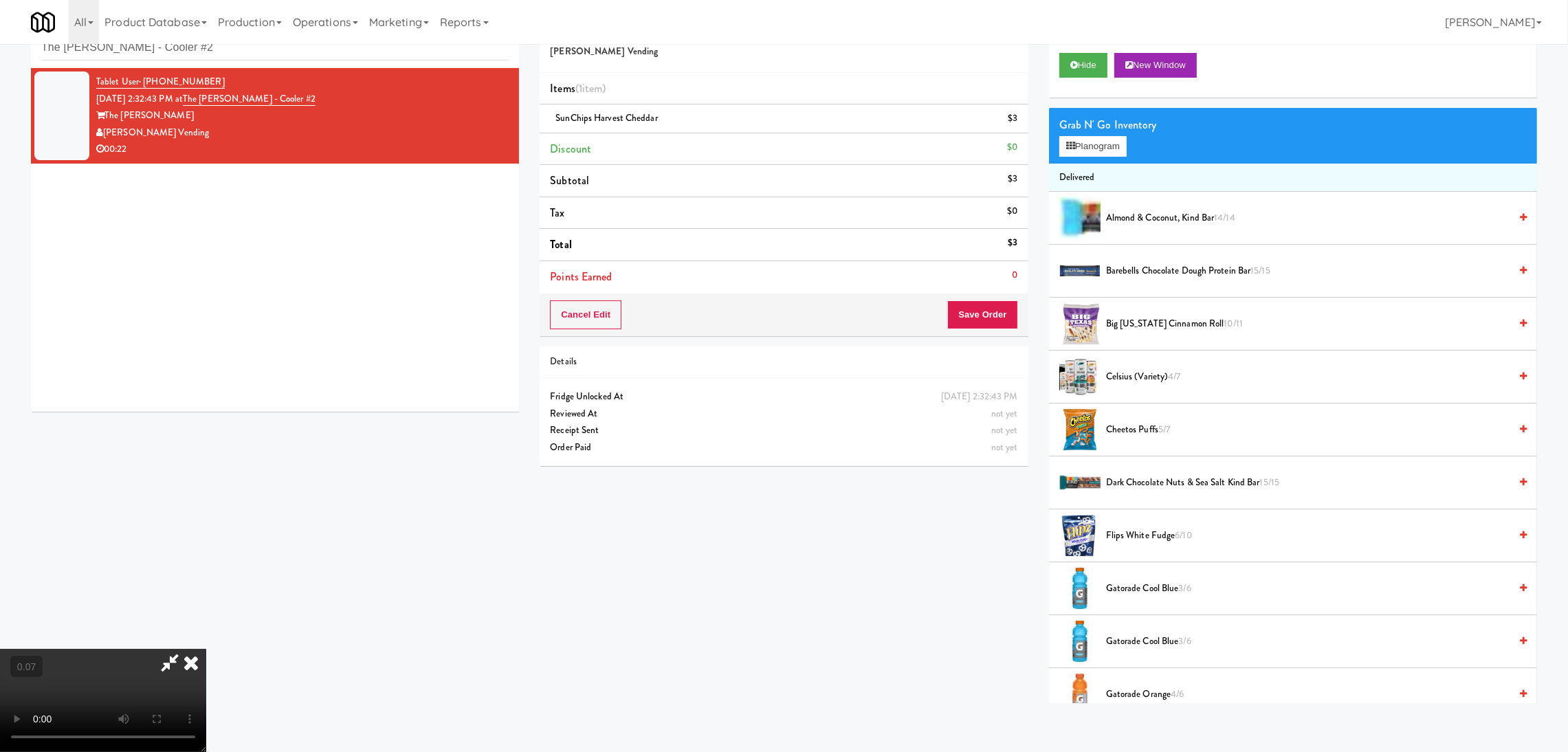
click at [206, 649] on video at bounding box center [103, 701] width 206 height 103
click at [978, 313] on button "Save Order" at bounding box center [982, 314] width 70 height 29
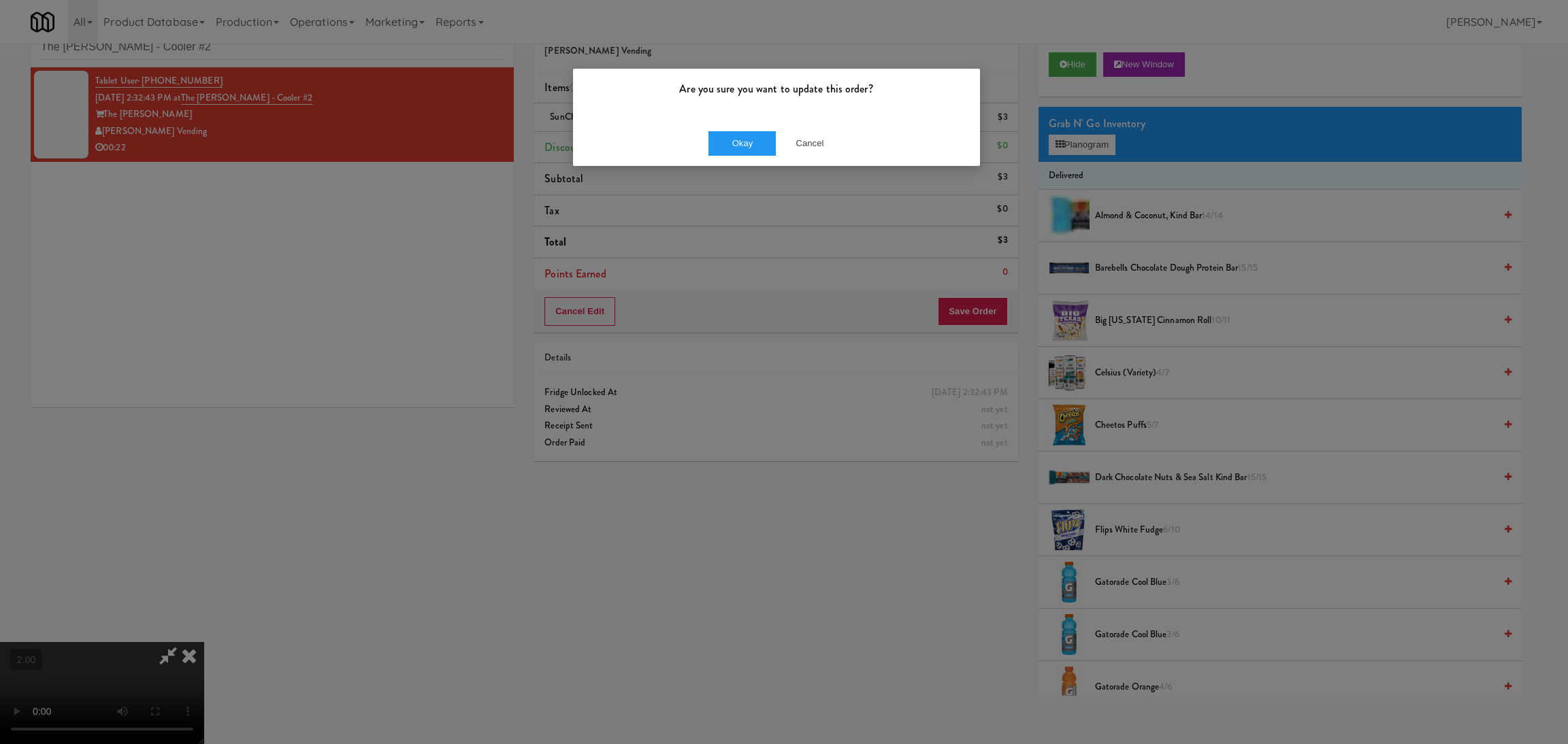
click at [740, 159] on div "Okay Cancel" at bounding box center [776, 144] width 407 height 46
click at [734, 148] on button "Okay" at bounding box center [742, 144] width 68 height 25
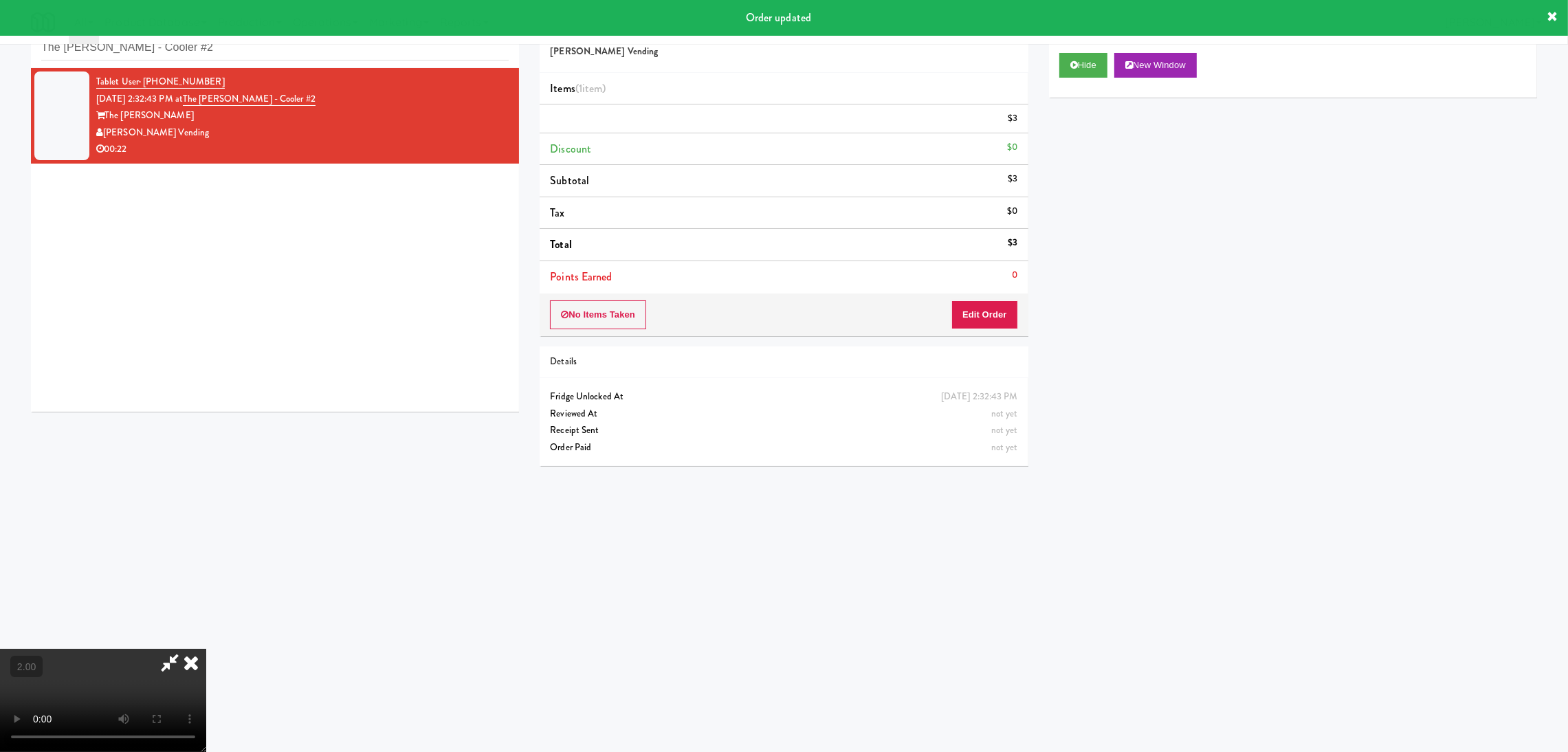
scroll to position [0, 0]
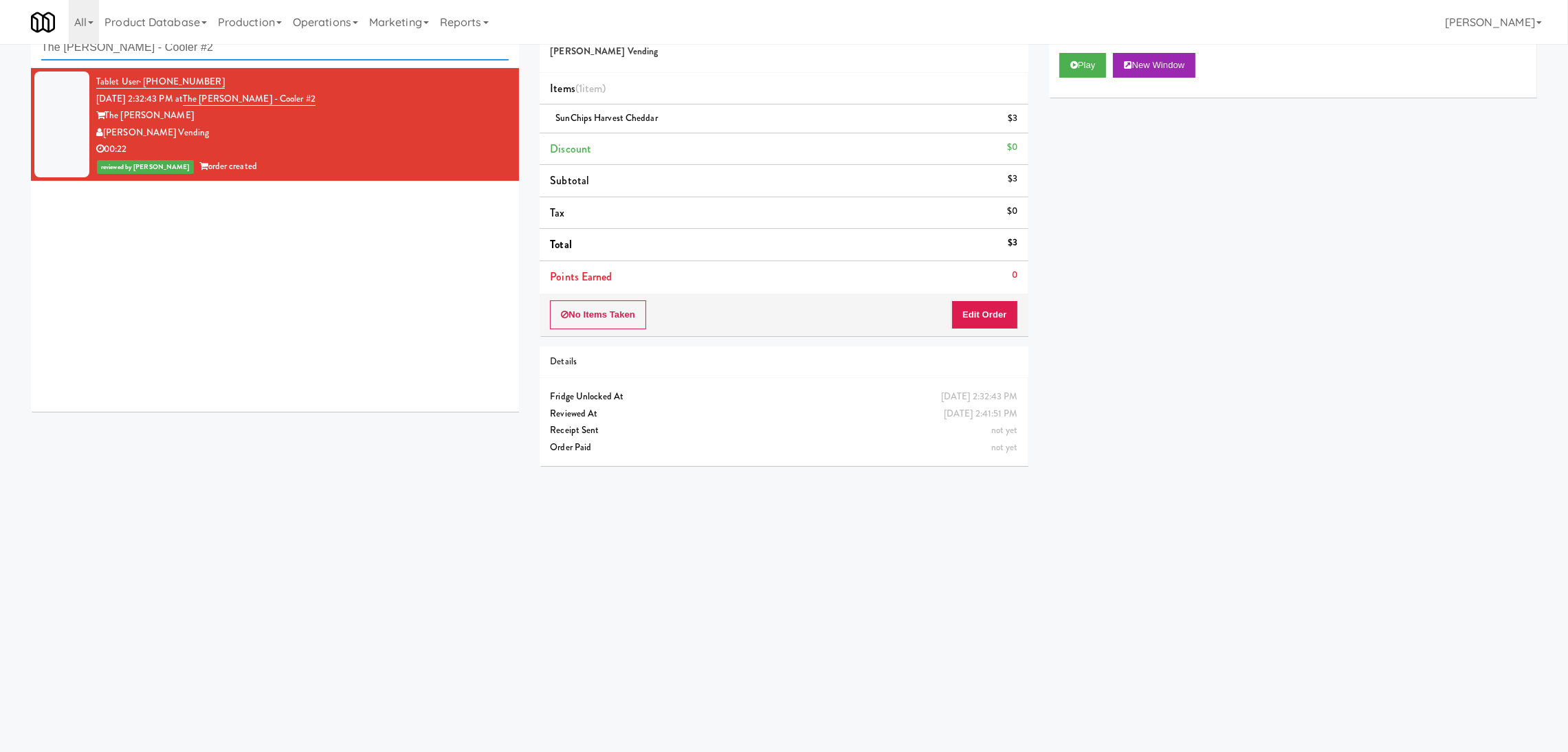
paste input "SC Lobby Cooler"
drag, startPoint x: 282, startPoint y: 54, endPoint x: 0, endPoint y: 51, distance: 282.0
click at [0, 51] on div "inbox reviewed recent all unclear take inventory issue suspicious failed recent…" at bounding box center [784, 282] width 1568 height 552
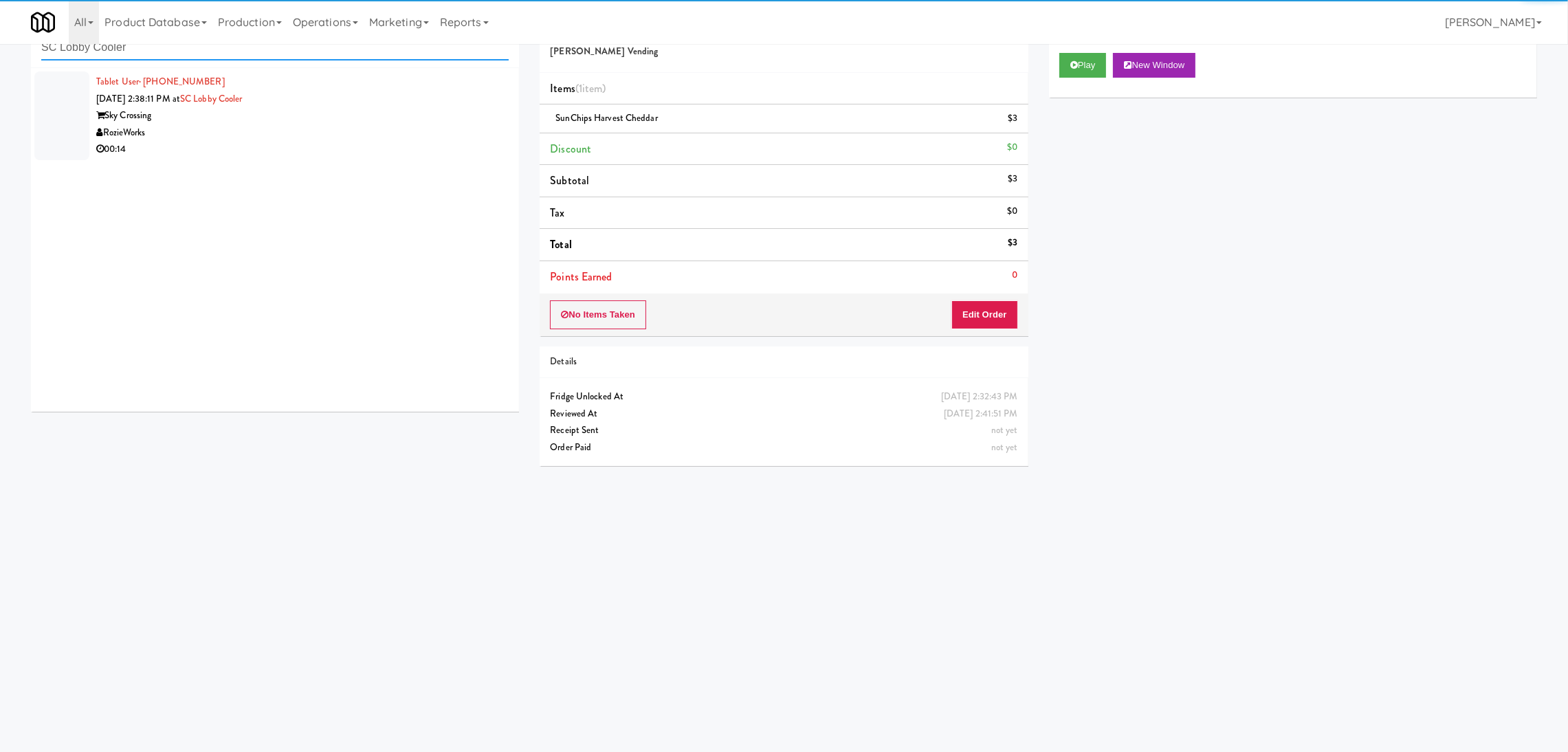
type input "SC Lobby Cooler"
click at [436, 147] on div "00:14" at bounding box center [302, 149] width 413 height 17
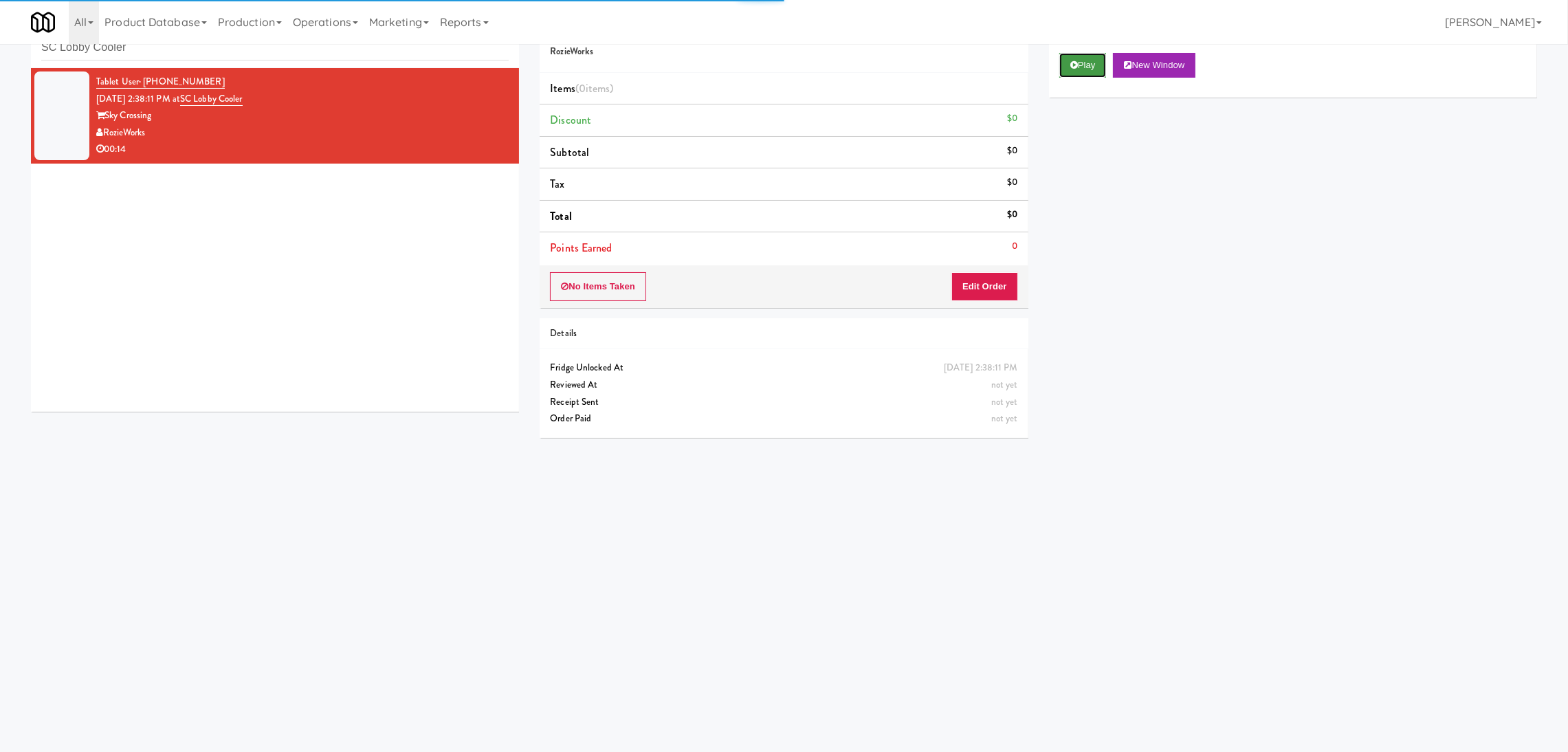
click at [1095, 63] on button "Play" at bounding box center [1082, 65] width 47 height 25
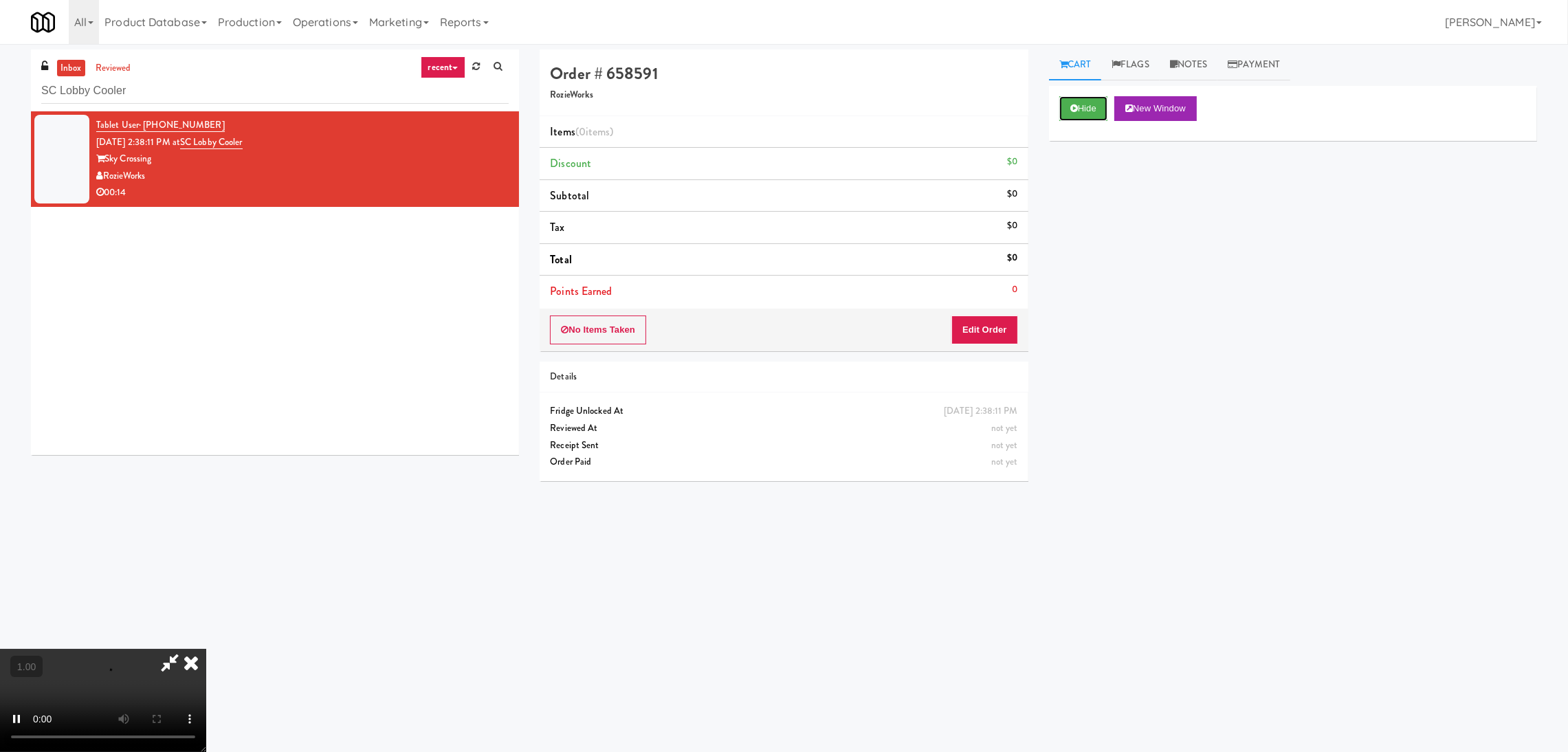
scroll to position [43, 0]
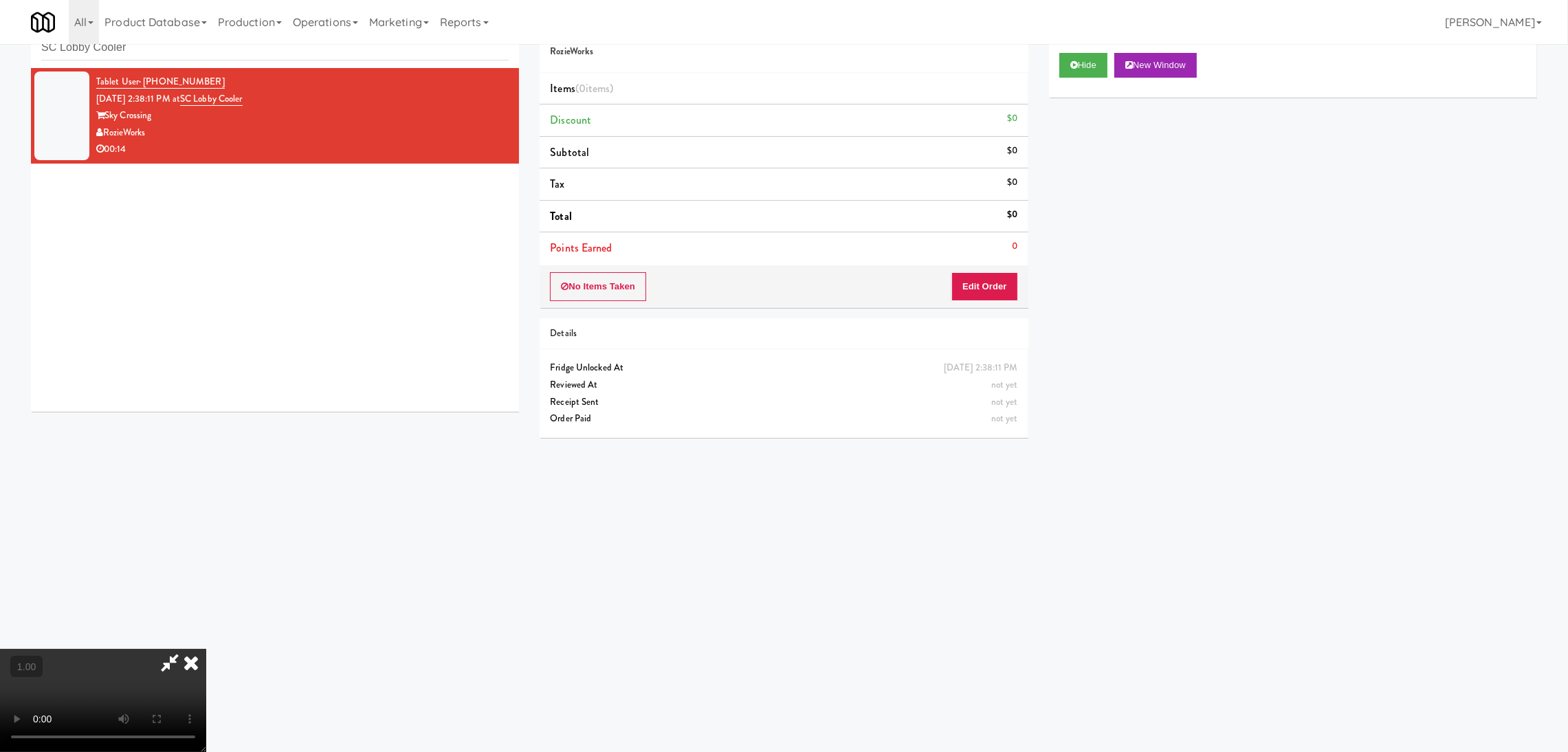
click at [206, 649] on video at bounding box center [103, 701] width 206 height 103
click at [988, 280] on button "Edit Order" at bounding box center [985, 286] width 66 height 29
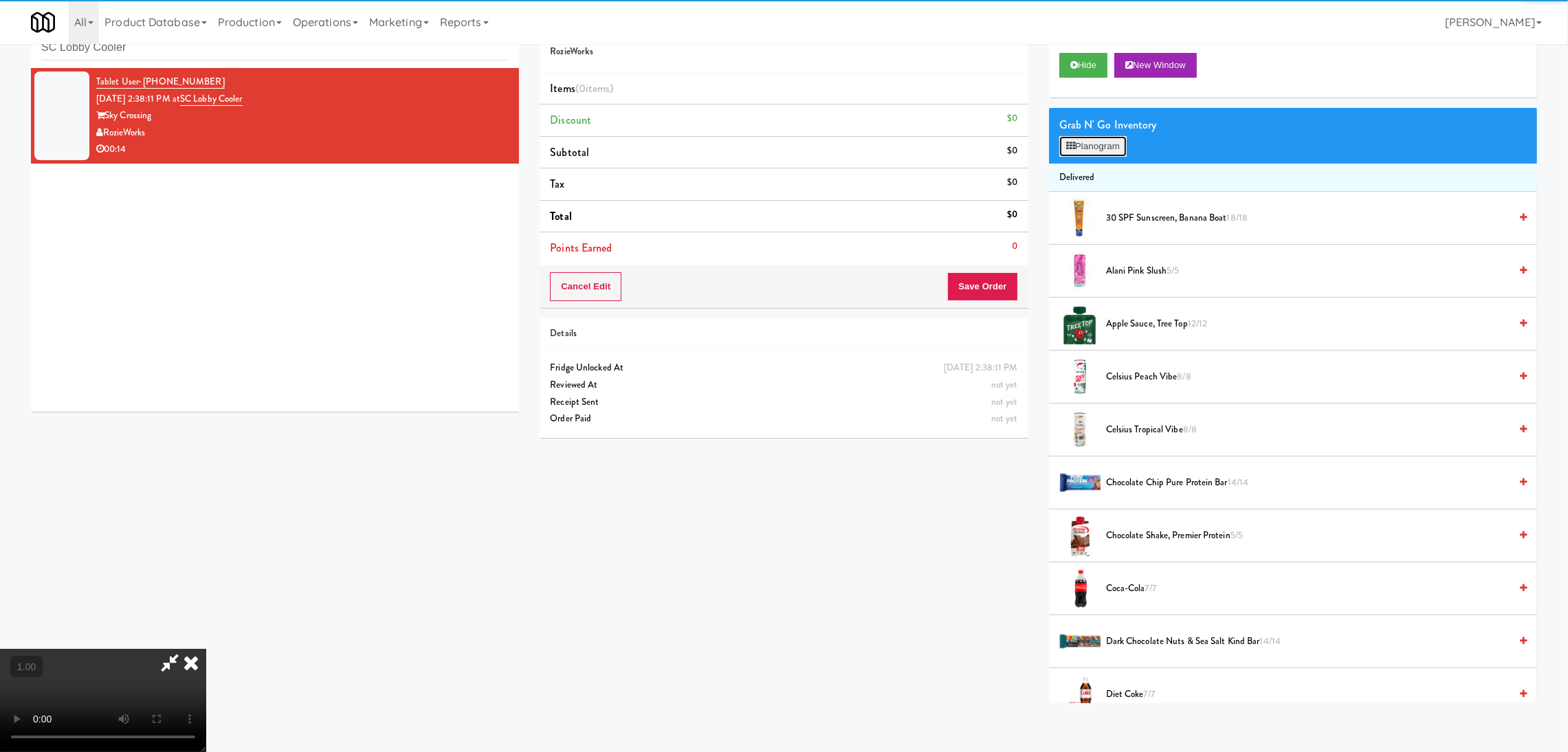
click at [1100, 143] on button "Planogram" at bounding box center [1092, 146] width 67 height 21
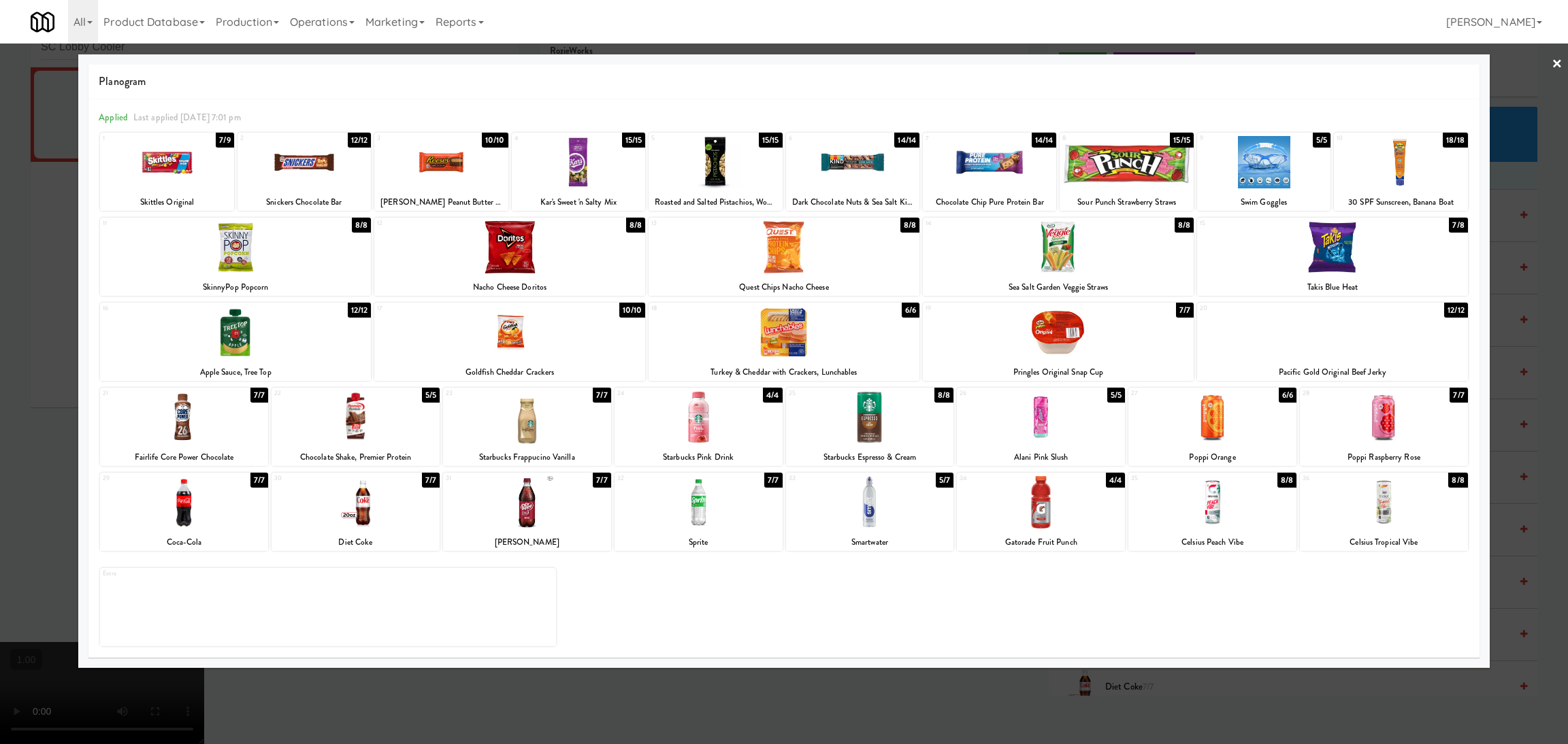
click at [1153, 163] on div at bounding box center [1126, 162] width 134 height 52
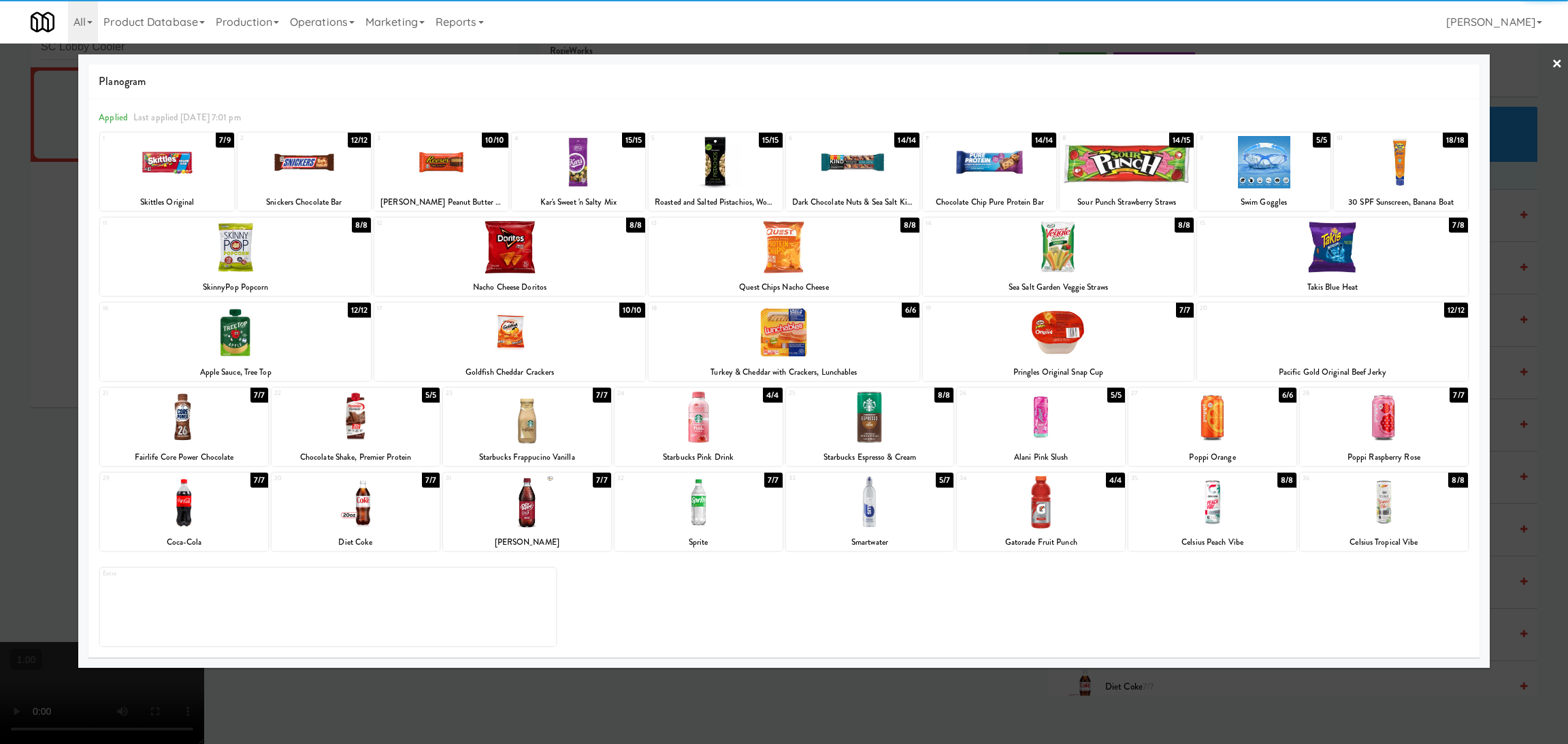
click at [0, 381] on div at bounding box center [784, 372] width 1568 height 744
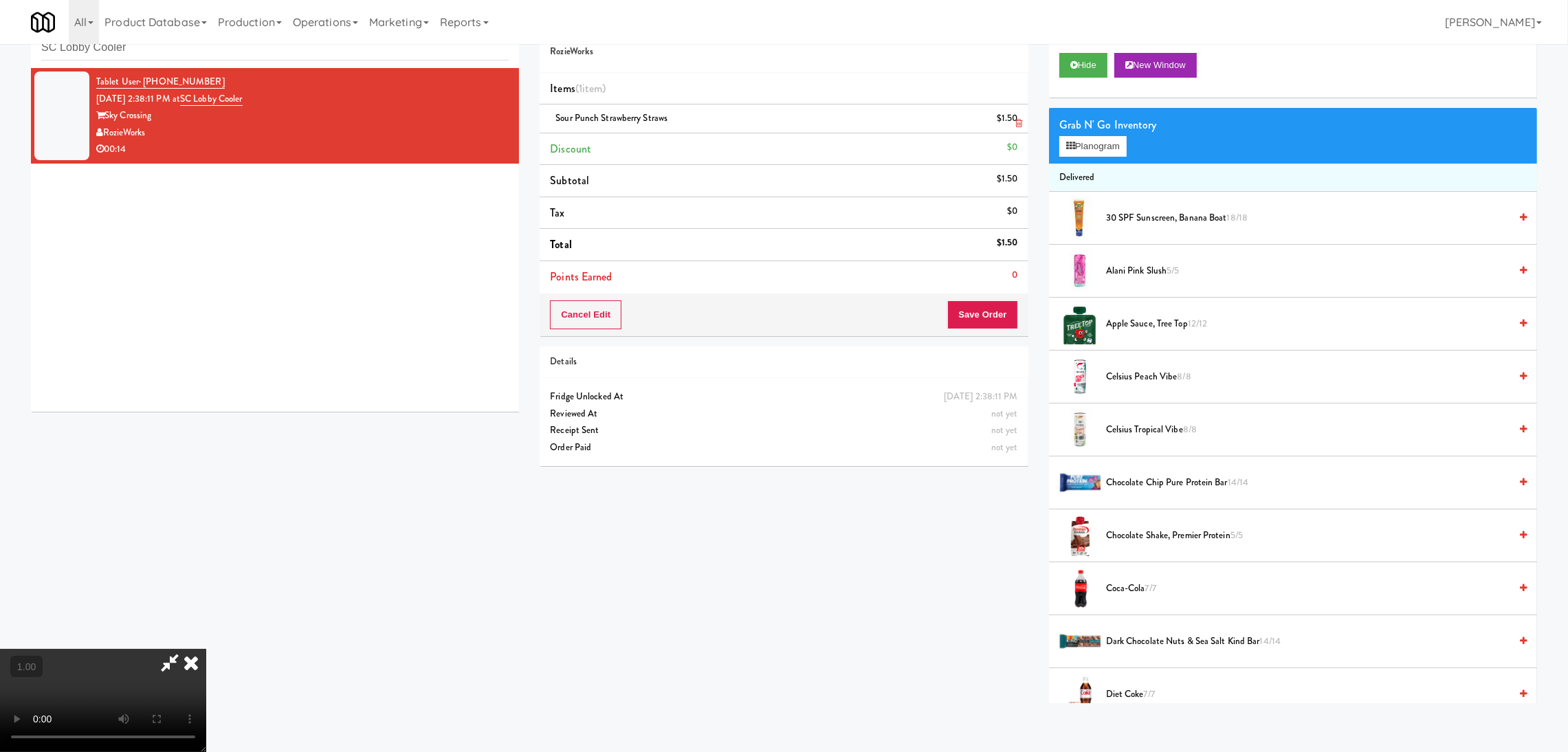
click at [1018, 121] on icon at bounding box center [1019, 123] width 7 height 9
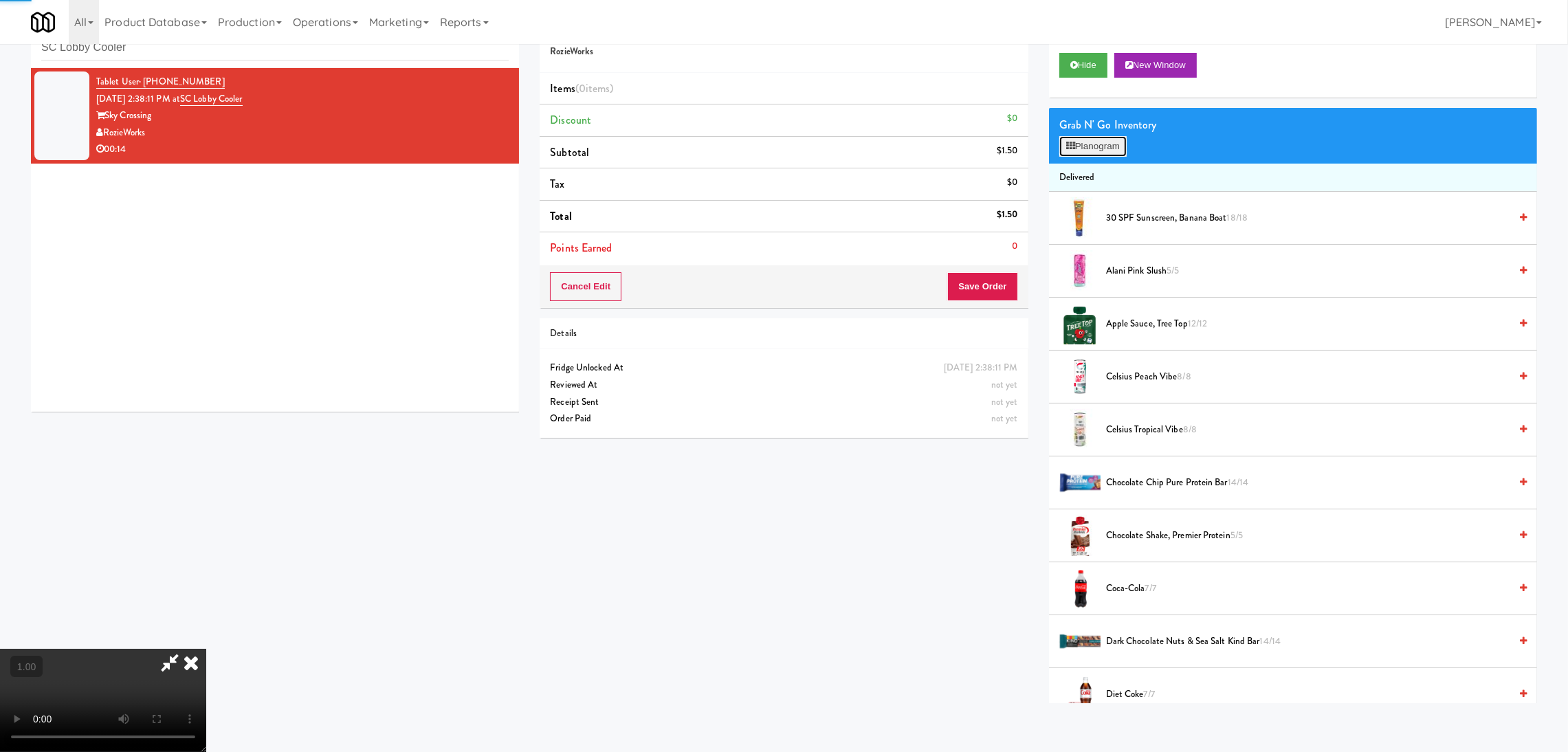
click at [1087, 144] on button "Planogram" at bounding box center [1092, 146] width 67 height 21
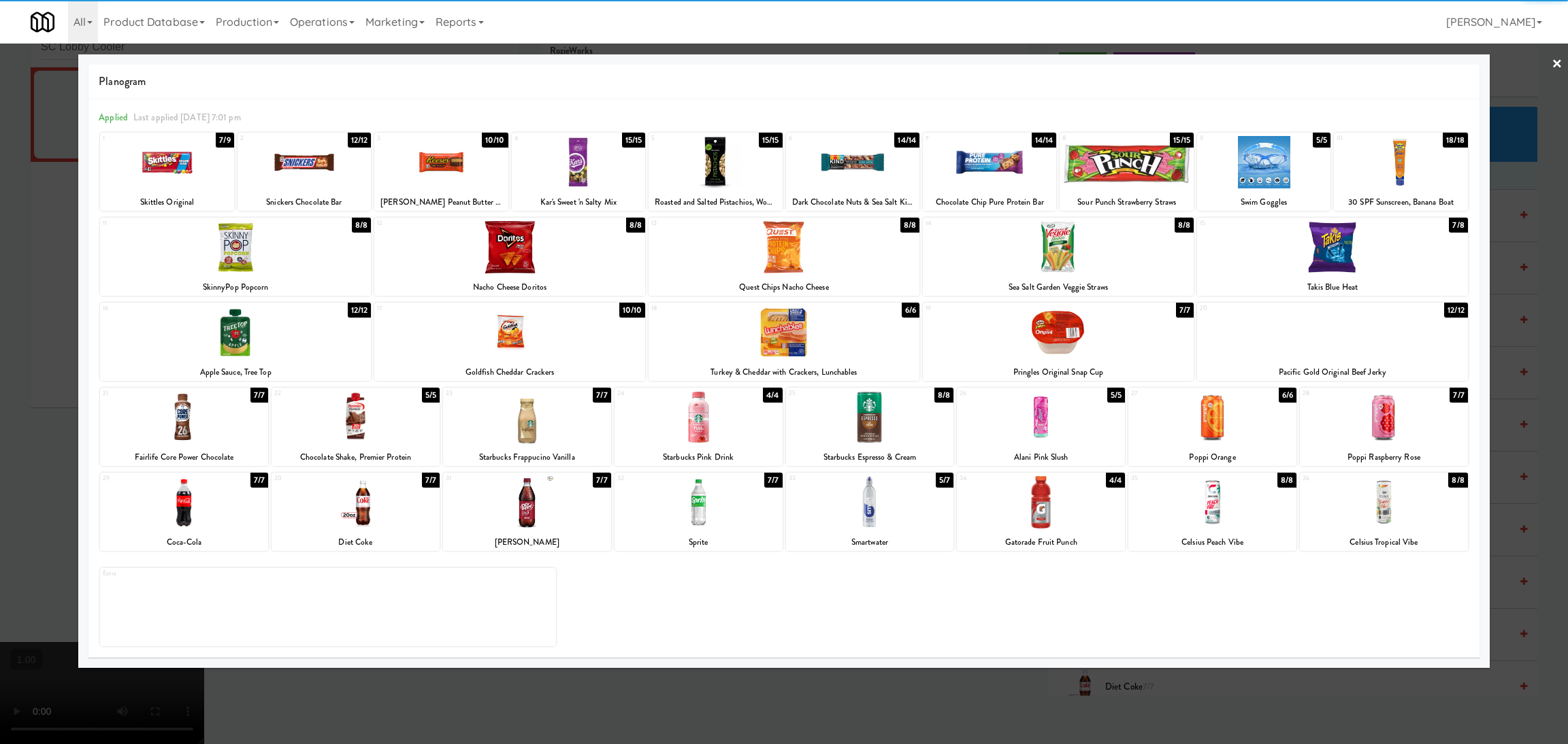
click at [1263, 169] on div at bounding box center [1264, 162] width 134 height 52
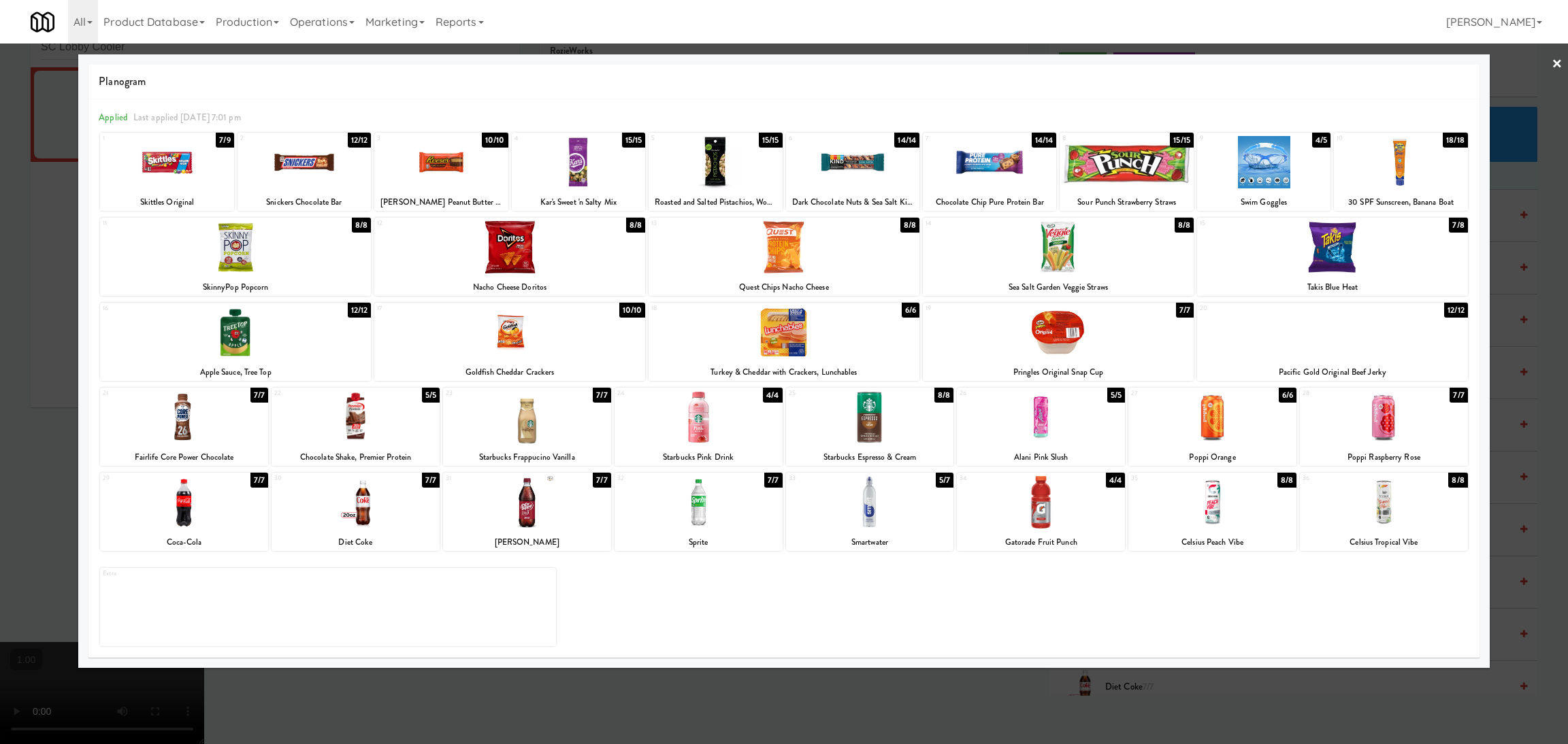
click at [2, 315] on div at bounding box center [784, 372] width 1568 height 744
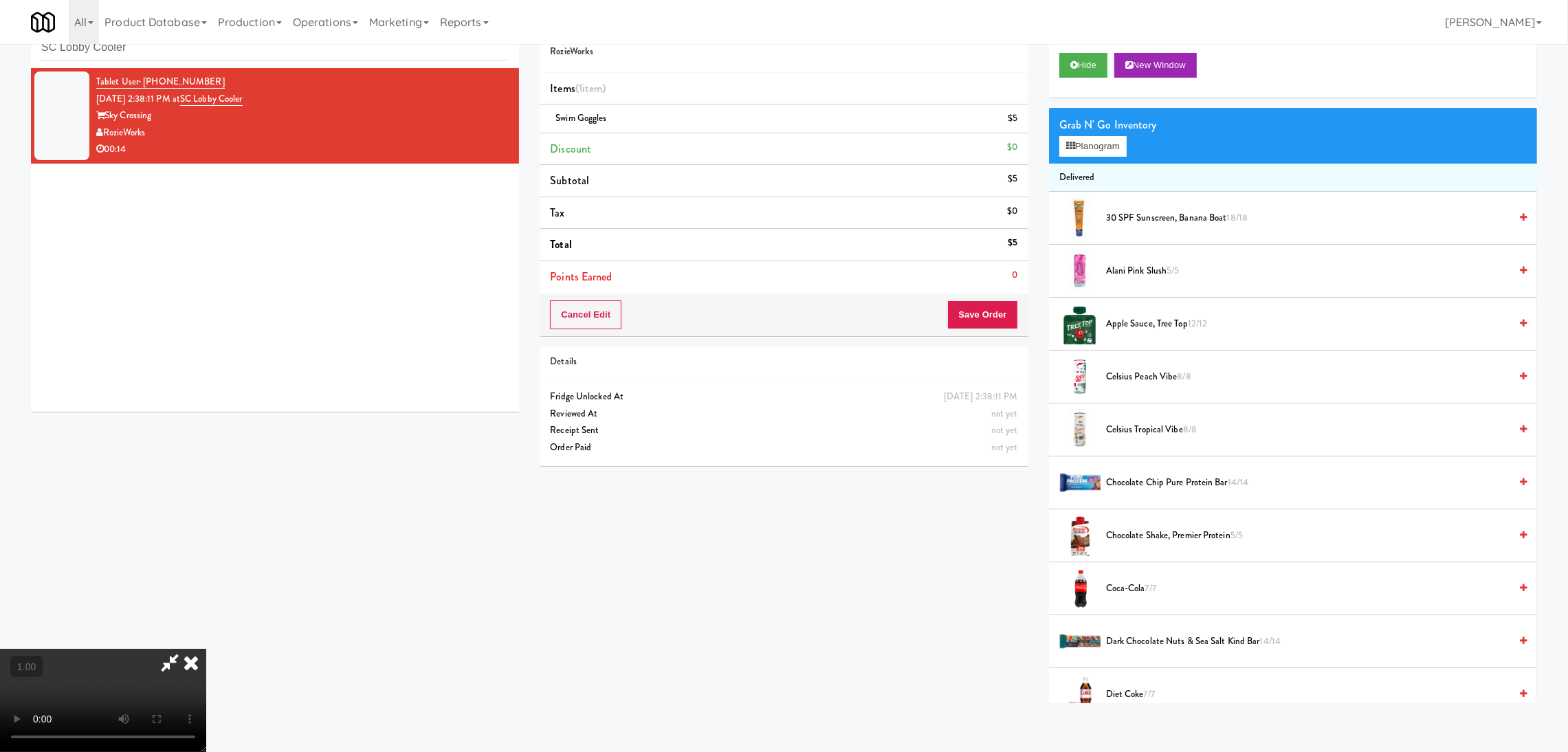
click at [206, 649] on video at bounding box center [103, 701] width 206 height 103
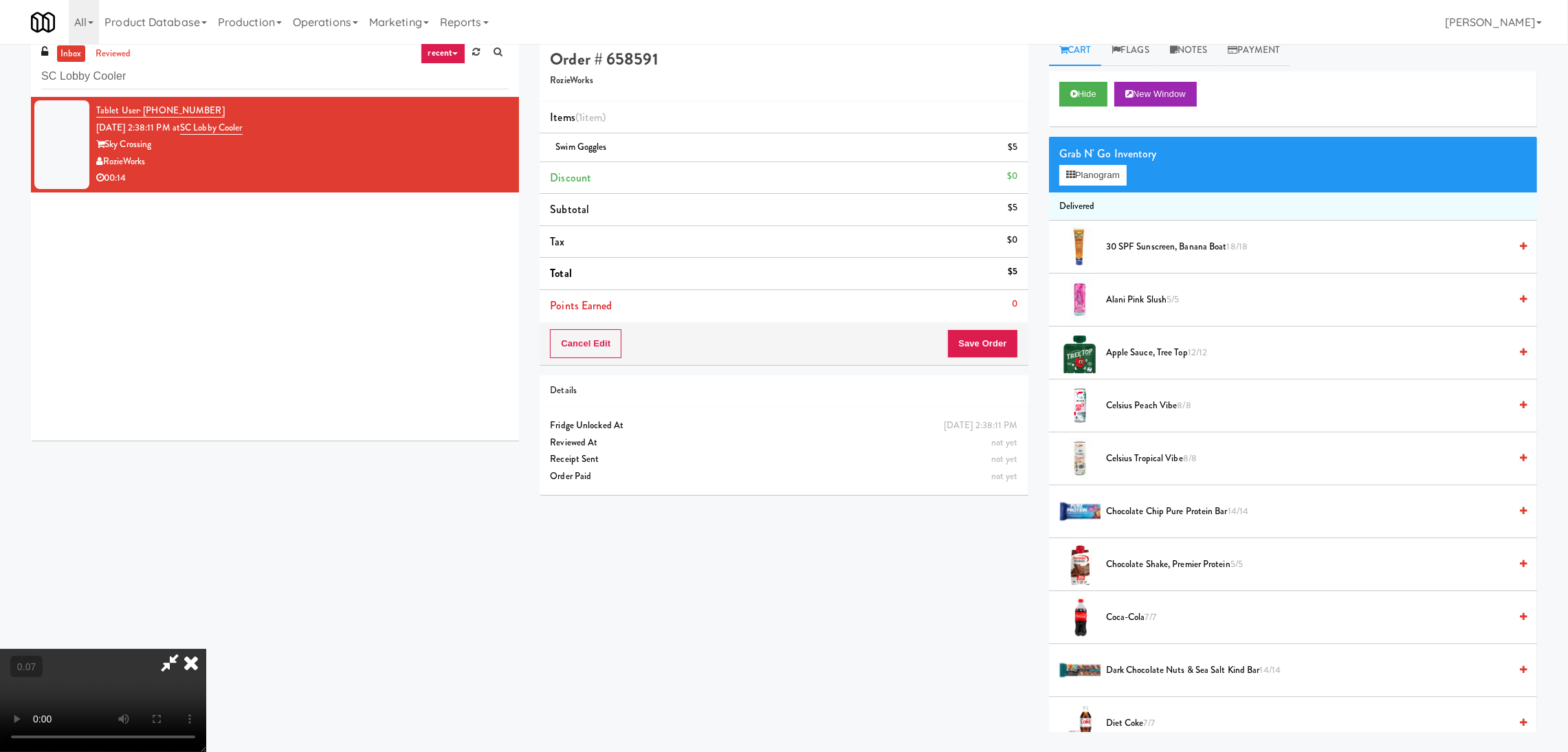
scroll to position [0, 0]
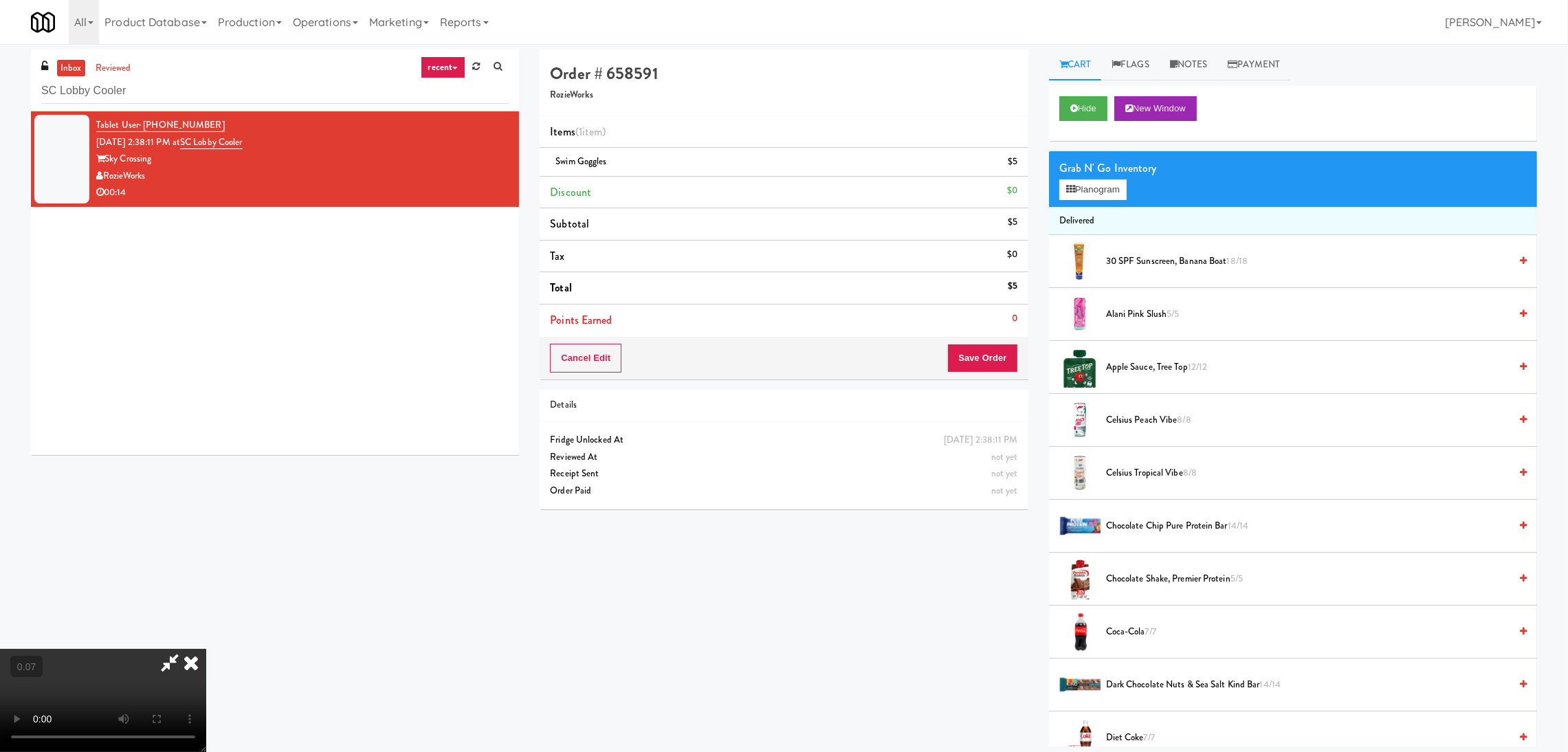
click at [206, 649] on video at bounding box center [103, 701] width 206 height 103
click at [174, 701] on video at bounding box center [103, 701] width 206 height 103
click at [206, 649] on video at bounding box center [103, 701] width 206 height 103
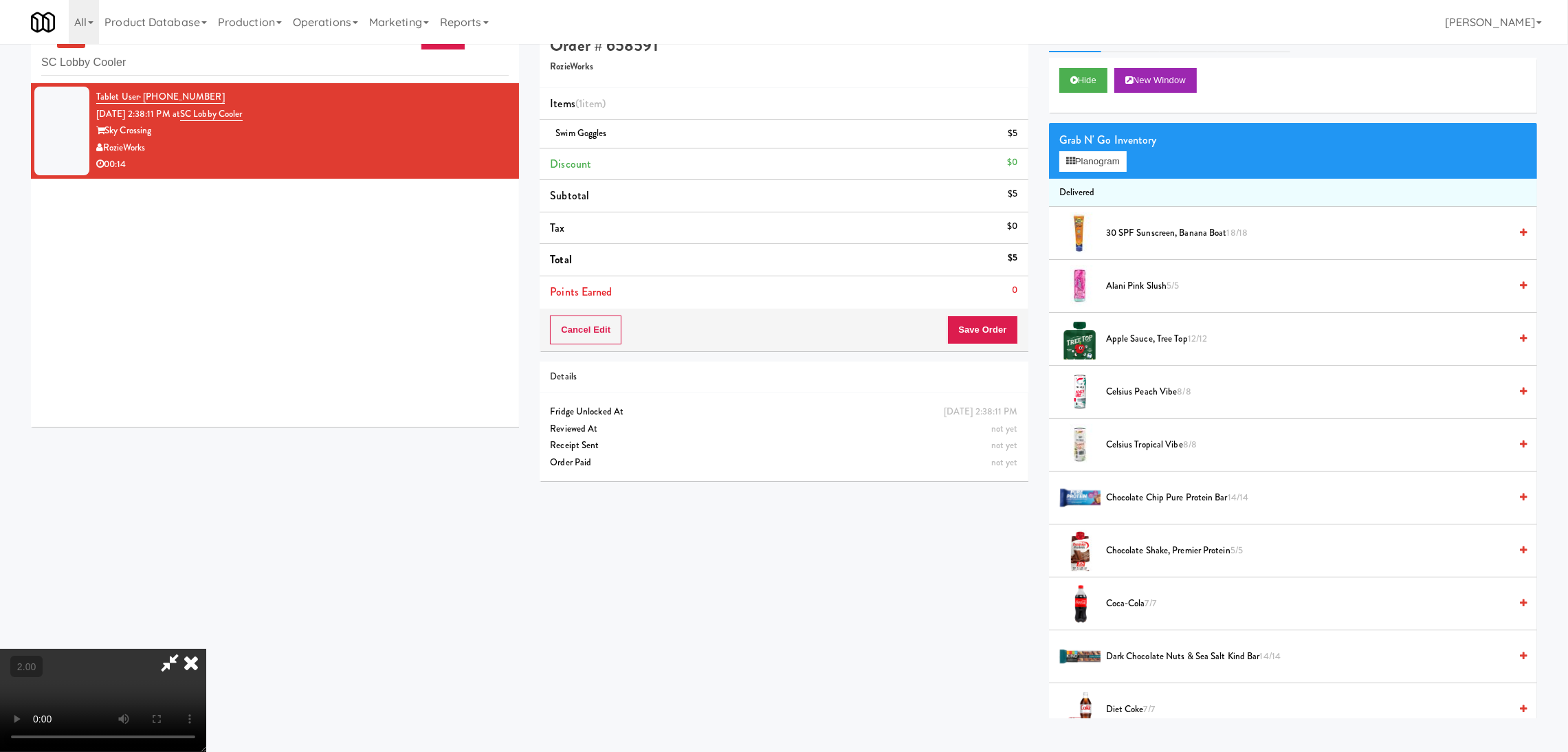
scroll to position [43, 0]
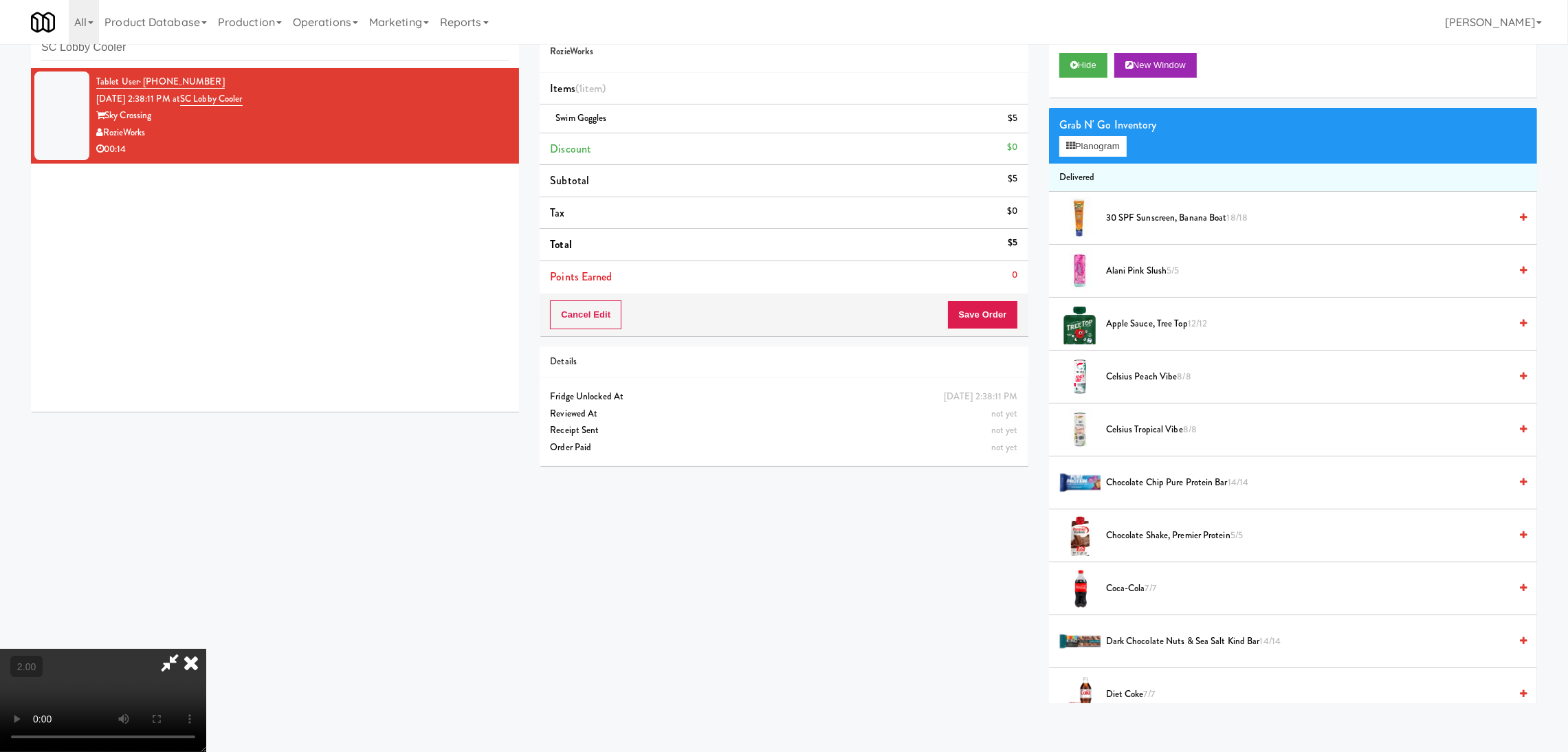
click at [206, 649] on video at bounding box center [103, 701] width 206 height 103
click at [1125, 143] on button "Planogram" at bounding box center [1092, 146] width 67 height 21
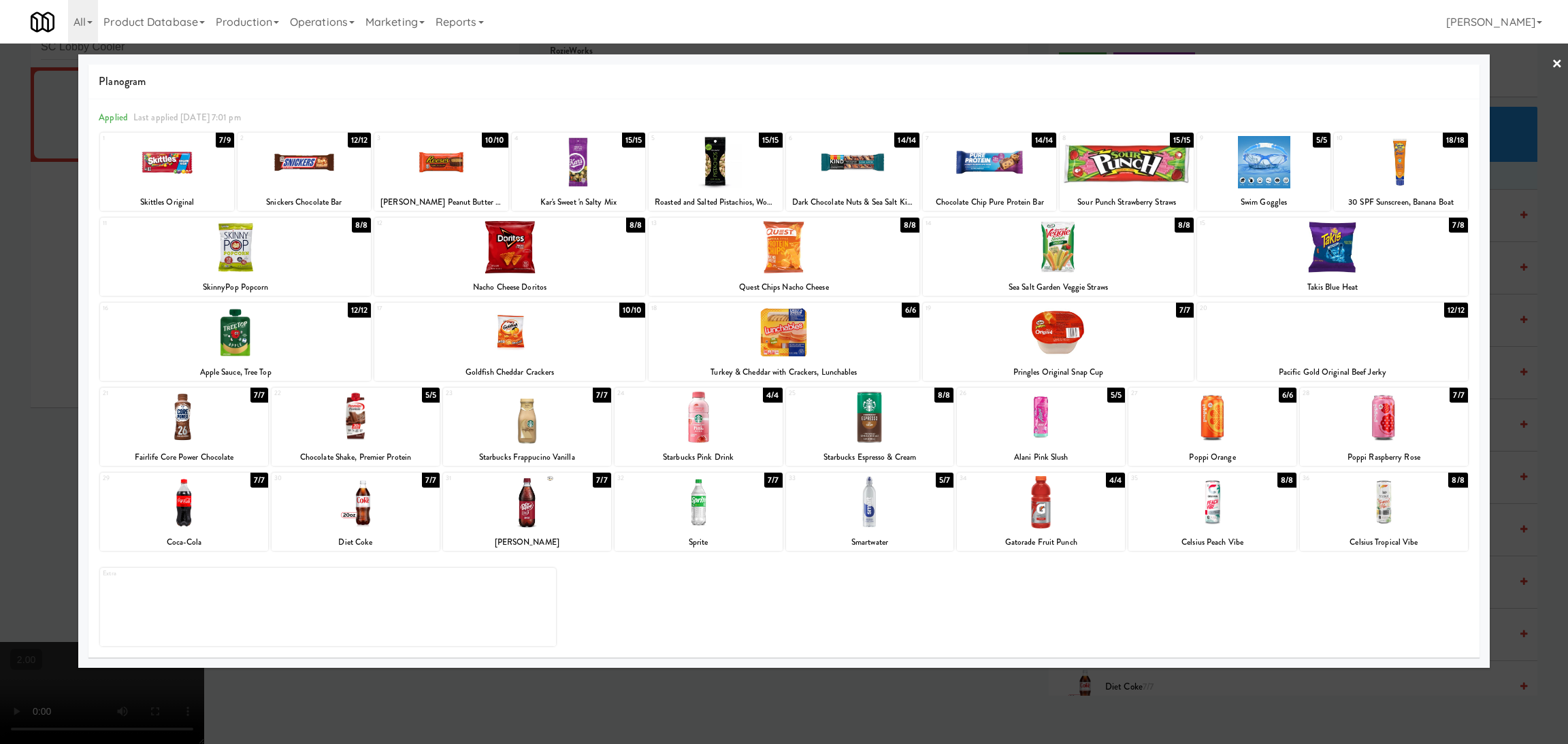
click at [1050, 418] on div at bounding box center [1040, 418] width 168 height 52
click at [781, 686] on div at bounding box center [784, 372] width 1568 height 744
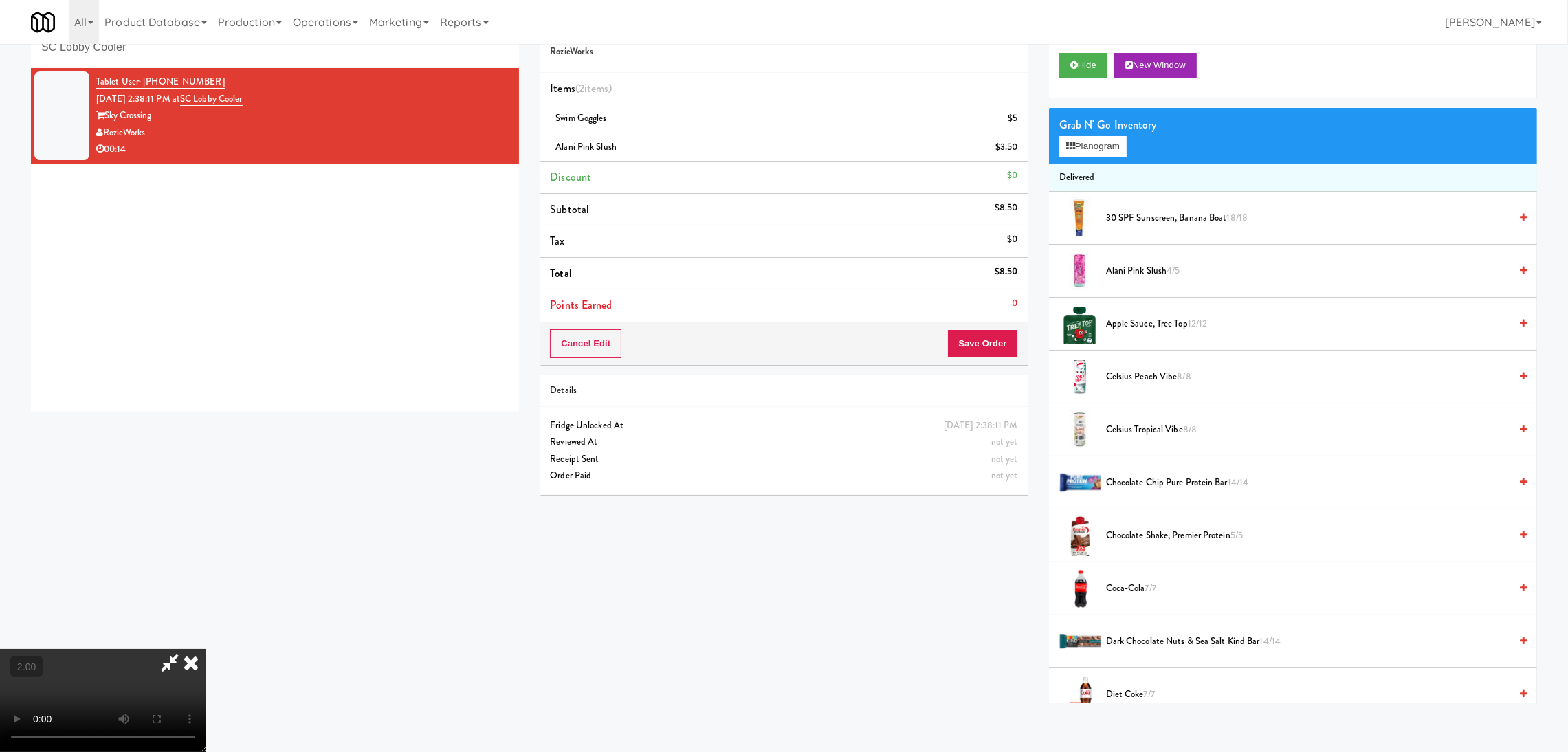
click at [206, 649] on video at bounding box center [103, 701] width 206 height 103
click at [1009, 341] on button "Save Order" at bounding box center [982, 343] width 70 height 29
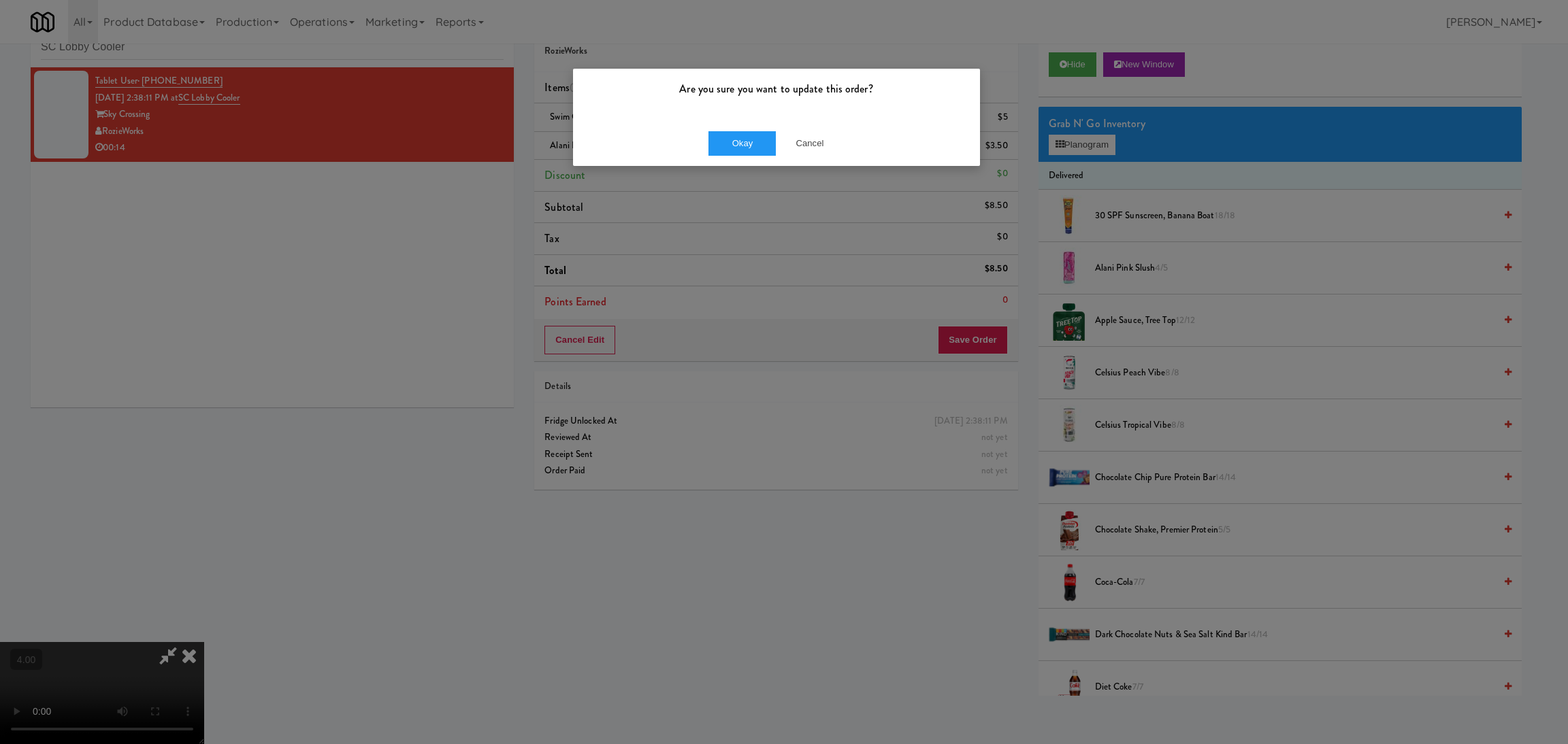
click at [747, 125] on div "Okay Cancel" at bounding box center [776, 144] width 407 height 46
click at [740, 144] on button "Okay" at bounding box center [742, 144] width 68 height 25
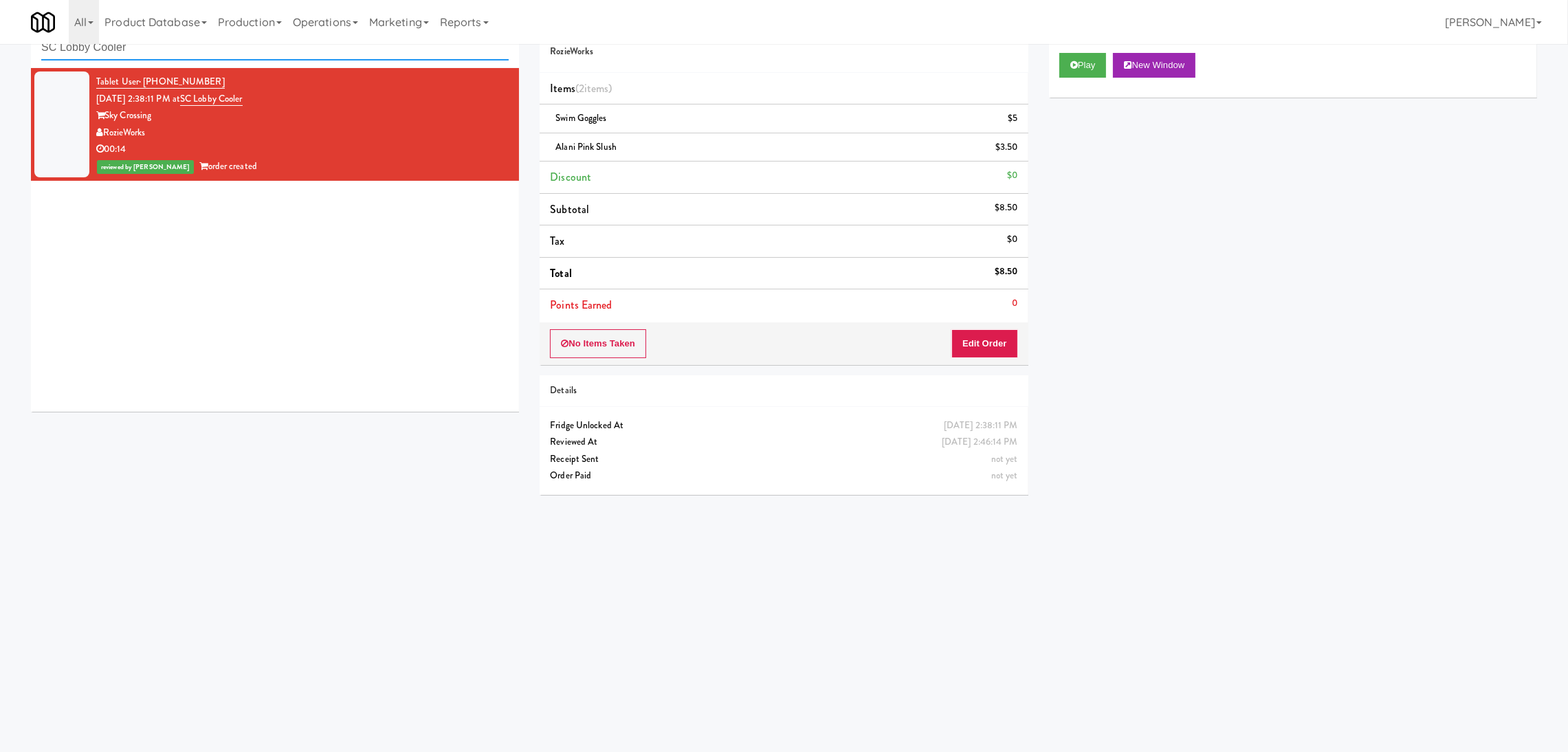
paste input "AVE [GEOGRAPHIC_DATA] - [GEOGRAPHIC_DATA] -"
drag, startPoint x: 255, startPoint y: 54, endPoint x: 0, endPoint y: 66, distance: 255.3
click at [0, 66] on div "inbox reviewed recent all unclear take inventory issue suspicious failed recent…" at bounding box center [784, 282] width 1568 height 552
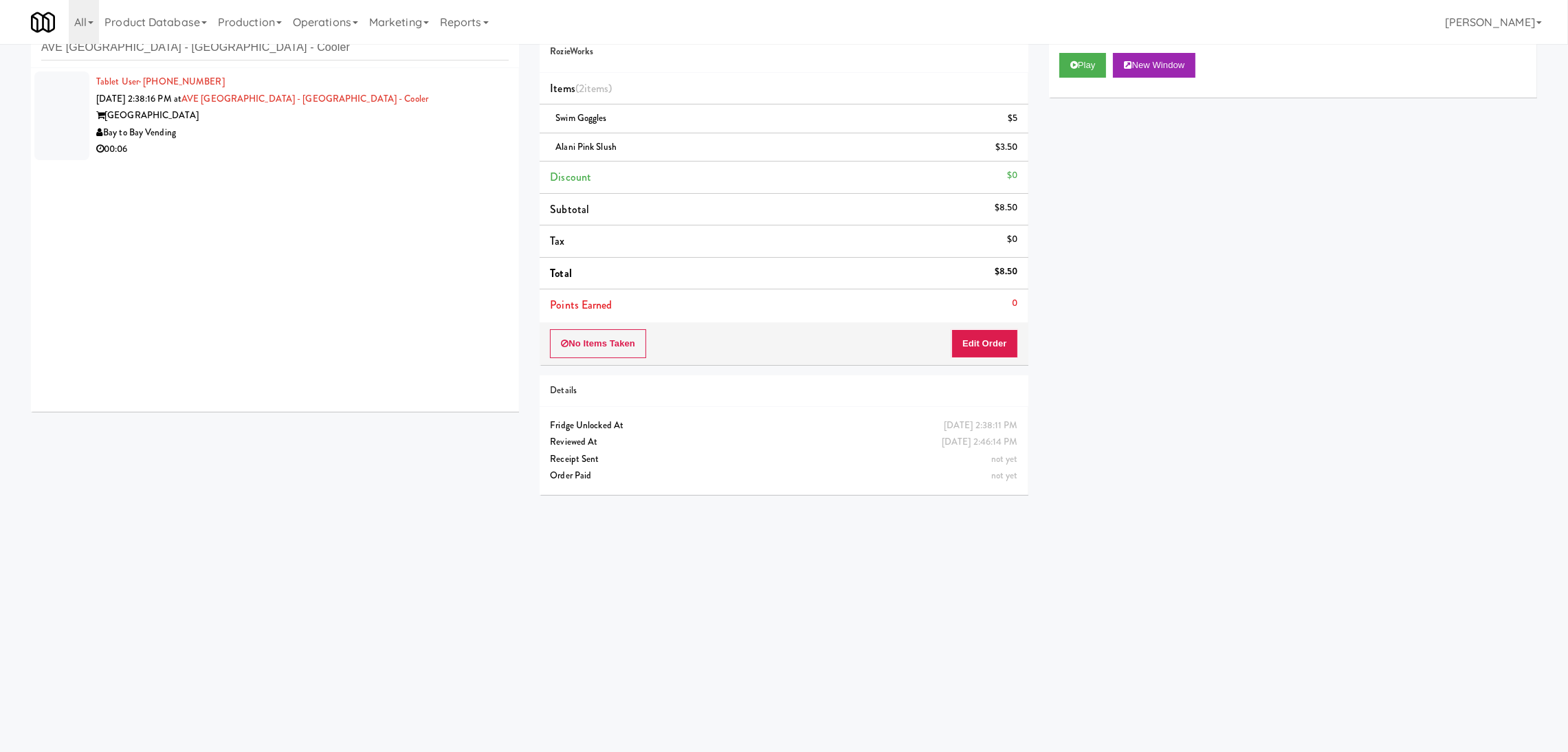
click at [422, 136] on div "Bay to Bay Vending" at bounding box center [302, 133] width 413 height 17
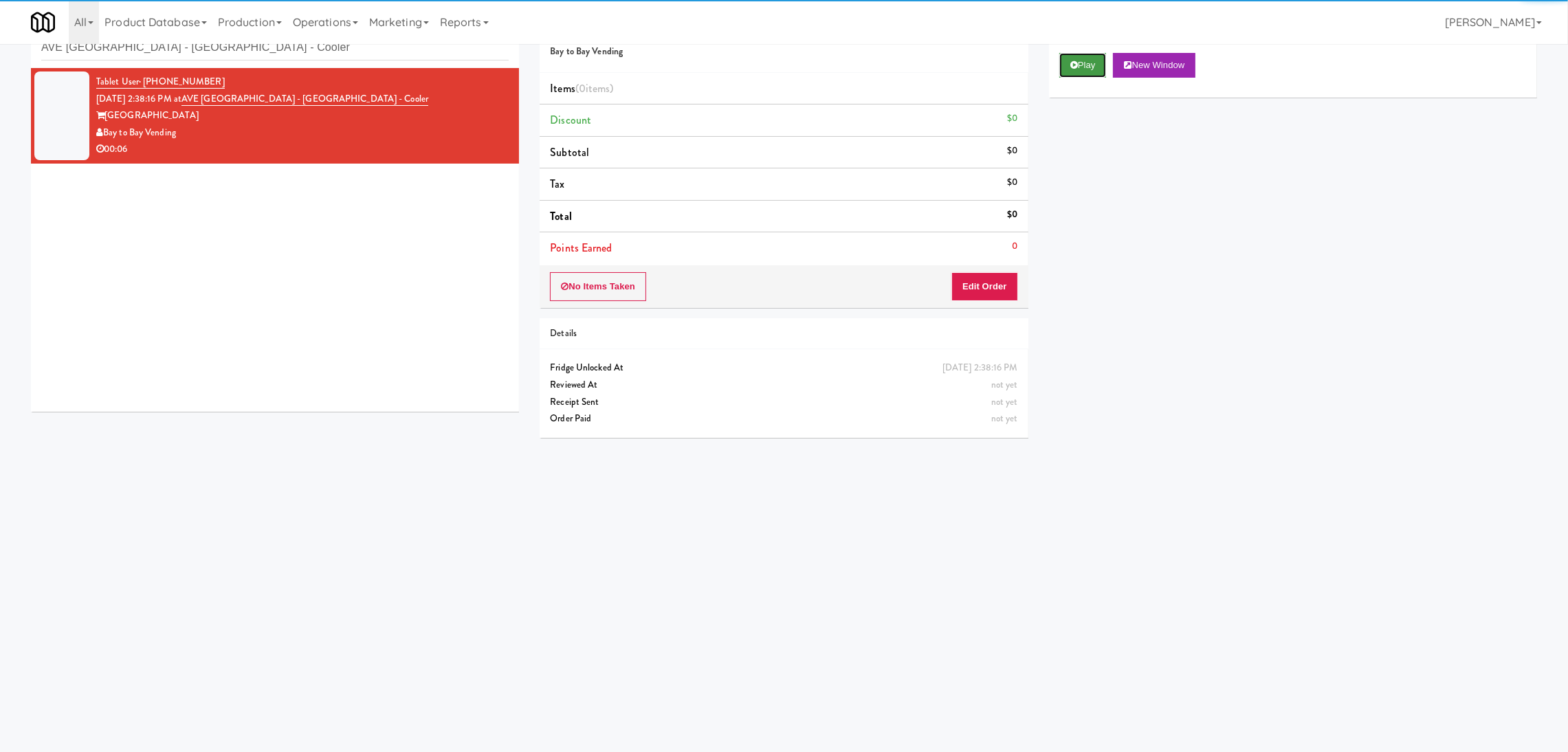
click at [1099, 66] on button "Play" at bounding box center [1082, 65] width 47 height 25
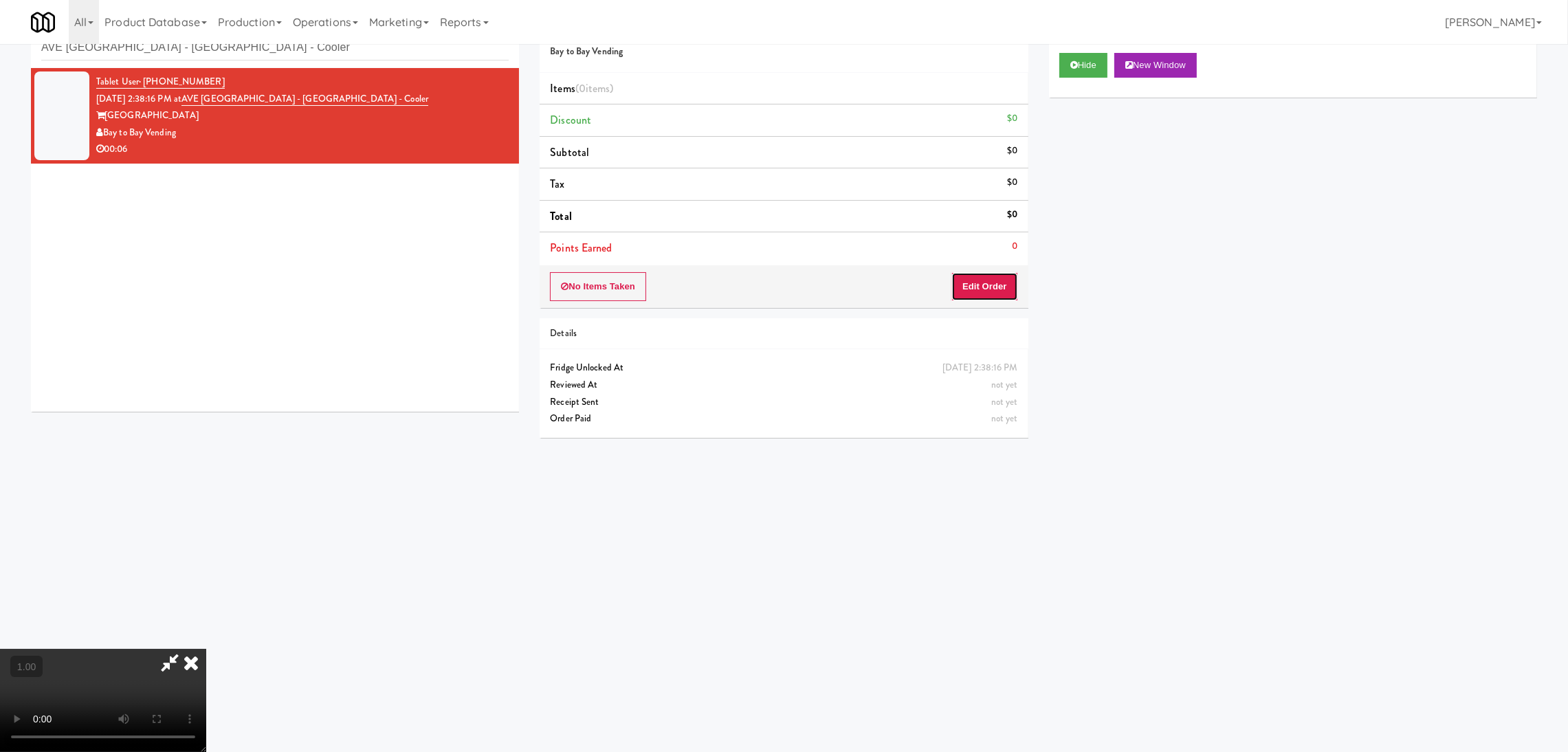
click at [978, 277] on button "Edit Order" at bounding box center [985, 286] width 66 height 29
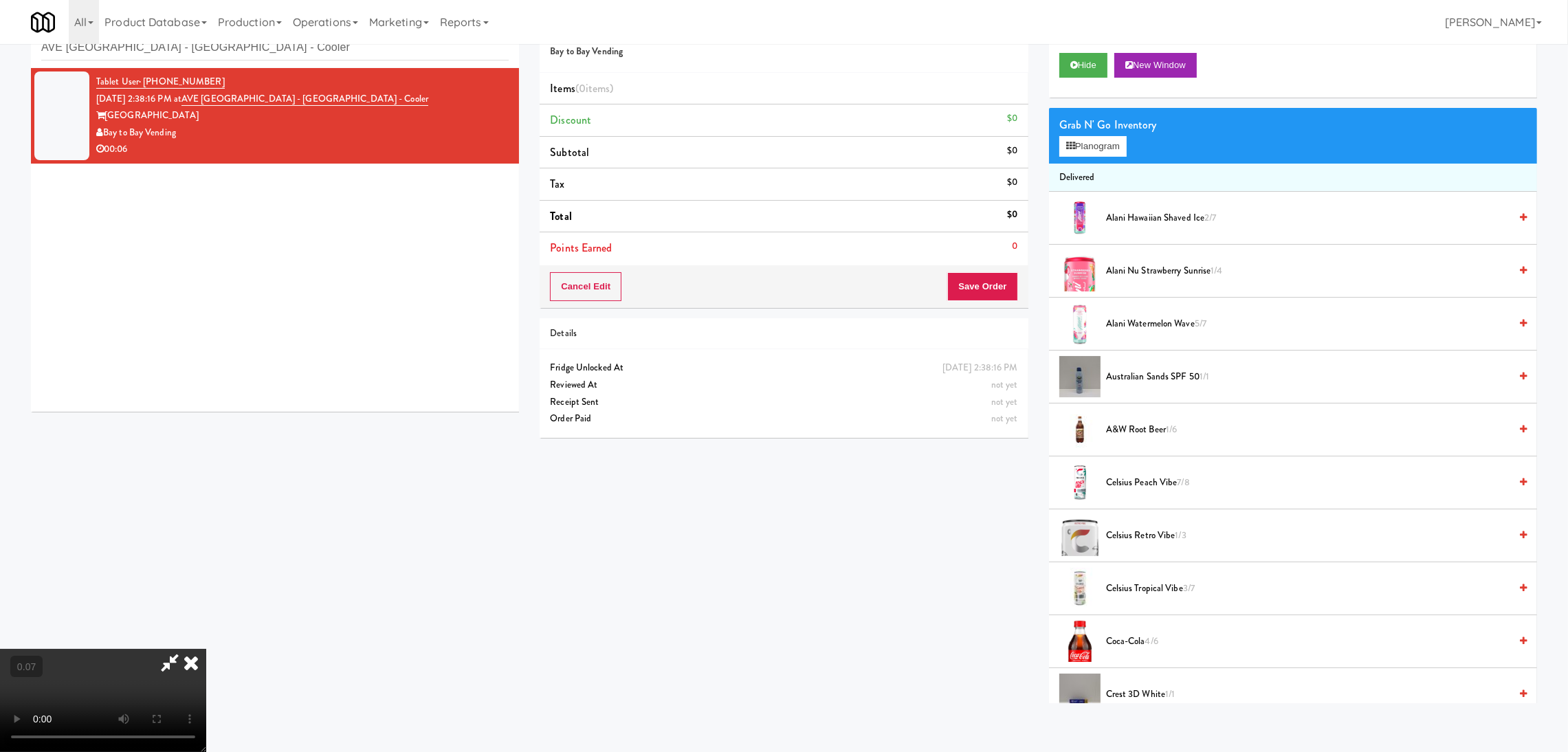
scroll to position [268, 0]
click at [1082, 148] on button "Planogram" at bounding box center [1092, 146] width 67 height 21
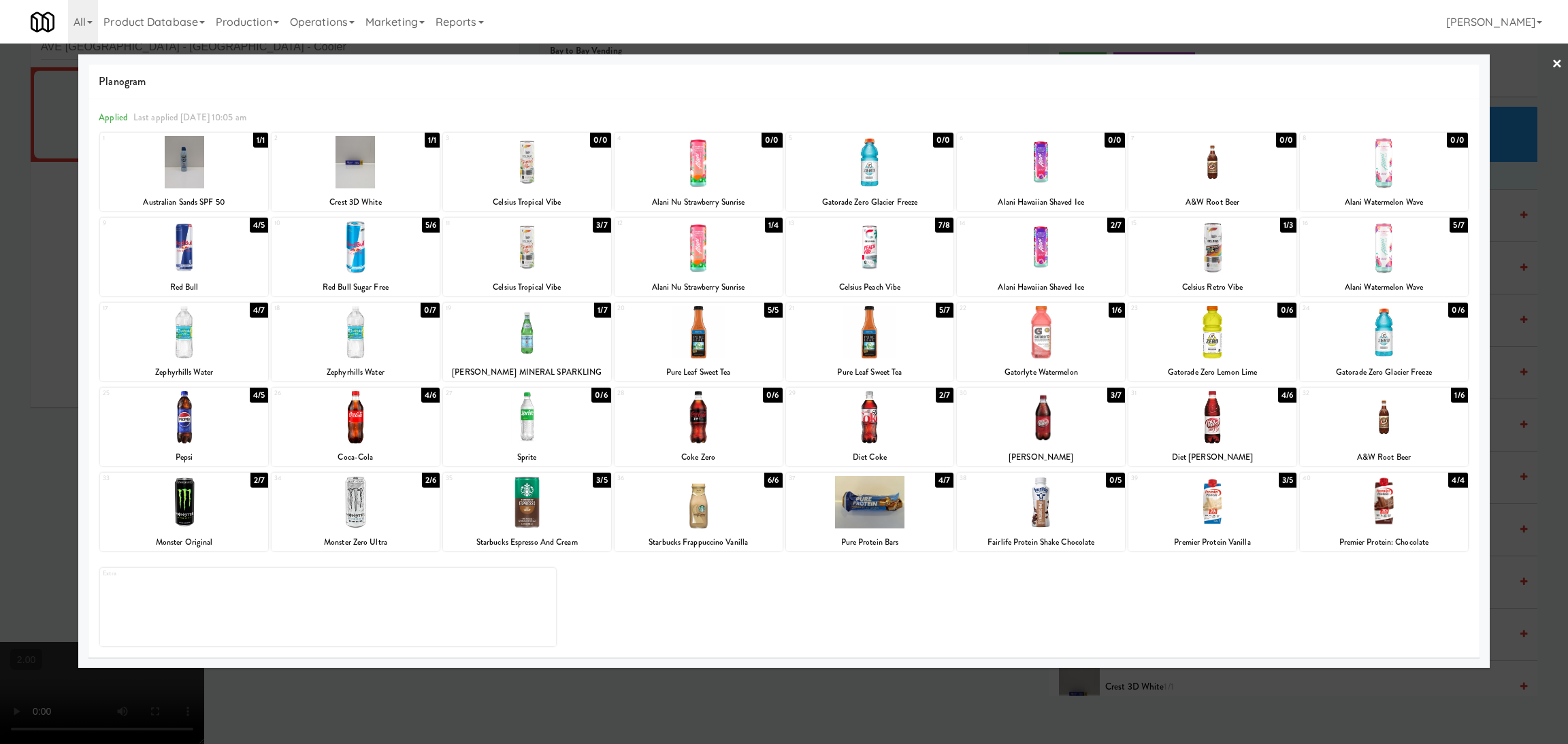
click at [855, 422] on div at bounding box center [870, 418] width 168 height 52
click at [0, 381] on div at bounding box center [784, 372] width 1568 height 744
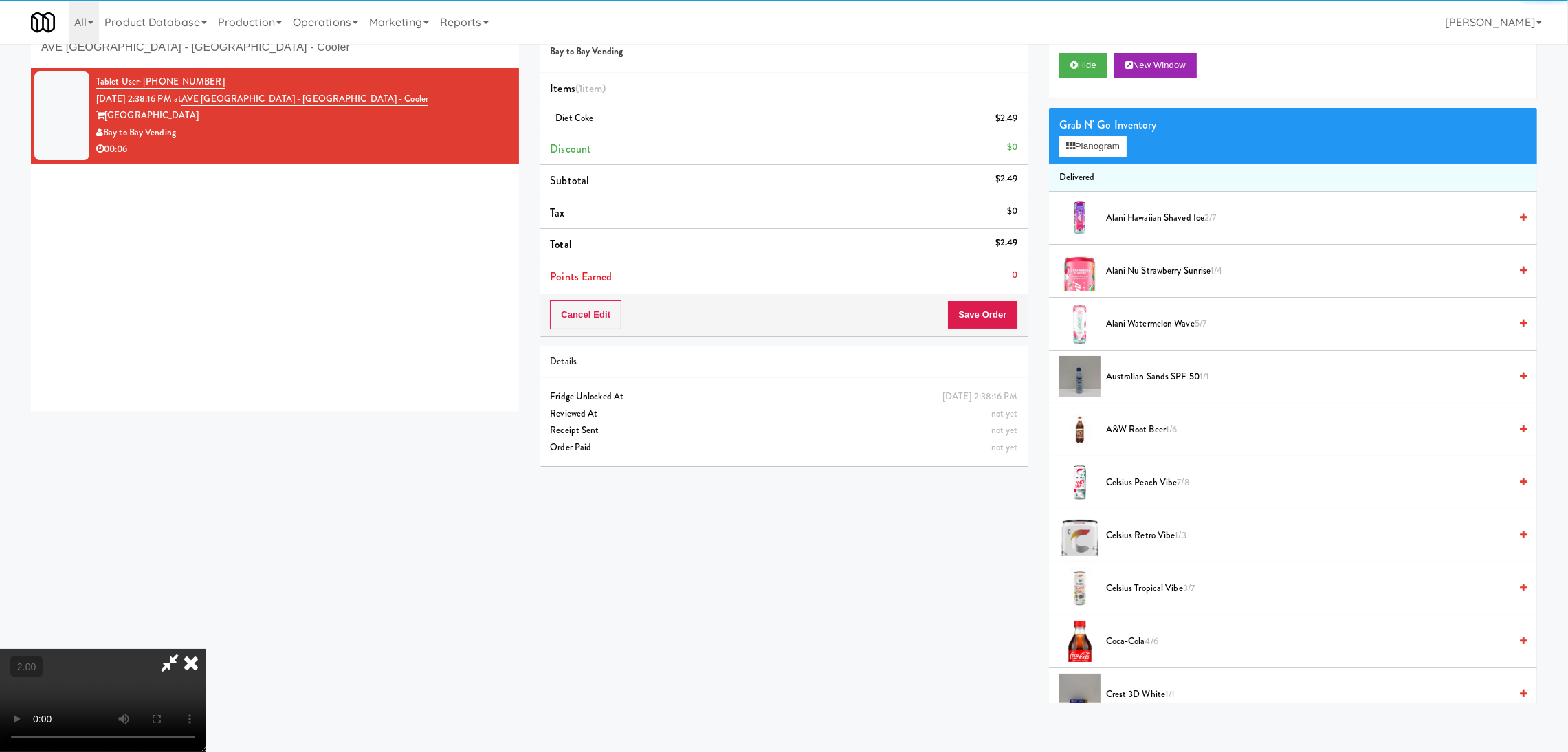
click at [206, 649] on video at bounding box center [103, 701] width 206 height 103
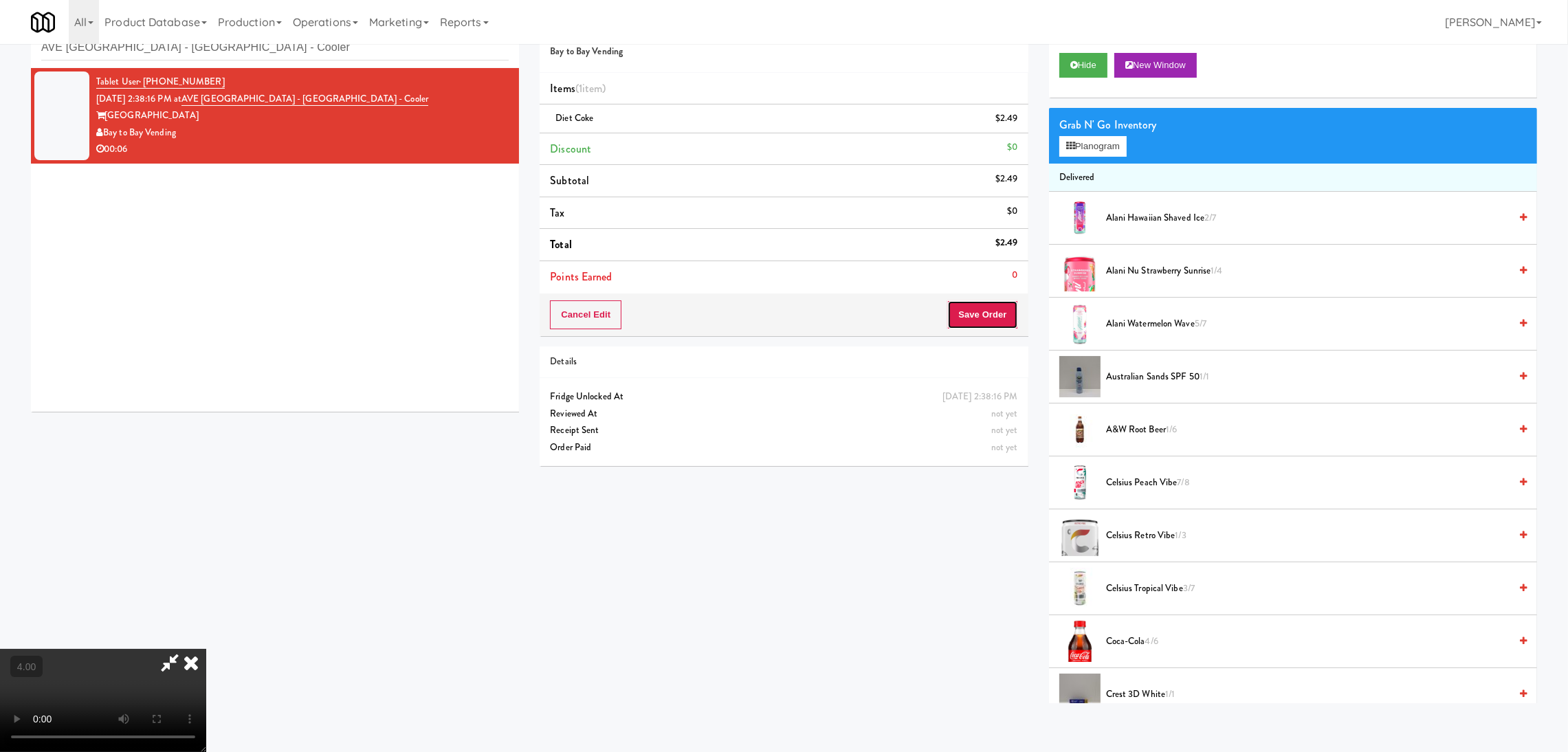
click at [972, 322] on button "Save Order" at bounding box center [982, 314] width 70 height 29
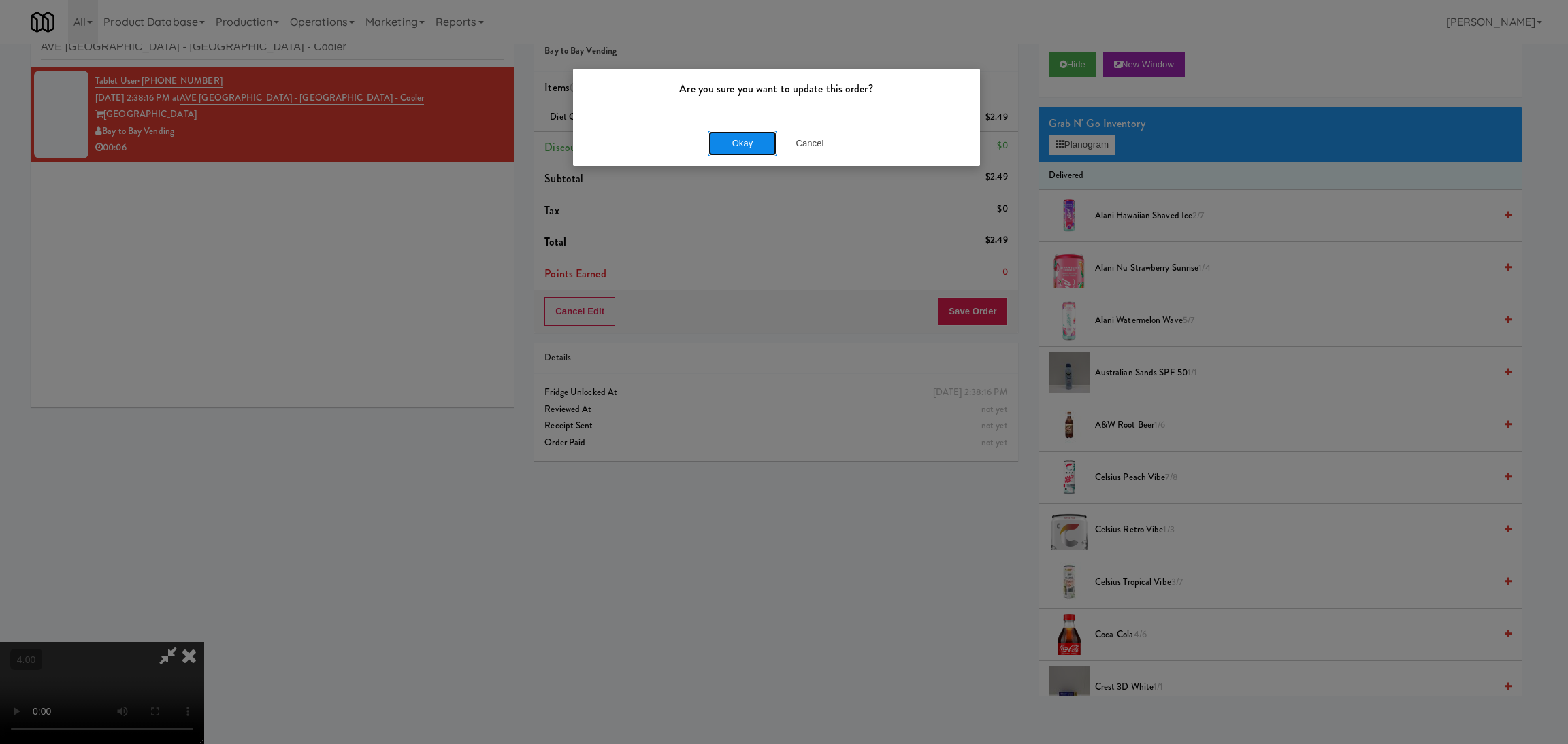
click at [761, 147] on button "Okay" at bounding box center [742, 144] width 68 height 25
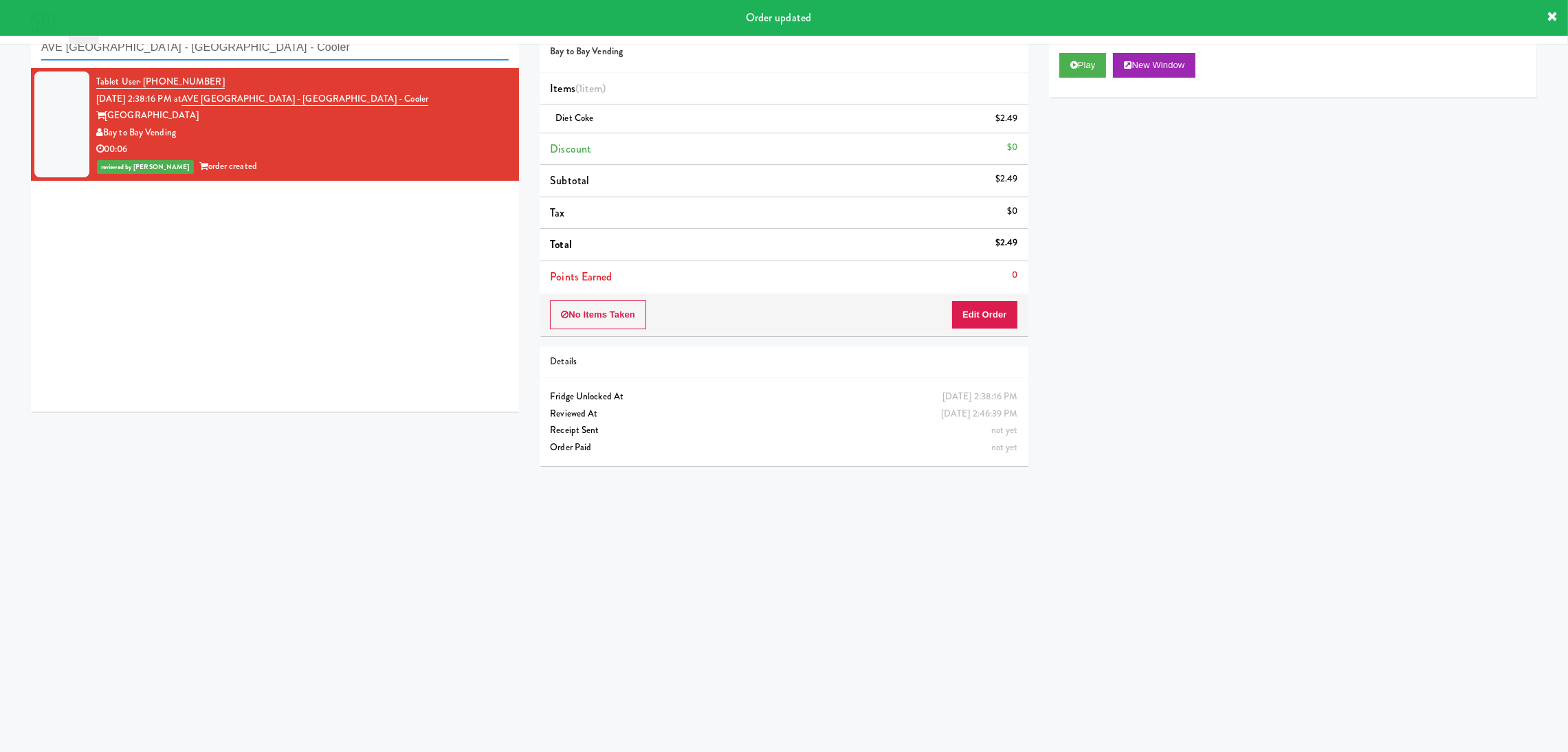
paste input "Park Place - Cooler - Left"
drag, startPoint x: 273, startPoint y: 47, endPoint x: 0, endPoint y: 65, distance: 273.6
click at [0, 65] on div "inbox reviewed recent all unclear take inventory issue suspicious failed recent…" at bounding box center [784, 282] width 1568 height 552
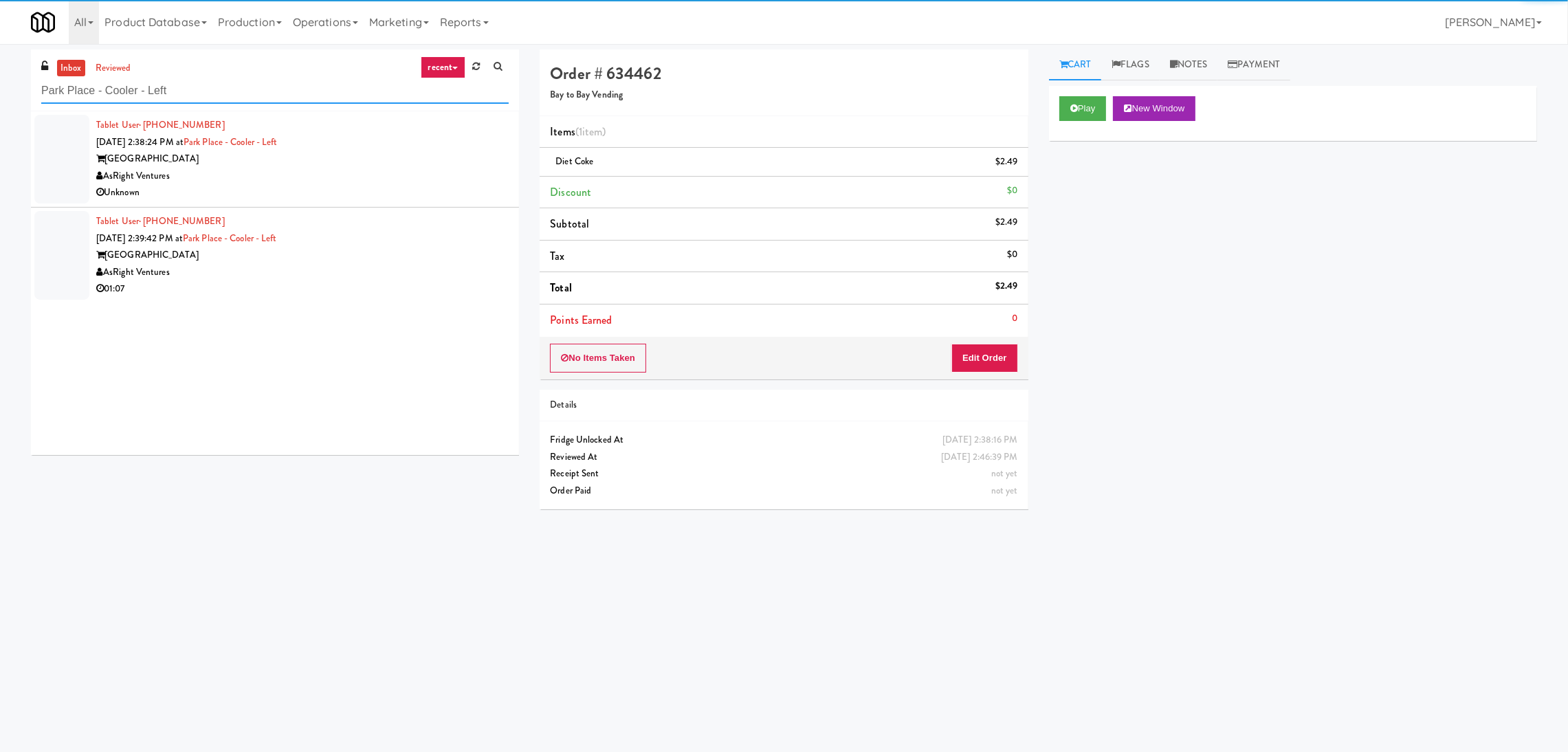
type input "Park Place - Cooler - Left"
click at [436, 173] on div "AsRight Ventures" at bounding box center [302, 176] width 413 height 17
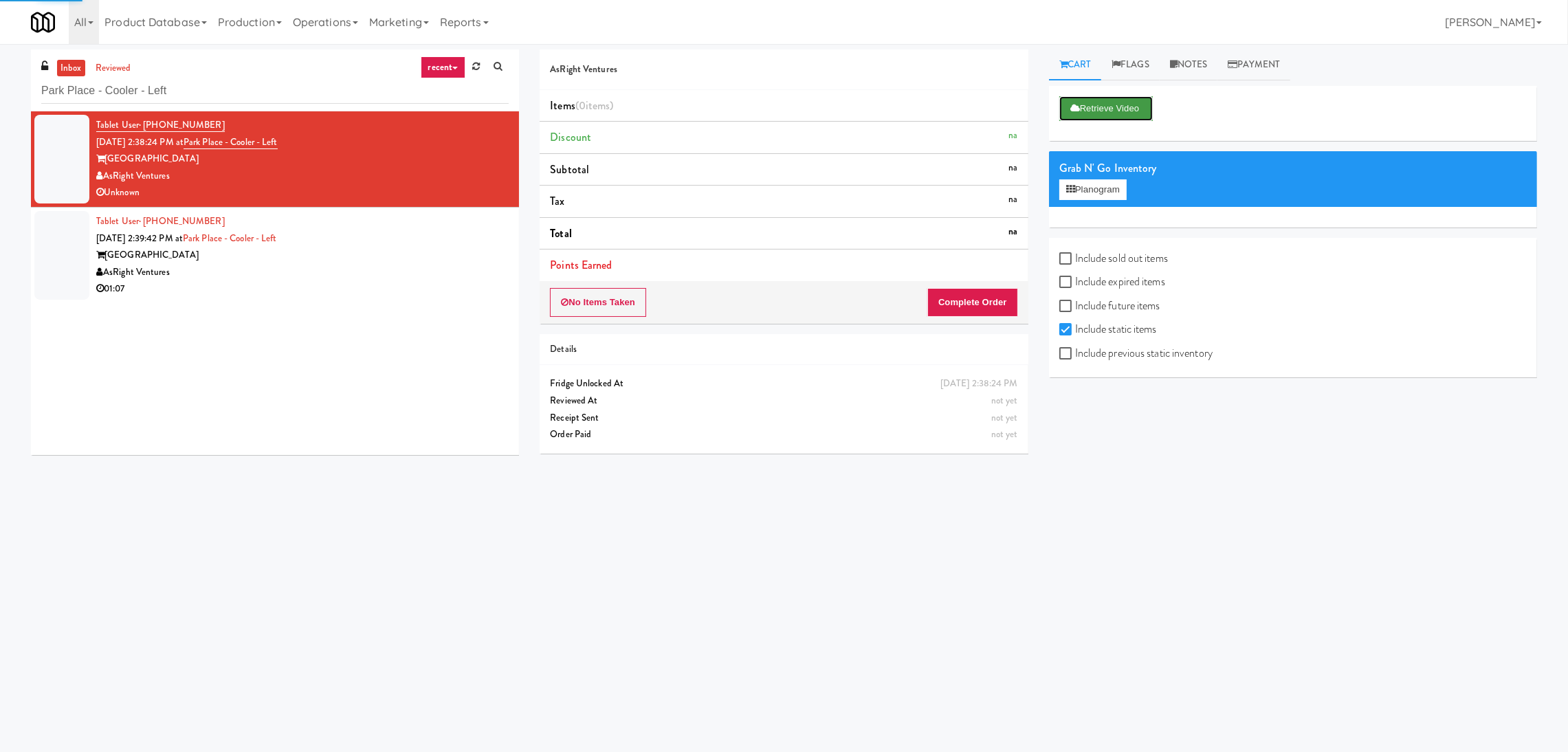
click at [1121, 104] on button "Retrieve Video" at bounding box center [1106, 109] width 94 height 25
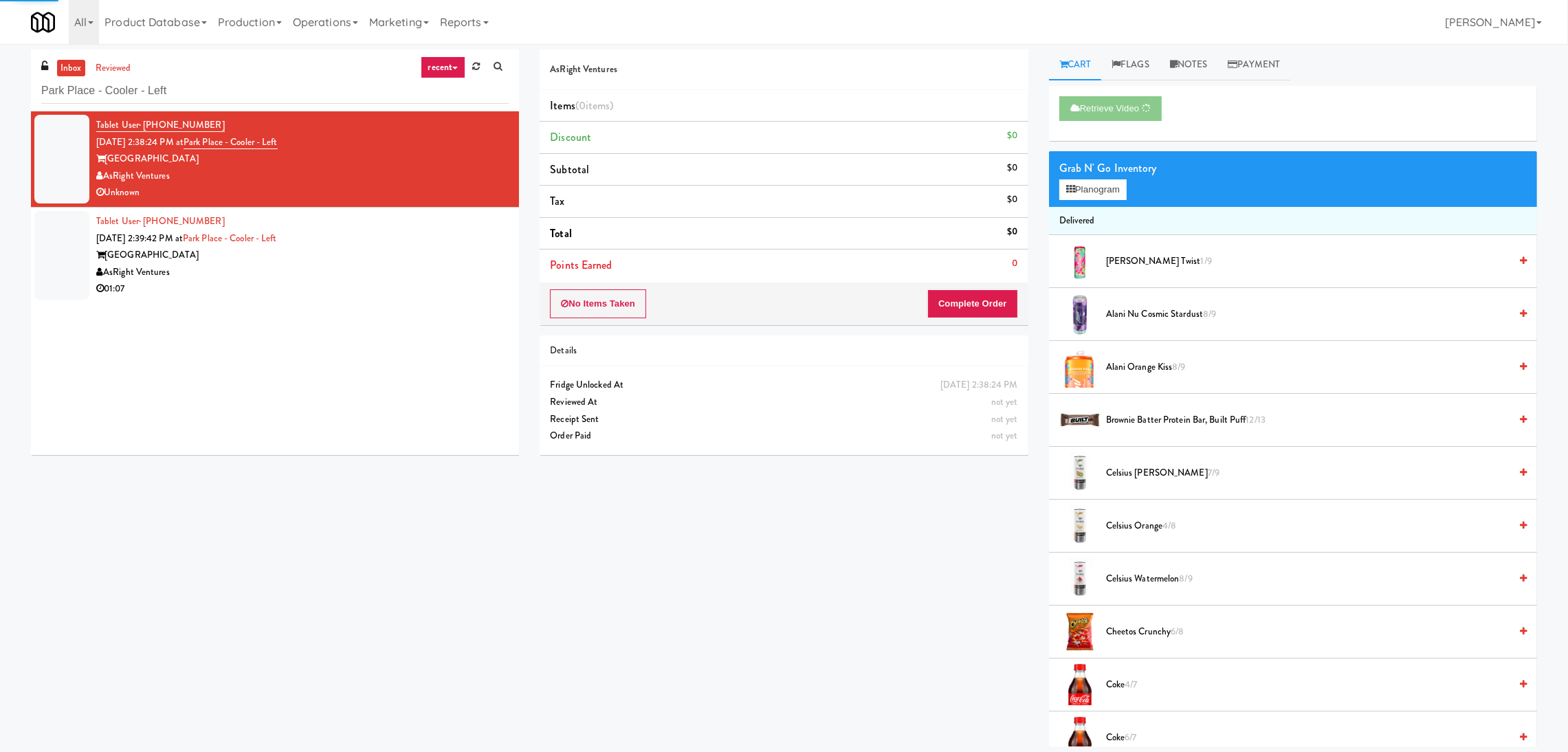
click at [423, 249] on div "[GEOGRAPHIC_DATA]" at bounding box center [302, 255] width 413 height 17
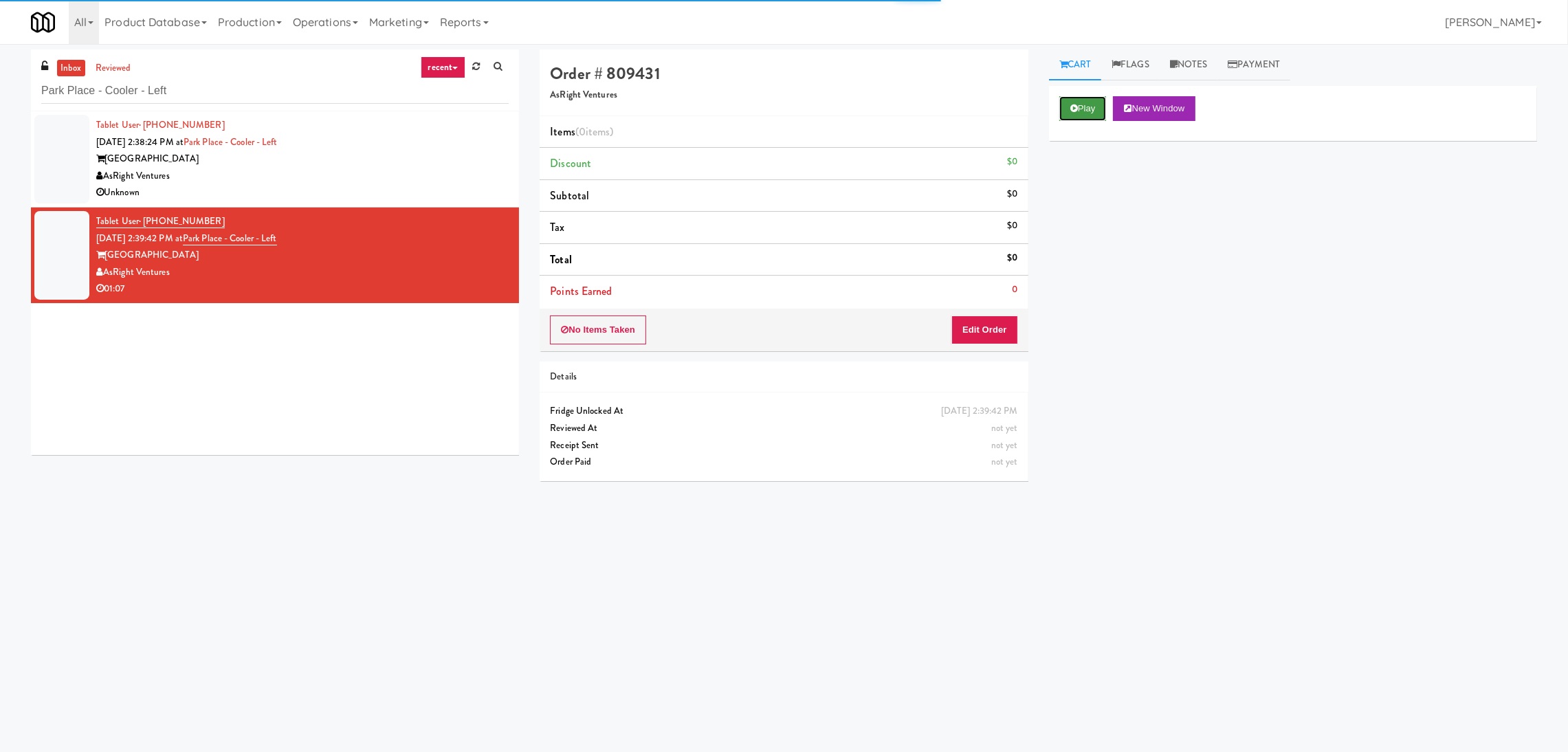
click at [1105, 111] on button "Play" at bounding box center [1082, 109] width 47 height 25
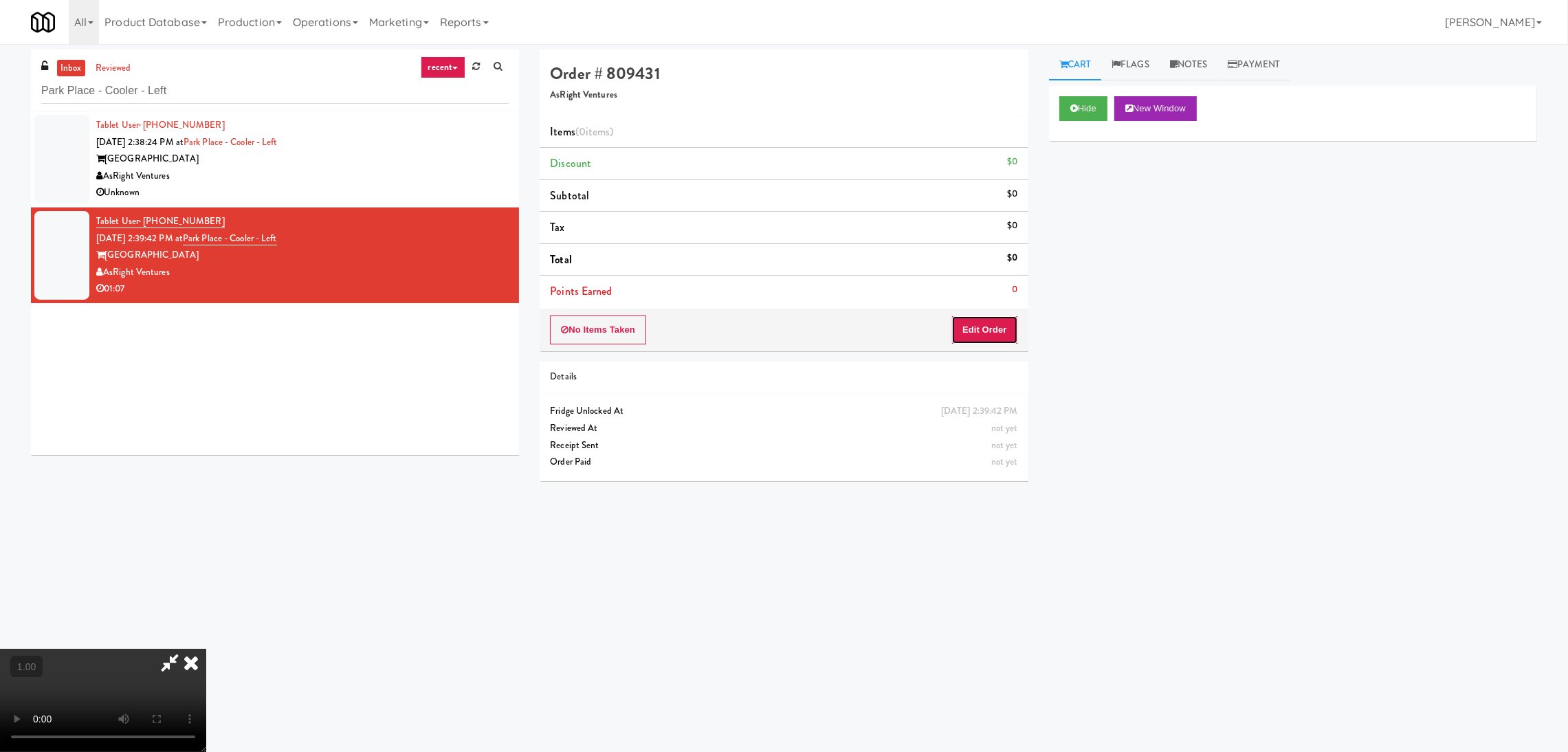
click at [993, 322] on button "Edit Order" at bounding box center [985, 330] width 66 height 29
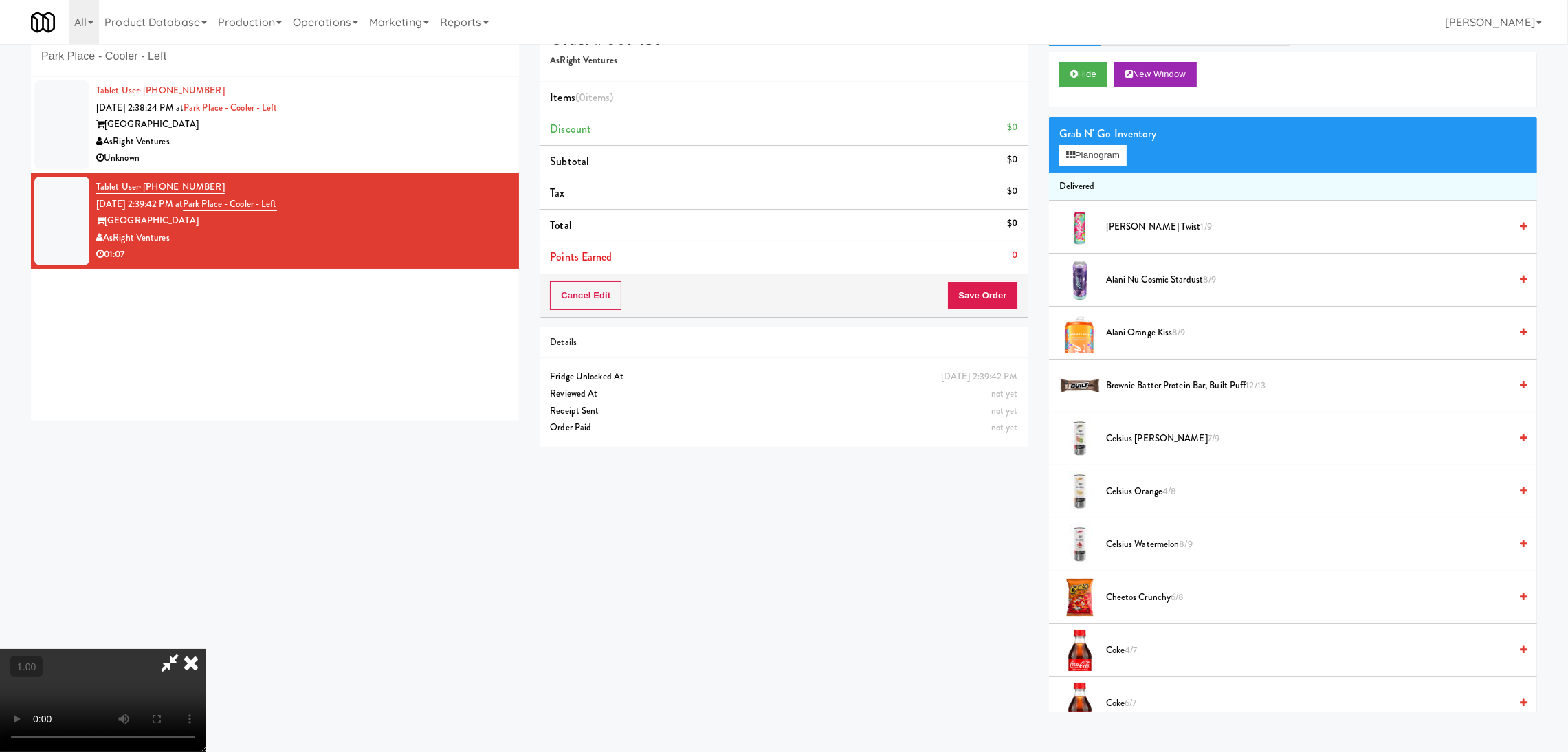
scroll to position [43, 0]
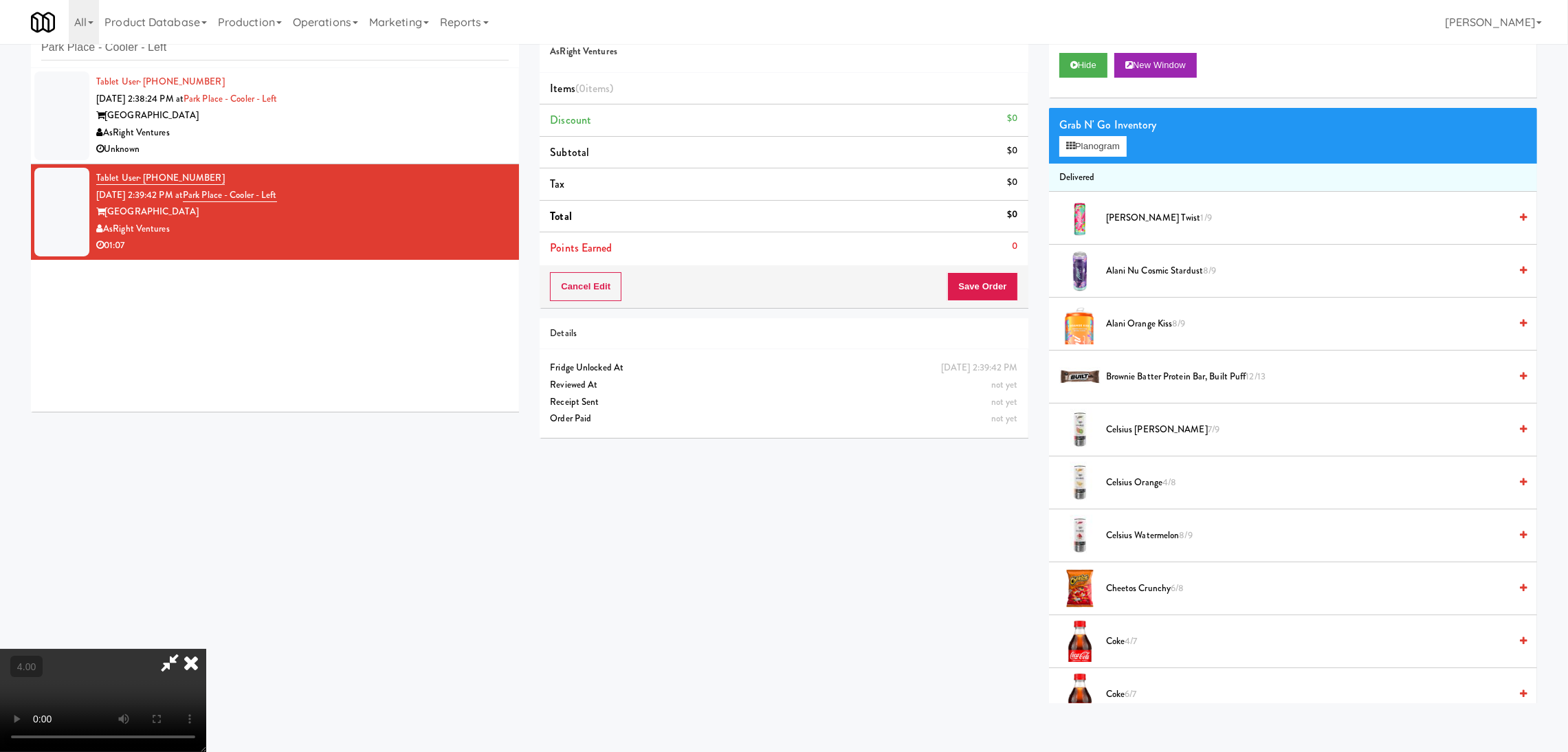
click at [206, 649] on video at bounding box center [103, 701] width 206 height 103
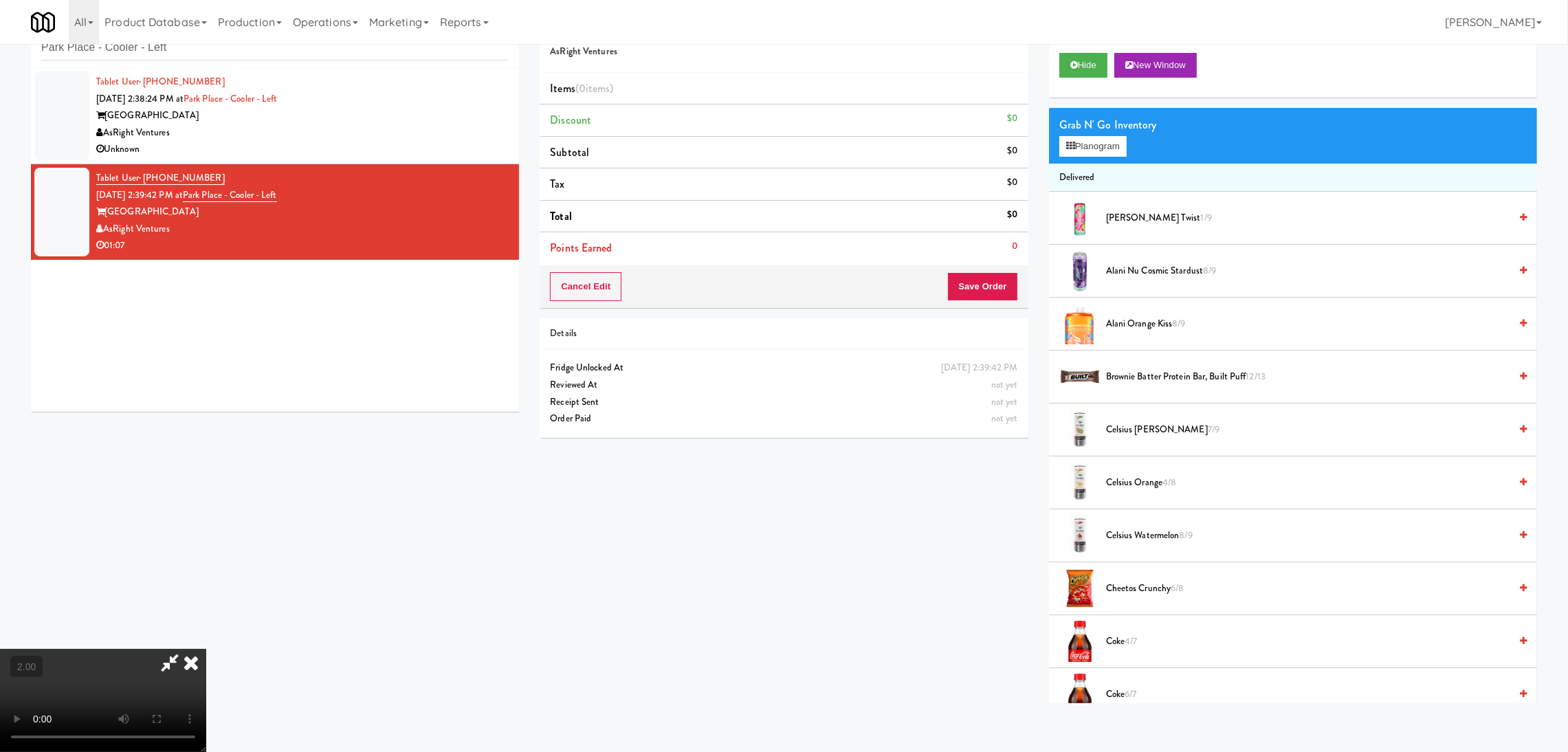
click at [206, 649] on video at bounding box center [103, 701] width 206 height 103
click at [1083, 146] on button "Planogram" at bounding box center [1092, 146] width 67 height 21
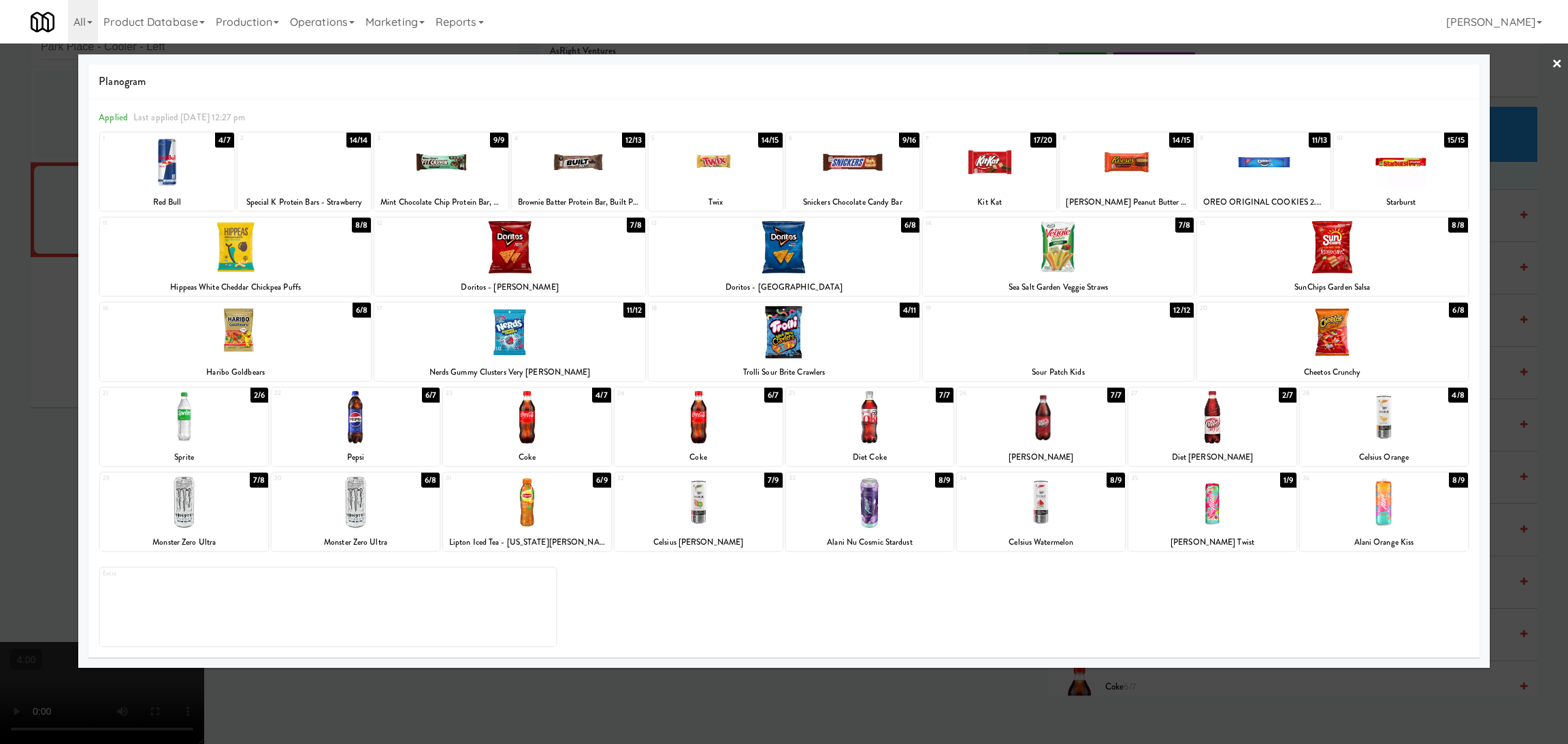
click at [513, 512] on div at bounding box center [527, 503] width 168 height 52
click at [30, 405] on div at bounding box center [784, 372] width 1568 height 744
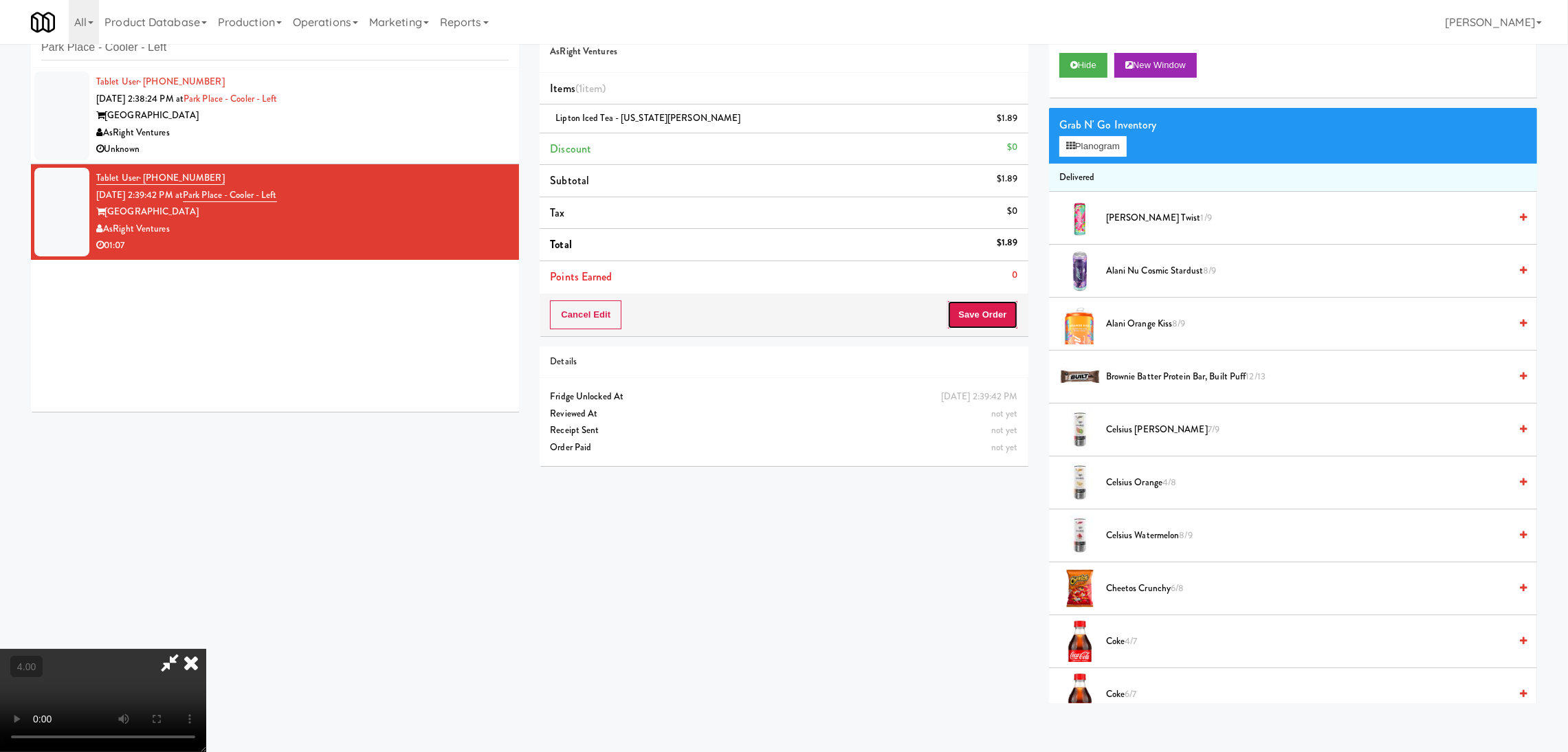
click at [977, 315] on button "Save Order" at bounding box center [982, 314] width 70 height 29
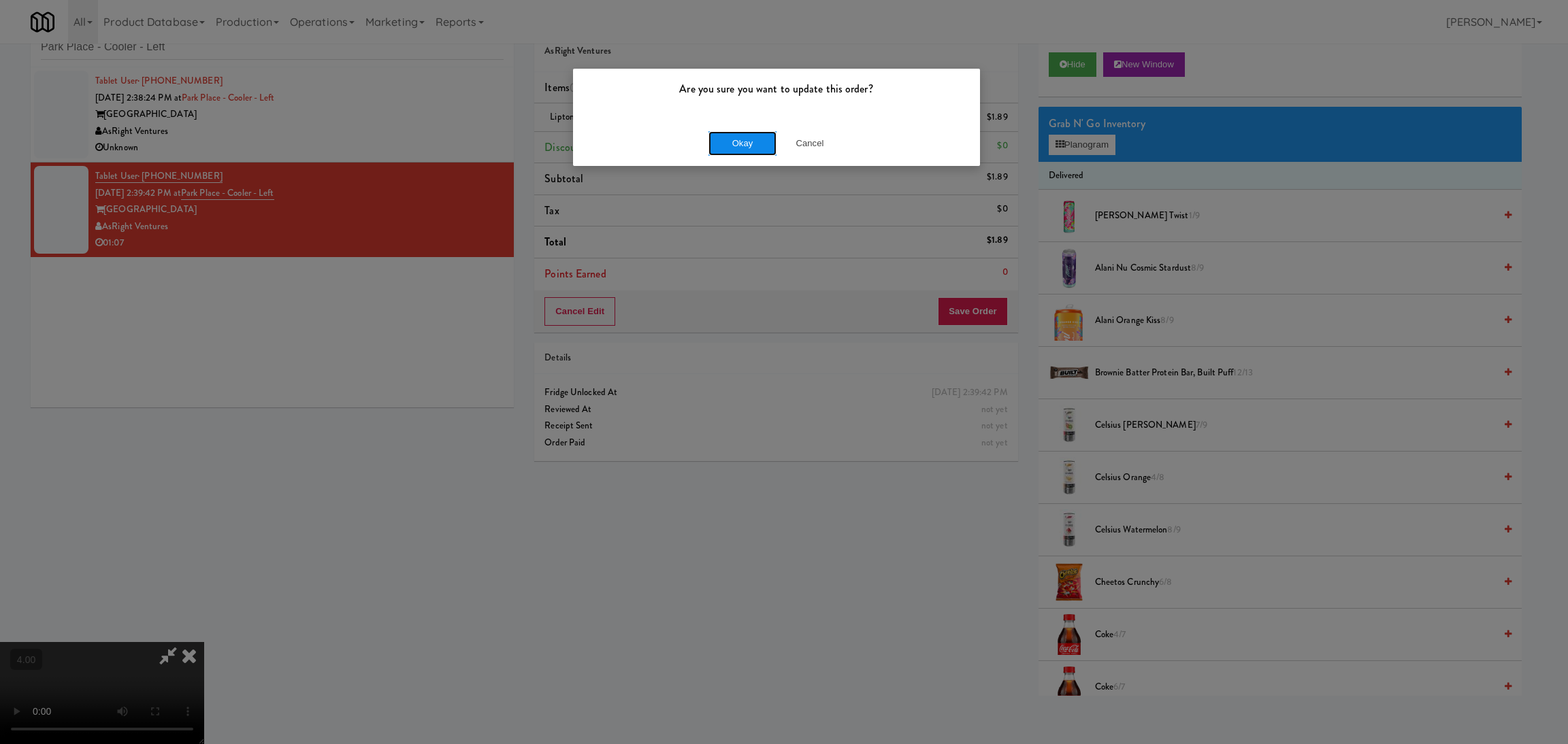
click at [725, 147] on button "Okay" at bounding box center [742, 144] width 68 height 25
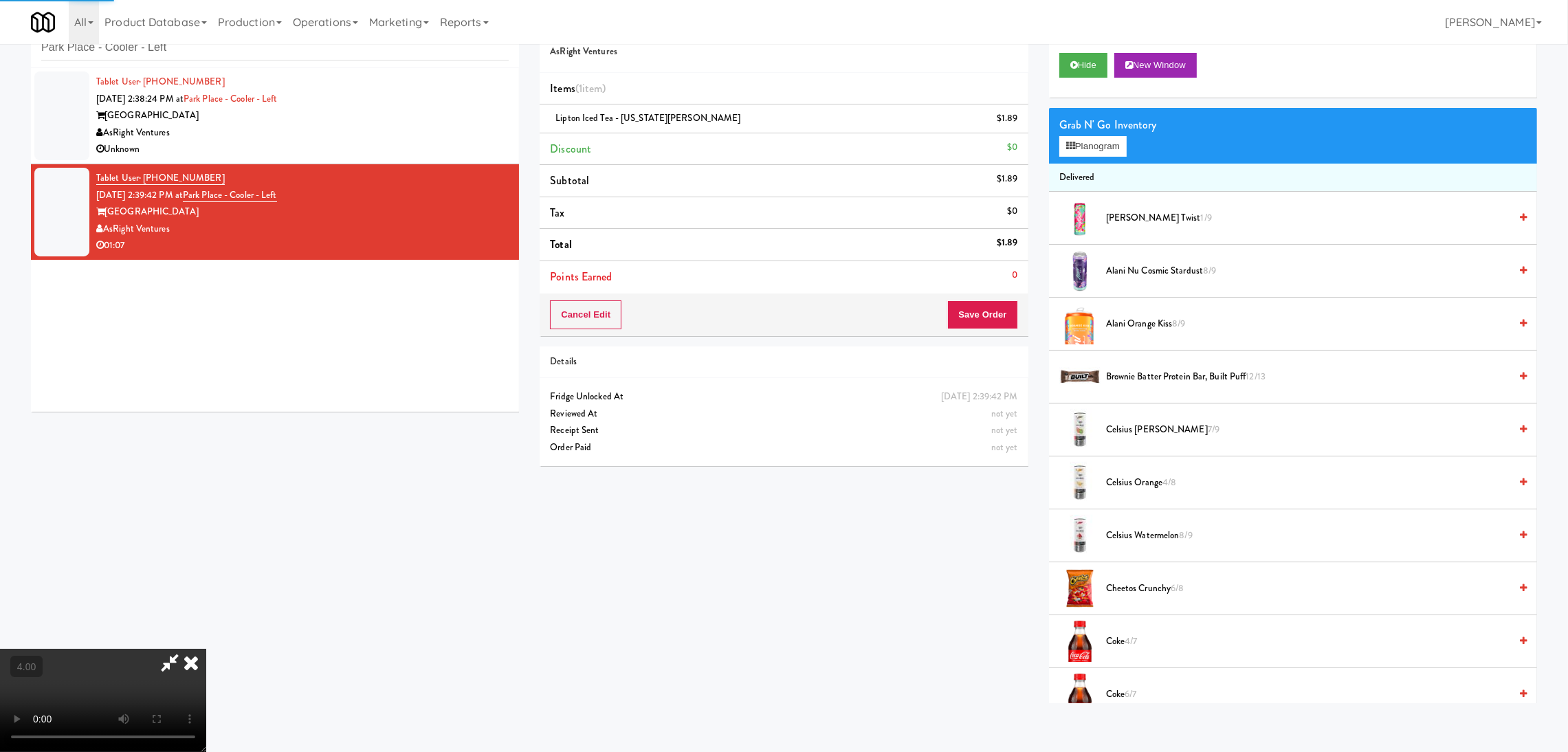
click at [426, 101] on div "Tablet User · (813) 560-4473 [DATE] 2:38:24 PM at [GEOGRAPHIC_DATA] - [GEOGRAPH…" at bounding box center [302, 116] width 413 height 85
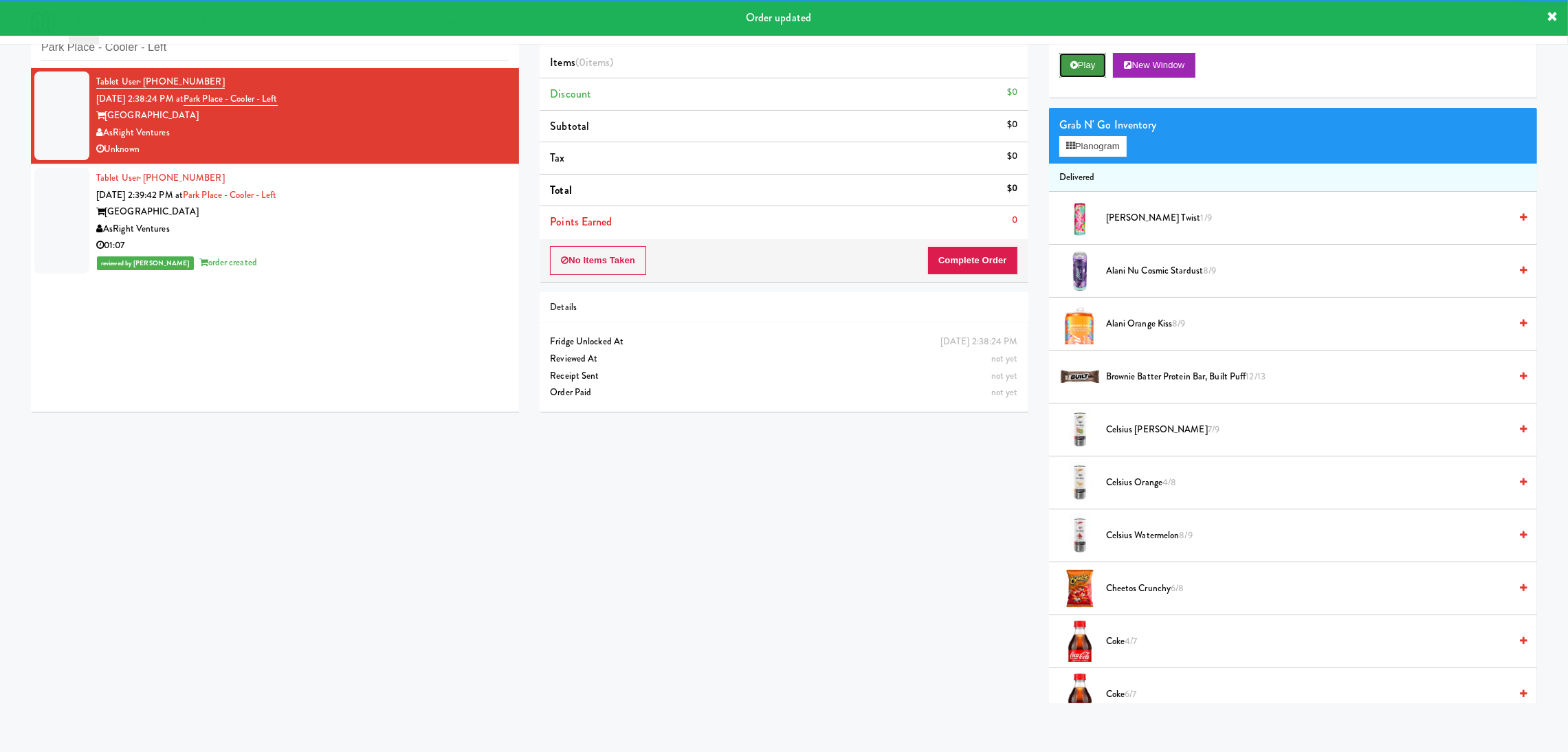
click at [1074, 66] on icon at bounding box center [1073, 65] width 7 height 9
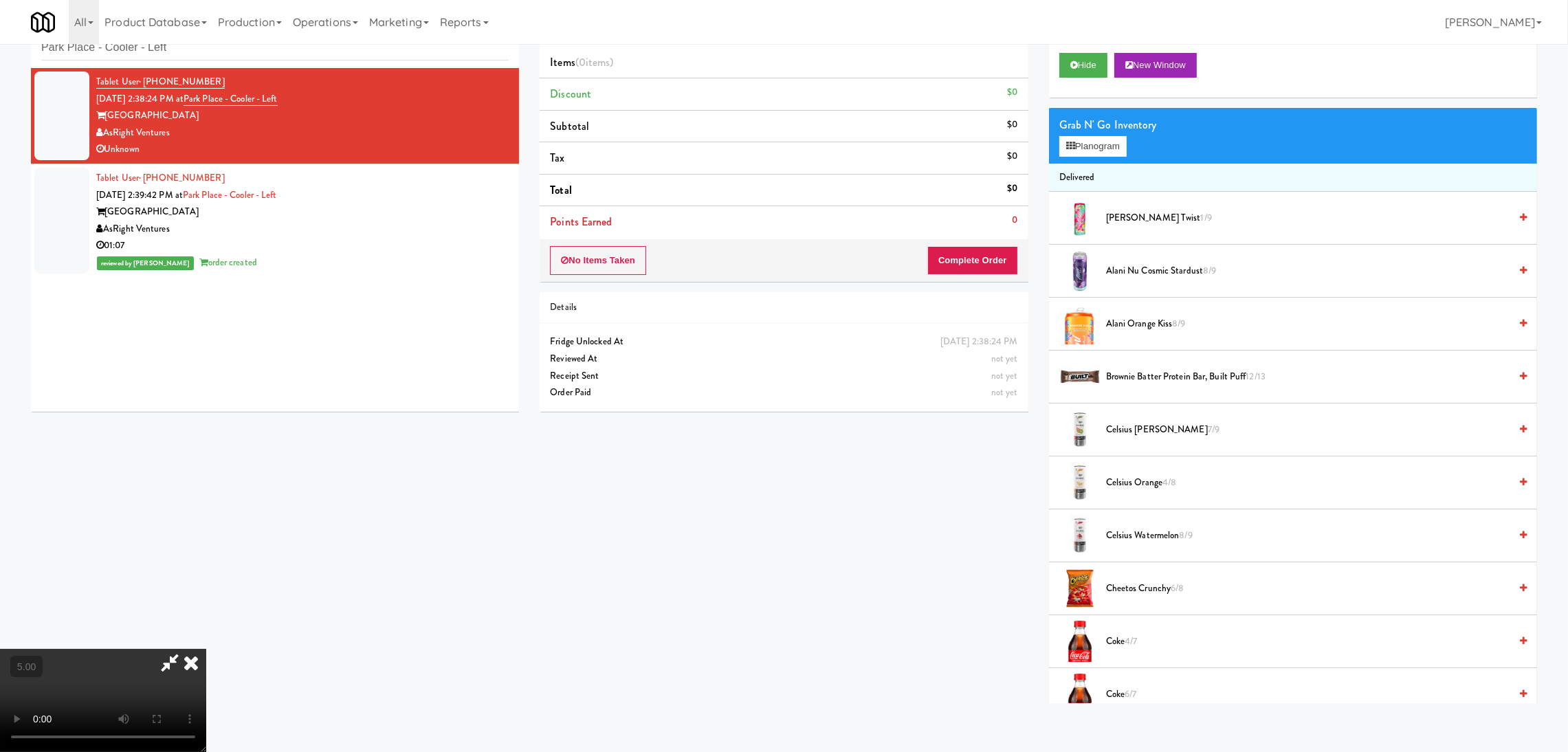
click at [206, 649] on video at bounding box center [103, 701] width 206 height 103
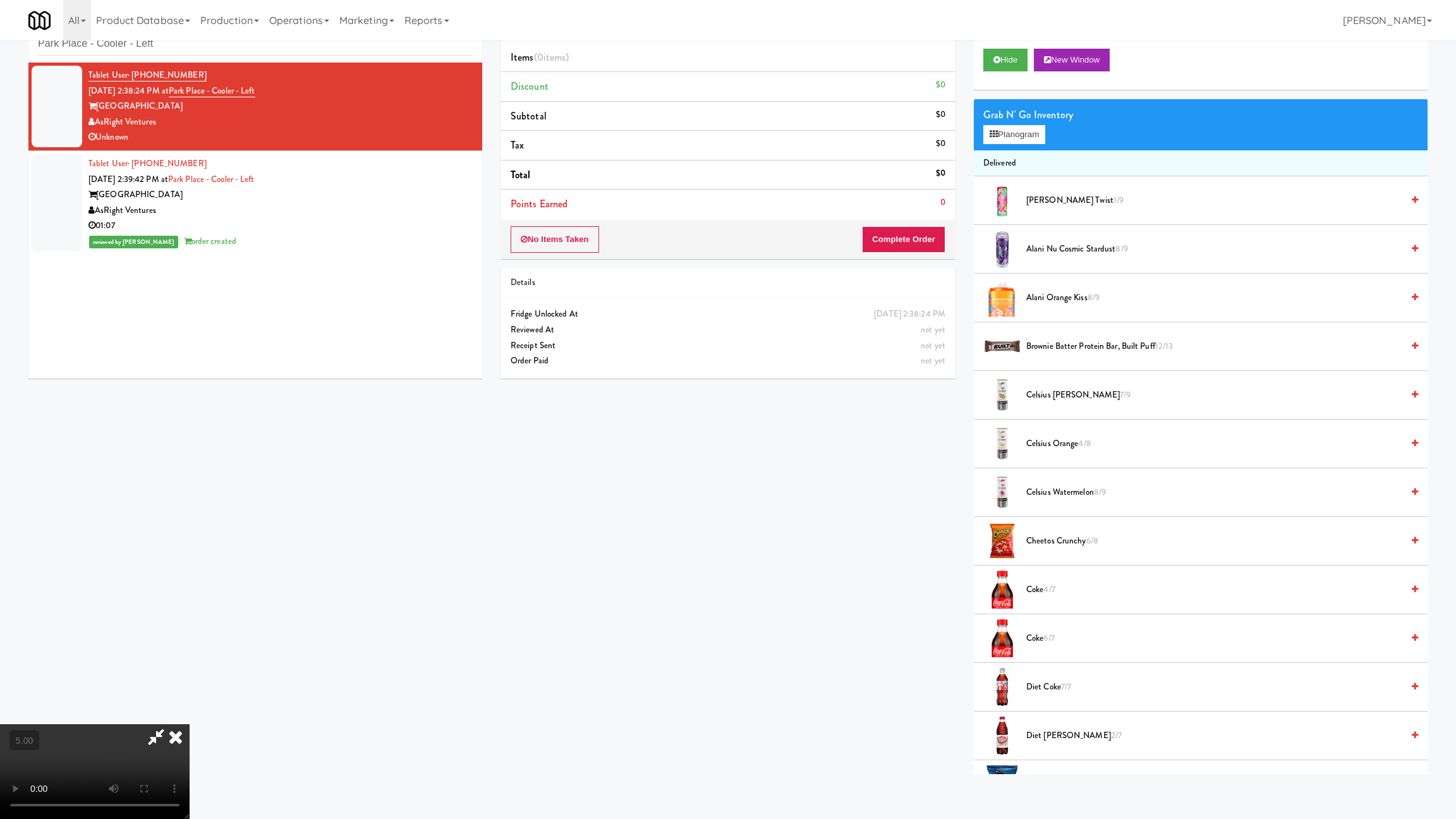
click at [190, 691] on video at bounding box center [94, 771] width 190 height 94
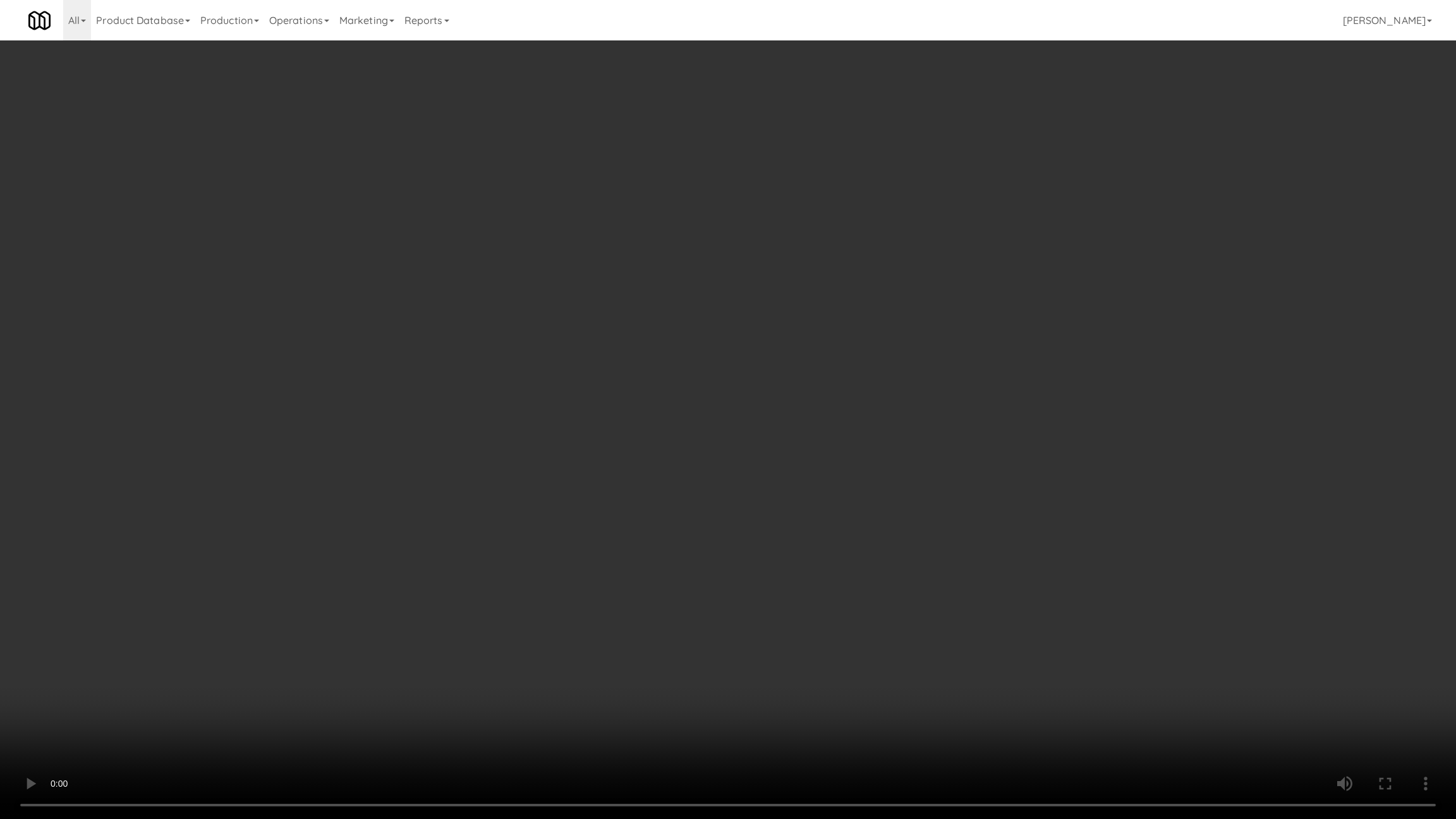
click at [132, 689] on video at bounding box center [728, 409] width 1456 height 819
click at [283, 638] on video at bounding box center [728, 409] width 1456 height 819
click at [331, 590] on video at bounding box center [728, 409] width 1456 height 819
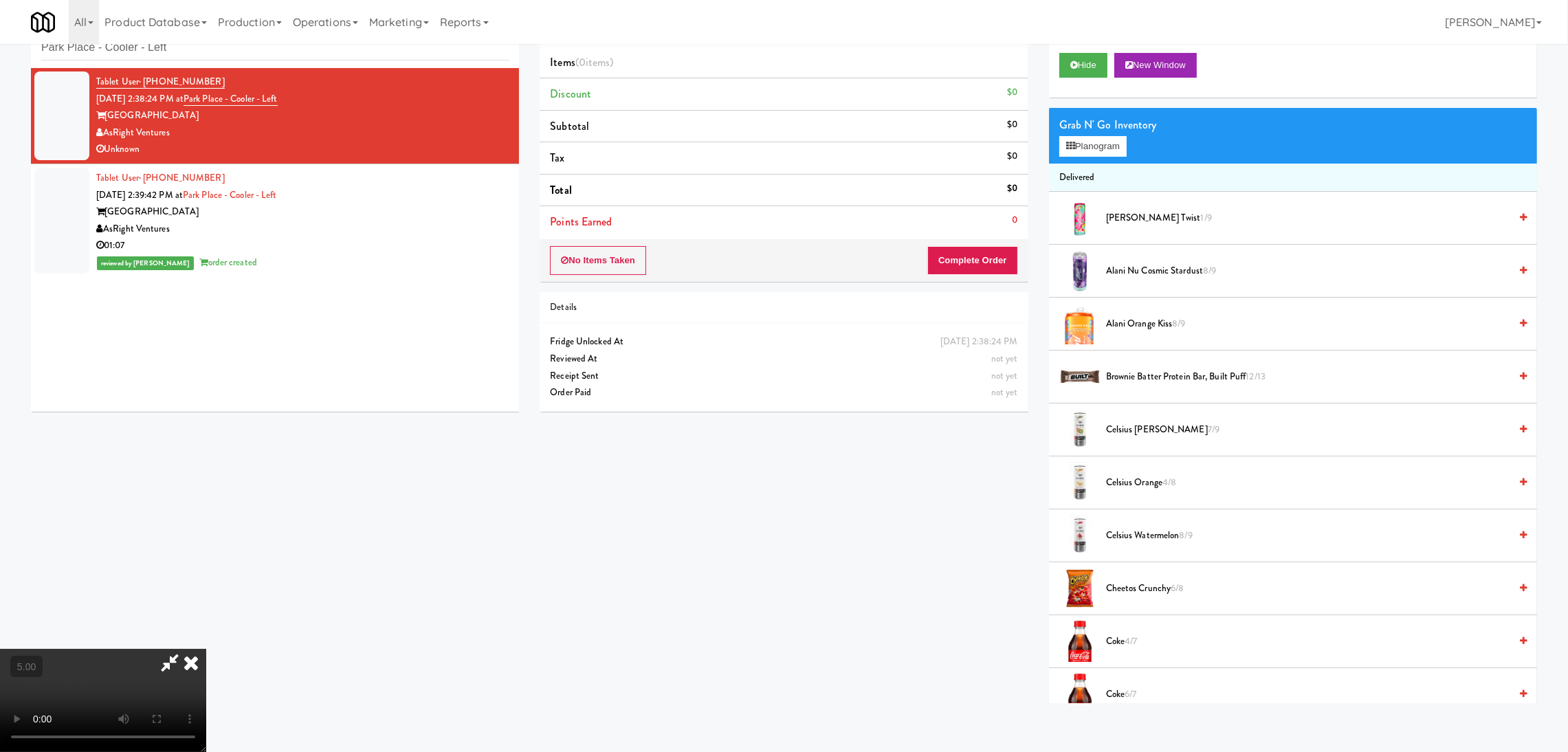
click at [186, 649] on icon at bounding box center [170, 662] width 31 height 27
click at [636, 255] on button "No Items Taken" at bounding box center [598, 260] width 96 height 29
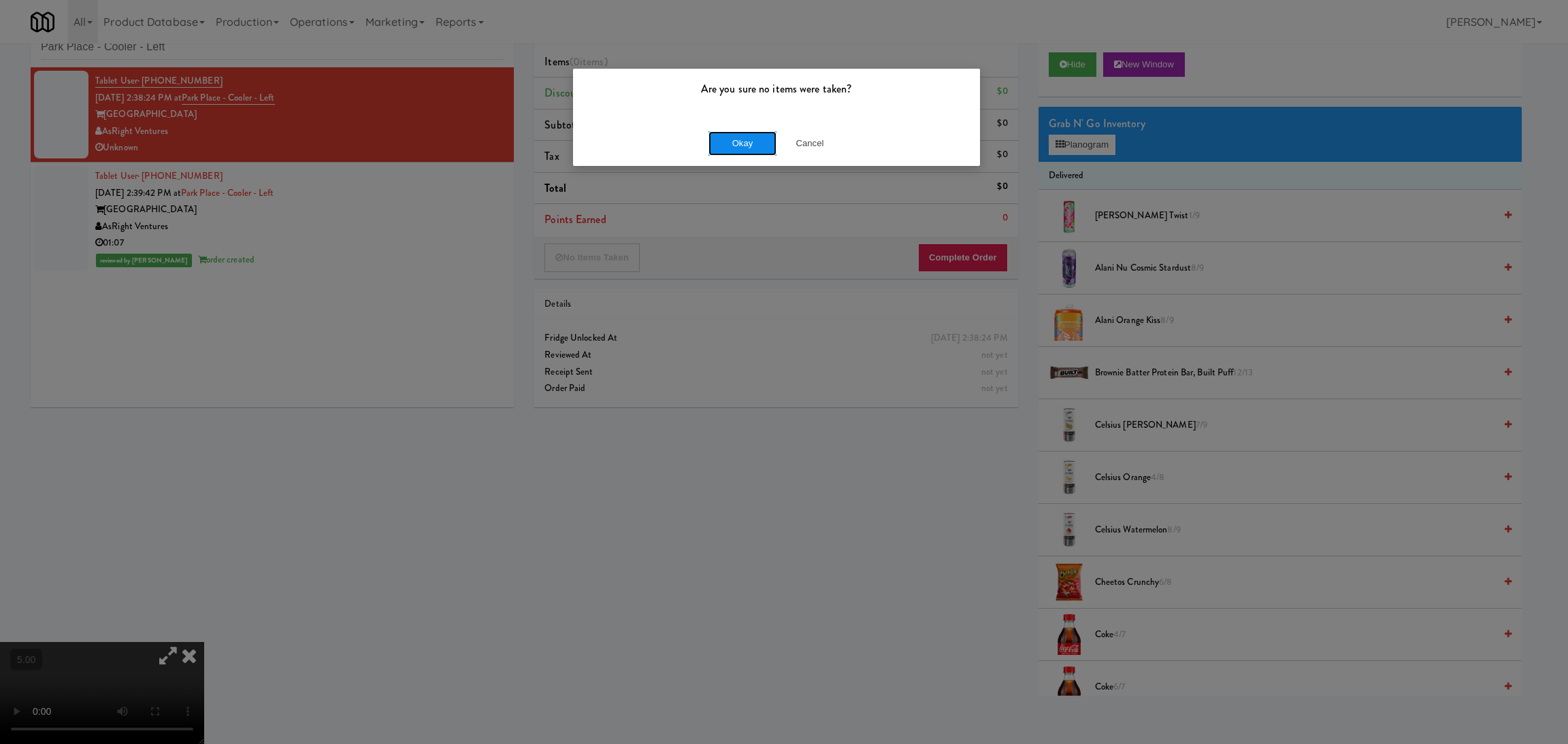
click at [729, 145] on button "Okay" at bounding box center [742, 144] width 68 height 25
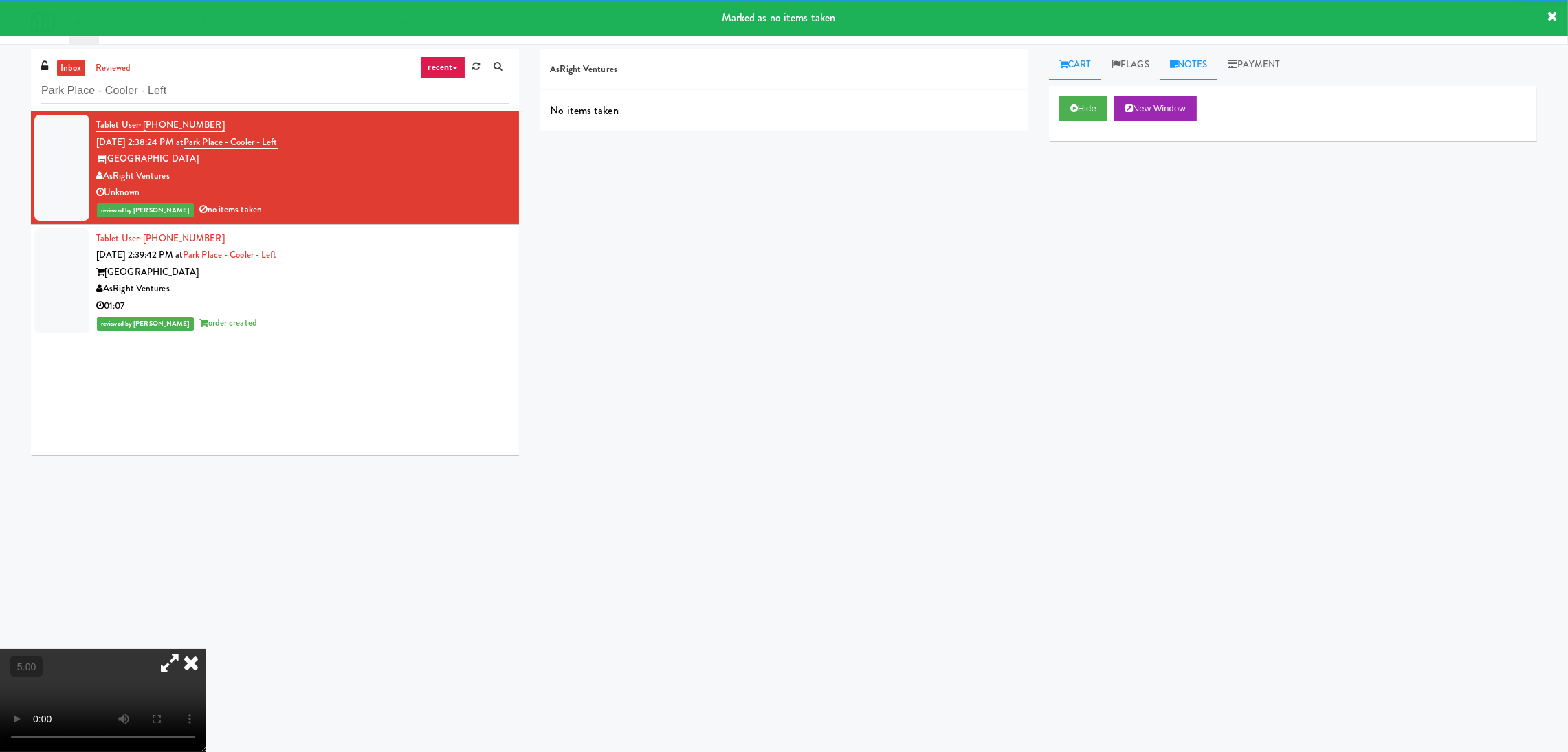
click at [1186, 70] on link "Notes" at bounding box center [1188, 65] width 58 height 31
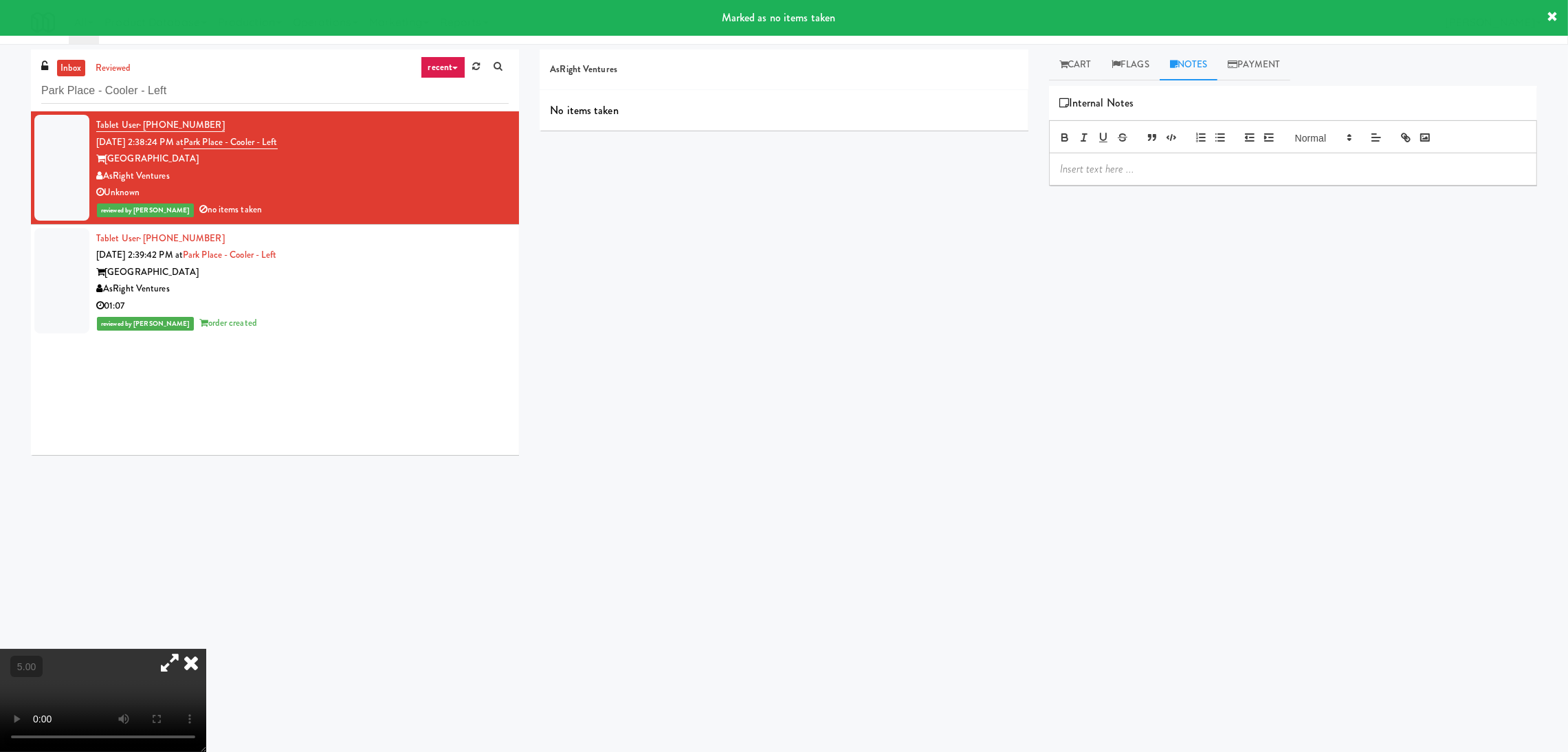
click at [1194, 162] on p at bounding box center [1293, 169] width 466 height 15
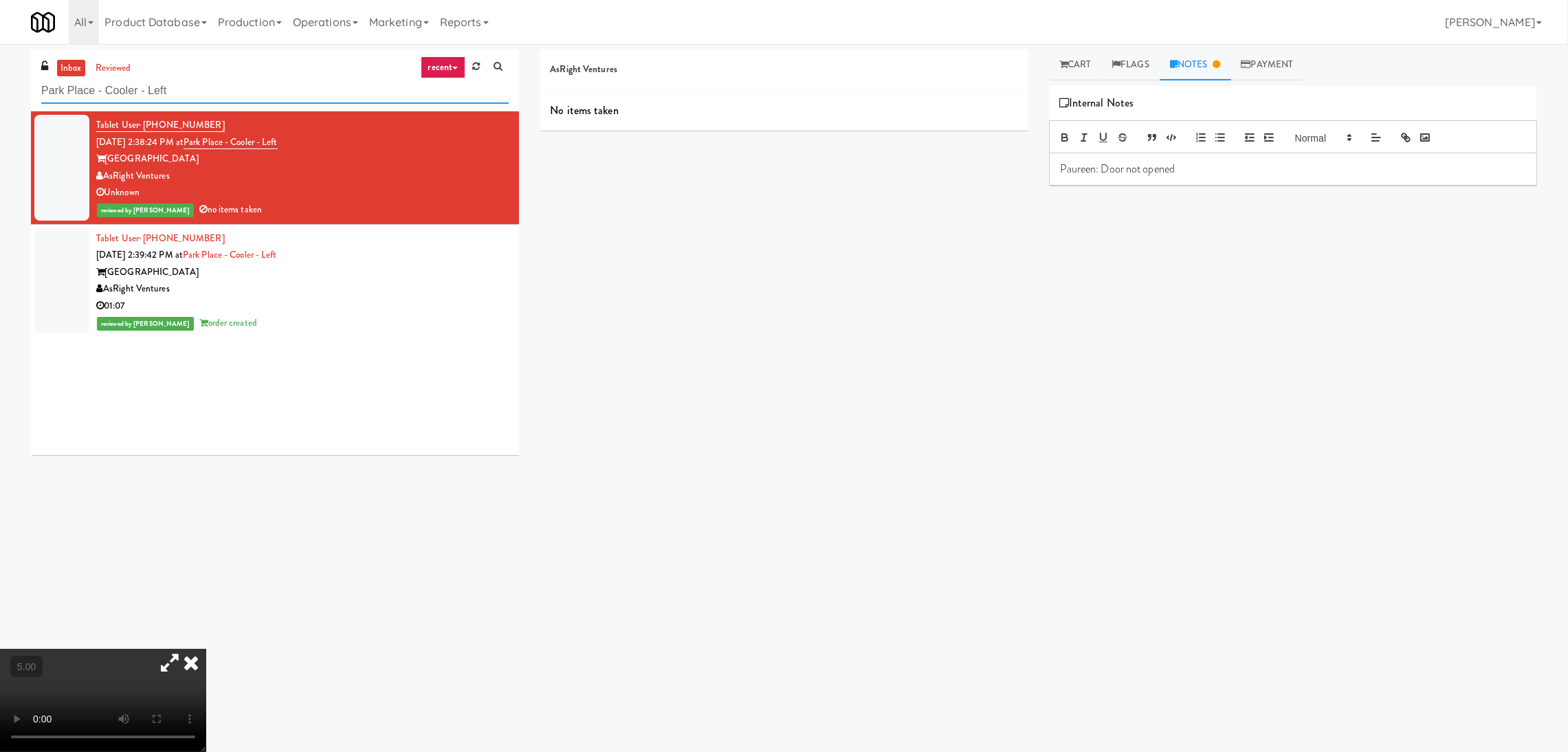
paste input "The Mo - Fridge"
drag, startPoint x: 185, startPoint y: 89, endPoint x: 0, endPoint y: 105, distance: 185.7
click at [0, 105] on div "inbox reviewed recent all unclear take inventory issue suspicious failed recent…" at bounding box center [784, 326] width 1568 height 552
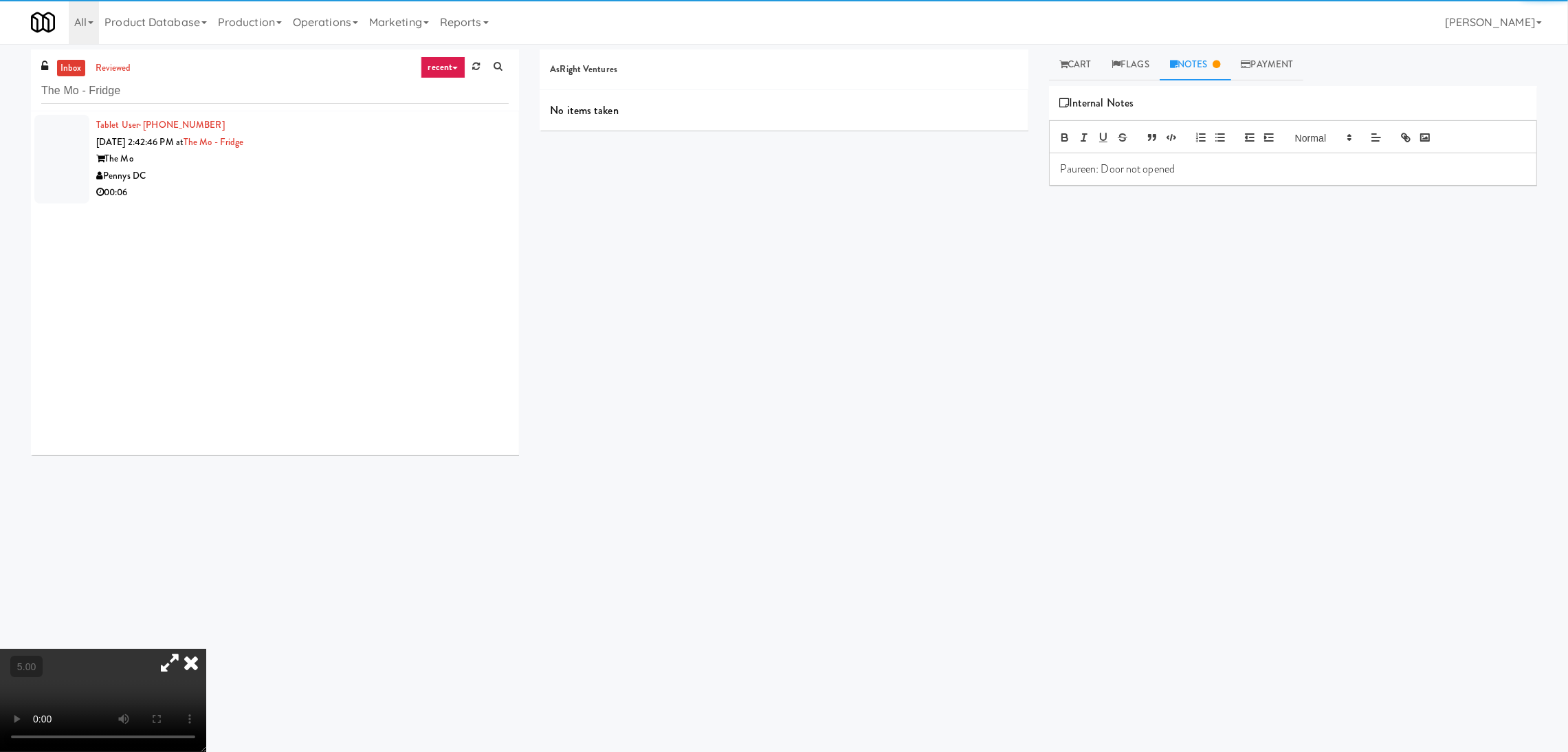
click at [372, 199] on div "00:06" at bounding box center [302, 192] width 413 height 17
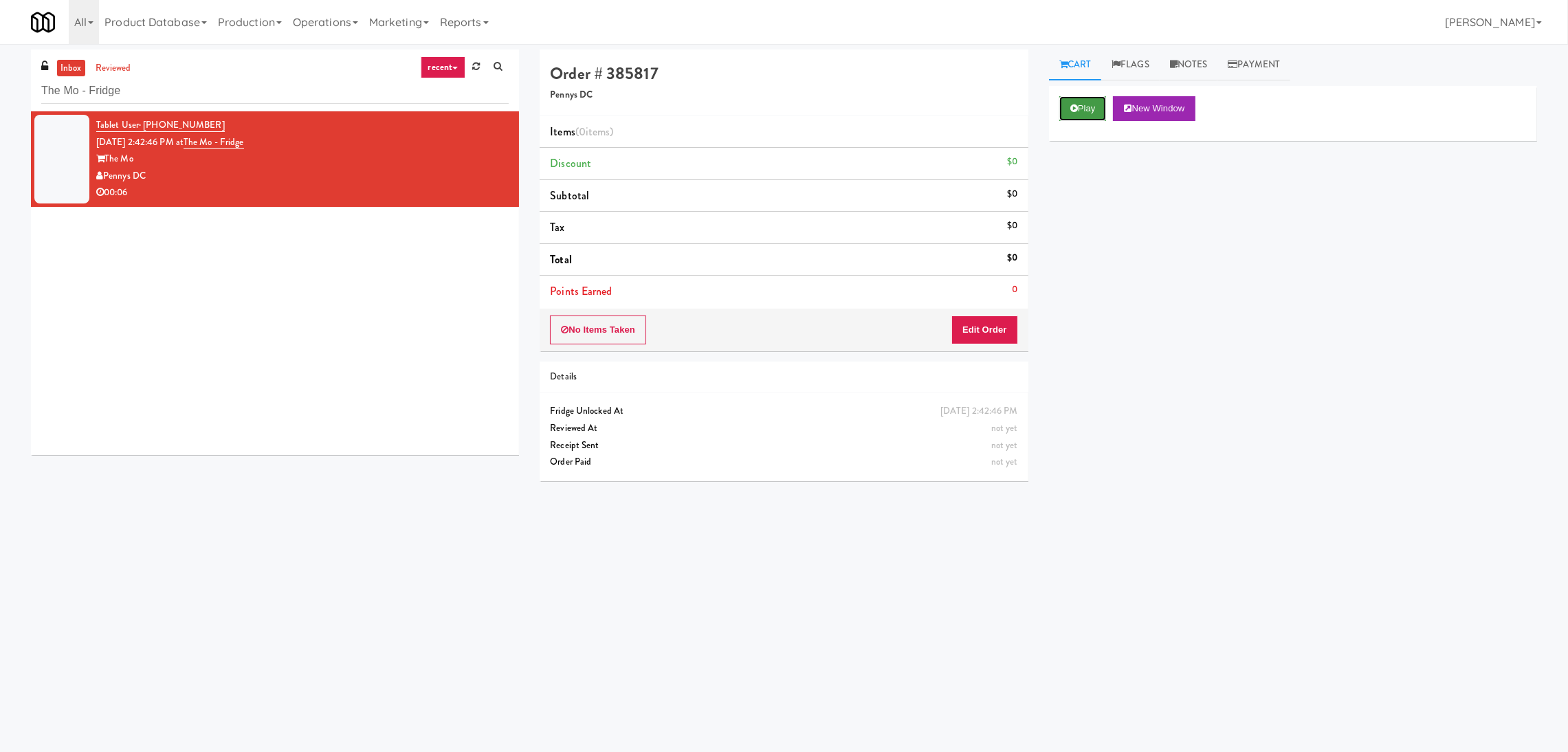
click at [1099, 115] on button "Play" at bounding box center [1082, 109] width 47 height 25
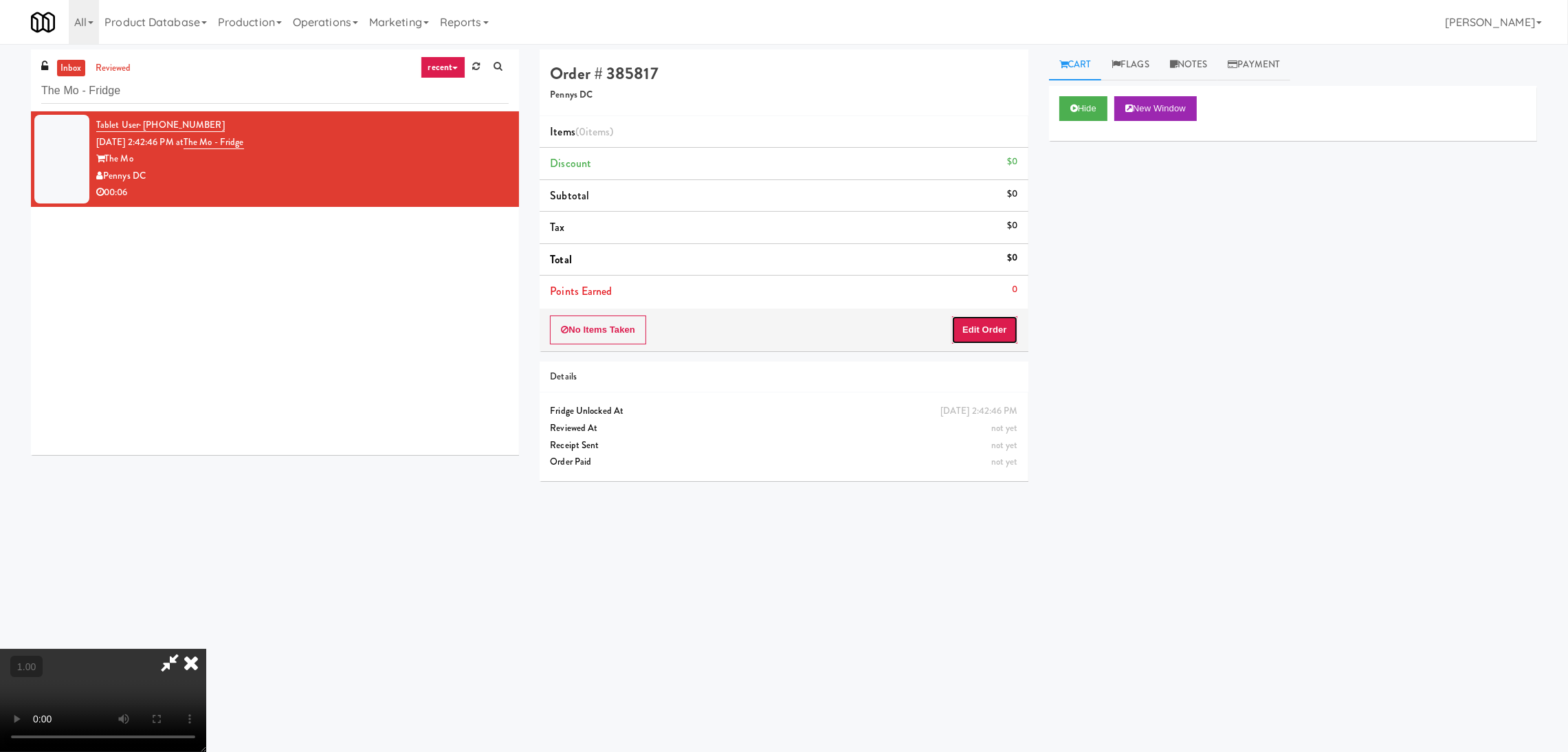
click at [1011, 330] on button "Edit Order" at bounding box center [985, 330] width 66 height 29
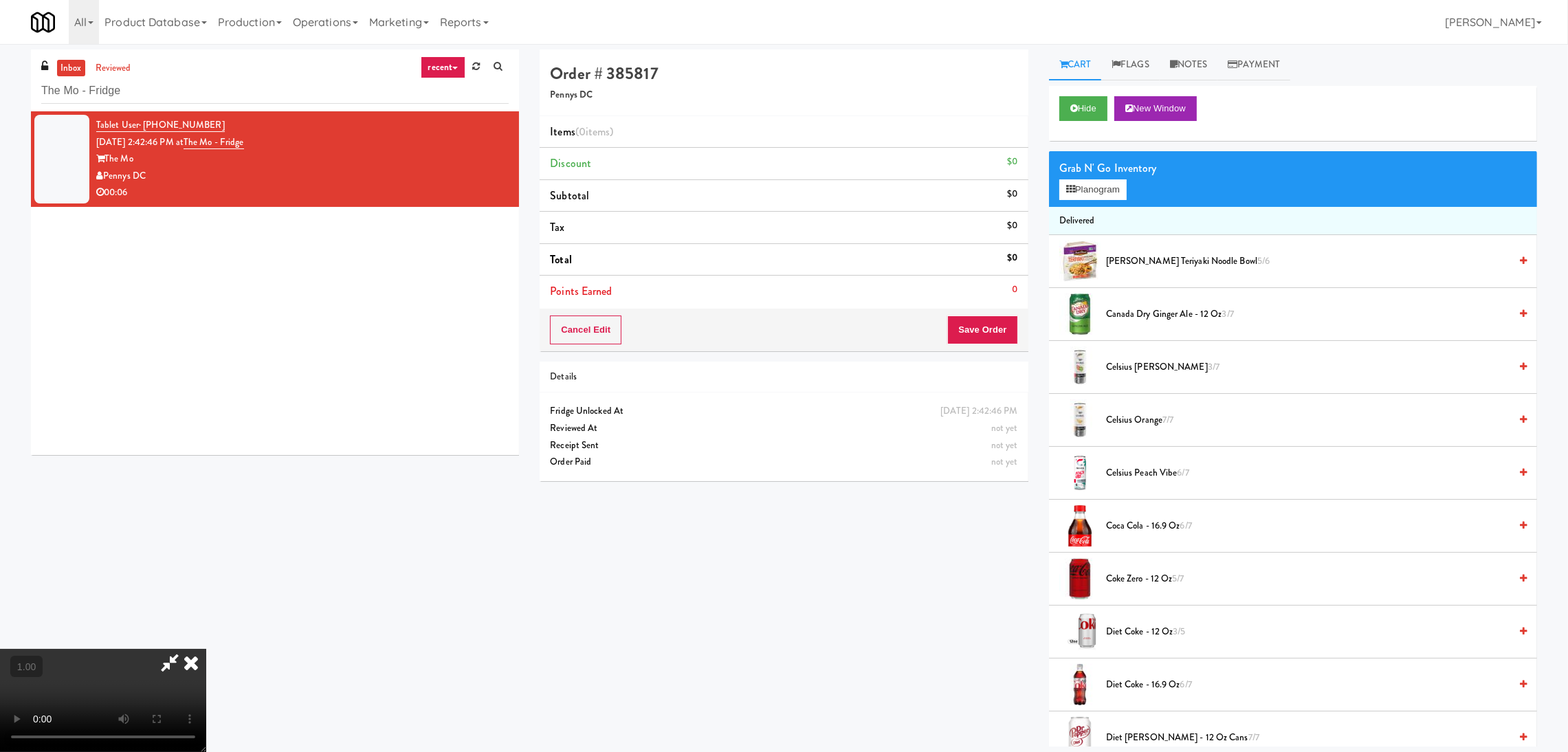
scroll to position [164, 0]
click at [1098, 185] on button "Planogram" at bounding box center [1092, 189] width 67 height 21
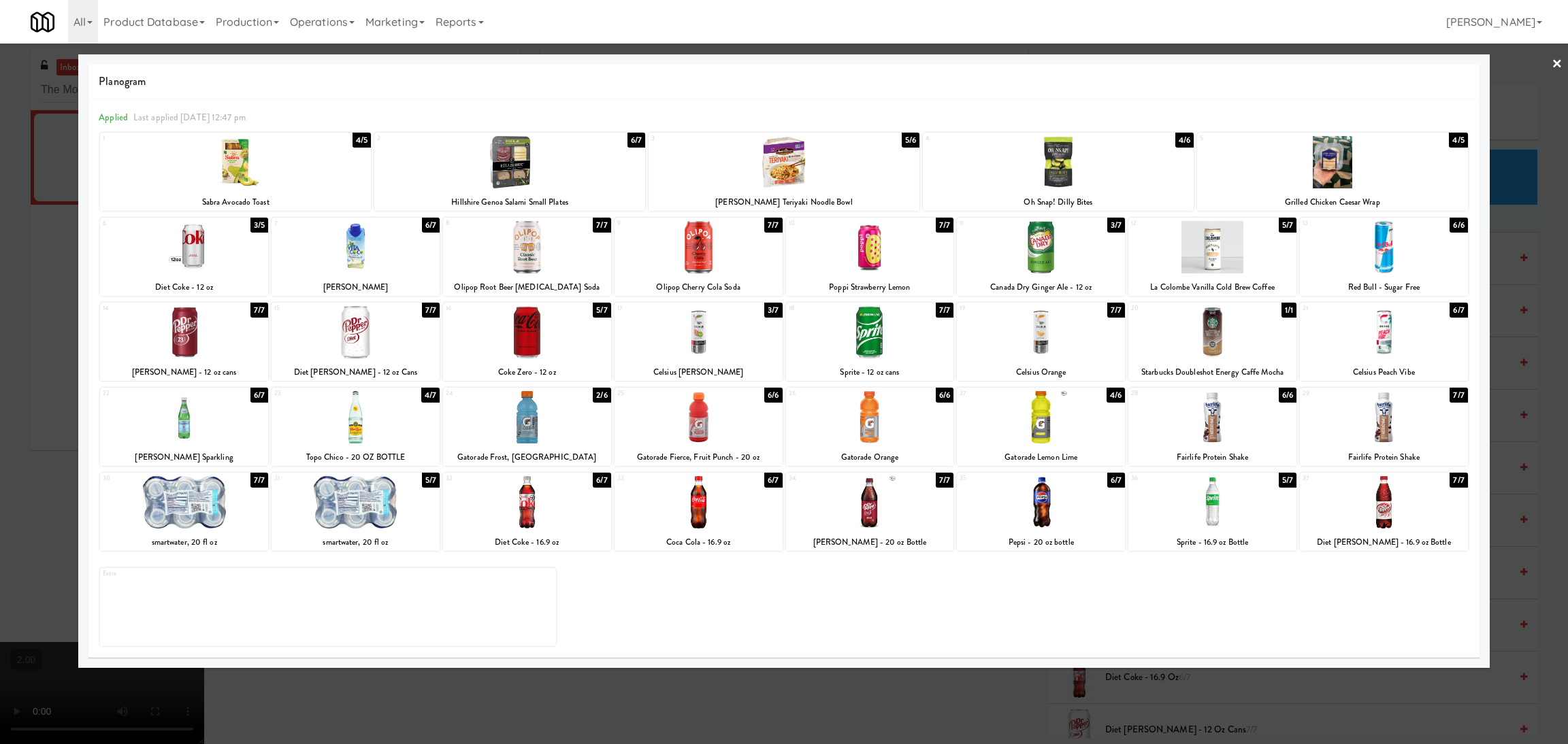
click at [536, 416] on div at bounding box center [527, 418] width 168 height 52
click at [14, 377] on div at bounding box center [784, 372] width 1568 height 744
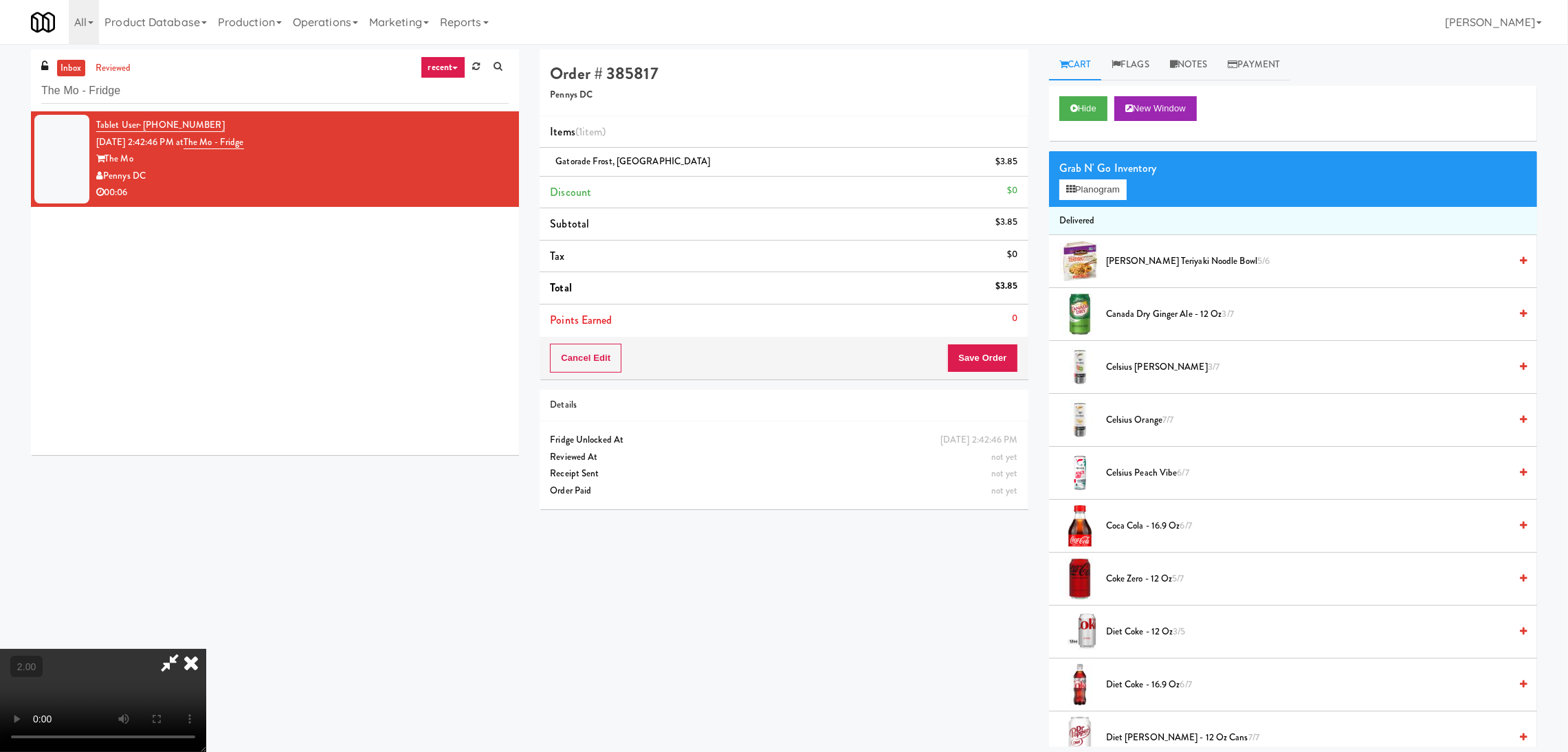
click at [206, 649] on icon at bounding box center [191, 662] width 30 height 27
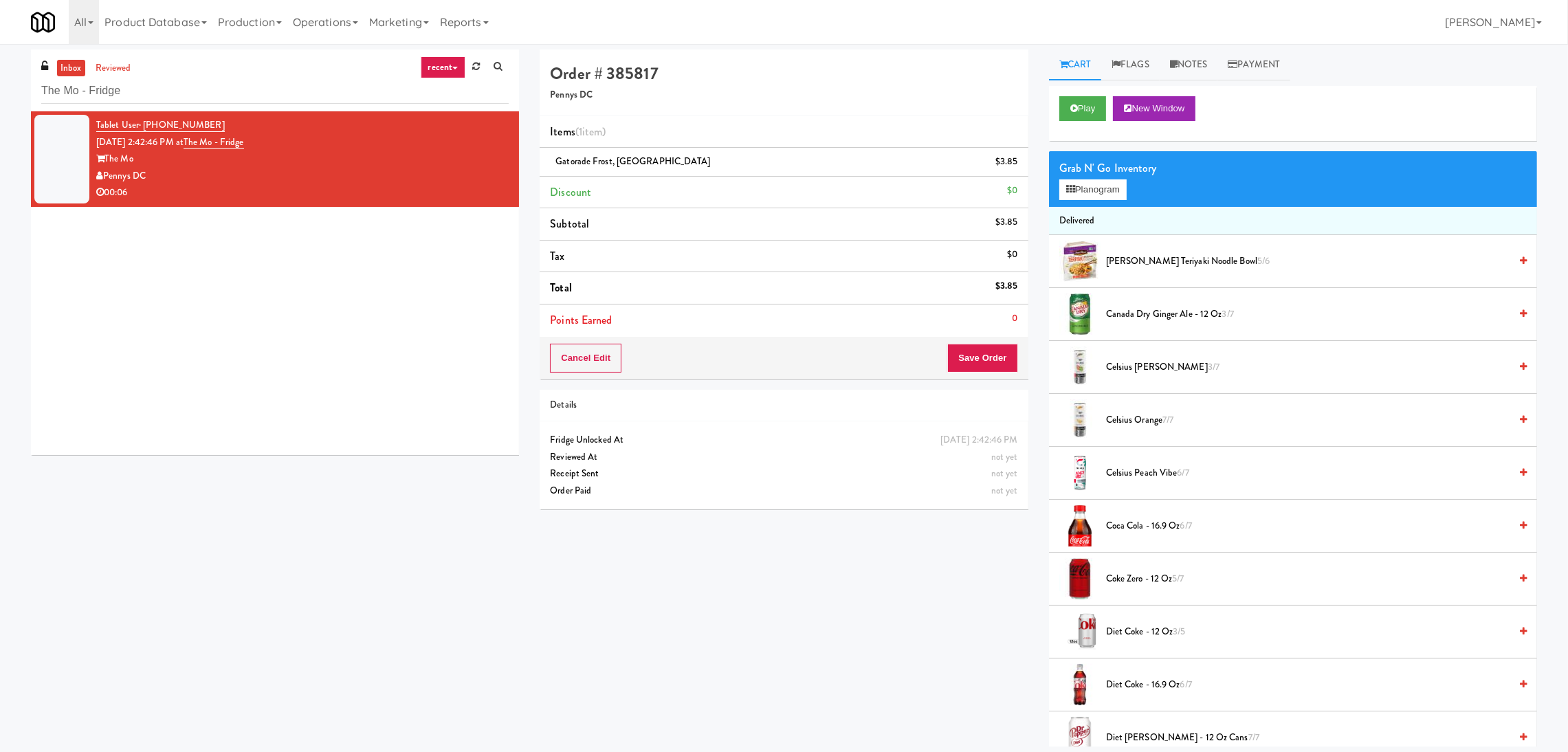
click at [971, 339] on div "Cancel Edit Save Order" at bounding box center [783, 357] width 488 height 42
click at [977, 352] on button "Save Order" at bounding box center [982, 358] width 70 height 29
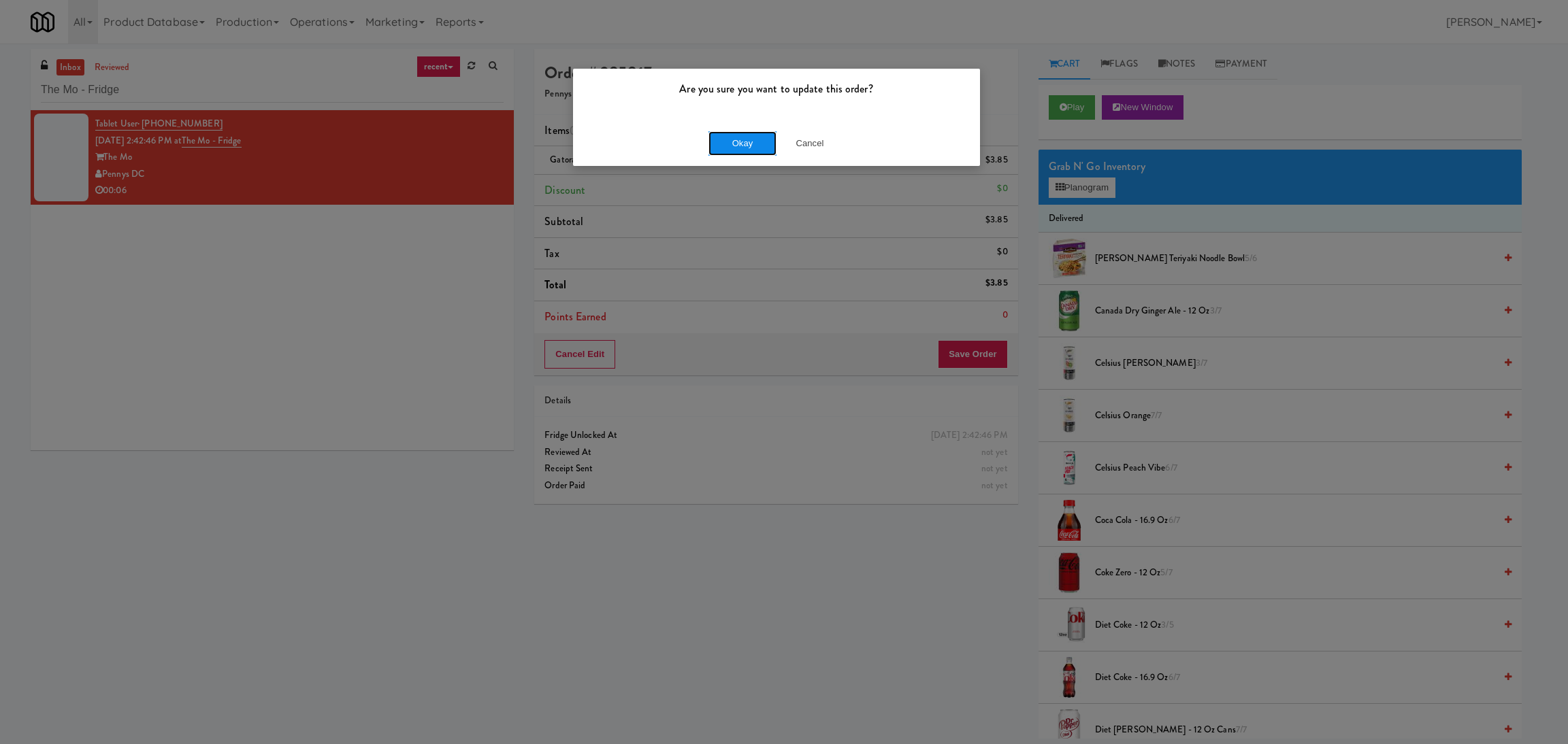
click at [756, 136] on button "Okay" at bounding box center [742, 144] width 68 height 25
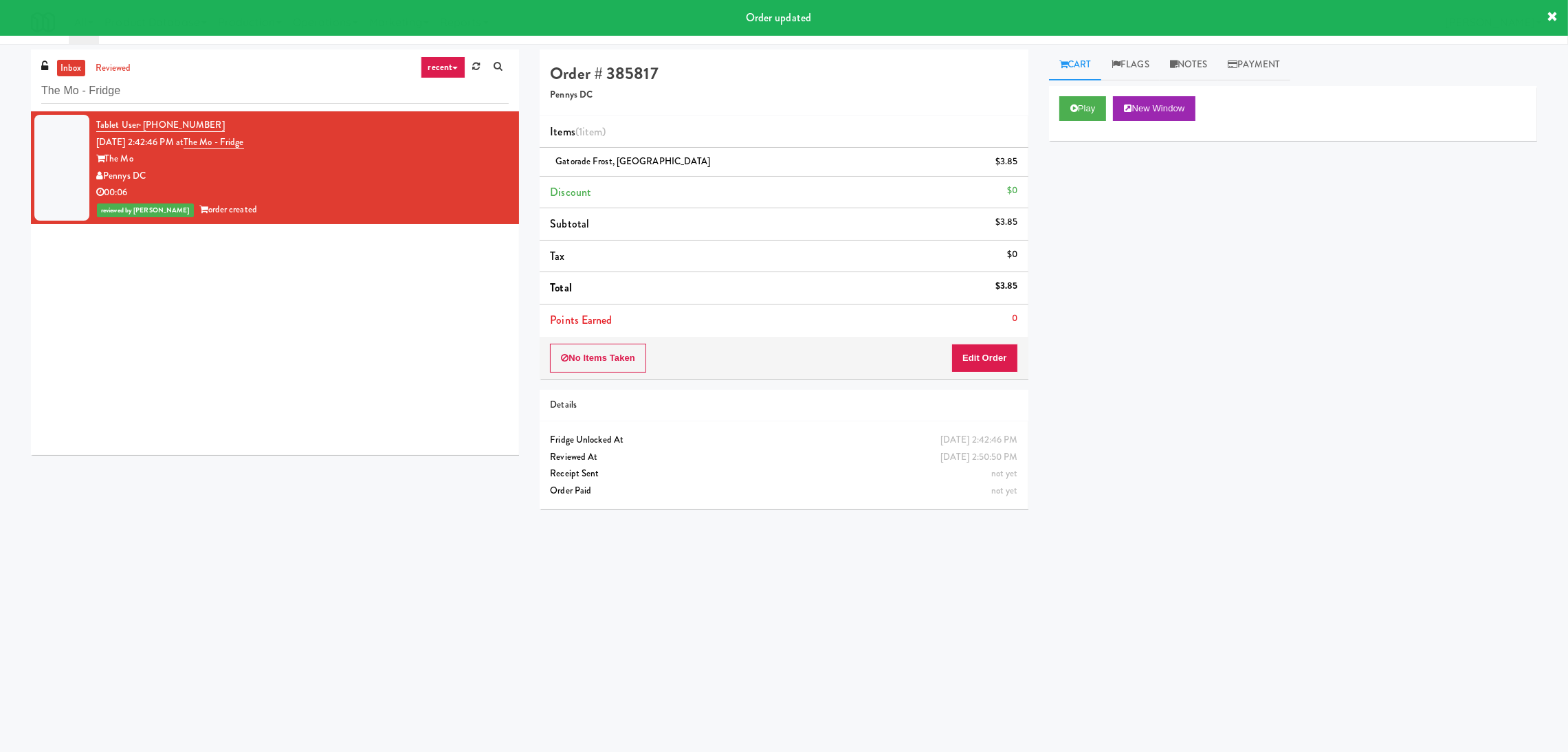
drag, startPoint x: 389, startPoint y: 104, endPoint x: 14, endPoint y: 90, distance: 375.3
click at [14, 90] on div "inbox reviewed recent all unclear take inventory issue suspicious failed recent…" at bounding box center [784, 326] width 1568 height 552
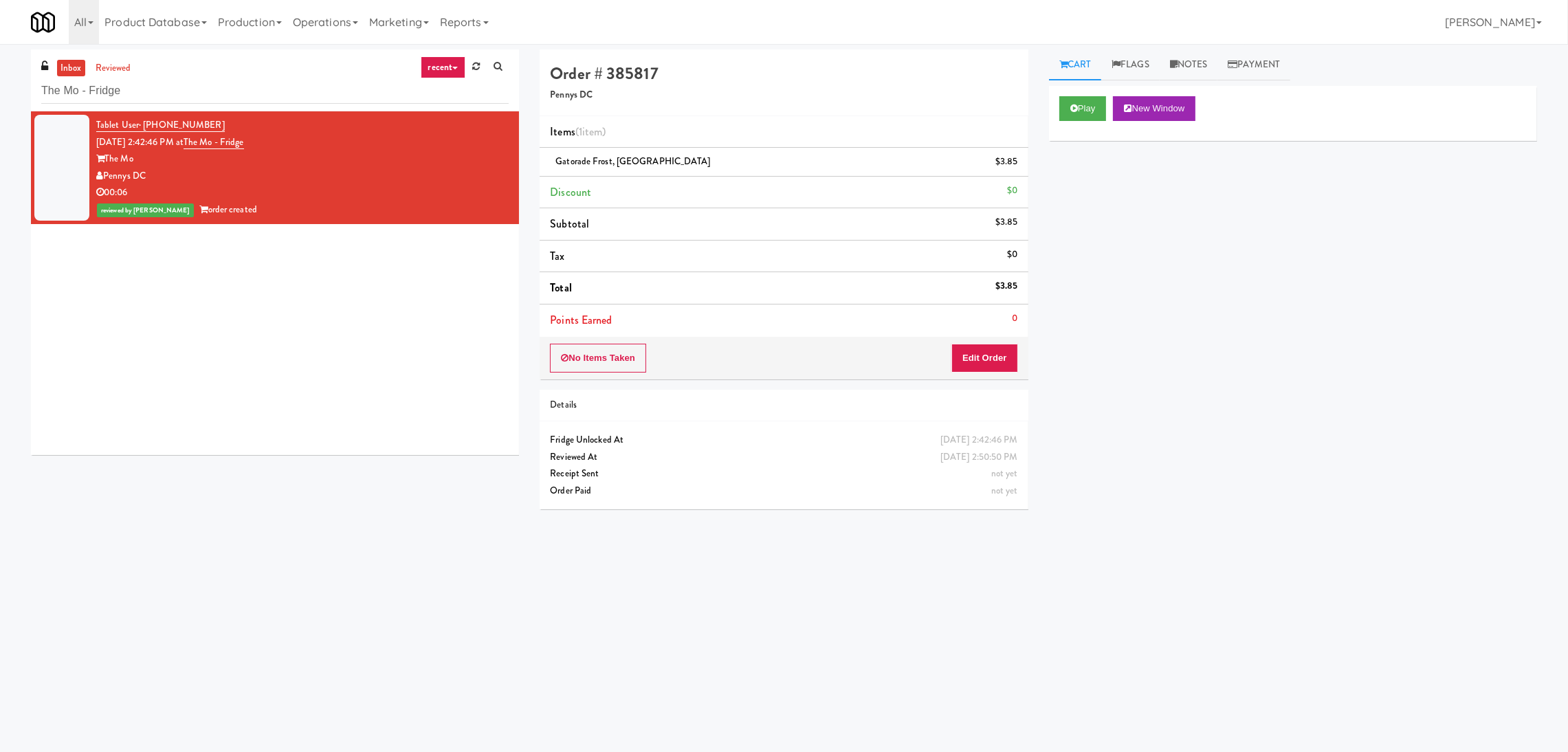
click at [239, 77] on div "The Mo - Fridge" at bounding box center [275, 90] width 467 height 27
drag, startPoint x: 239, startPoint y: 75, endPoint x: 0, endPoint y: 95, distance: 239.8
click at [0, 95] on div "inbox reviewed recent all unclear take inventory issue suspicious failed recent…" at bounding box center [784, 326] width 1568 height 552
paste input "[PERSON_NAME] - Cooler - Right"
drag, startPoint x: 160, startPoint y: 87, endPoint x: 0, endPoint y: 99, distance: 160.4
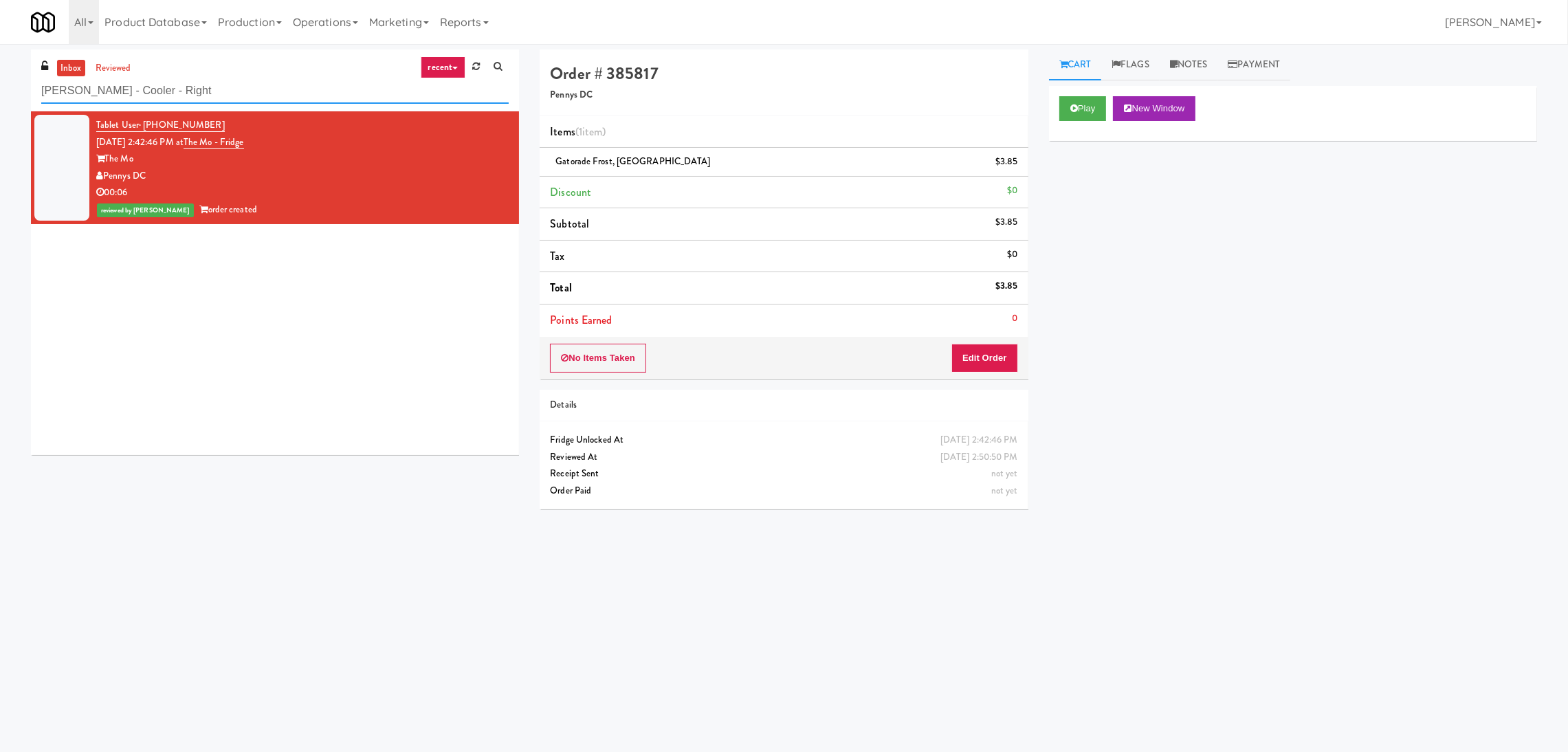
click at [0, 99] on div "inbox reviewed recent all unclear take inventory issue suspicious failed recent…" at bounding box center [784, 326] width 1568 height 552
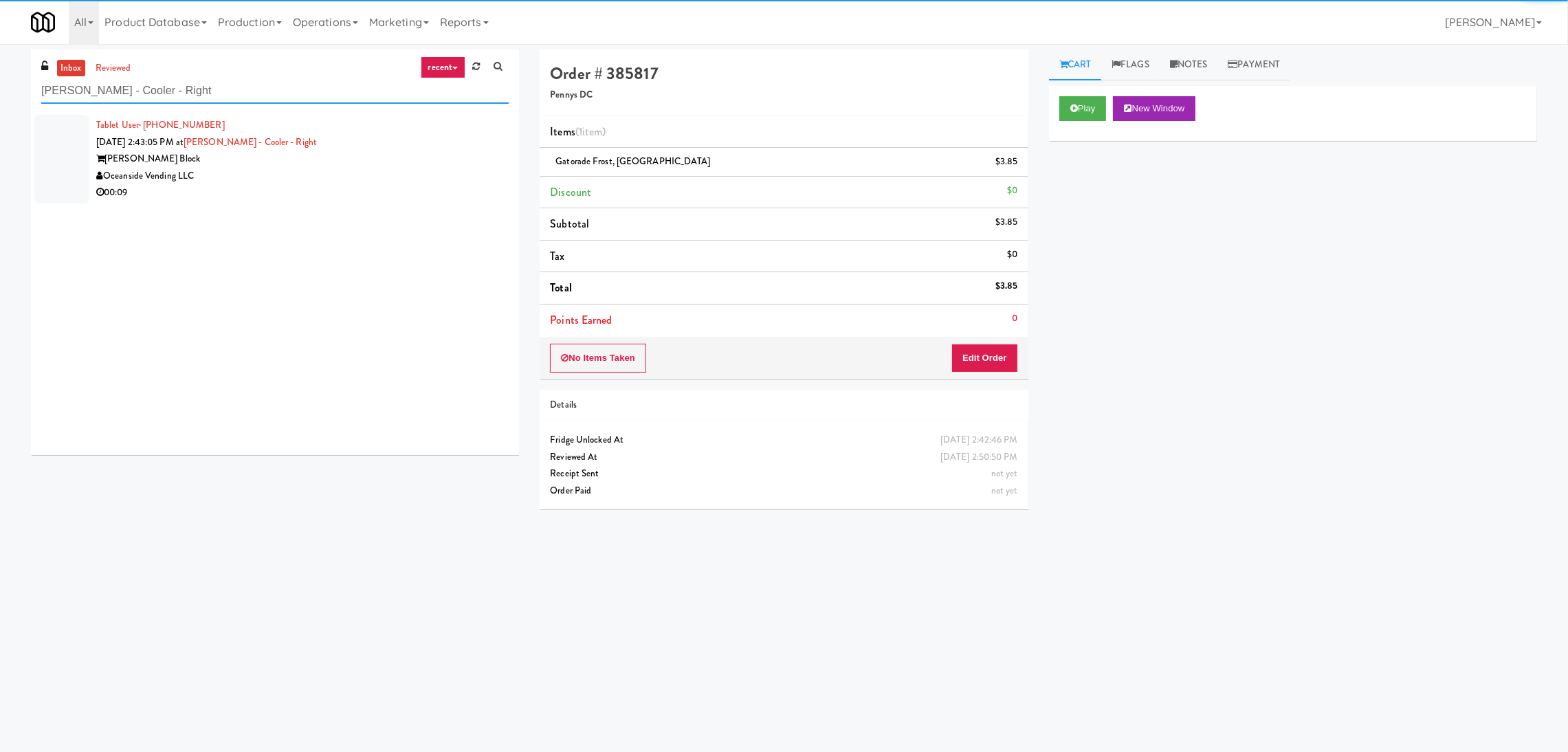
type input "[PERSON_NAME] - Cooler - Right"
click at [378, 158] on div "[PERSON_NAME] Block" at bounding box center [302, 159] width 413 height 17
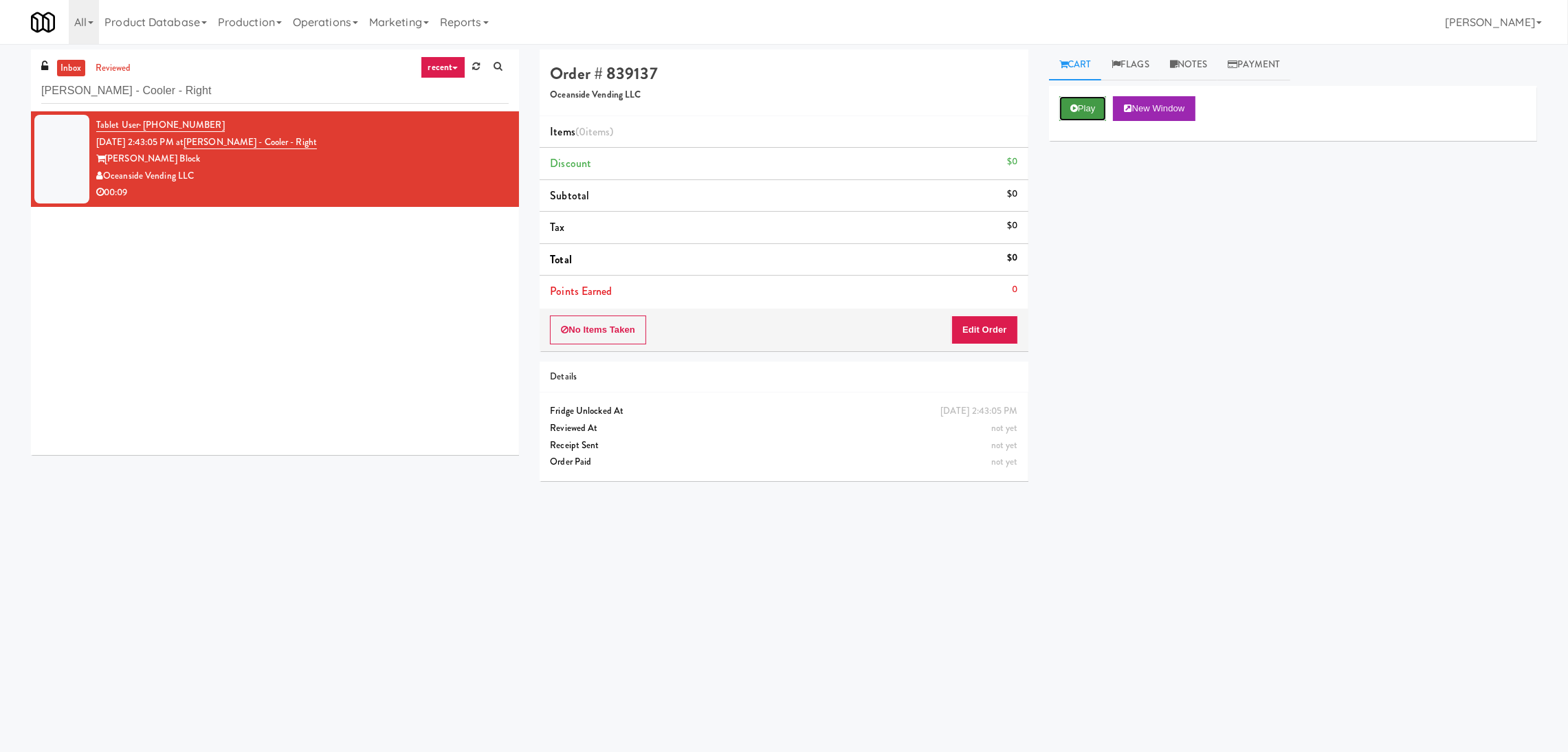
click at [1090, 120] on button "Play" at bounding box center [1082, 109] width 47 height 25
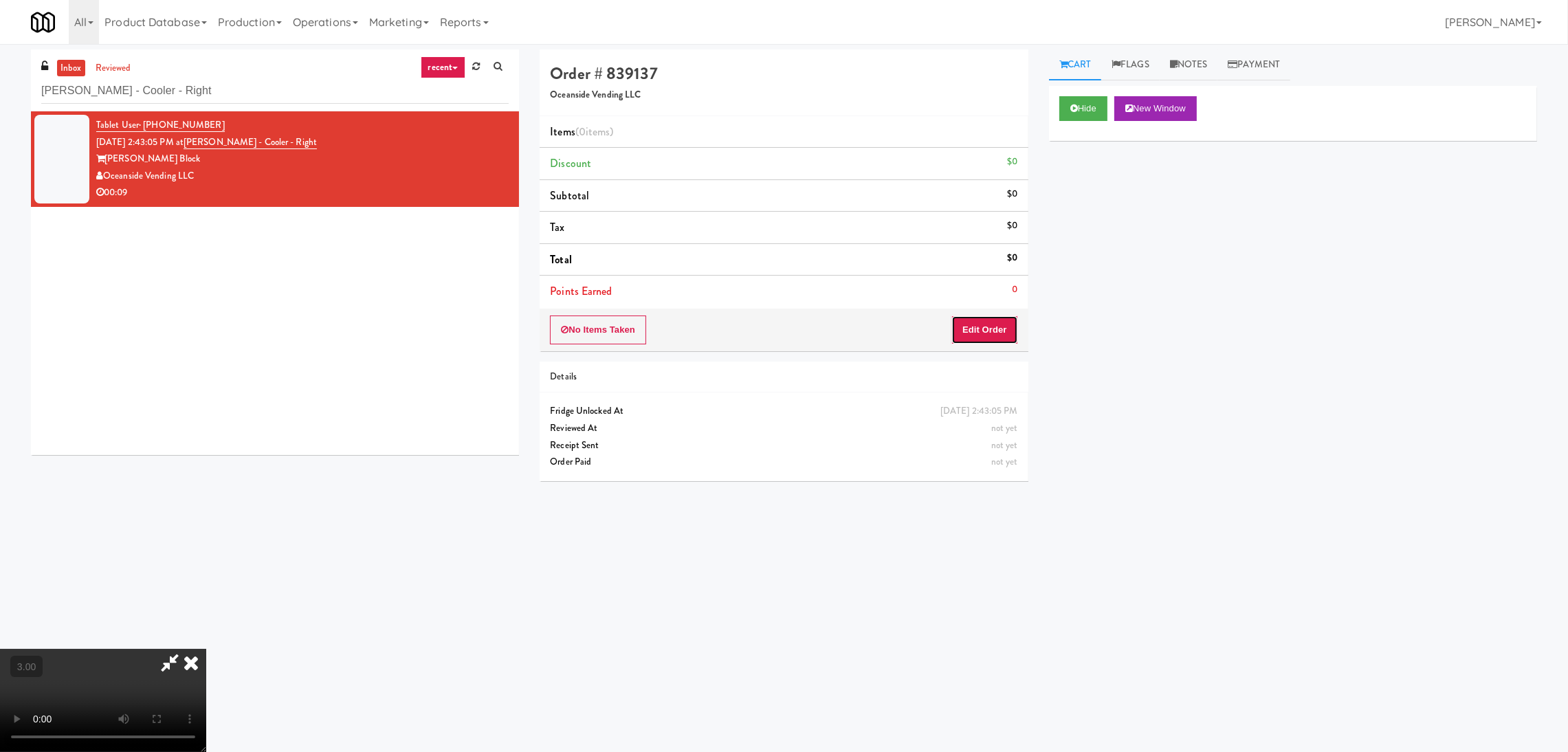
click at [989, 326] on button "Edit Order" at bounding box center [985, 330] width 66 height 29
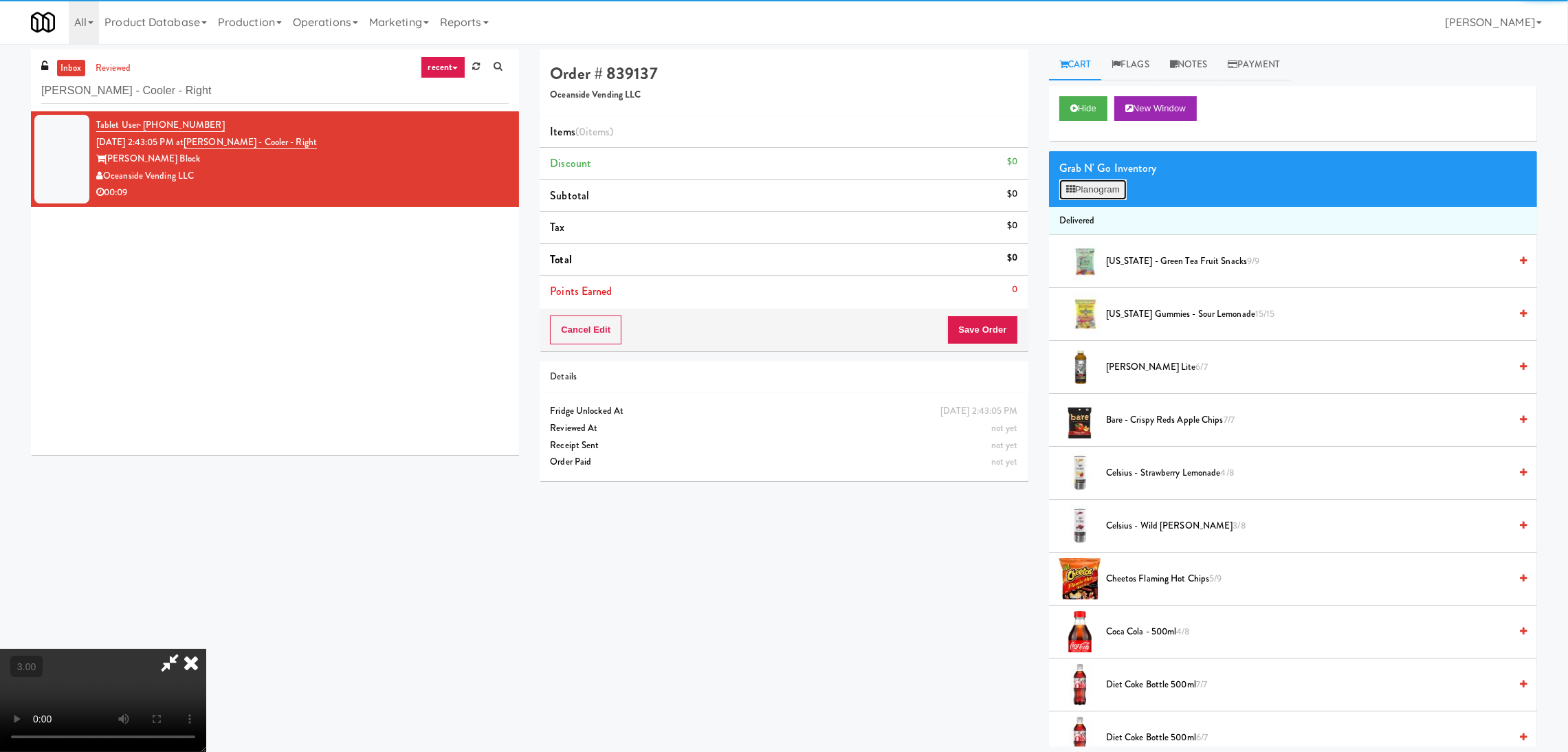
click at [1079, 191] on button "Planogram" at bounding box center [1092, 189] width 67 height 21
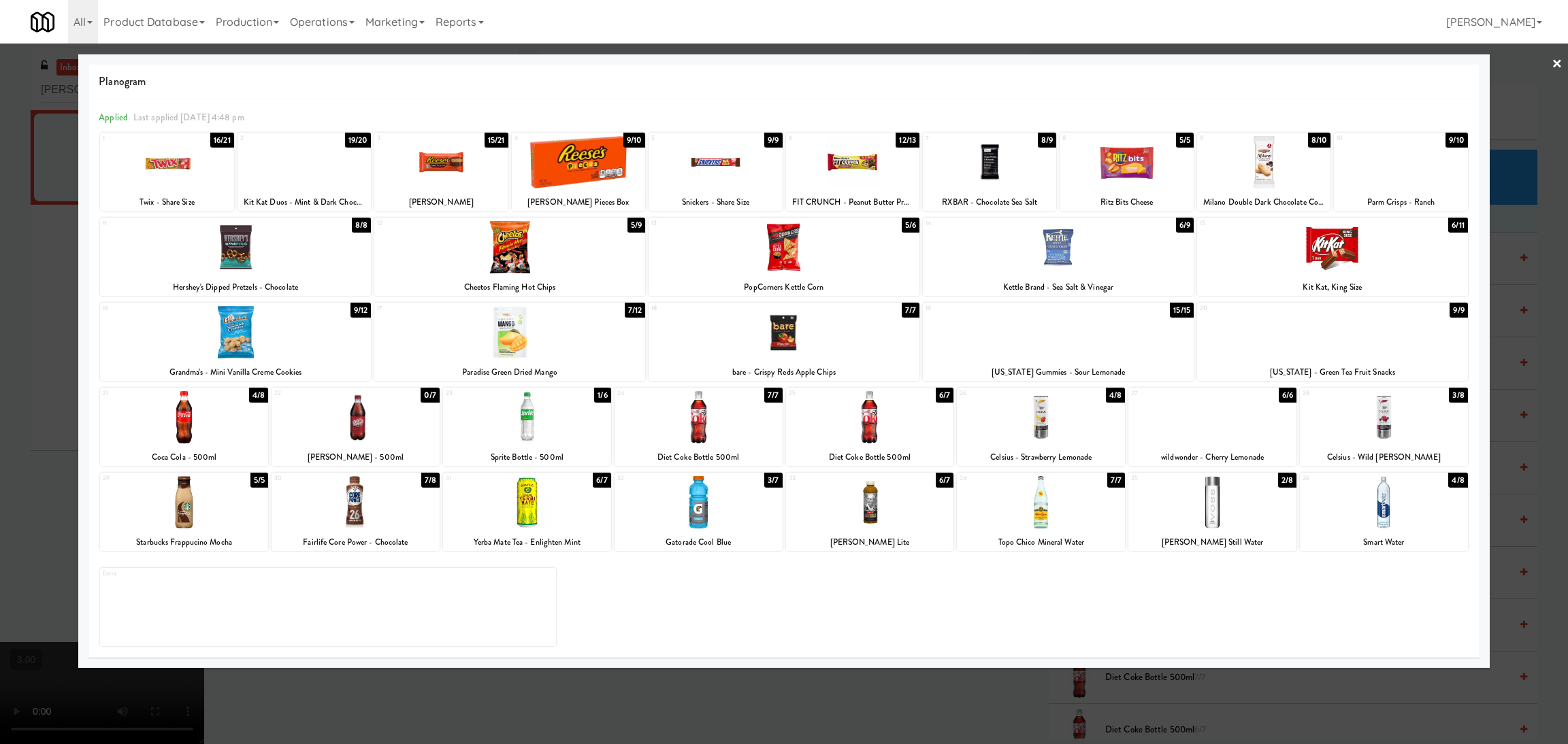
click at [541, 327] on div at bounding box center [510, 332] width 271 height 52
click at [0, 361] on div at bounding box center [784, 372] width 1568 height 744
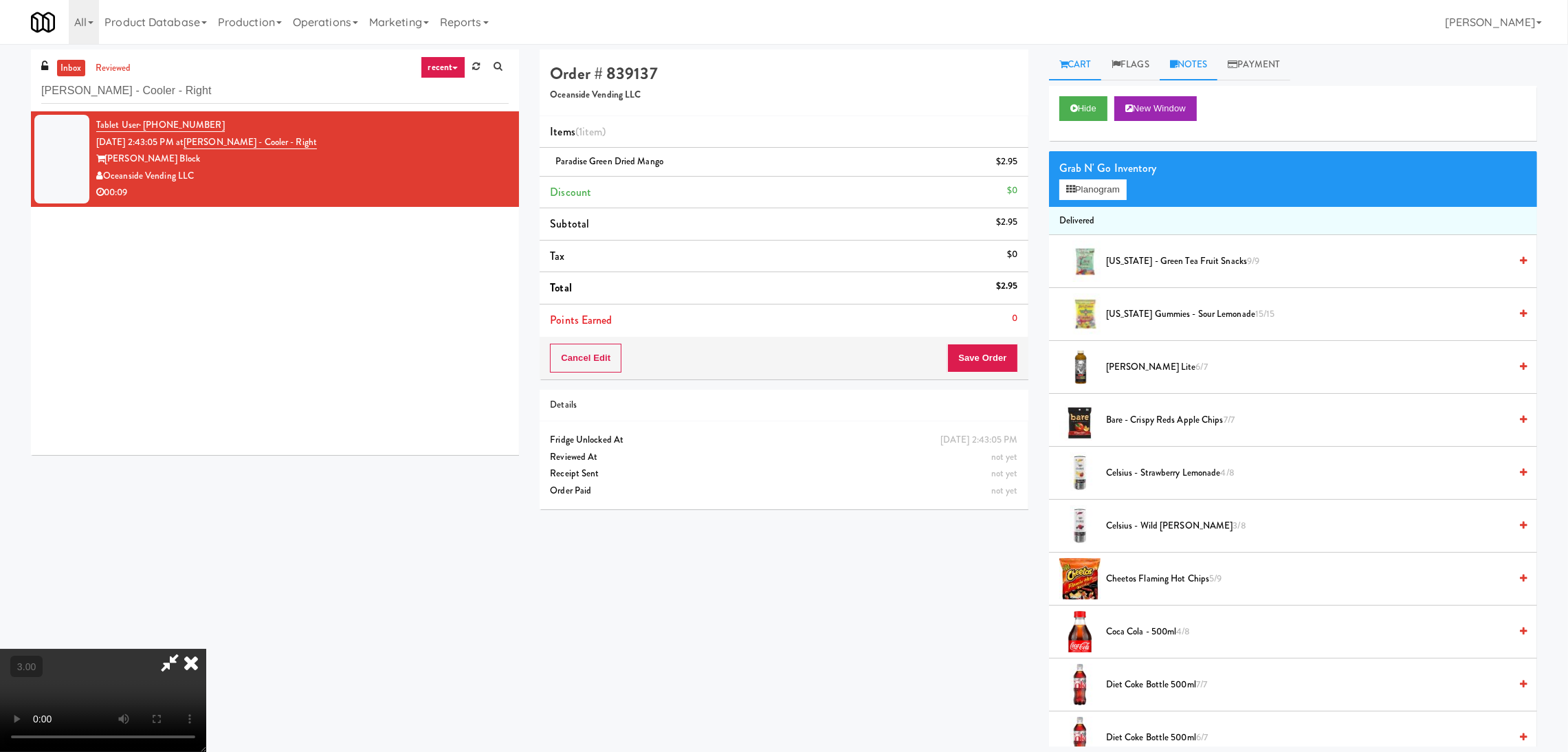
click at [1207, 65] on link "Notes" at bounding box center [1188, 65] width 58 height 31
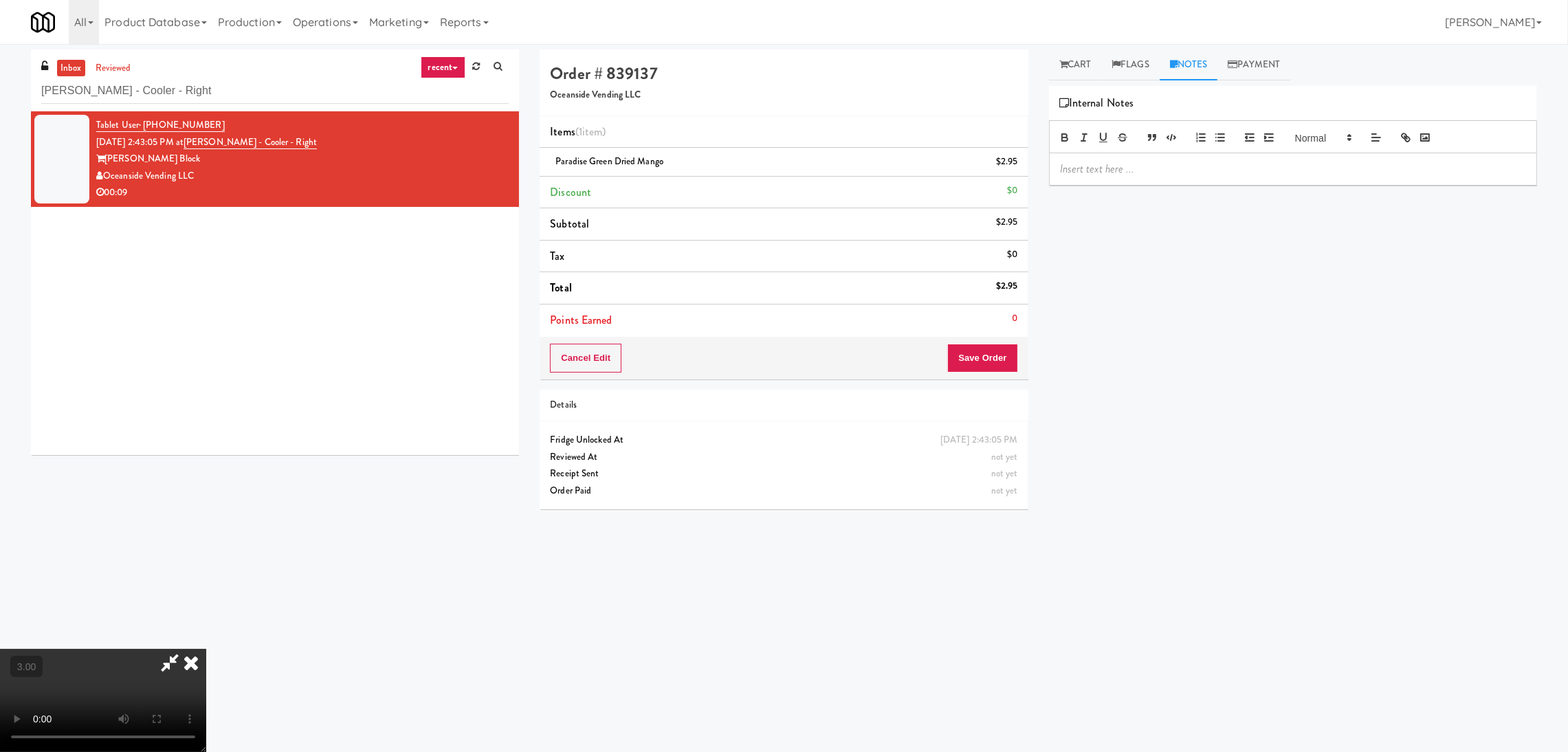
click at [1194, 178] on div at bounding box center [1292, 169] width 486 height 32
click at [1176, 248] on div "Hide New Window Grab N' Go Inventory Planogram Delivered [US_STATE] - Green Tea…" at bounding box center [1293, 344] width 488 height 516
click at [206, 649] on icon at bounding box center [191, 662] width 30 height 27
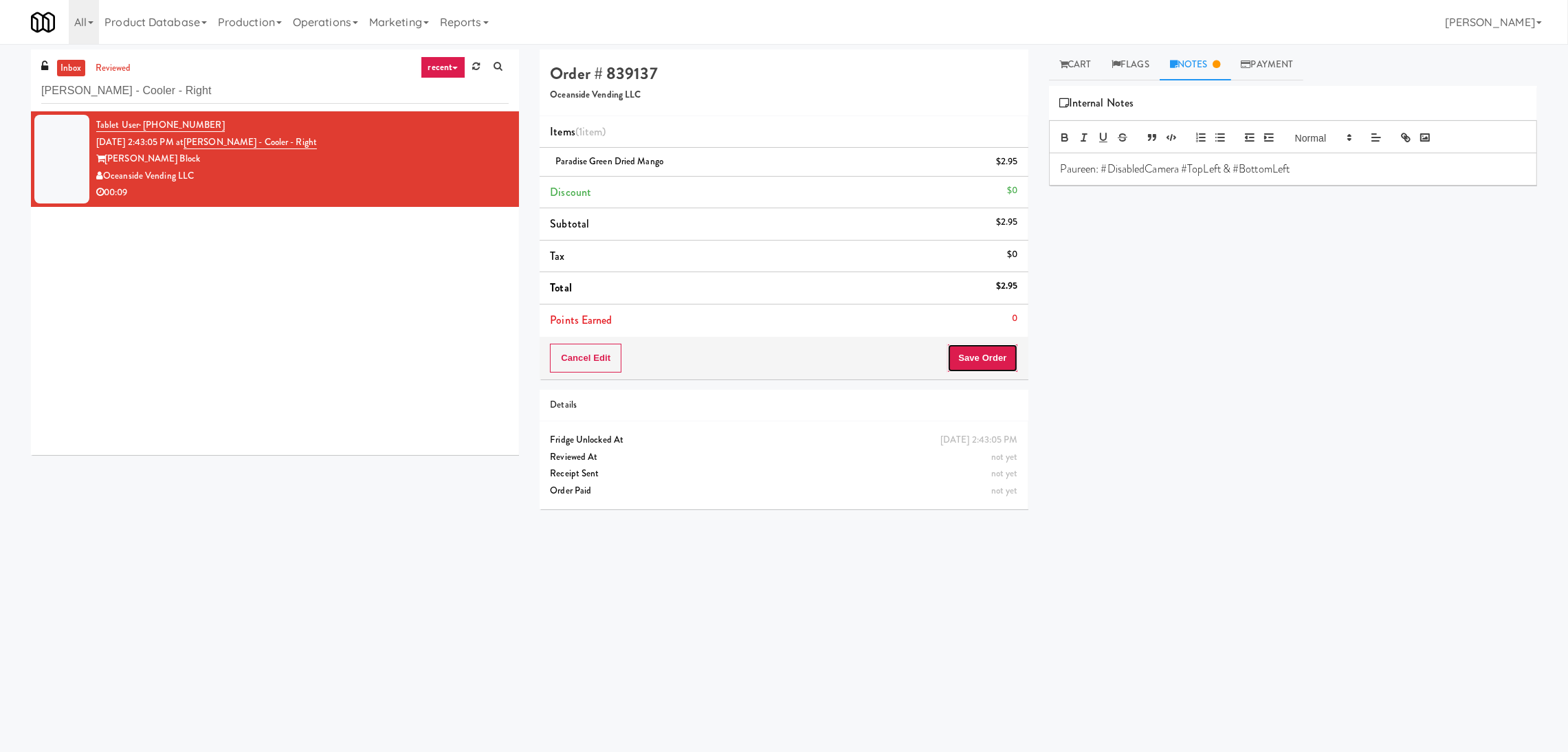
click at [975, 359] on button "Save Order" at bounding box center [982, 358] width 70 height 29
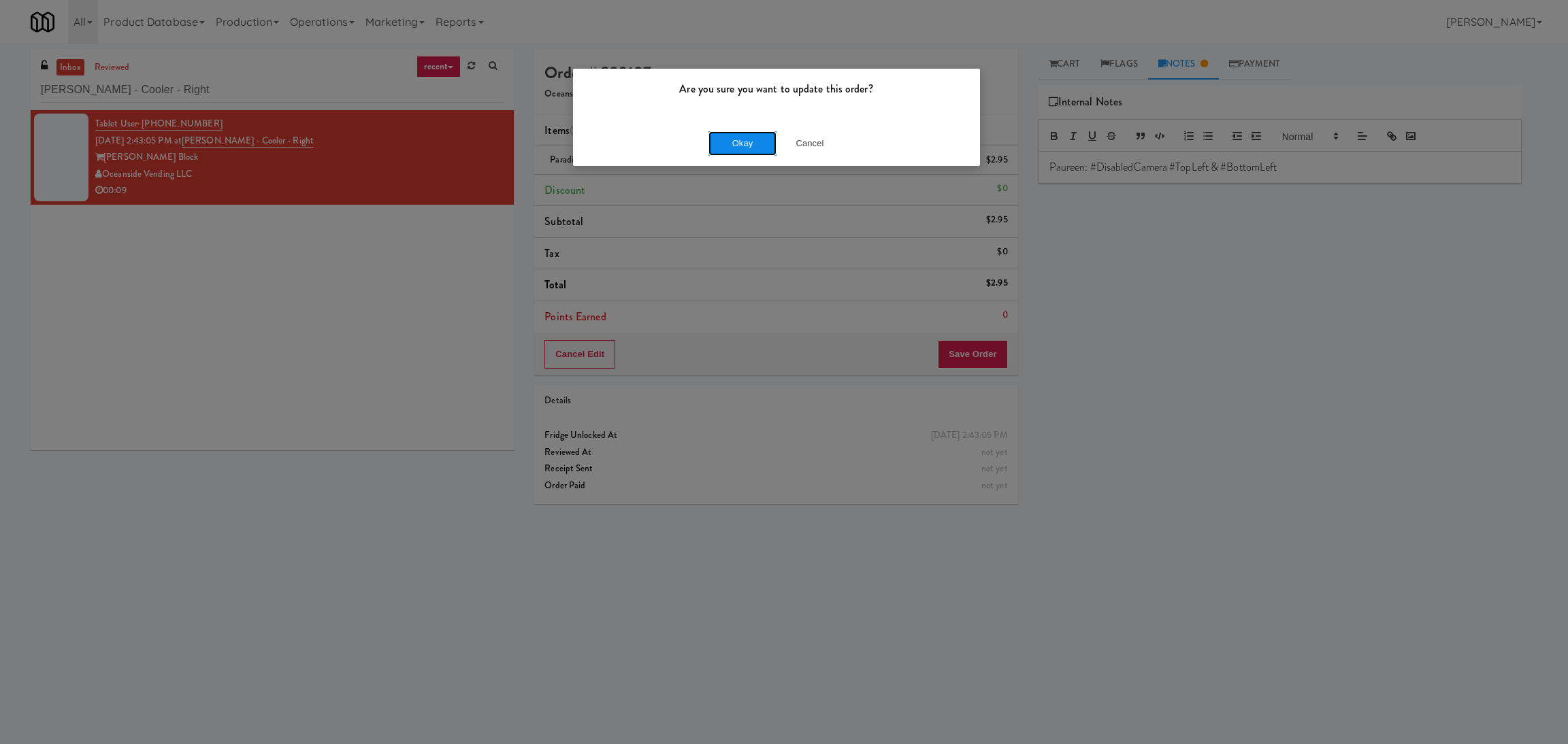
click at [715, 139] on button "Okay" at bounding box center [742, 144] width 68 height 25
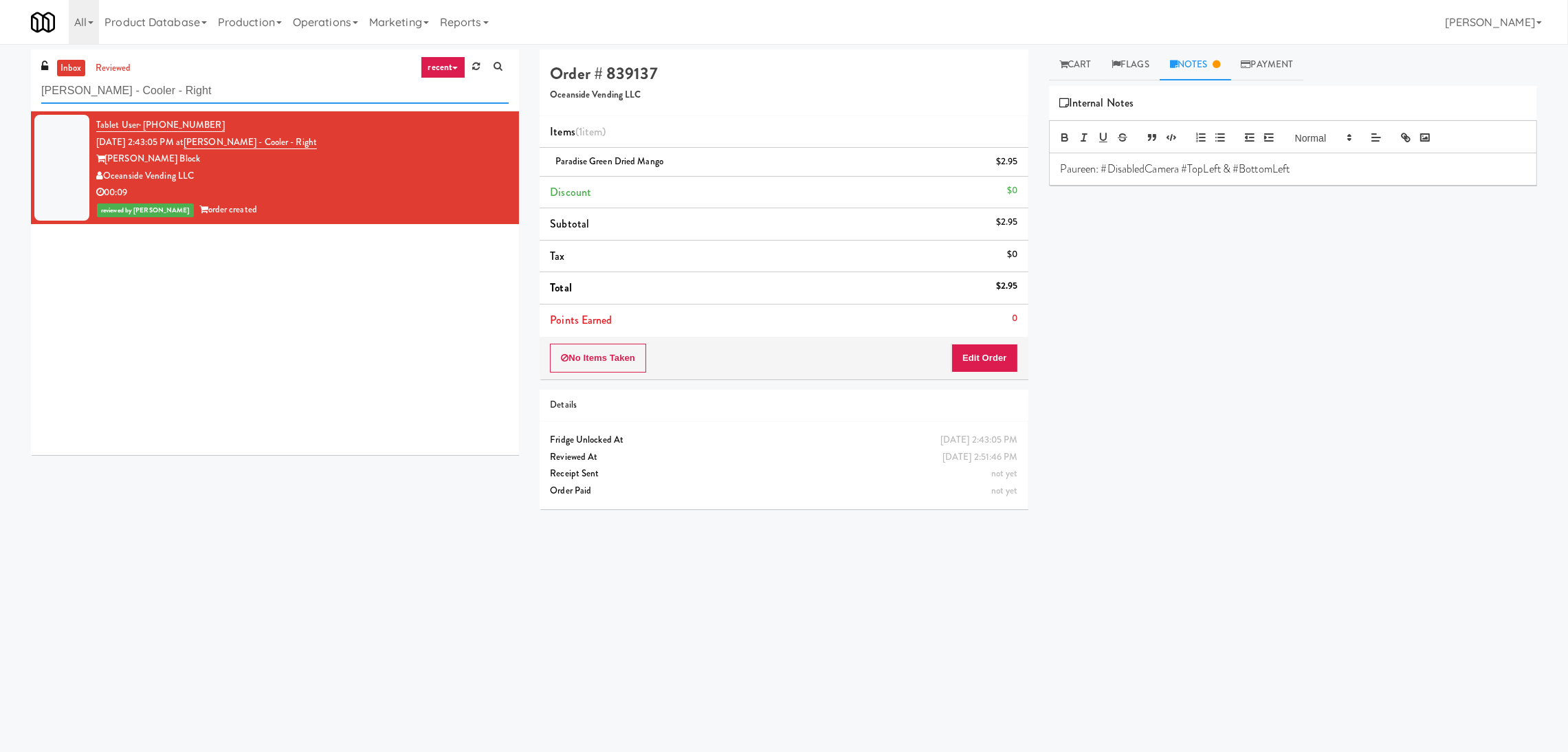
drag, startPoint x: 369, startPoint y: 86, endPoint x: 0, endPoint y: 95, distance: 369.1
click at [0, 95] on div "inbox reviewed recent all unclear take inventory issue suspicious failed recent…" at bounding box center [784, 326] width 1568 height 552
paste input "Westgate on University - Snack"
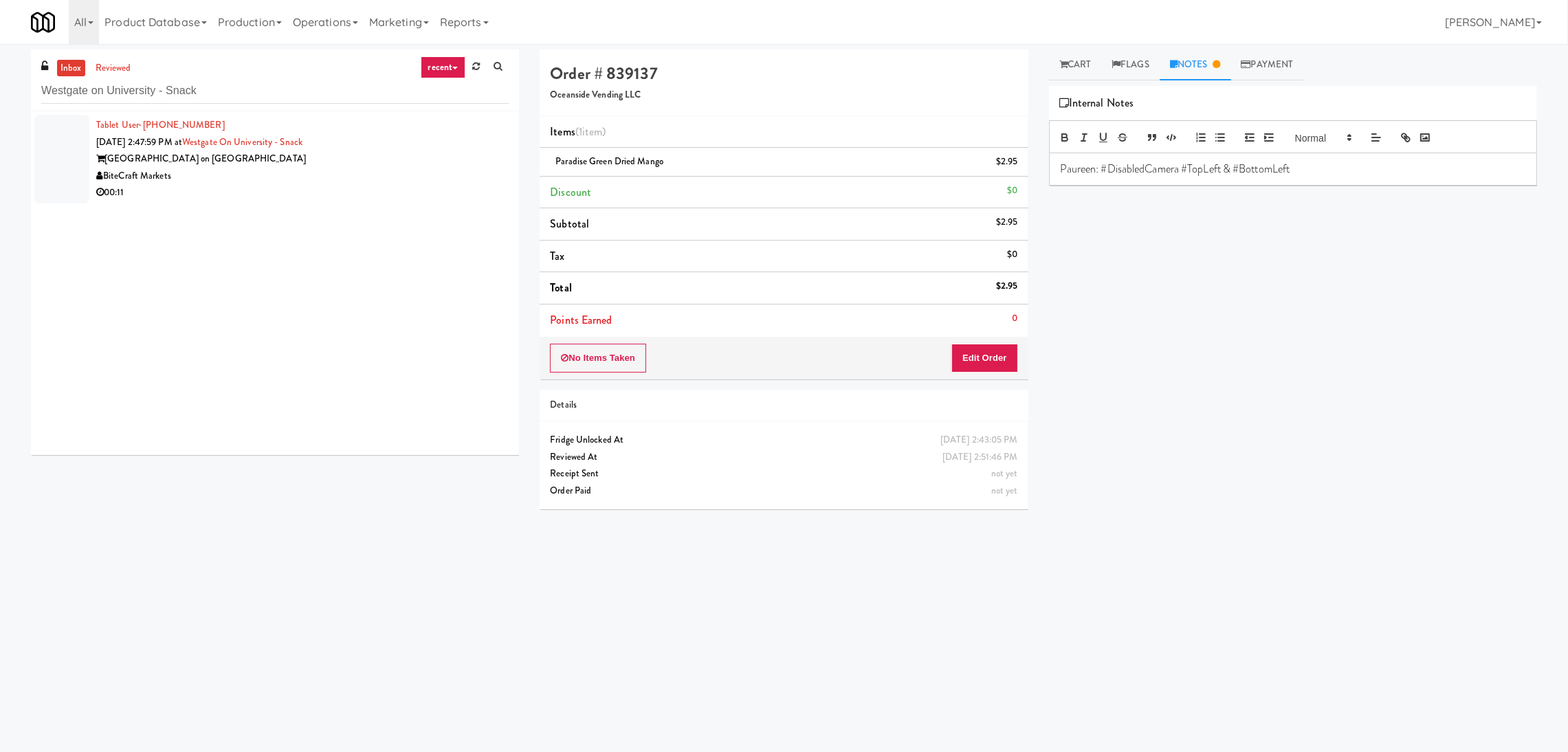
click at [432, 164] on div "[GEOGRAPHIC_DATA] on [GEOGRAPHIC_DATA]" at bounding box center [302, 159] width 413 height 17
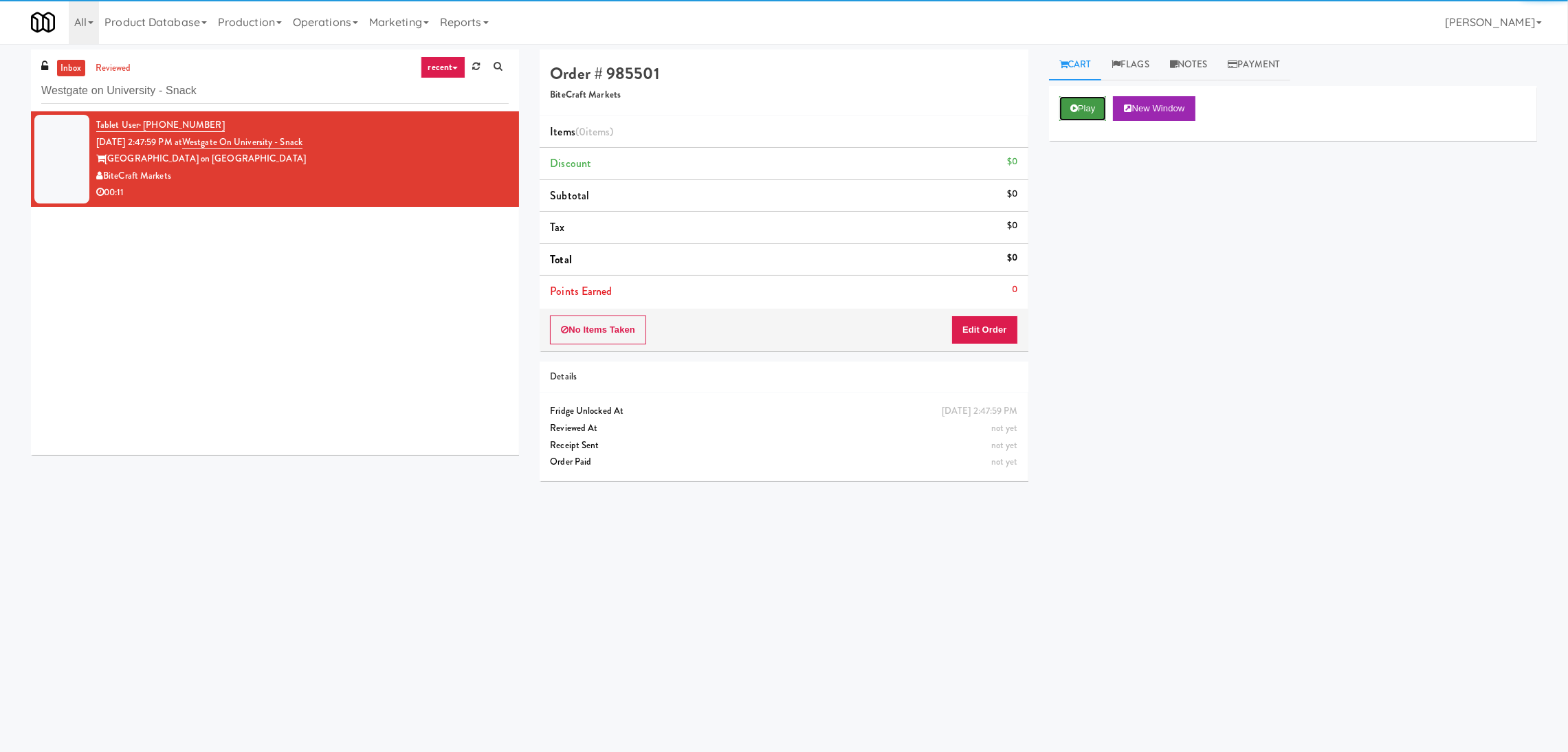
click at [1092, 103] on button "Play" at bounding box center [1082, 109] width 47 height 25
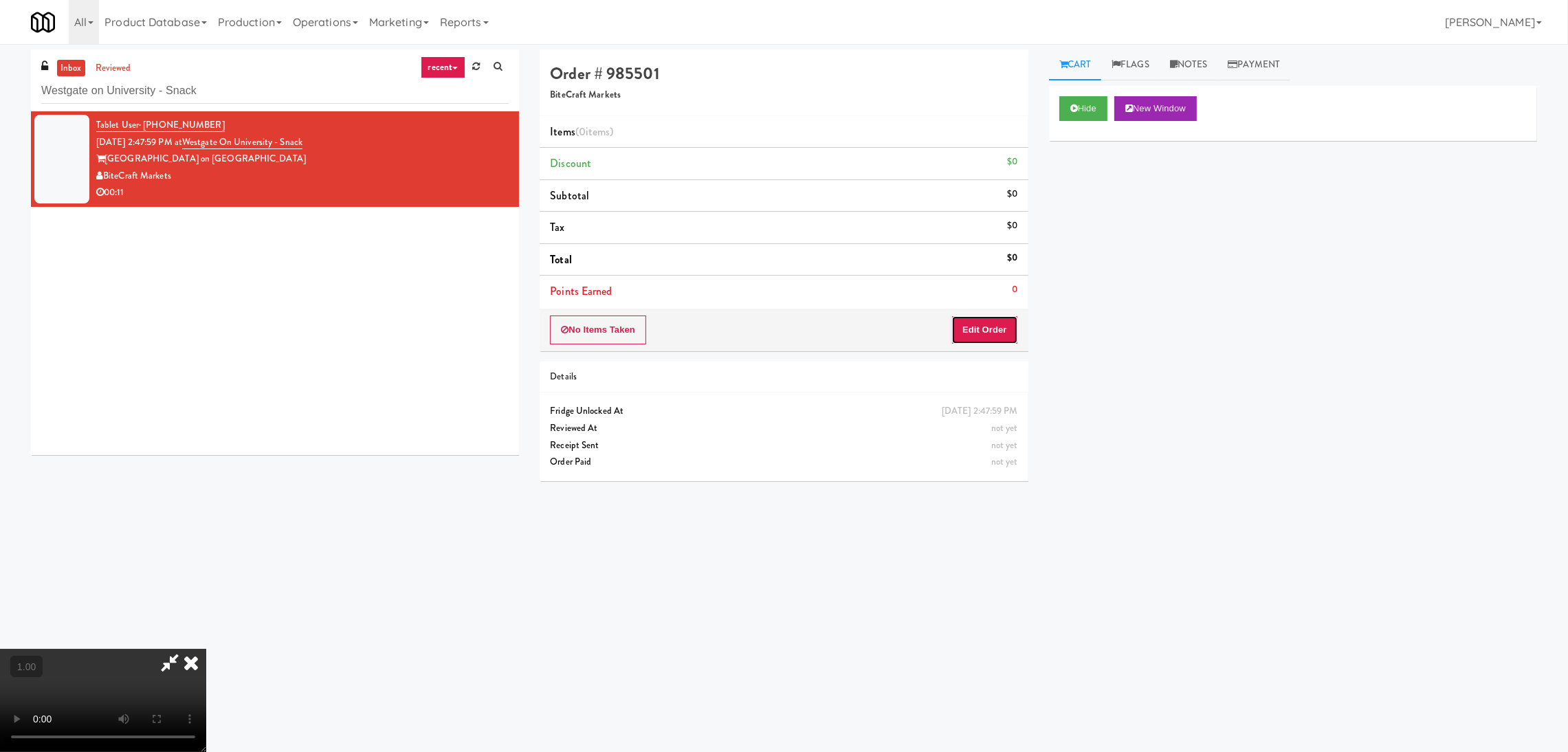
click at [1004, 321] on button "Edit Order" at bounding box center [985, 330] width 66 height 29
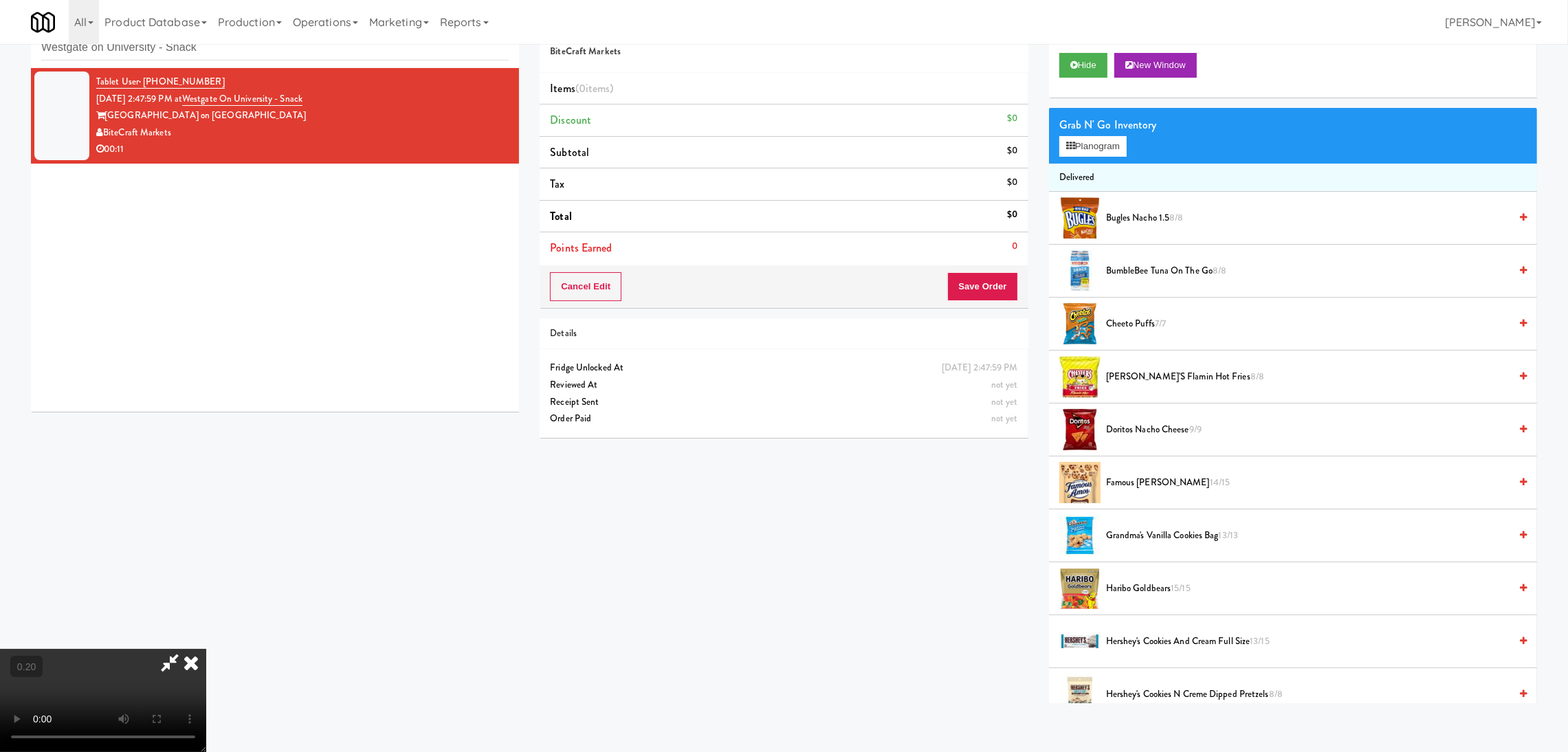
scroll to position [268, 0]
click at [206, 649] on video at bounding box center [103, 701] width 206 height 103
click at [1094, 146] on button "Planogram" at bounding box center [1092, 146] width 67 height 21
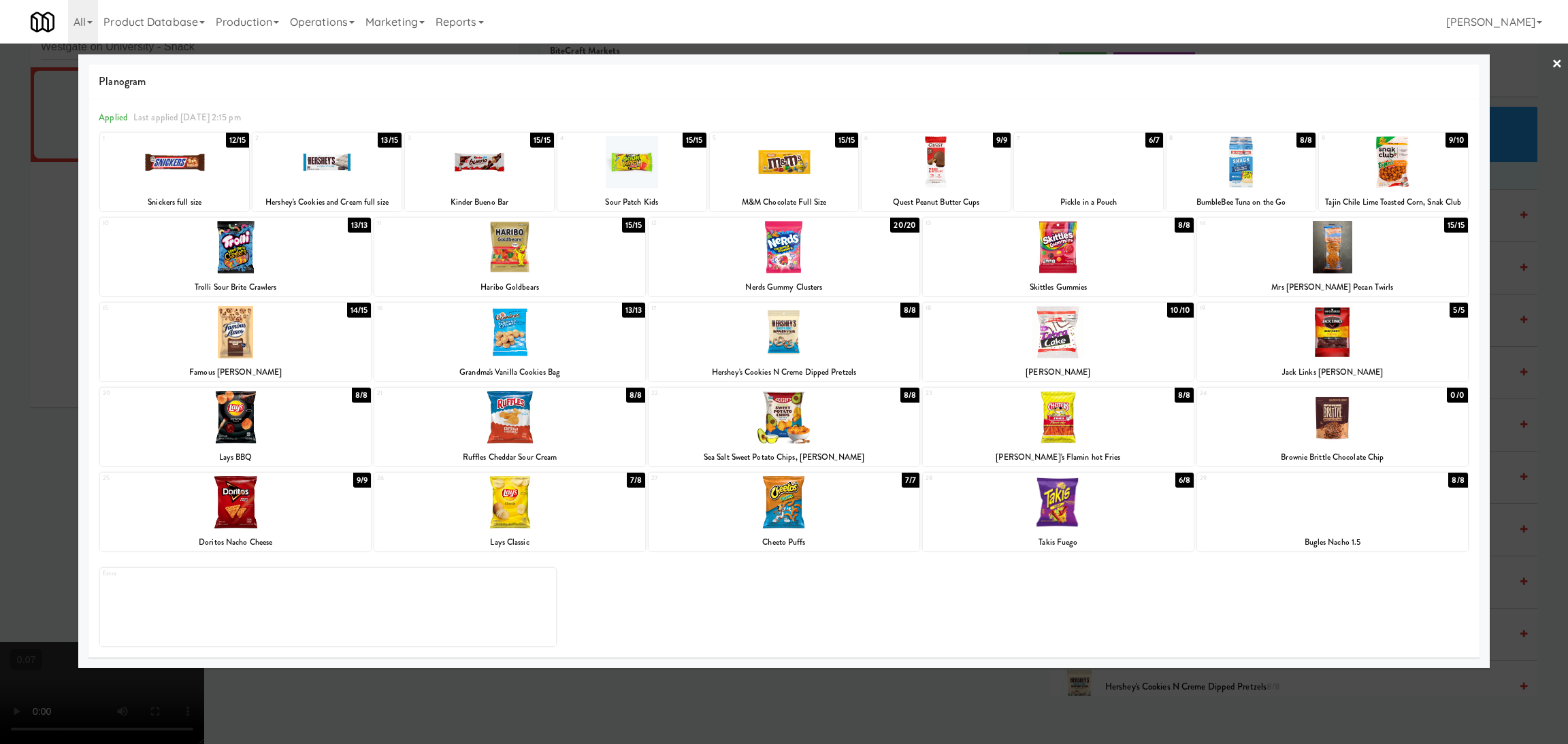
click at [542, 343] on div at bounding box center [510, 332] width 271 height 52
click at [0, 384] on div at bounding box center [784, 372] width 1568 height 744
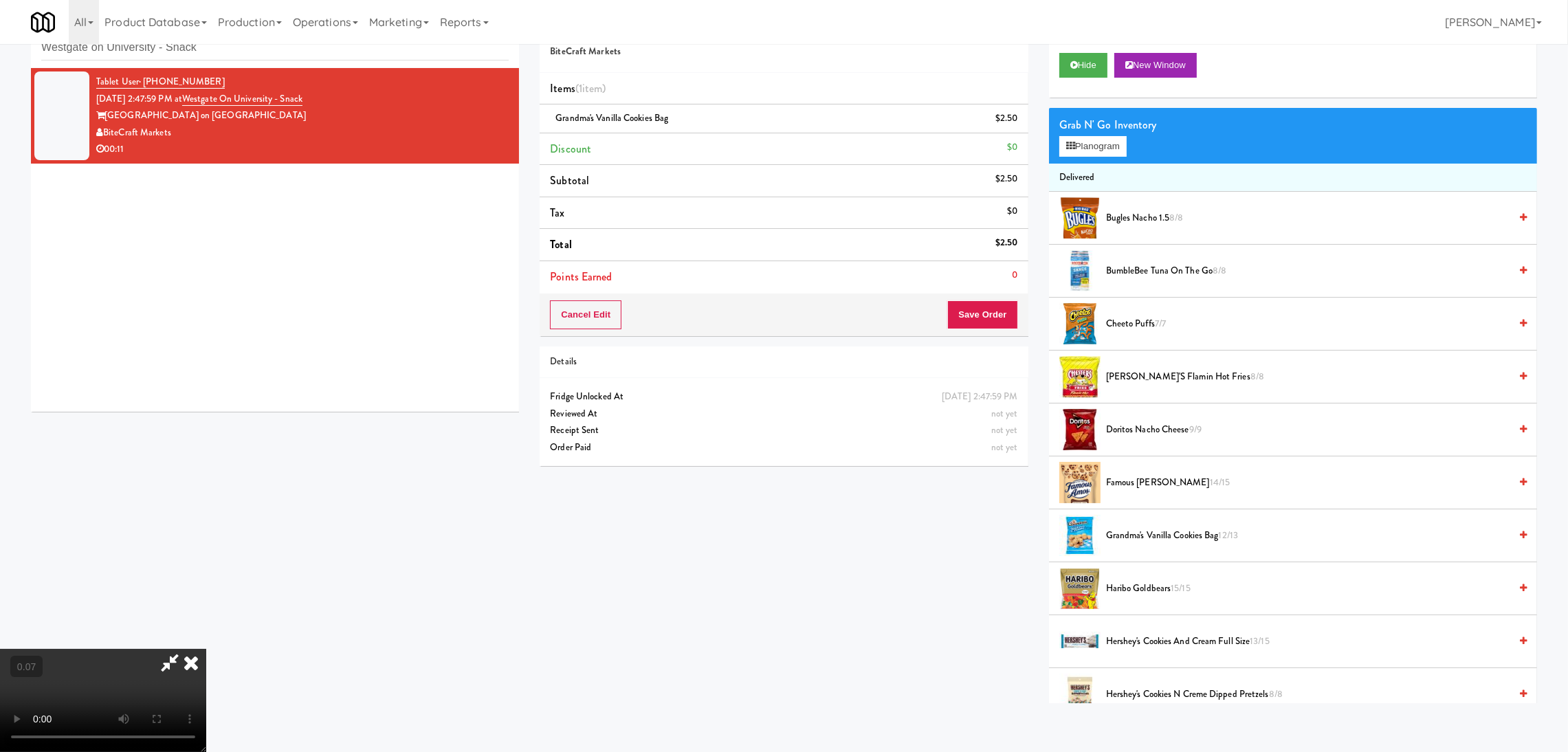
click at [206, 649] on video at bounding box center [103, 701] width 206 height 103
click at [1079, 146] on button "Planogram" at bounding box center [1092, 146] width 67 height 21
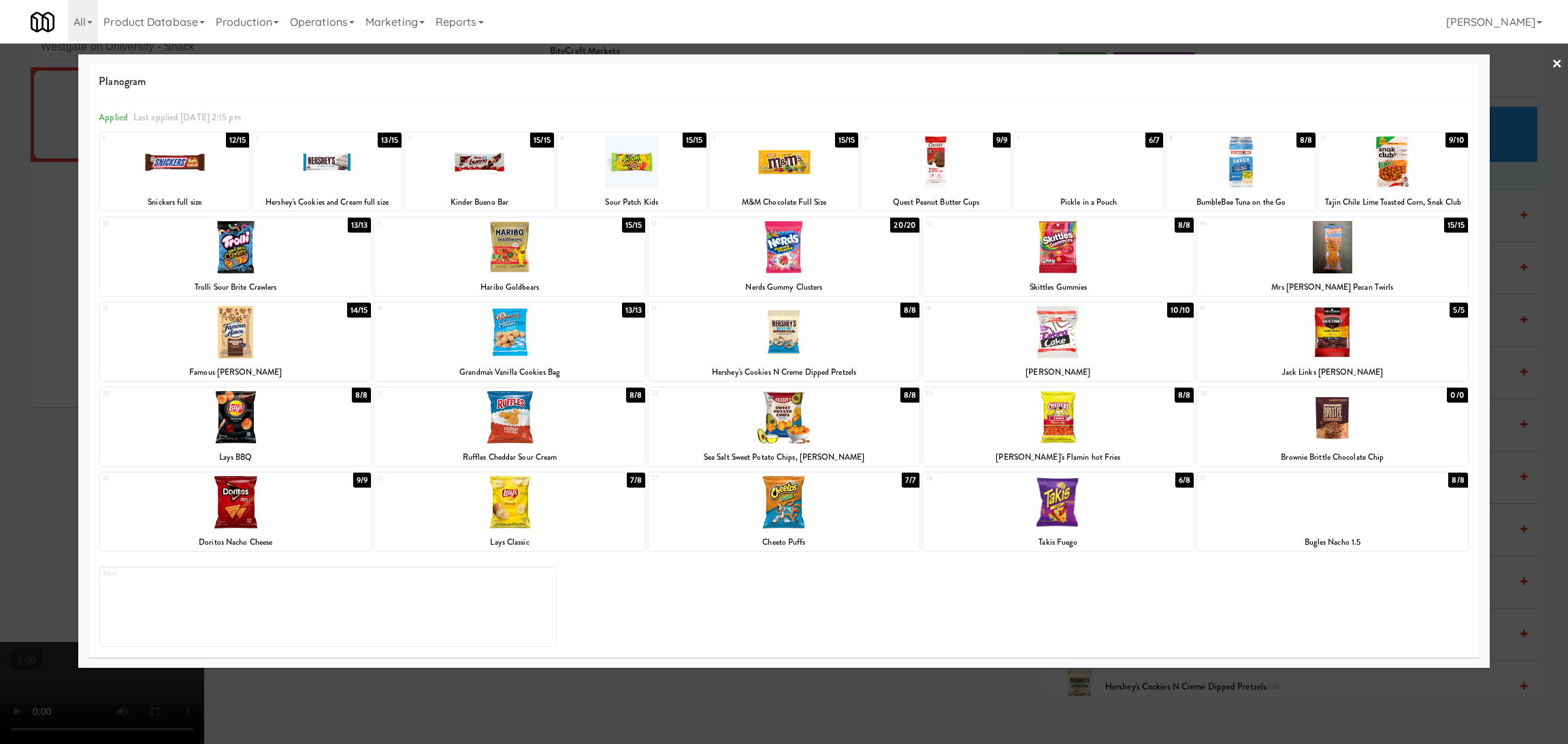
click at [1072, 430] on div at bounding box center [1058, 418] width 271 height 52
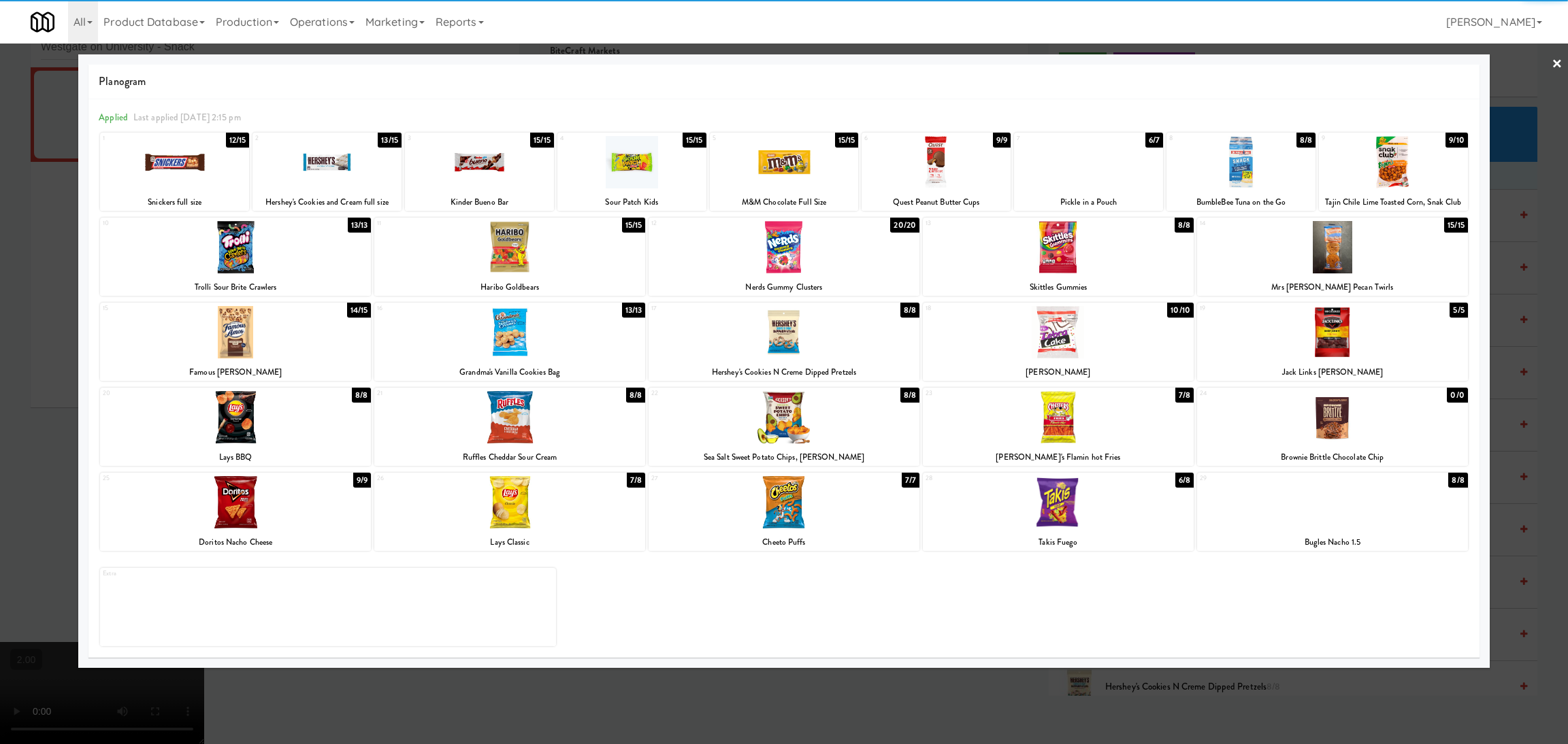
click at [1122, 690] on div at bounding box center [784, 372] width 1568 height 744
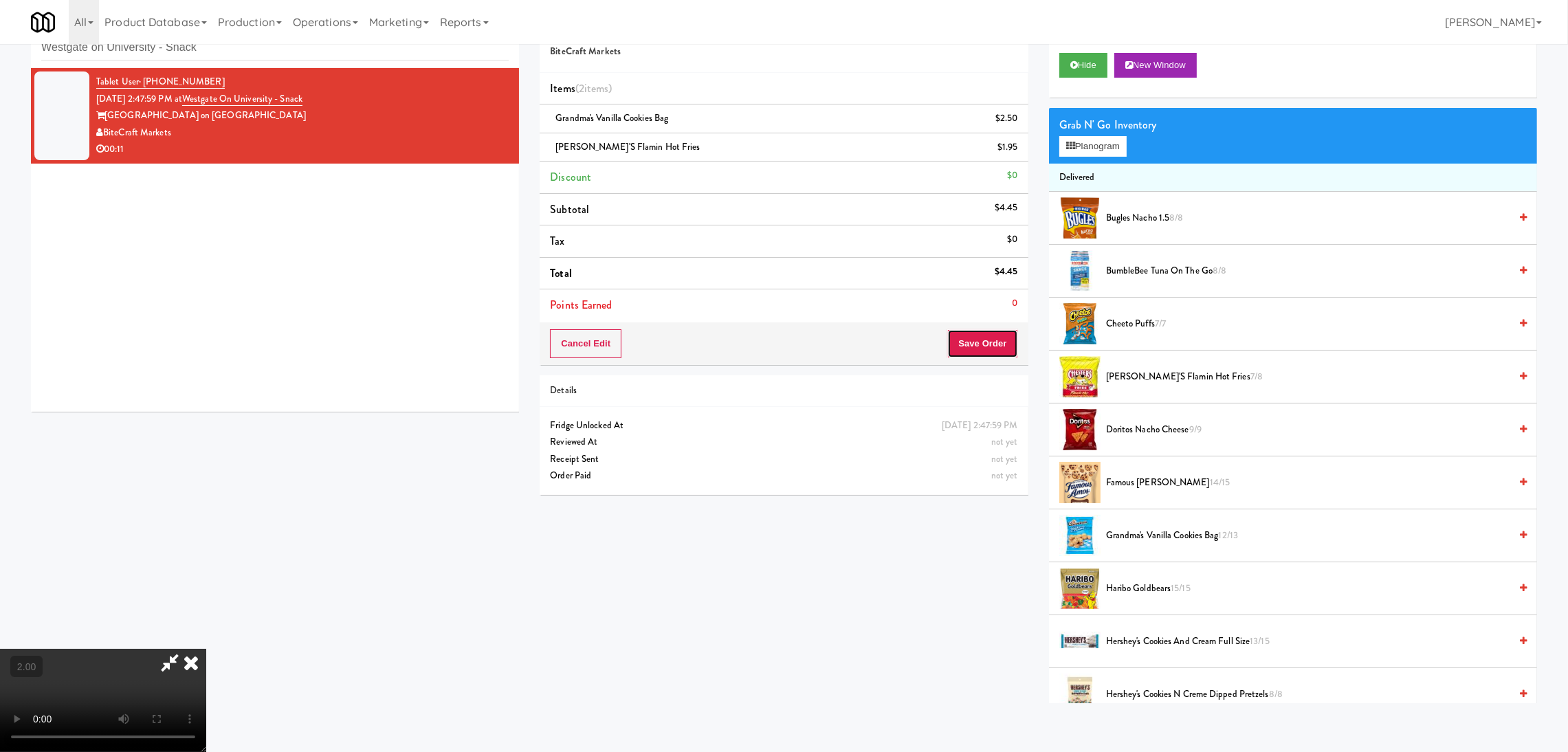
click at [984, 344] on button "Save Order" at bounding box center [982, 343] width 70 height 29
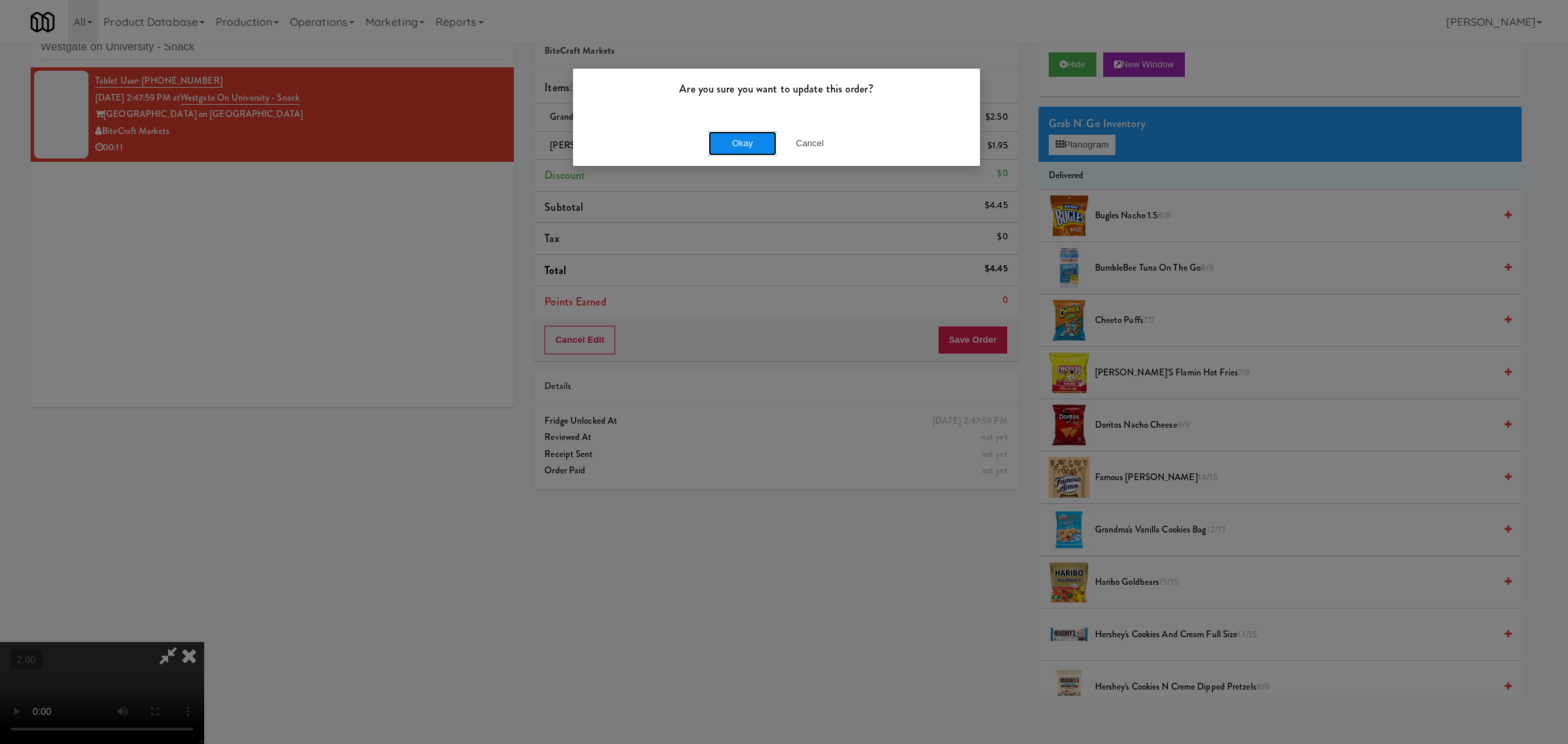
click at [757, 147] on button "Okay" at bounding box center [742, 144] width 68 height 25
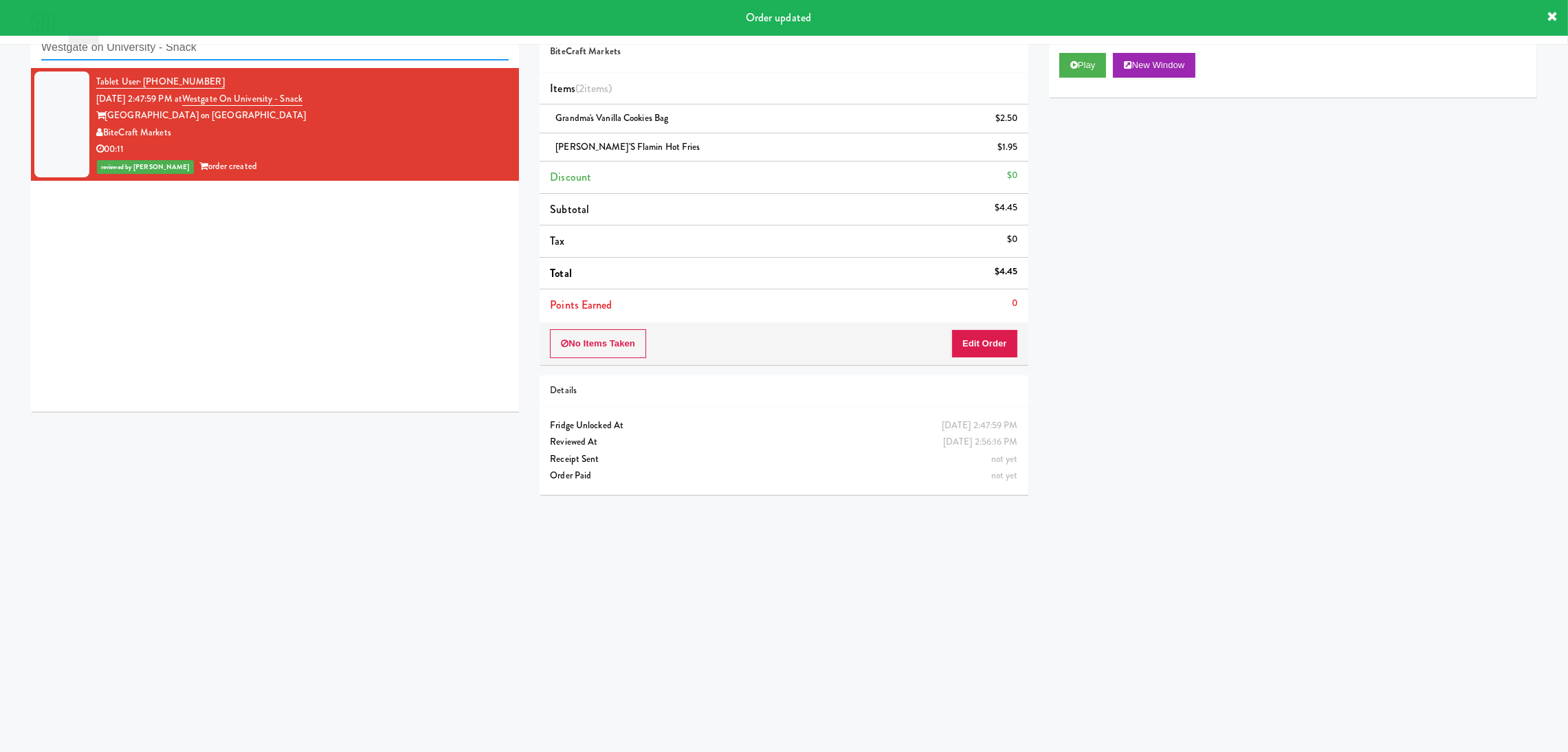
paste input "Drin"
drag, startPoint x: 220, startPoint y: 54, endPoint x: 0, endPoint y: 59, distance: 220.1
click at [0, 59] on div "inbox reviewed recent all unclear take inventory issue suspicious failed recent…" at bounding box center [784, 282] width 1568 height 552
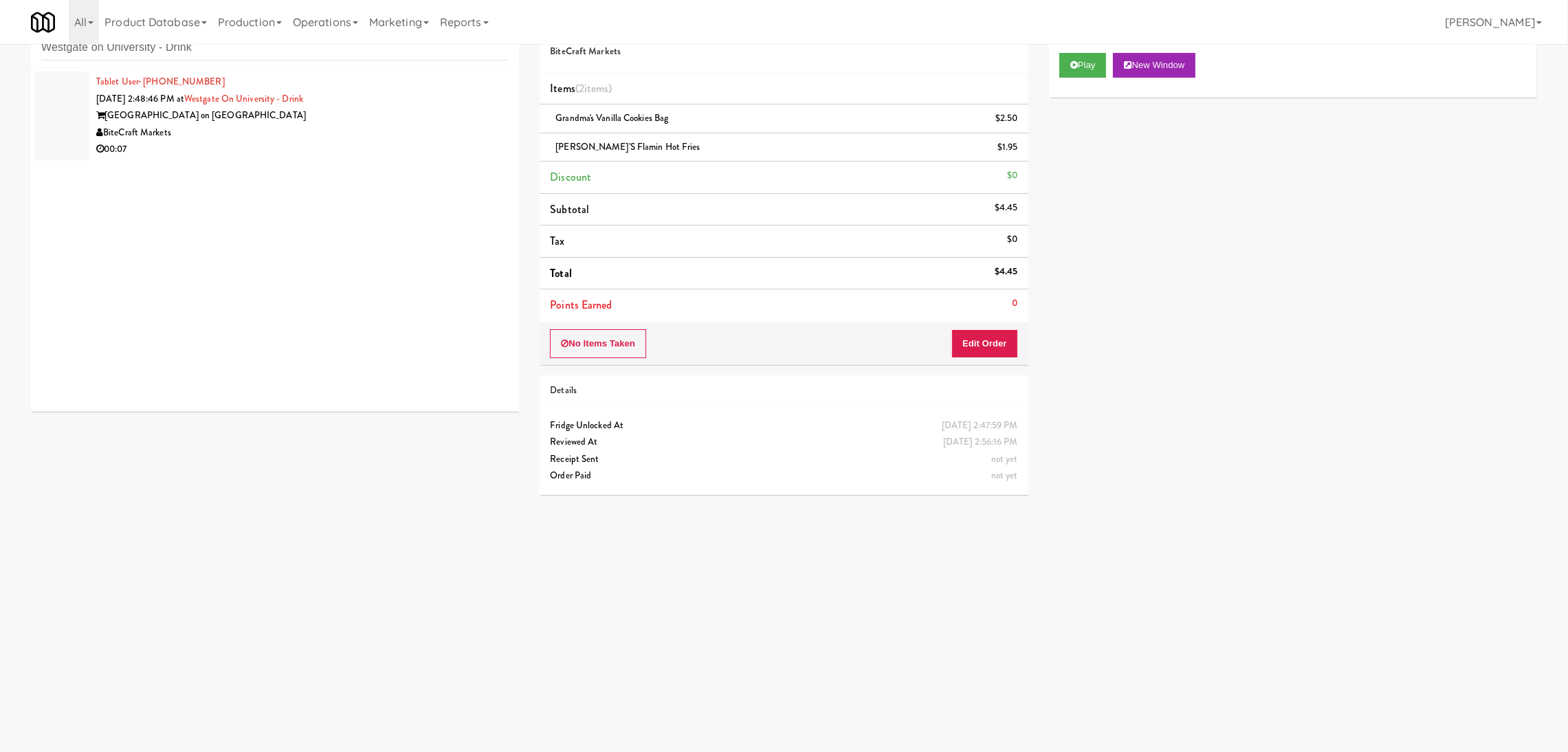
click at [365, 128] on div "BiteCraft Markets" at bounding box center [302, 133] width 413 height 17
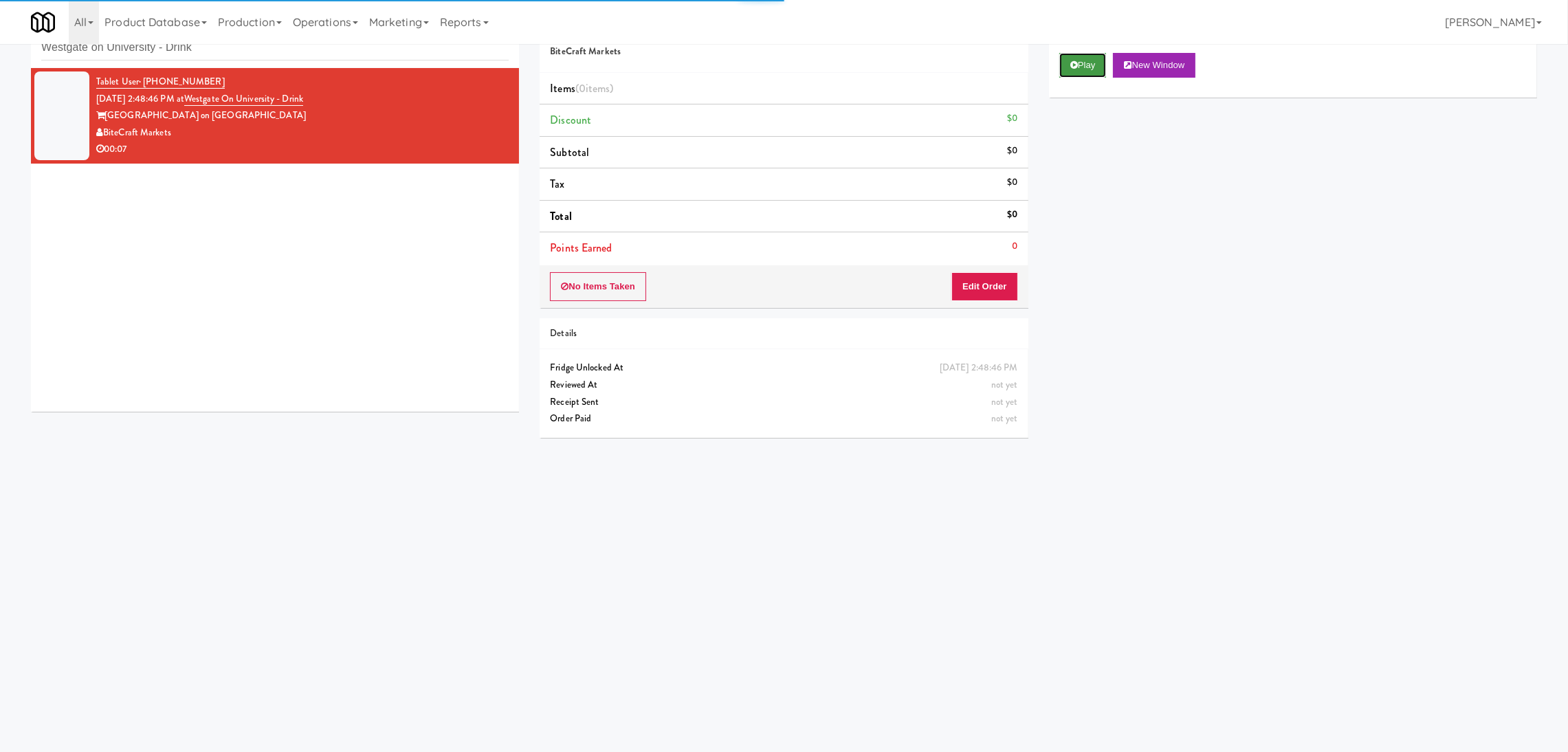
click at [1090, 64] on button "Play" at bounding box center [1082, 65] width 47 height 25
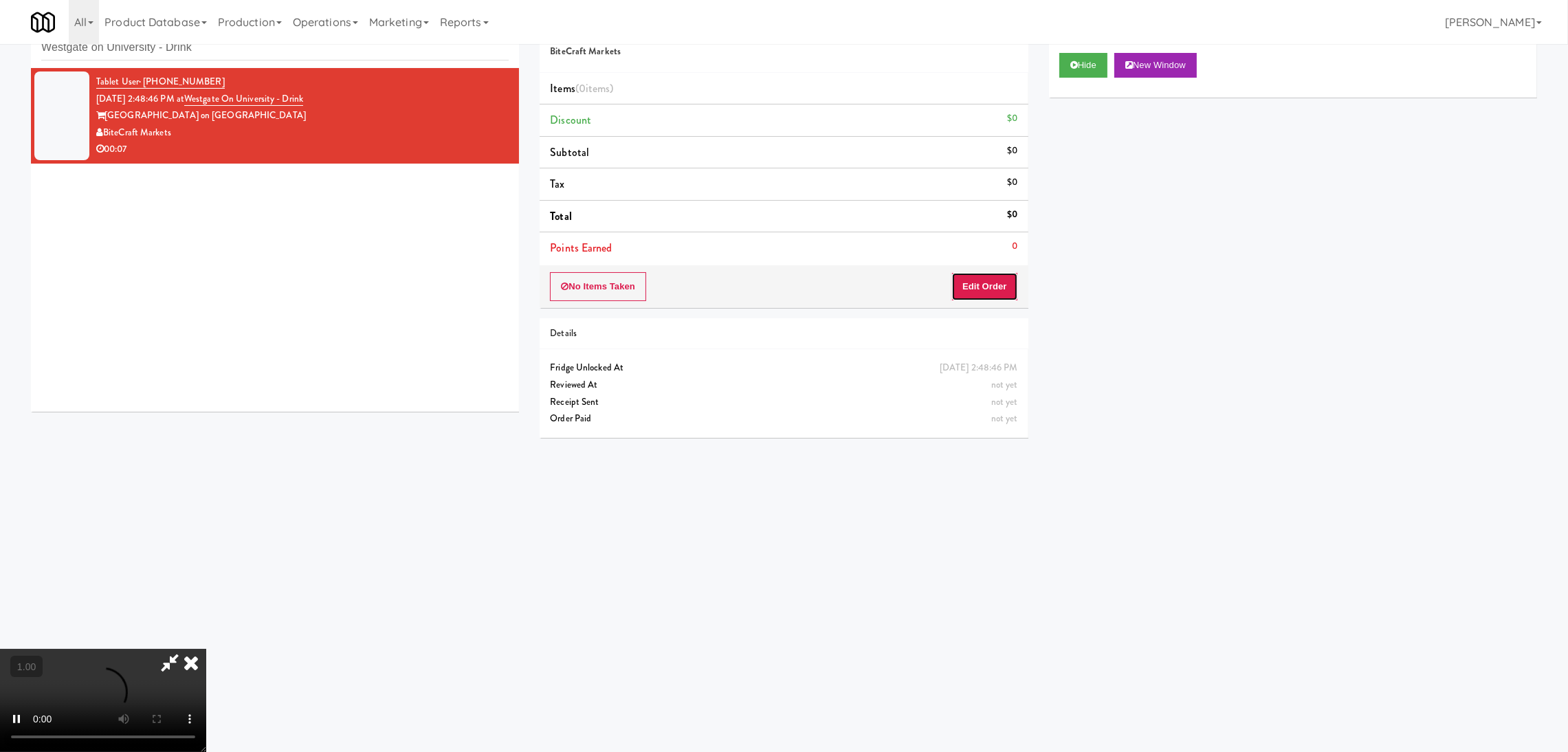
click at [1001, 289] on button "Edit Order" at bounding box center [985, 286] width 66 height 29
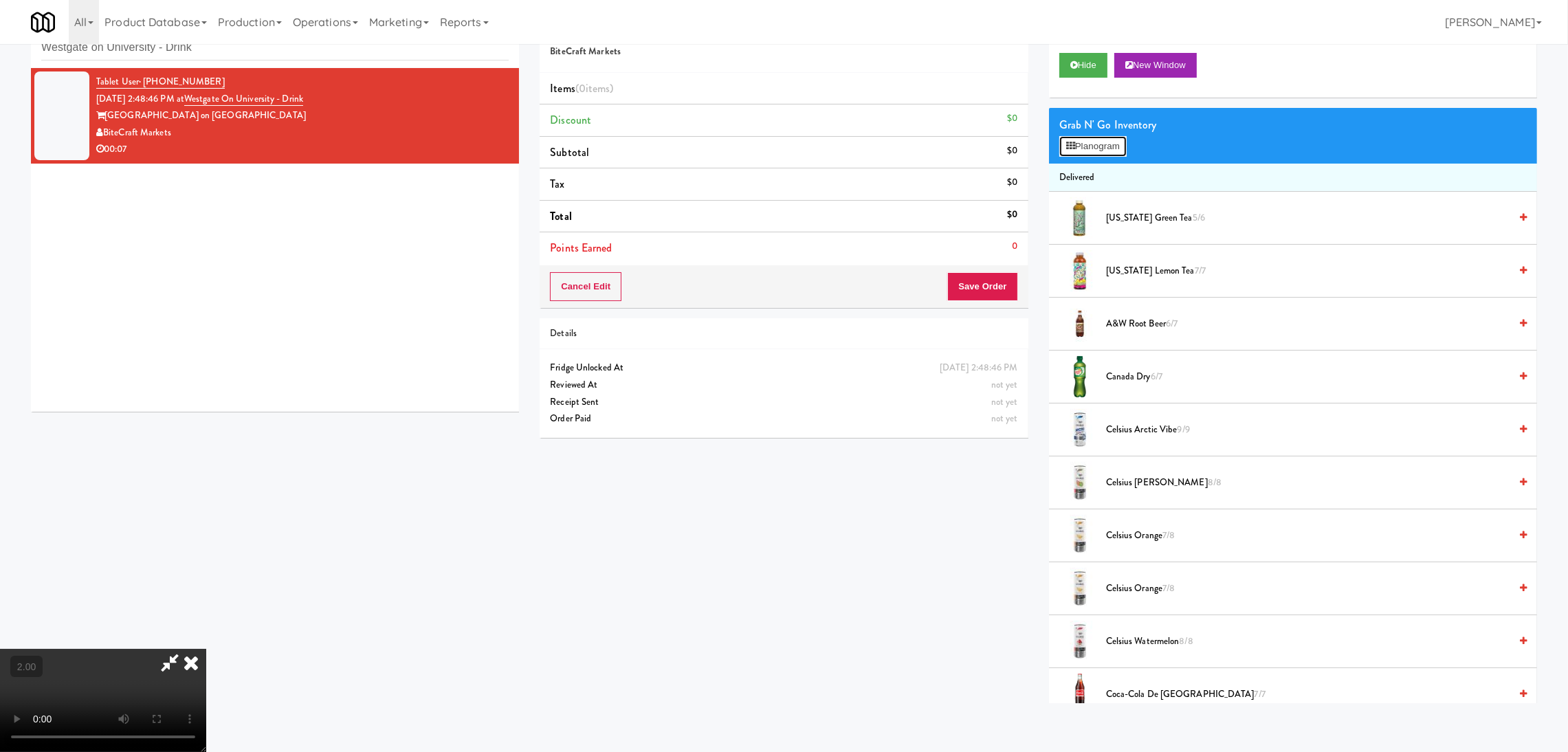
click at [1075, 143] on button "Planogram" at bounding box center [1092, 146] width 67 height 21
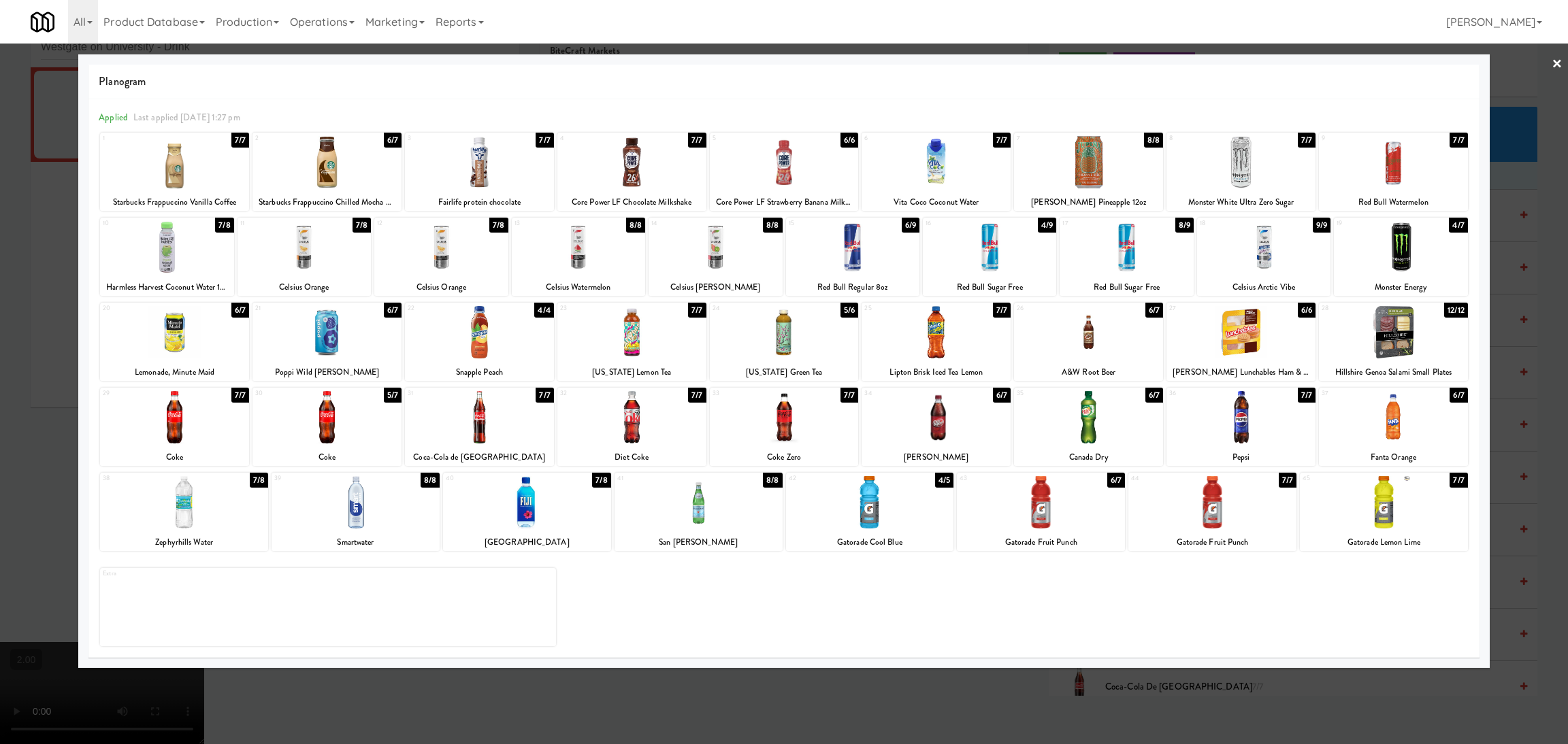
click at [1081, 169] on div at bounding box center [1089, 162] width 149 height 52
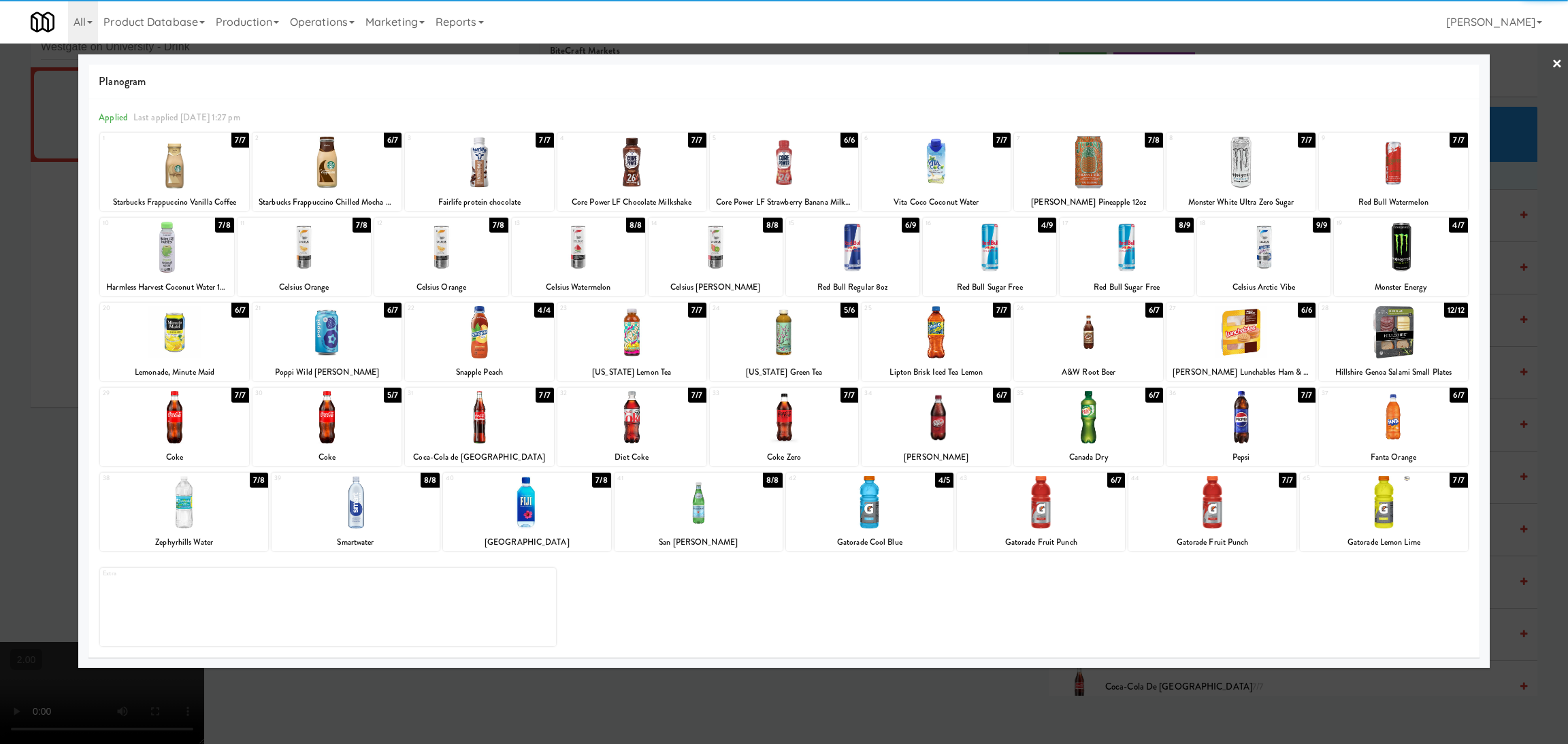
click at [974, 689] on div at bounding box center [784, 372] width 1568 height 744
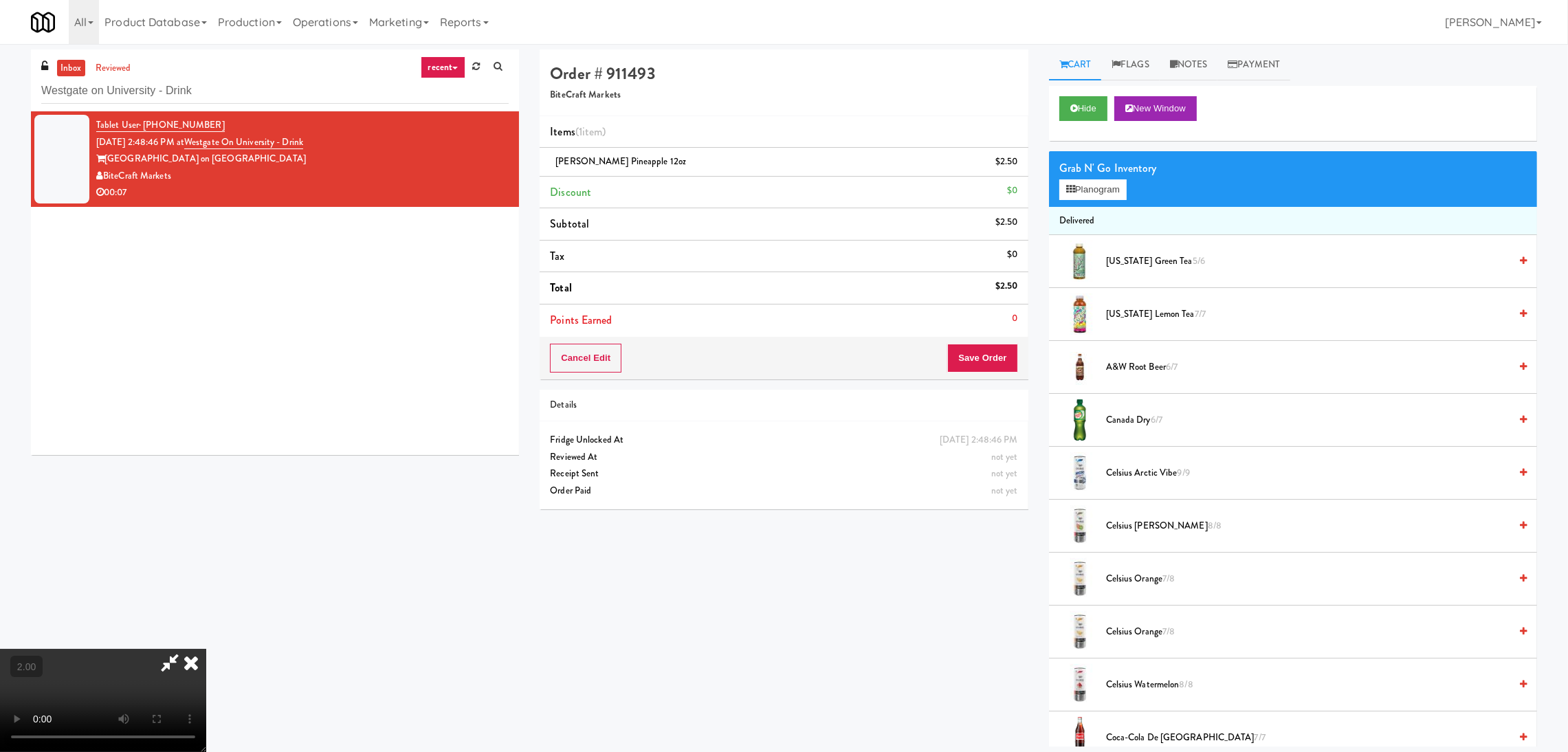
click at [186, 649] on icon at bounding box center [170, 662] width 31 height 27
click at [1016, 361] on button "Save Order" at bounding box center [982, 358] width 70 height 29
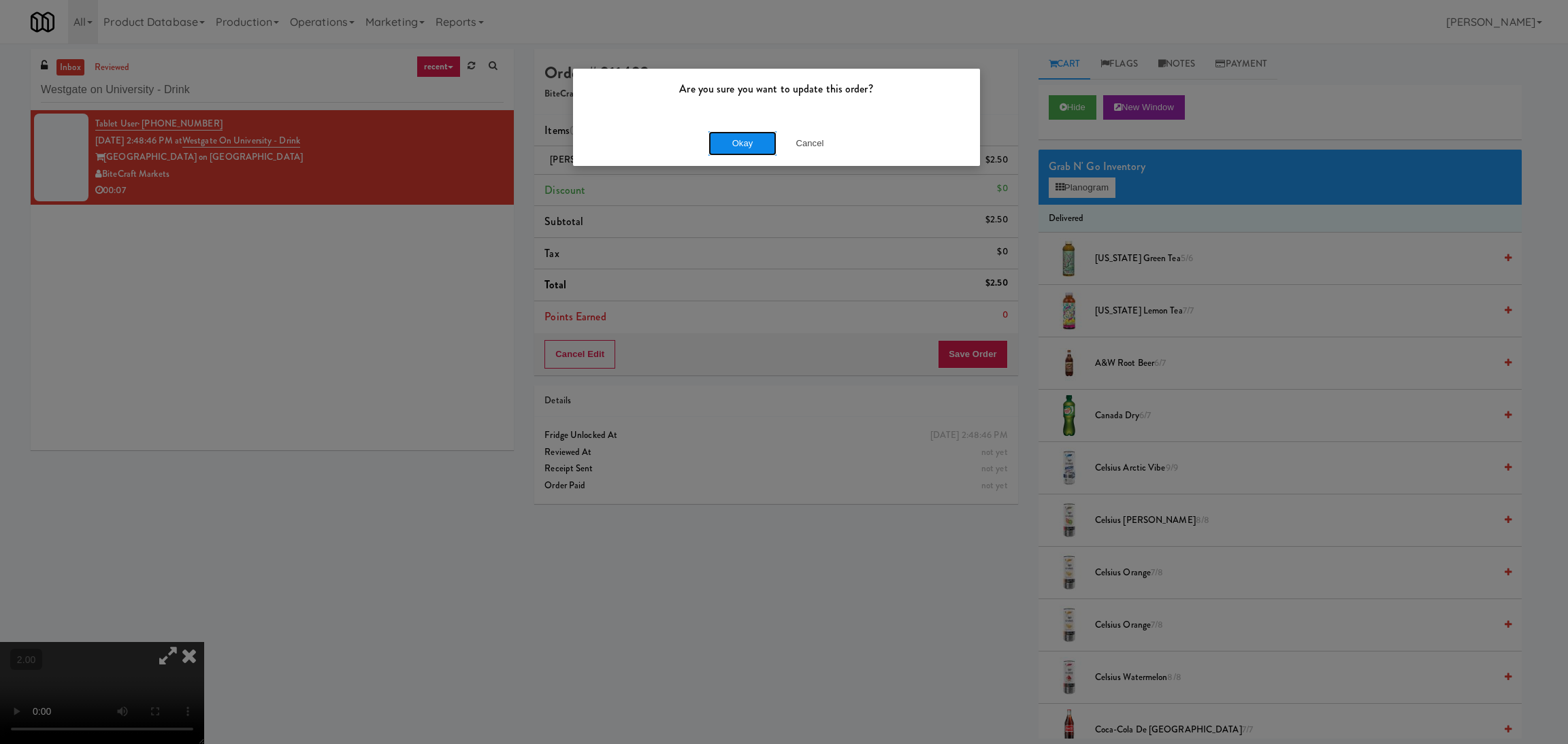
click at [753, 153] on button "Okay" at bounding box center [742, 144] width 68 height 25
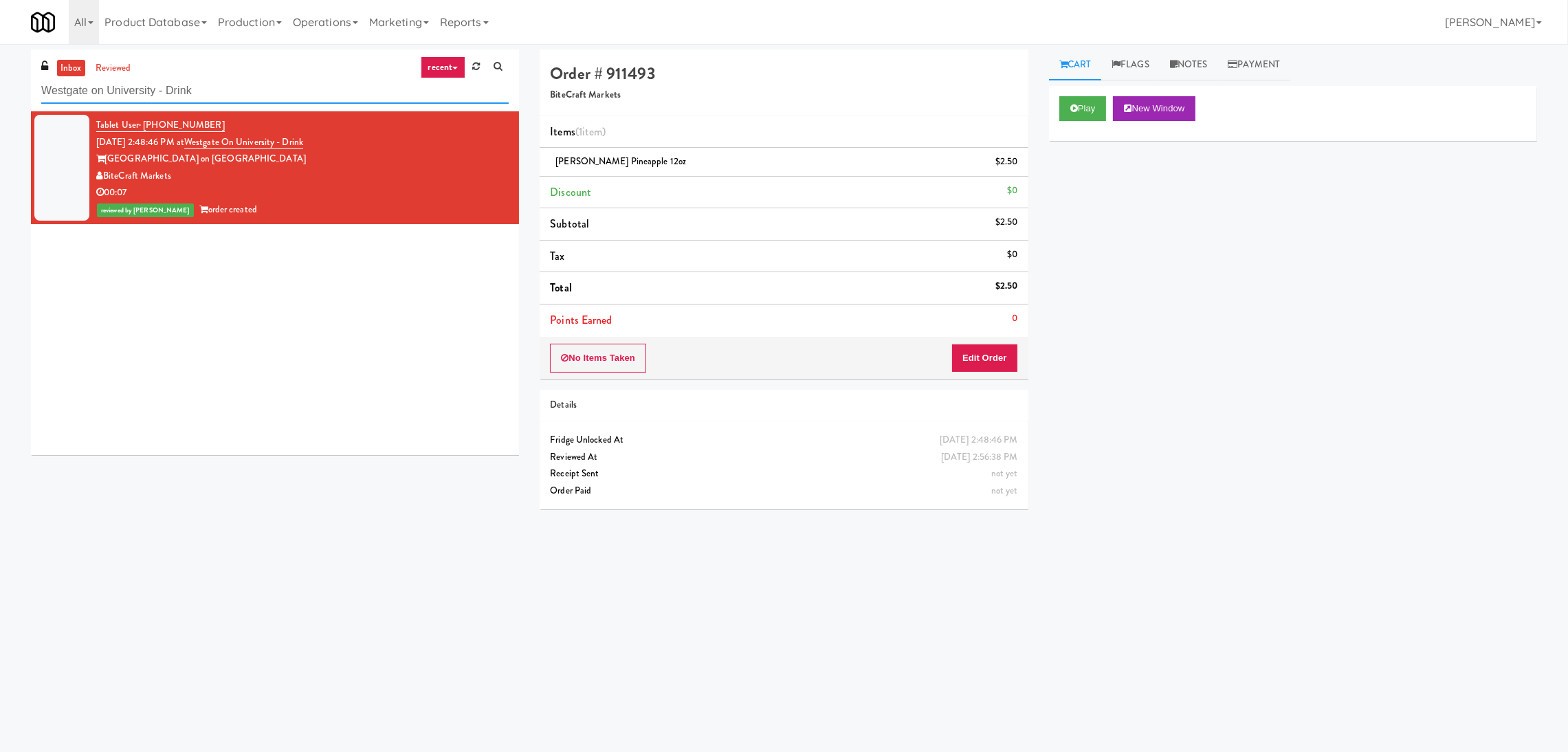
paste input "Savers - Cooler"
drag, startPoint x: 283, startPoint y: 90, endPoint x: 0, endPoint y: 87, distance: 283.0
click at [0, 87] on div "inbox reviewed recent all unclear take inventory issue suspicious failed recent…" at bounding box center [784, 326] width 1568 height 552
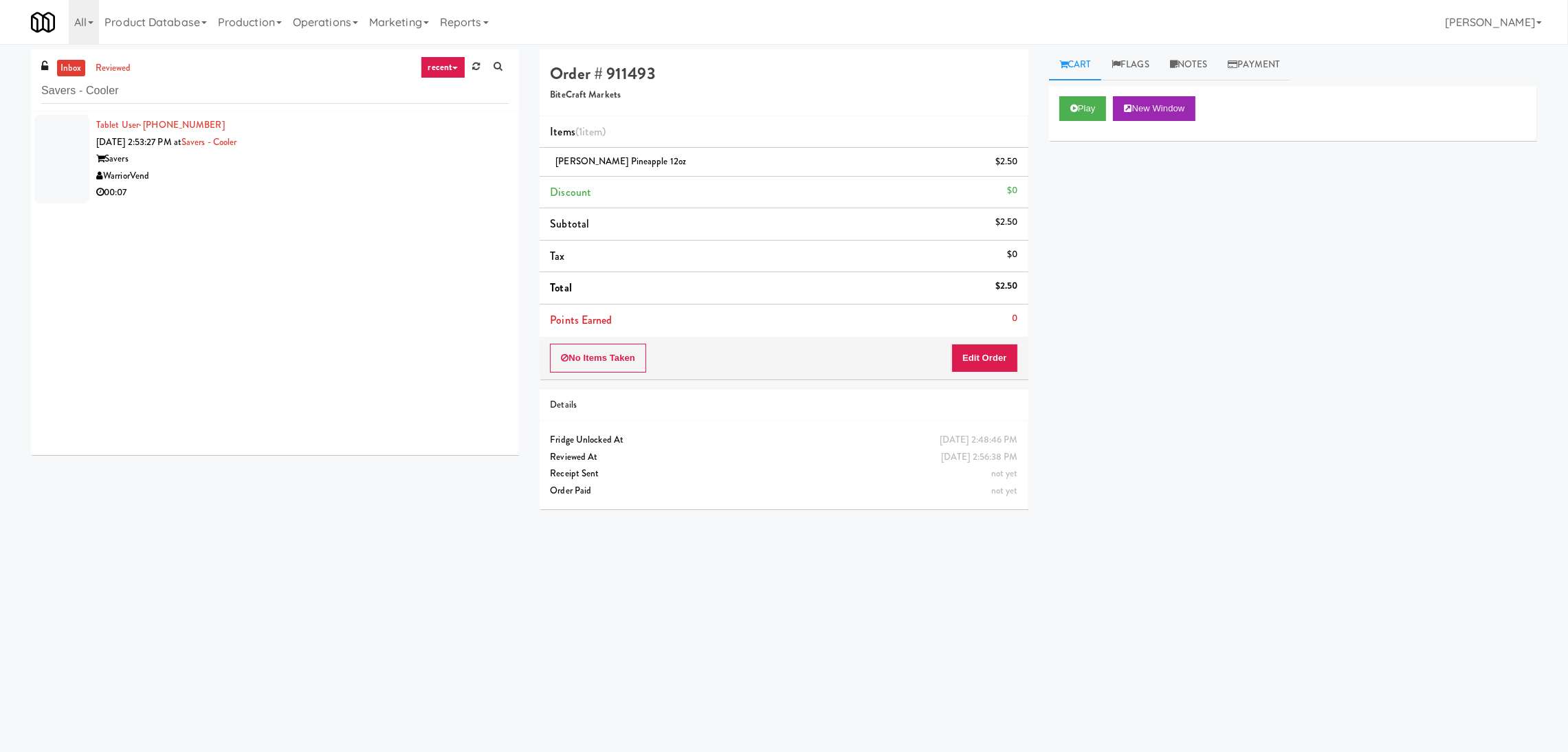
click at [306, 196] on div "00:07" at bounding box center [302, 192] width 413 height 17
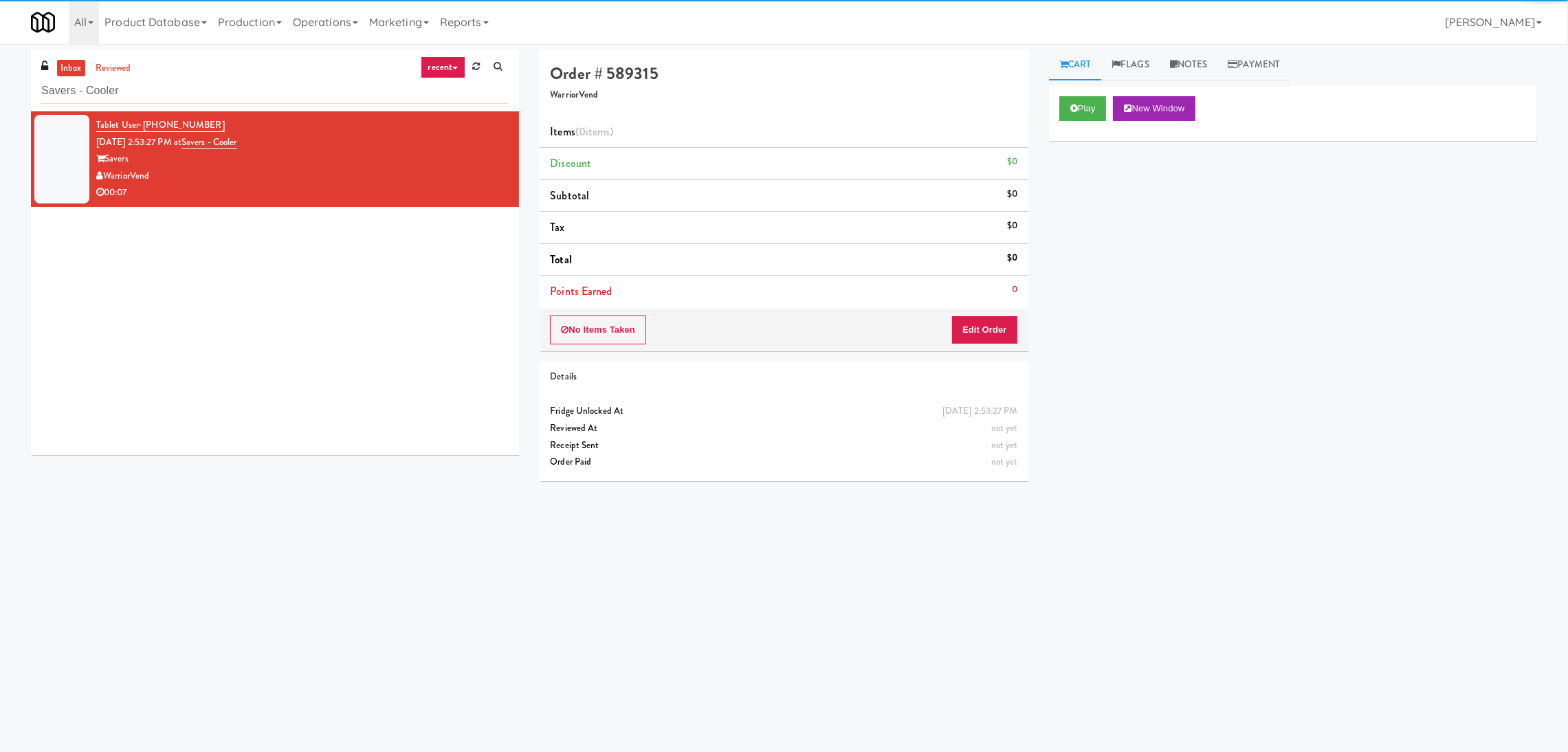
click at [1086, 121] on div "Play New Window" at bounding box center [1293, 114] width 488 height 55
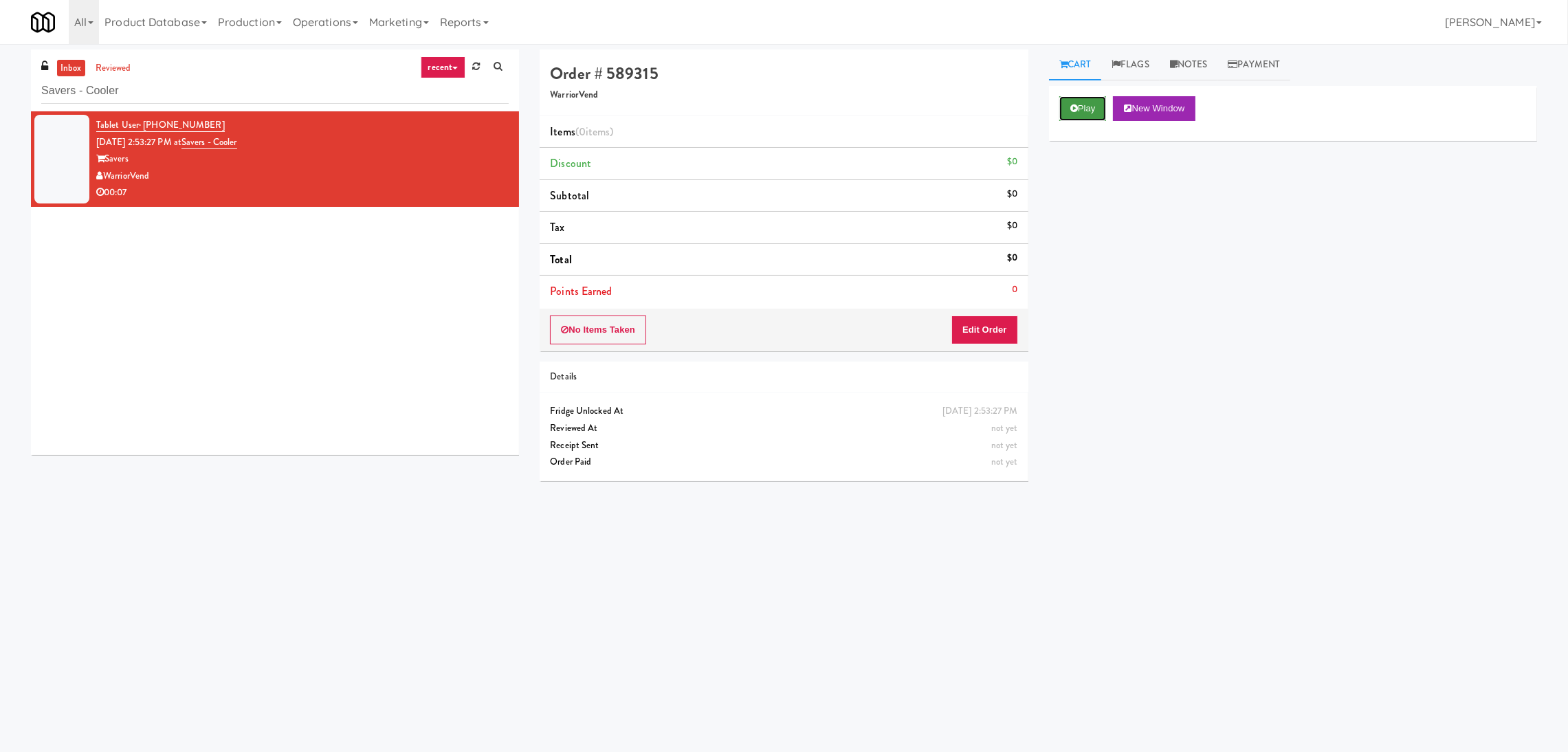
click at [1087, 107] on button "Play" at bounding box center [1082, 109] width 47 height 25
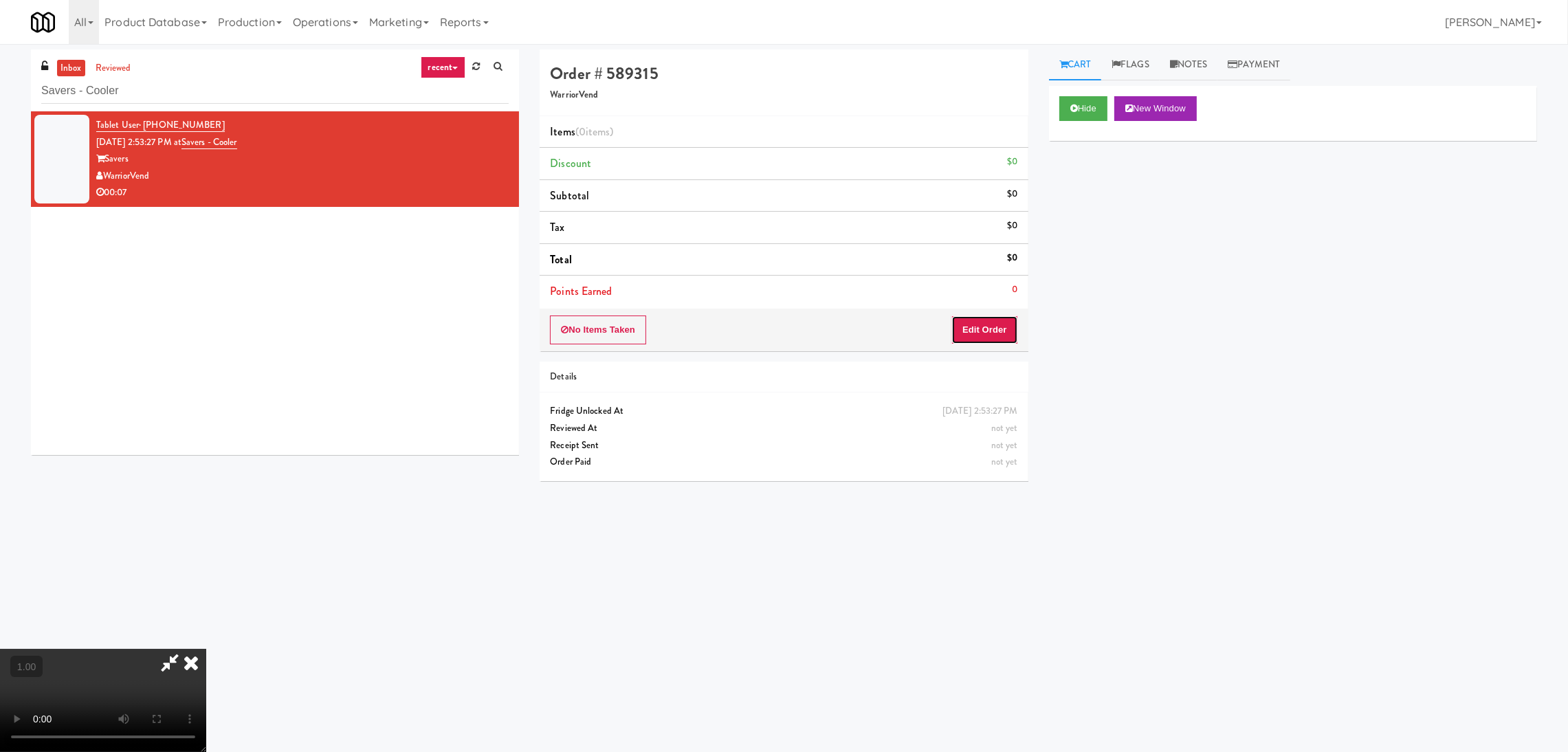
click at [1005, 326] on button "Edit Order" at bounding box center [985, 330] width 66 height 29
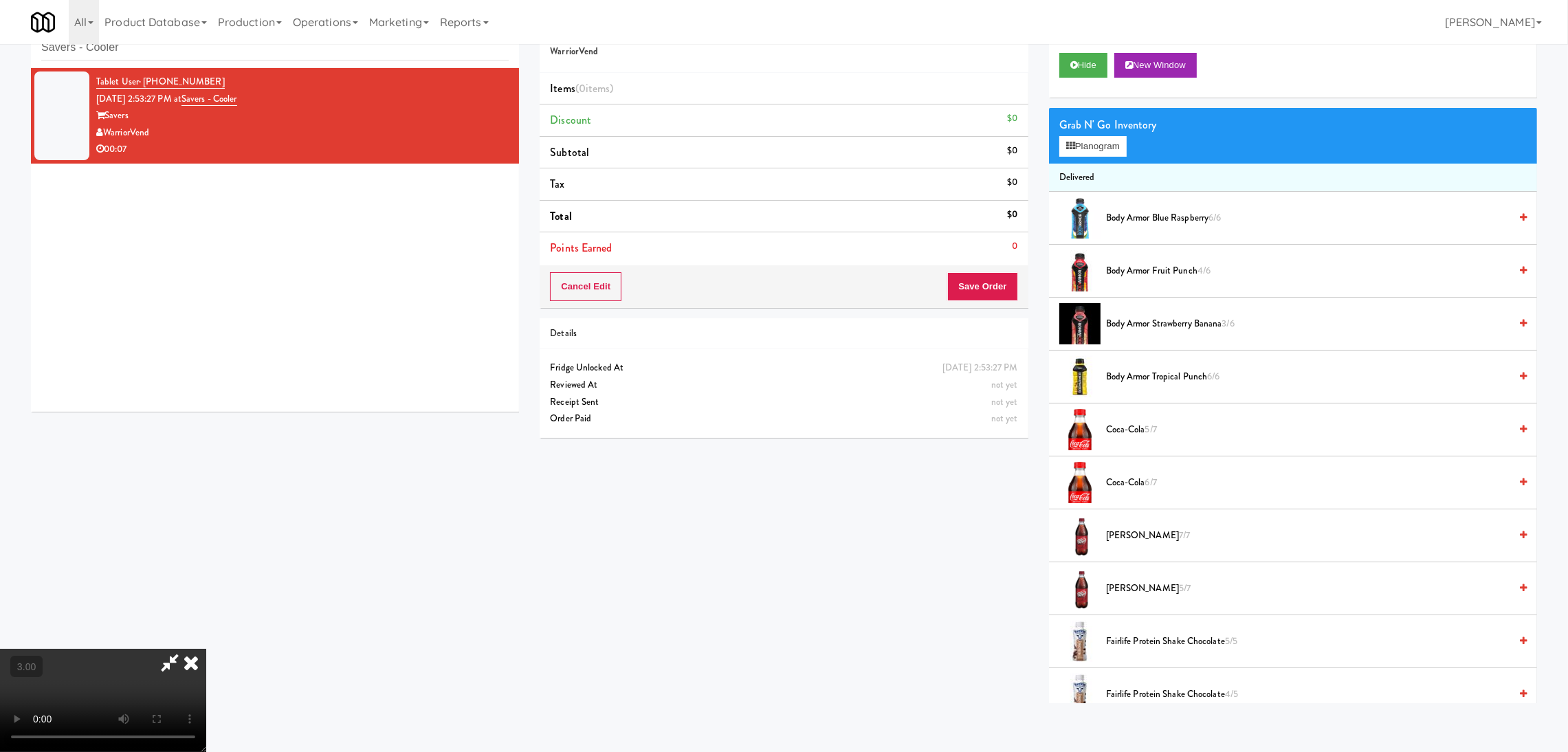
scroll to position [61, 0]
click at [1074, 148] on icon at bounding box center [1070, 146] width 9 height 9
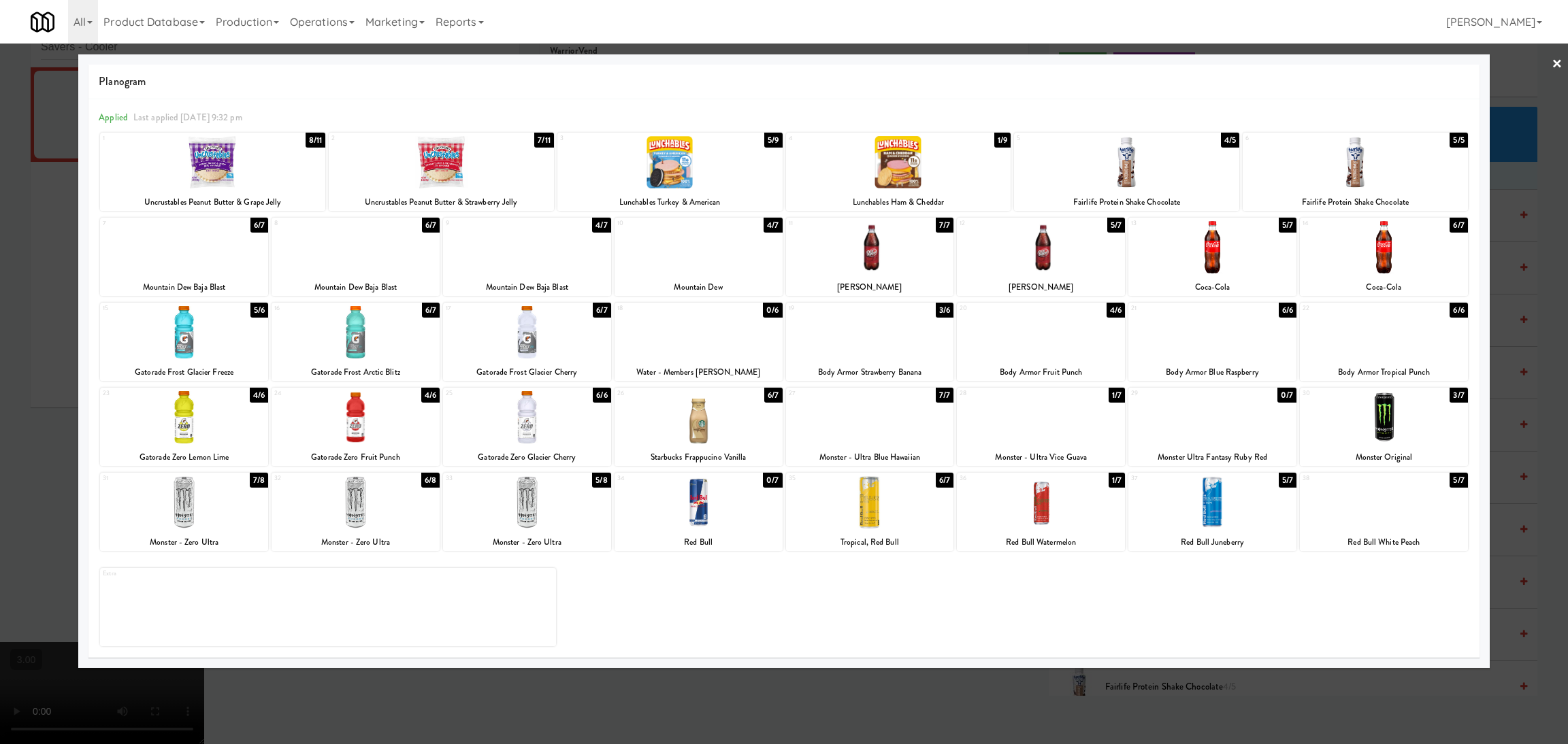
click at [518, 246] on div at bounding box center [527, 248] width 168 height 52
click at [27, 267] on div at bounding box center [784, 372] width 1568 height 744
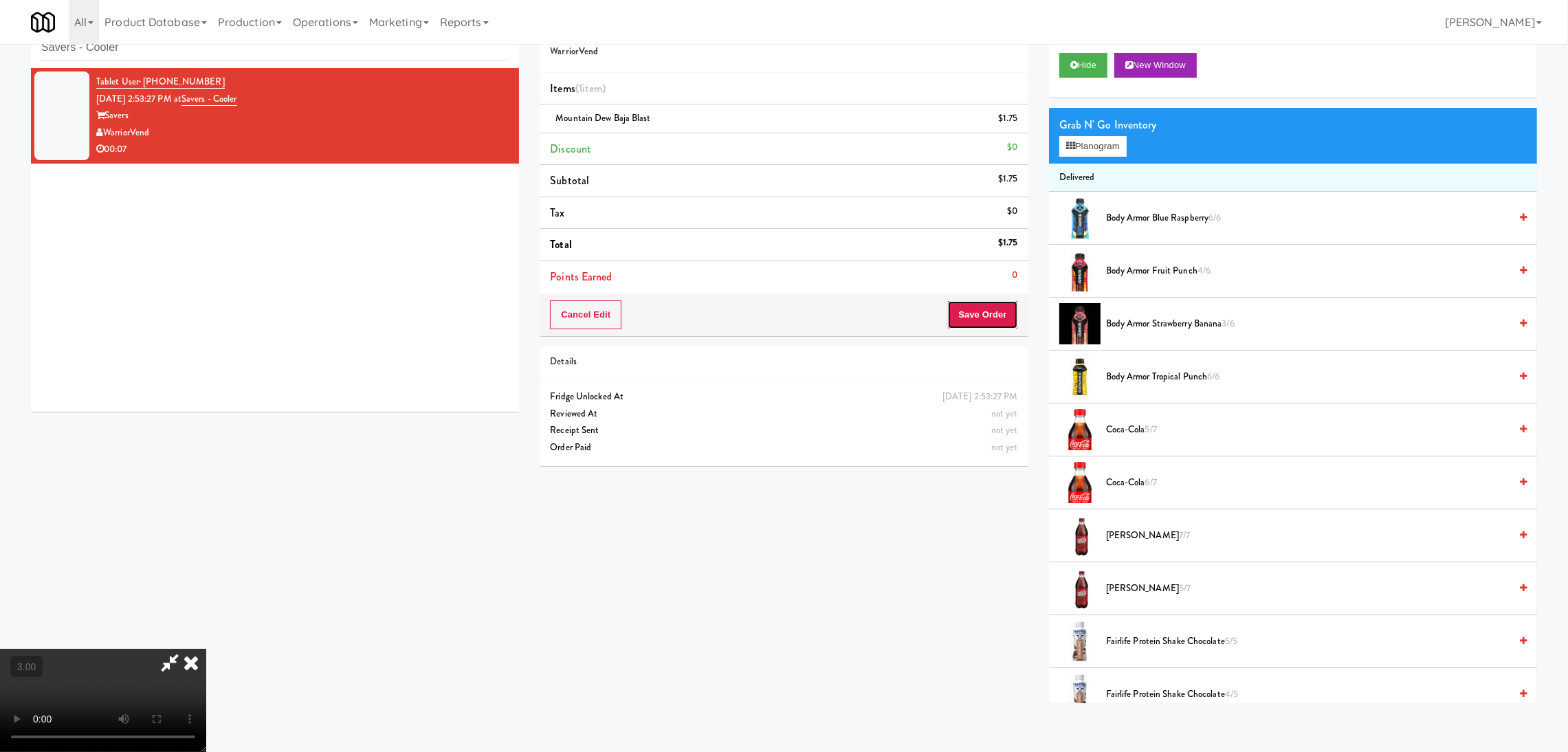
click at [977, 320] on button "Save Order" at bounding box center [982, 314] width 70 height 29
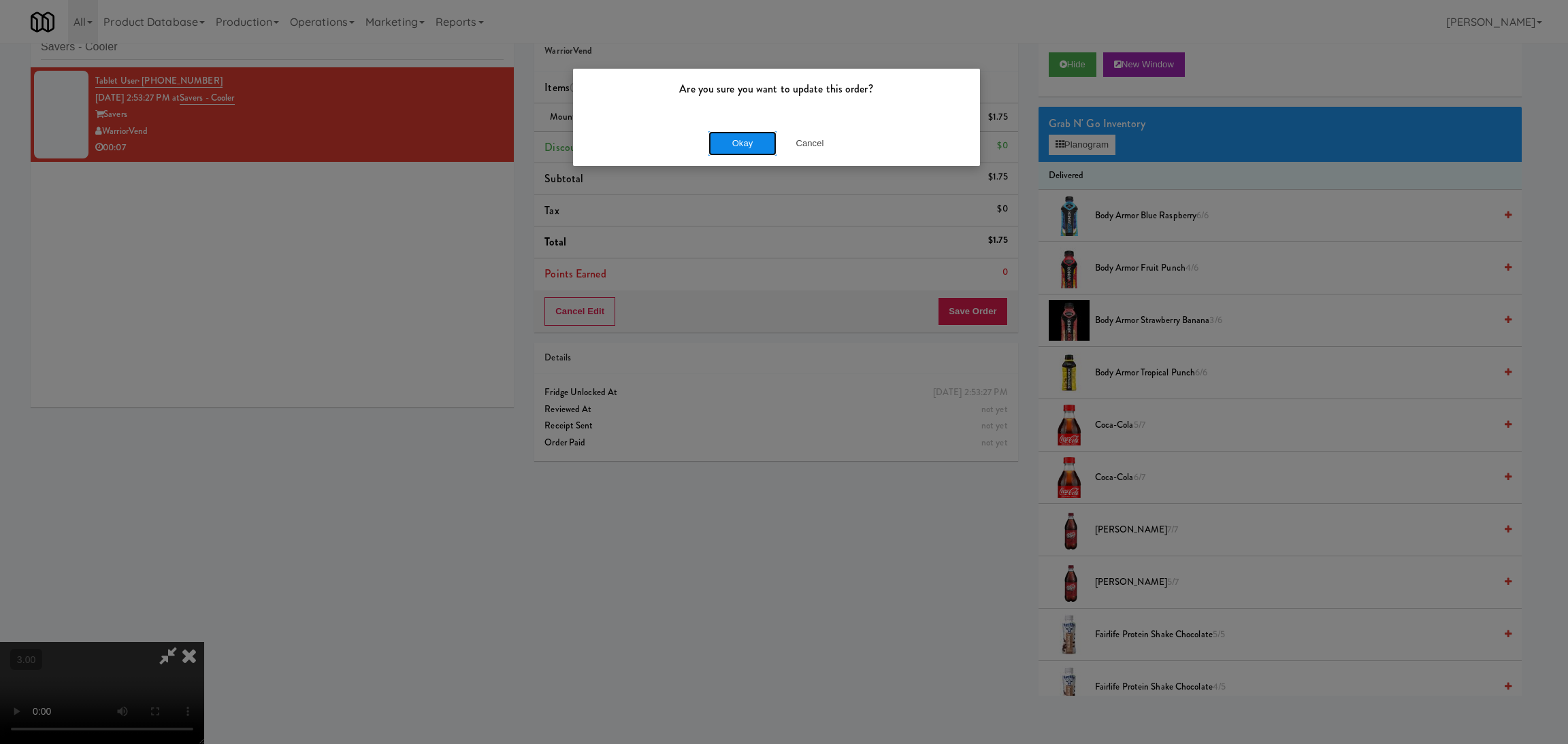
click at [758, 149] on button "Okay" at bounding box center [742, 144] width 68 height 25
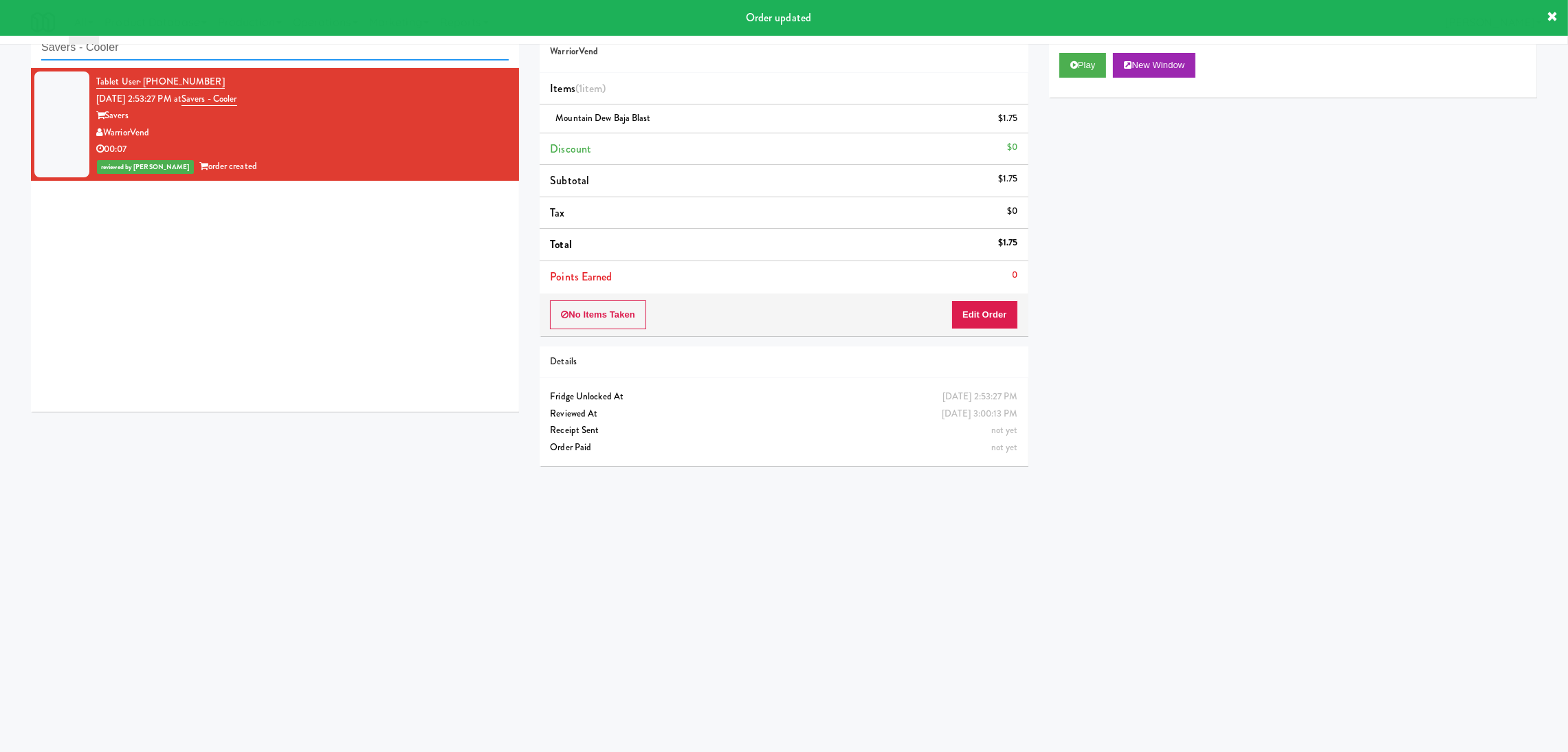
paste input "1000 S [PERSON_NAME] - Left - Fridge"
drag, startPoint x: 310, startPoint y: 53, endPoint x: 0, endPoint y: 51, distance: 310.0
click at [0, 51] on div "inbox reviewed recent all unclear take inventory issue suspicious failed recent…" at bounding box center [784, 282] width 1568 height 552
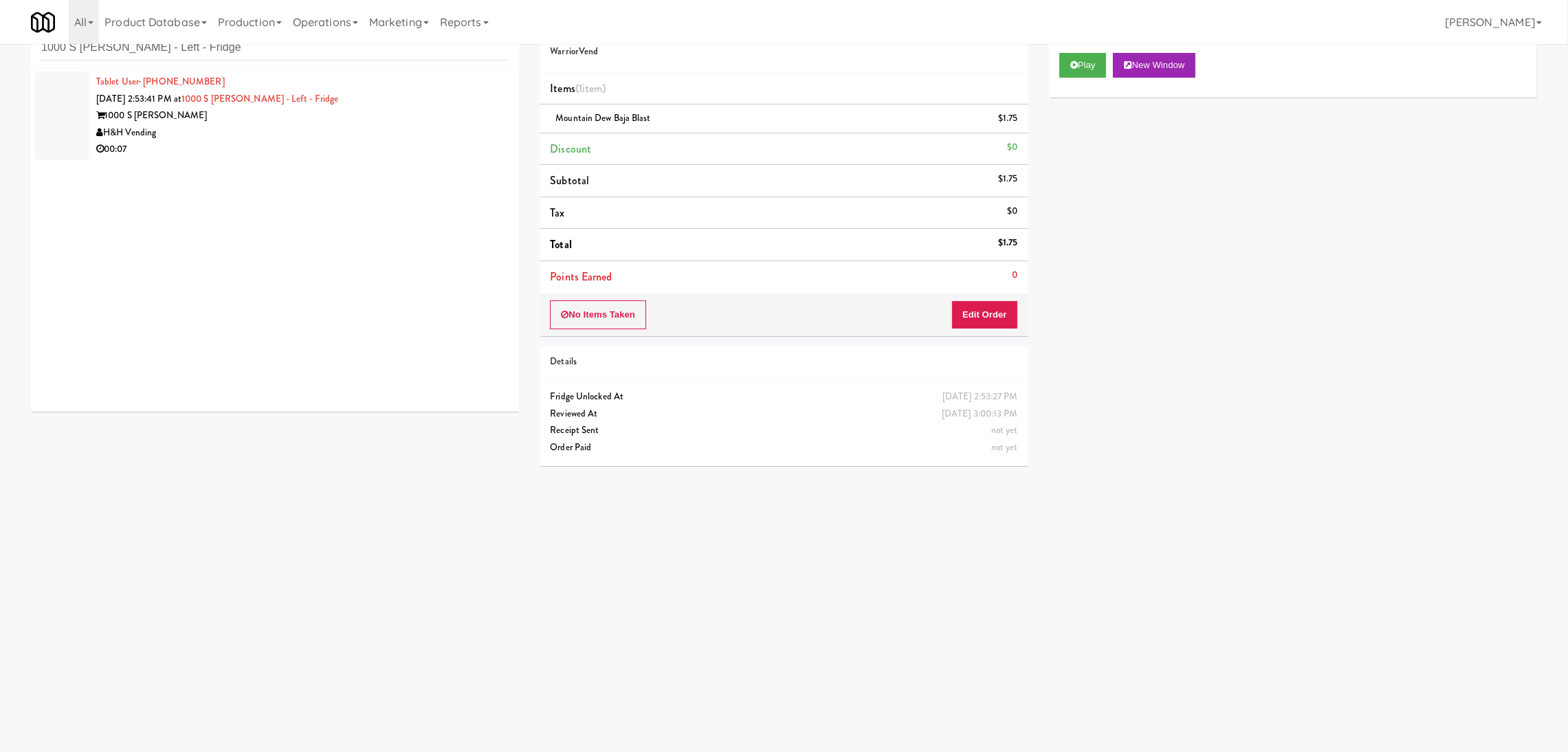
click at [296, 143] on div "00:07" at bounding box center [302, 149] width 413 height 17
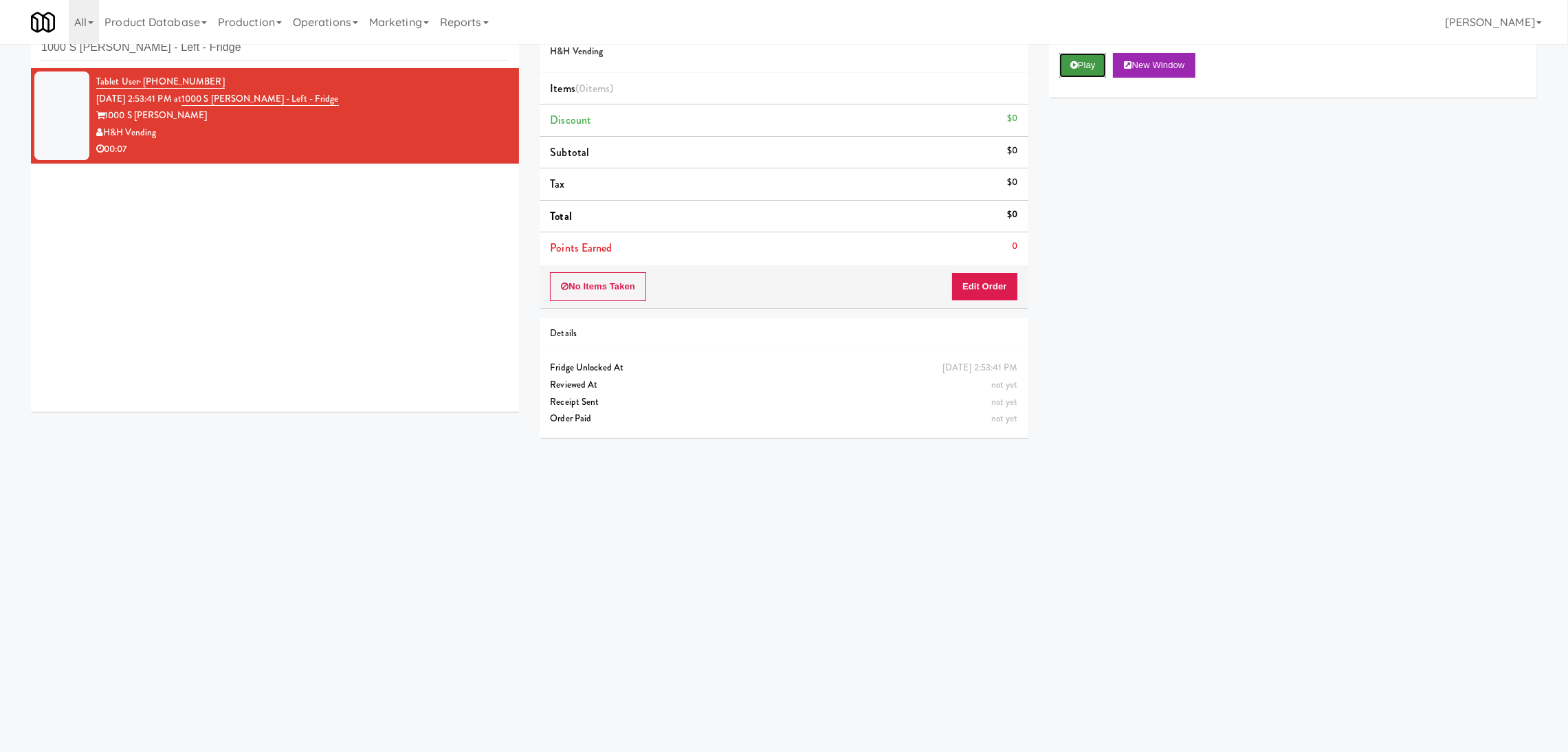
click at [1087, 75] on button "Play" at bounding box center [1082, 65] width 47 height 25
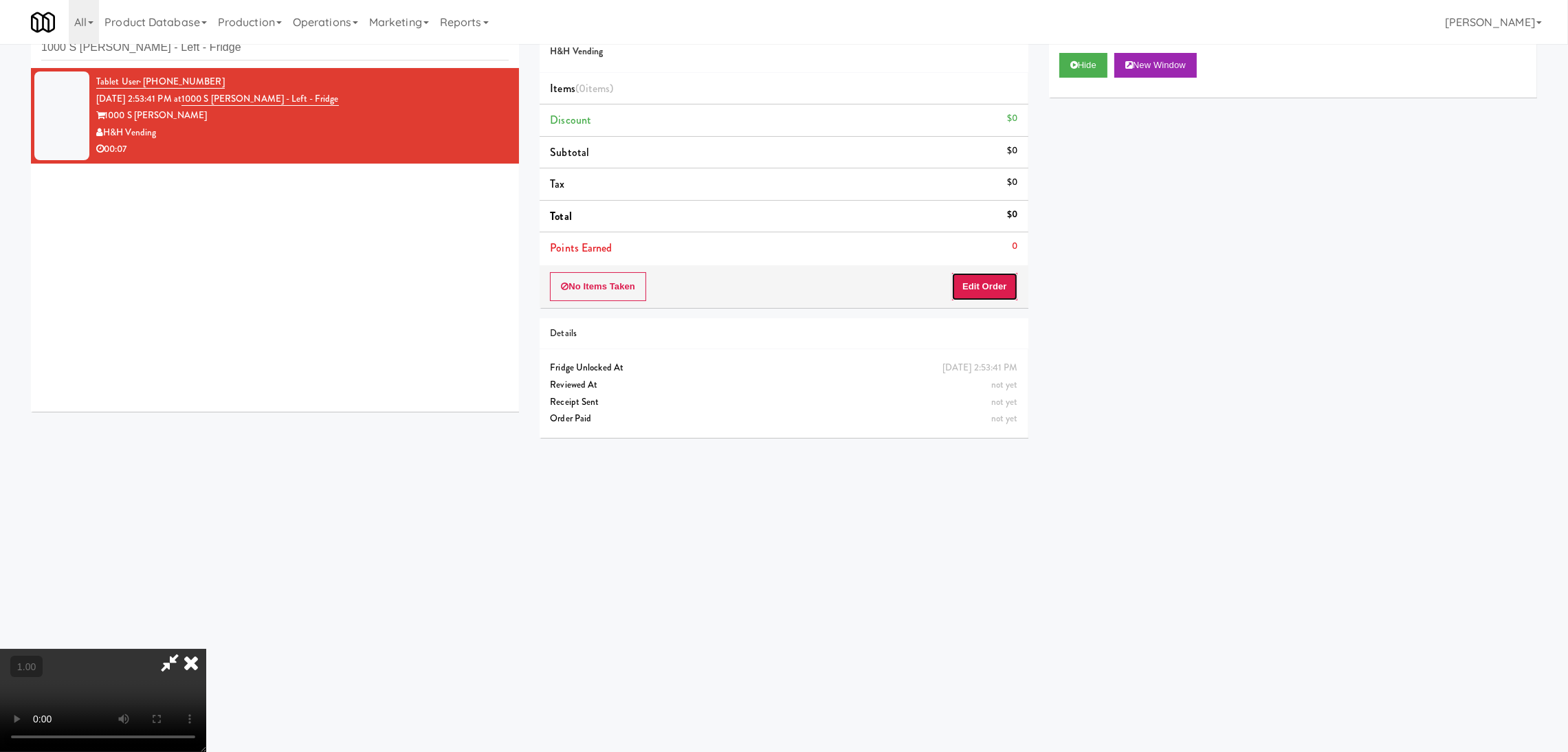
click at [1009, 281] on button "Edit Order" at bounding box center [985, 286] width 66 height 29
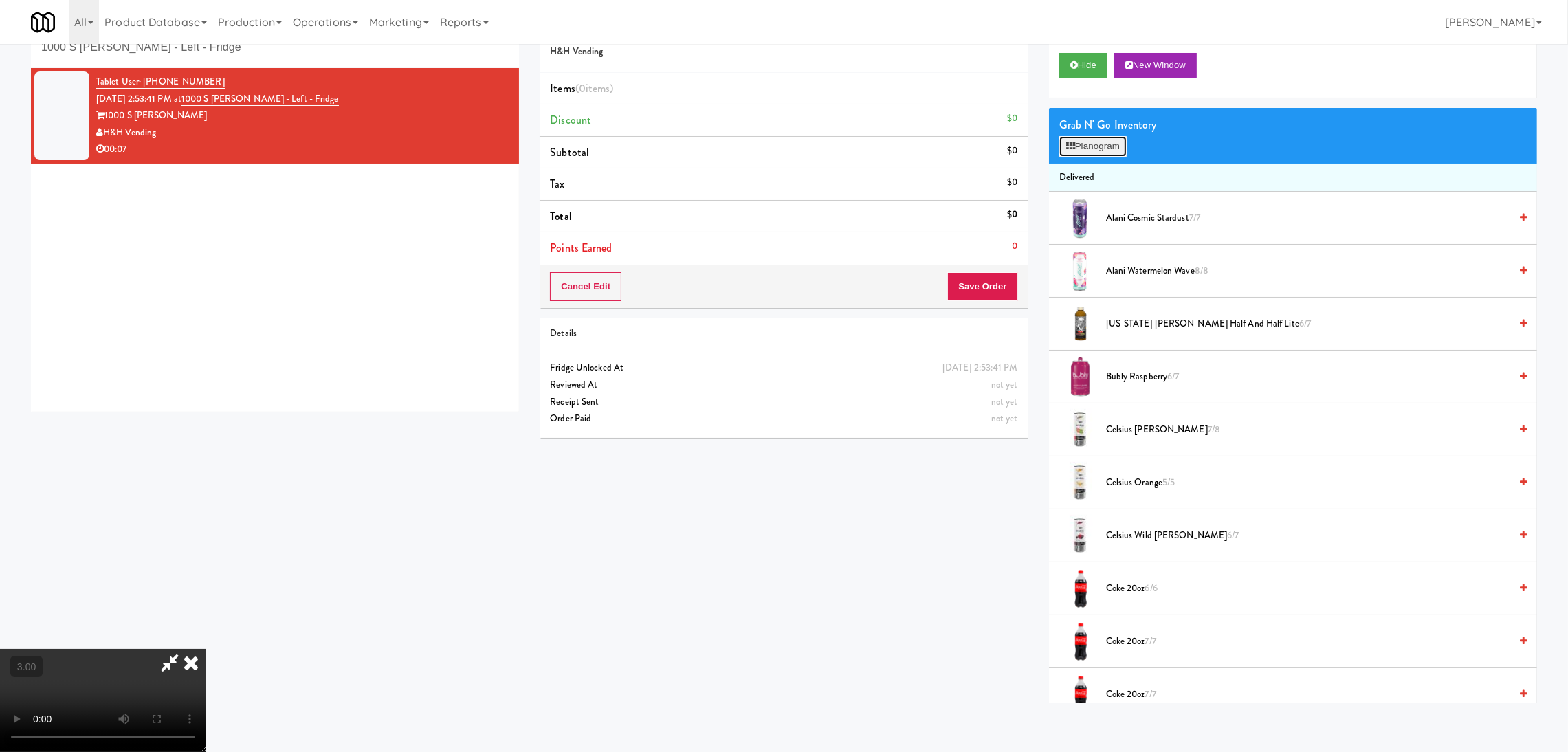
click at [1111, 143] on button "Planogram" at bounding box center [1092, 146] width 67 height 21
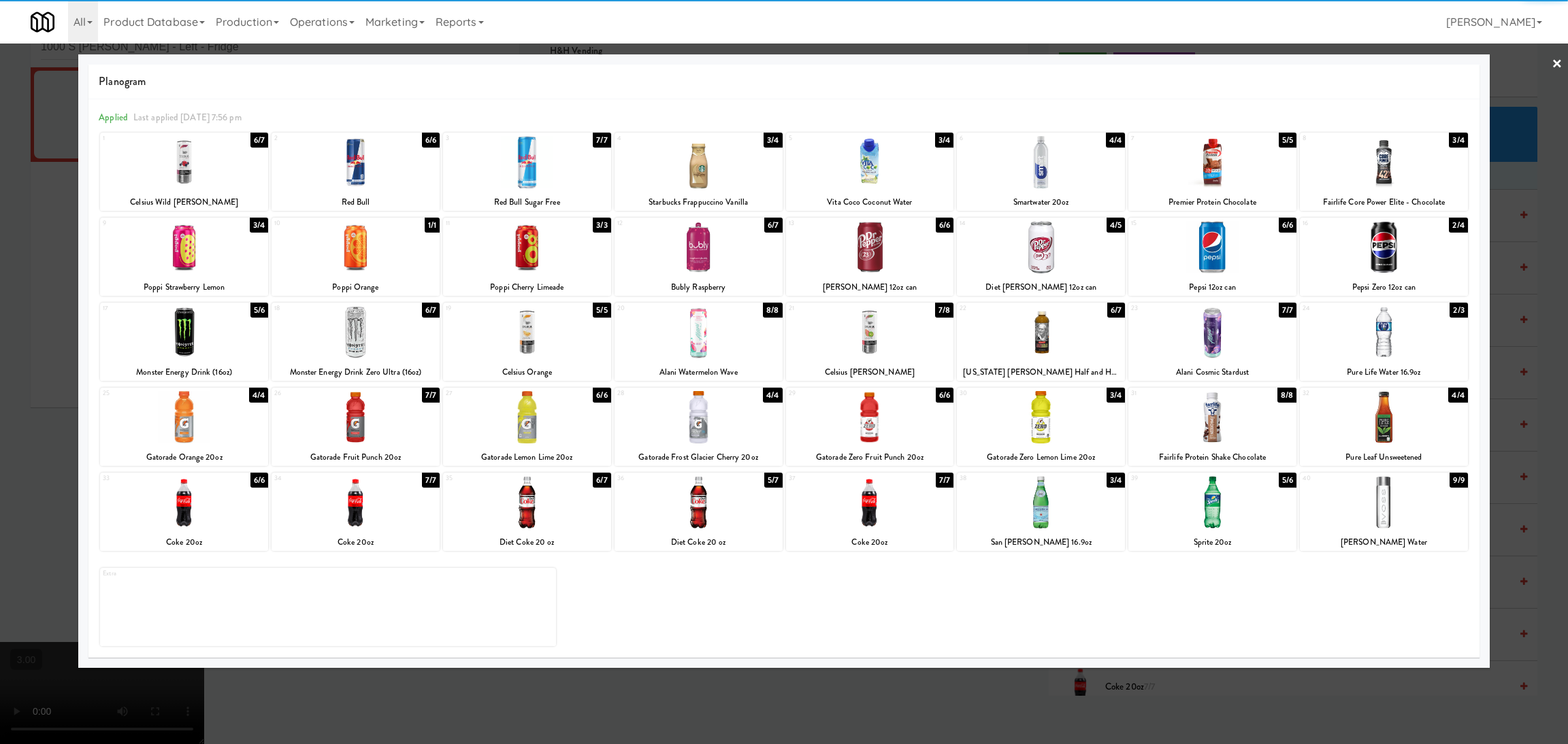
click at [197, 515] on div at bounding box center [184, 503] width 168 height 52
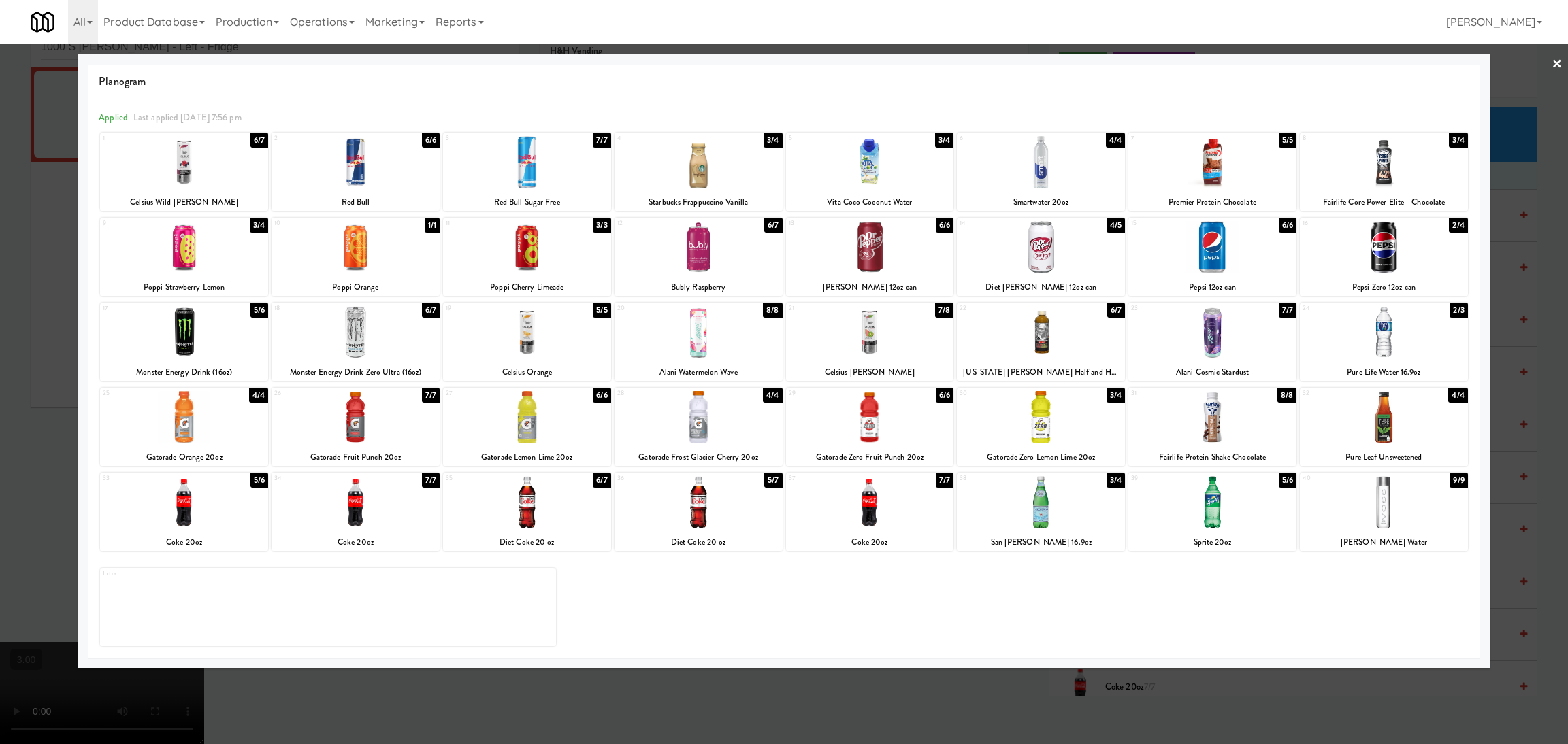
click at [7, 477] on div at bounding box center [784, 372] width 1568 height 744
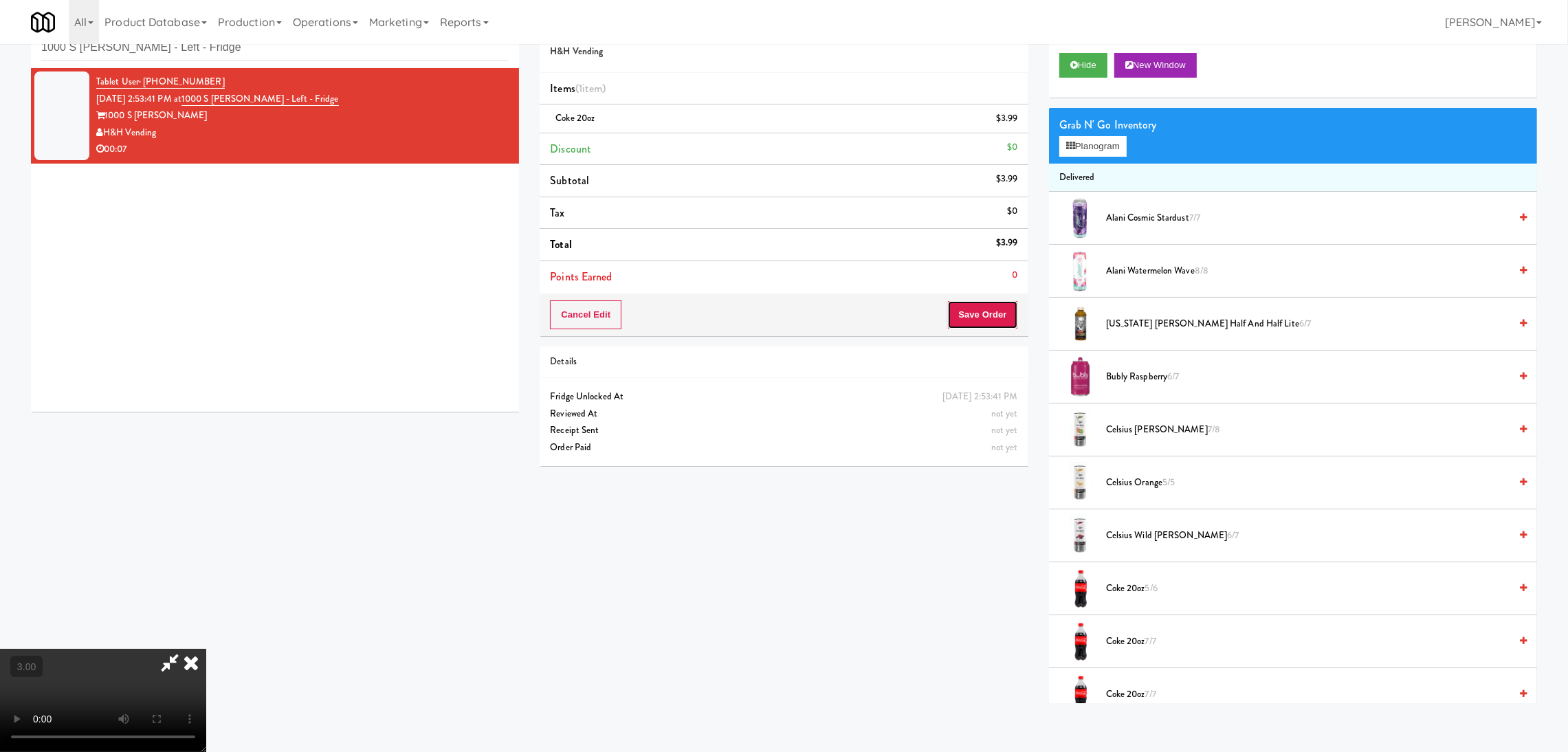
click at [976, 313] on button "Save Order" at bounding box center [982, 314] width 70 height 29
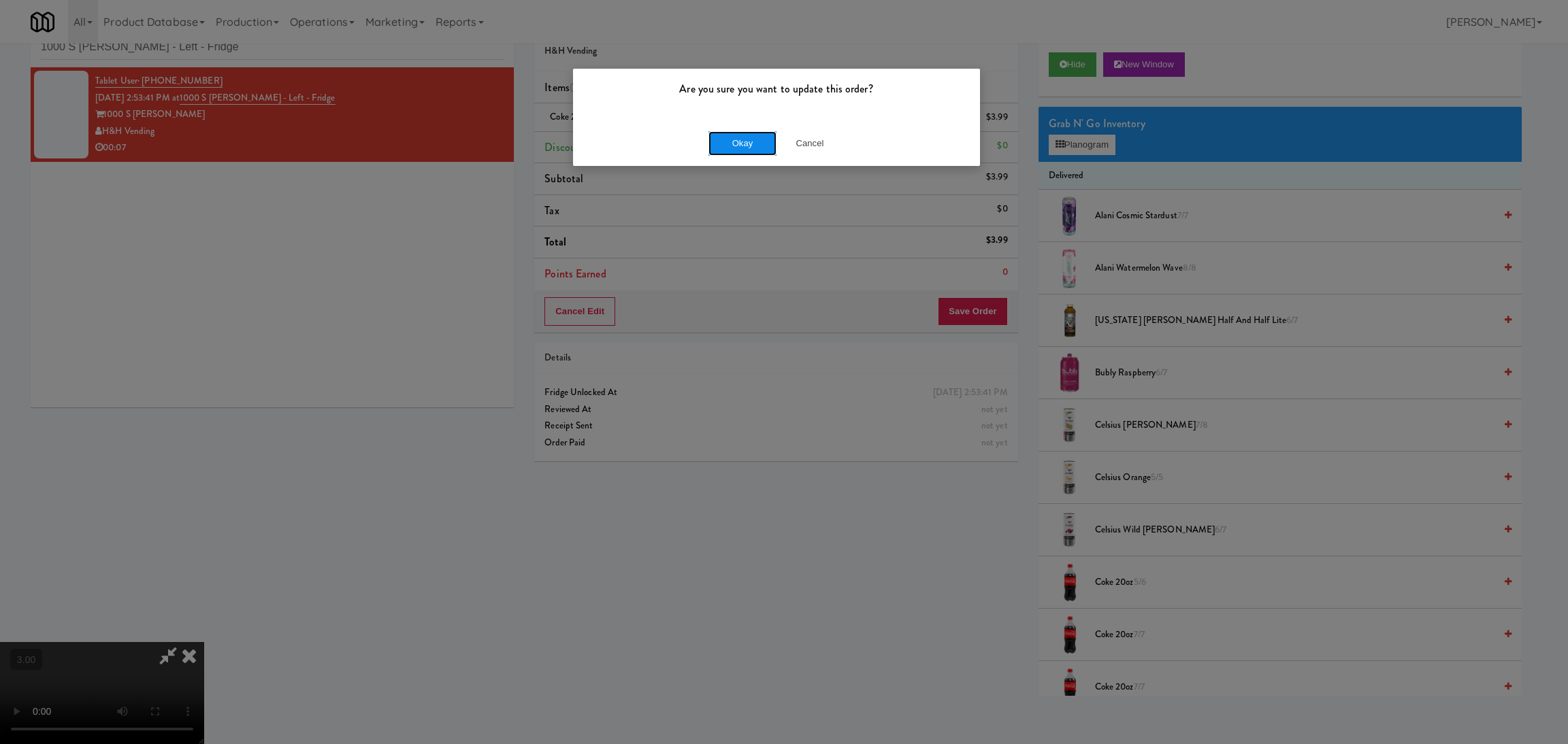
click at [729, 143] on button "Okay" at bounding box center [742, 144] width 68 height 25
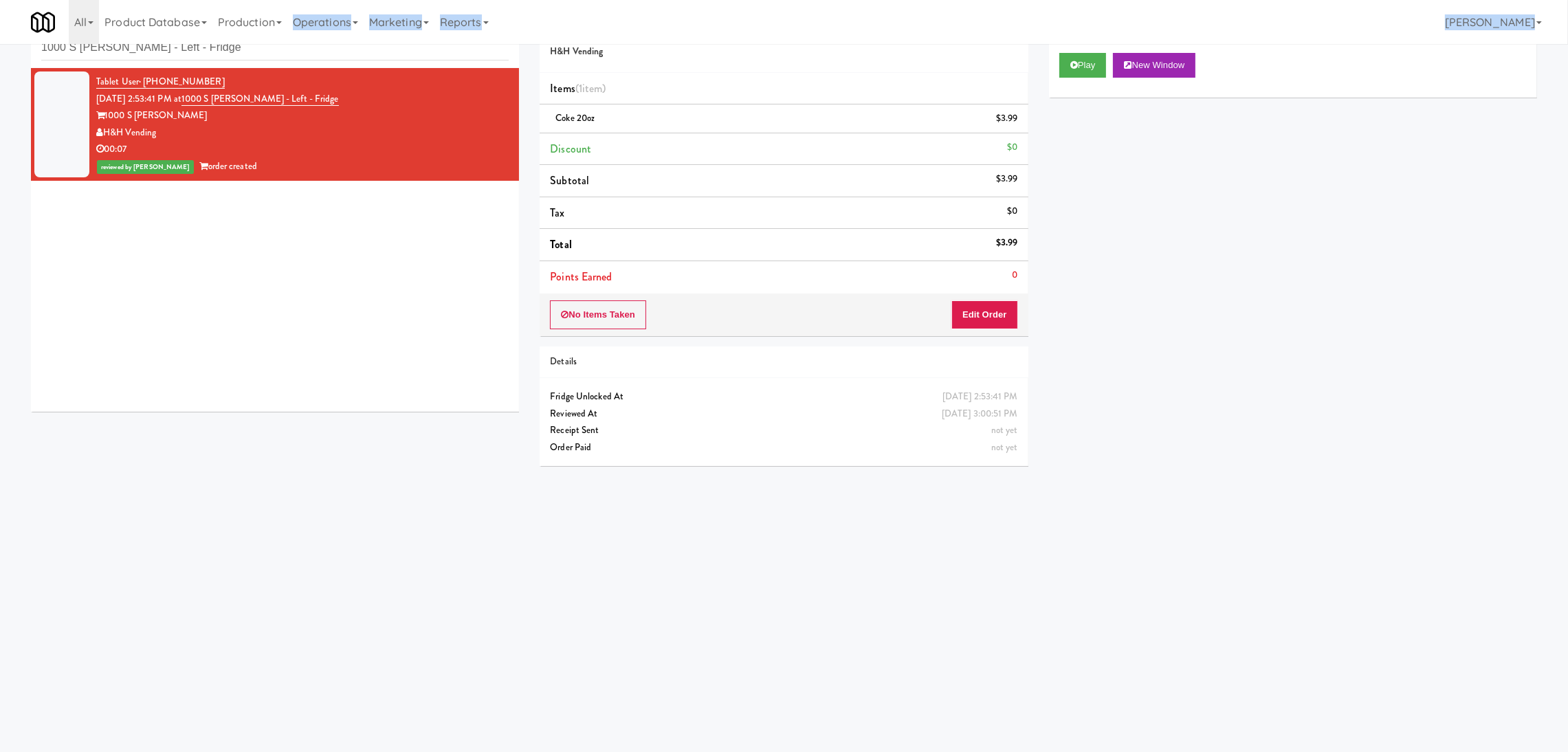
drag, startPoint x: 293, startPoint y: 43, endPoint x: 192, endPoint y: 46, distance: 101.0
click at [192, 46] on body "Are you sure you want to update this order? Okay Cancel Okay Are you sure you w…" at bounding box center [784, 376] width 1568 height 752
paste input "Woodlands - Combo"
drag, startPoint x: 200, startPoint y: 49, endPoint x: 0, endPoint y: 42, distance: 200.1
click at [0, 42] on body "Are you sure you want to update this order? Okay Cancel Okay Are you sure you w…" at bounding box center [784, 376] width 1568 height 752
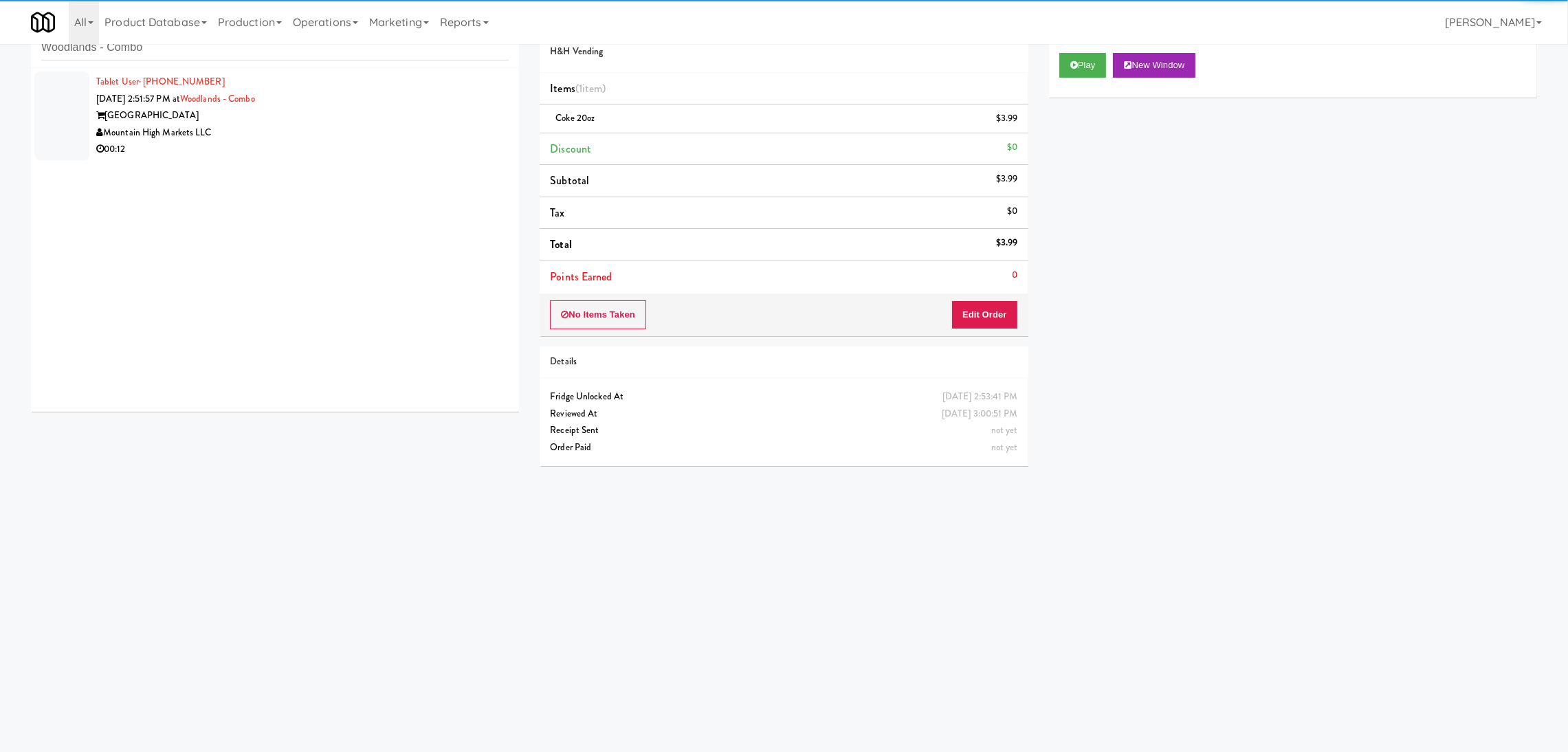
click at [408, 127] on div "Mountain High Markets LLC" at bounding box center [302, 133] width 413 height 17
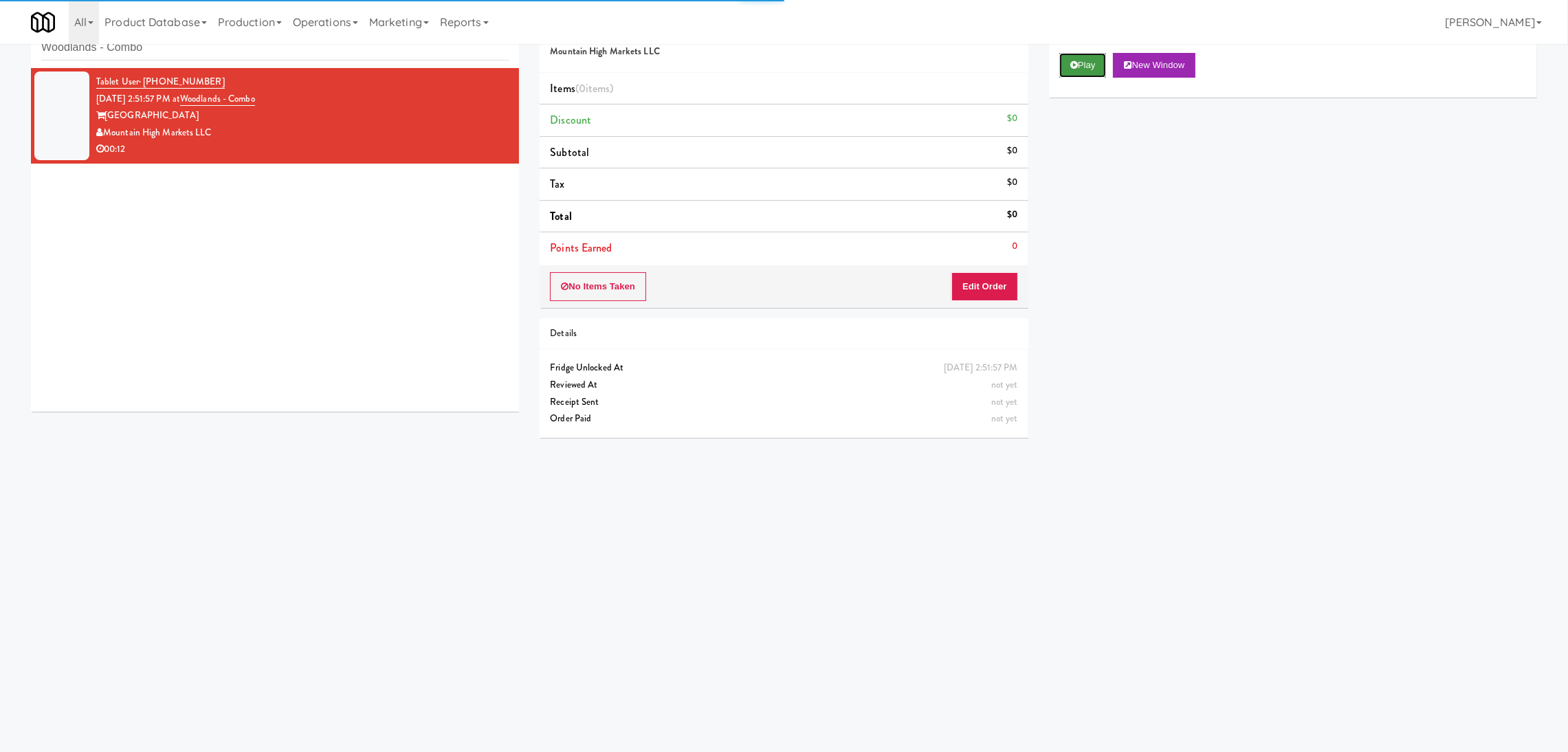
click at [1086, 70] on button "Play" at bounding box center [1082, 65] width 47 height 25
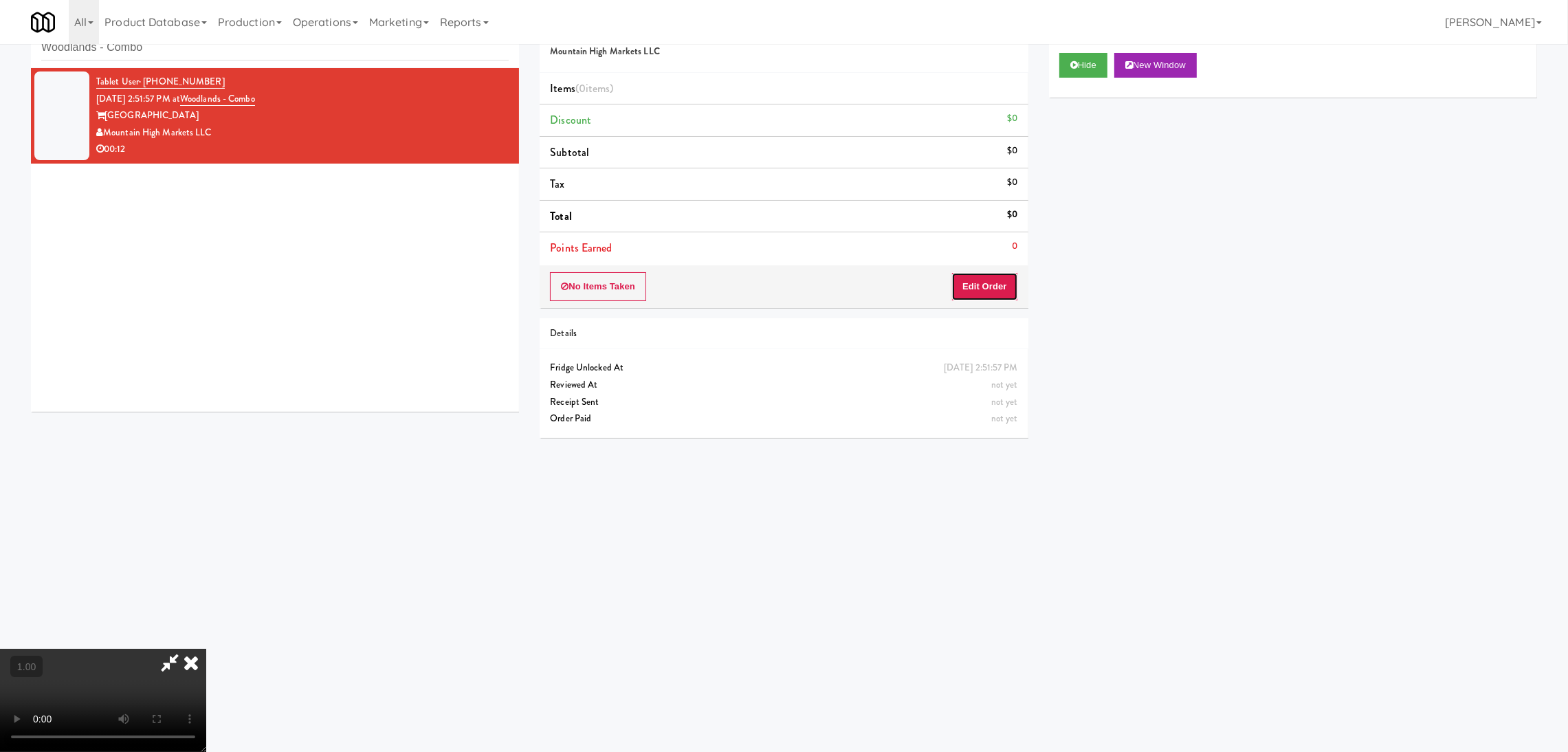
click at [993, 289] on button "Edit Order" at bounding box center [985, 286] width 66 height 29
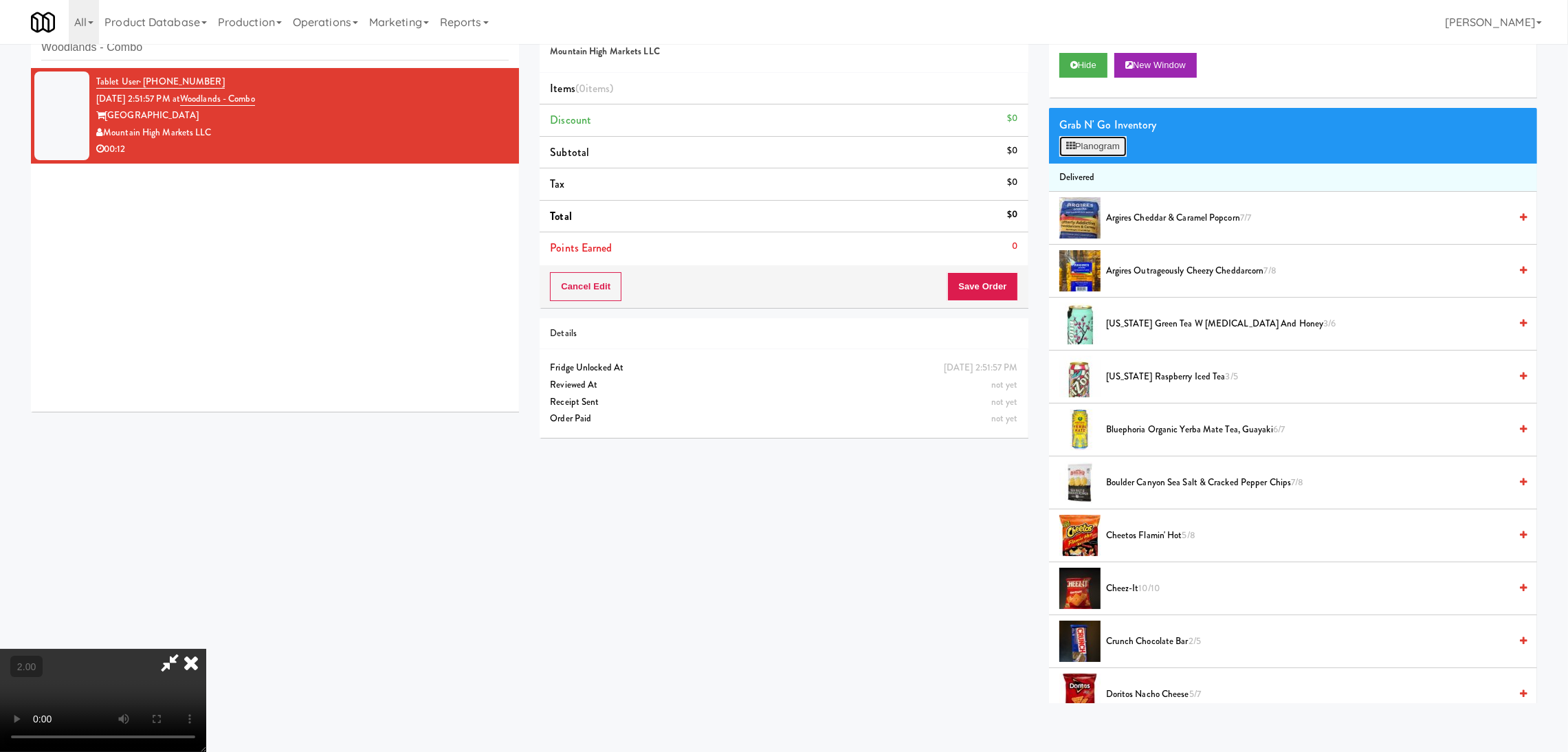
click at [1087, 153] on button "Planogram" at bounding box center [1092, 146] width 67 height 21
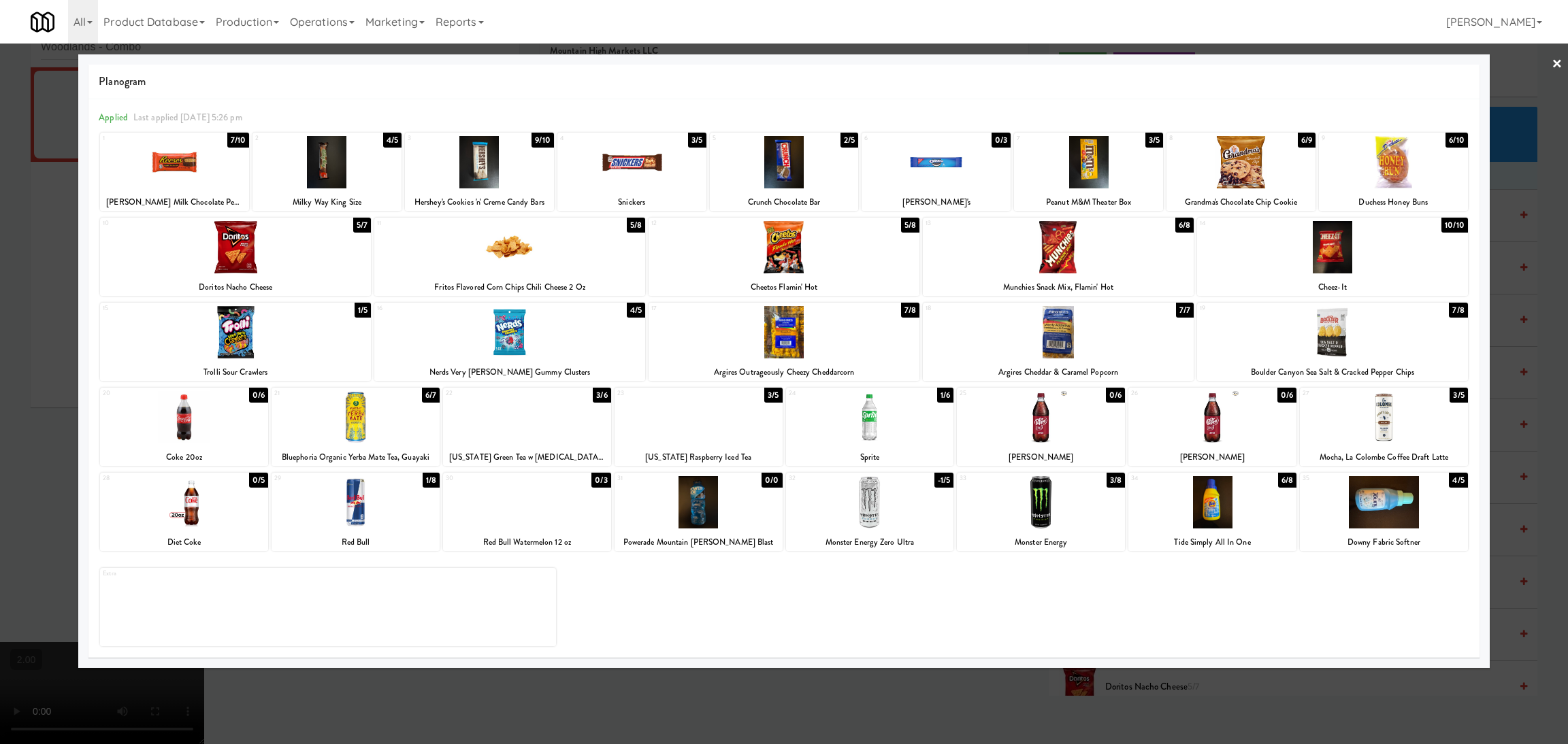
click at [1407, 404] on div at bounding box center [1383, 418] width 168 height 52
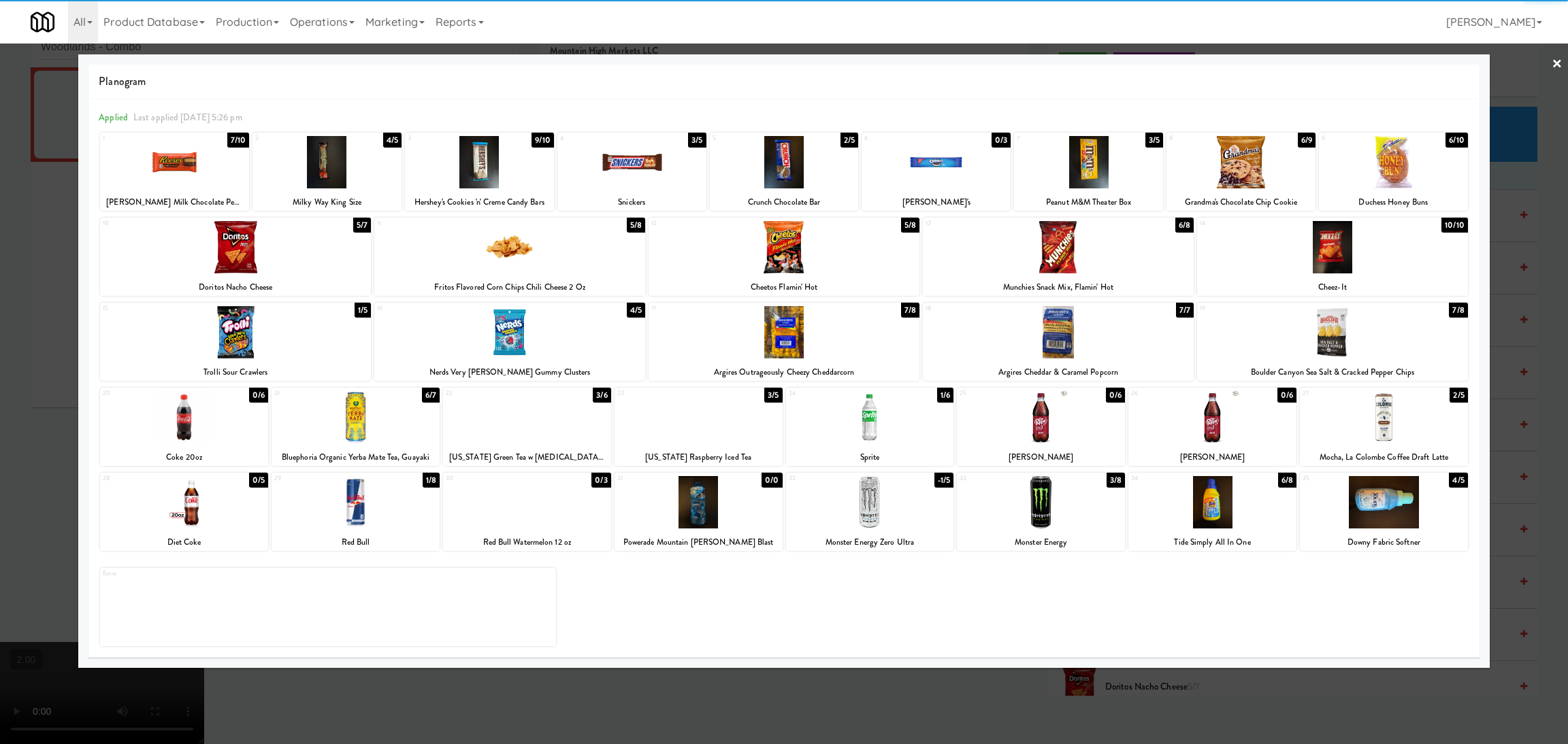
click at [1525, 439] on div at bounding box center [784, 372] width 1568 height 744
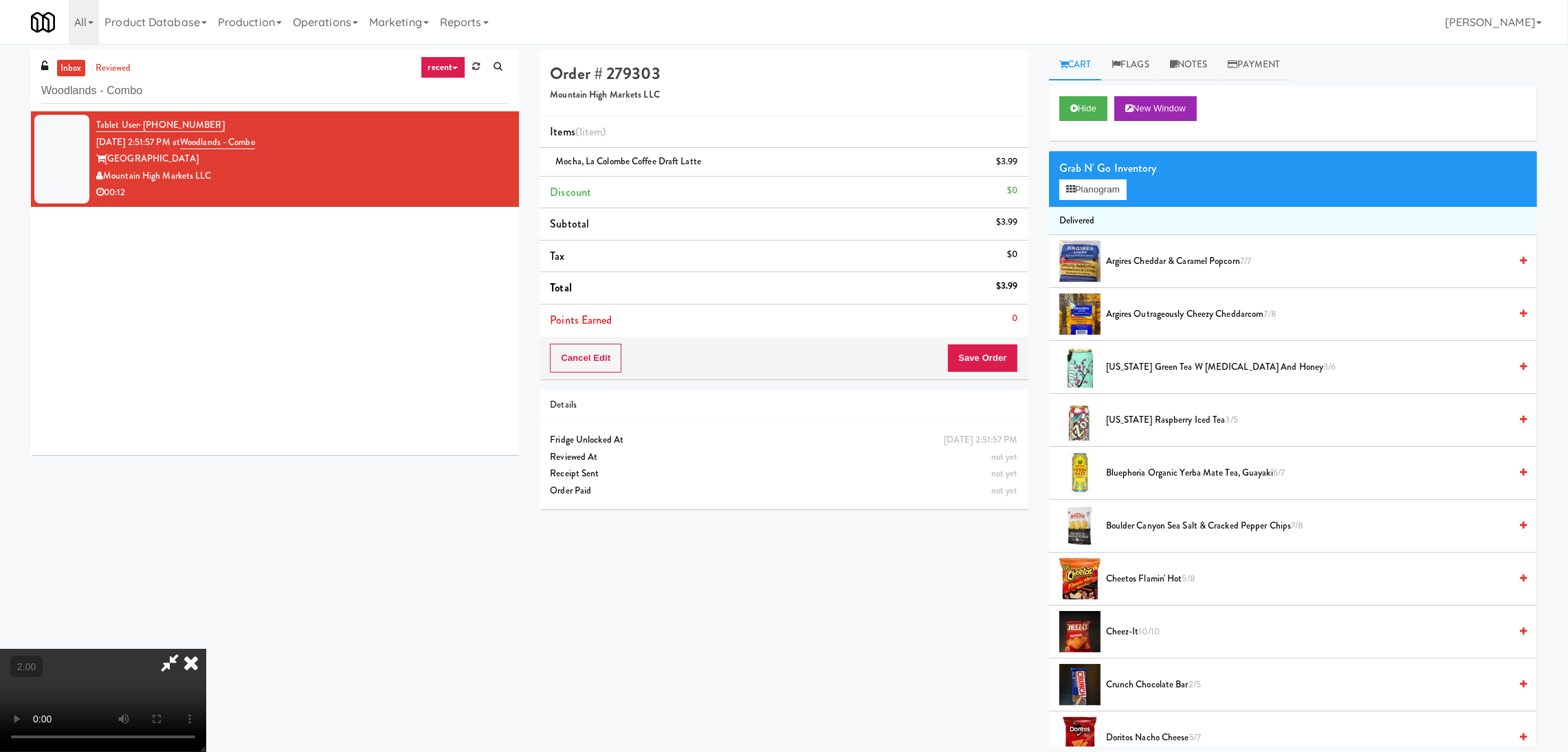
click at [186, 649] on icon at bounding box center [170, 662] width 31 height 27
click at [985, 362] on button "Save Order" at bounding box center [982, 358] width 70 height 29
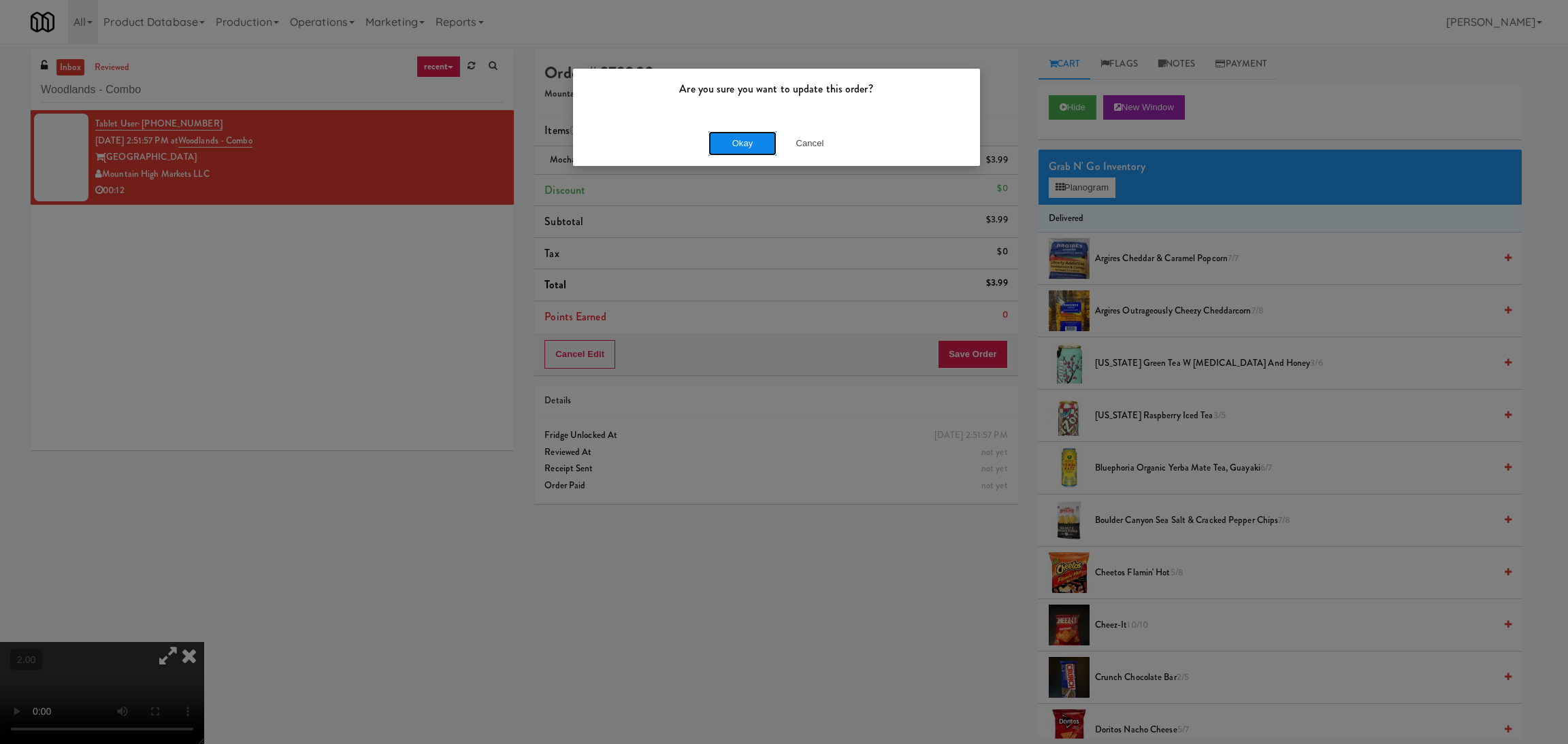
click at [734, 139] on button "Okay" at bounding box center [742, 144] width 68 height 25
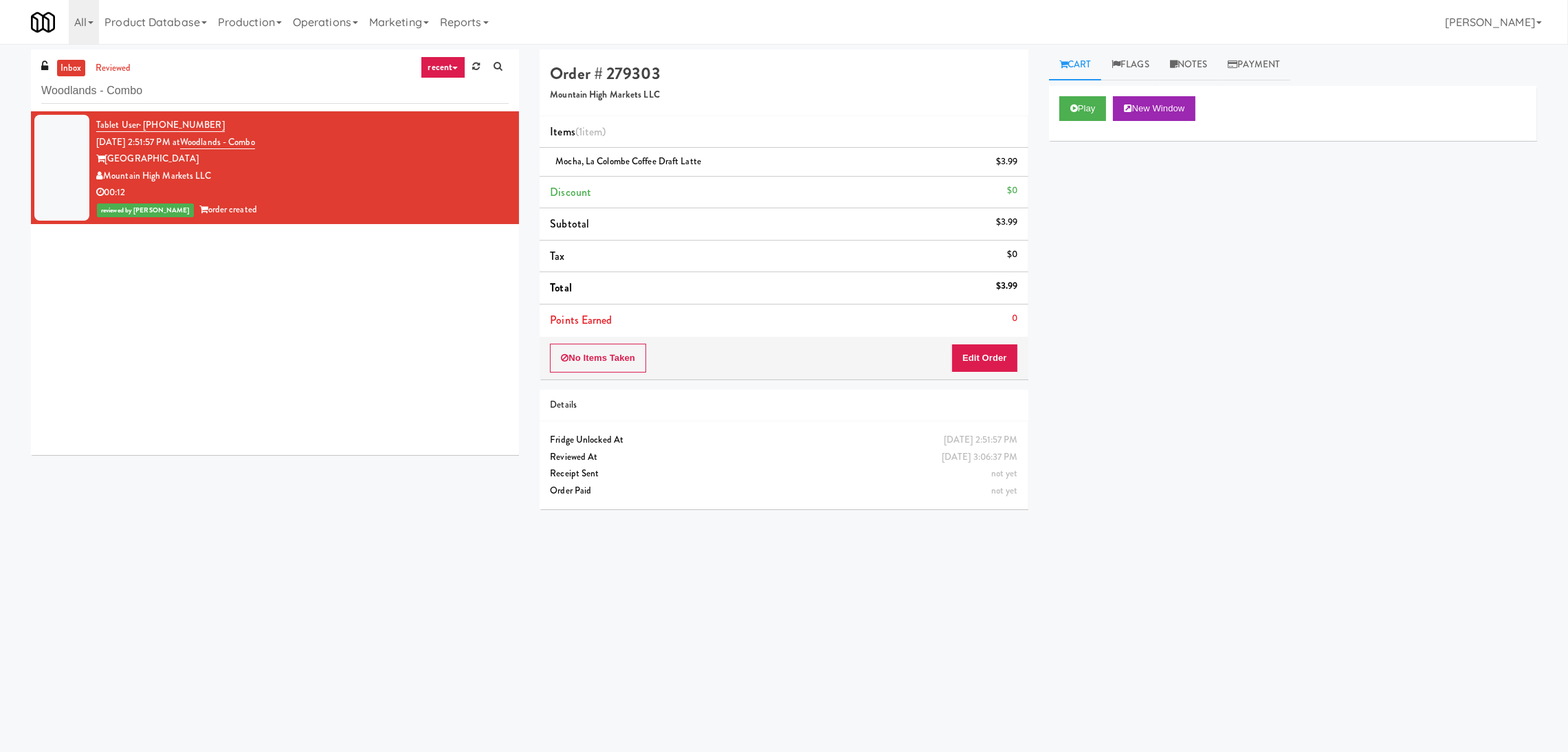
drag, startPoint x: 289, startPoint y: 74, endPoint x: 286, endPoint y: 80, distance: 6.7
click at [286, 79] on div "inbox reviewed recent all unclear take inventory issue suspicious failed recent…" at bounding box center [274, 80] width 488 height 62
paste input "[PERSON_NAME] - Cooler - Right"
drag, startPoint x: 291, startPoint y: 99, endPoint x: 0, endPoint y: 80, distance: 291.6
click at [0, 80] on div "inbox reviewed recent all unclear take inventory issue suspicious failed recent…" at bounding box center [784, 326] width 1568 height 552
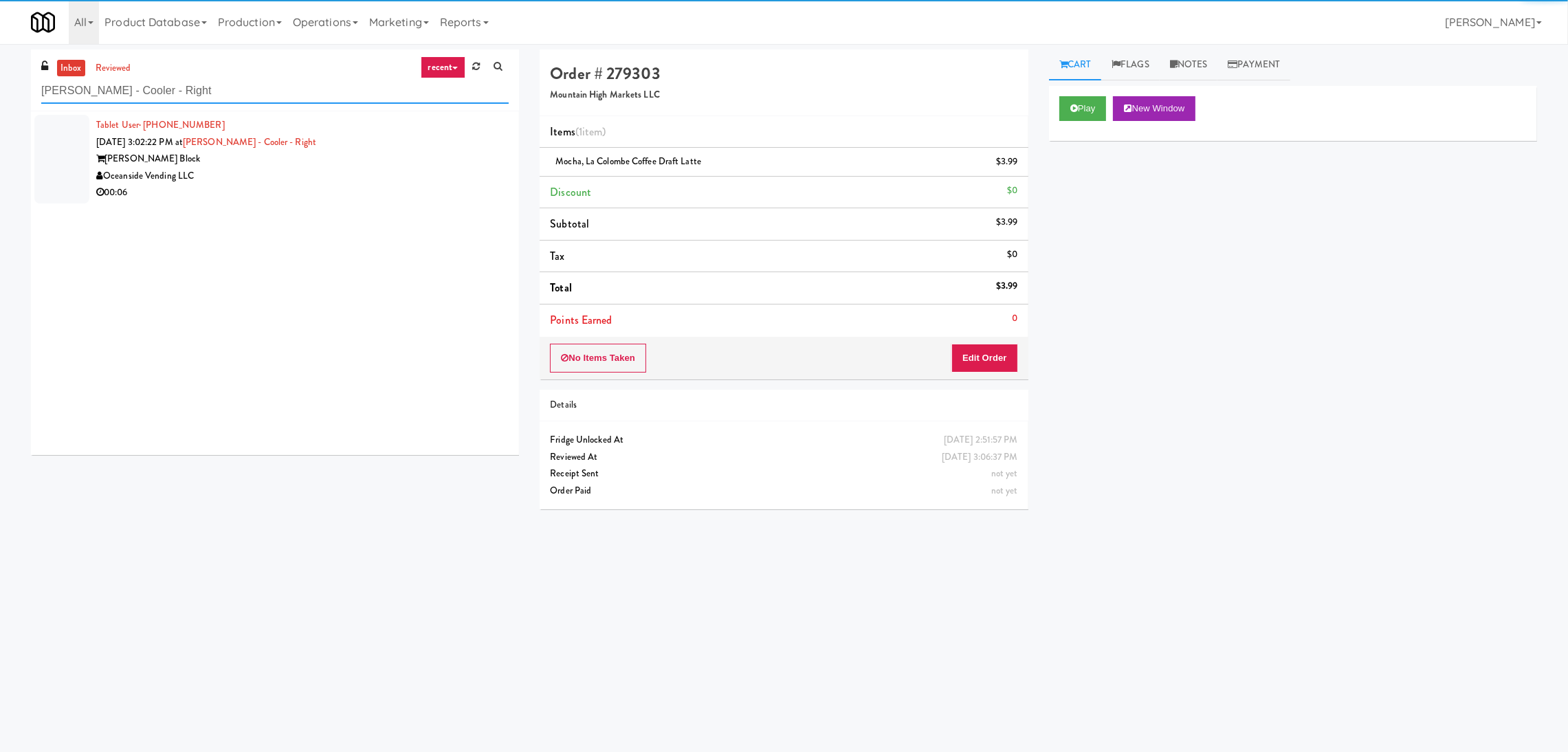
type input "[PERSON_NAME] - Cooler - Right"
click at [402, 177] on div "Oceanside Vending LLC" at bounding box center [302, 176] width 413 height 17
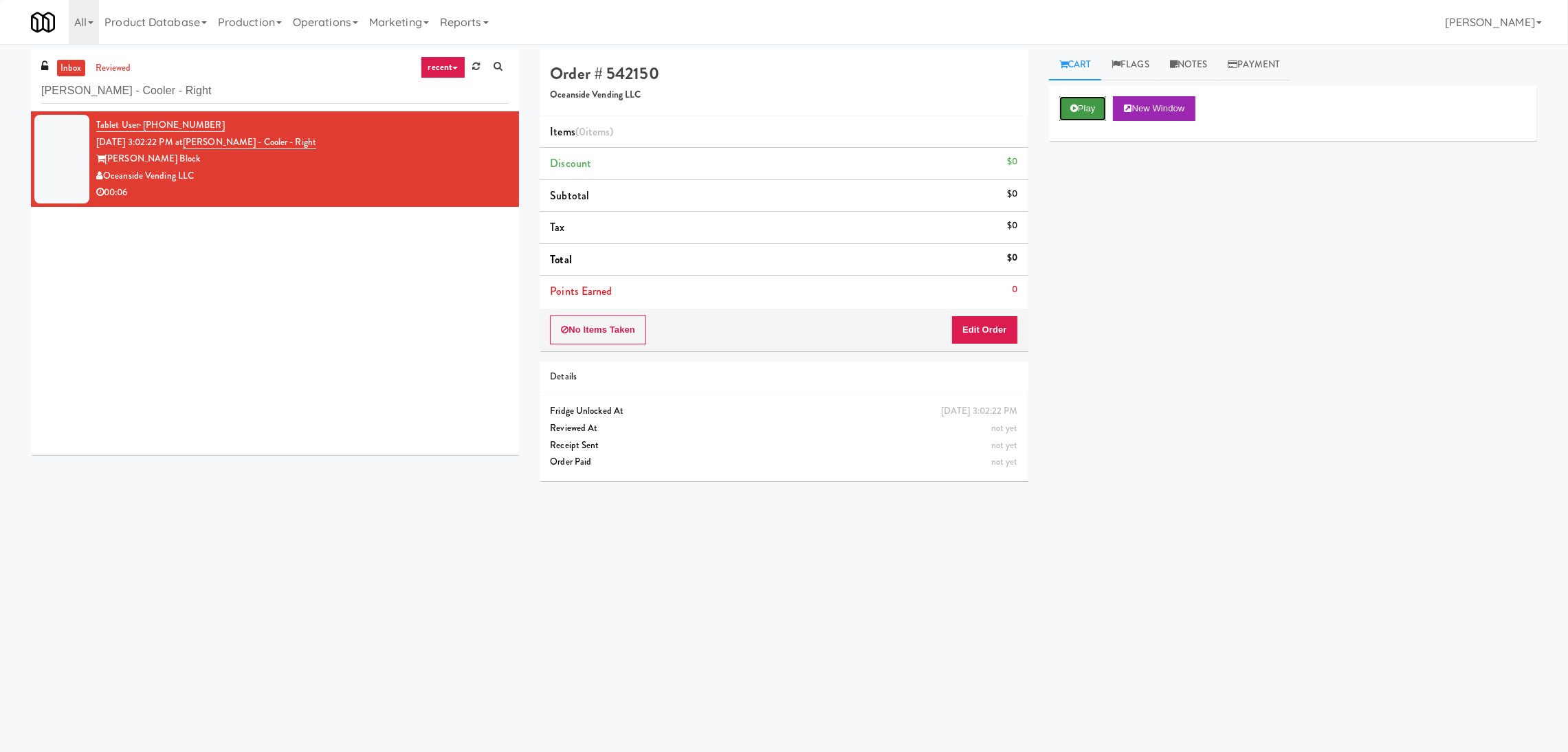
click at [1088, 111] on button "Play" at bounding box center [1082, 109] width 47 height 25
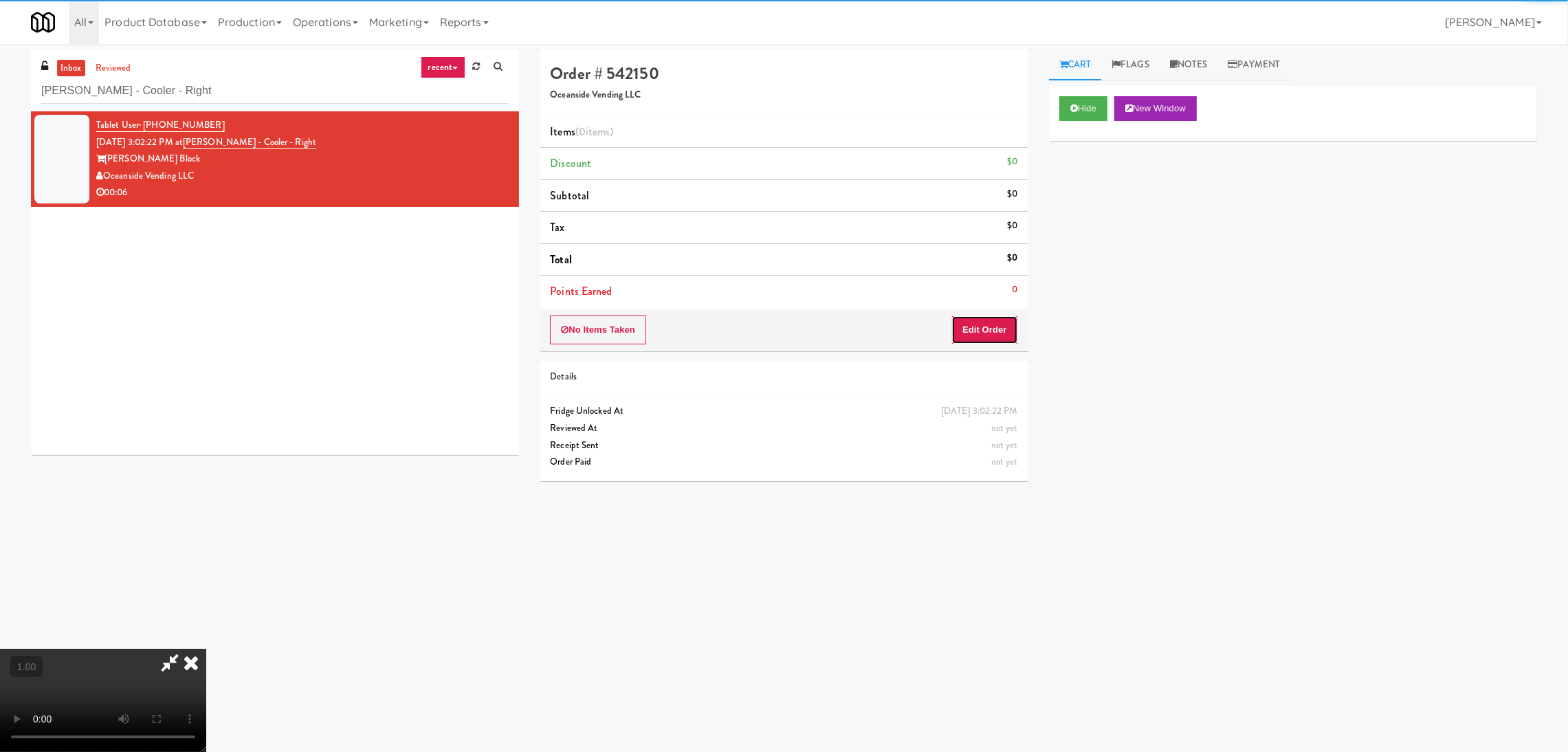
click at [993, 320] on button "Edit Order" at bounding box center [985, 330] width 66 height 29
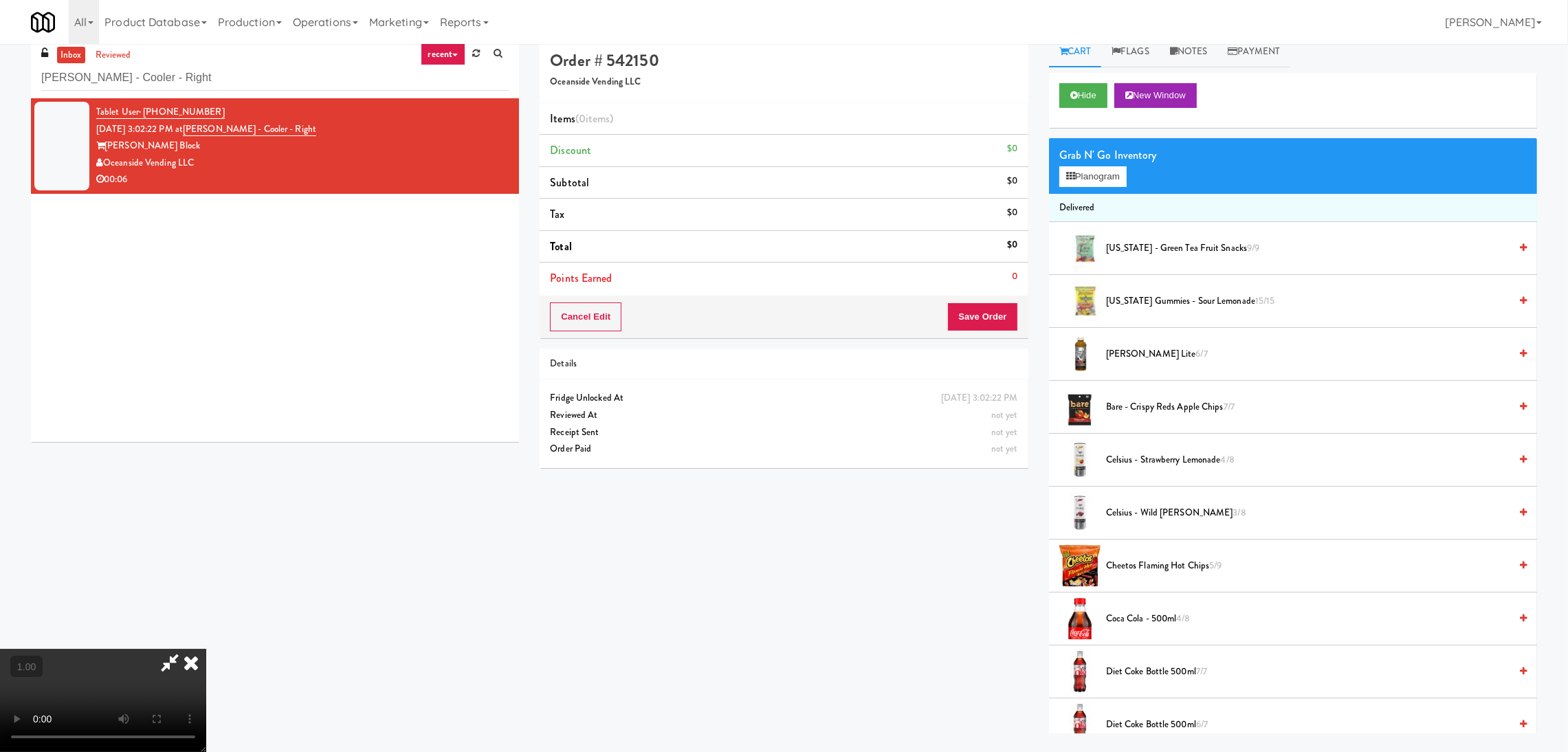
scroll to position [43, 0]
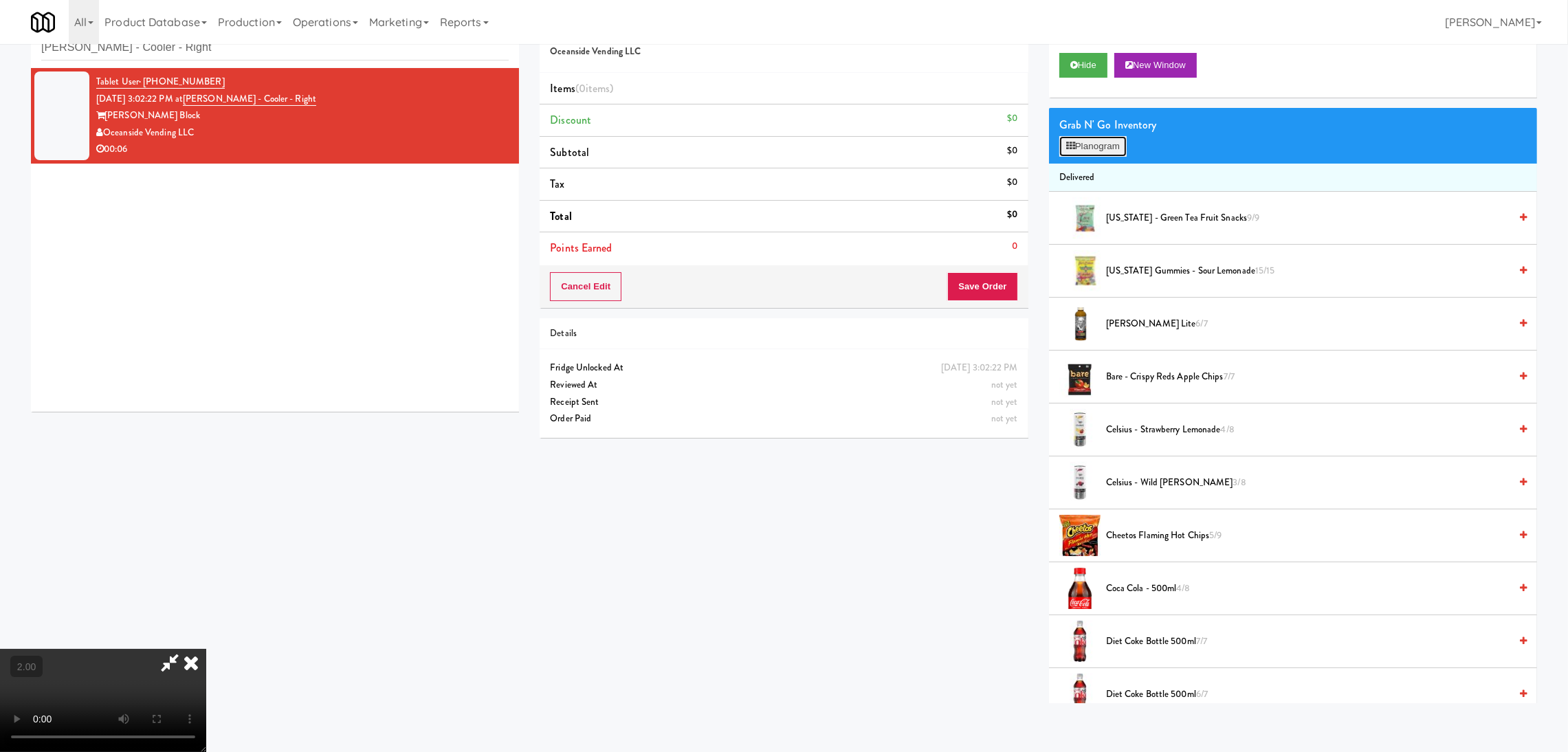
click at [1072, 144] on icon at bounding box center [1070, 146] width 9 height 9
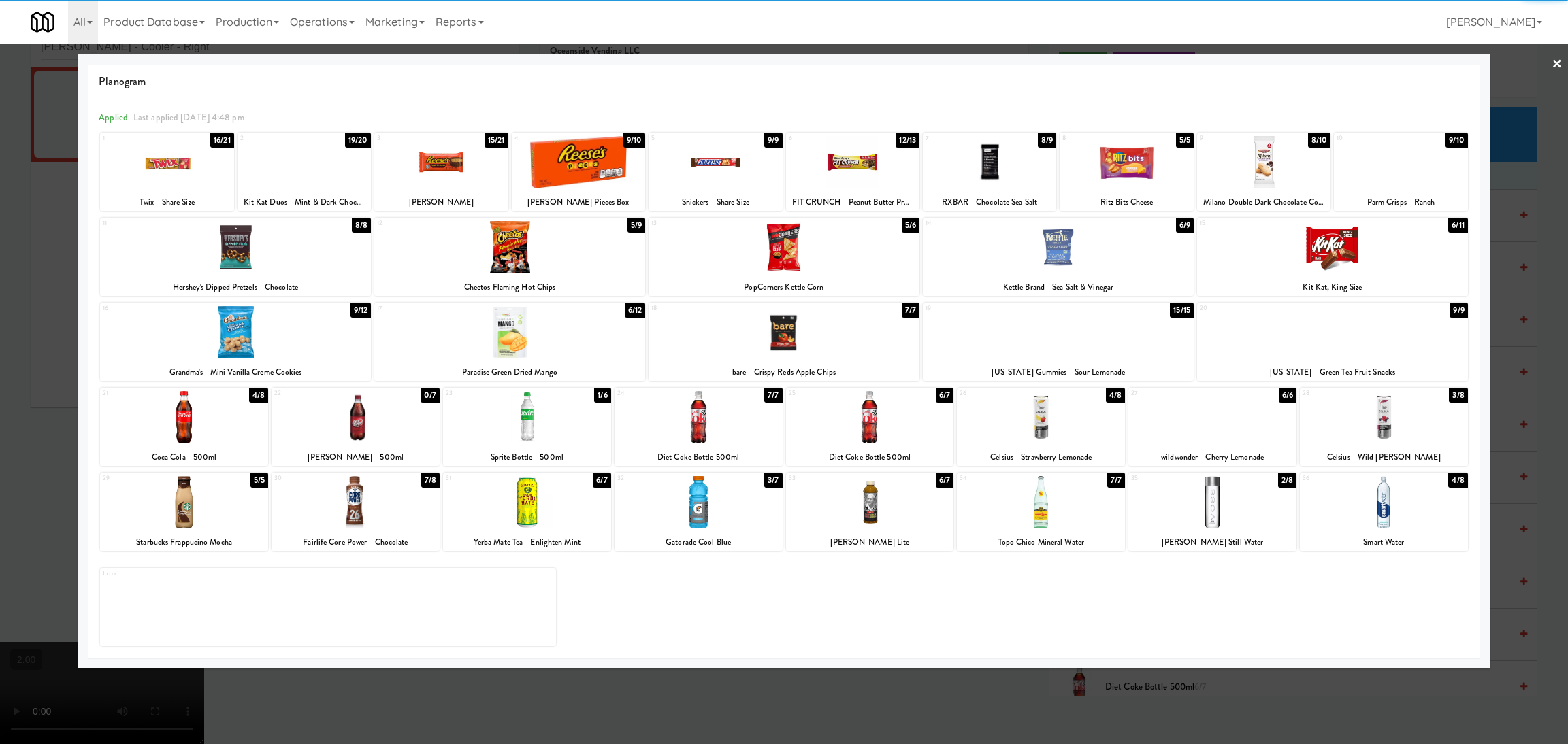
click at [198, 417] on div at bounding box center [184, 418] width 168 height 52
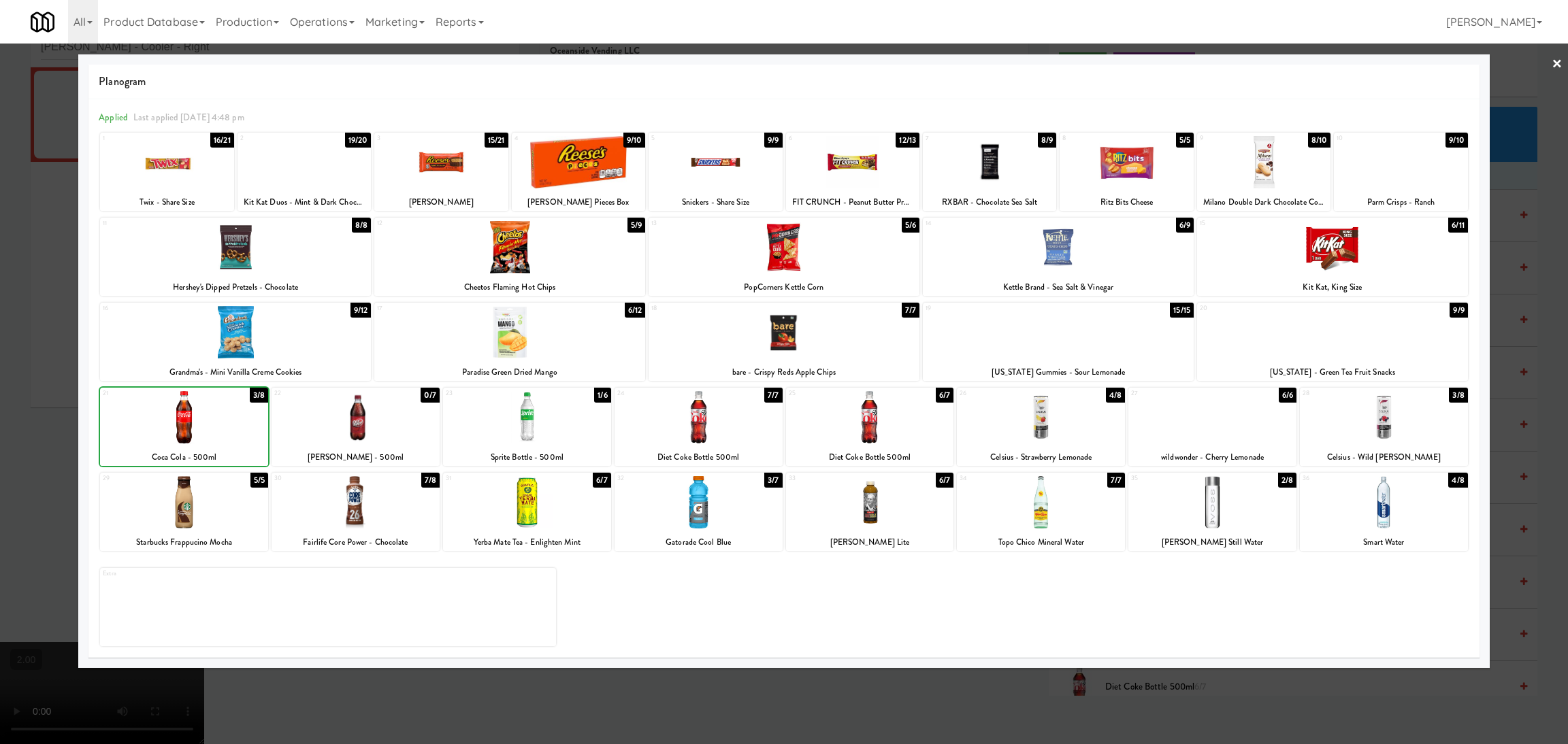
click at [2, 353] on div at bounding box center [784, 372] width 1568 height 744
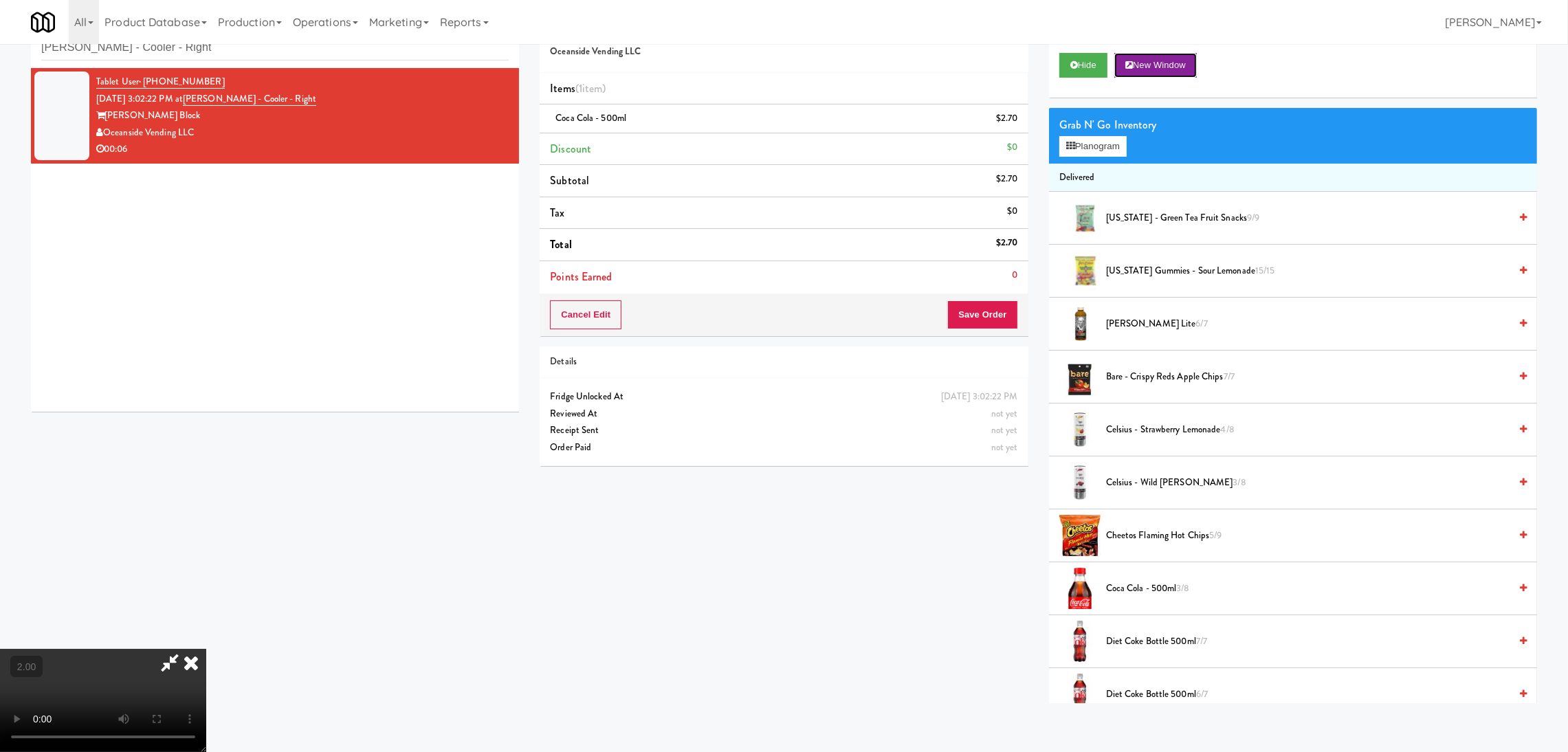
click at [1159, 61] on button "New Window" at bounding box center [1155, 65] width 83 height 25
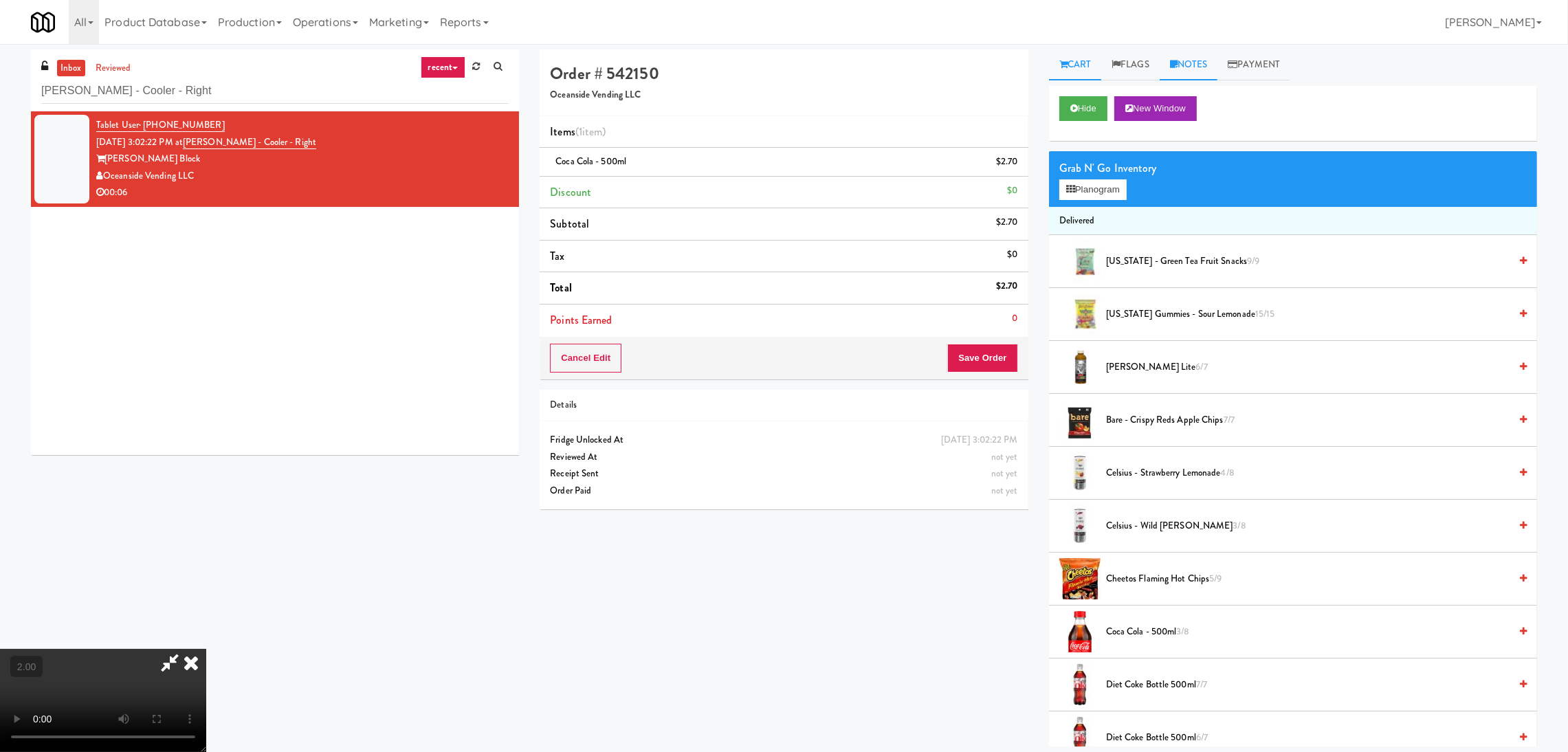
click at [1198, 57] on link "Notes" at bounding box center [1188, 65] width 58 height 31
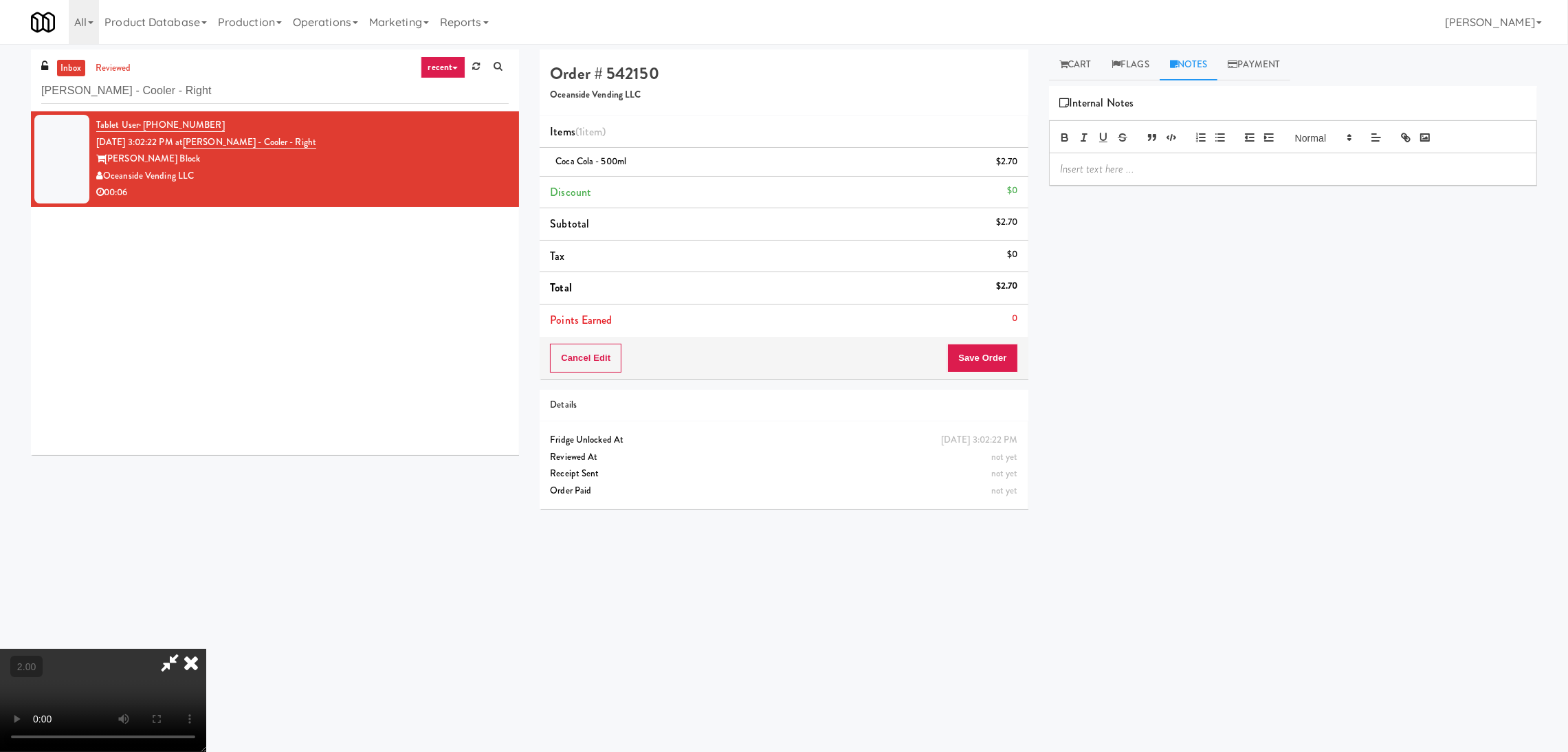
click at [1162, 173] on p at bounding box center [1293, 169] width 466 height 15
click at [988, 368] on button "Save Order" at bounding box center [982, 358] width 70 height 29
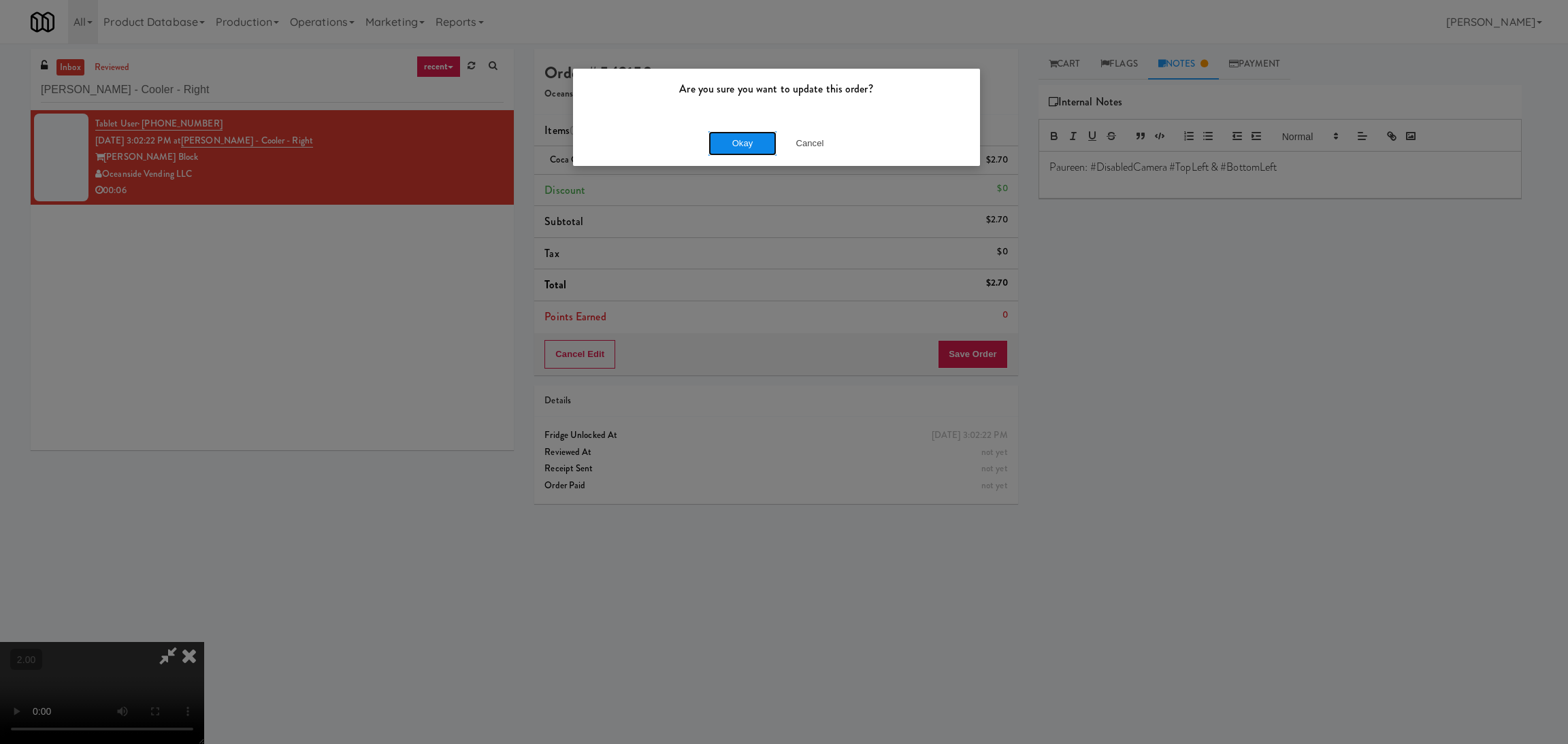
click at [728, 153] on button "Okay" at bounding box center [742, 144] width 68 height 25
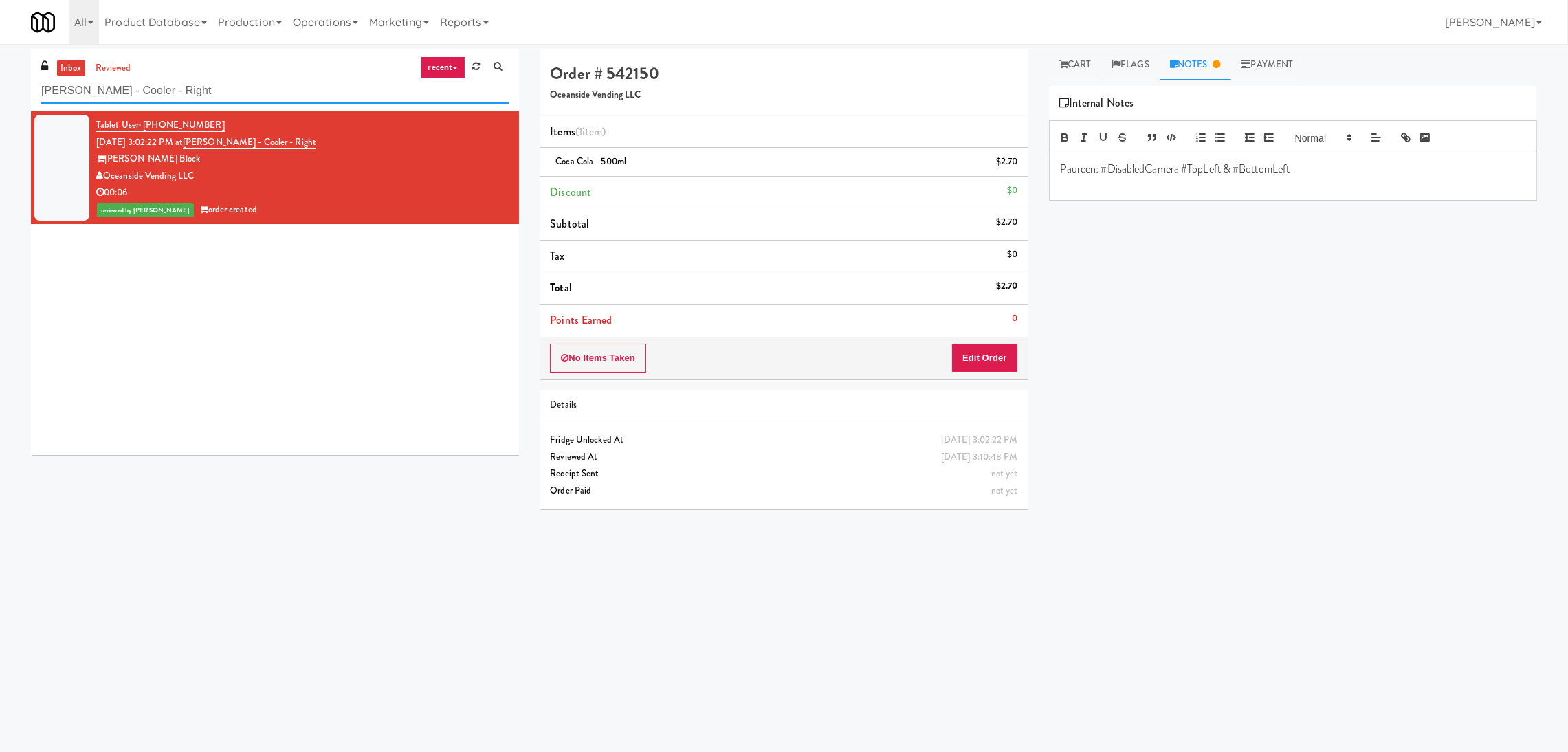
paste input "Union24 - Ambient - Left (Little Lobby)"
drag, startPoint x: 196, startPoint y: 85, endPoint x: 0, endPoint y: 89, distance: 196.0
click at [0, 89] on div "inbox reviewed recent all unclear take inventory issue suspicious failed recent…" at bounding box center [784, 326] width 1568 height 552
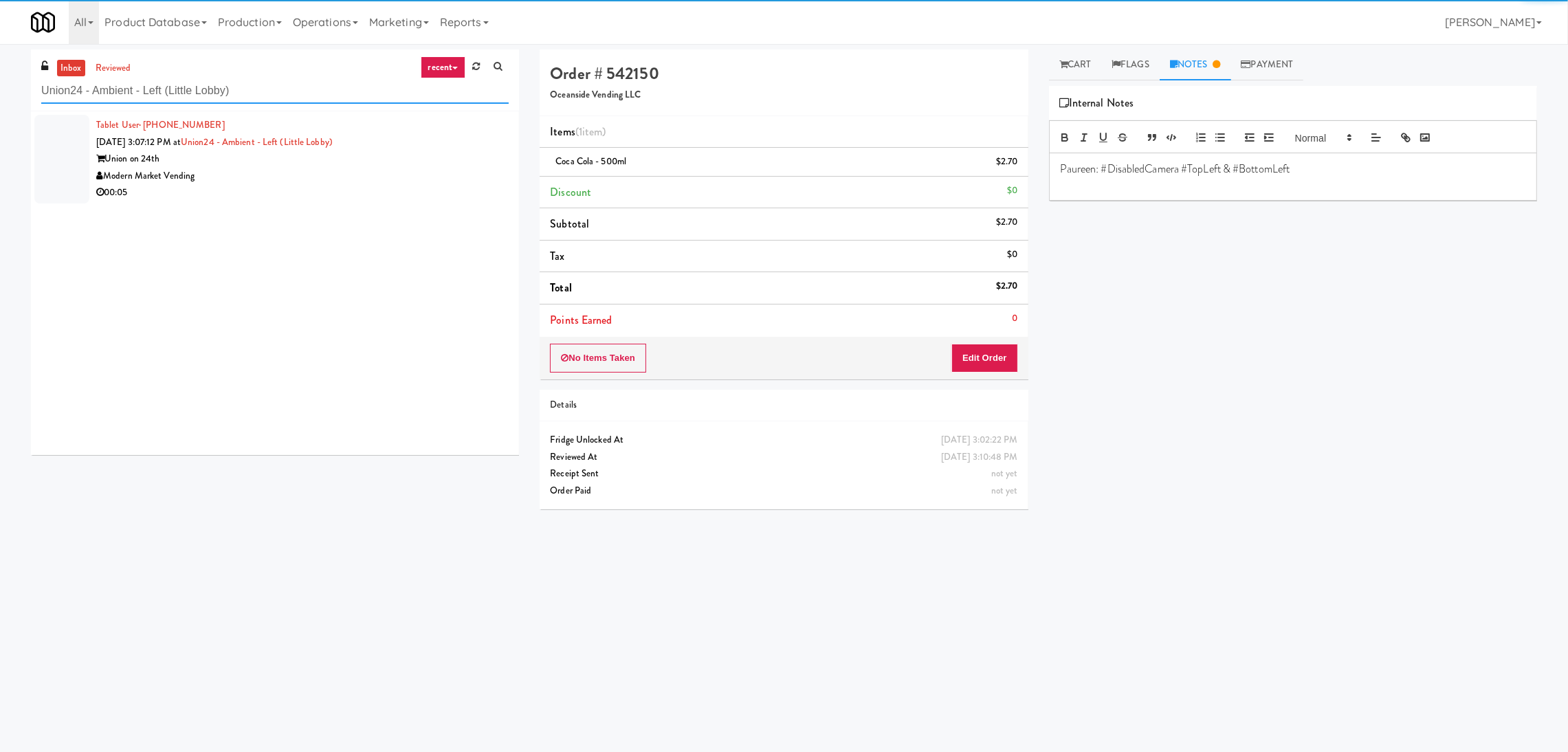
type input "Union24 - Ambient - Left (Little Lobby)"
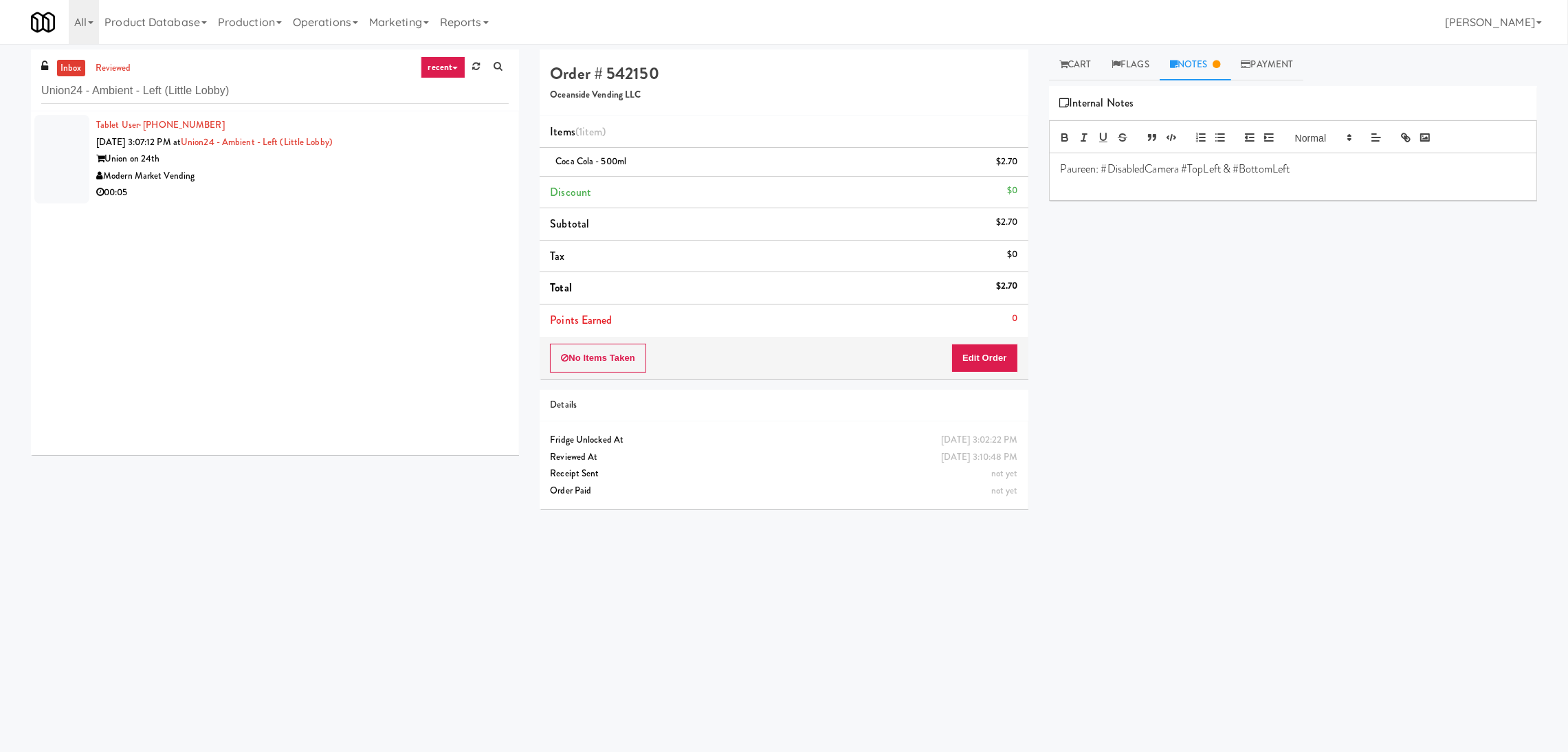
click at [332, 159] on div "Union on 24th" at bounding box center [302, 159] width 413 height 17
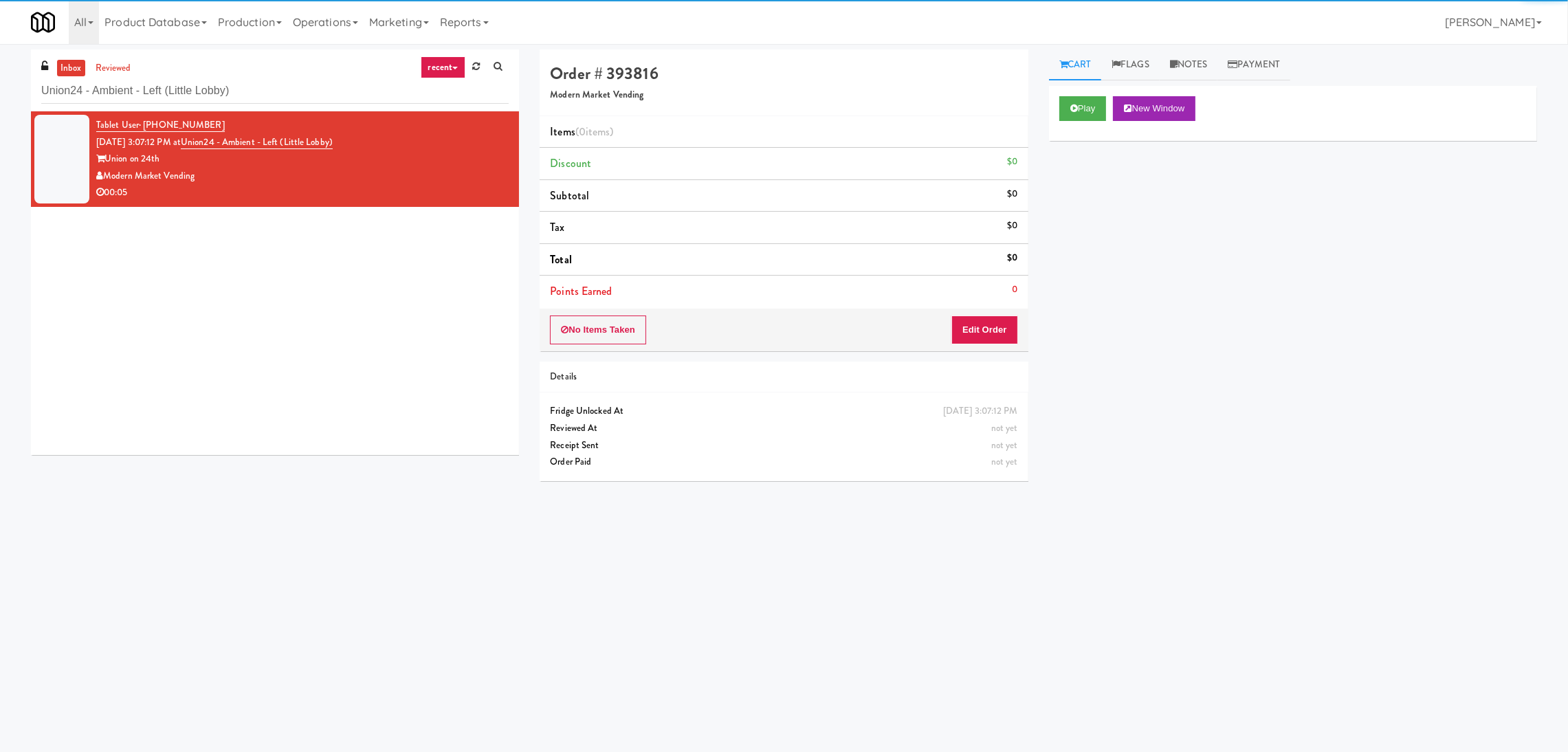
click at [1088, 87] on div "Play New Window" at bounding box center [1293, 114] width 488 height 55
click at [1088, 101] on button "Play" at bounding box center [1082, 109] width 47 height 25
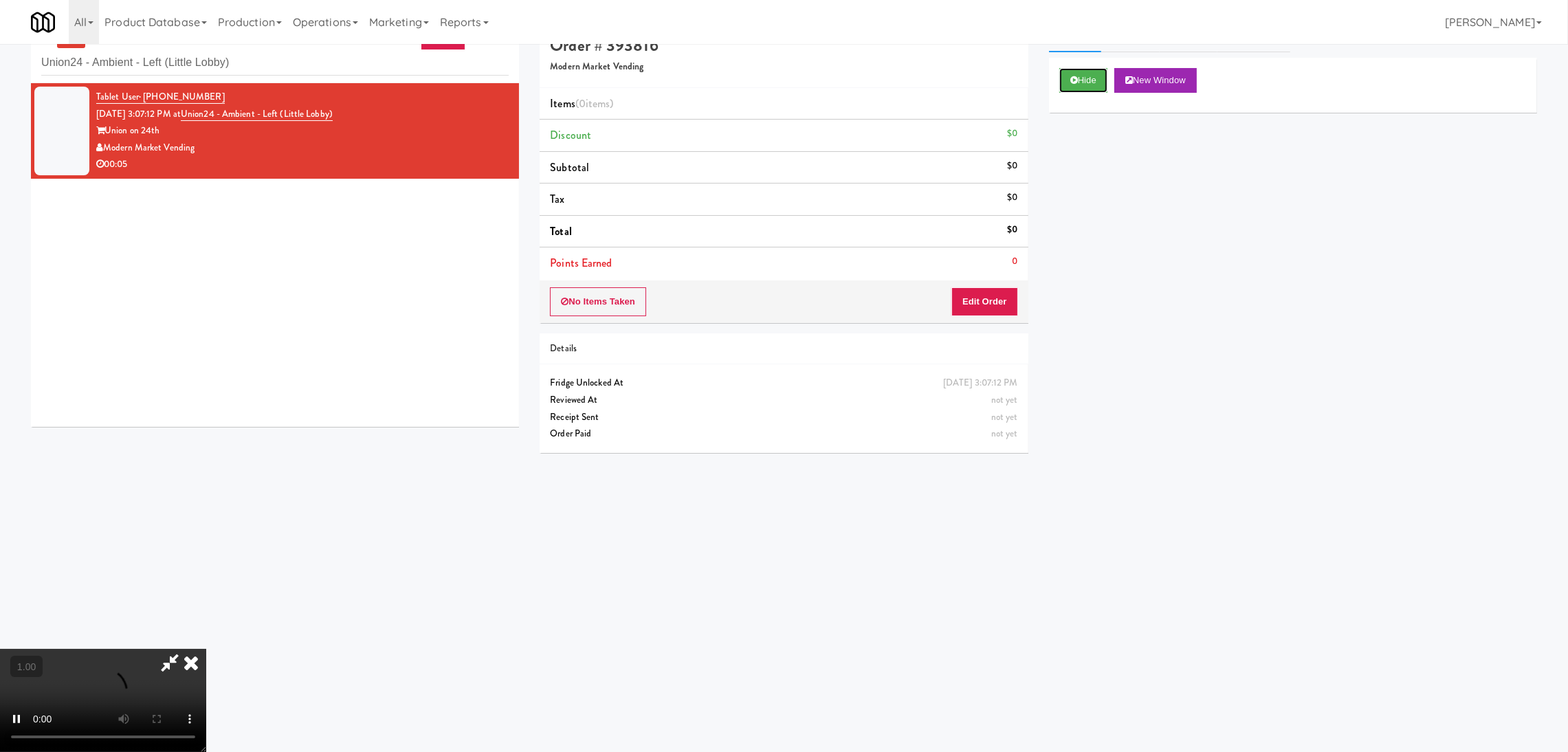
scroll to position [43, 0]
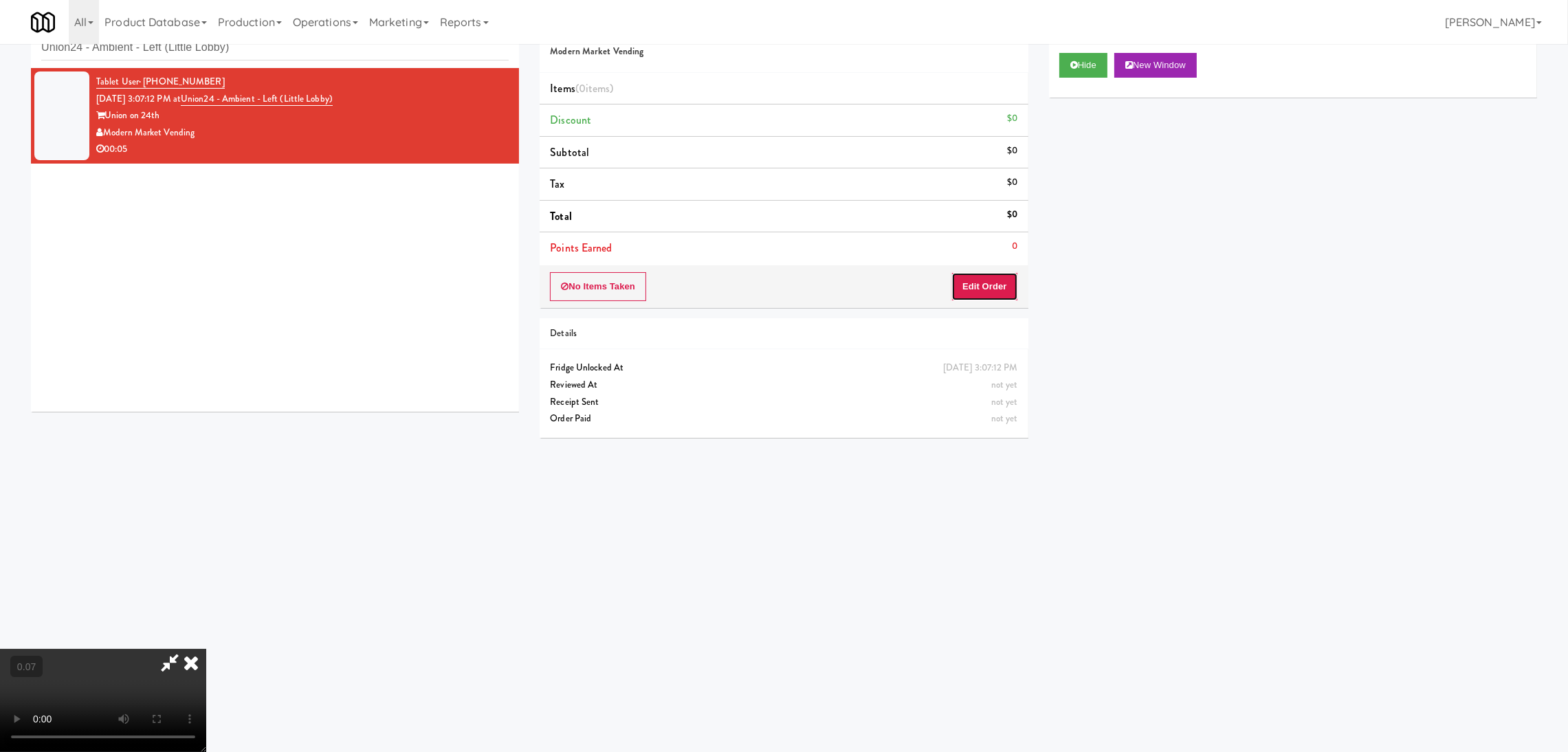
click at [995, 285] on button "Edit Order" at bounding box center [985, 286] width 66 height 29
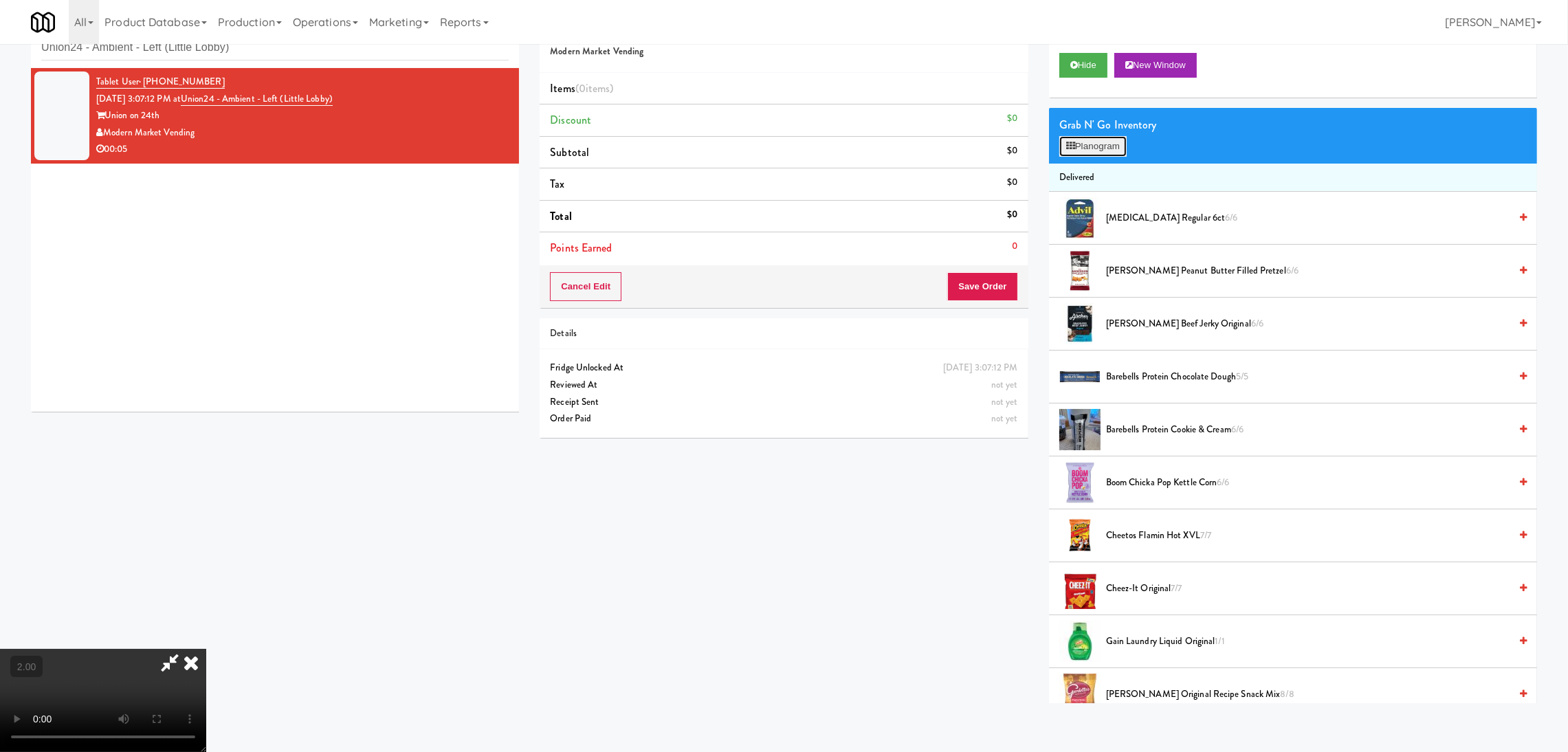
click at [1075, 149] on button "Planogram" at bounding box center [1092, 146] width 67 height 21
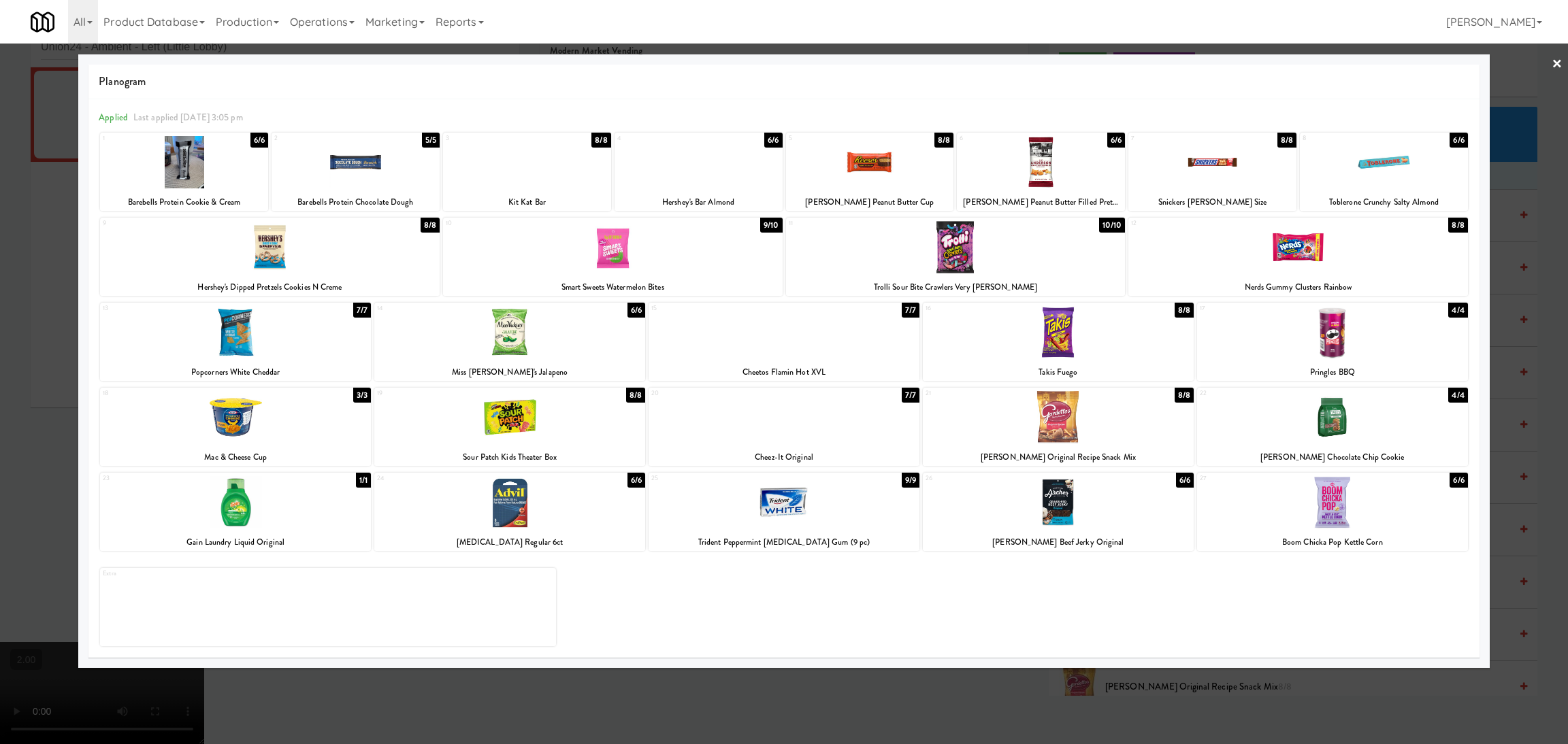
click at [262, 265] on div at bounding box center [270, 248] width 340 height 52
click at [20, 265] on div at bounding box center [784, 372] width 1568 height 744
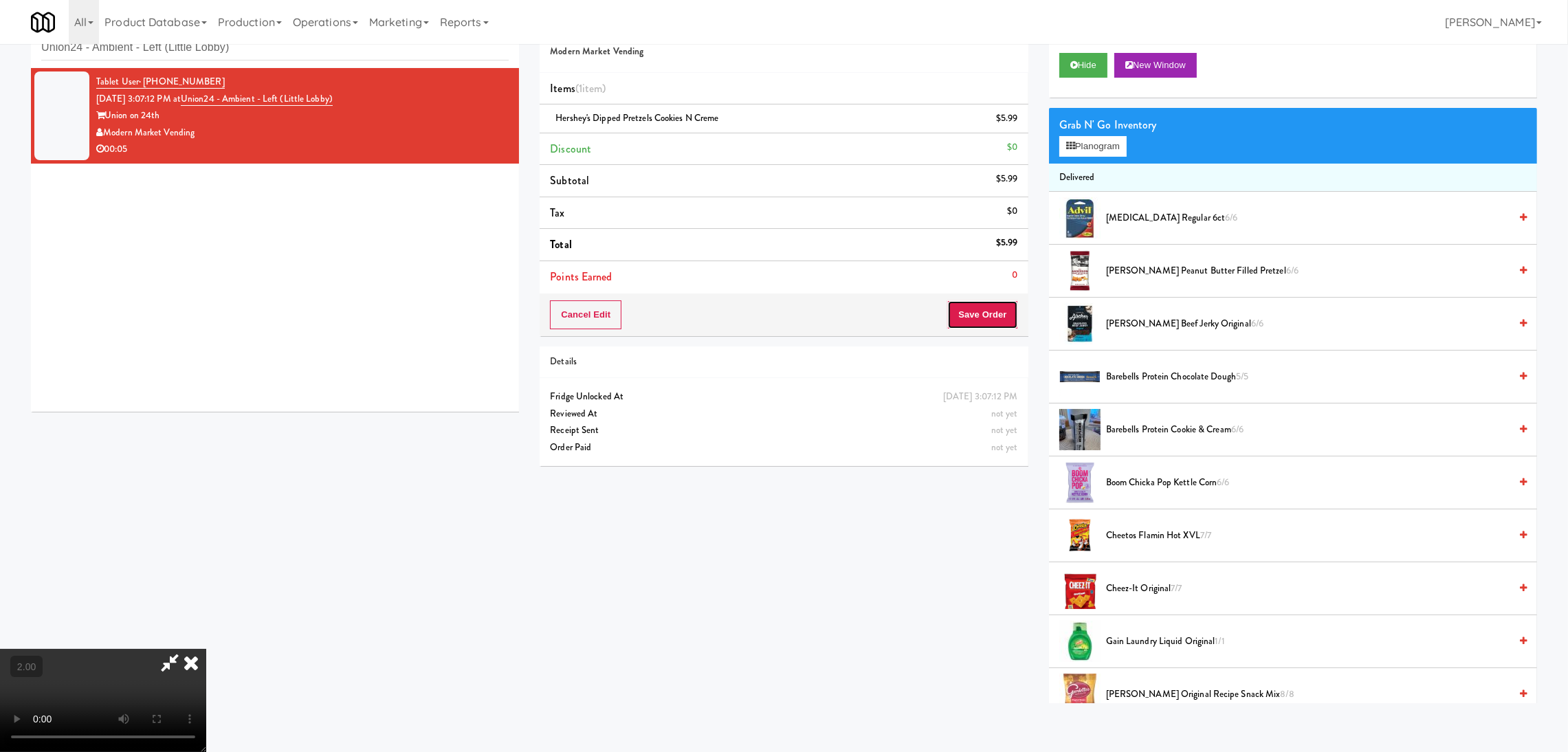
click at [977, 313] on button "Save Order" at bounding box center [982, 314] width 70 height 29
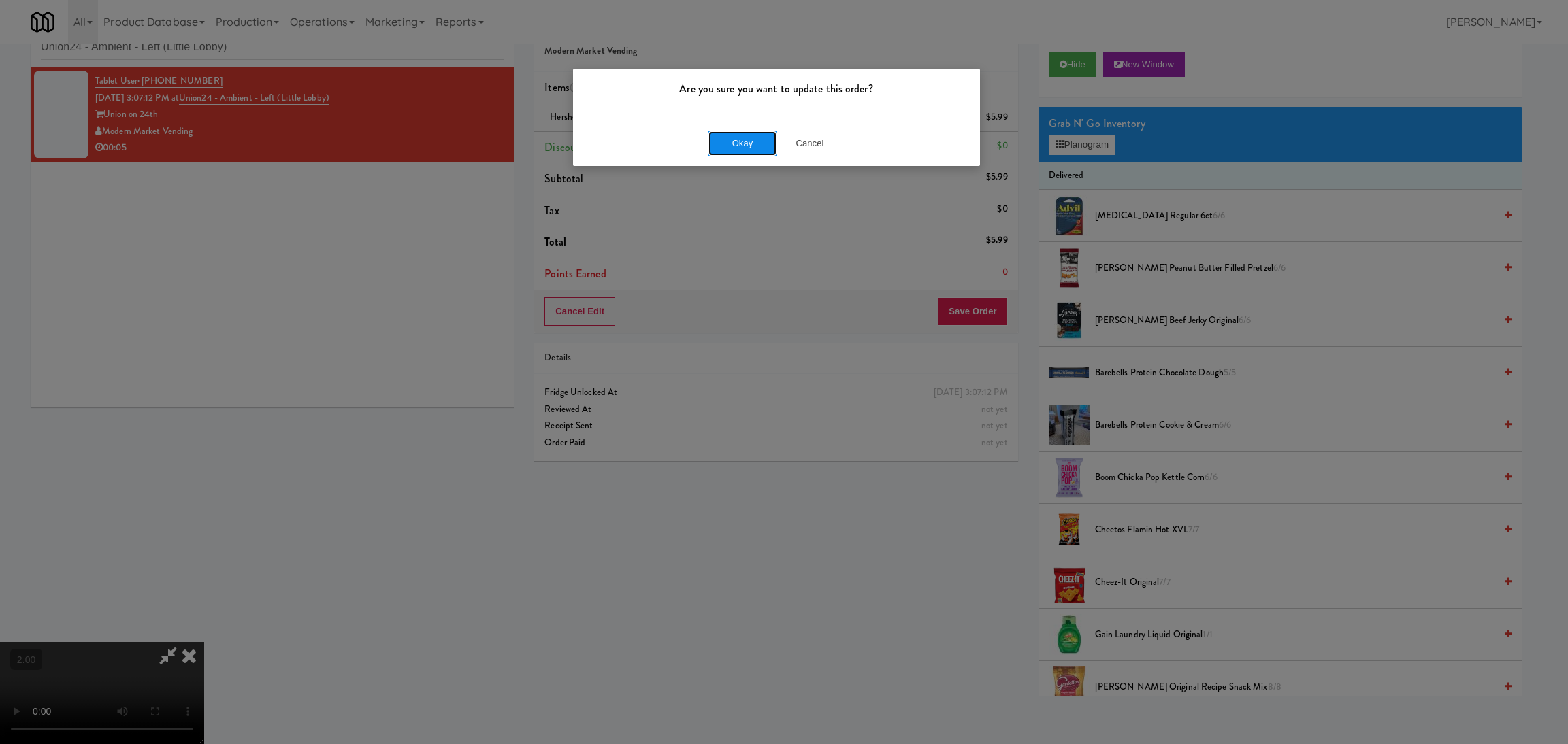
click at [734, 148] on button "Okay" at bounding box center [742, 144] width 68 height 25
